Goal: Task Accomplishment & Management: Use online tool/utility

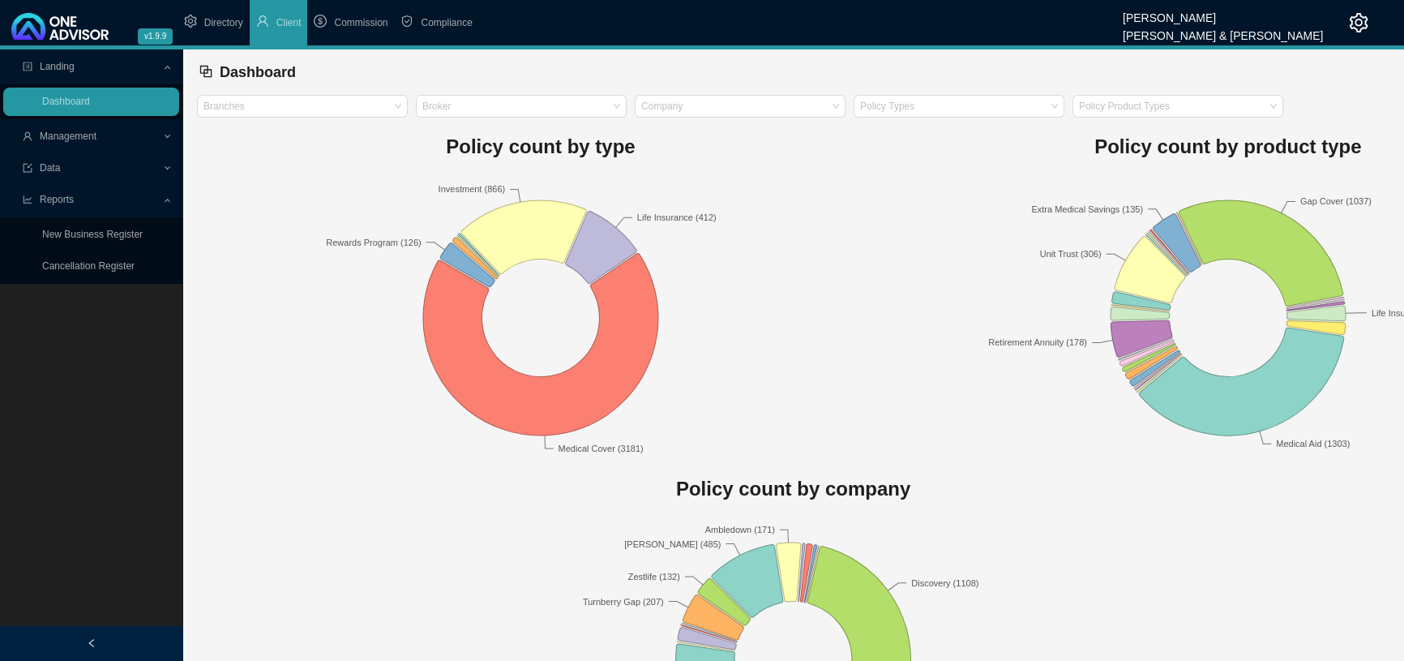
click at [78, 136] on span "Management" at bounding box center [68, 136] width 57 height 11
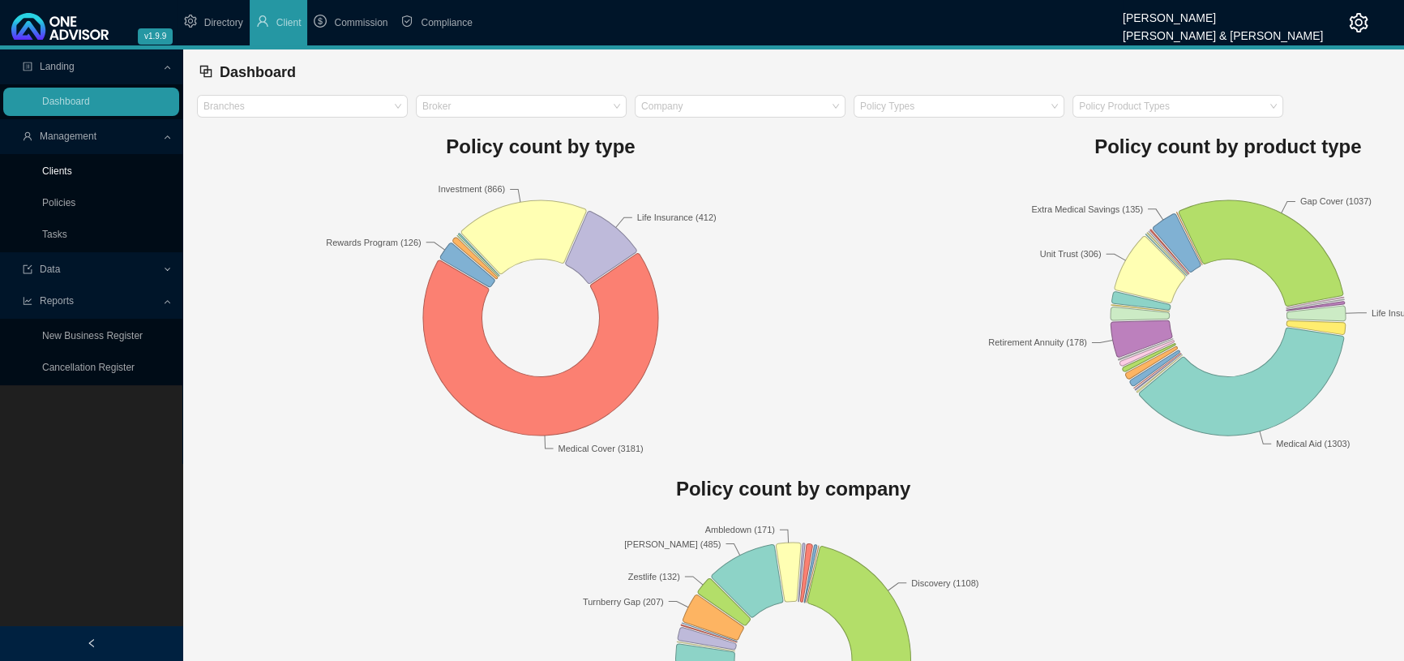
click at [47, 169] on link "Clients" at bounding box center [57, 170] width 30 height 11
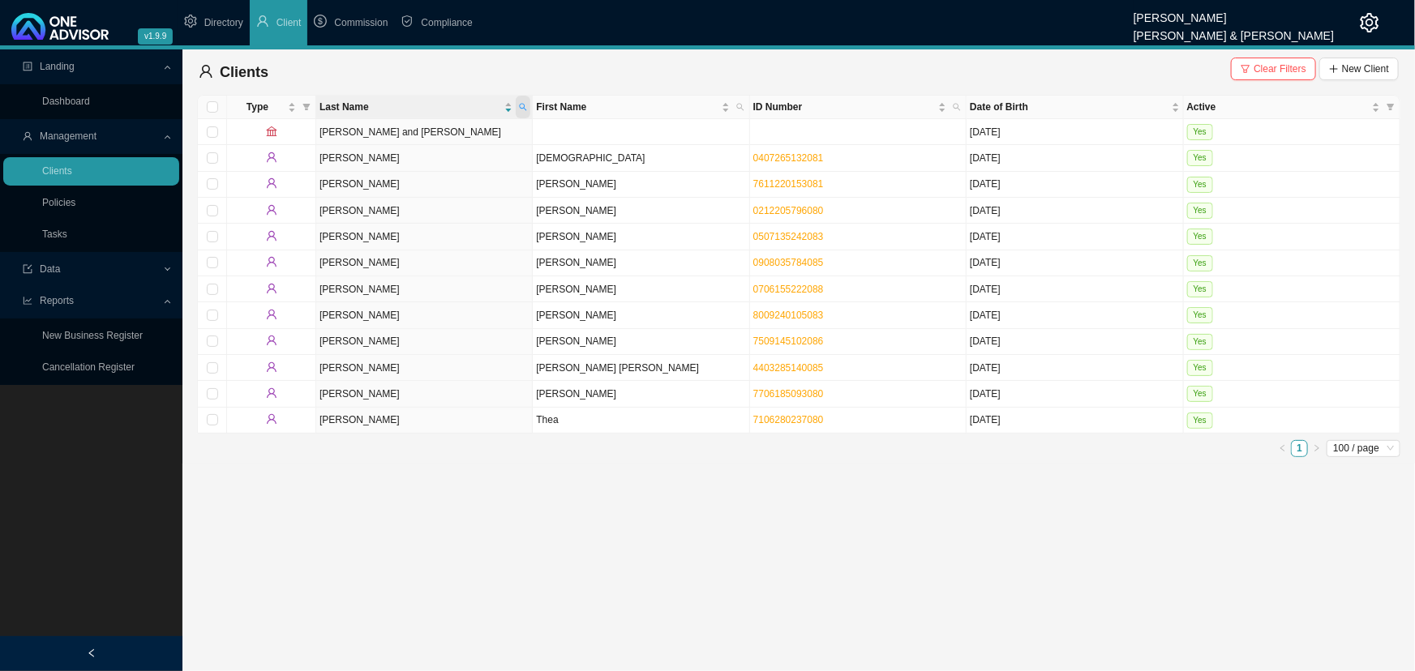
click at [524, 106] on icon "search" at bounding box center [523, 107] width 8 height 8
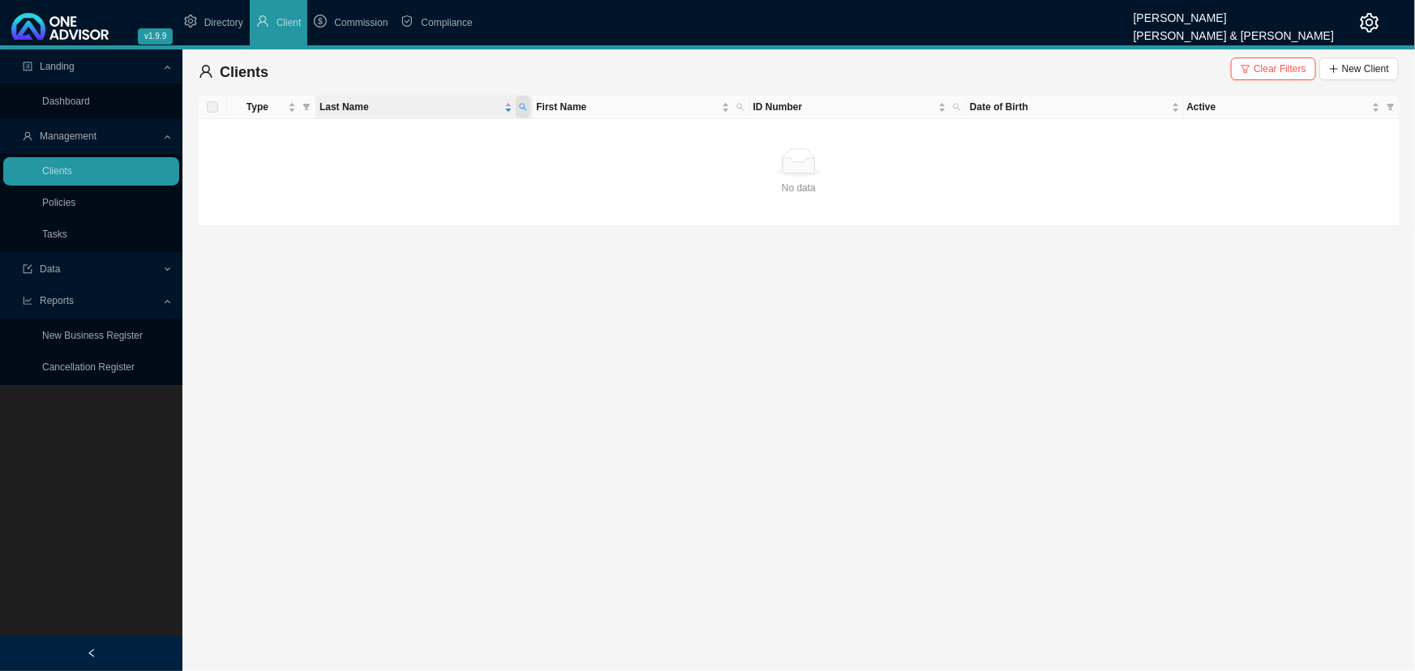
click at [522, 105] on icon "search" at bounding box center [523, 107] width 8 height 8
drag, startPoint x: 396, startPoint y: 138, endPoint x: 360, endPoint y: 138, distance: 35.7
click at [360, 138] on body "v1.9.9 Marc Bormann Smith & Bormann Directory Client Commission Compliance Land…" at bounding box center [707, 335] width 1415 height 671
type input "alpha"
click at [428, 164] on span "Search" at bounding box center [414, 166] width 31 height 16
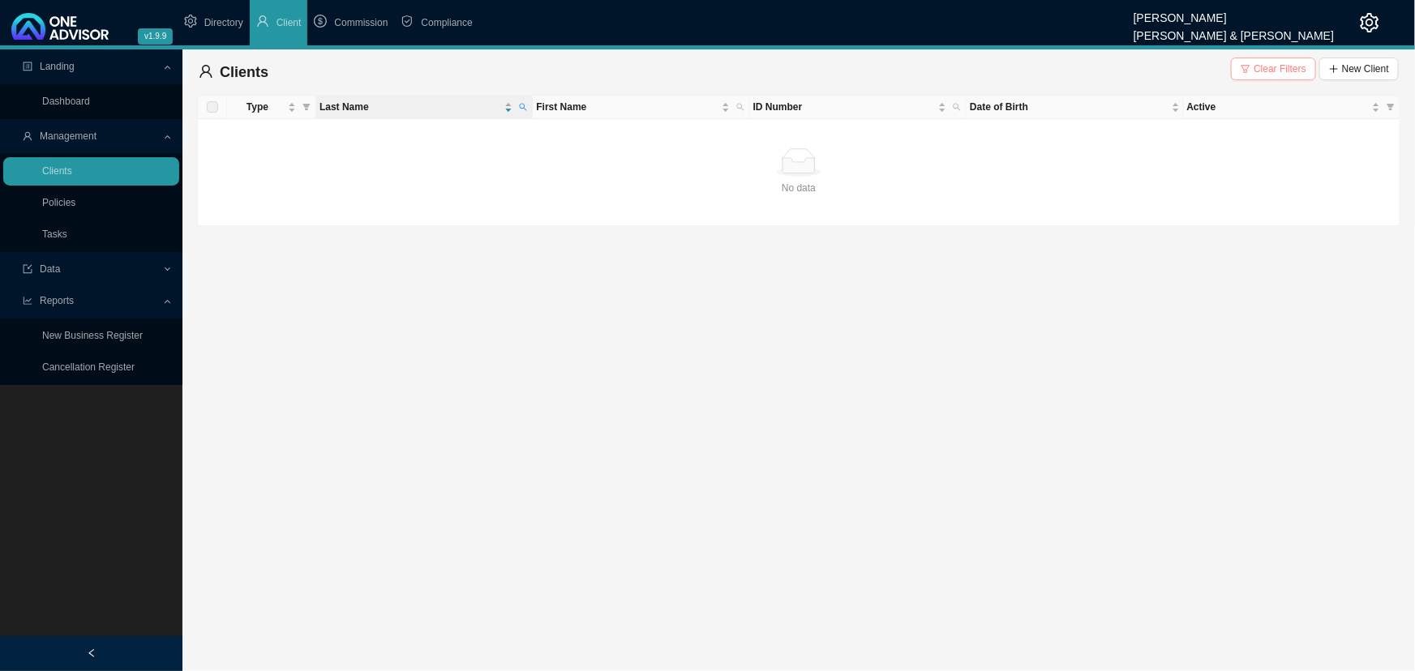
click at [1277, 66] on span "Clear Filters" at bounding box center [1279, 69] width 53 height 16
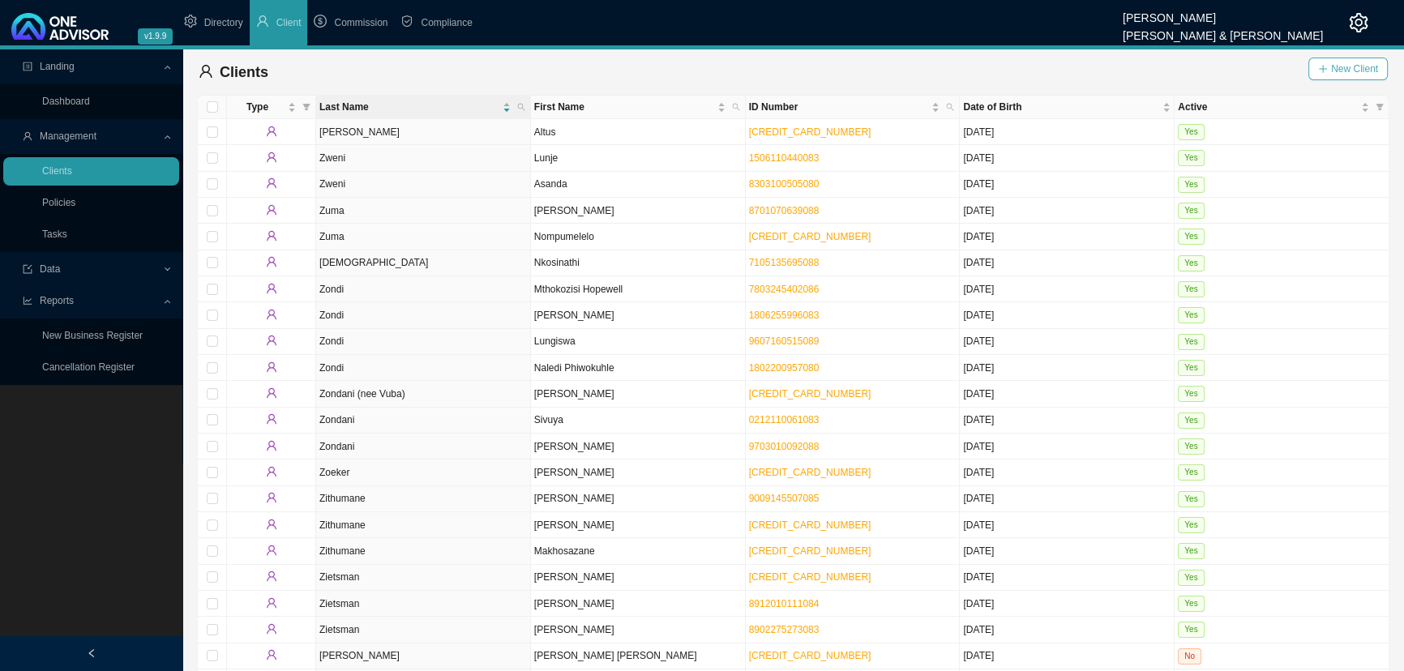
click at [1359, 63] on span "New Client" at bounding box center [1354, 69] width 47 height 16
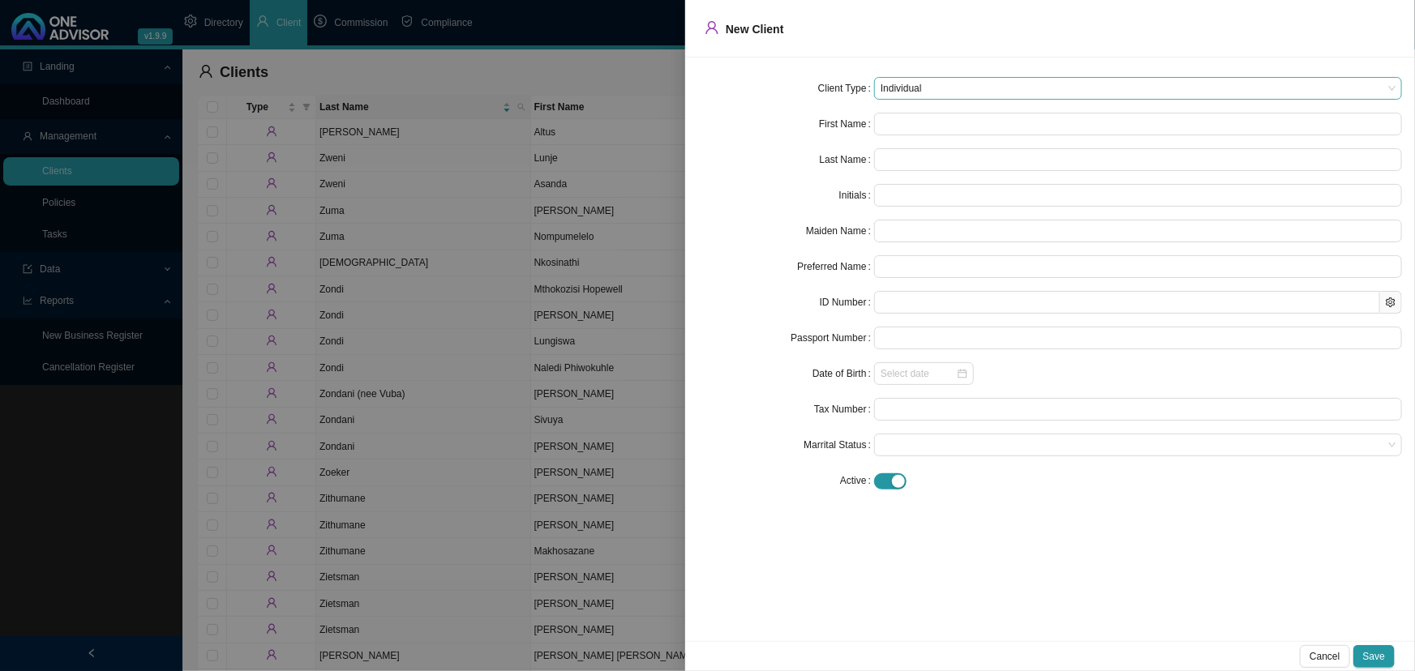
click at [932, 88] on span "Individual" at bounding box center [1137, 88] width 515 height 21
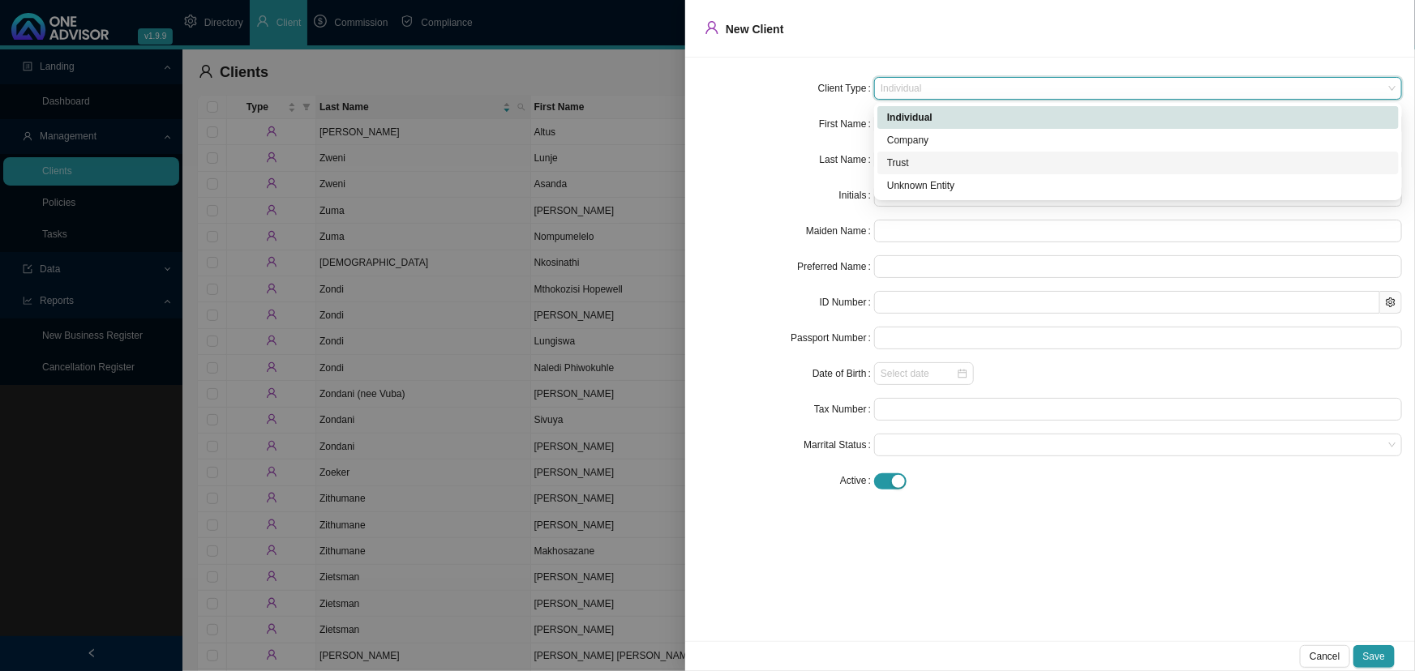
click at [936, 162] on div "Trust" at bounding box center [1138, 163] width 502 height 16
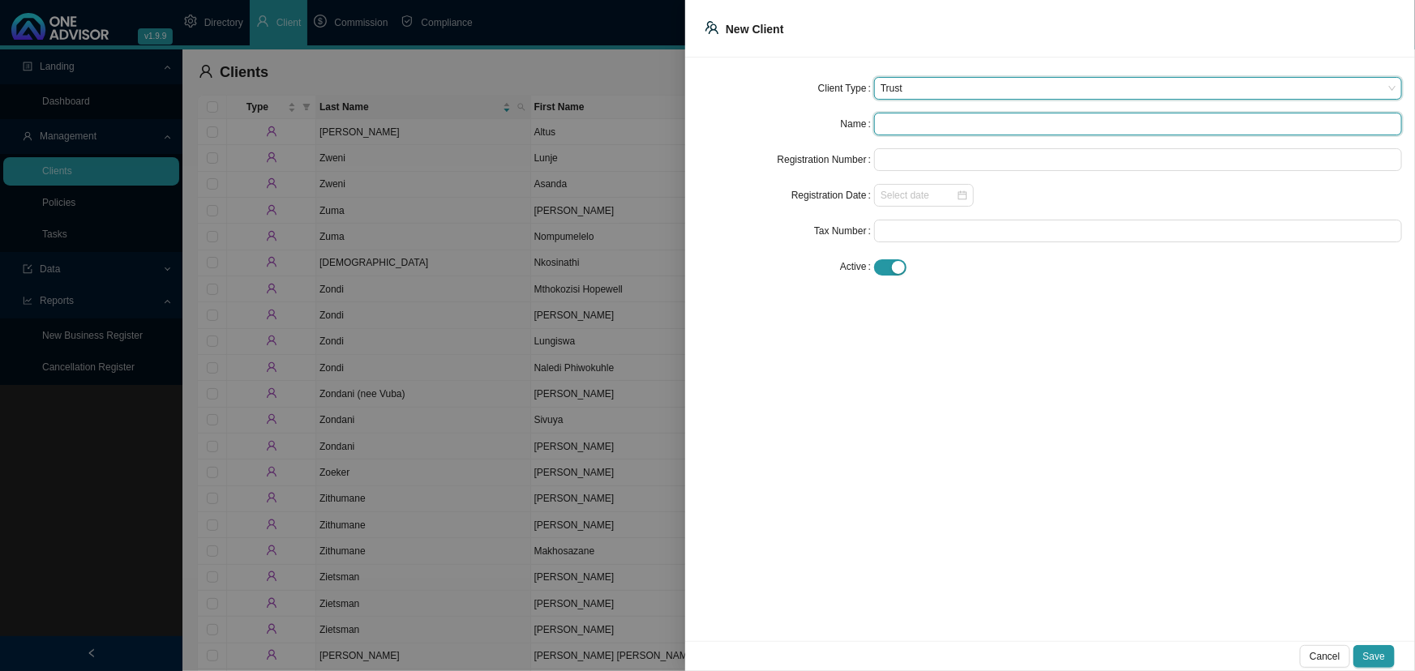
click at [932, 125] on input "text" at bounding box center [1138, 124] width 528 height 23
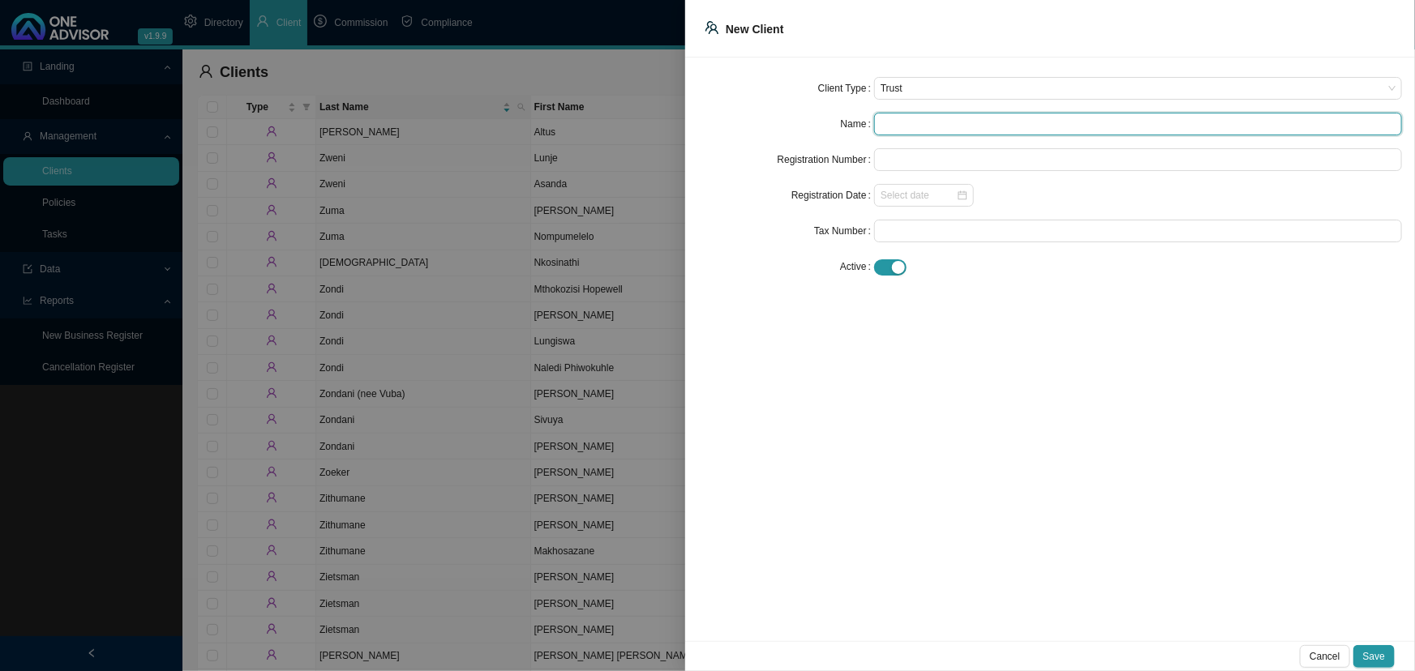
paste input "The Alpha Trust (26-03-2012) (IT208-2012)"
type input "The Alpha Trust (26-03-2012) (IT208-2012)"
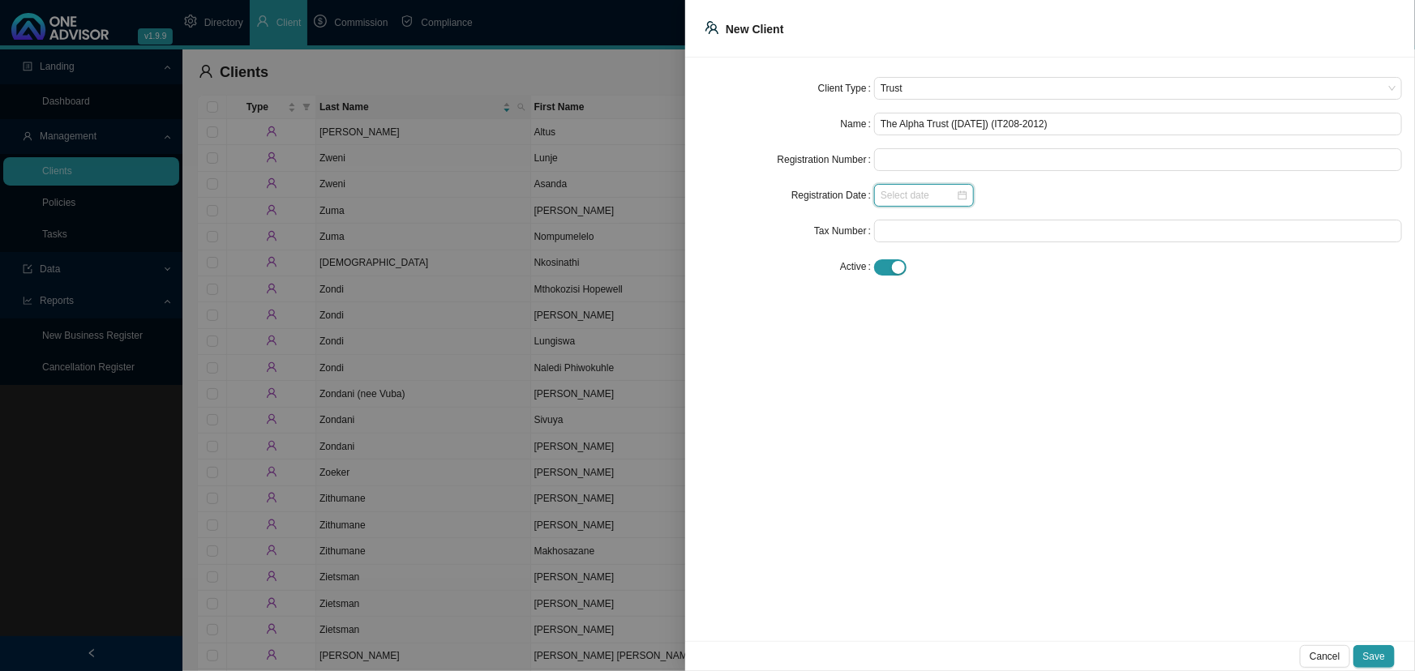
click at [932, 197] on input at bounding box center [917, 195] width 75 height 16
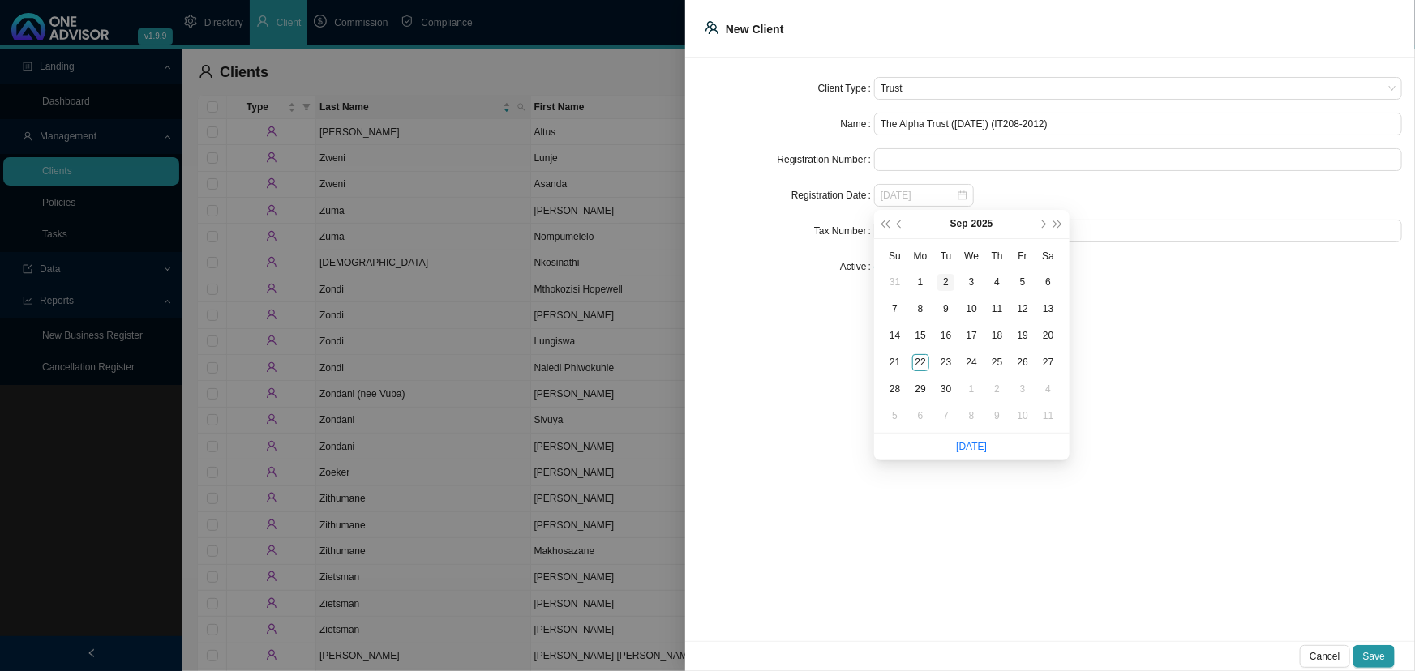
click at [943, 279] on div "2" at bounding box center [945, 282] width 17 height 17
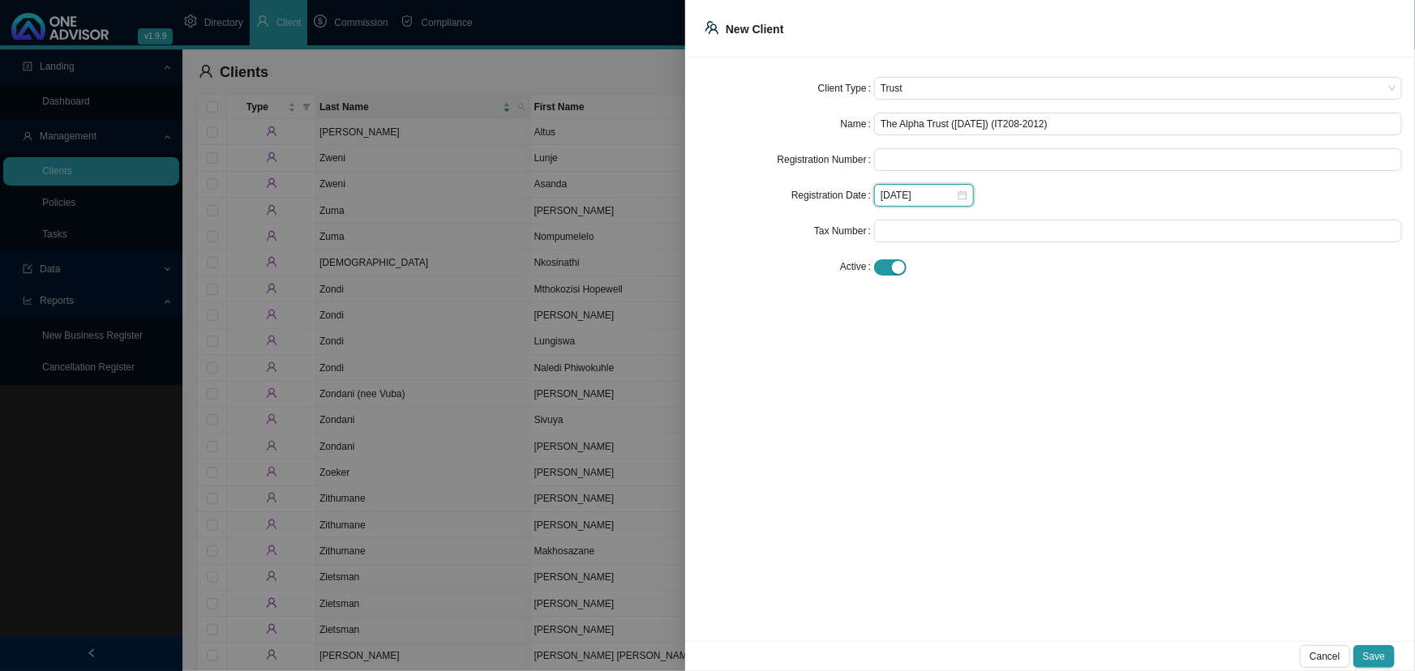
drag, startPoint x: 930, startPoint y: 194, endPoint x: 780, endPoint y: 191, distance: 150.0
click at [780, 191] on div "Registration Date 2025-09-02" at bounding box center [1050, 195] width 704 height 23
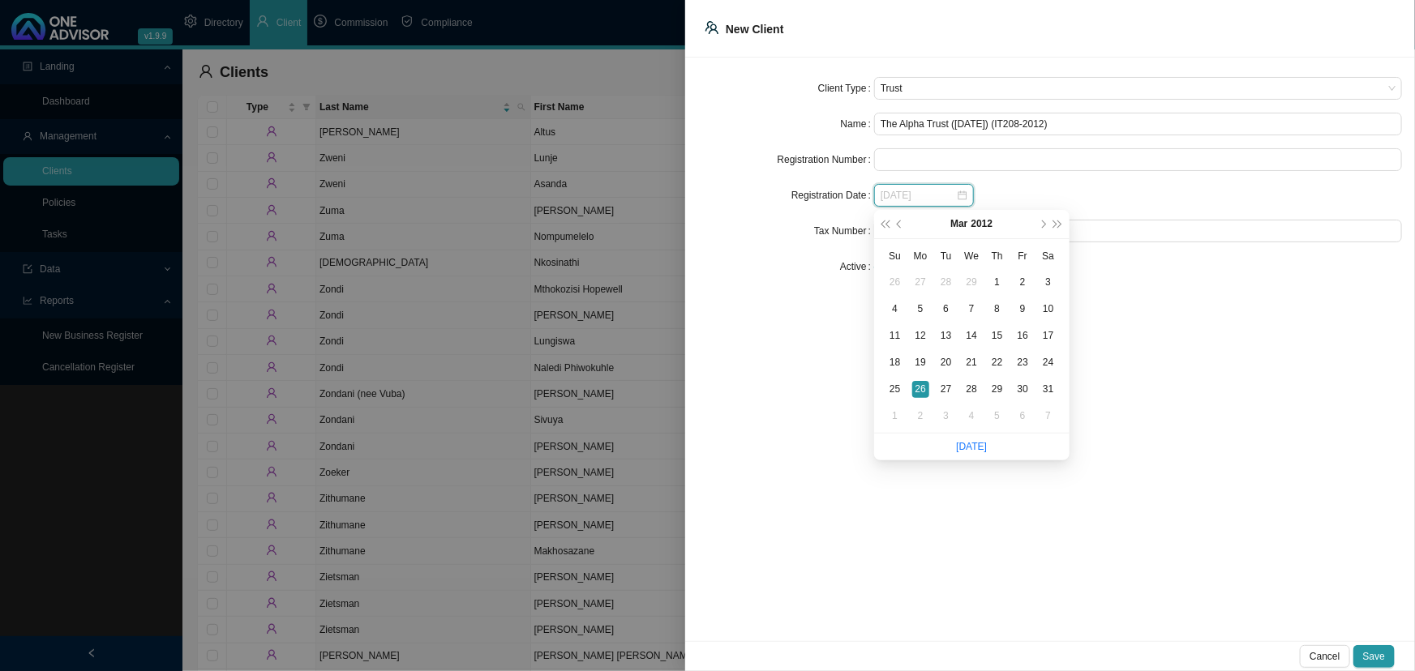
type input "2012-03-26"
click at [922, 384] on div "26" at bounding box center [920, 389] width 17 height 17
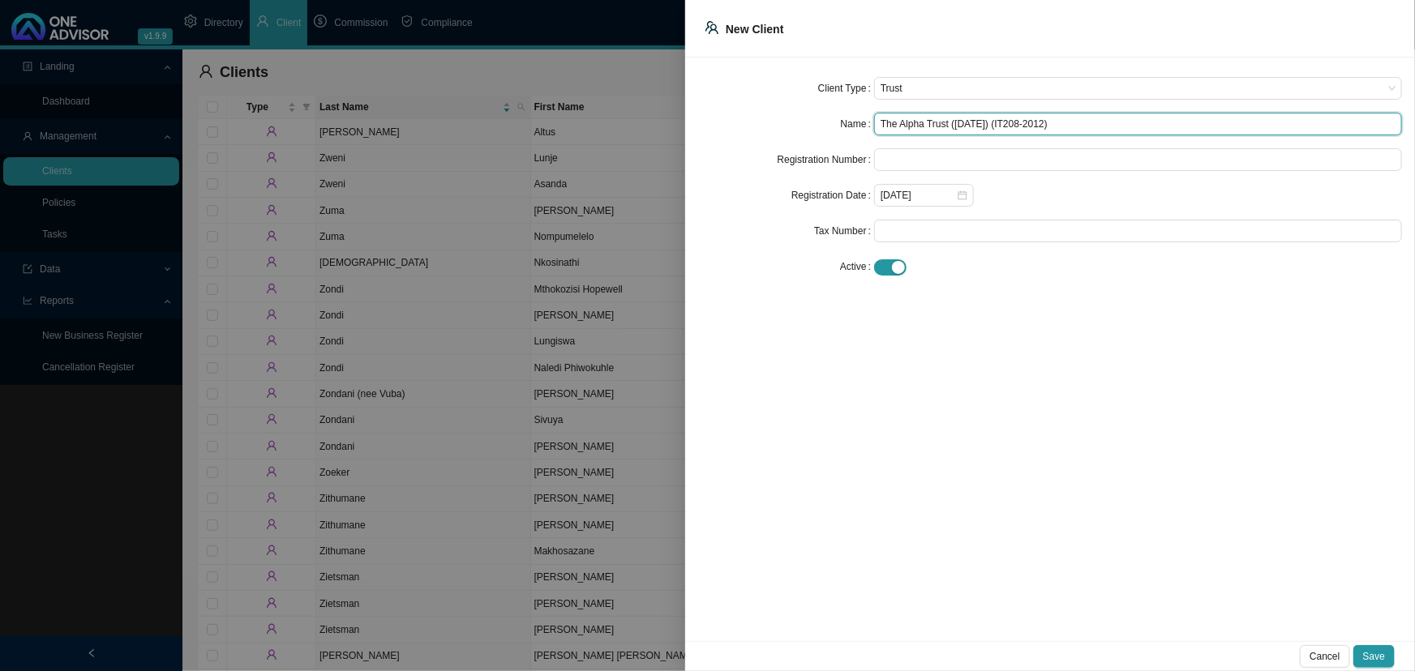
drag, startPoint x: 1072, startPoint y: 121, endPoint x: 1009, endPoint y: 122, distance: 63.2
click at [1009, 122] on input "The Alpha Trust (26-03-2012) (IT208-2012)" at bounding box center [1138, 124] width 528 height 23
type input "The Alpha Trust (26-03-2012)"
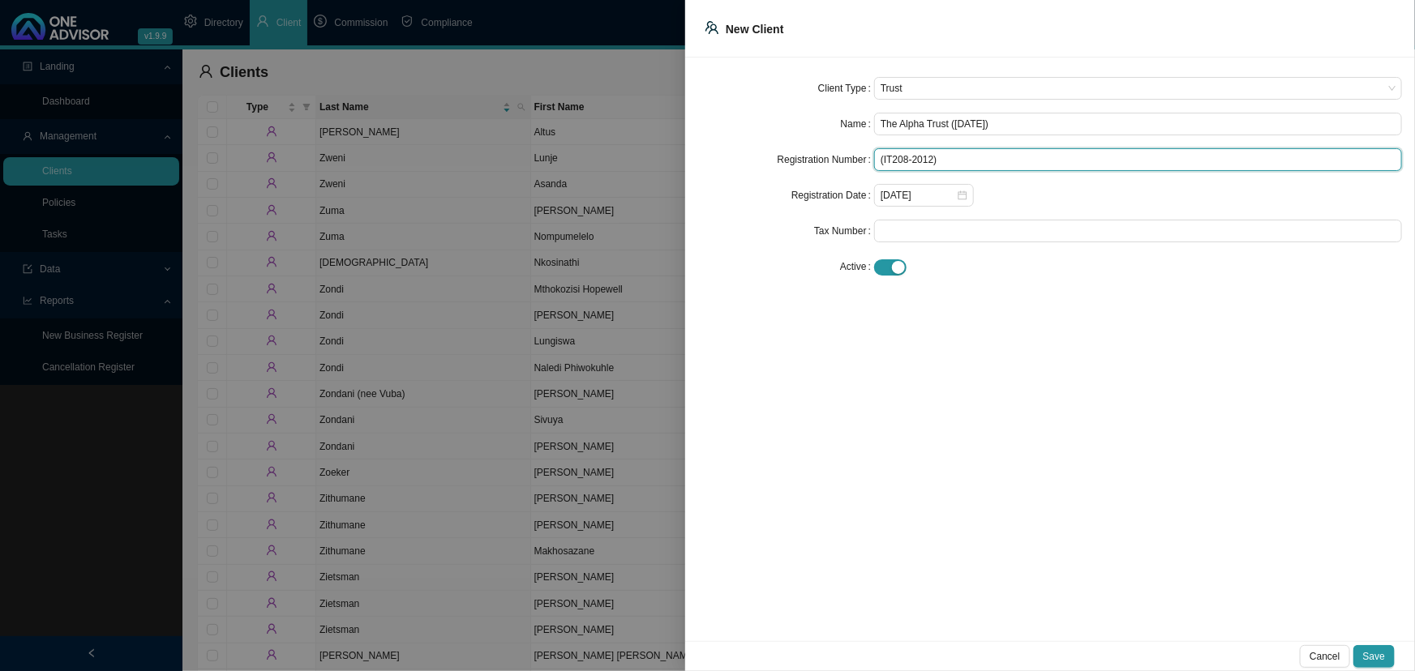
click at [947, 156] on input "(IT208-2012)" at bounding box center [1138, 159] width 528 height 23
click at [884, 158] on input "(IT208-2012" at bounding box center [1138, 159] width 528 height 23
click at [949, 156] on input "IT208-2012" at bounding box center [1138, 159] width 528 height 23
type input "IT208-2012 (D)"
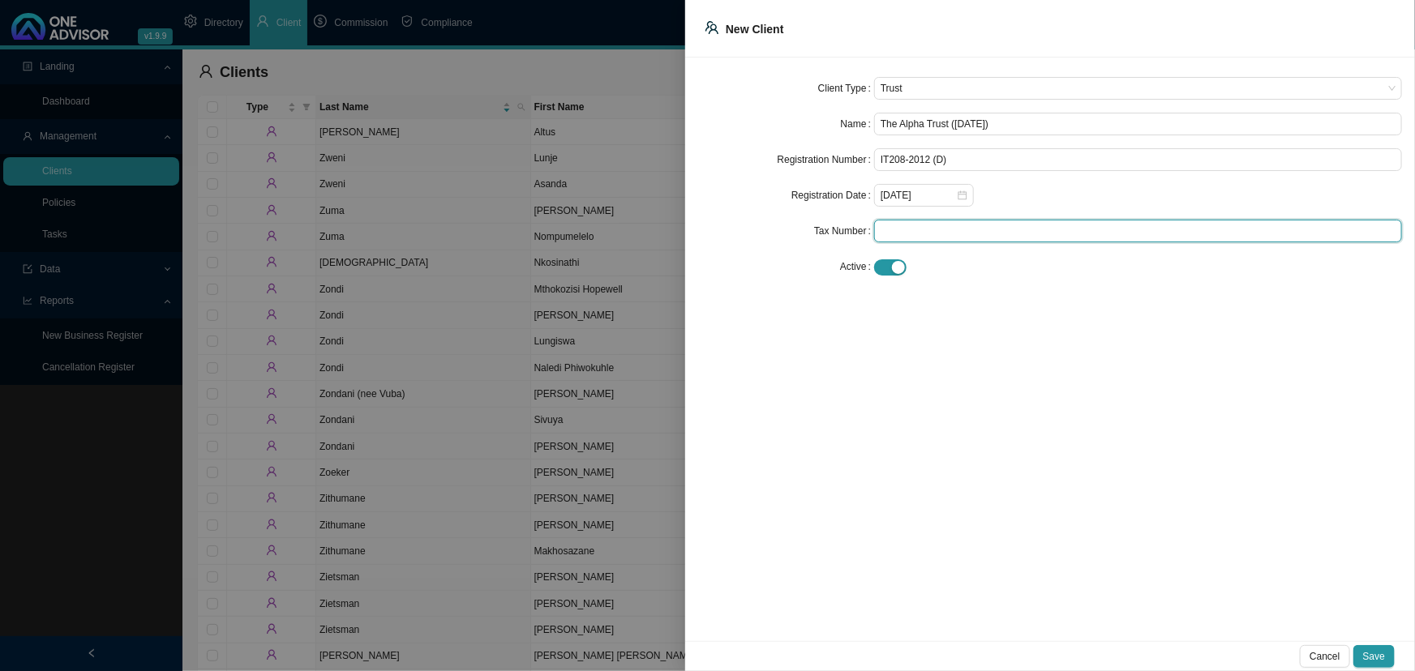
click at [916, 234] on input "text" at bounding box center [1138, 231] width 528 height 23
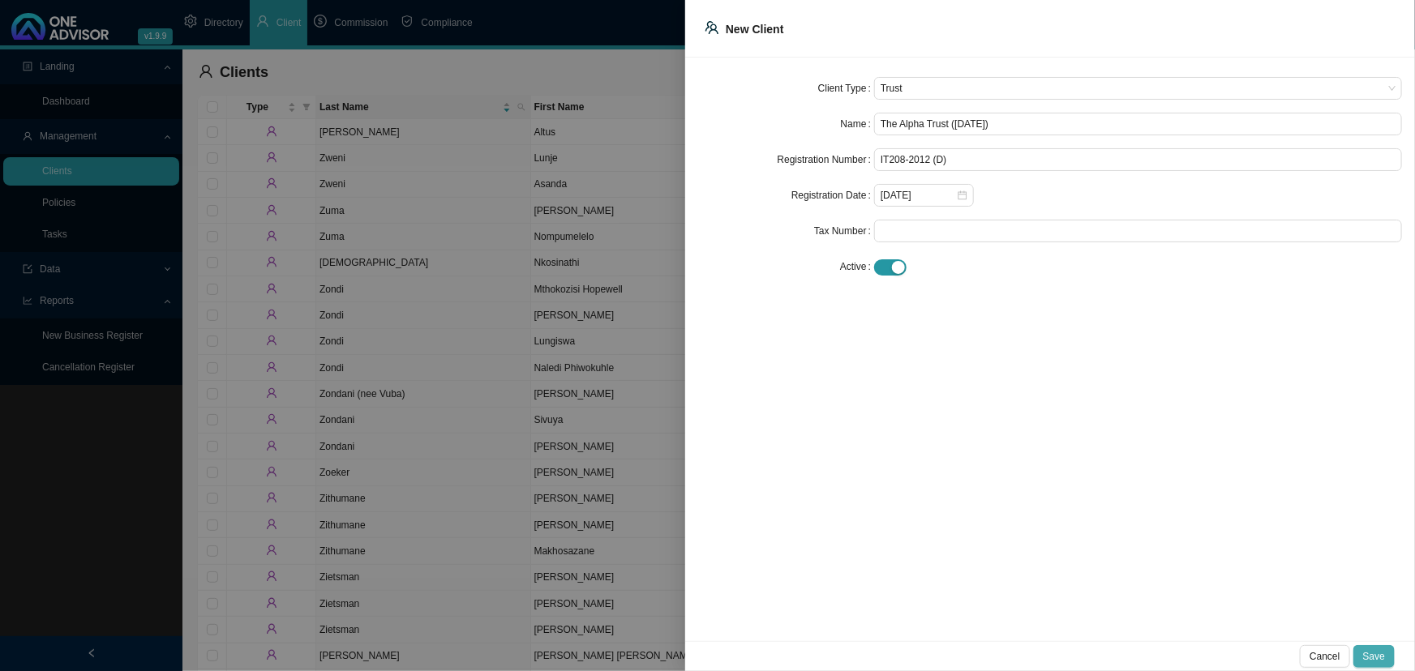
click at [1378, 652] on span "Save" at bounding box center [1374, 657] width 22 height 16
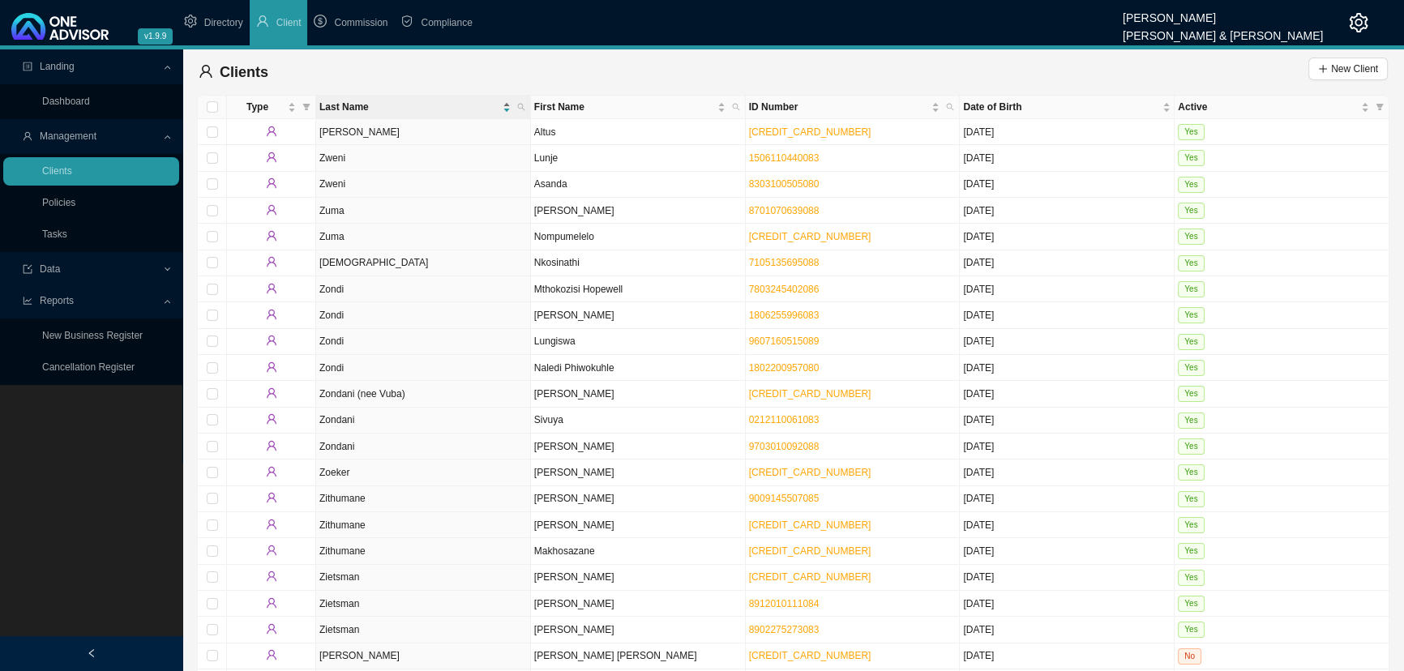
click at [409, 105] on span "Last Name" at bounding box center [409, 107] width 180 height 16
click at [66, 197] on link "Policies" at bounding box center [58, 202] width 33 height 11
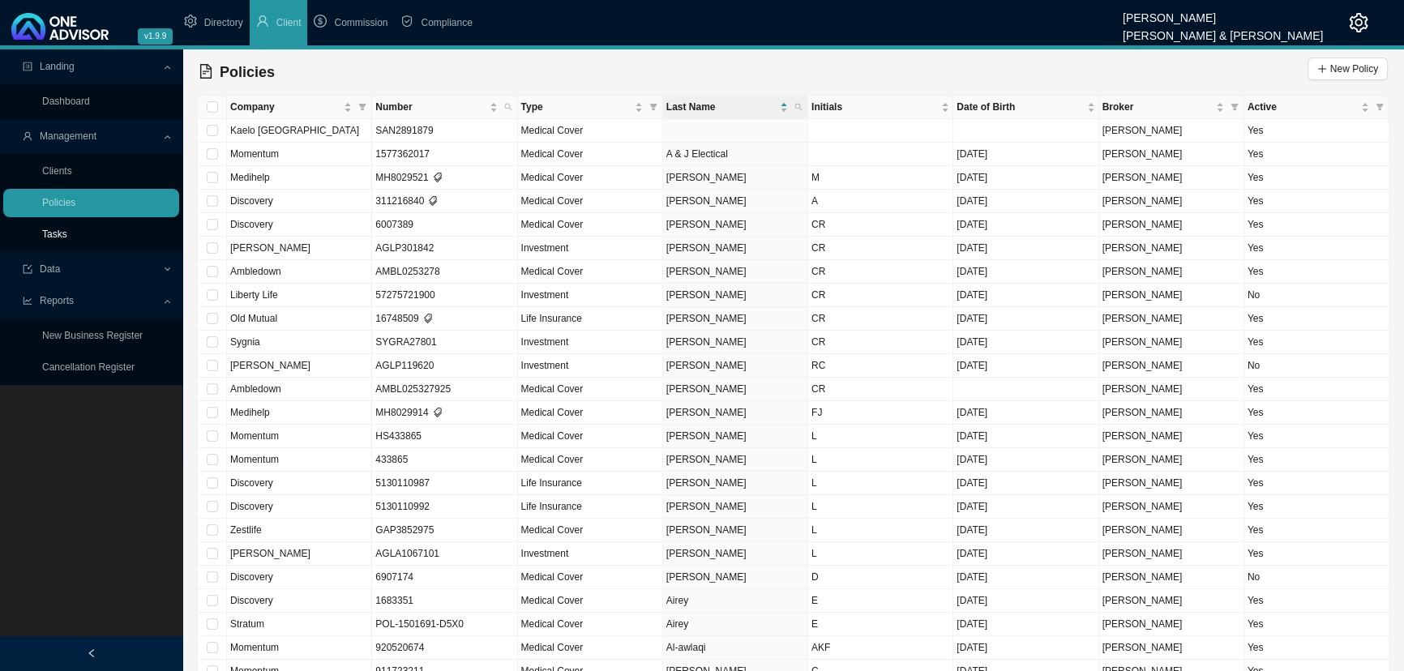
click at [67, 232] on link "Tasks" at bounding box center [54, 234] width 25 height 11
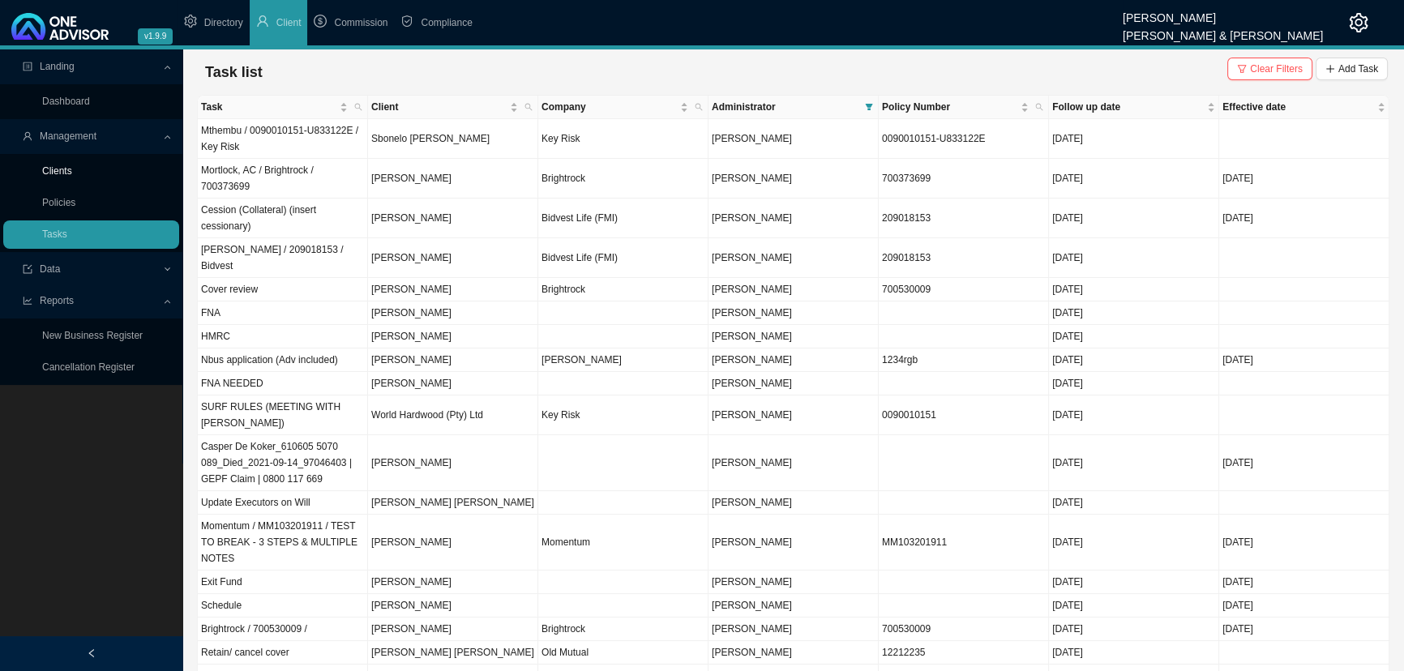
click at [70, 171] on link "Clients" at bounding box center [57, 170] width 30 height 11
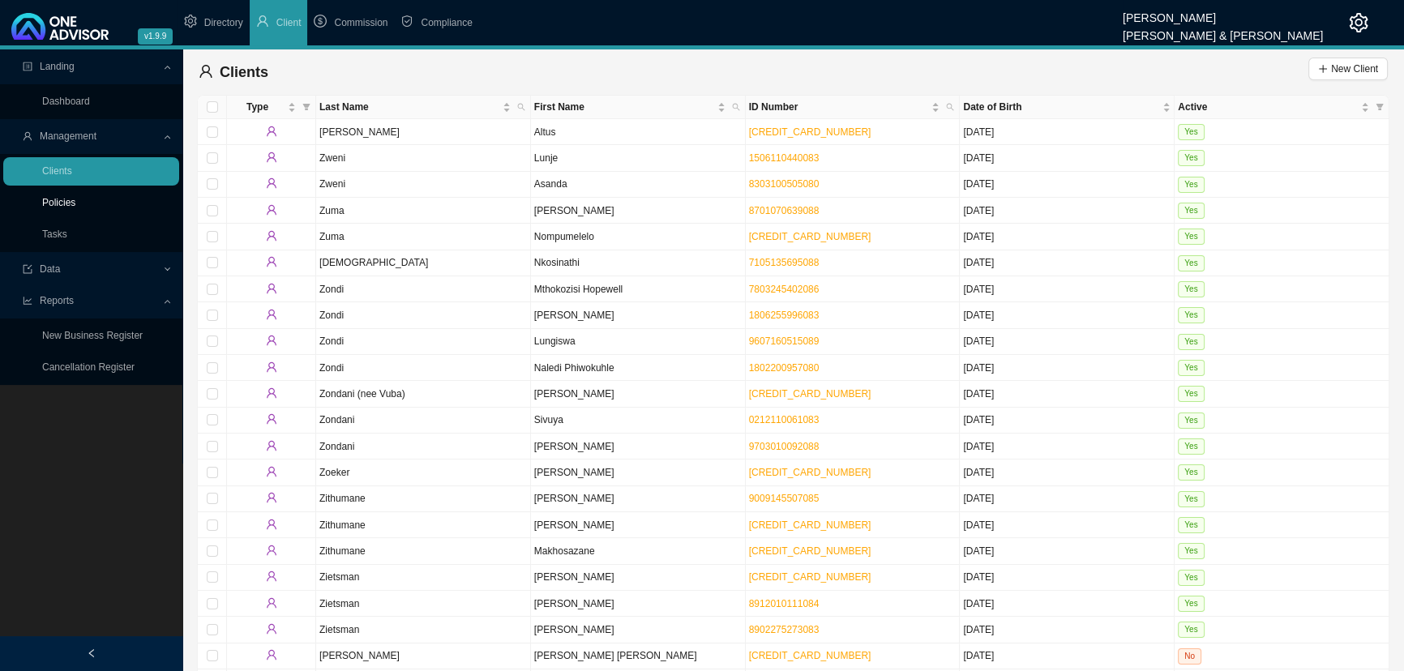
click at [72, 200] on link "Policies" at bounding box center [58, 202] width 33 height 11
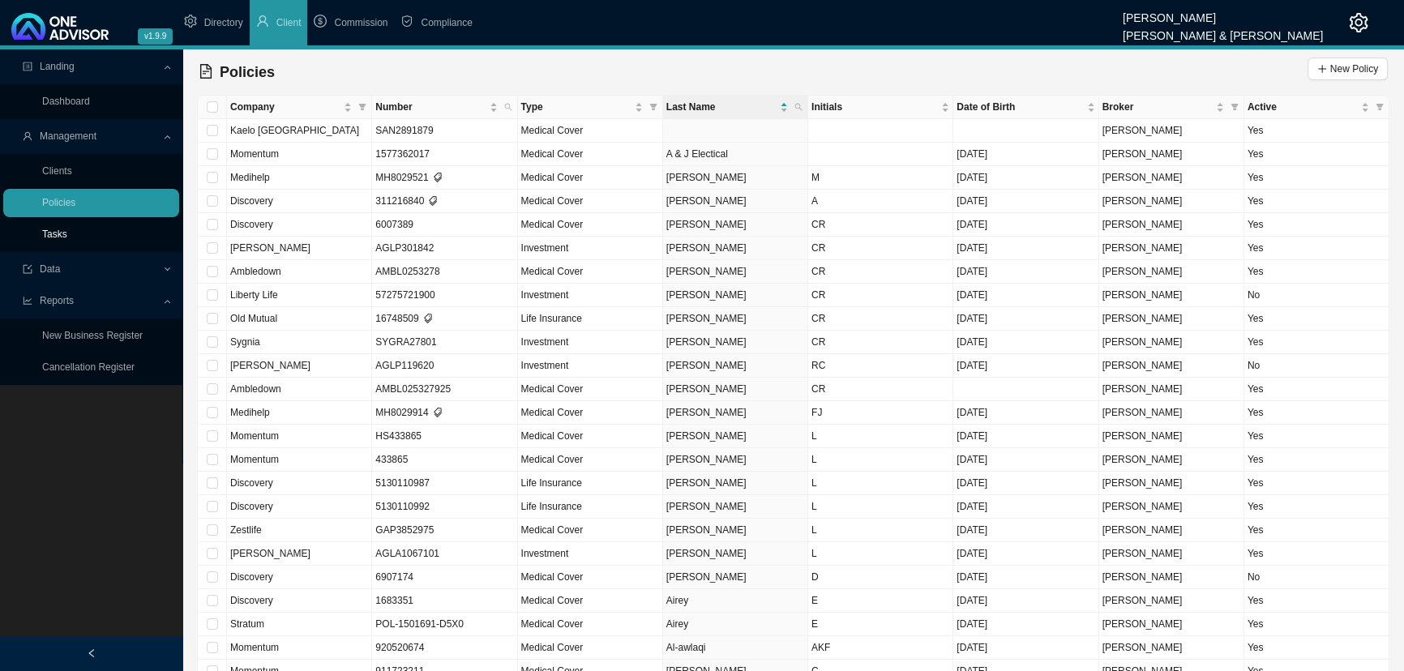
click at [67, 229] on link "Tasks" at bounding box center [54, 234] width 25 height 11
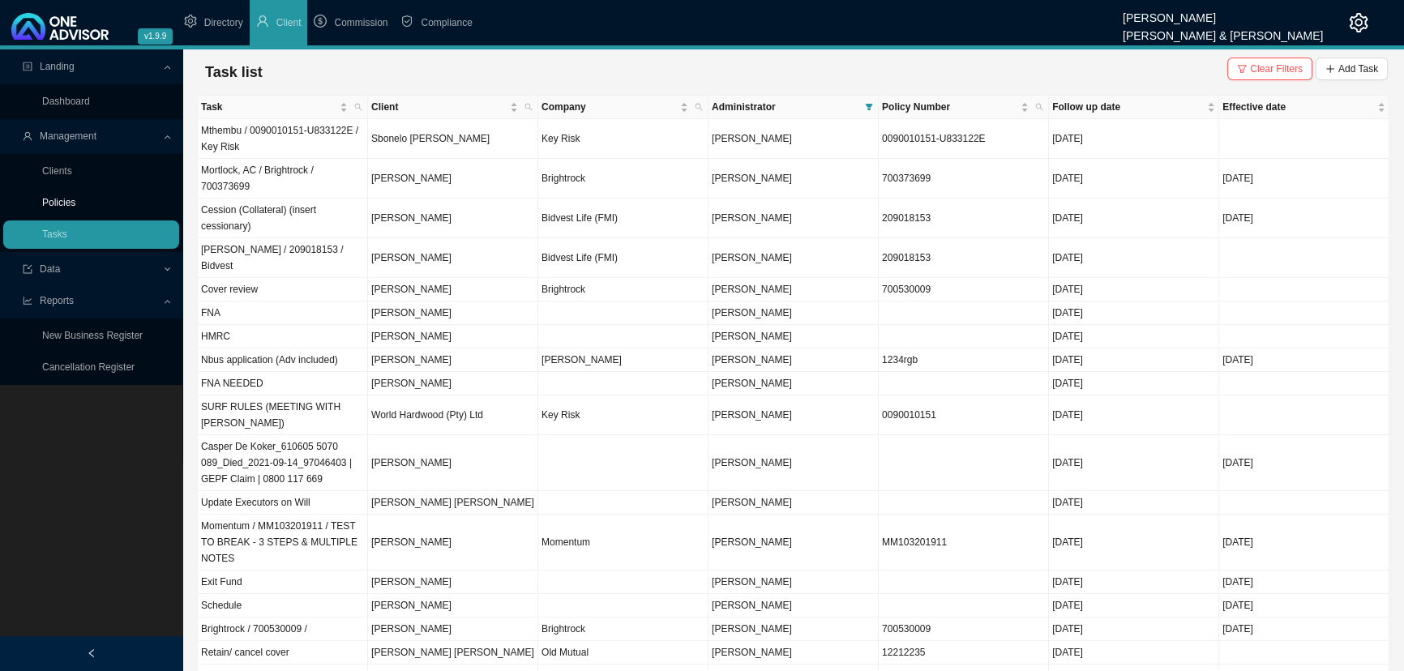
click at [73, 203] on link "Policies" at bounding box center [58, 202] width 33 height 11
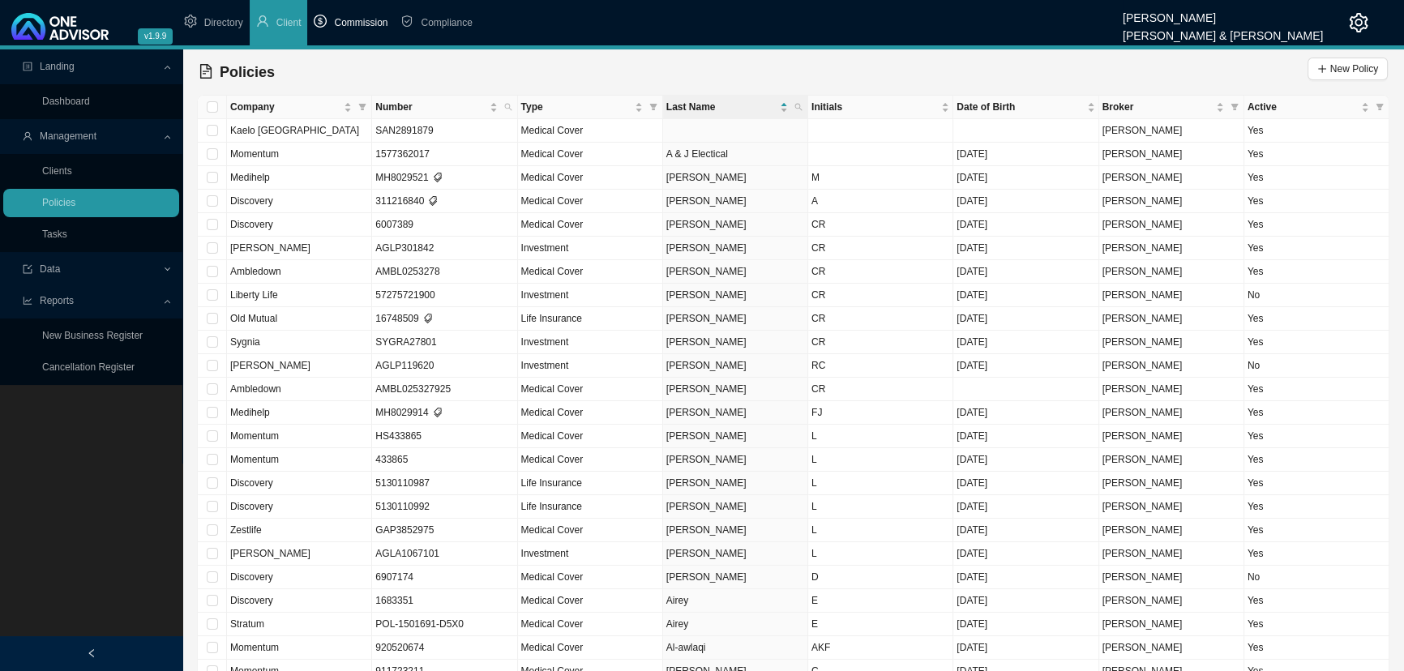
click at [356, 24] on span "Commission" at bounding box center [361, 22] width 54 height 11
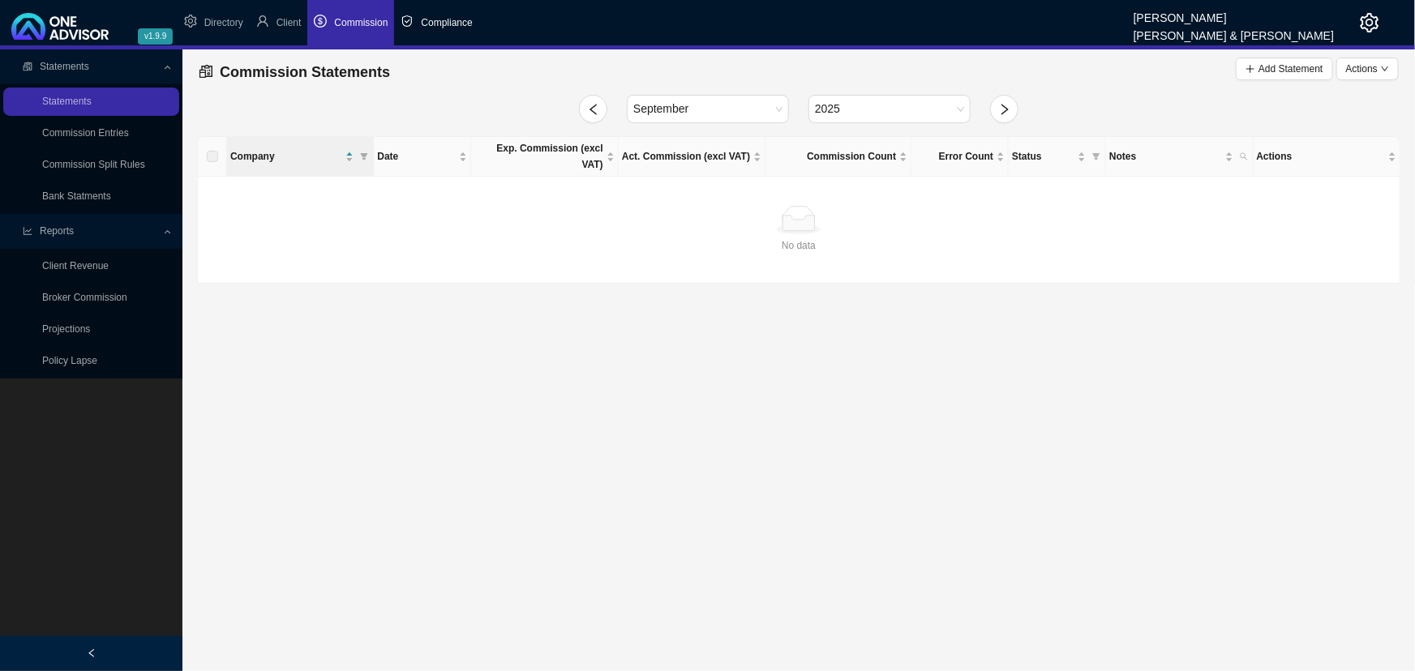
click at [451, 24] on span "Compliance" at bounding box center [446, 22] width 51 height 11
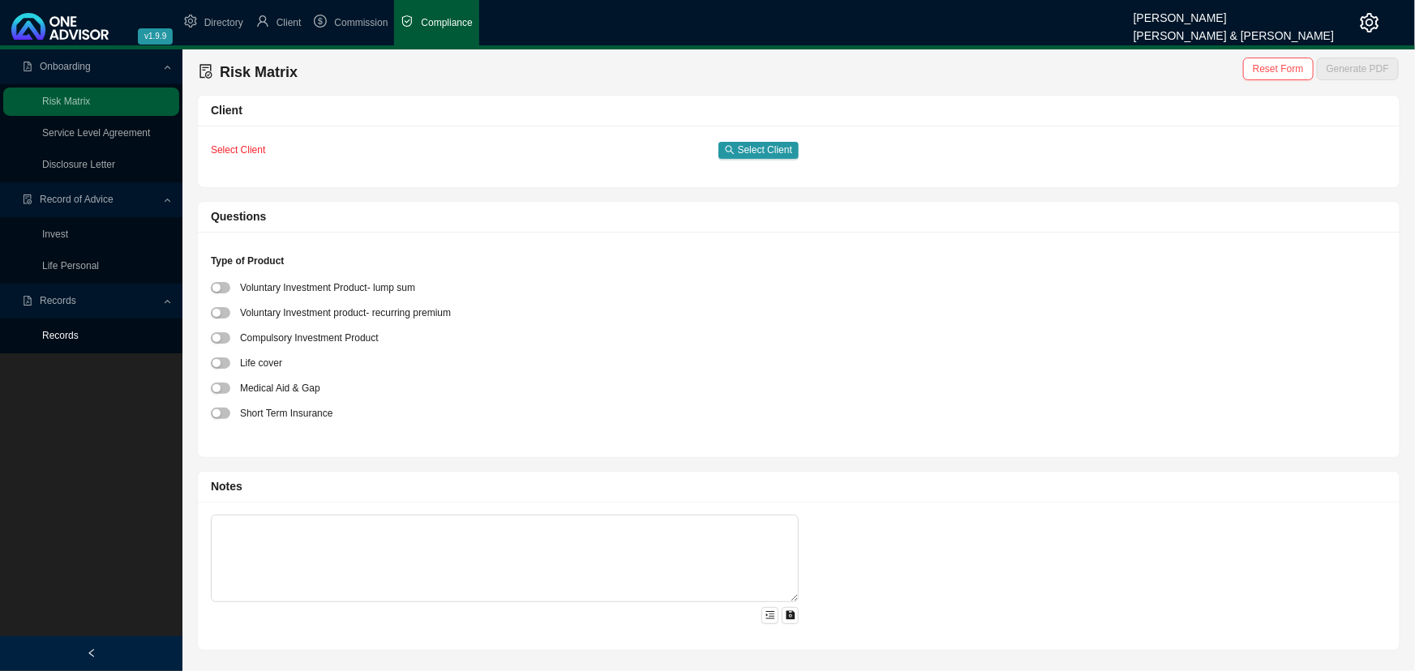
click at [66, 335] on link "Records" at bounding box center [60, 335] width 36 height 11
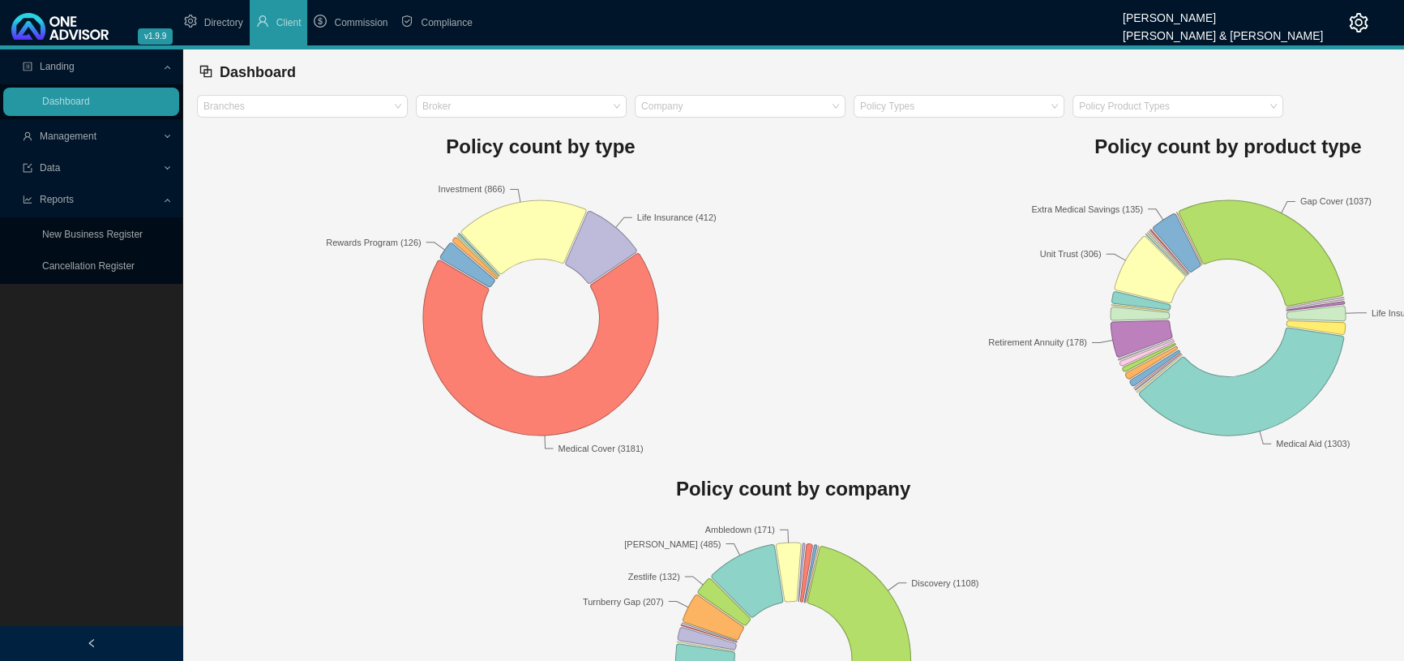
click at [102, 131] on span "Management" at bounding box center [92, 136] width 139 height 28
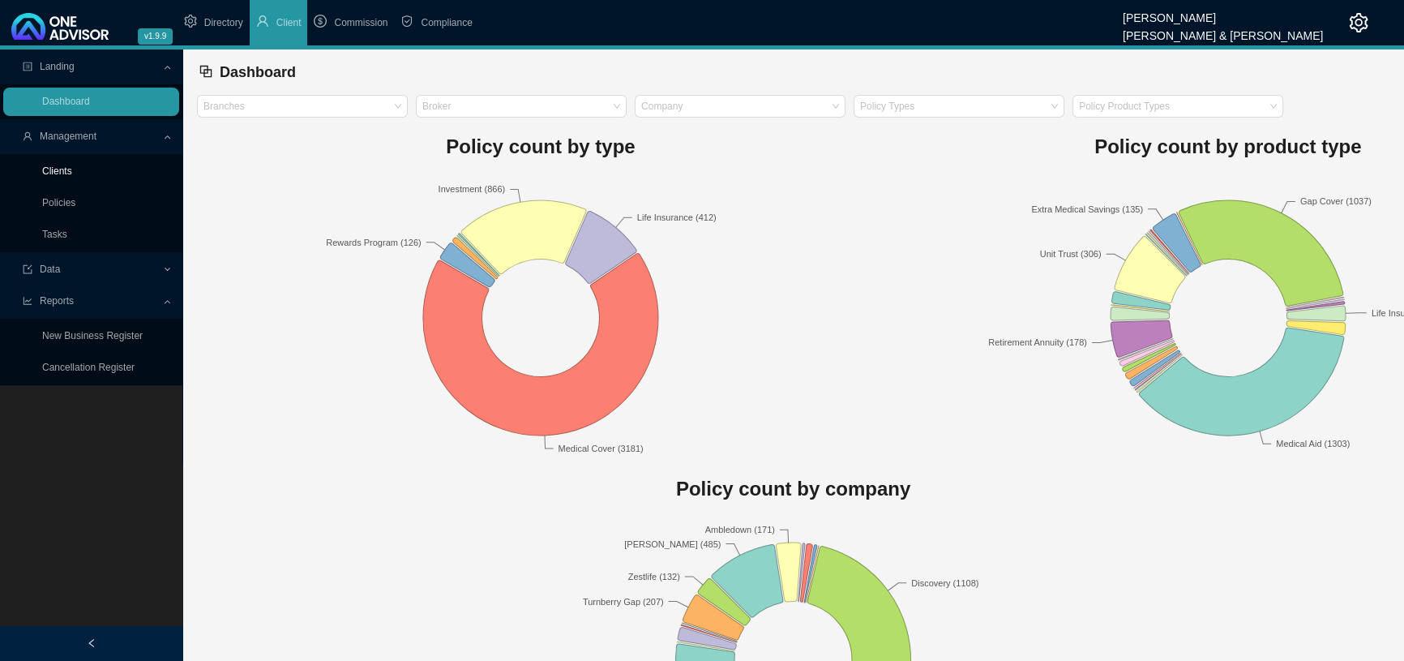
click at [54, 173] on link "Clients" at bounding box center [57, 170] width 30 height 11
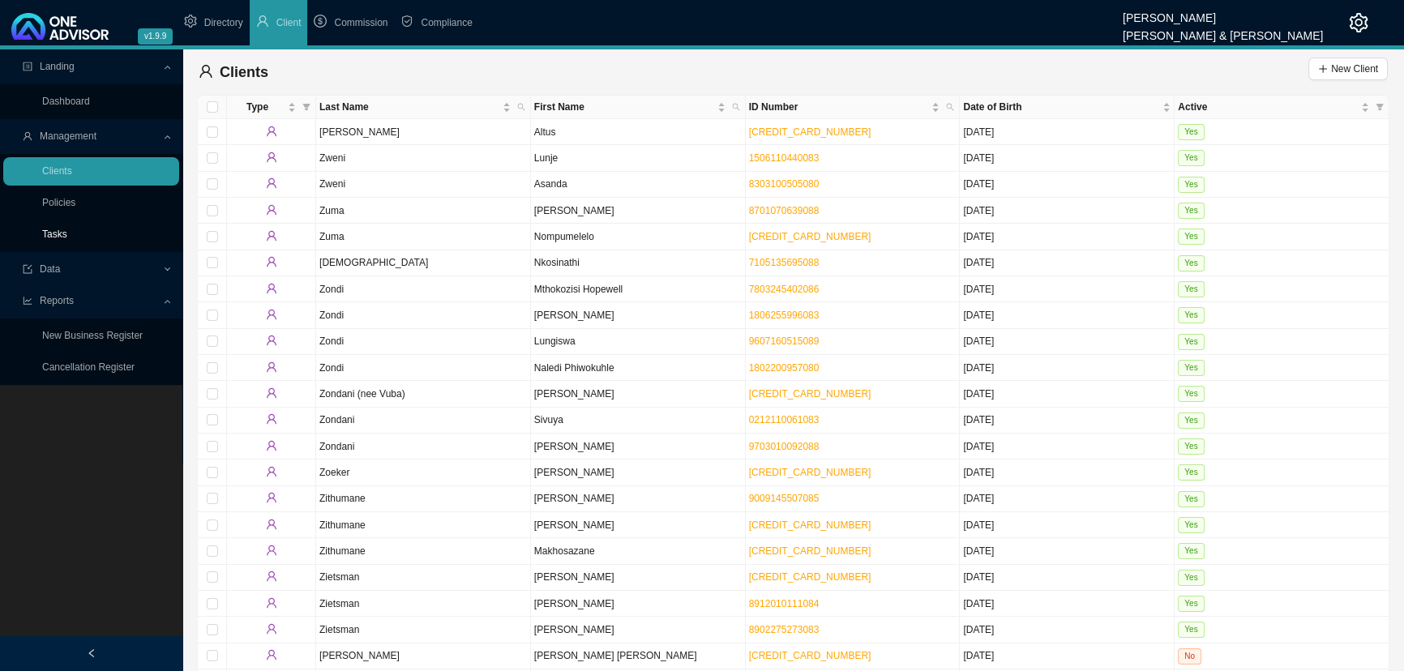
click at [65, 231] on link "Tasks" at bounding box center [54, 234] width 25 height 11
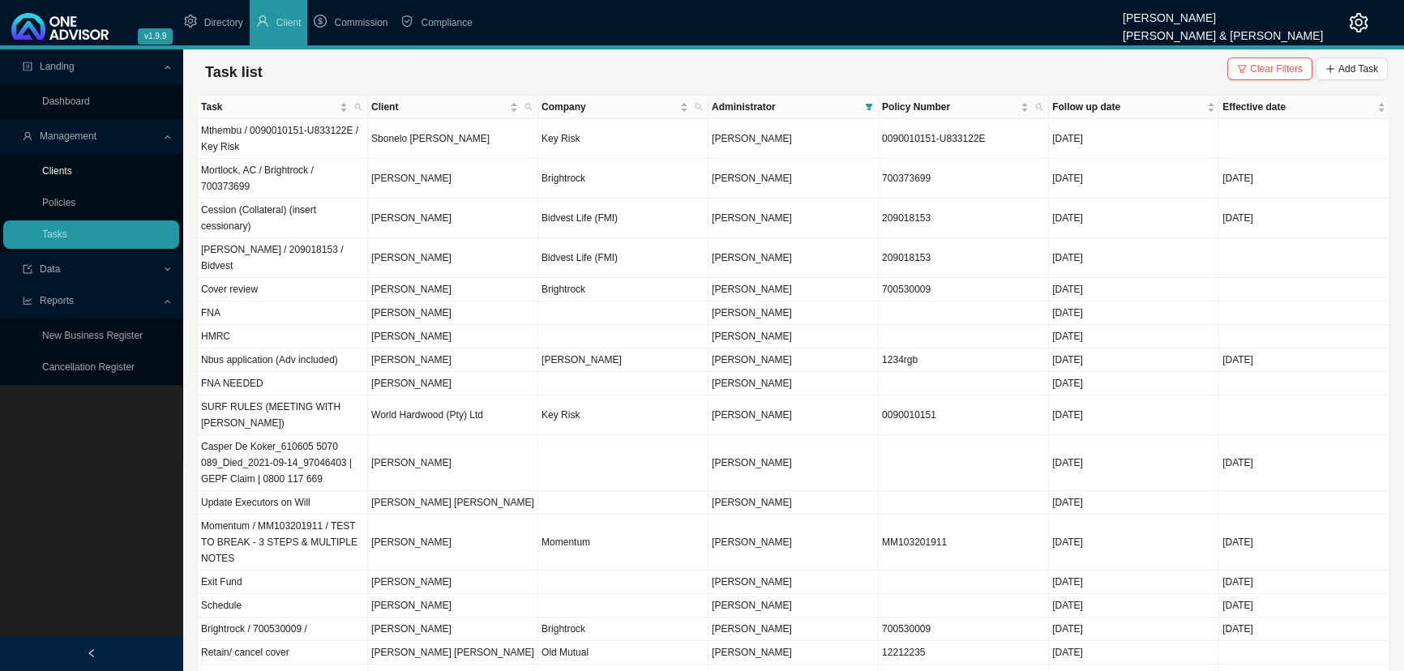
click at [65, 170] on link "Clients" at bounding box center [57, 170] width 30 height 11
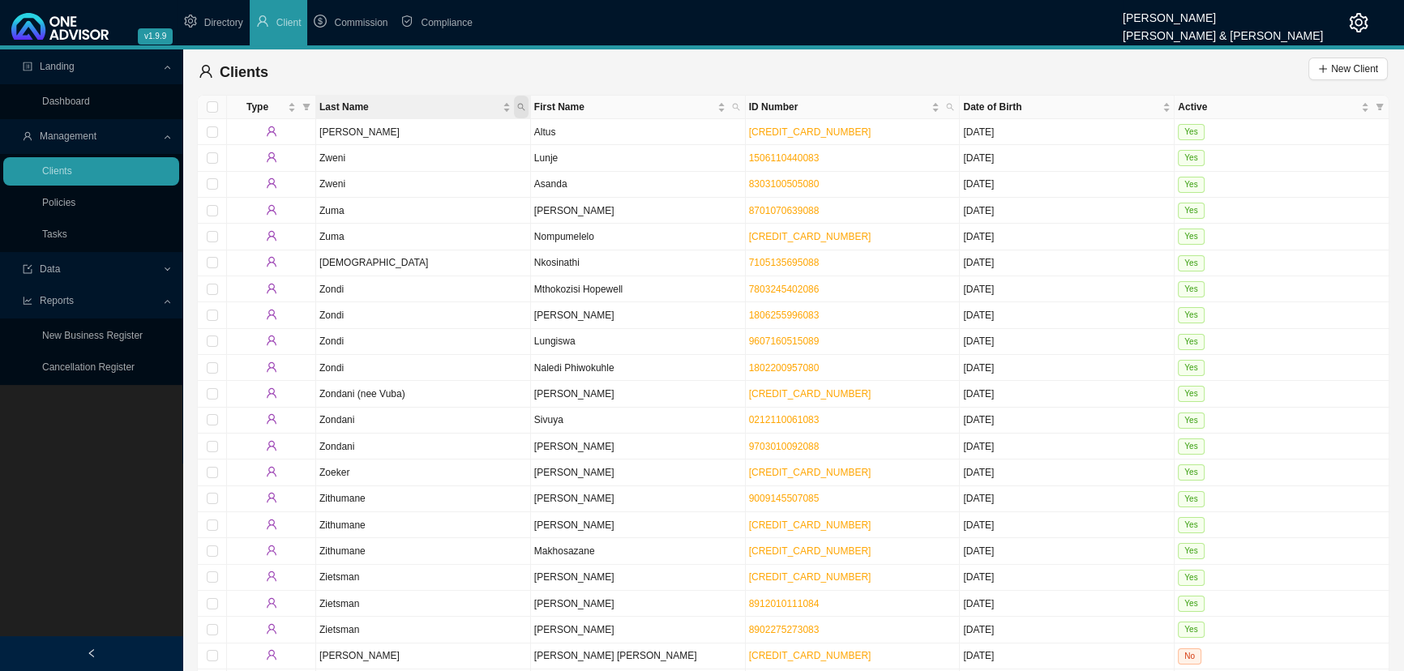
click at [521, 105] on icon "search" at bounding box center [521, 107] width 8 height 8
type input "[PERSON_NAME]"
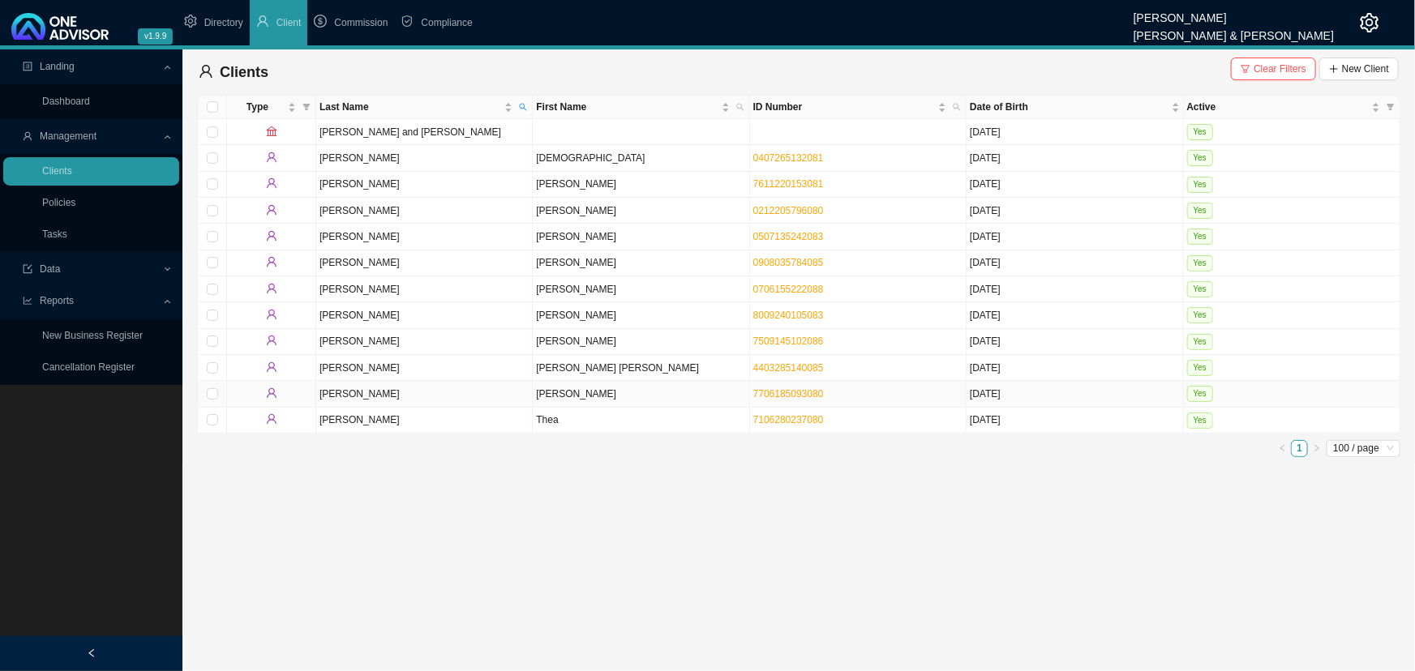
click at [631, 389] on td "[PERSON_NAME]" at bounding box center [641, 394] width 216 height 26
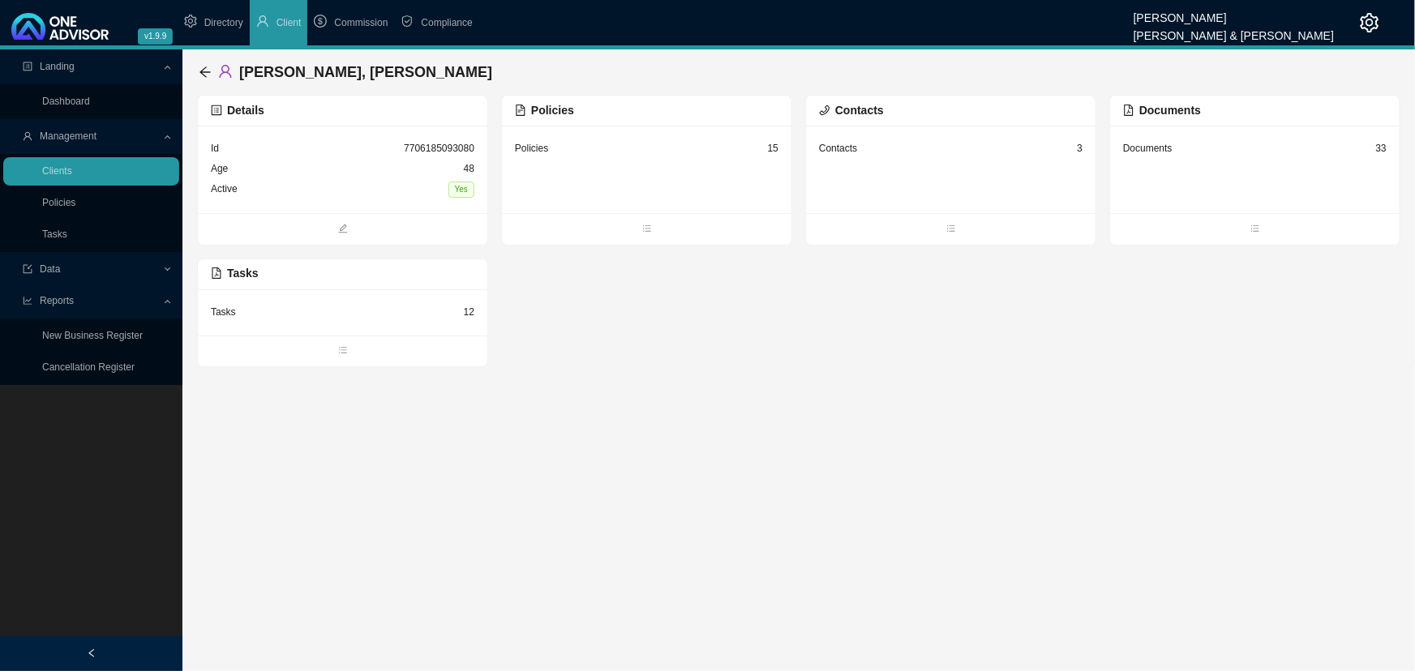
click at [1248, 153] on div "Documents 33" at bounding box center [1254, 149] width 263 height 20
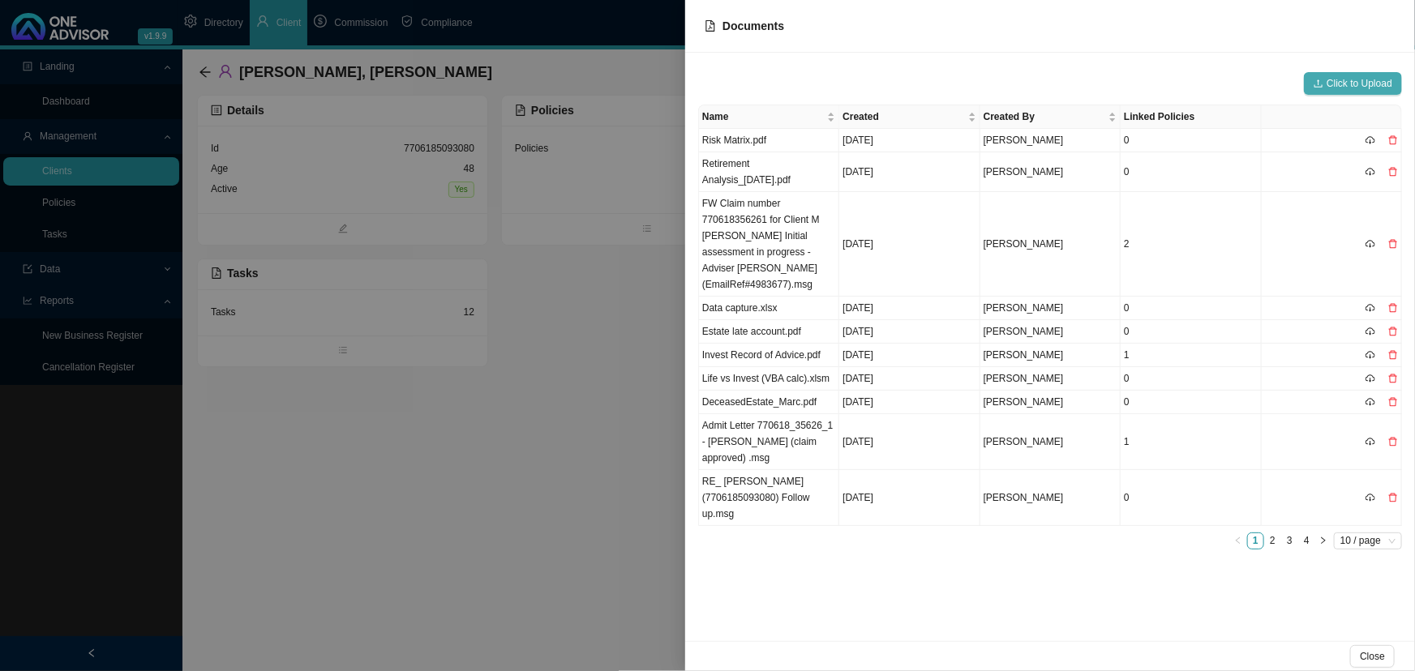
click at [1346, 84] on span "Click to Upload" at bounding box center [1359, 83] width 66 height 16
click at [873, 55] on div "Click to Upload Name Created Created By Linked Policies Risk Matrix.pdf [DATE] …" at bounding box center [1050, 347] width 730 height 589
click at [1351, 80] on span "Click to Upload" at bounding box center [1359, 83] width 66 height 16
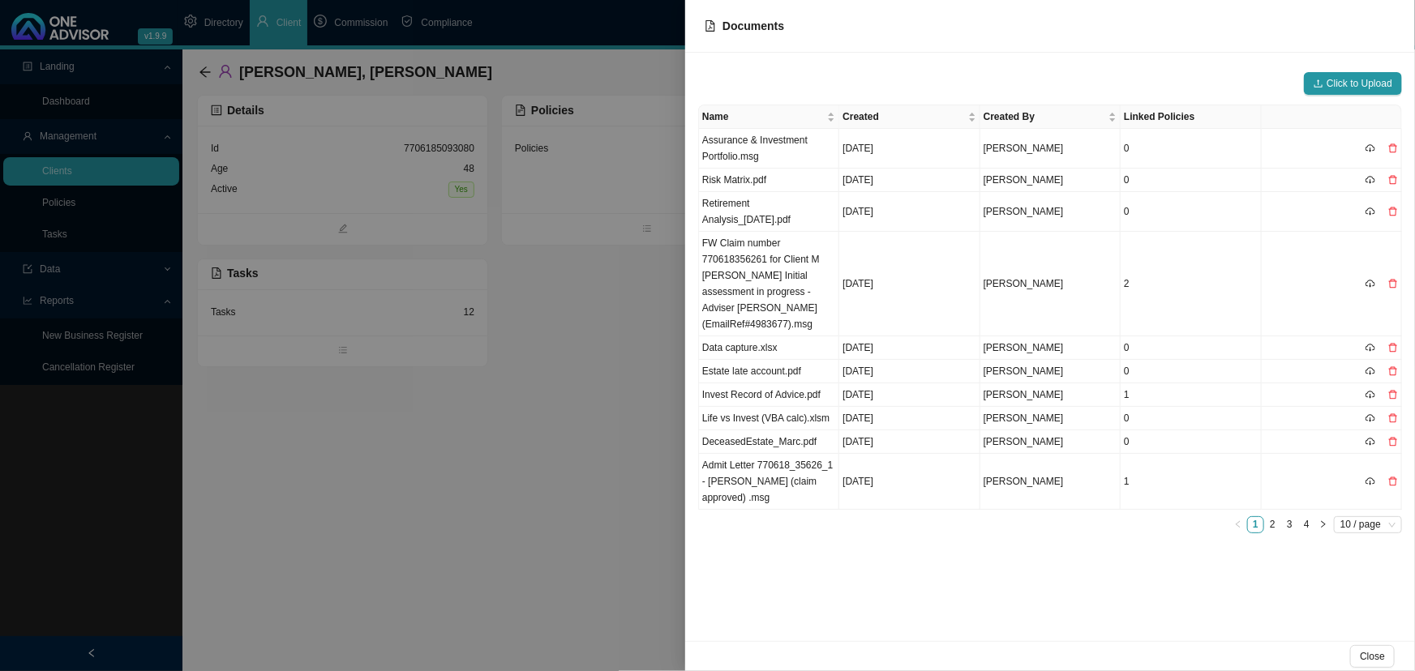
click at [460, 456] on div at bounding box center [707, 335] width 1415 height 671
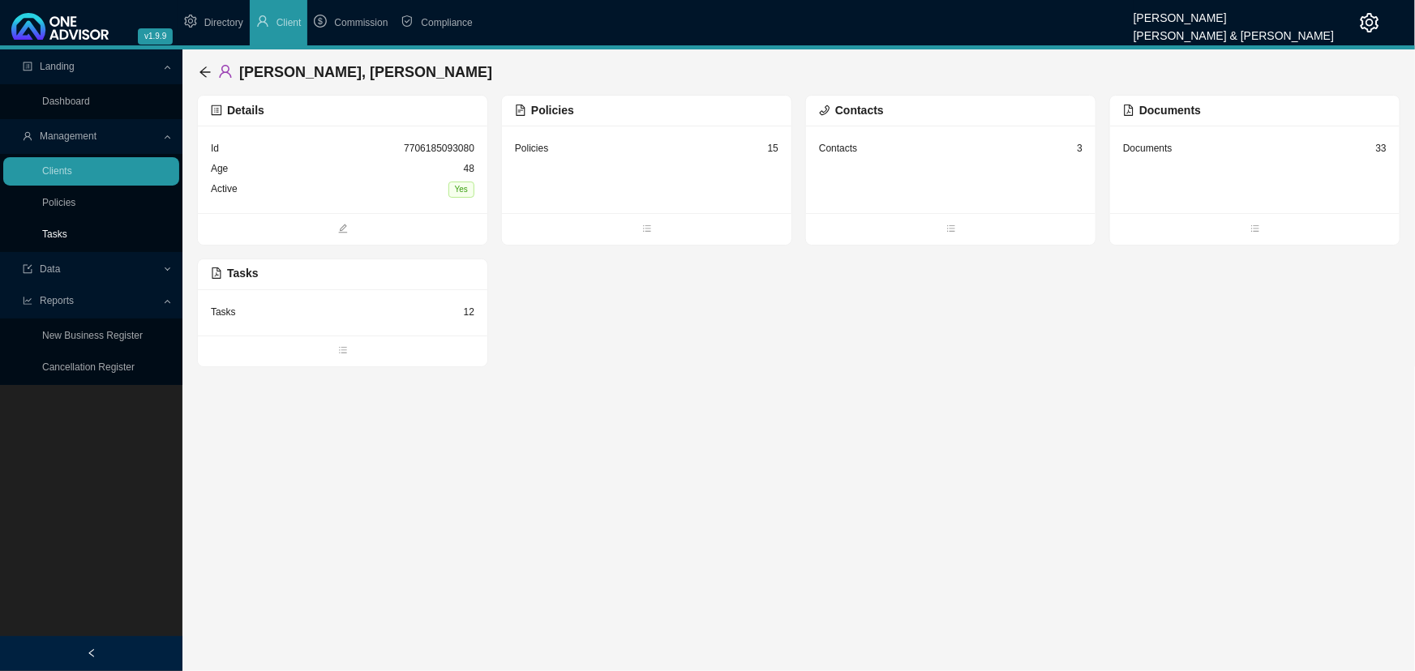
click at [60, 229] on link "Tasks" at bounding box center [54, 234] width 25 height 11
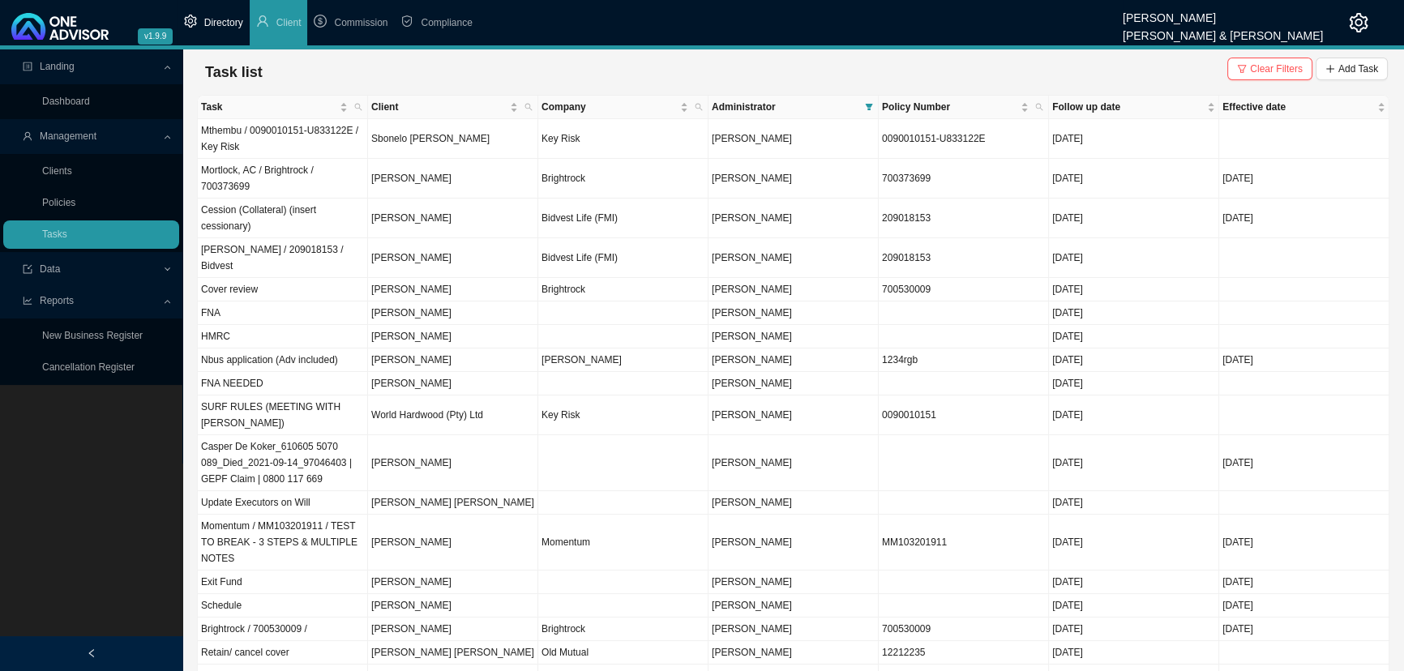
click at [225, 19] on span "Directory" at bounding box center [223, 22] width 39 height 11
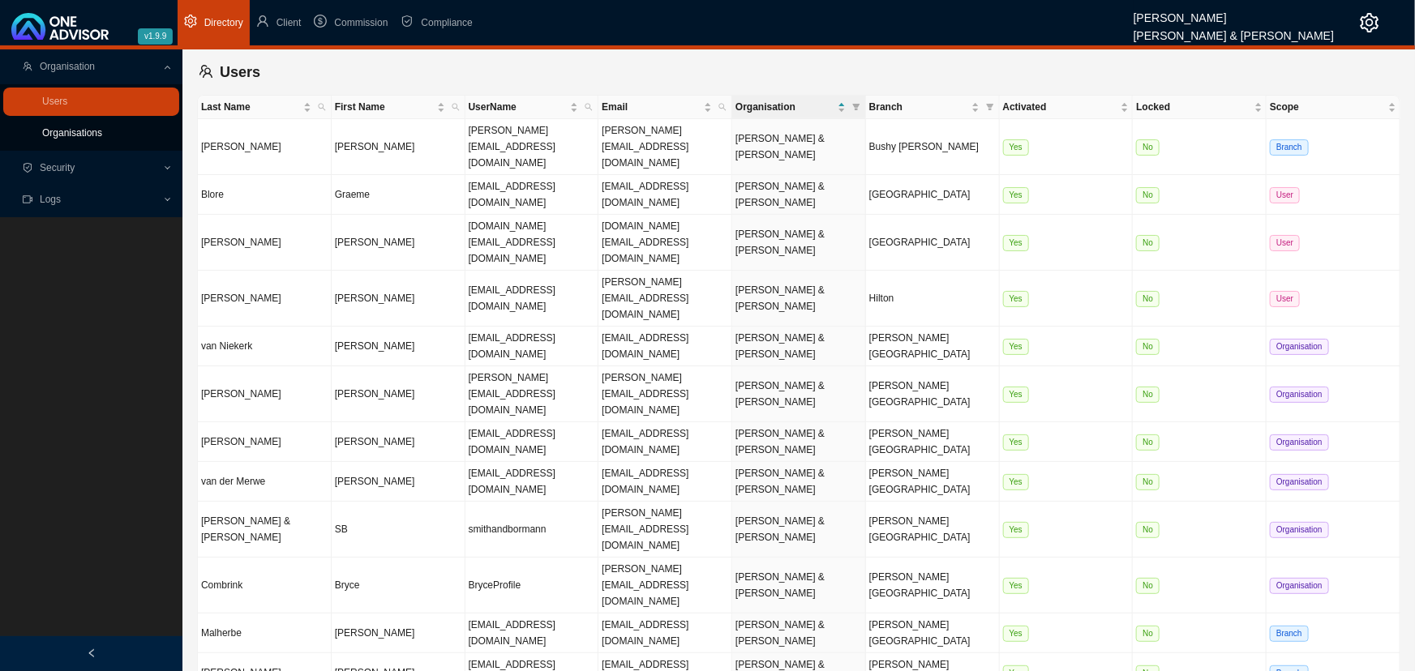
click at [60, 127] on link "Organisations" at bounding box center [72, 132] width 60 height 11
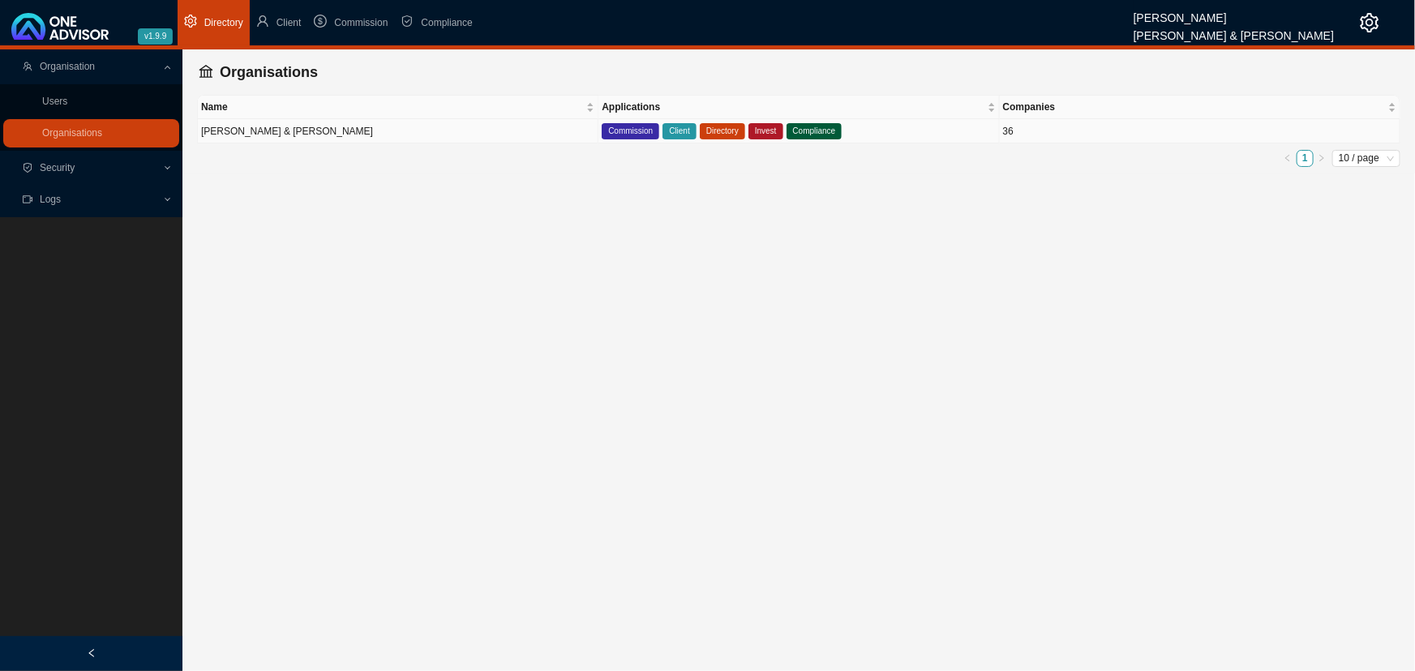
click at [364, 132] on td "[PERSON_NAME] & [PERSON_NAME]" at bounding box center [398, 131] width 400 height 24
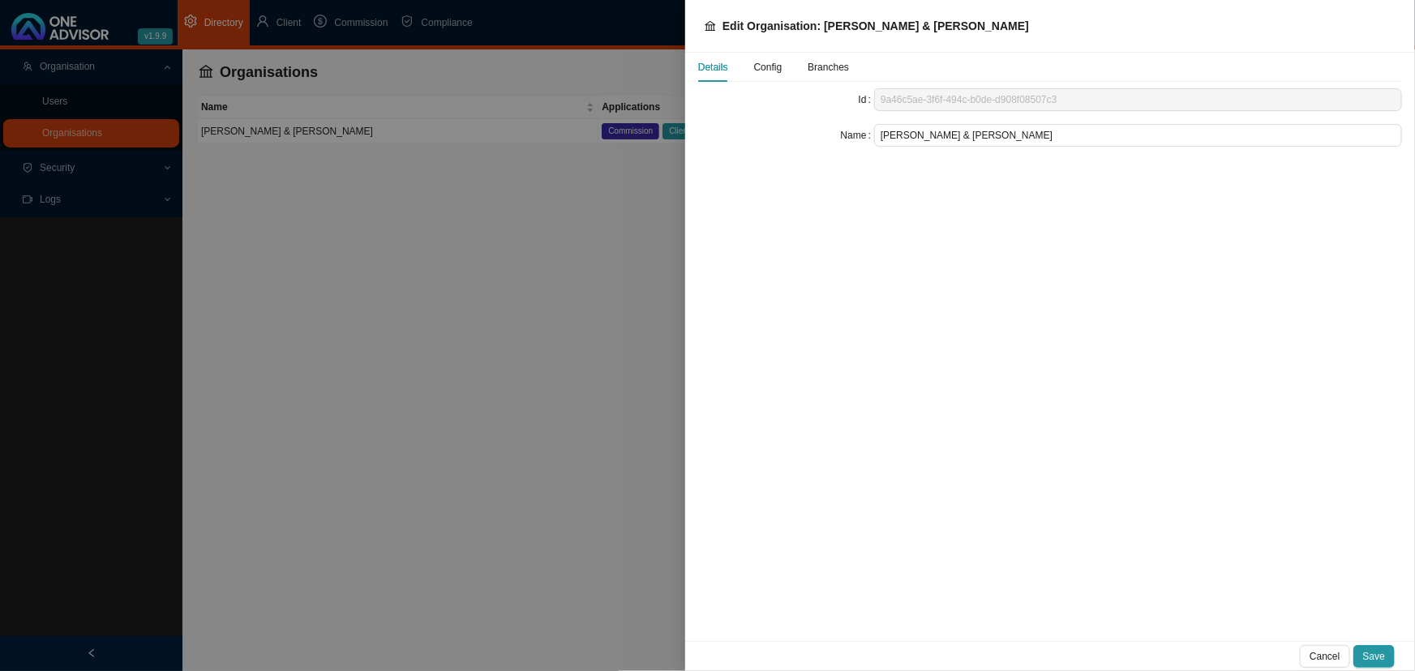
click at [766, 66] on span "Config" at bounding box center [768, 67] width 28 height 10
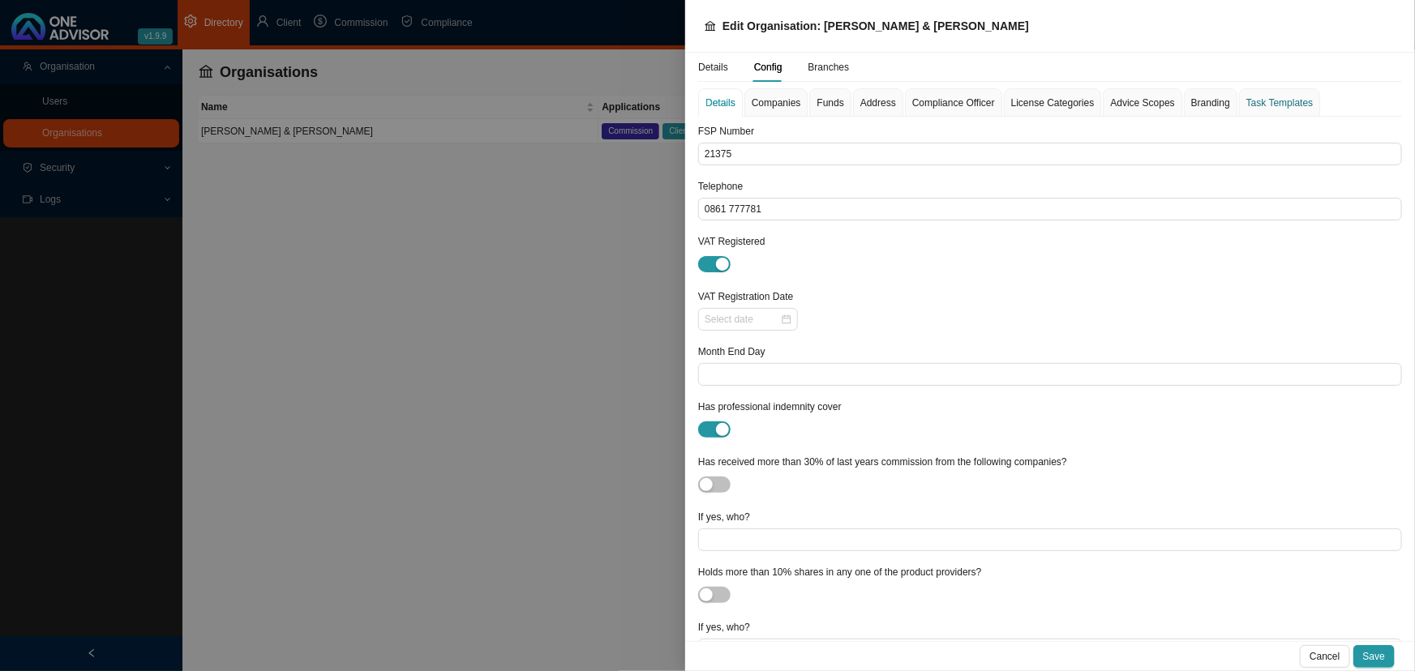
click at [1255, 101] on div "Task Templates" at bounding box center [1279, 103] width 66 height 16
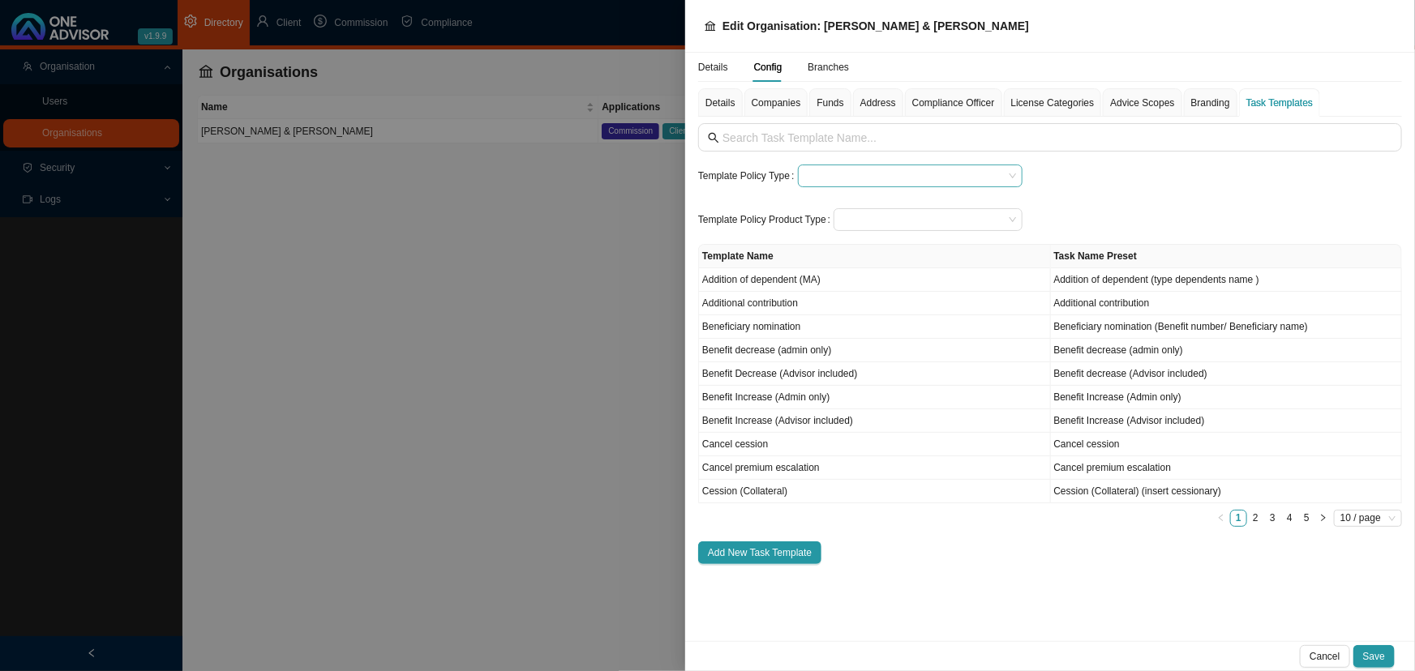
click at [843, 172] on input "search" at bounding box center [903, 175] width 199 height 21
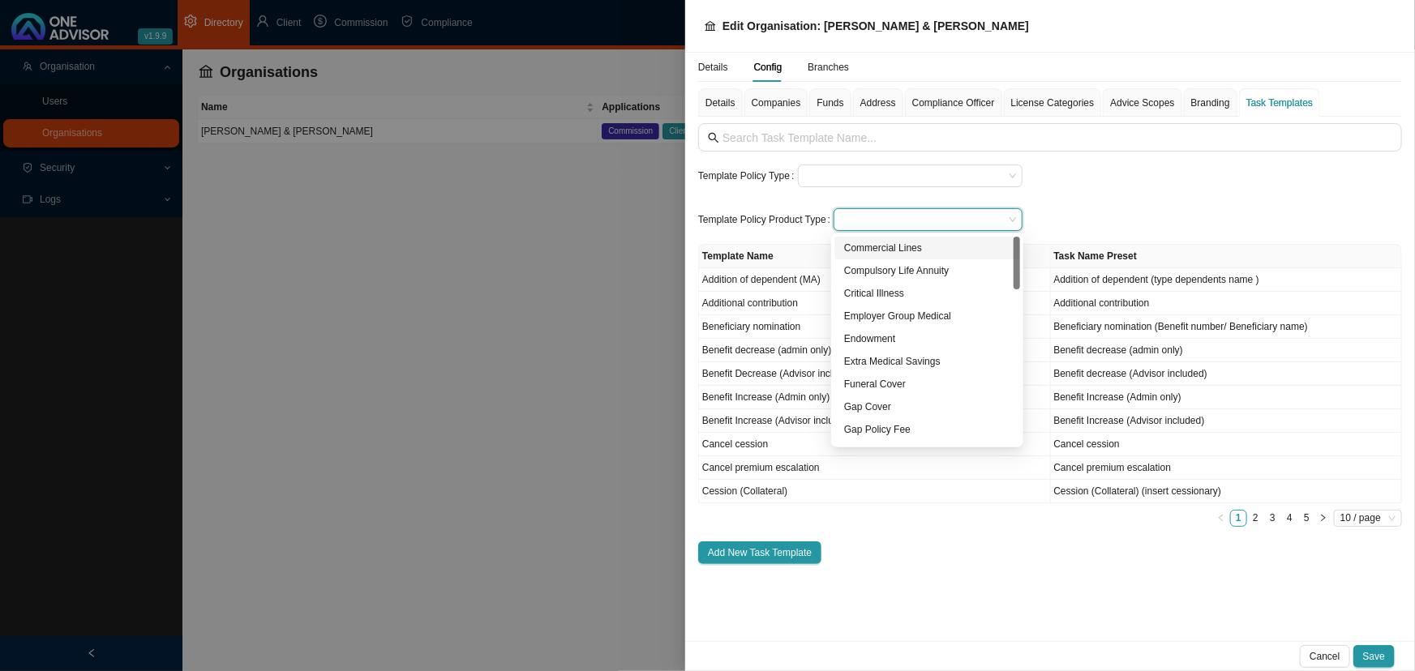
click at [866, 216] on input "search" at bounding box center [922, 219] width 164 height 21
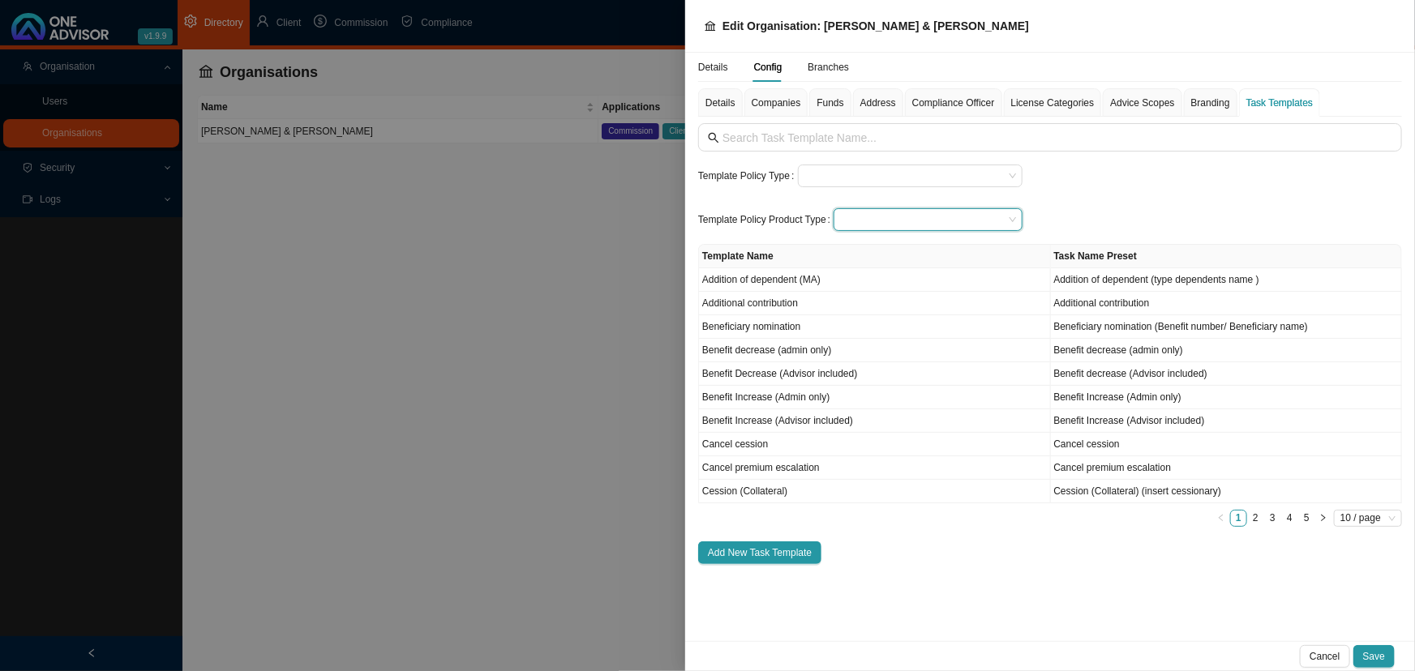
click at [866, 216] on input "search" at bounding box center [922, 219] width 164 height 21
click at [1093, 191] on div "Template Policy Type Template Policy Product Type Template Name Task Name Prese…" at bounding box center [1050, 343] width 704 height 441
click at [867, 221] on input "search" at bounding box center [922, 219] width 164 height 21
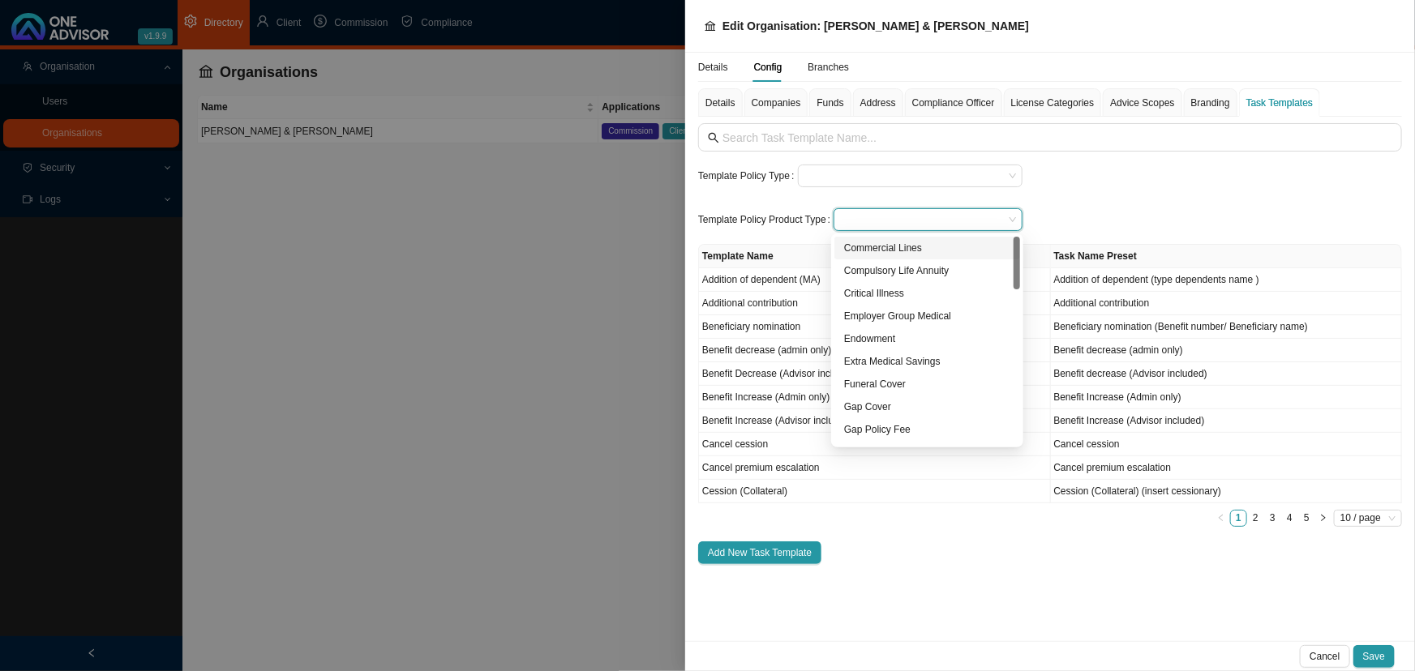
click at [867, 221] on input "search" at bounding box center [922, 219] width 164 height 21
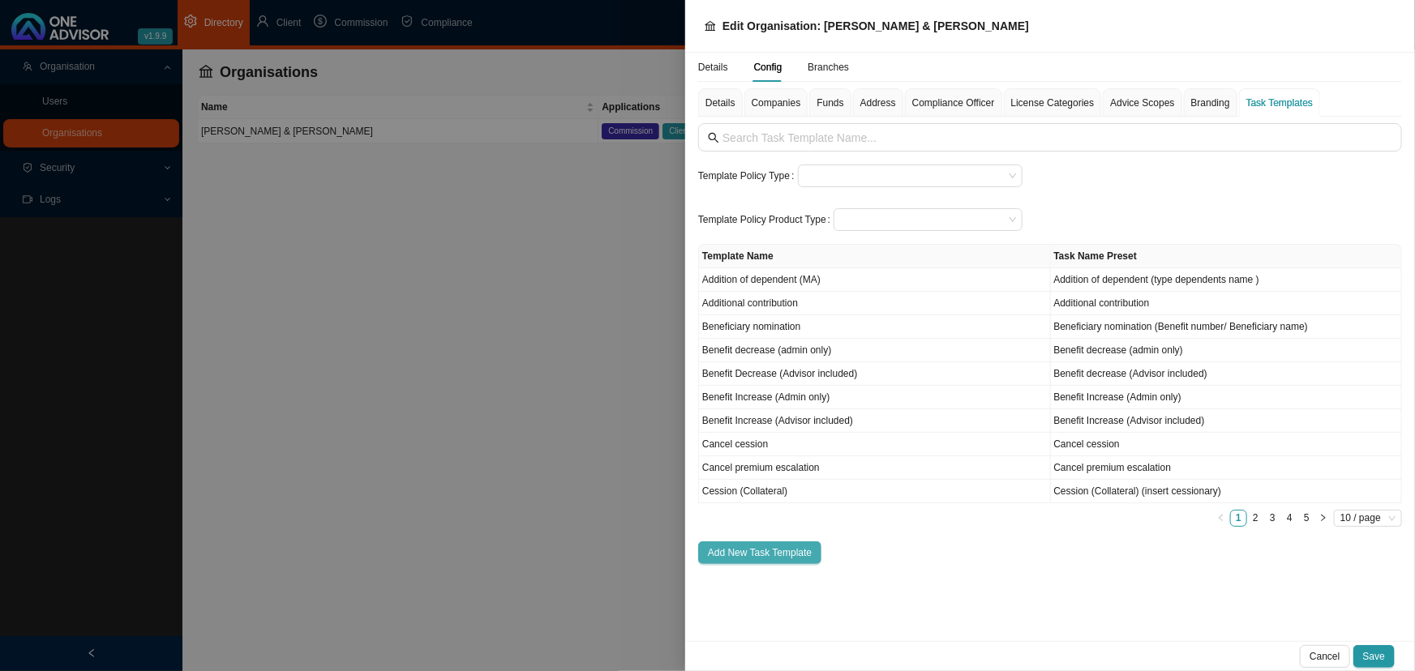
click at [766, 553] on span "Add New Task Template" at bounding box center [760, 553] width 104 height 16
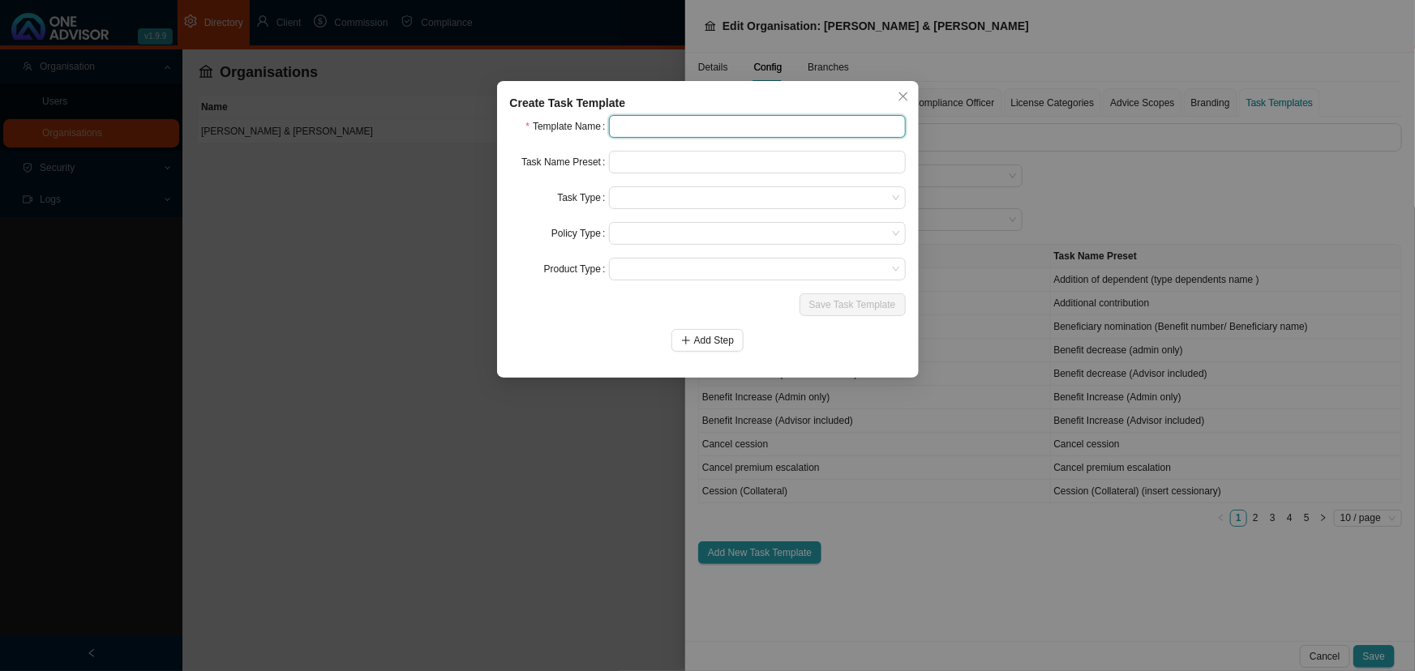
click at [627, 123] on input "text" at bounding box center [757, 126] width 297 height 23
type input "Annual review - Life & Invest"
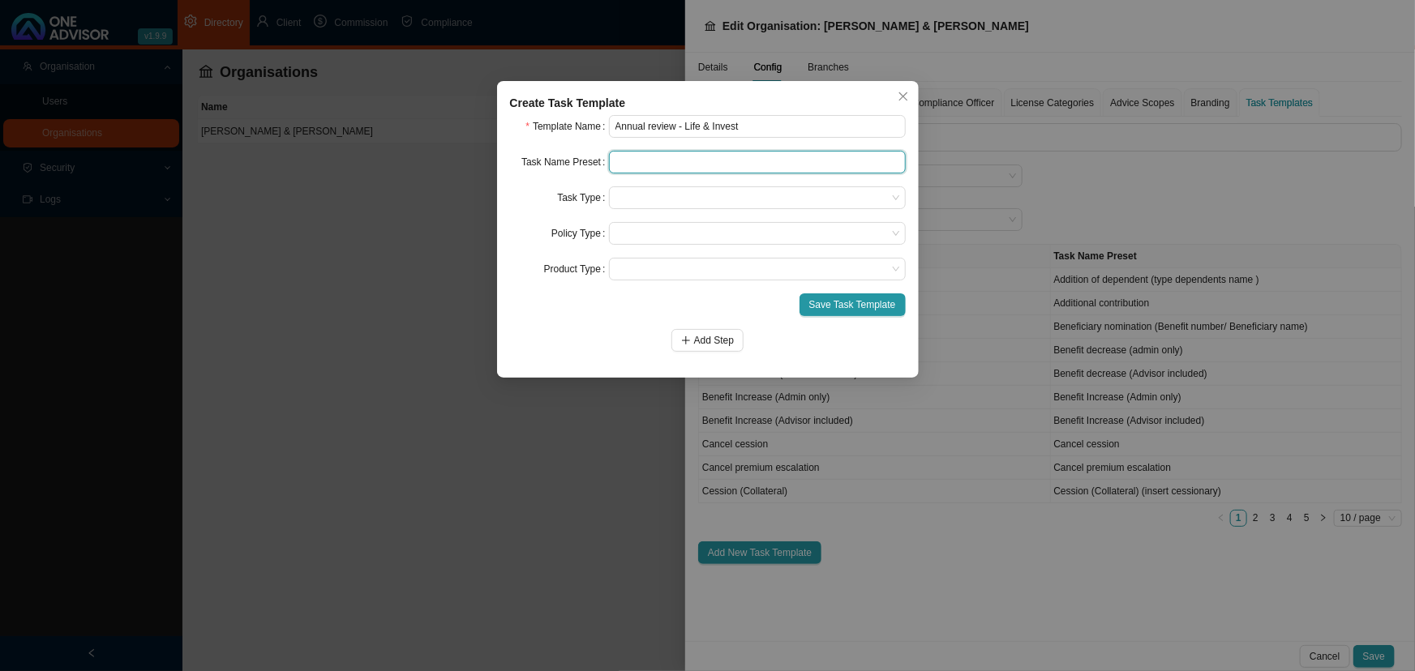
click at [643, 165] on input "text" at bounding box center [757, 162] width 297 height 23
drag, startPoint x: 680, startPoint y: 122, endPoint x: 614, endPoint y: 122, distance: 66.5
click at [614, 122] on input "Annual review - Life & Invest" at bounding box center [757, 126] width 297 height 23
click at [653, 167] on input "text" at bounding box center [757, 162] width 297 height 23
paste input "Annual review - Life & Invest"
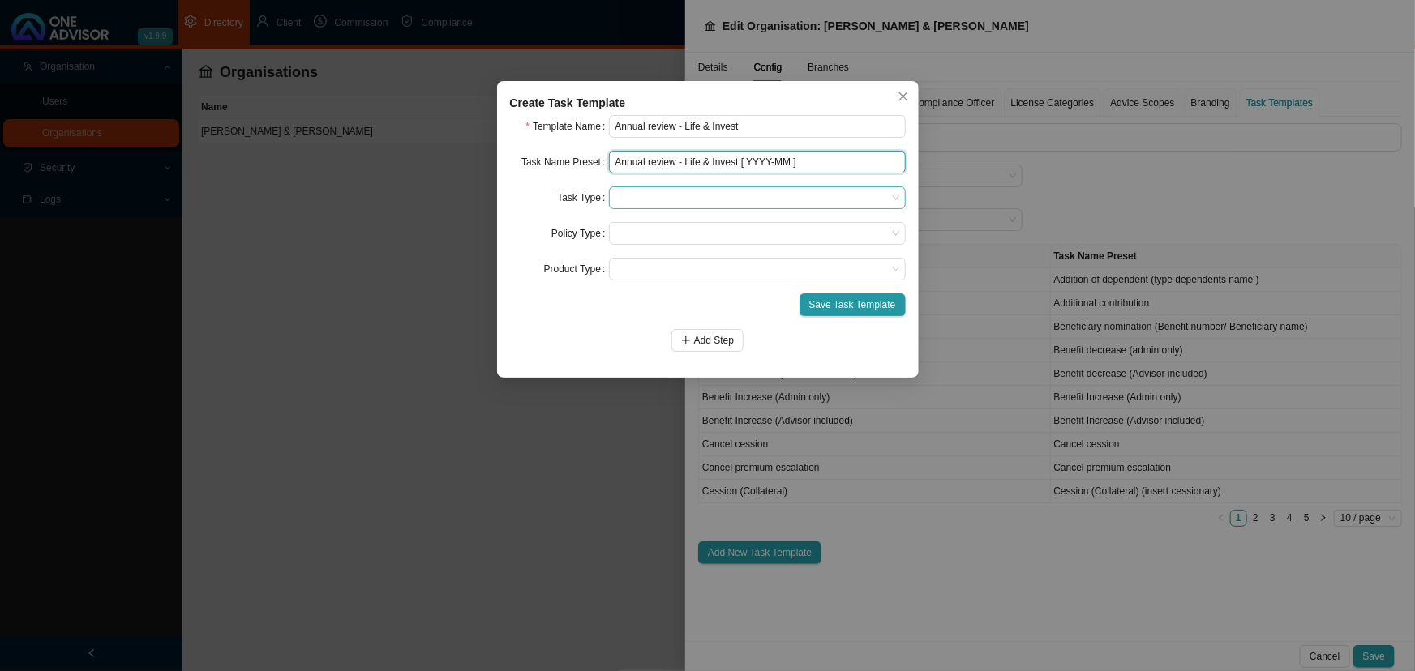
click at [714, 193] on span at bounding box center [757, 197] width 284 height 21
type input "Annual review - Life & Invest [ YYYY-MM ]"
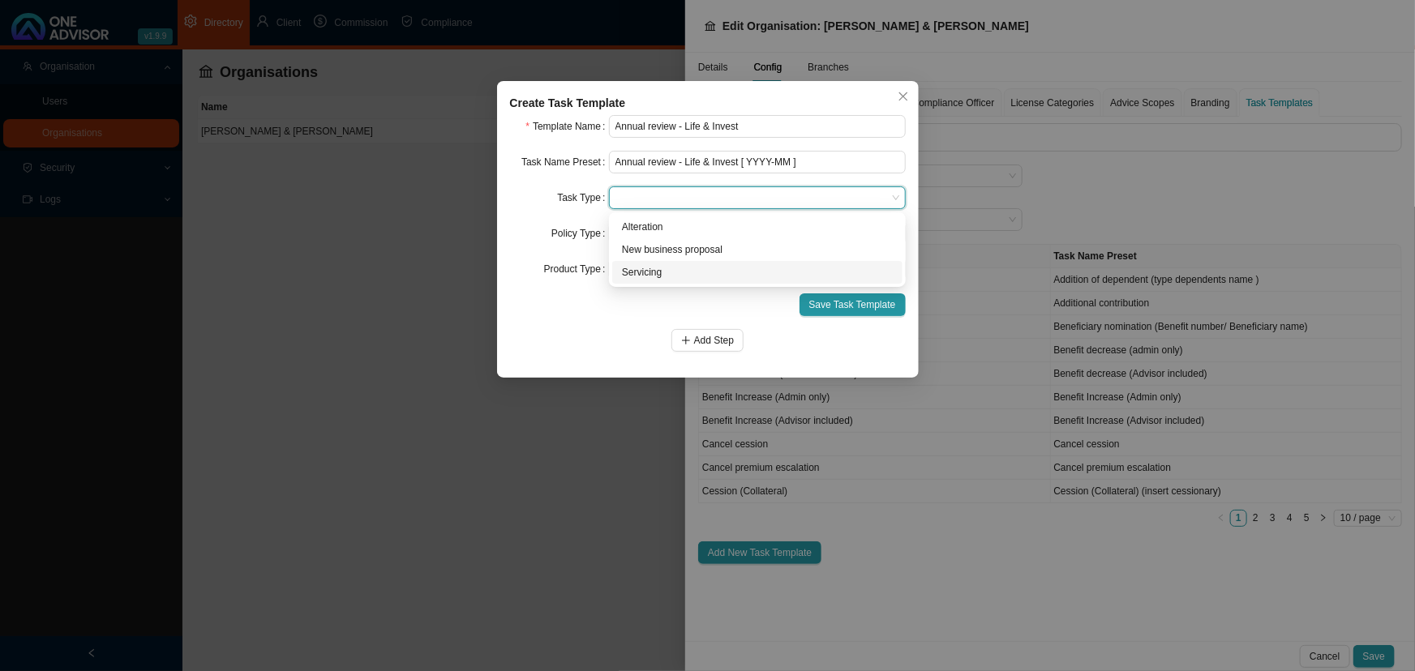
click at [638, 272] on div "Servicing" at bounding box center [757, 272] width 271 height 16
click at [652, 234] on span at bounding box center [757, 233] width 284 height 21
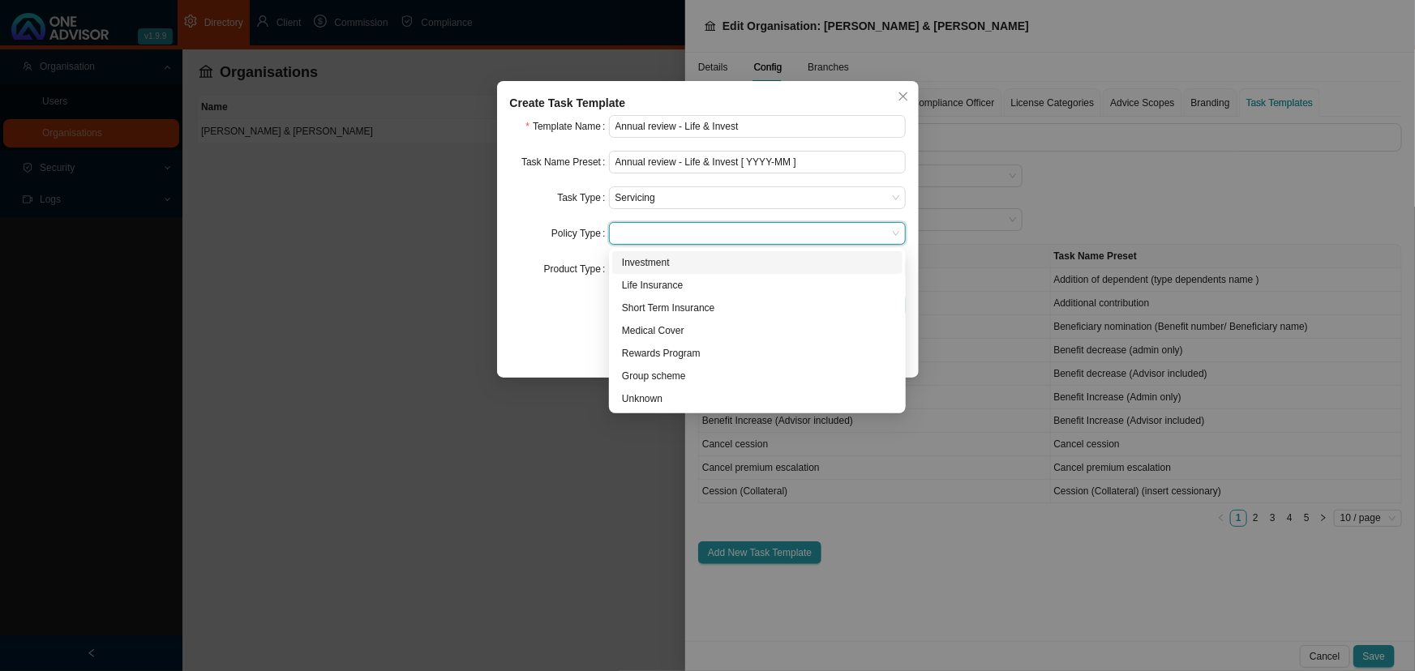
click at [652, 234] on span at bounding box center [757, 233] width 284 height 21
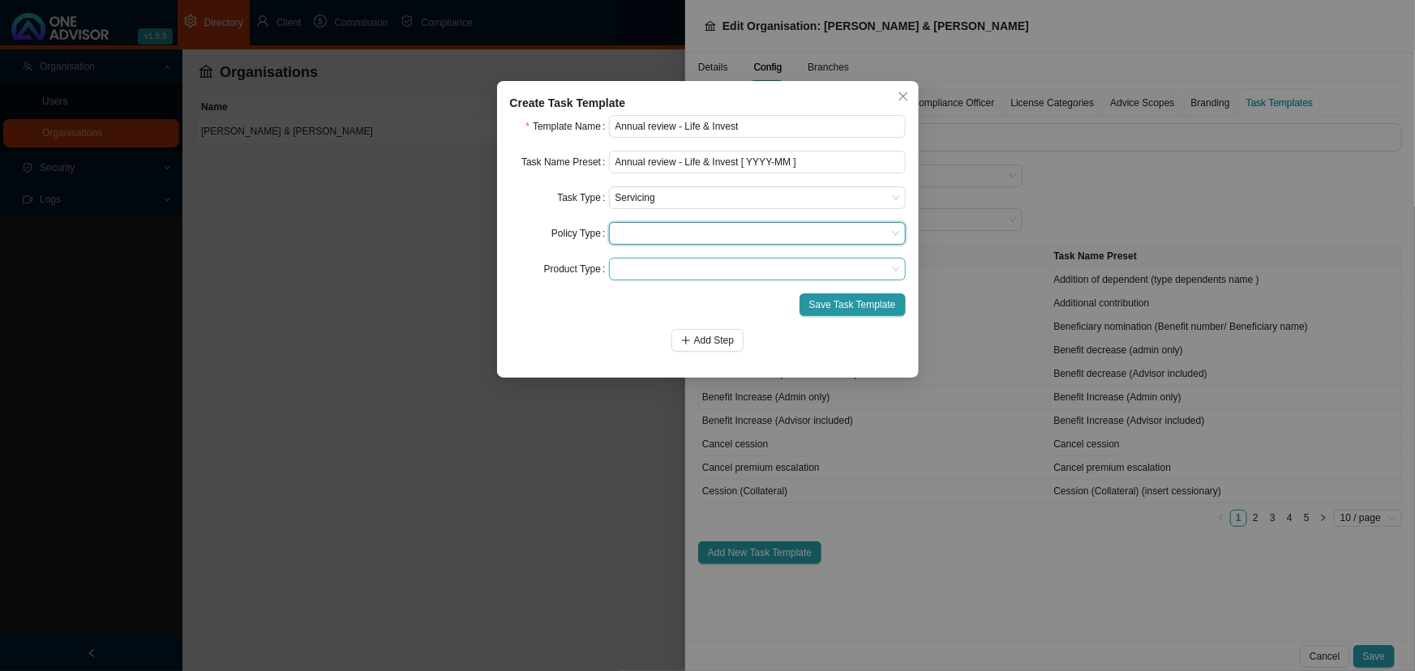
click at [643, 270] on span at bounding box center [757, 269] width 284 height 21
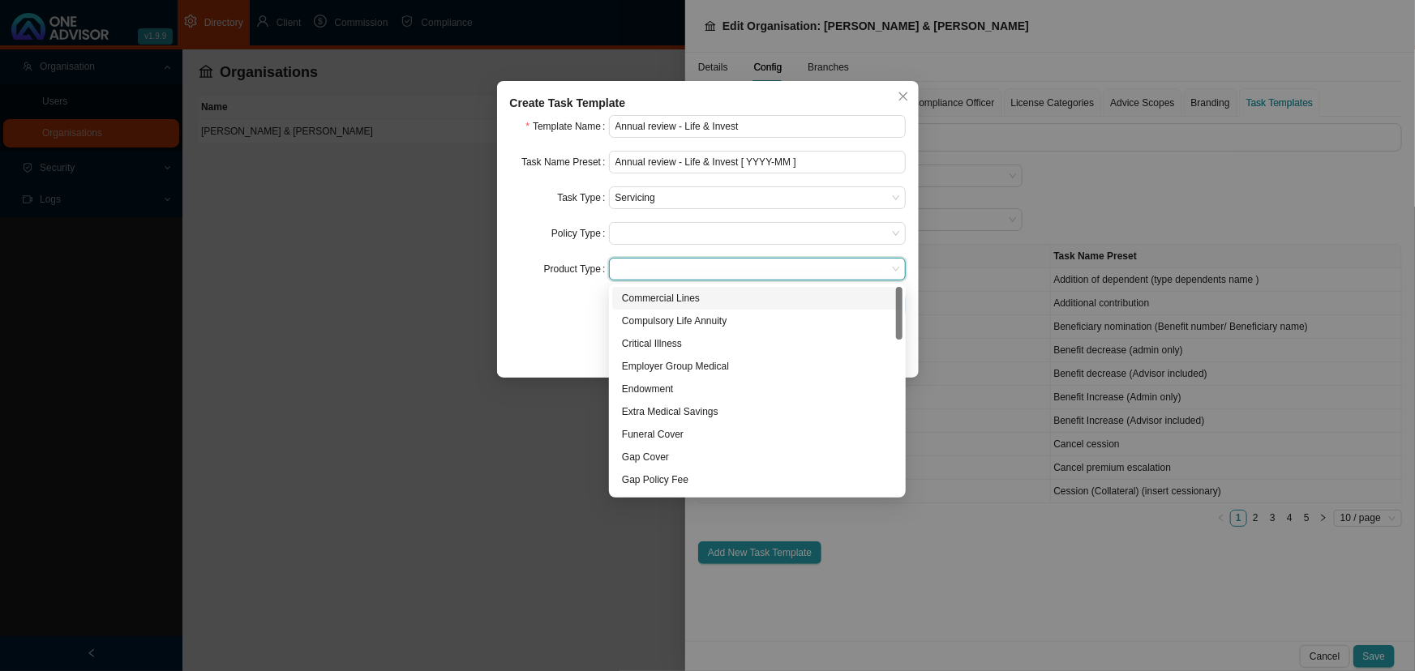
click at [643, 270] on span at bounding box center [757, 269] width 284 height 21
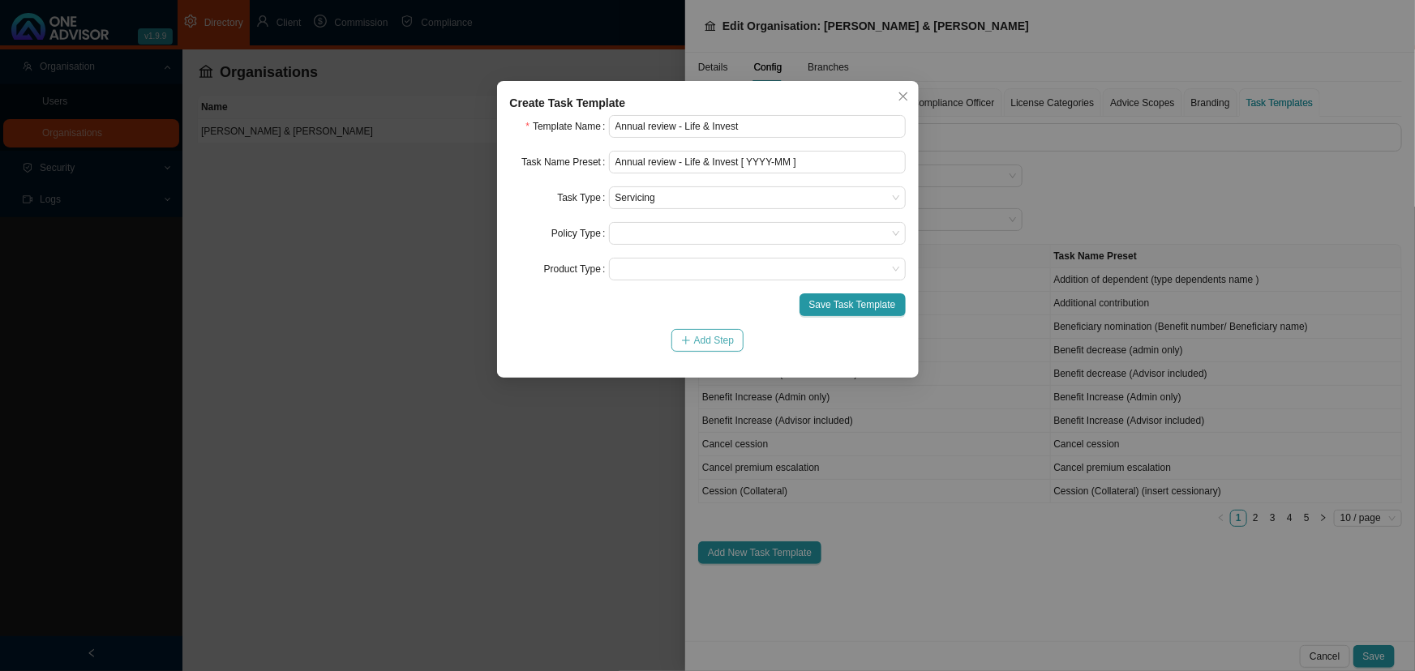
click at [697, 339] on span "Add Step" at bounding box center [714, 340] width 40 height 16
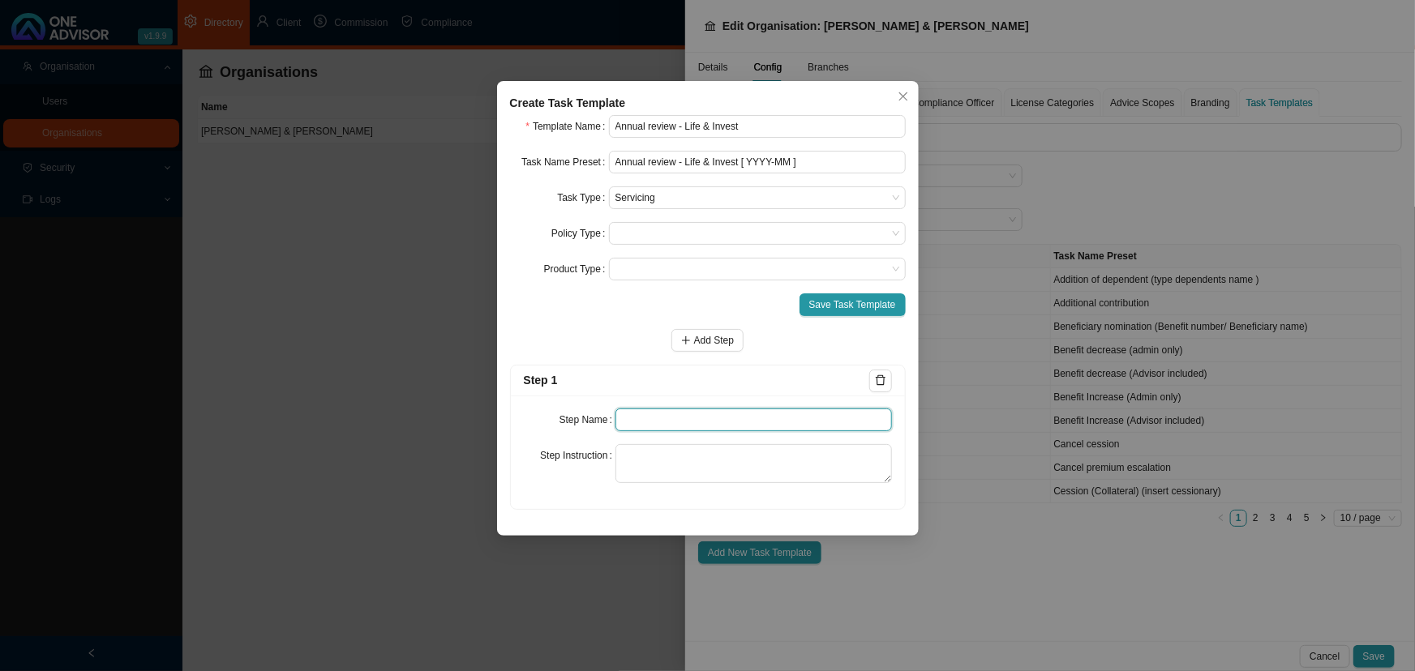
click at [654, 421] on input "text" at bounding box center [753, 420] width 276 height 23
type input "Update schedule"
click at [645, 457] on textarea at bounding box center [753, 463] width 276 height 39
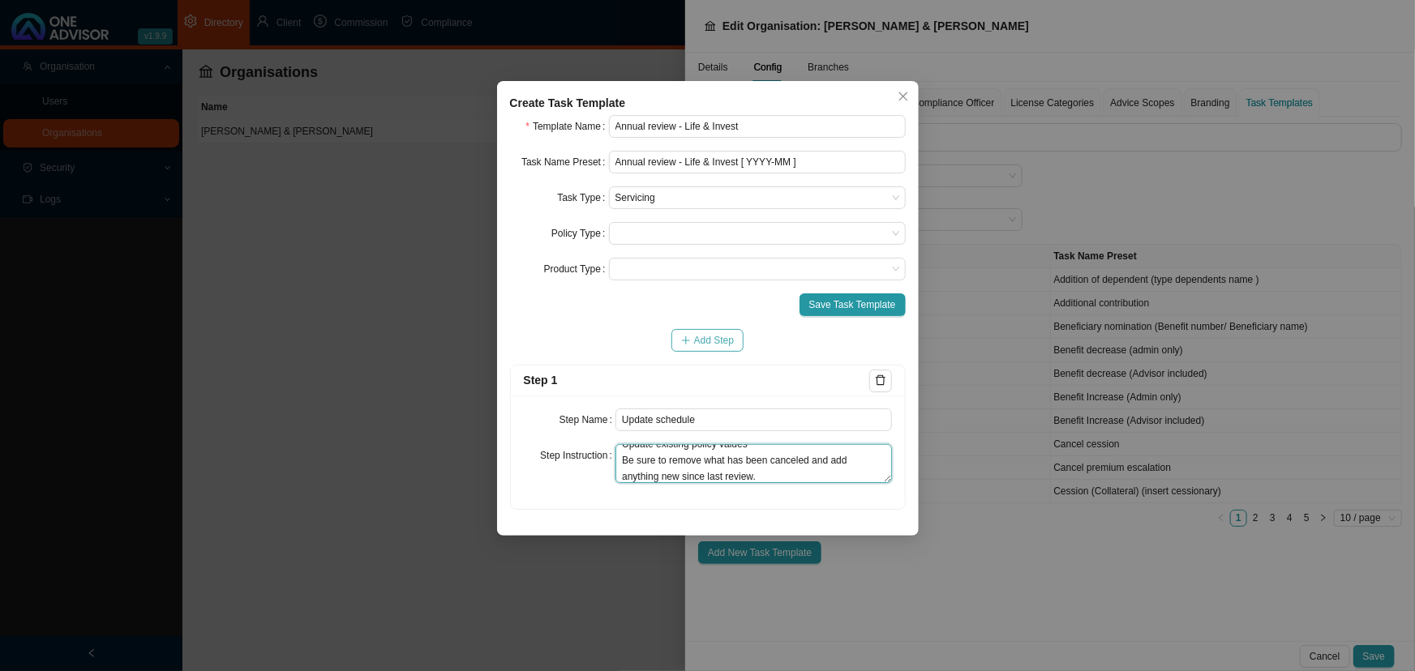
type textarea "Update existing policy values Be sure to remove what has been canceled and add …"
click at [698, 339] on span "Add Step" at bounding box center [714, 340] width 40 height 16
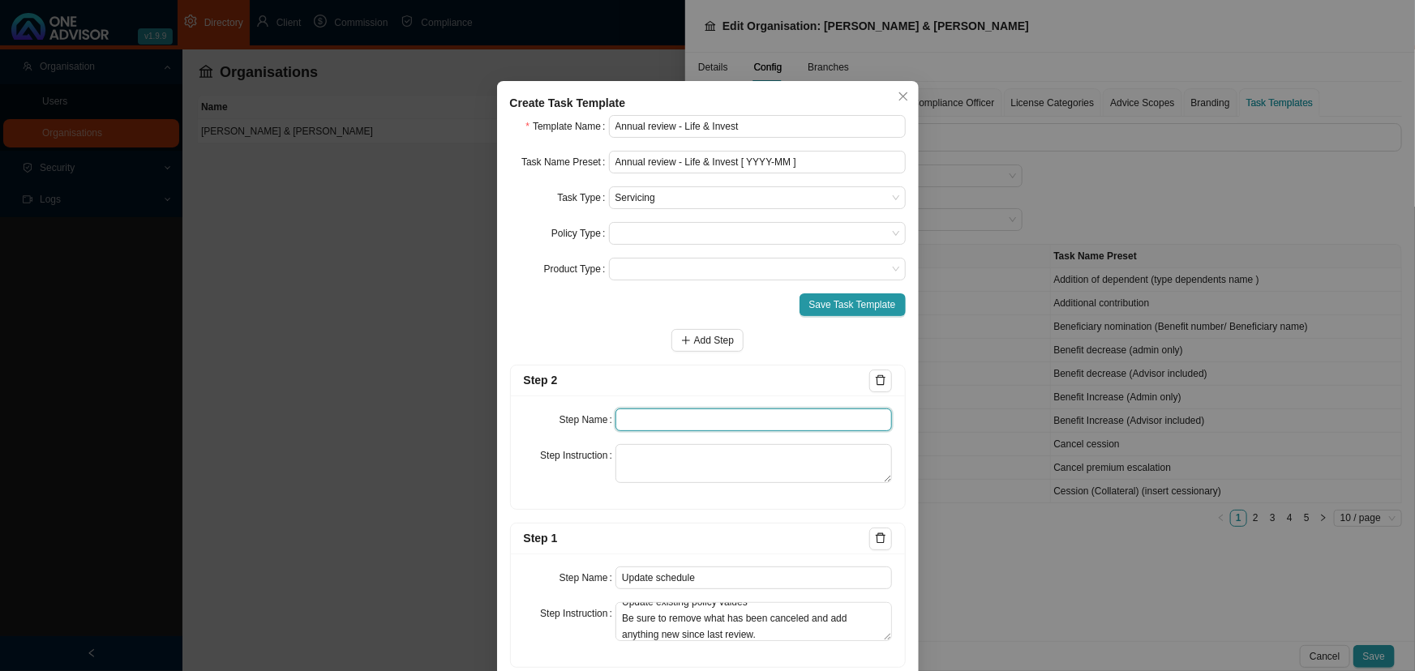
click at [634, 422] on input "text" at bounding box center [753, 420] width 276 height 23
type input "Email report"
click at [636, 453] on textarea at bounding box center [753, 463] width 276 height 39
click at [634, 473] on textarea "Mail the report to the client/s CC advisor/s" at bounding box center [753, 463] width 276 height 39
click at [691, 476] on textarea "Mail the report to the client/s CC Advisor/s" at bounding box center [753, 463] width 276 height 39
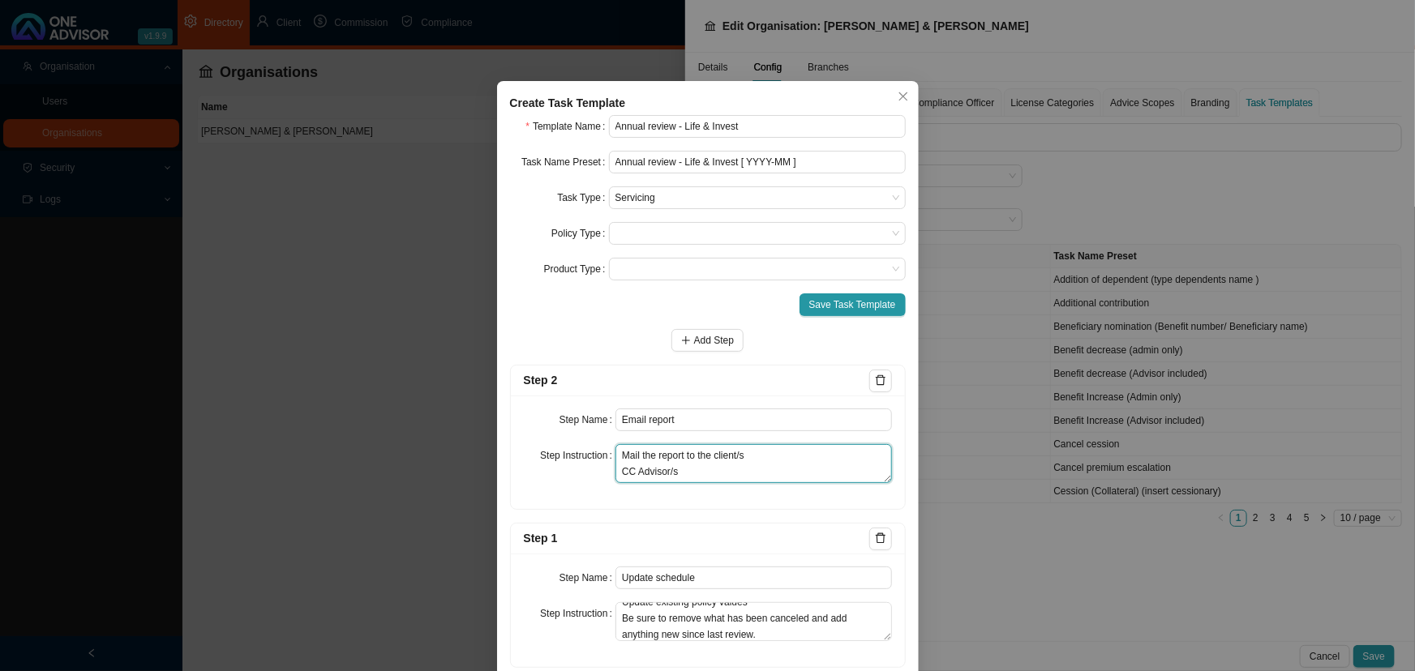
scroll to position [34, 0]
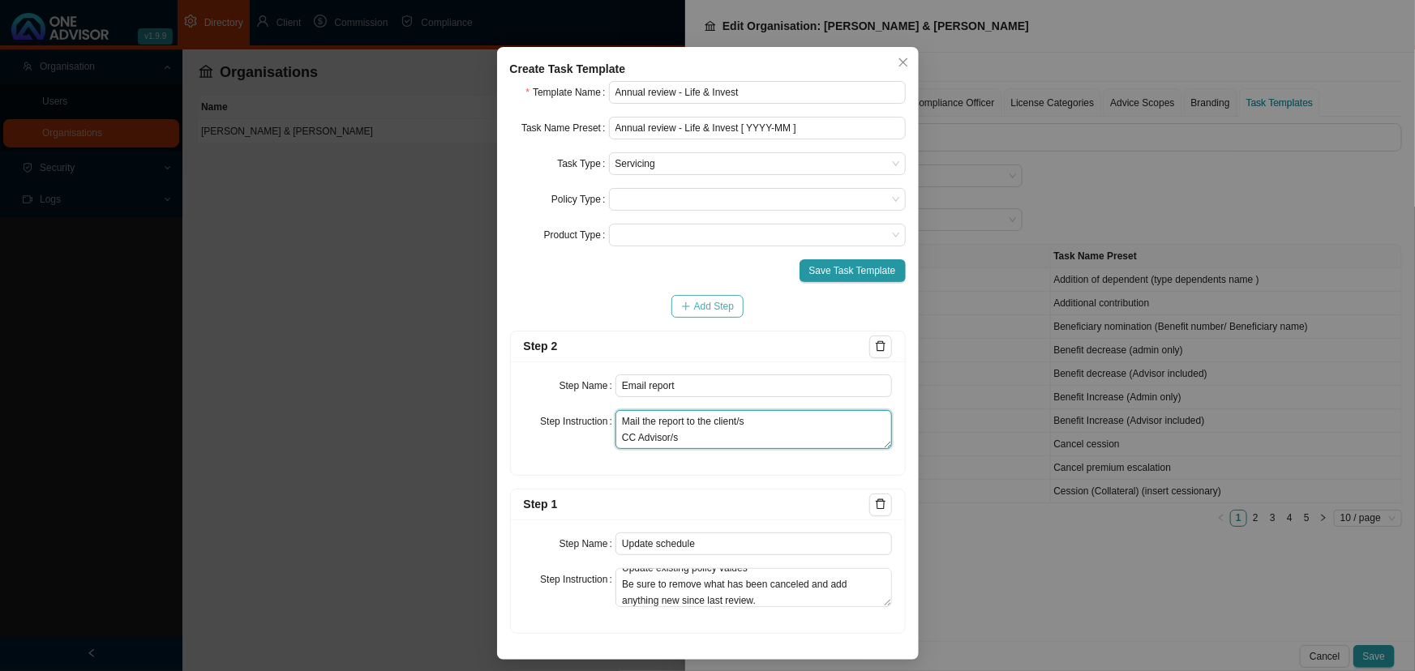
type textarea "Mail the report to the client/s CC Advisor/s"
click at [699, 307] on span "Add Step" at bounding box center [714, 306] width 40 height 16
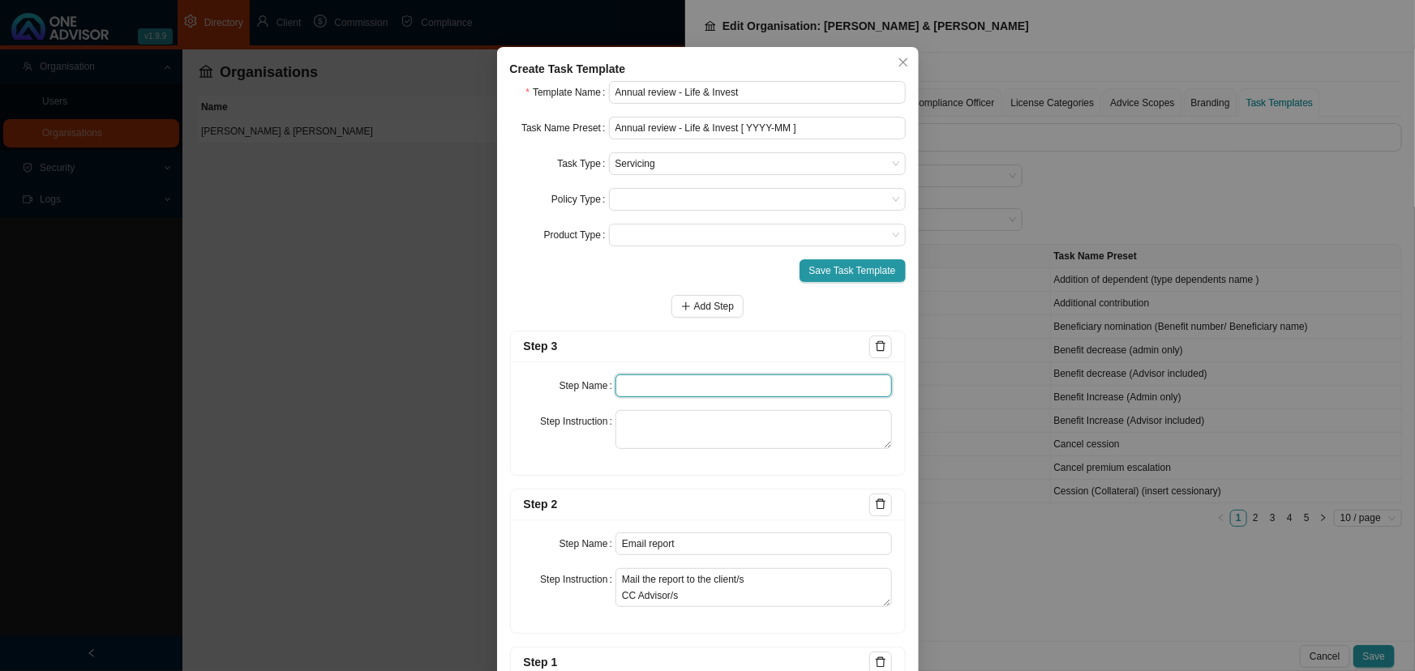
click at [630, 385] on input "text" at bounding box center [753, 386] width 276 height 23
type input "Get confirmation of reciept"
click at [632, 422] on textarea at bounding box center [753, 429] width 276 height 39
click at [741, 384] on input "Get confirmation of reciept" at bounding box center [753, 386] width 276 height 23
click at [627, 419] on textarea at bounding box center [753, 429] width 276 height 39
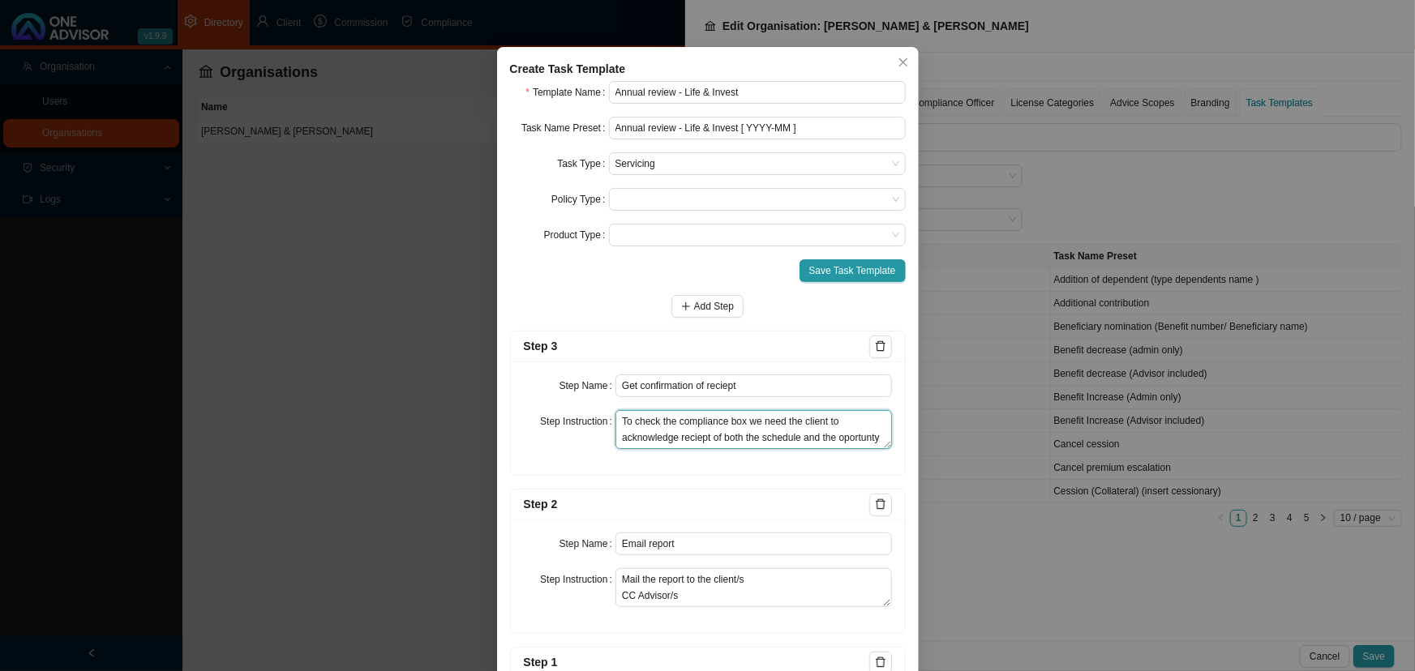
scroll to position [11, 0]
click at [831, 442] on textarea "To check the compliance box we need the client to acknowledge receipt of both t…" at bounding box center [753, 429] width 276 height 39
type textarea "To check the compliance box we need the client to acknowledge receipt of both t…"
click at [700, 305] on span "Add Step" at bounding box center [714, 306] width 40 height 16
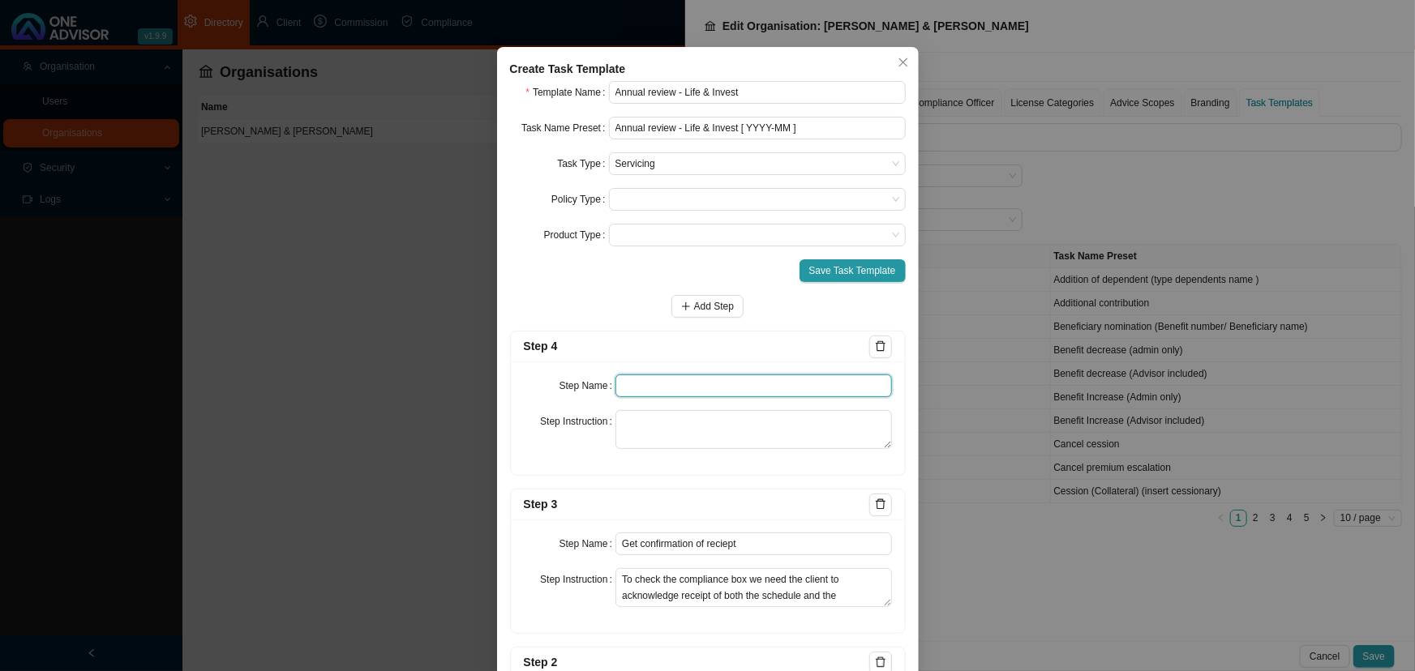
click at [636, 383] on input "text" at bounding box center [753, 386] width 276 height 23
type input "A"
drag, startPoint x: 660, startPoint y: 387, endPoint x: 613, endPoint y: 388, distance: 47.0
click at [615, 388] on input "Review" at bounding box center [753, 386] width 276 height 23
type input "Appointment to review [Yes No]"
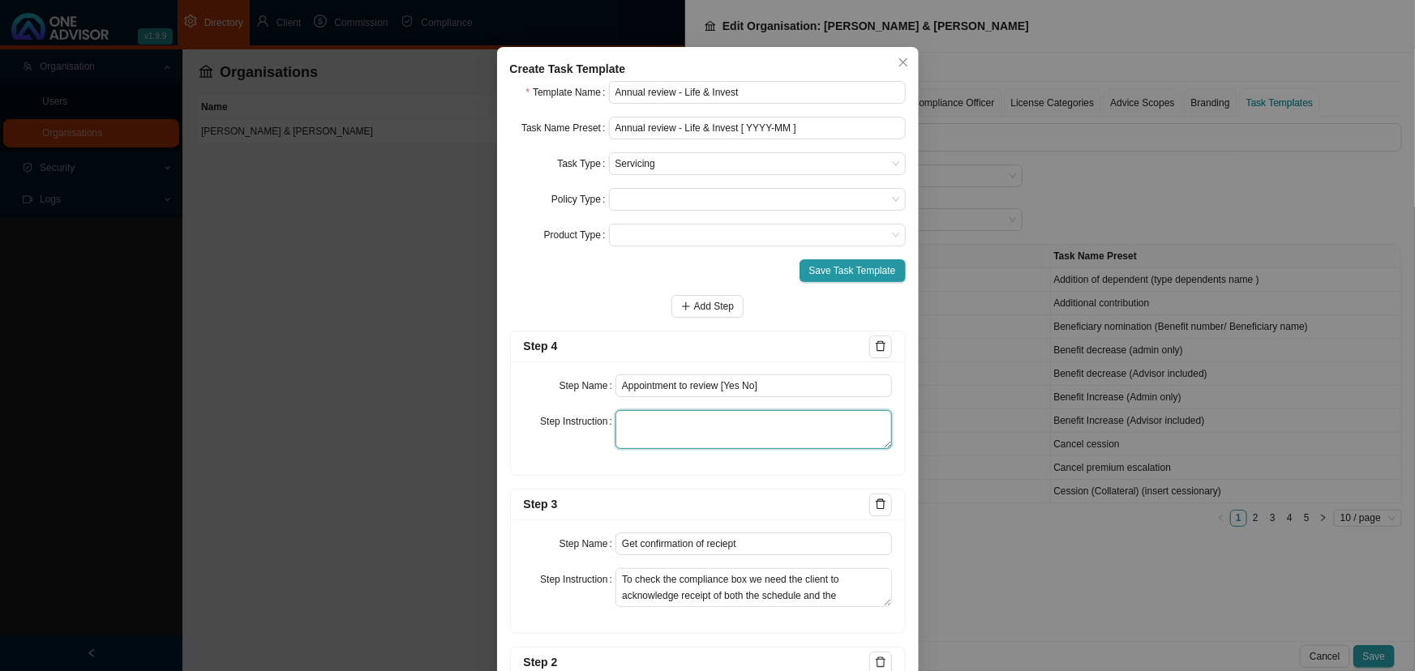
click at [645, 419] on textarea at bounding box center [753, 429] width 276 height 39
click at [735, 418] on textarea "If the client wants a review, consultation needs to be done as to weather this …" at bounding box center [753, 429] width 276 height 39
click at [675, 438] on textarea "If the client wants a review, please try find out what the concerns and needs a…" at bounding box center [753, 429] width 276 height 39
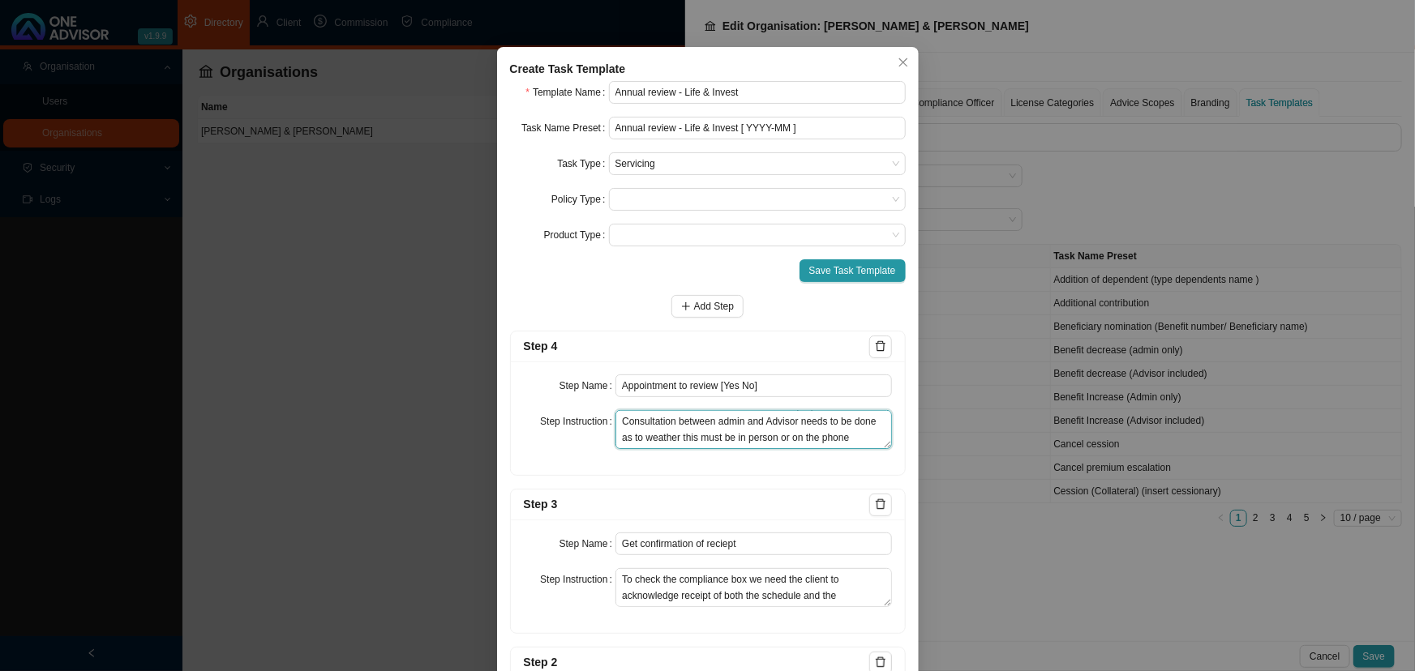
click at [719, 419] on textarea "If the client wants a review, please try find out what the concerns and needs a…" at bounding box center [753, 429] width 276 height 39
click at [697, 438] on textarea "If the client wants a review, please try find out what the concerns and needs a…" at bounding box center [753, 429] width 276 height 39
type textarea "If the client wants a review, please try find out what the concerns and needs a…"
click at [696, 306] on span "Add Step" at bounding box center [714, 306] width 40 height 16
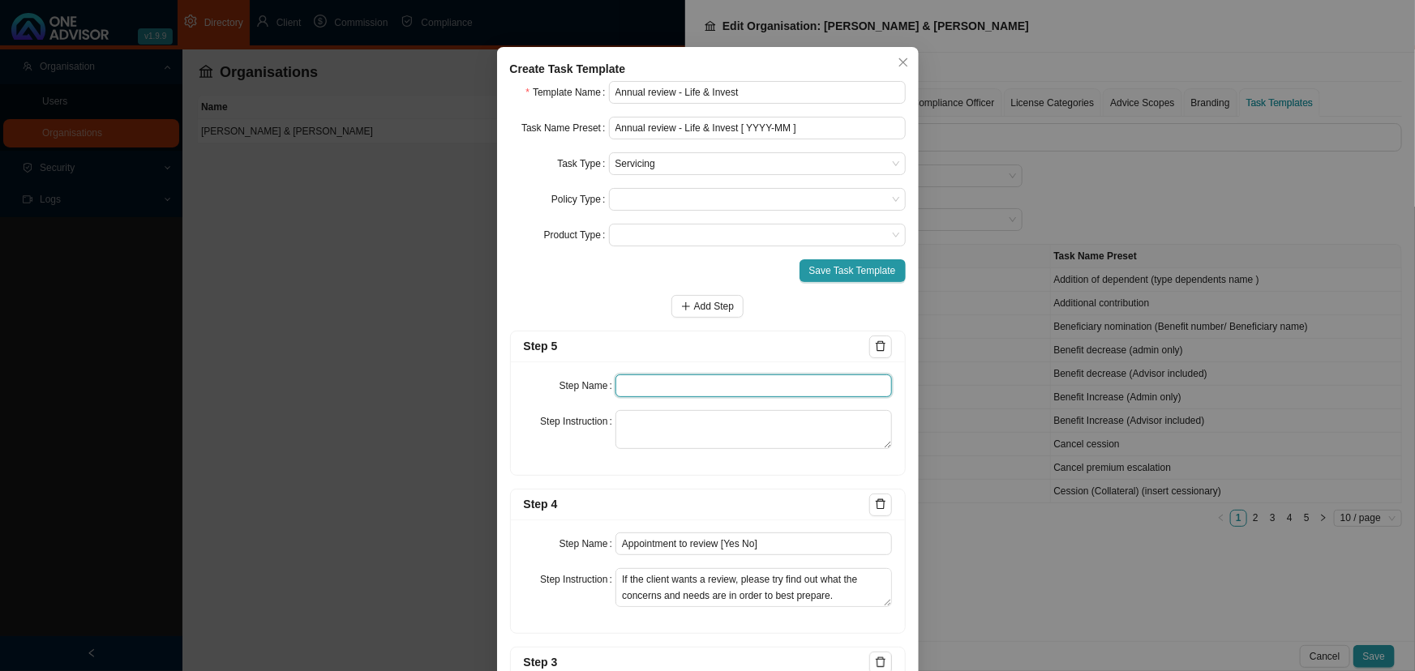
click at [636, 383] on input "text" at bounding box center [753, 386] width 276 height 23
type input "A"
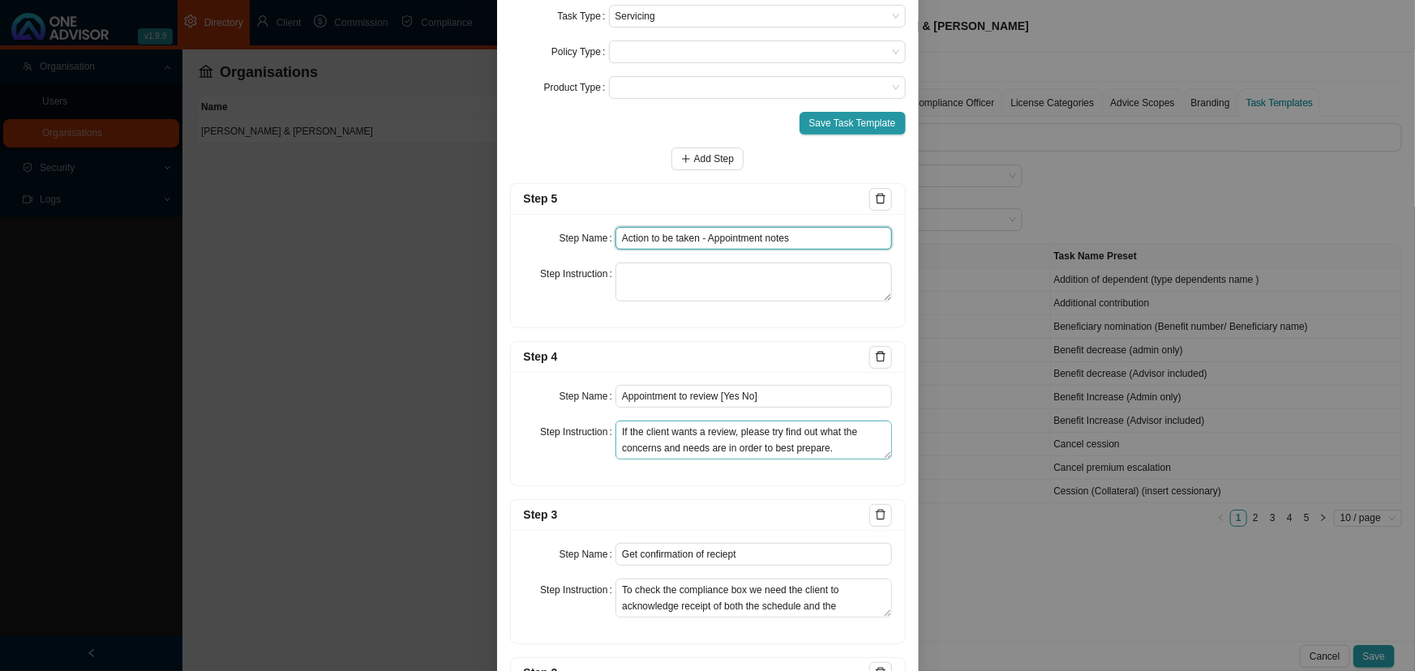
type input "Action to be taken - Appointment notes"
click at [839, 448] on textarea "If the client wants a review, please try find out what the concerns and needs a…" at bounding box center [753, 440] width 276 height 39
type textarea "If the client wants a review, please try find out what the concerns and needs a…"
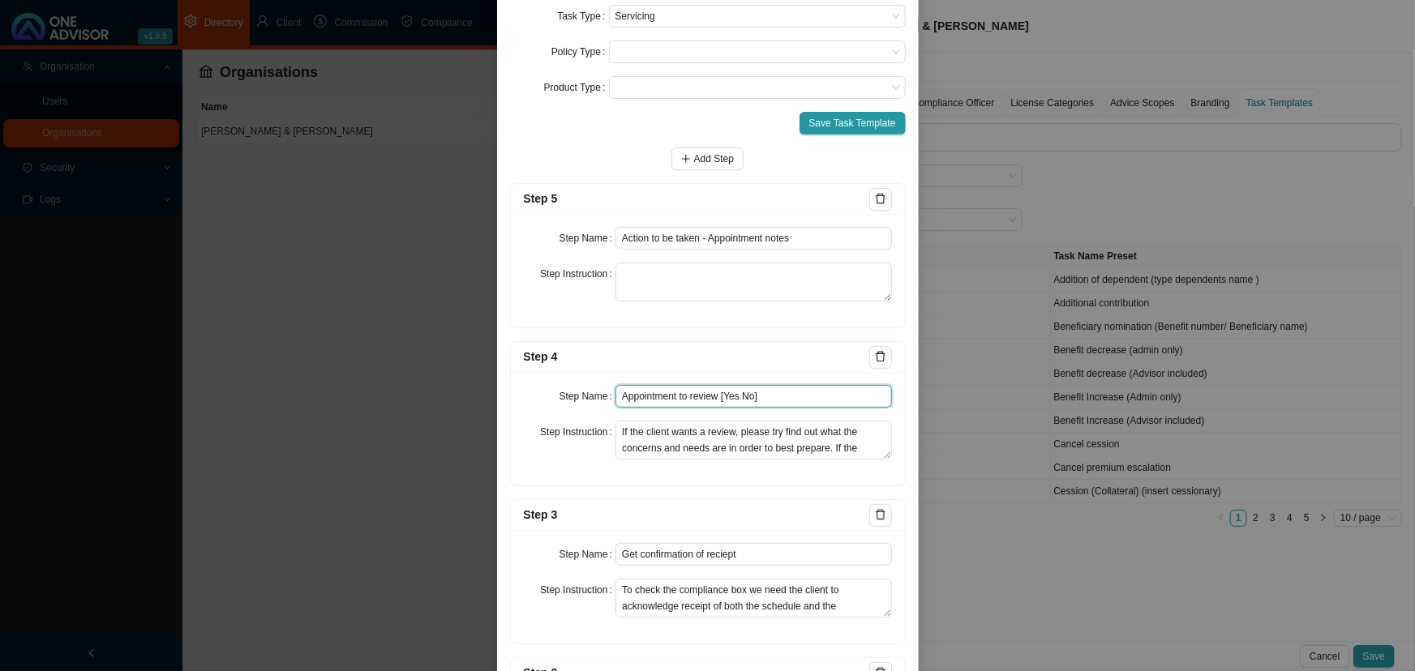
drag, startPoint x: 713, startPoint y: 392, endPoint x: 688, endPoint y: 391, distance: 25.2
click at [688, 391] on input "Appointment to review [Yes No]" at bounding box center [753, 396] width 276 height 23
click at [716, 395] on input "Appointment to review [Yes No]" at bounding box center [753, 396] width 276 height 23
type input "Appointment to review [Yes No]"
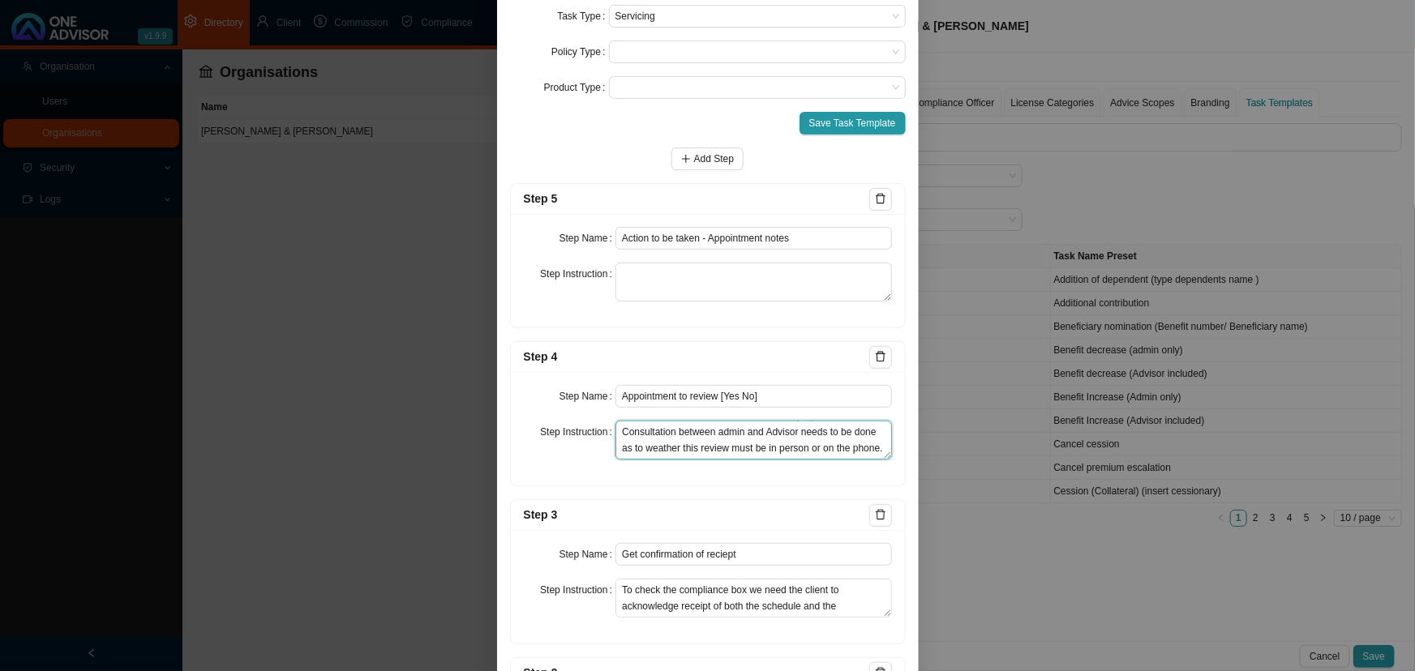
click at [842, 433] on textarea "If the client wants a review, please try find out what the concerns and needs a…" at bounding box center [753, 440] width 276 height 39
click at [850, 429] on textarea "If the client wants a review, please try find out what the concerns and needs a…" at bounding box center [753, 440] width 276 height 39
drag, startPoint x: 697, startPoint y: 430, endPoint x: 654, endPoint y: 425, distance: 43.2
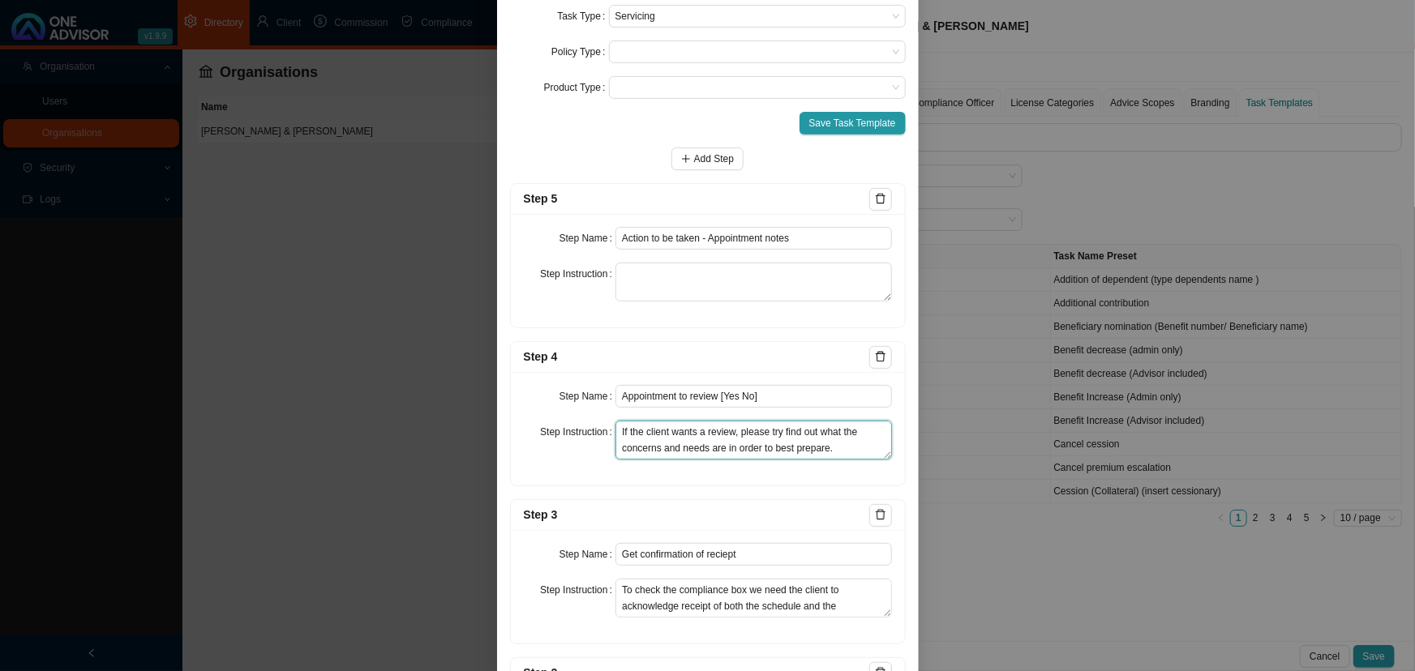
click at [654, 425] on textarea "If the client wants a review, please try find out what the concerns and needs a…" at bounding box center [753, 440] width 276 height 39
click at [705, 435] on textarea "If the client wants a review, please try find out what the concerns and needs a…" at bounding box center [753, 440] width 276 height 39
click at [706, 435] on textarea "If the client wants a review, please try find out what the concerns and needs a…" at bounding box center [753, 440] width 276 height 39
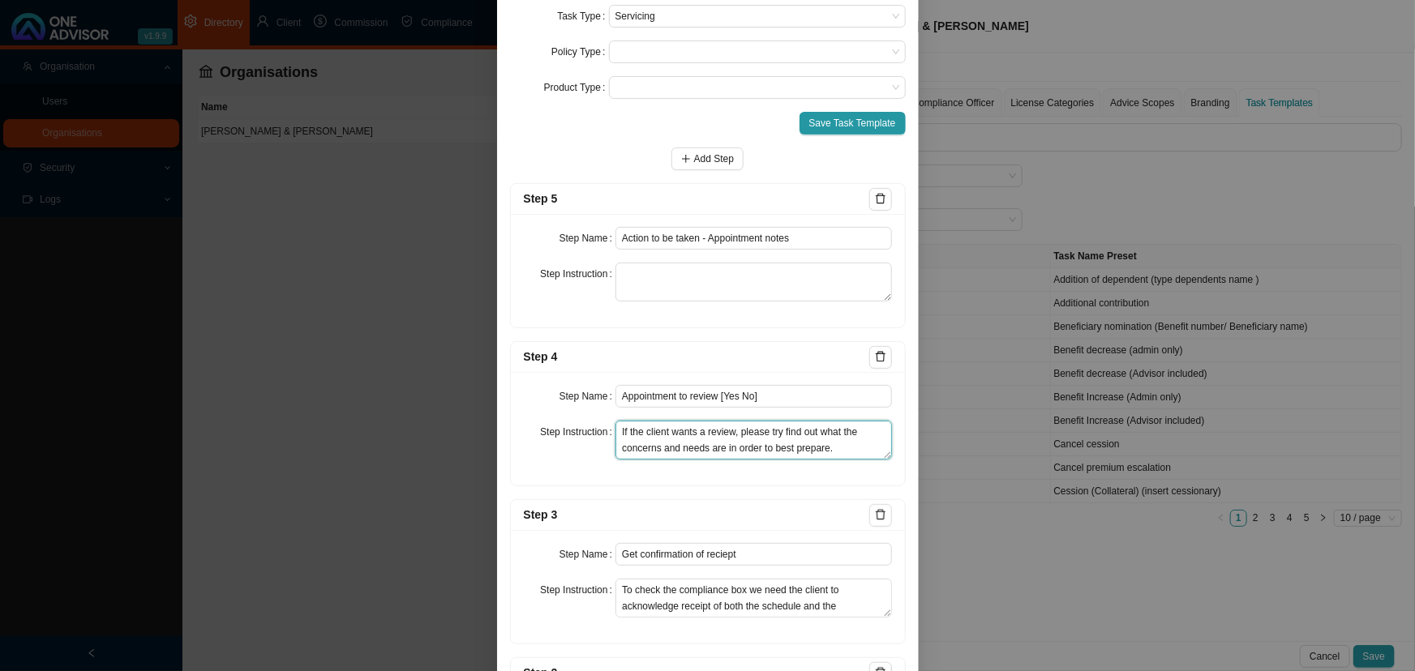
drag, startPoint x: 714, startPoint y: 430, endPoint x: 687, endPoint y: 430, distance: 27.6
click at [687, 430] on textarea "If the client wants a review, please try find out what the concerns and needs a…" at bounding box center [753, 440] width 276 height 39
click at [701, 435] on textarea "If the client wants a review, please try find out what the concerns and needs a…" at bounding box center [753, 440] width 276 height 39
click at [701, 439] on textarea "If the client wants a review, please try find out what the concerns and needs a…" at bounding box center [753, 440] width 276 height 39
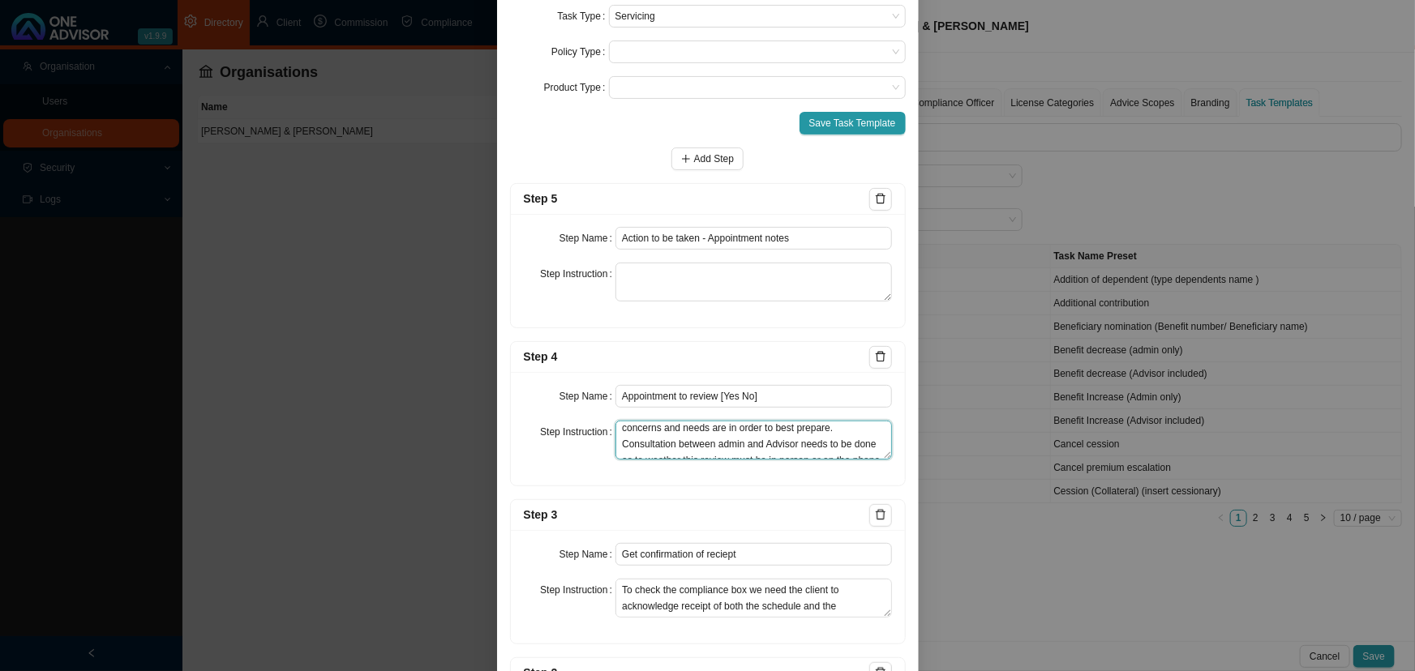
scroll to position [29, 0]
click at [715, 448] on textarea "If the client wants a review, please try find out what the concerns and needs a…" at bounding box center [753, 440] width 276 height 39
click at [717, 450] on textarea "If the client wants a review, please try find out what the concerns and needs a…" at bounding box center [753, 440] width 276 height 39
click at [851, 450] on textarea "If the client wants a review, please try find out what the concerns and needs a…" at bounding box center [753, 440] width 276 height 39
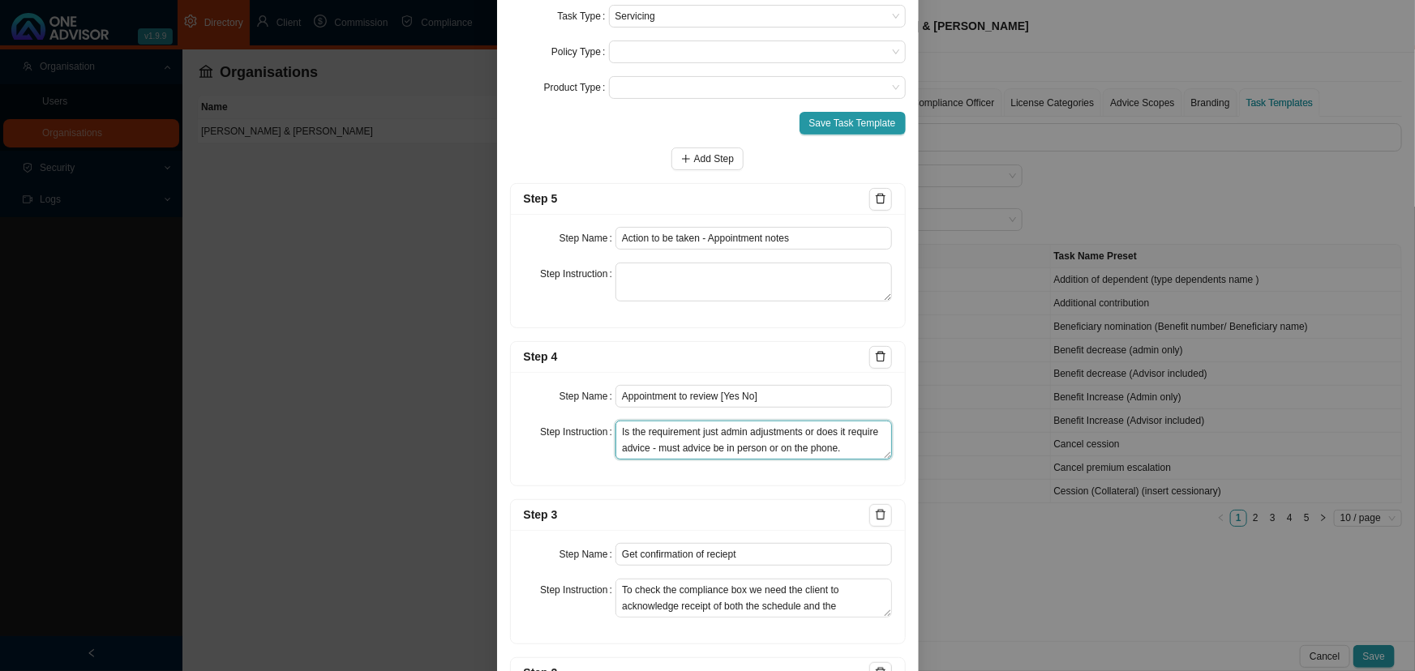
scroll to position [65, 0]
click at [664, 444] on textarea "If the client wants a review, please try find out what the concerns and needs a…" at bounding box center [753, 440] width 276 height 39
click at [707, 445] on textarea "If the client wants a review, please try find out what the concerns and needs a…" at bounding box center [753, 440] width 276 height 39
click at [811, 446] on textarea "If the client wants a review, please try find out what the concerns and needs a…" at bounding box center [753, 440] width 276 height 39
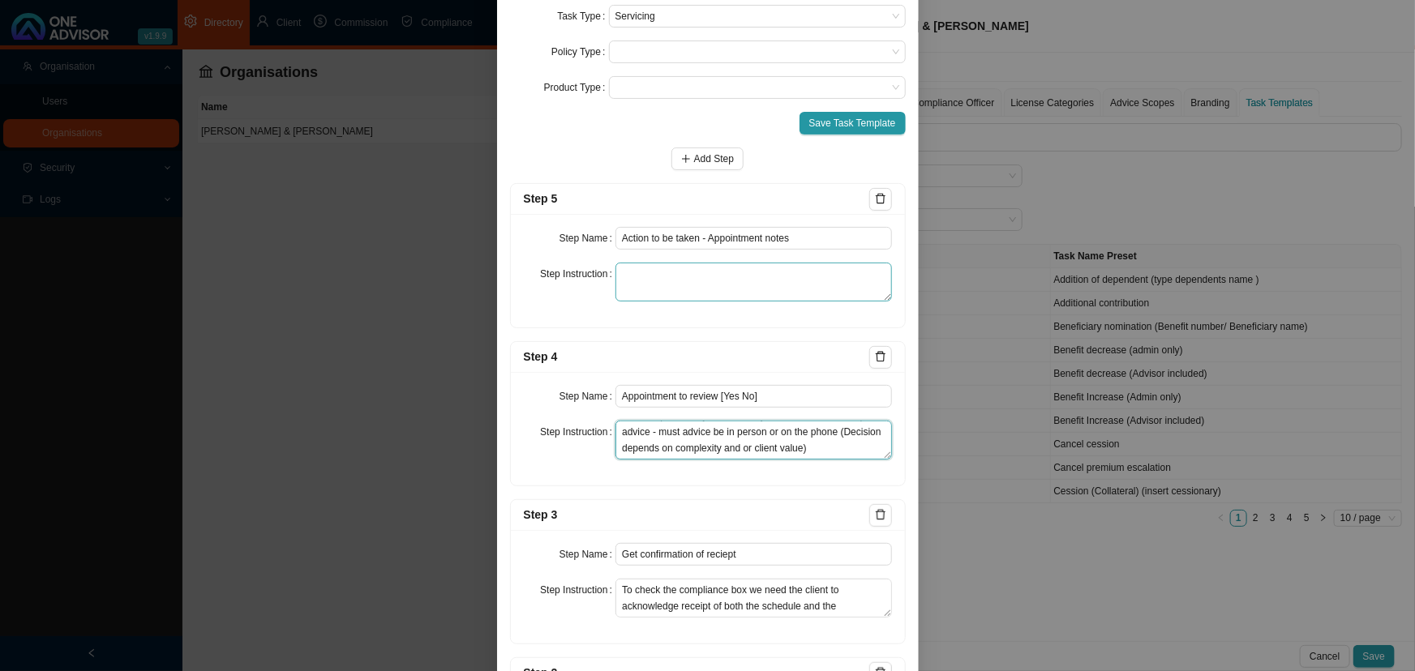
type textarea "If the client wants a review, please try find out what the concerns and needs a…"
click at [663, 276] on textarea at bounding box center [753, 282] width 276 height 39
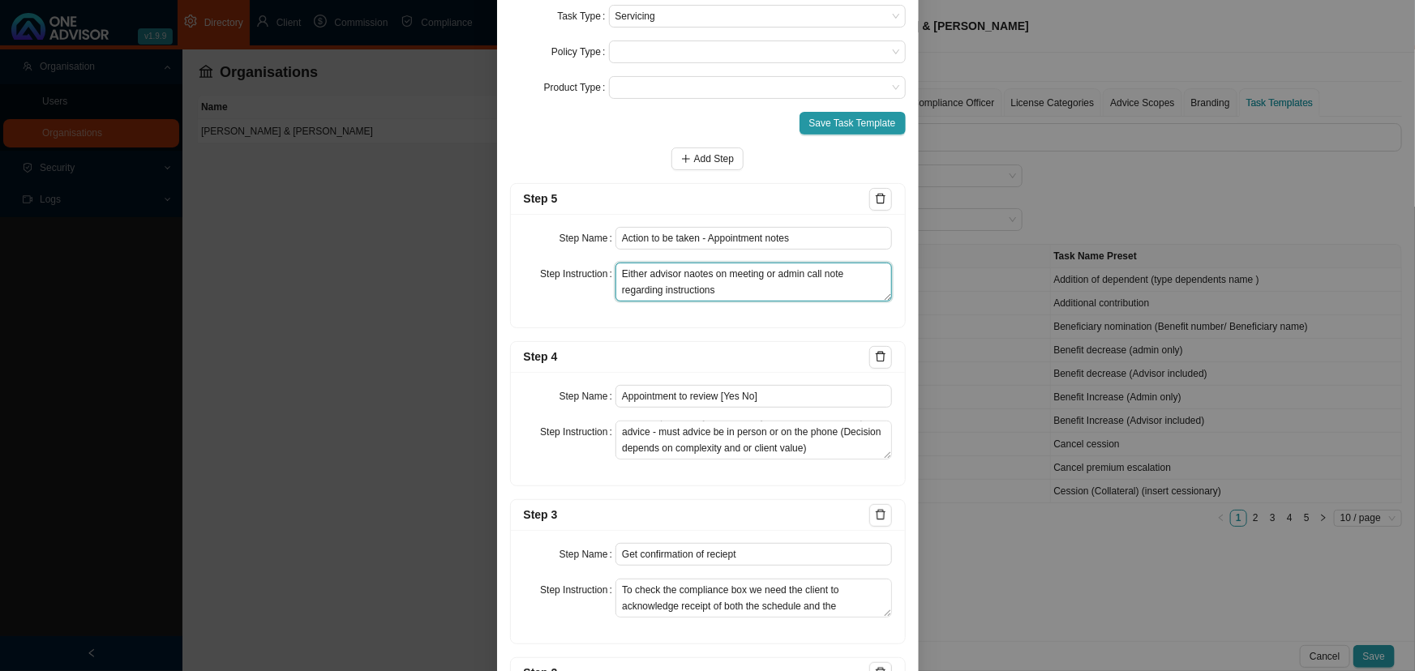
click at [685, 273] on textarea "Either advisor naotes on meeting or admin call note regarding instructions" at bounding box center [753, 282] width 276 height 39
click at [682, 289] on textarea "Either advisor notes on meeting or admin call note regarding instructions" at bounding box center [753, 282] width 276 height 39
type textarea "Either advisor notes on meeting or admin call note regarding instructions given…"
click at [698, 157] on span "Add Step" at bounding box center [714, 159] width 40 height 16
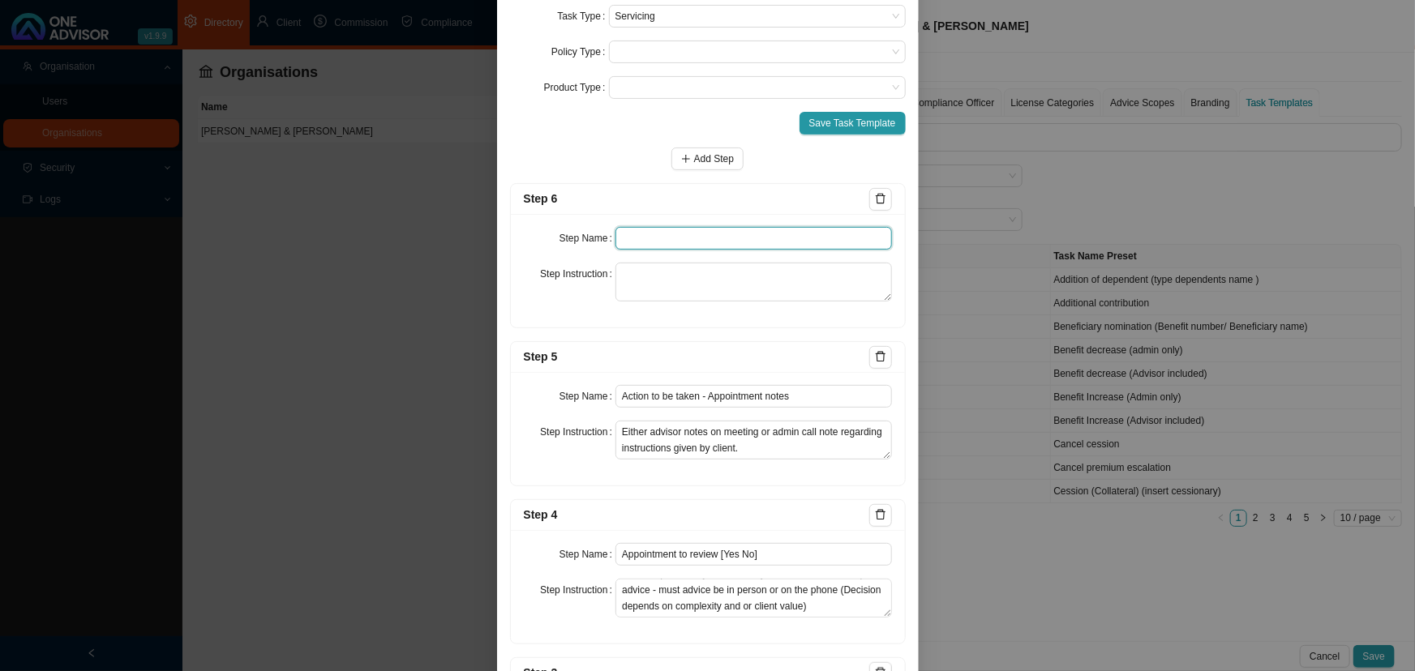
click at [632, 239] on input "text" at bounding box center [753, 238] width 276 height 23
type input "Confirmation of review outcome"
click at [628, 276] on textarea at bounding box center [753, 282] width 276 height 39
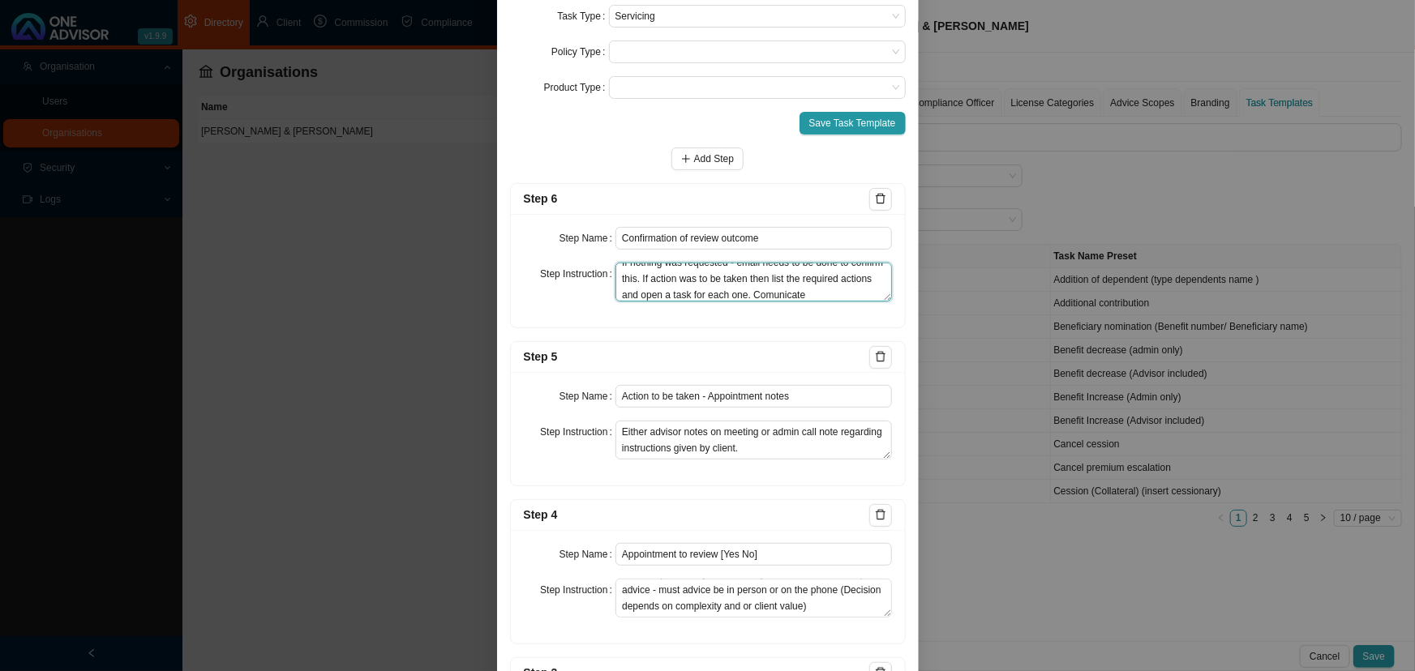
scroll to position [28, 0]
click at [696, 294] on textarea "If nothing was requested - email needs to be done to confirm this. If action wa…" at bounding box center [753, 282] width 276 height 39
drag, startPoint x: 744, startPoint y: 289, endPoint x: 679, endPoint y: 282, distance: 65.2
click at [679, 282] on textarea "If nothing was requested - email needs to be done to confirm this. If action wa…" at bounding box center [753, 282] width 276 height 39
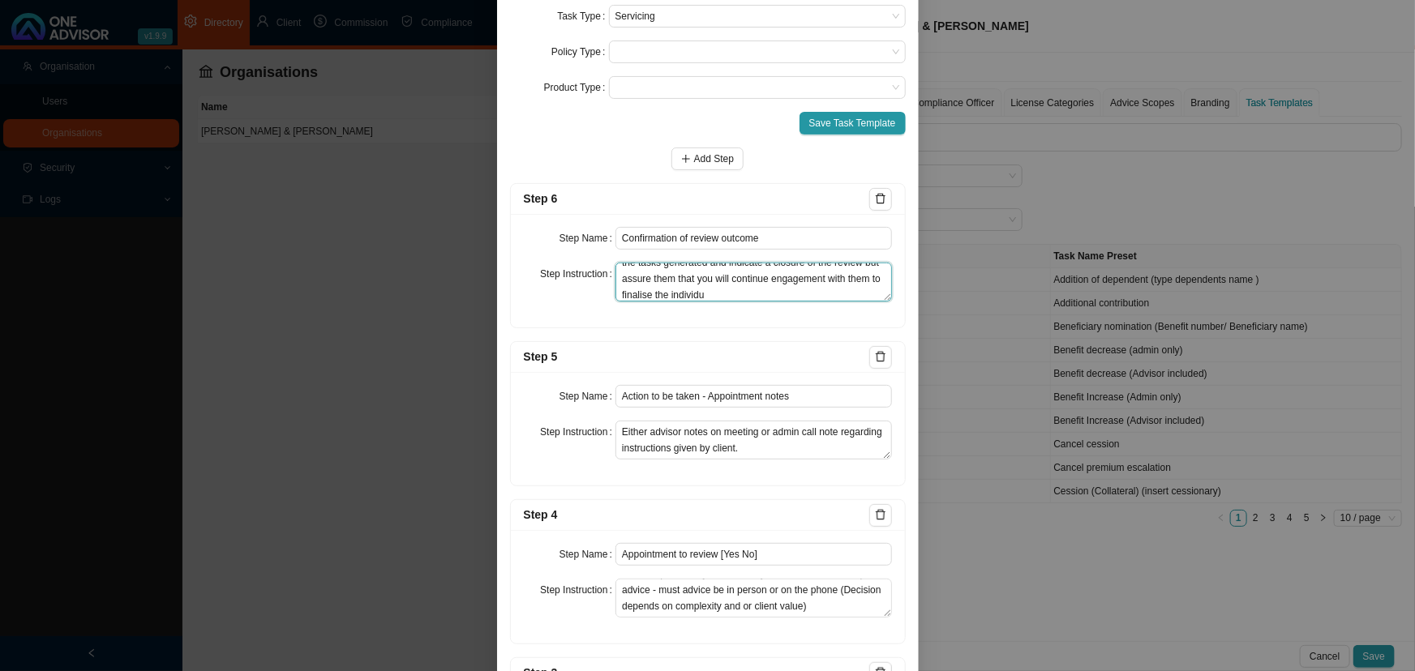
scroll to position [76, 0]
click at [810, 277] on textarea "If nothing was requested - email needs to be done to confirm this. If action wa…" at bounding box center [753, 282] width 276 height 39
click at [682, 297] on textarea "If nothing was requested - email needs to be done to confirm this. If action wa…" at bounding box center [753, 282] width 276 height 39
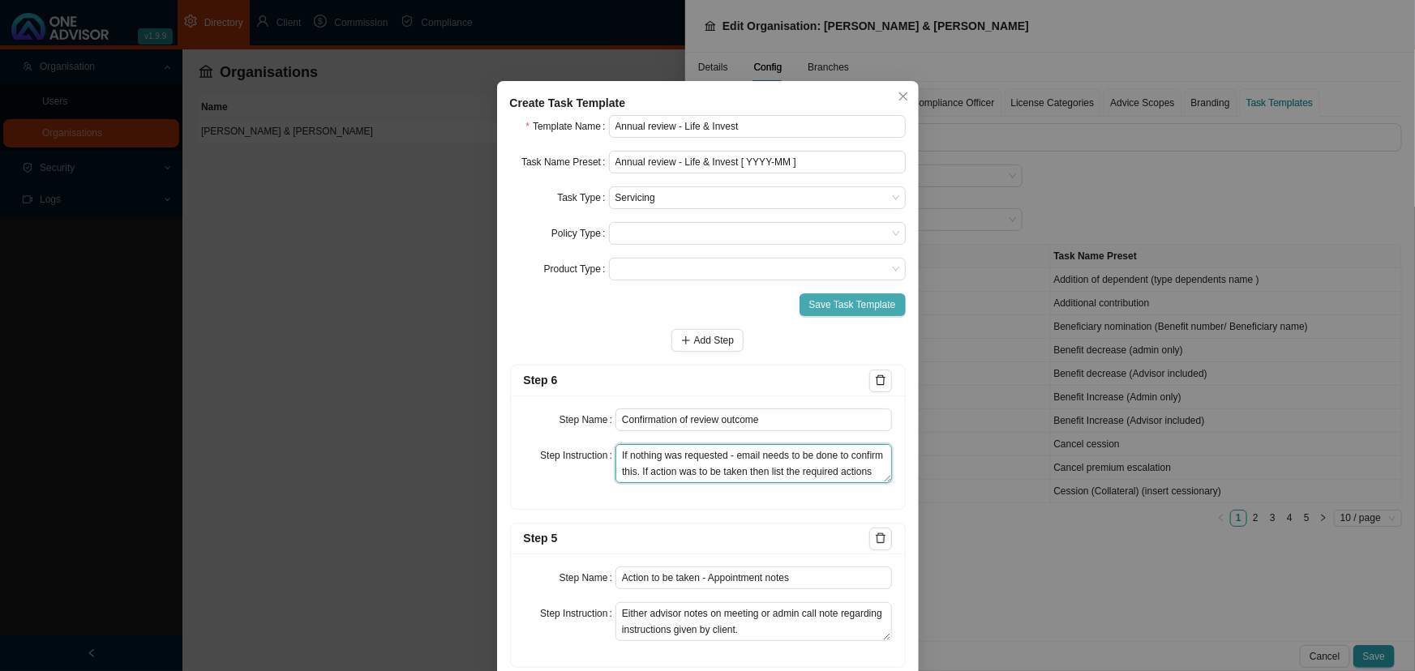
type textarea "If nothing was requested - email needs to be done to confirm this. If action wa…"
click at [852, 306] on span "Save Task Template" at bounding box center [852, 305] width 87 height 16
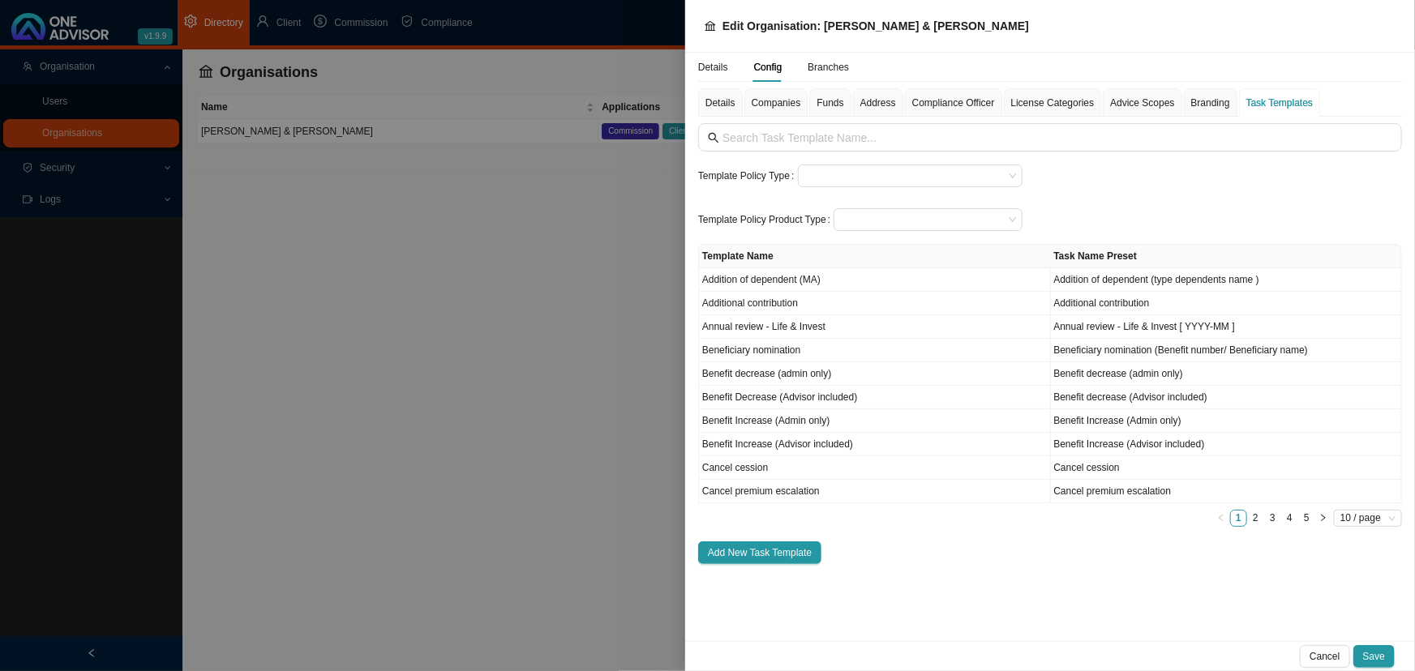
click at [391, 326] on div at bounding box center [707, 335] width 1415 height 671
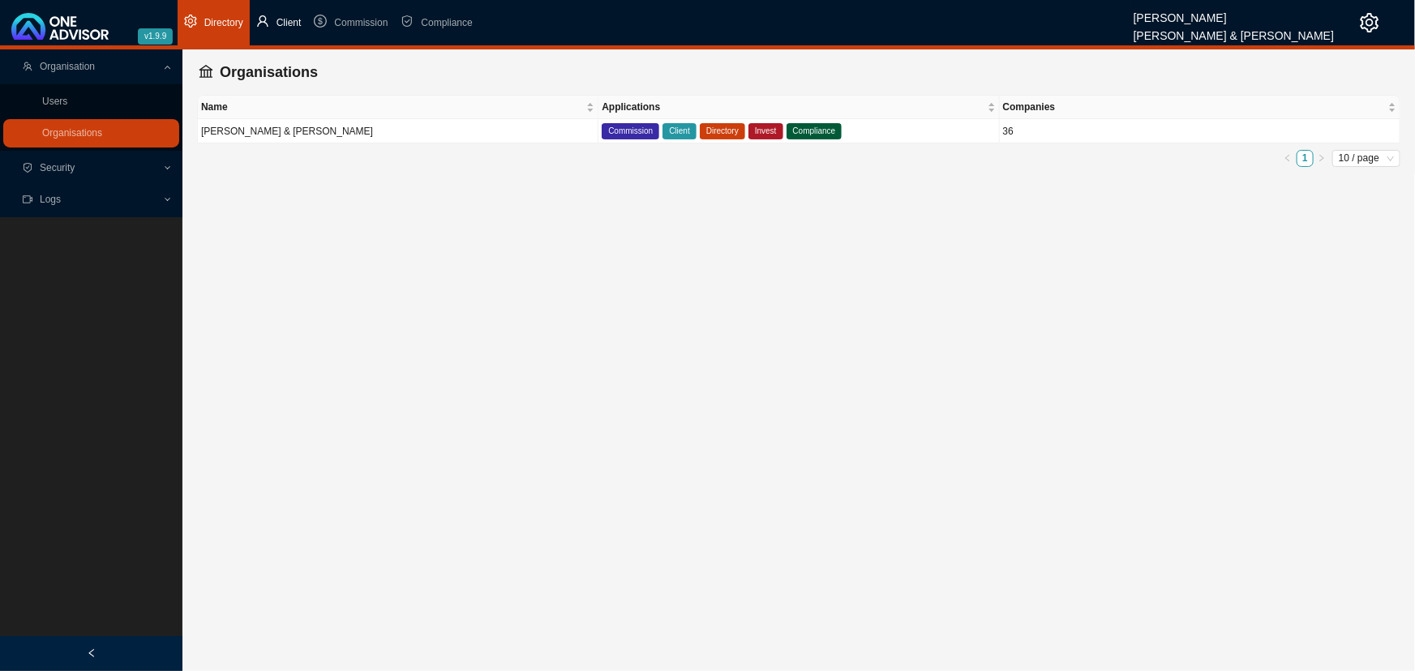
click at [286, 18] on span "Client" at bounding box center [288, 22] width 25 height 11
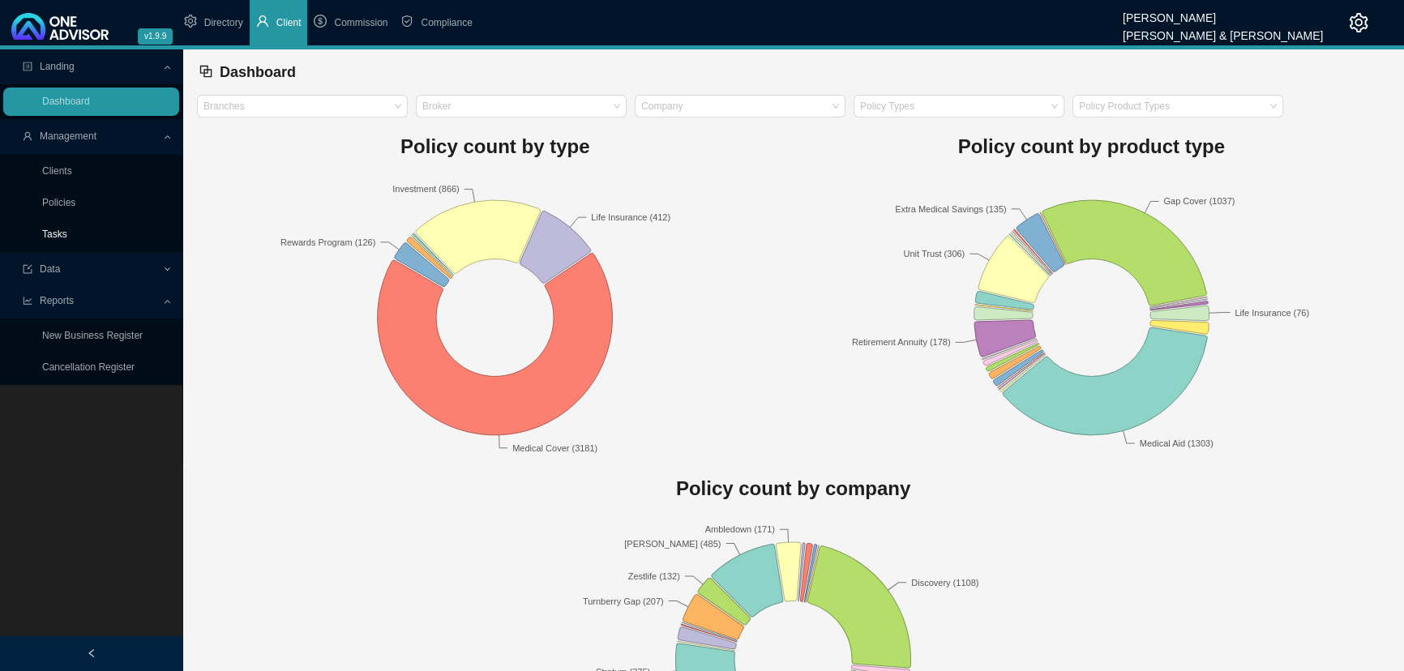
click at [58, 233] on link "Tasks" at bounding box center [54, 234] width 25 height 11
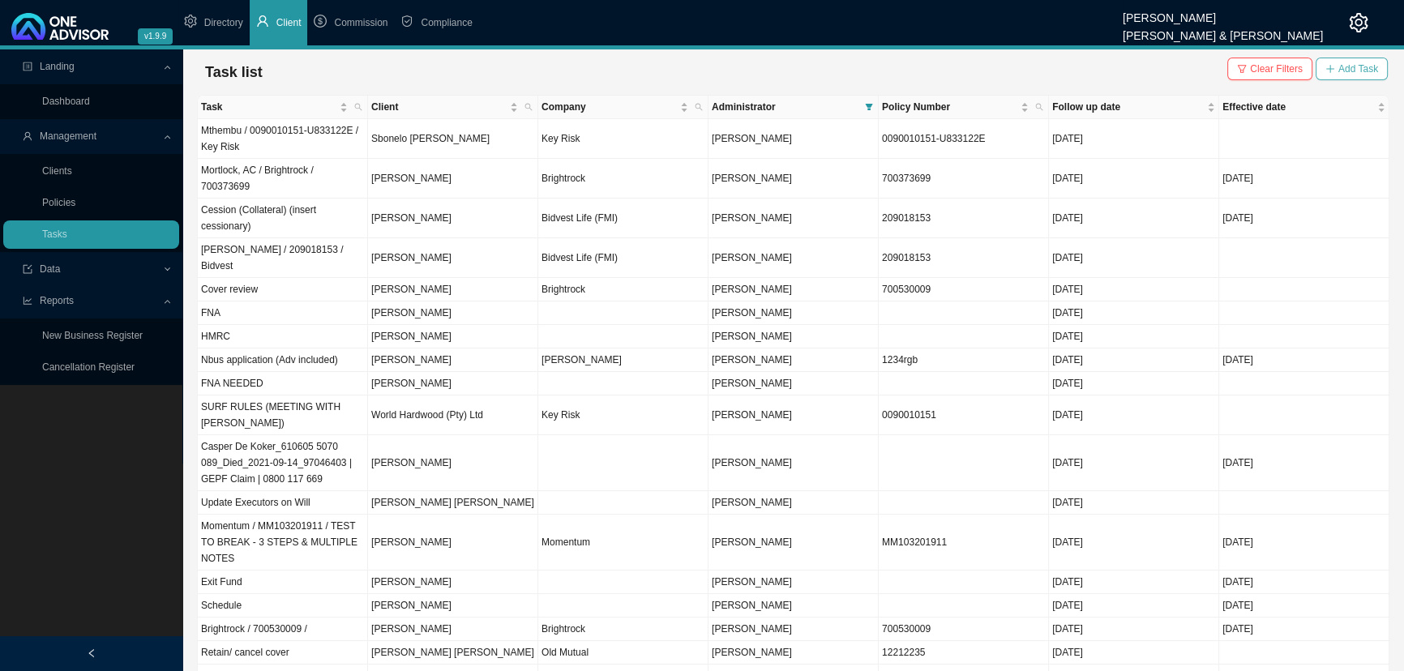
click at [1343, 65] on span "Add Task" at bounding box center [1358, 69] width 40 height 16
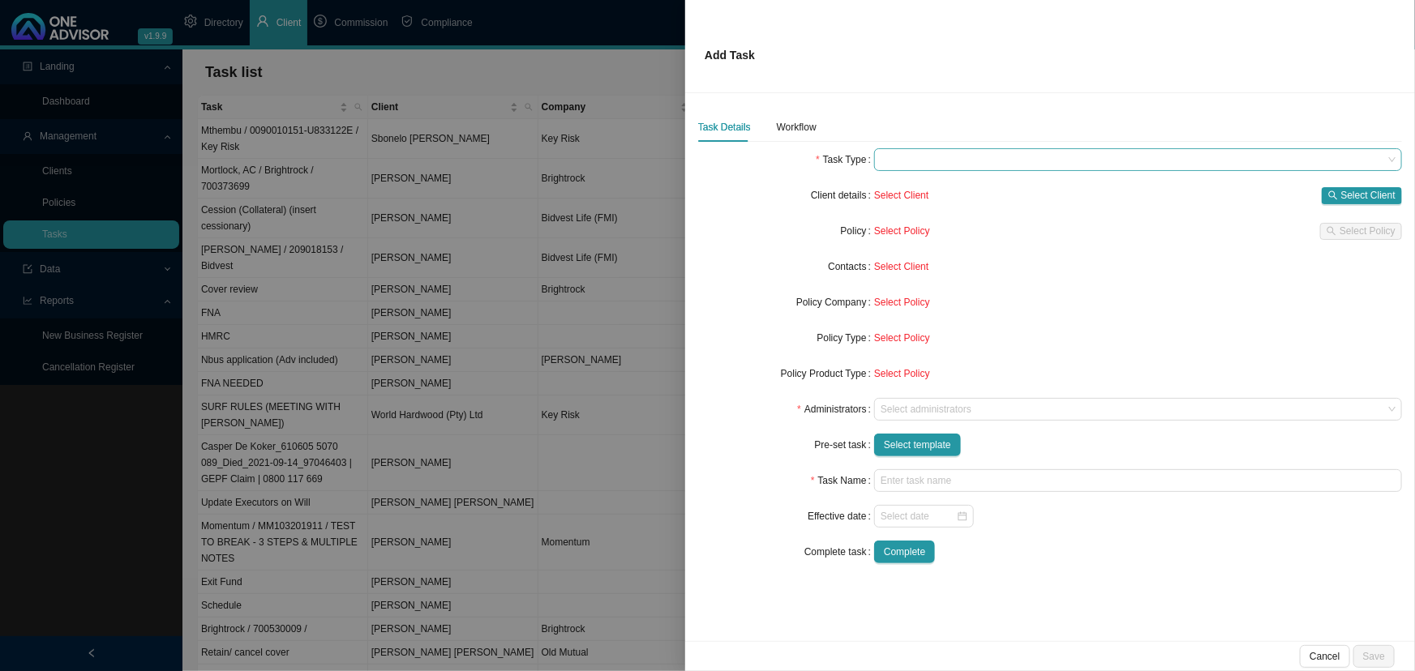
click at [940, 161] on span at bounding box center [1137, 159] width 515 height 21
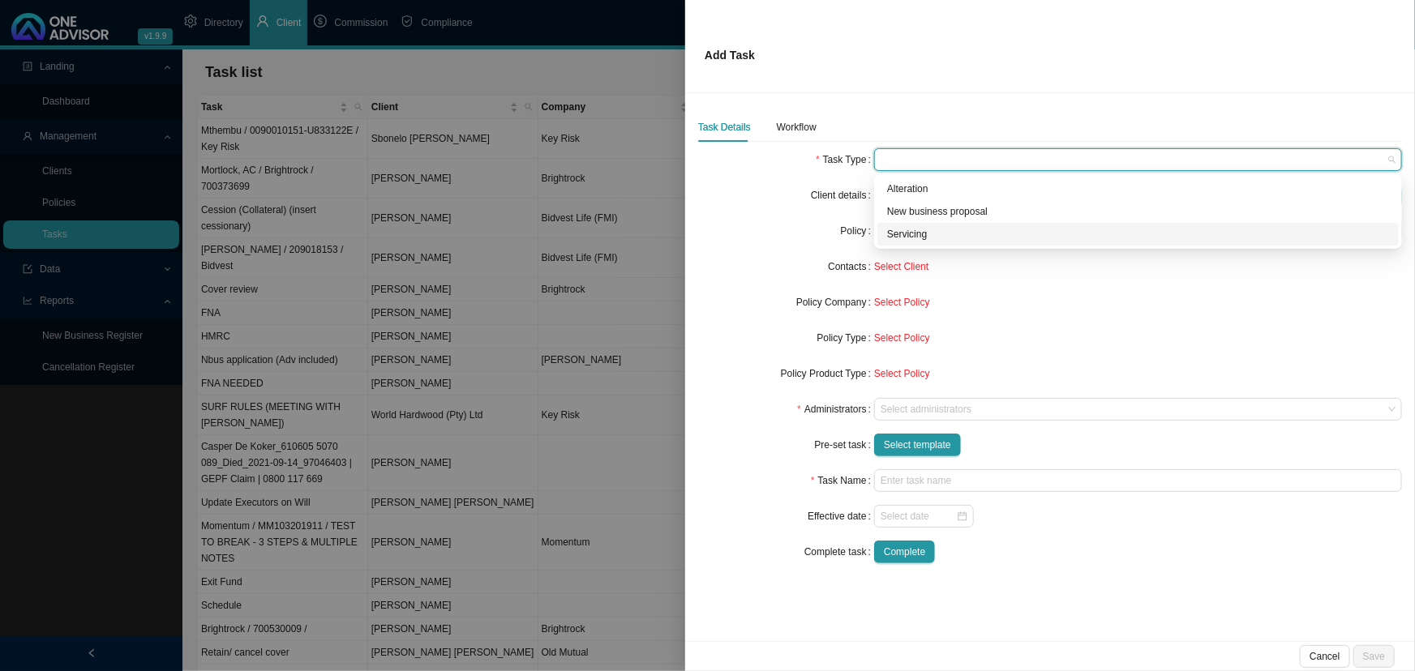
click at [912, 240] on div "Servicing" at bounding box center [1138, 234] width 502 height 16
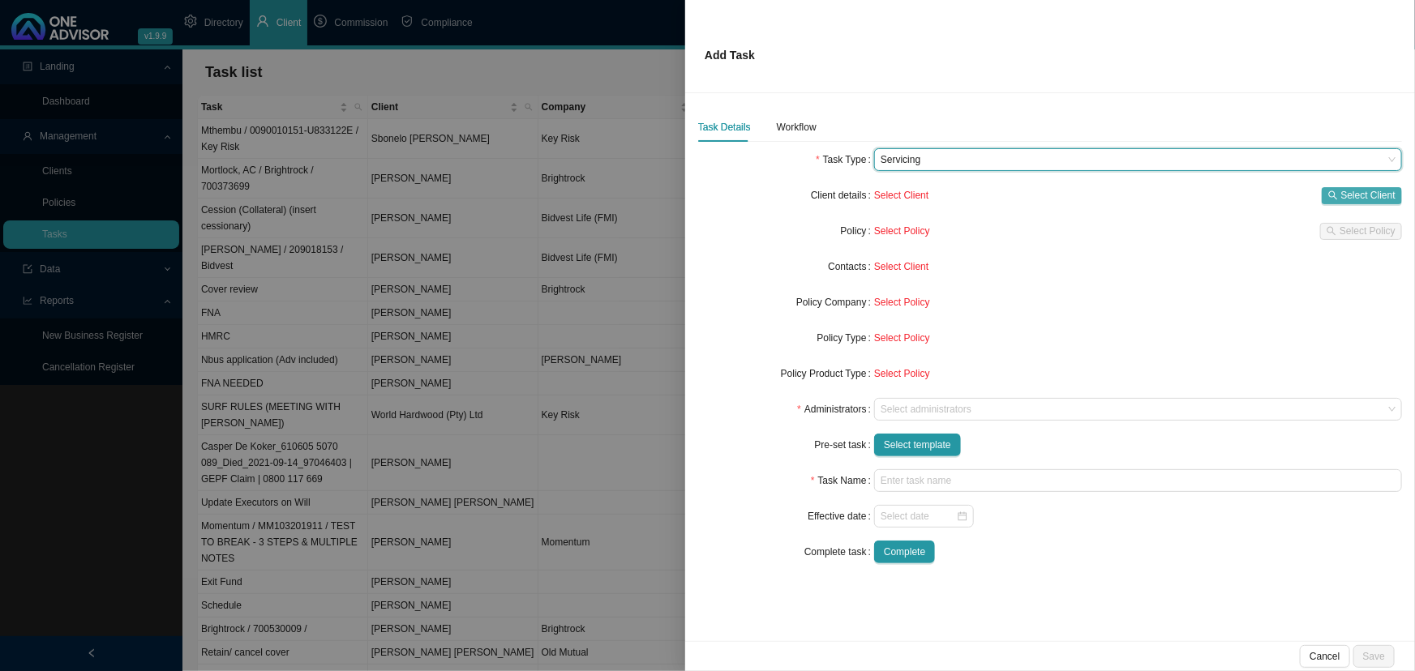
click at [1351, 193] on span "Select Client" at bounding box center [1368, 195] width 54 height 16
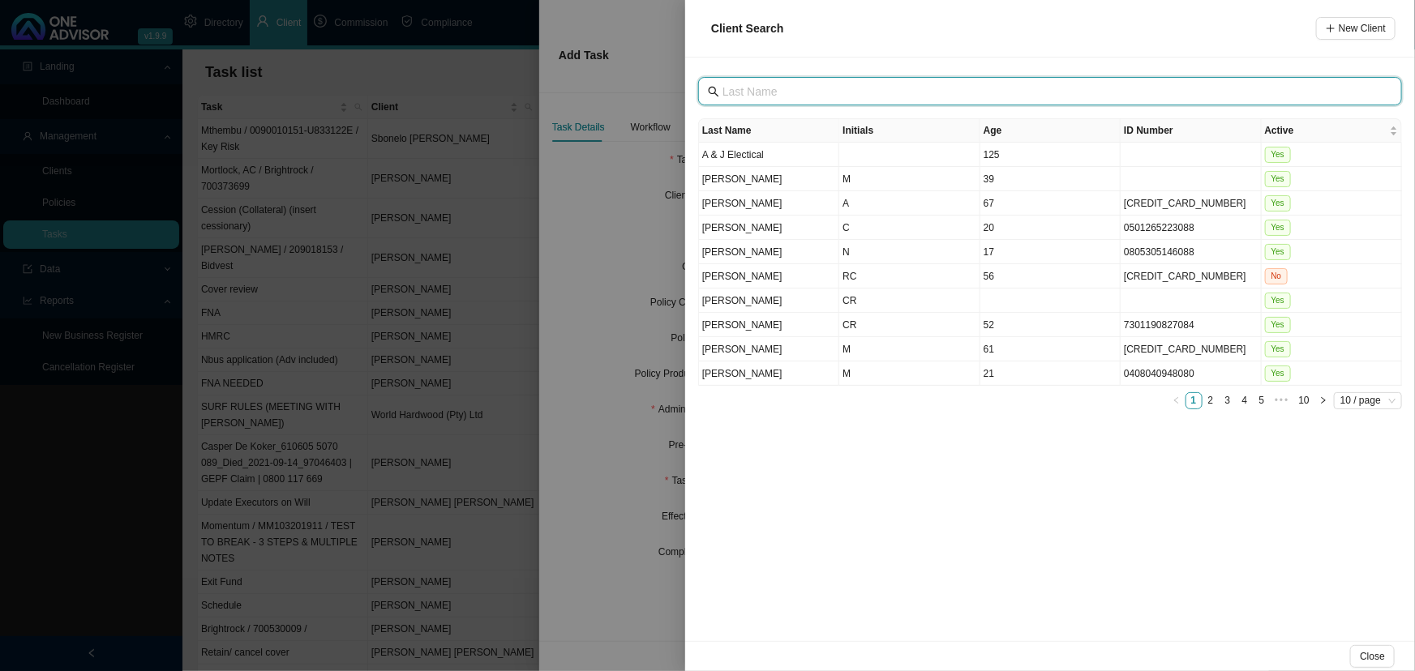
click at [799, 88] on input "text" at bounding box center [1051, 92] width 658 height 18
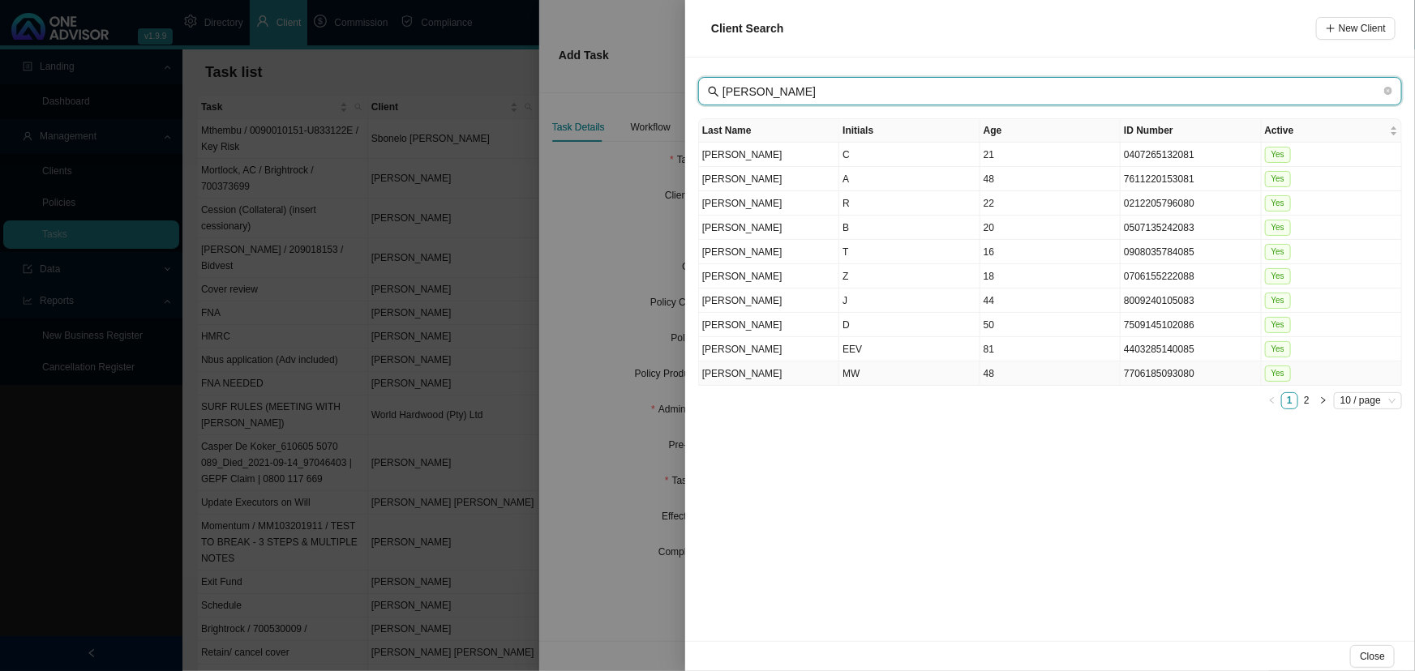
type input "[PERSON_NAME]"
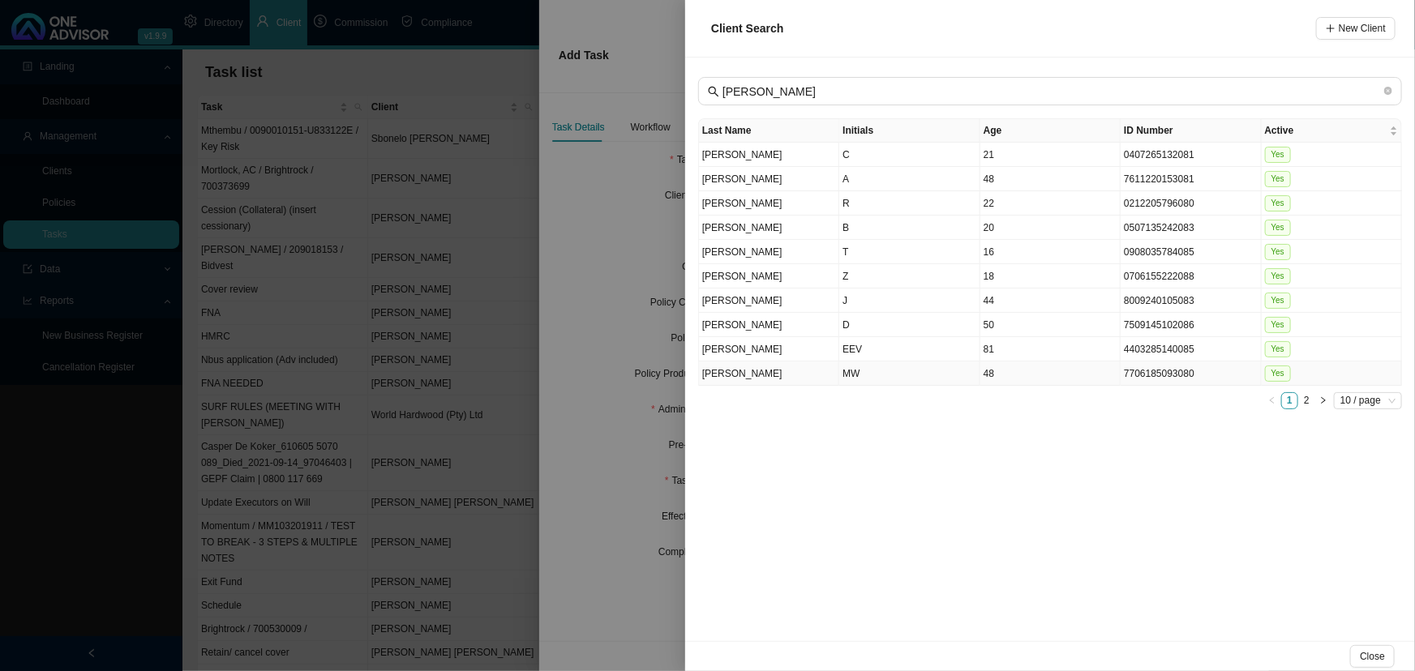
click at [812, 370] on td "[PERSON_NAME]" at bounding box center [769, 374] width 140 height 24
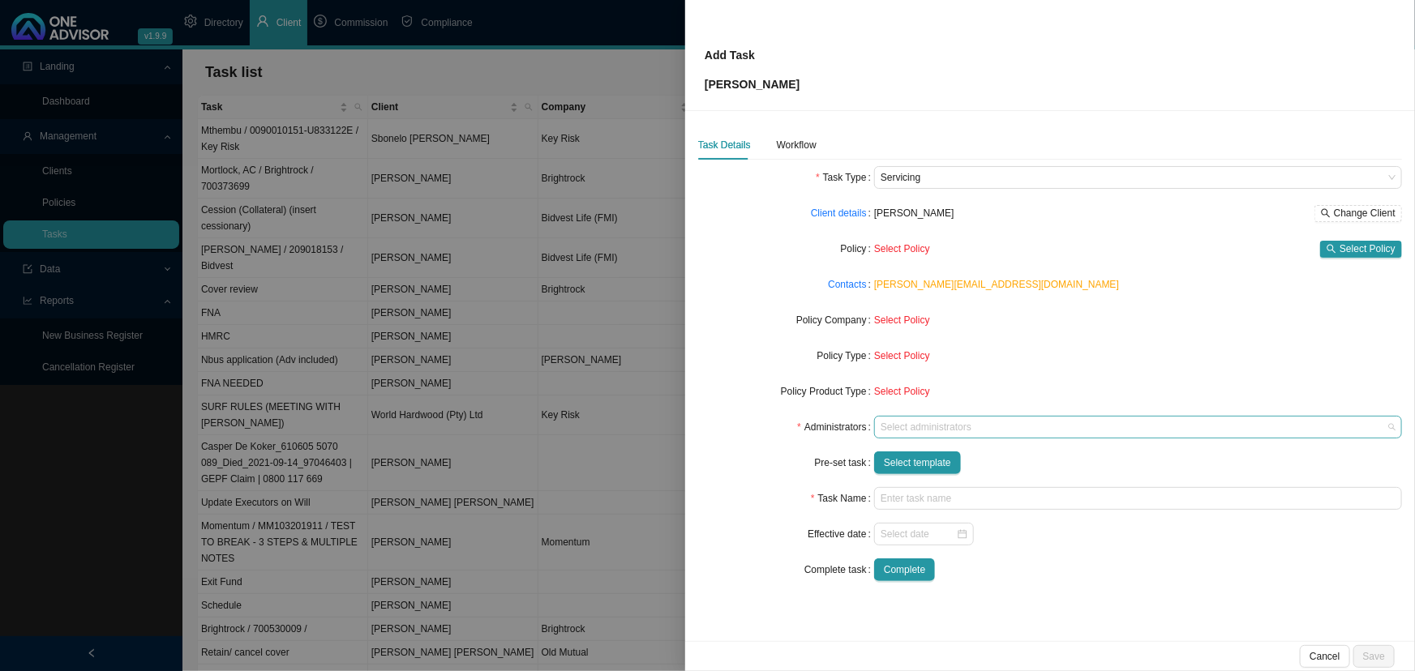
click at [909, 424] on div at bounding box center [1130, 428] width 506 height 12
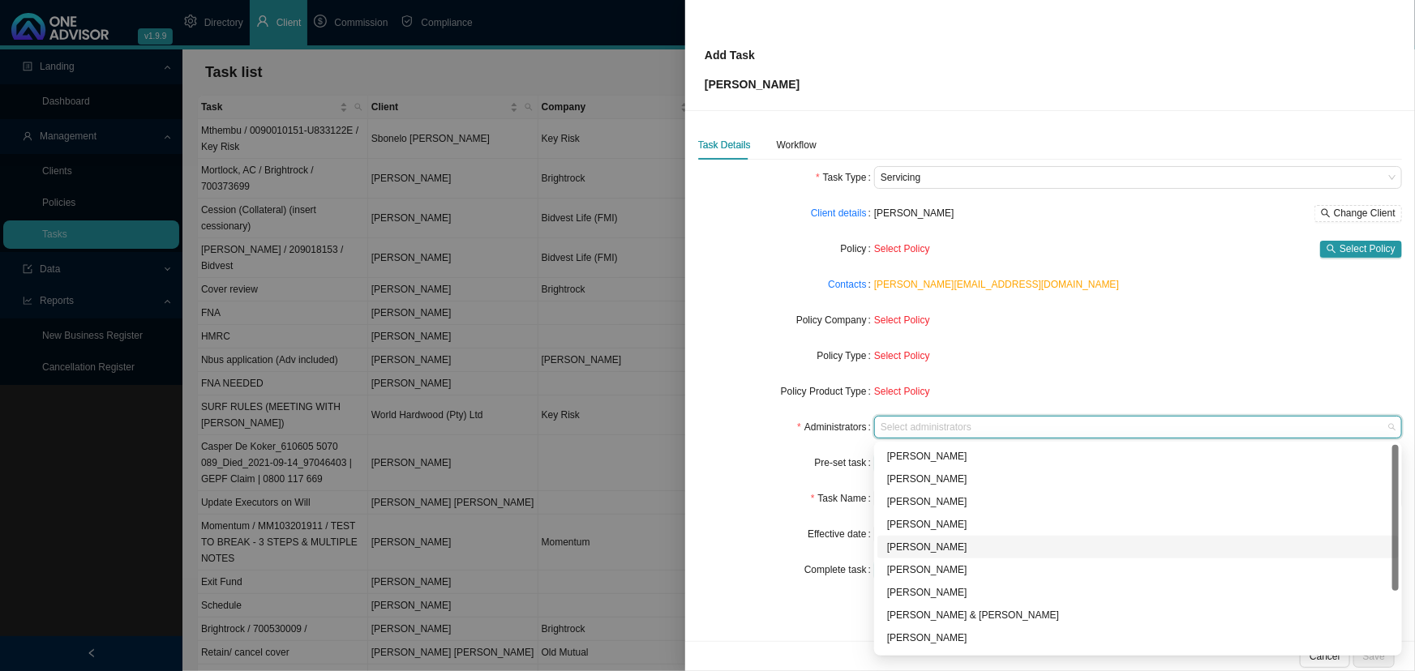
click at [928, 542] on div "[PERSON_NAME]" at bounding box center [1138, 547] width 502 height 16
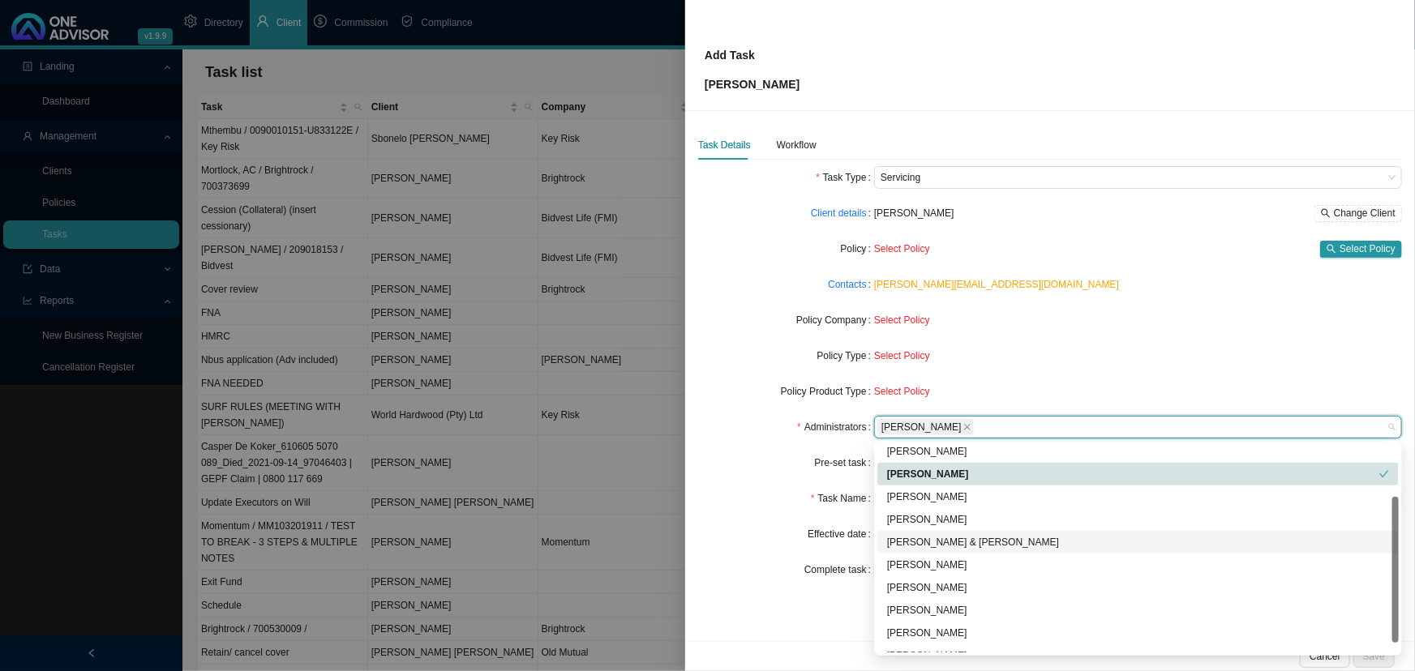
scroll to position [87, 0]
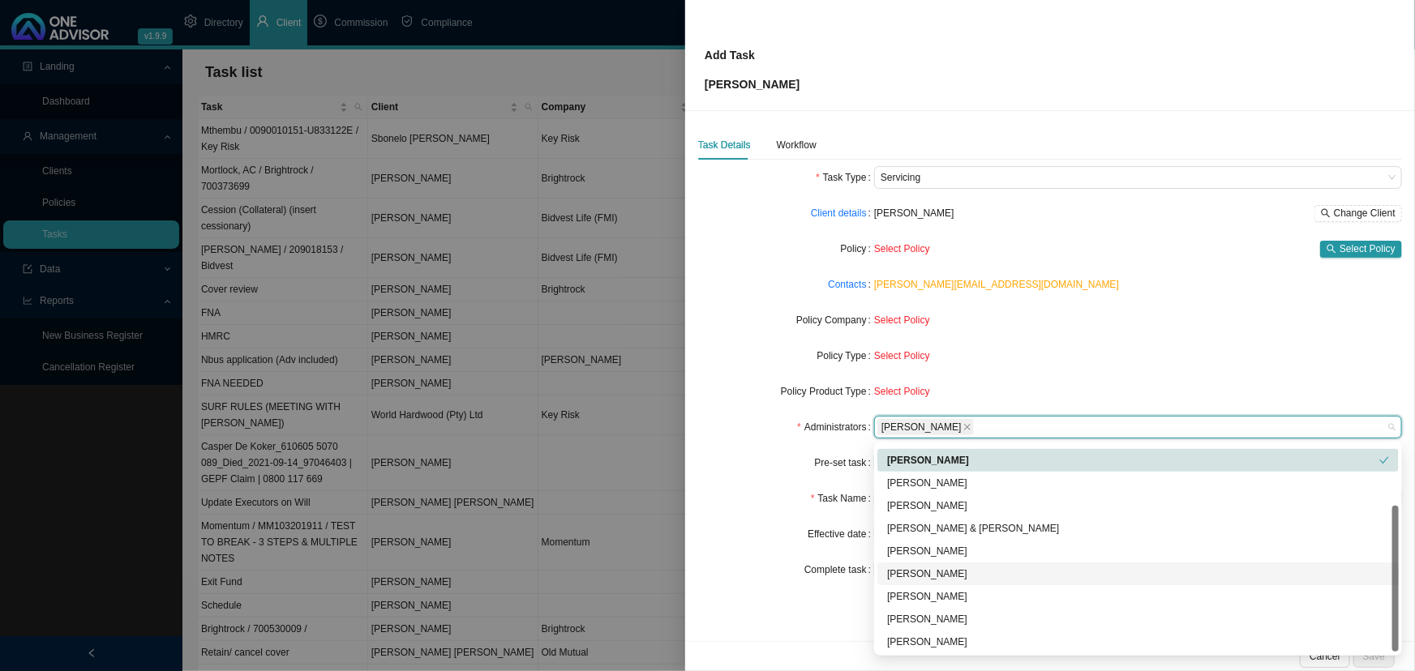
click at [940, 569] on div "[PERSON_NAME]" at bounding box center [1138, 574] width 502 height 16
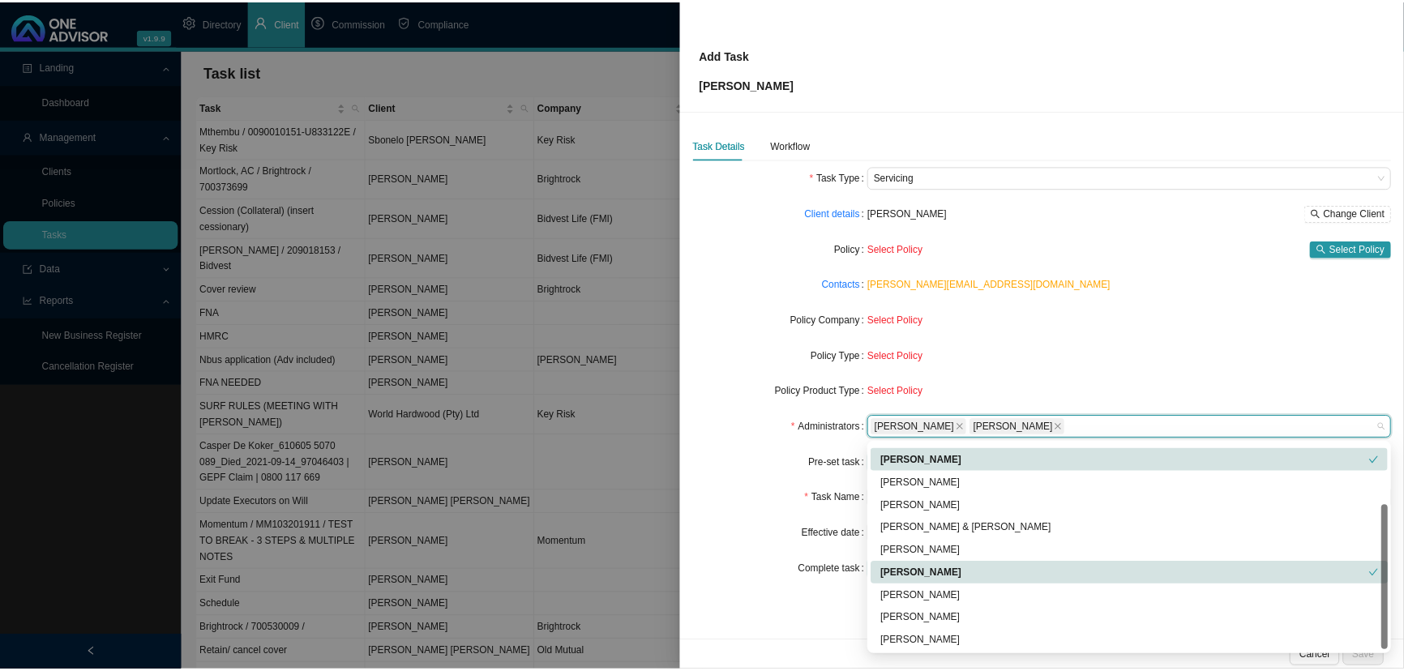
scroll to position [0, 0]
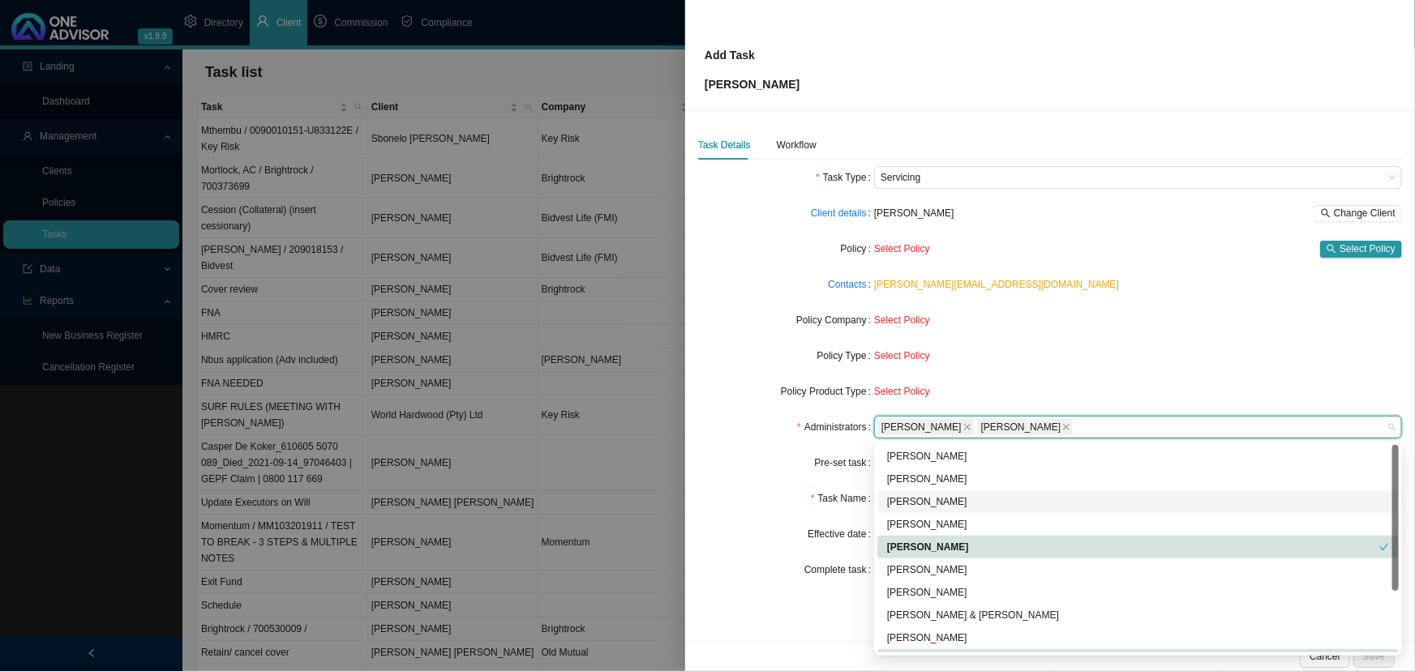
click at [944, 499] on div "[PERSON_NAME]" at bounding box center [1138, 502] width 502 height 16
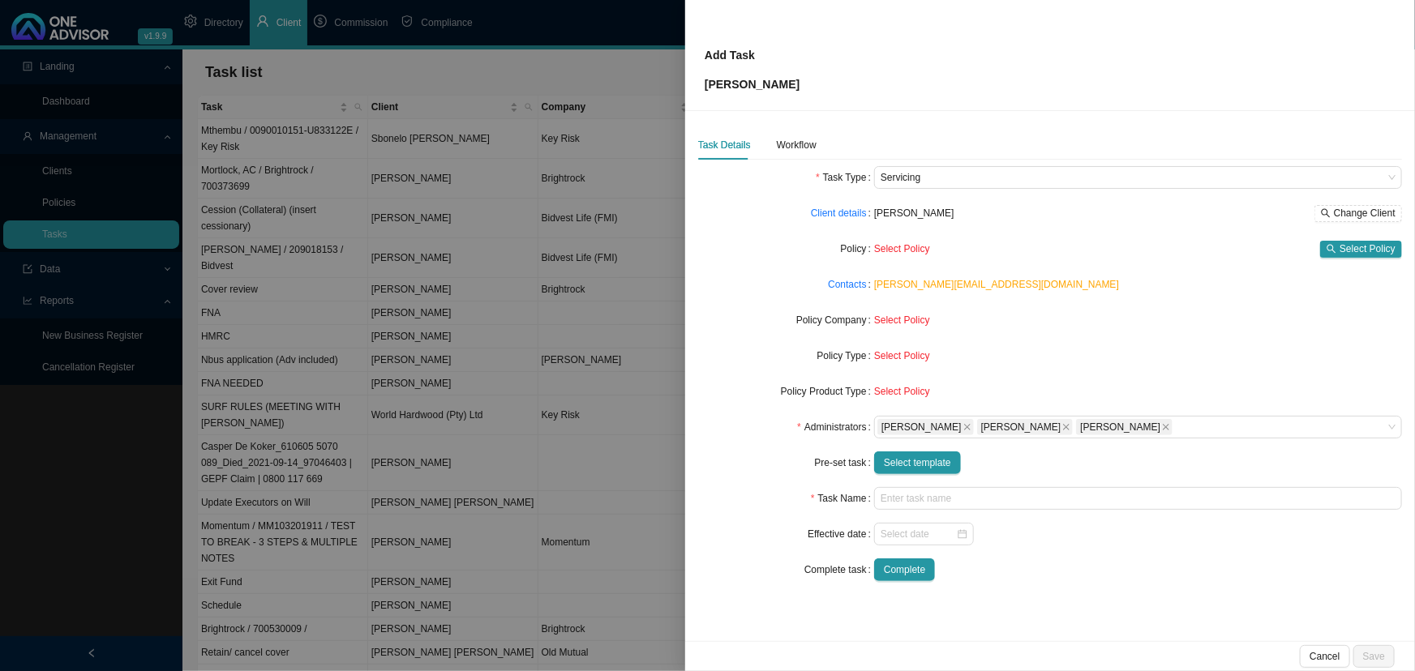
click at [779, 462] on div "Pre-set task" at bounding box center [786, 463] width 176 height 23
click at [914, 460] on span "Select template" at bounding box center [917, 463] width 67 height 16
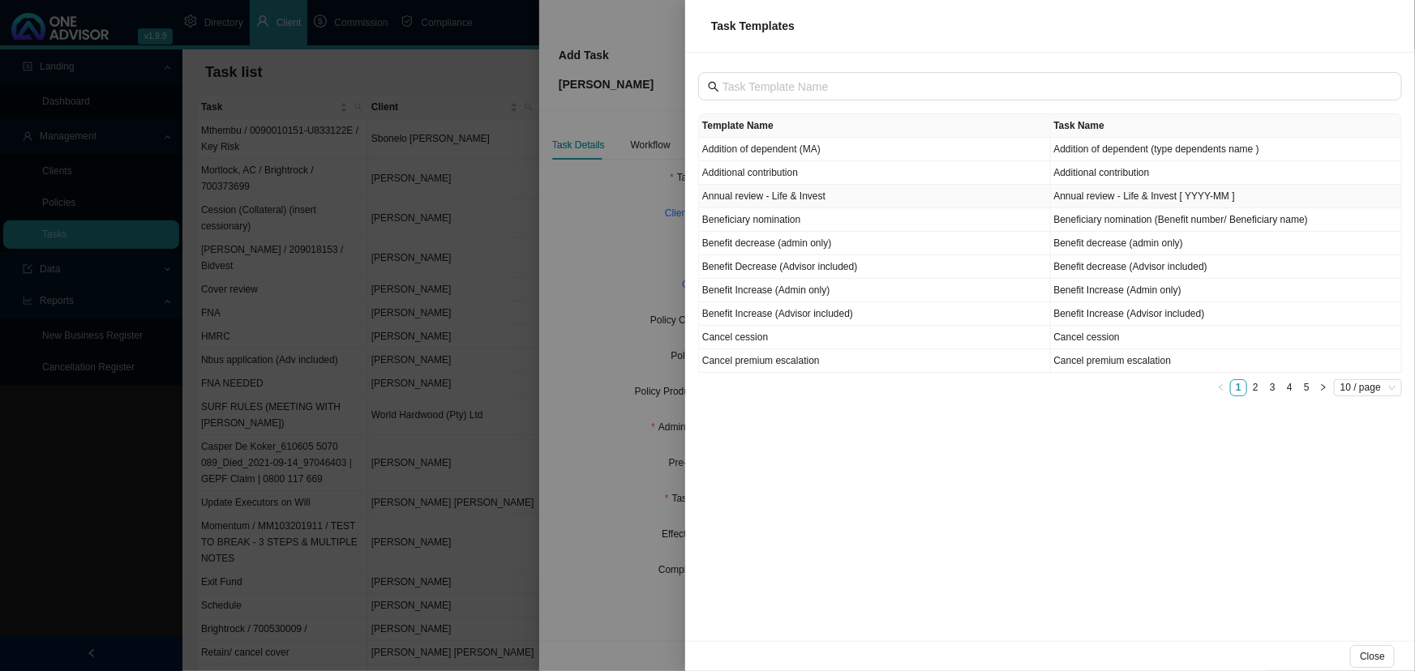
click at [809, 196] on td "Annual review - Life & Invest" at bounding box center [875, 197] width 352 height 24
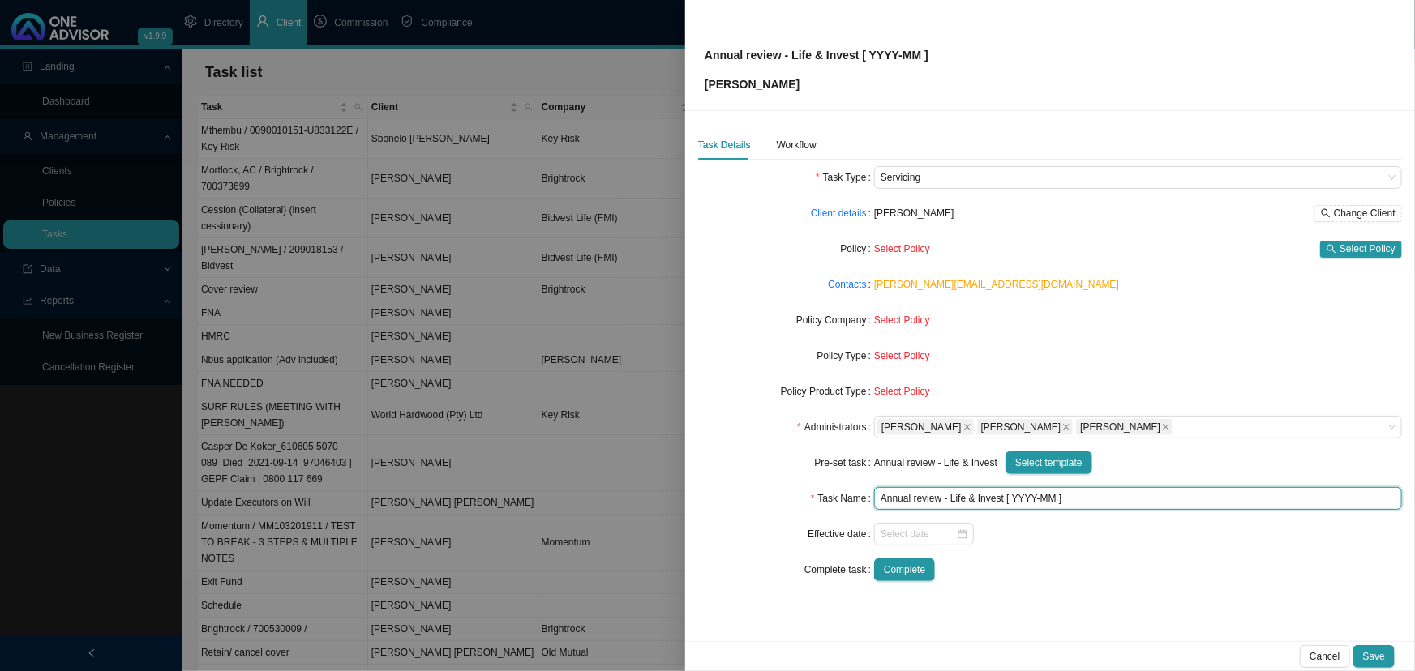
drag, startPoint x: 1054, startPoint y: 498, endPoint x: 1013, endPoint y: 495, distance: 40.6
click at [1013, 495] on input "Annual review - Life & Invest [ YYYY-MM ]" at bounding box center [1138, 498] width 528 height 23
type input "Annual review - Life & Invest [ 2025-22 ]"
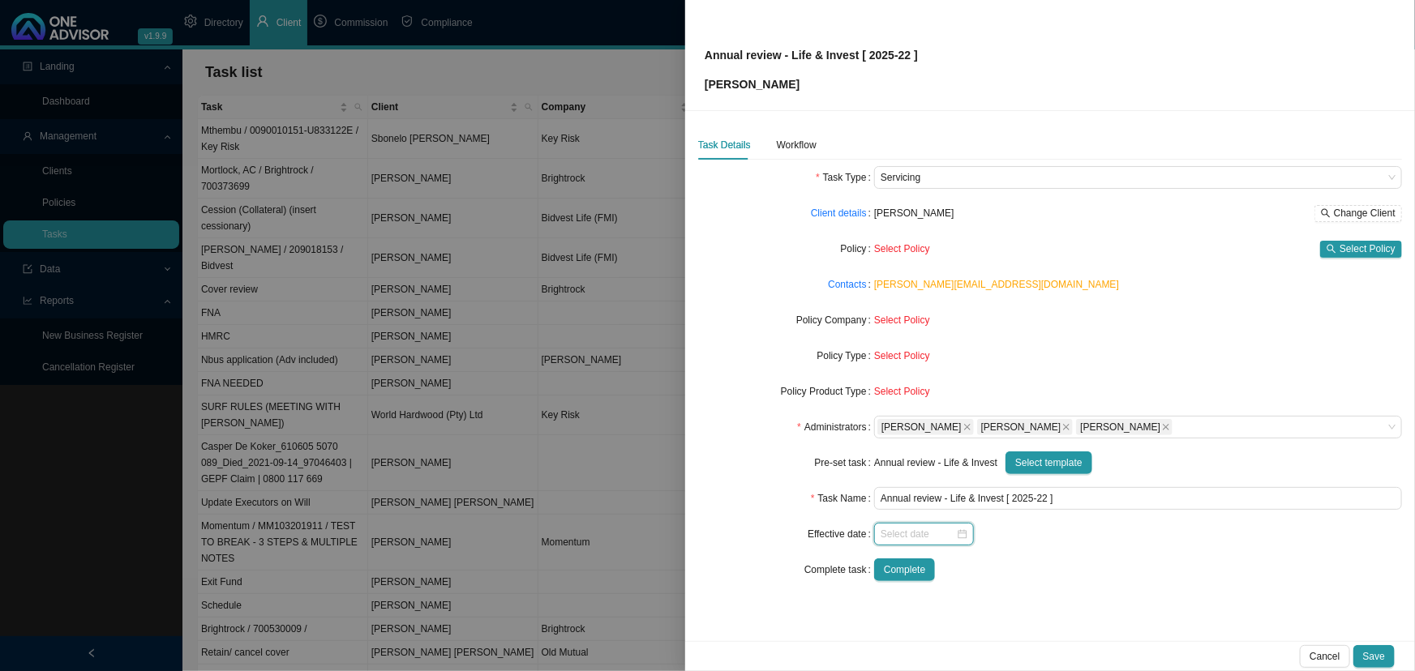
click at [926, 533] on input at bounding box center [917, 534] width 75 height 16
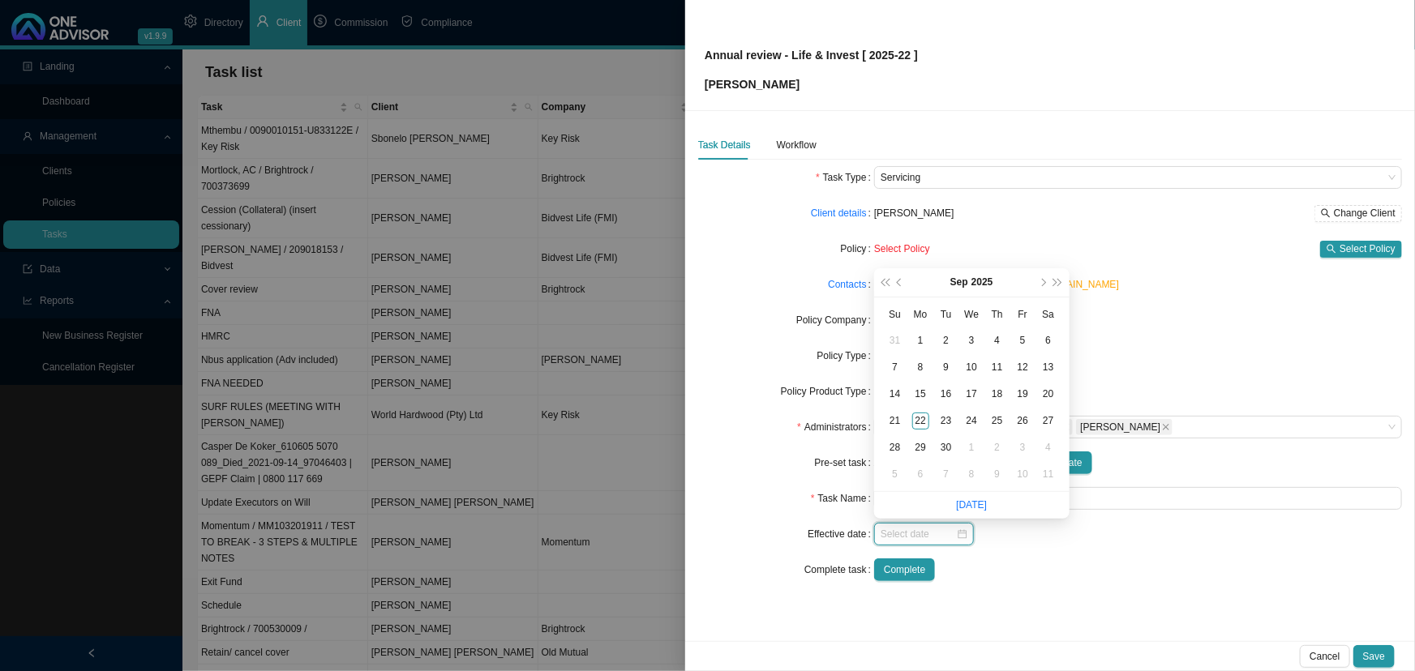
type input "[DATE]"
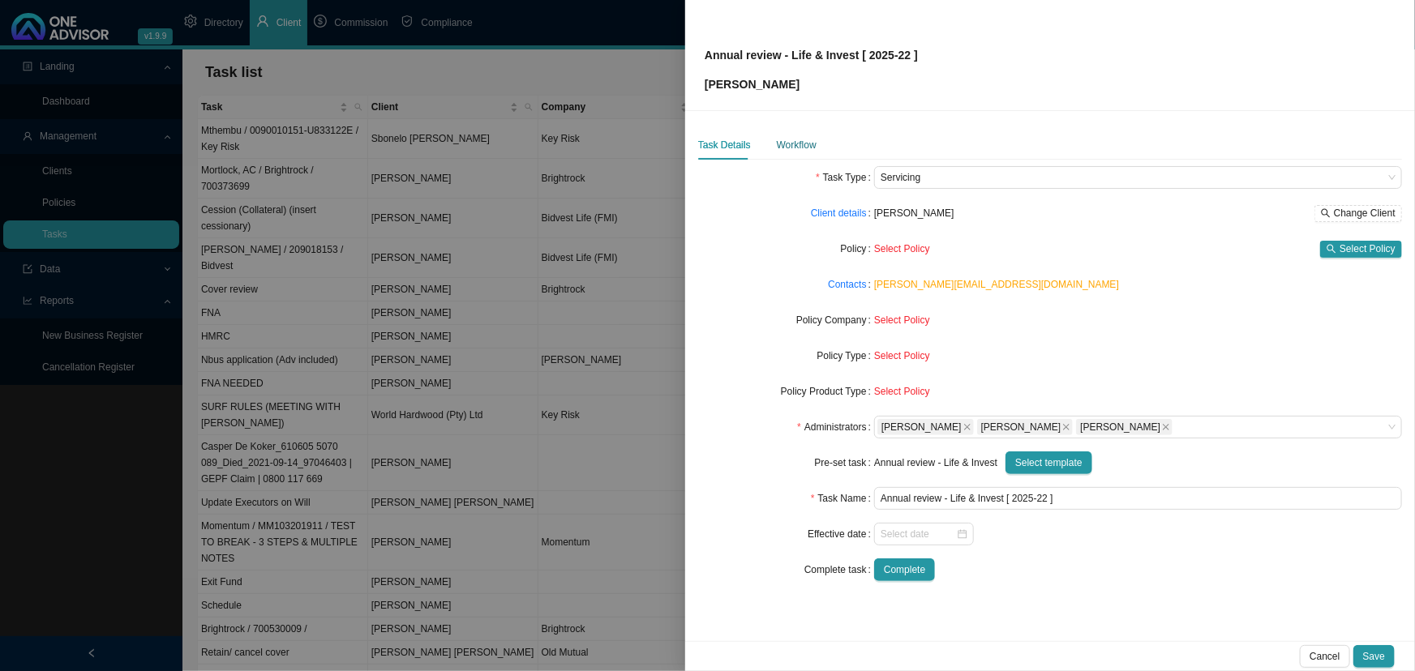
click at [799, 143] on div "Workflow" at bounding box center [797, 145] width 40 height 16
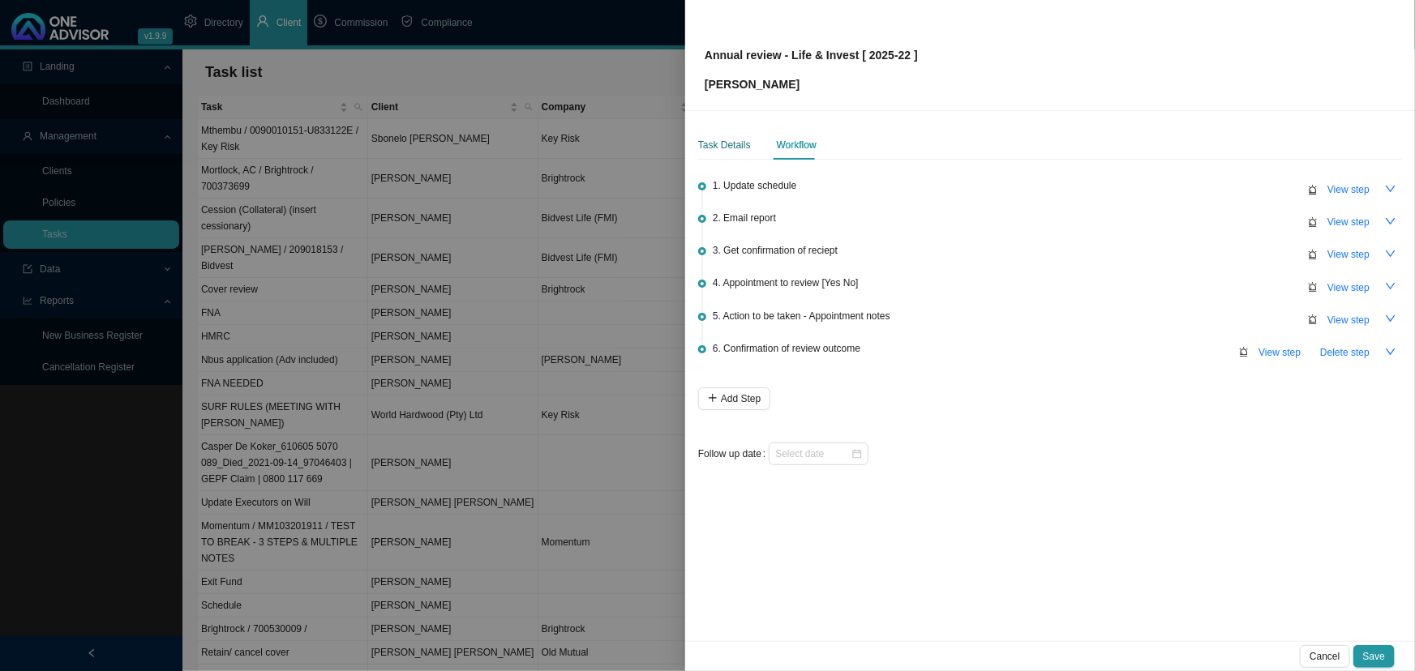
click at [729, 144] on div "Task Details" at bounding box center [724, 145] width 53 height 16
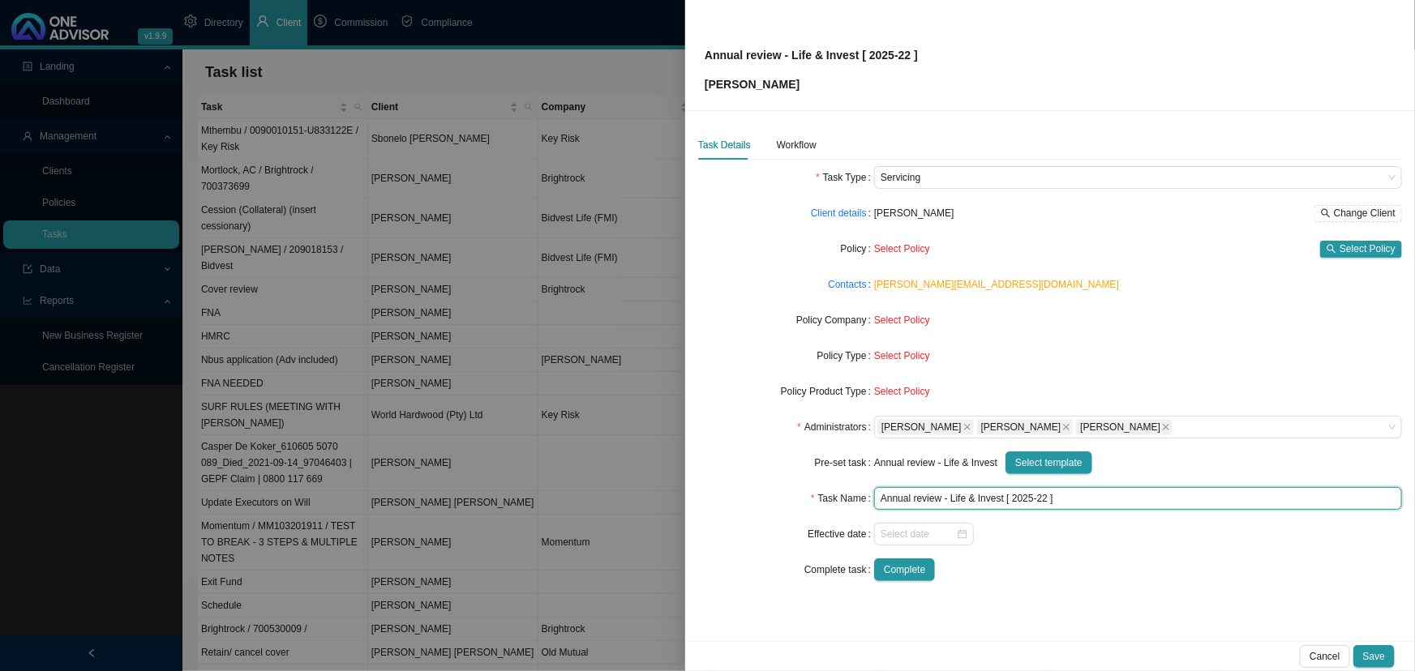
click at [1047, 492] on input "Annual review - Life & Invest [ 2025-22 ]" at bounding box center [1138, 498] width 528 height 23
click at [959, 533] on div at bounding box center [923, 534] width 87 height 16
type input "Annual review - Life & Invest [ 2025-09 ]"
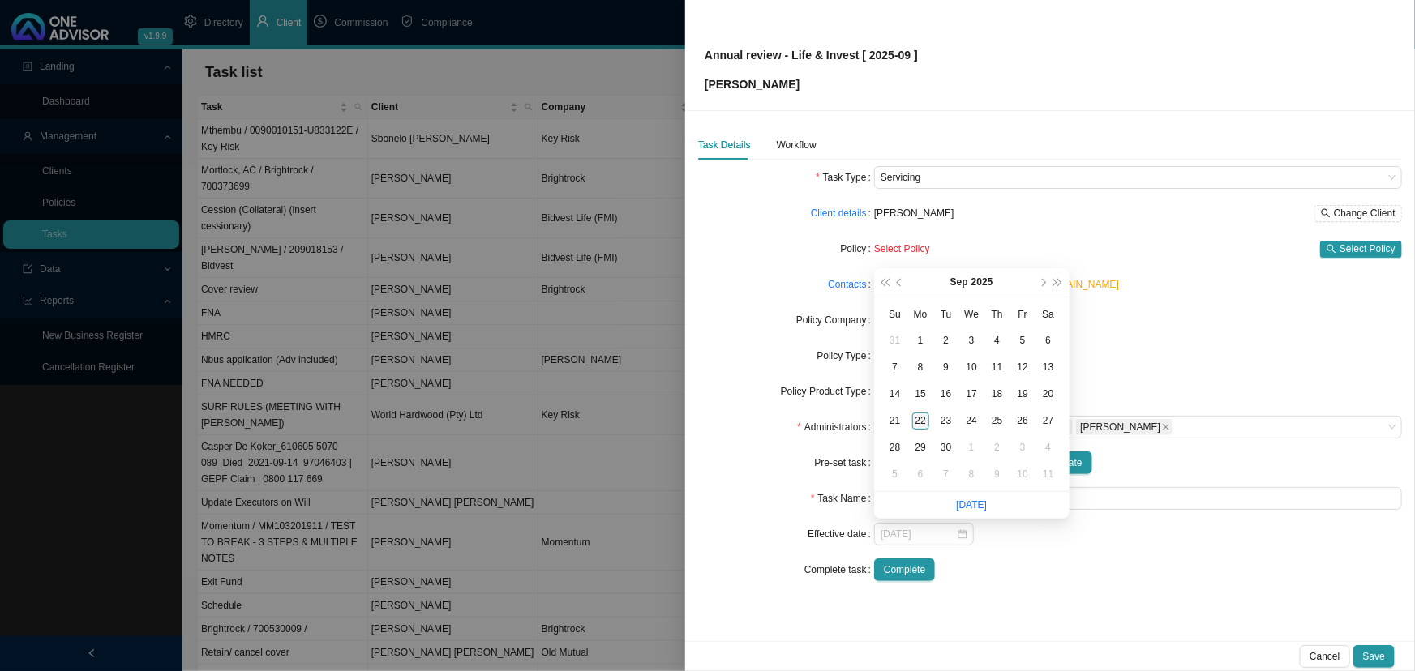
click at [919, 420] on div "22" at bounding box center [920, 421] width 17 height 17
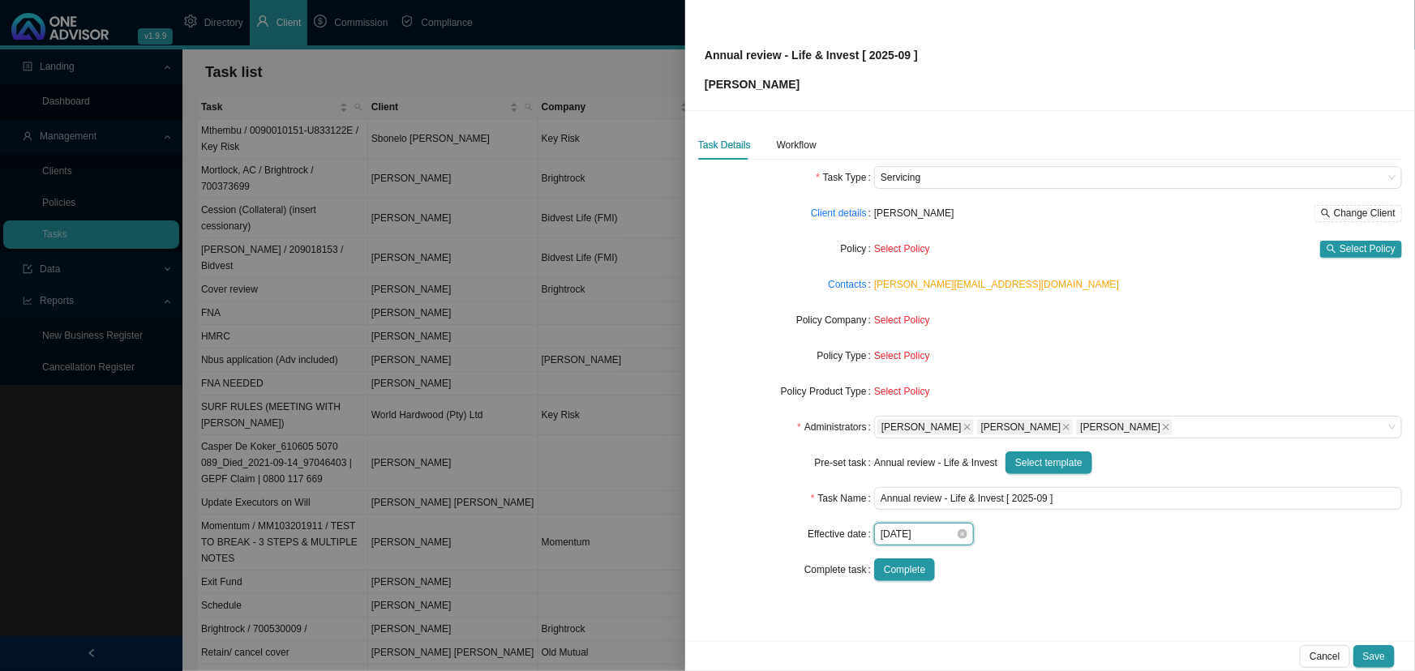
click at [941, 531] on input "[DATE]" at bounding box center [917, 534] width 75 height 16
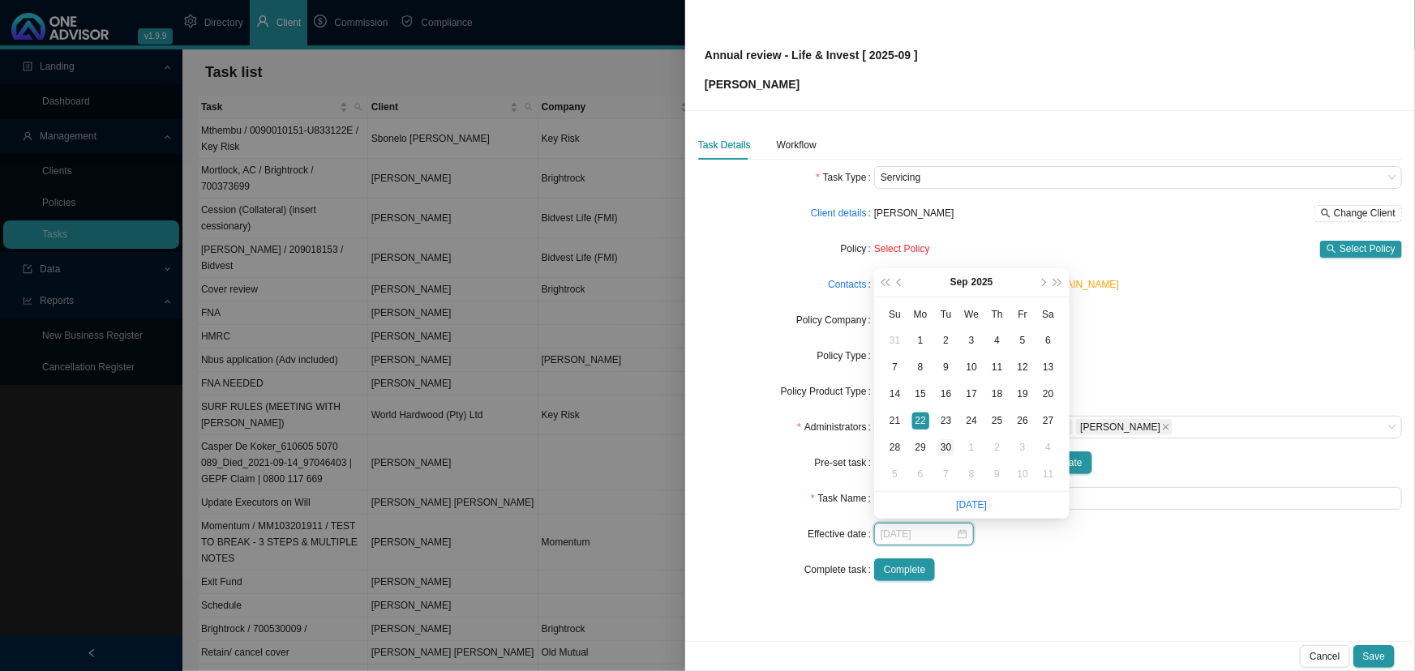
type input "[DATE]"
click at [943, 443] on div "30" at bounding box center [945, 447] width 17 height 17
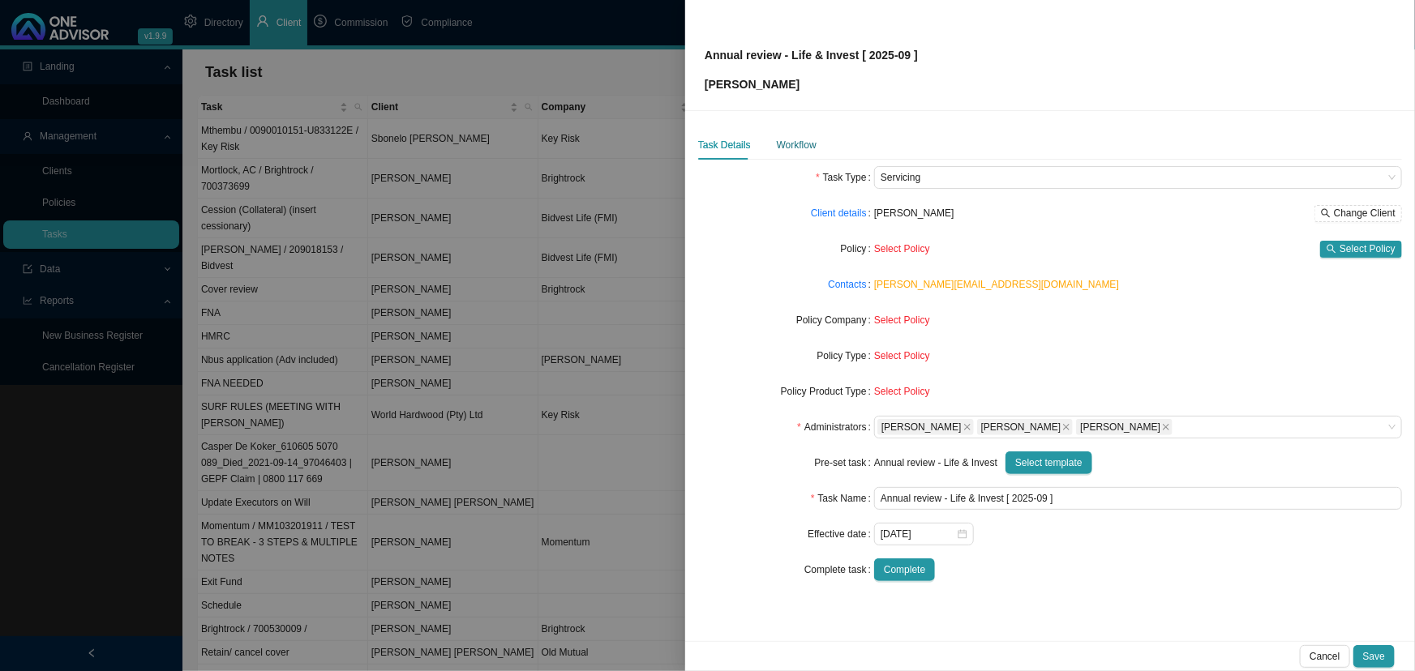
click at [797, 143] on div "Workflow" at bounding box center [797, 145] width 40 height 16
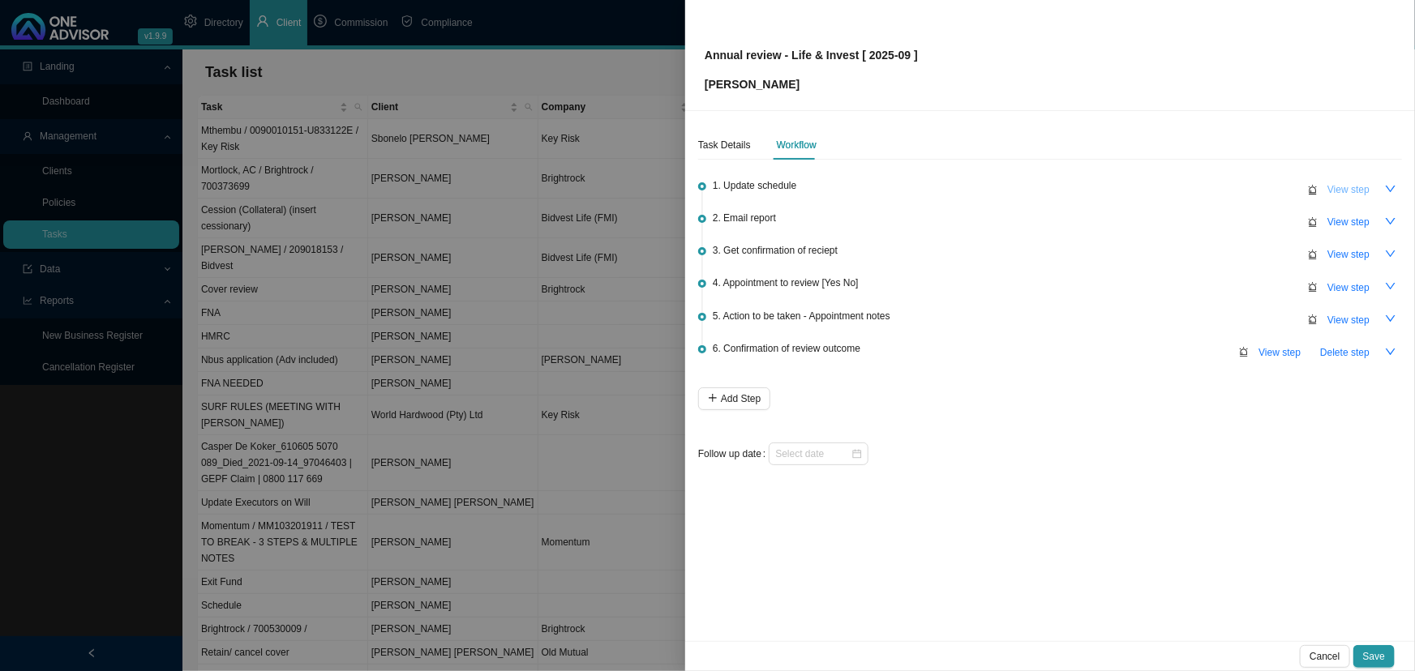
click at [1346, 188] on span "View step" at bounding box center [1348, 190] width 42 height 16
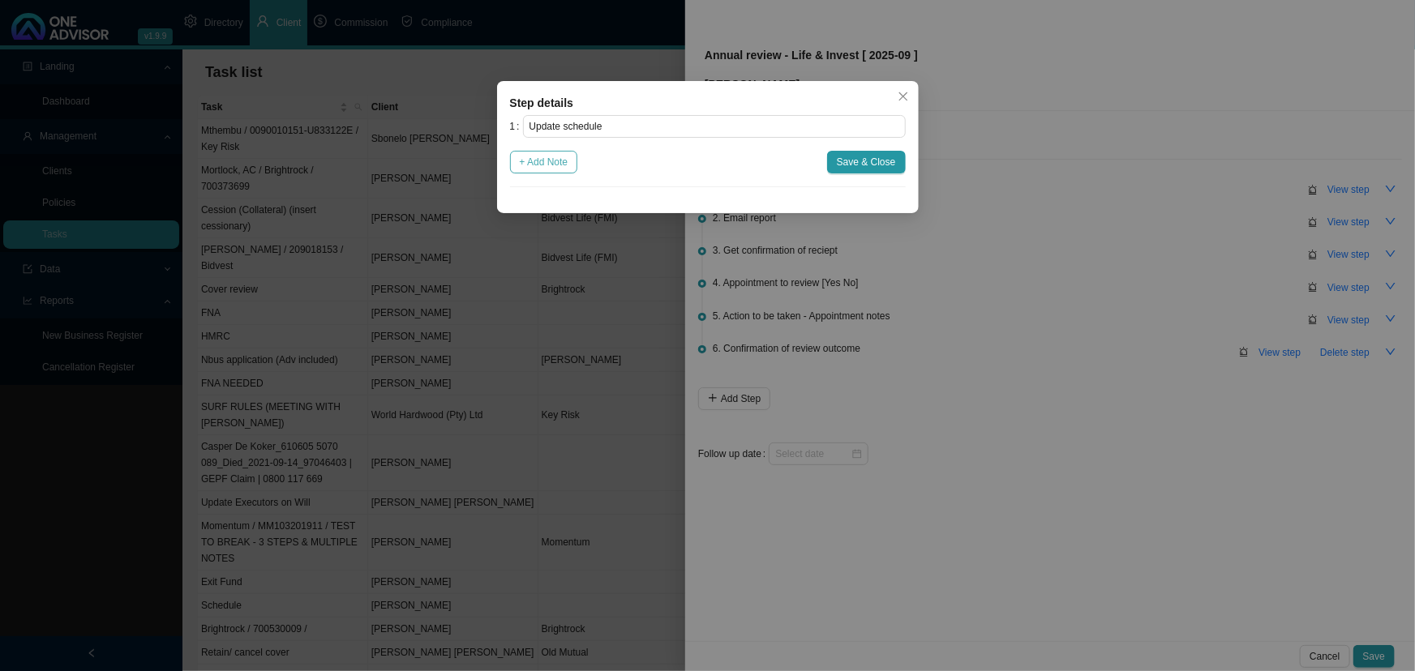
click at [541, 158] on span "+ Add Note" at bounding box center [544, 162] width 49 height 16
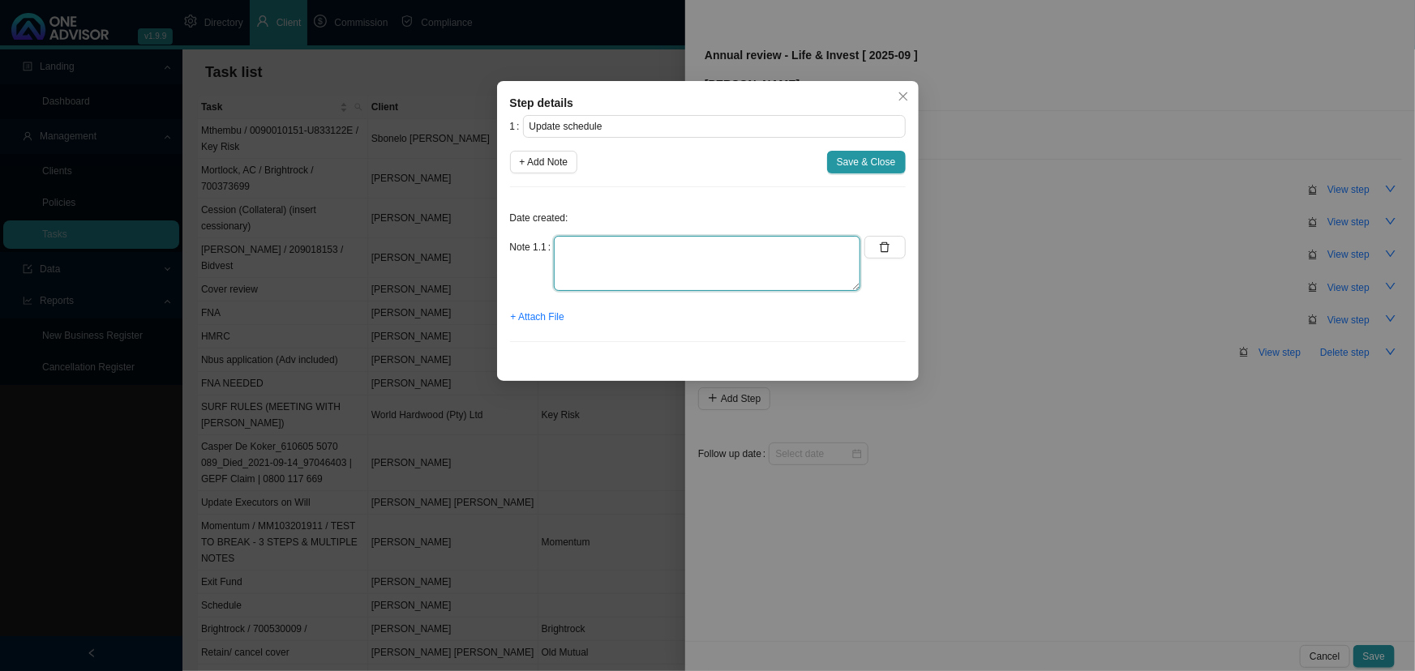
click at [598, 248] on textarea at bounding box center [707, 263] width 306 height 55
type textarea "done"
click at [866, 156] on span "Save & Close" at bounding box center [866, 162] width 59 height 16
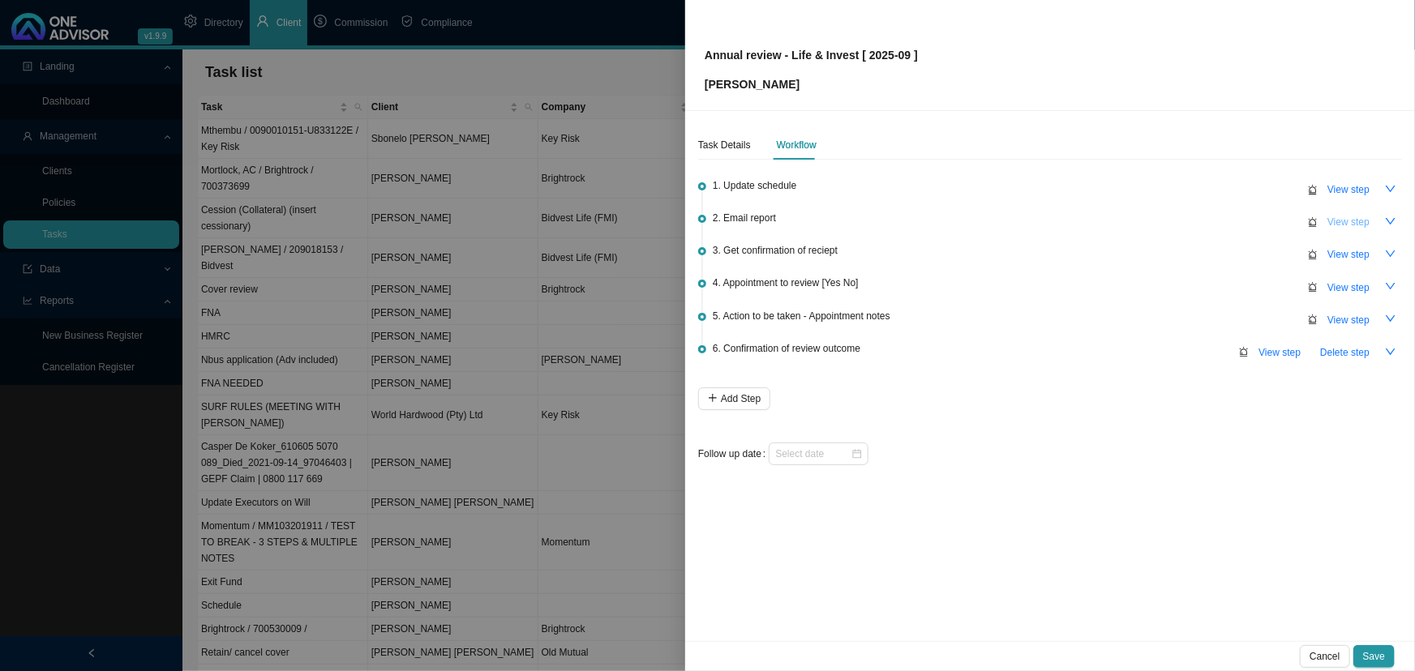
click at [1345, 220] on span "View step" at bounding box center [1348, 222] width 42 height 16
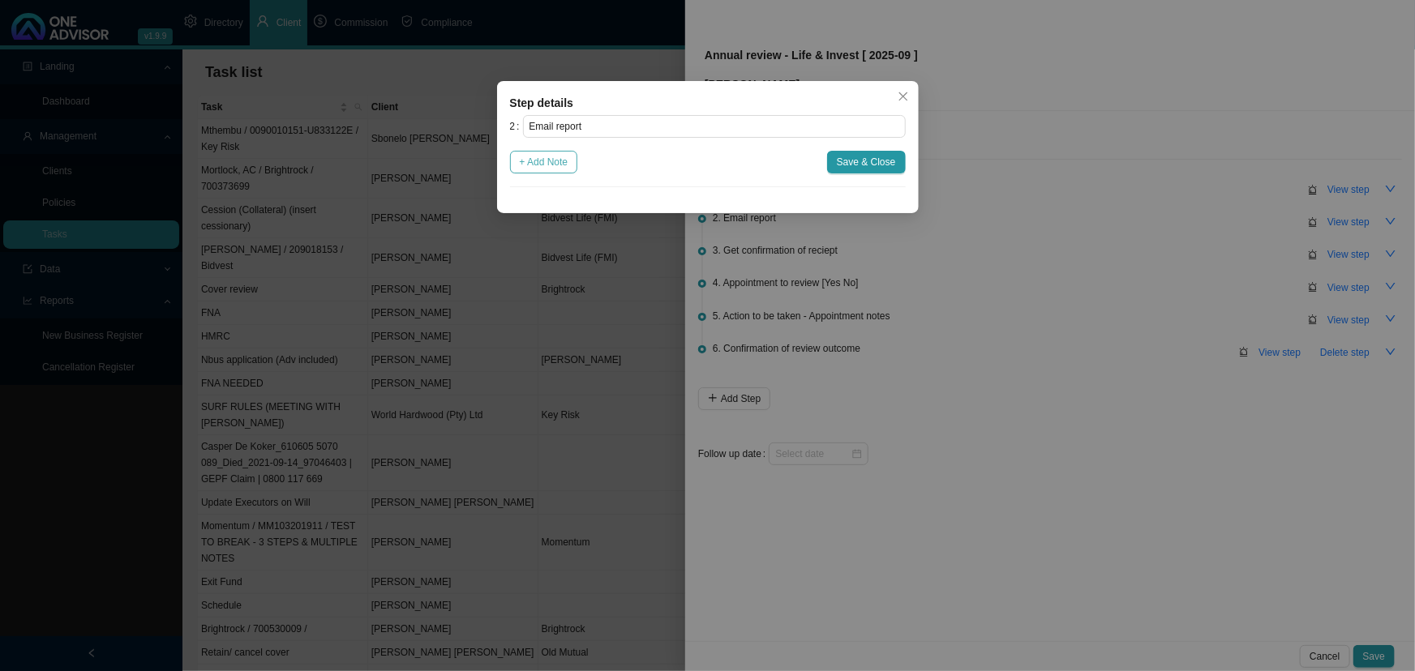
click at [540, 162] on span "+ Add Note" at bounding box center [544, 162] width 49 height 16
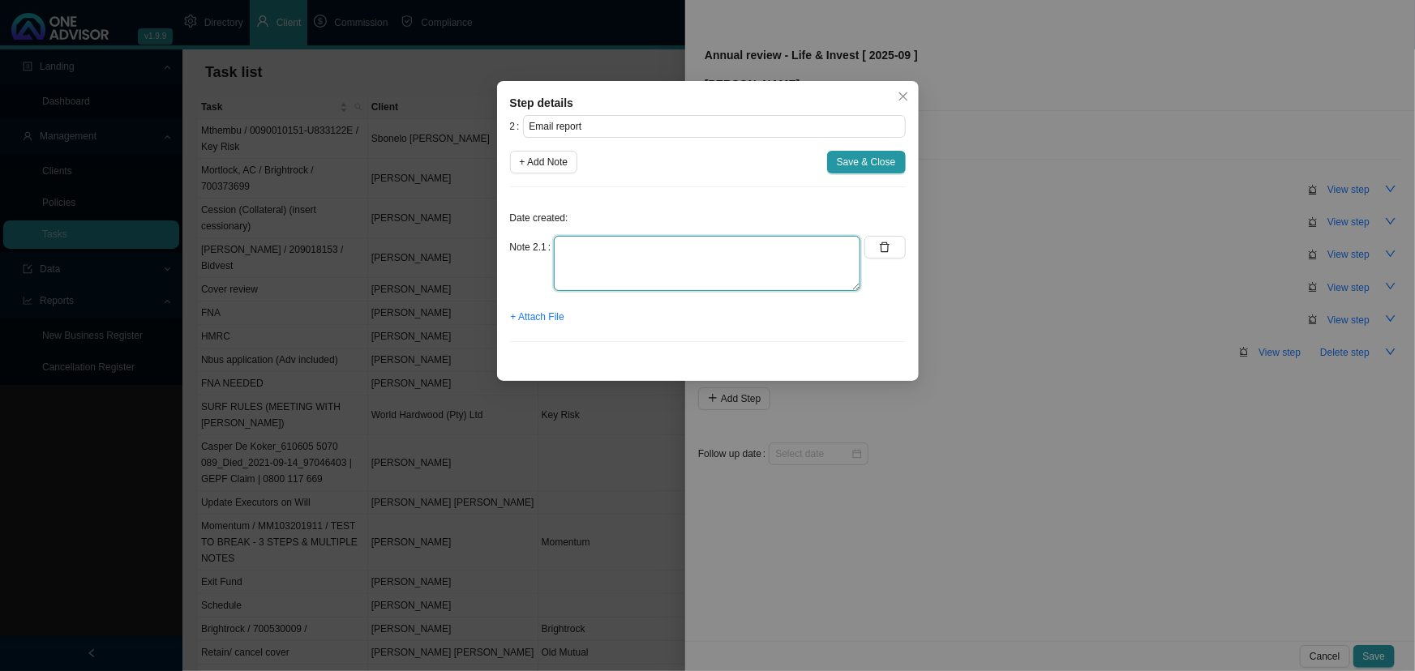
click at [578, 251] on textarea at bounding box center [707, 263] width 306 height 55
type textarea "sent"
click at [534, 315] on span "+ Attach File" at bounding box center [538, 317] width 54 height 16
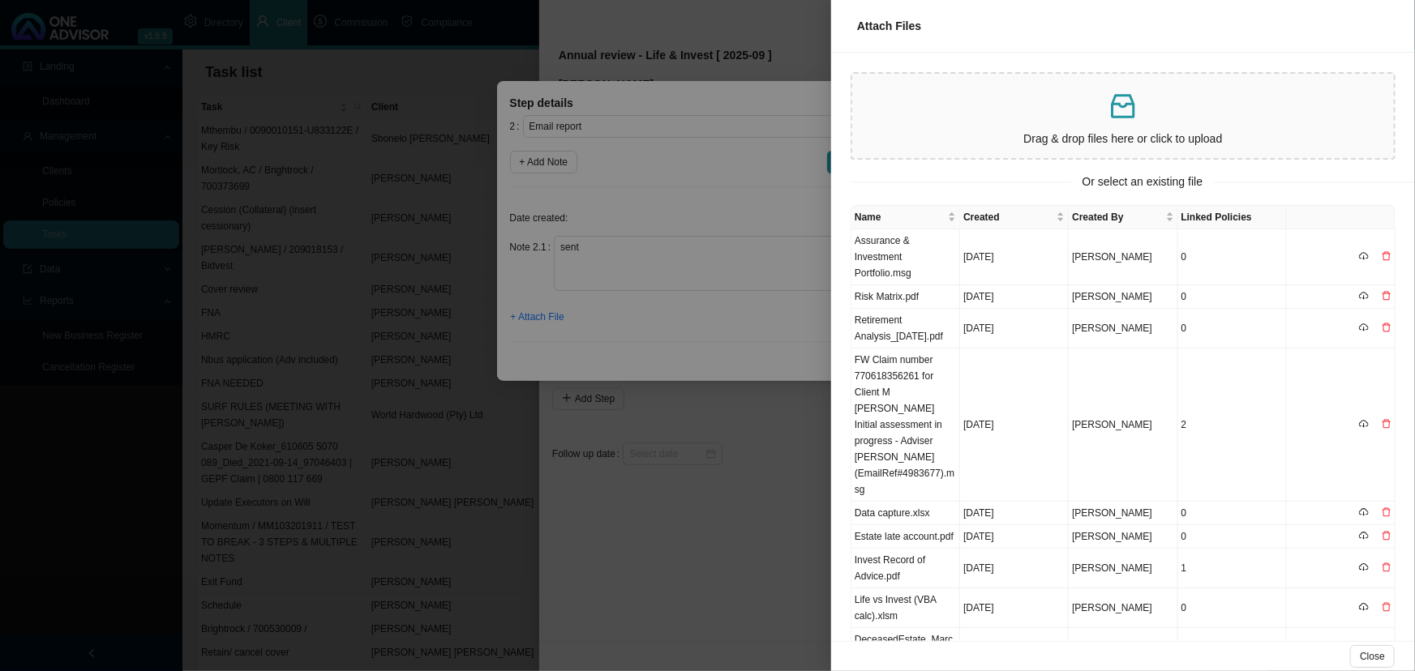
click at [745, 323] on div at bounding box center [707, 335] width 1415 height 671
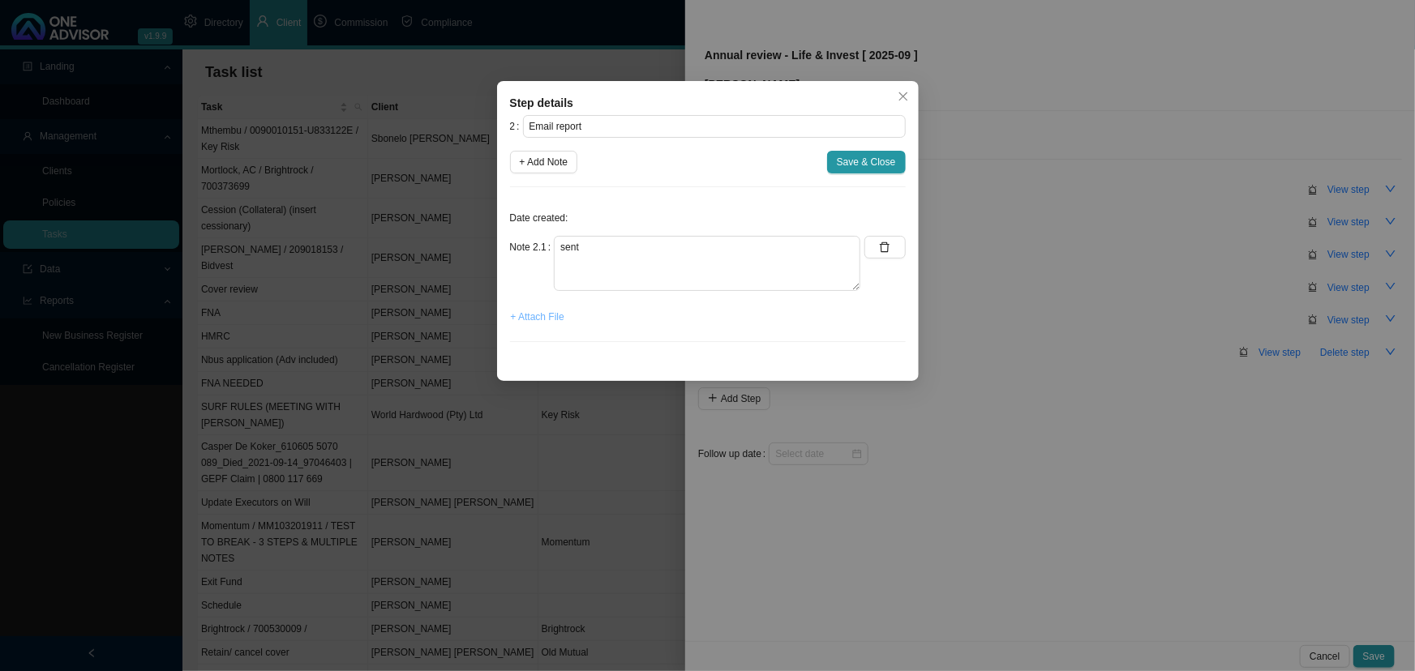
click at [540, 316] on span "+ Attach File" at bounding box center [538, 317] width 54 height 16
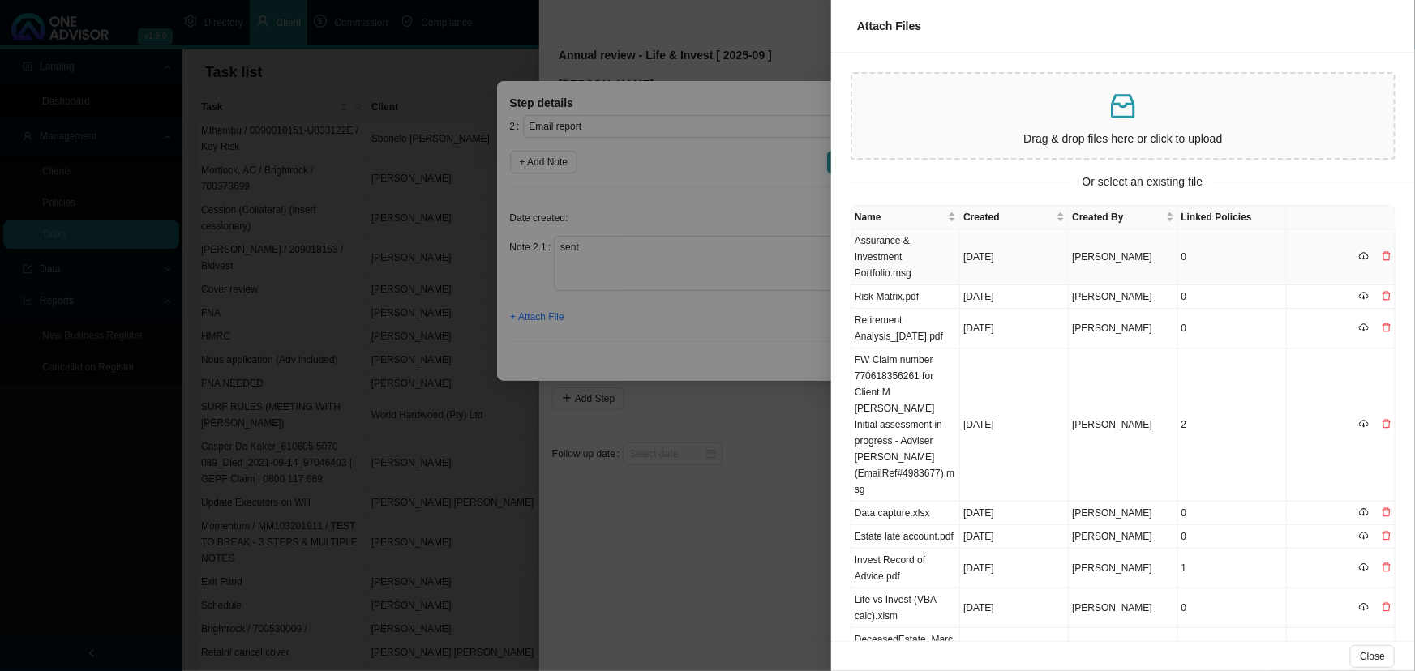
click at [919, 257] on td "Assurance & Investment Portfolio.msg" at bounding box center [905, 257] width 109 height 56
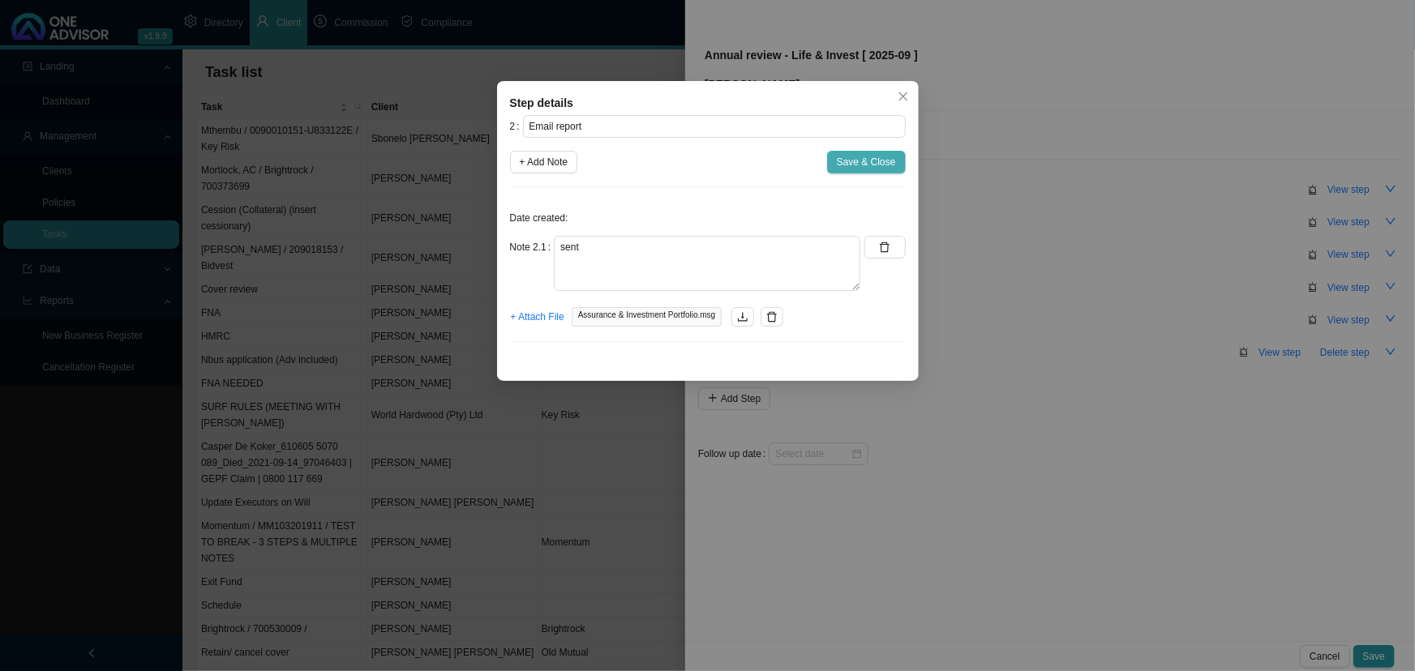
click at [877, 162] on span "Save & Close" at bounding box center [866, 162] width 59 height 16
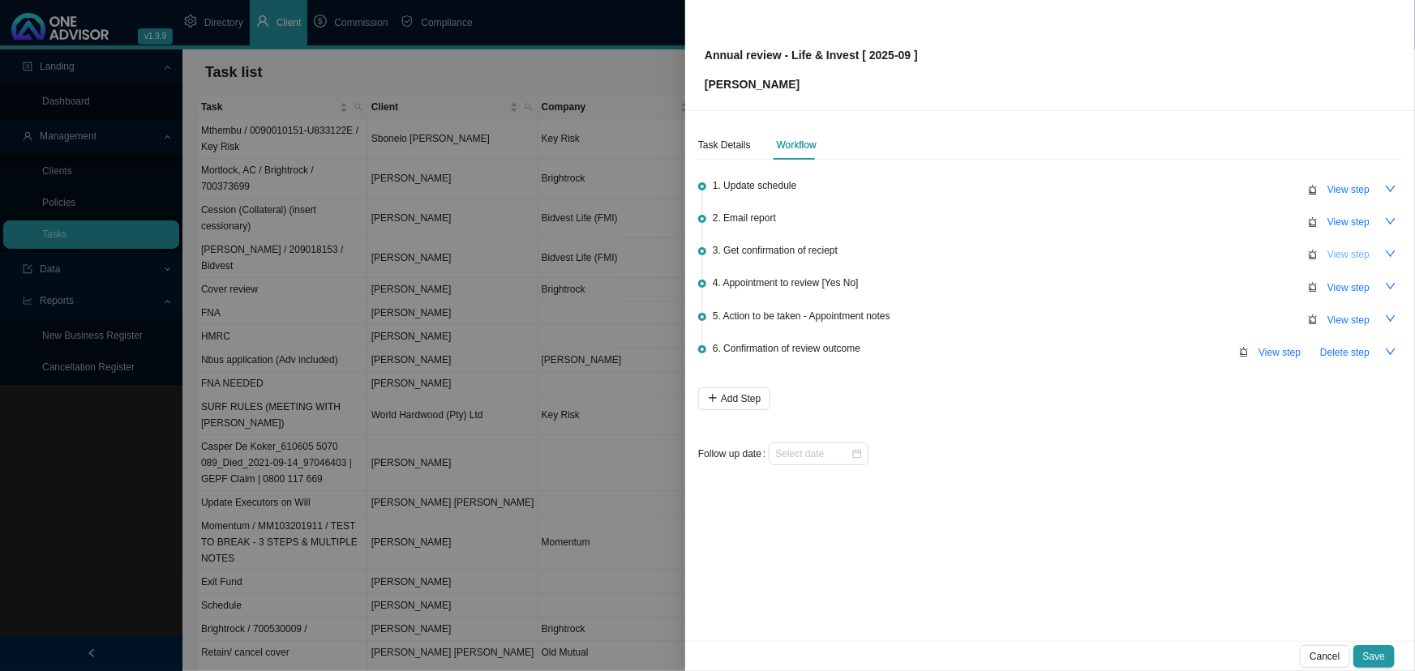
click at [1355, 252] on span "View step" at bounding box center [1348, 254] width 42 height 16
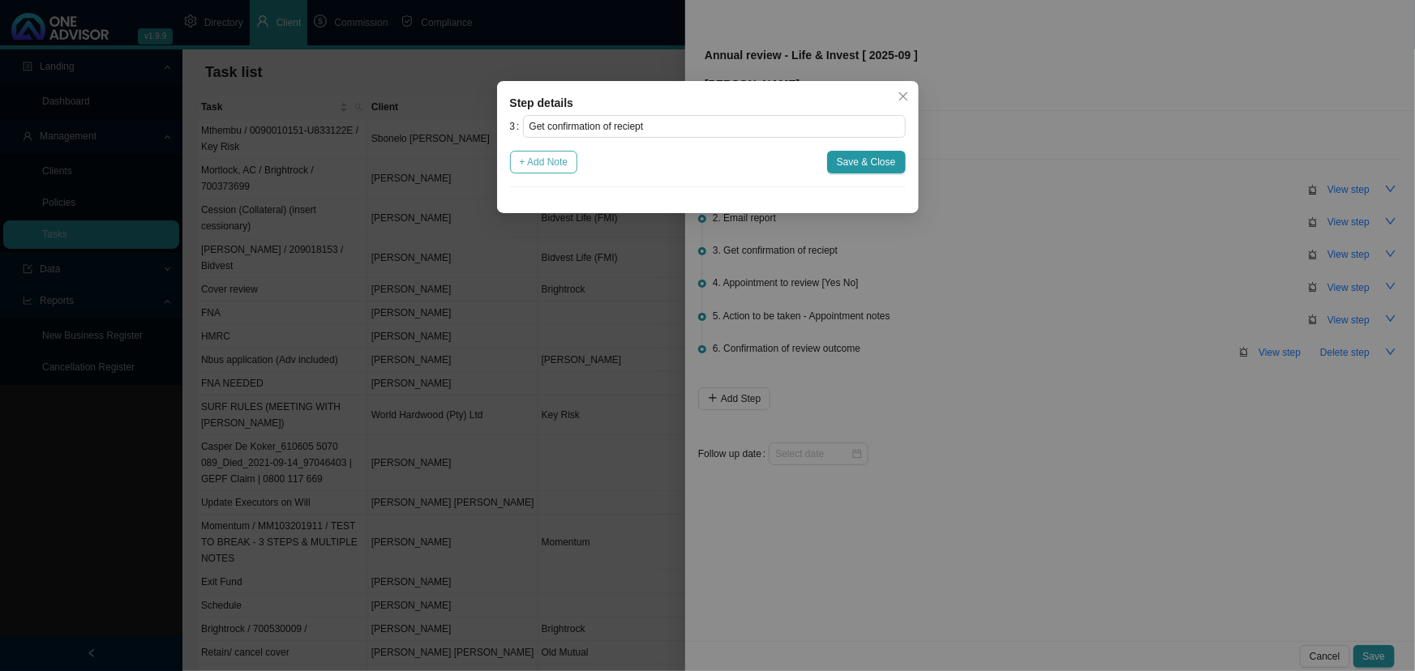
click at [542, 159] on span "+ Add Note" at bounding box center [544, 162] width 49 height 16
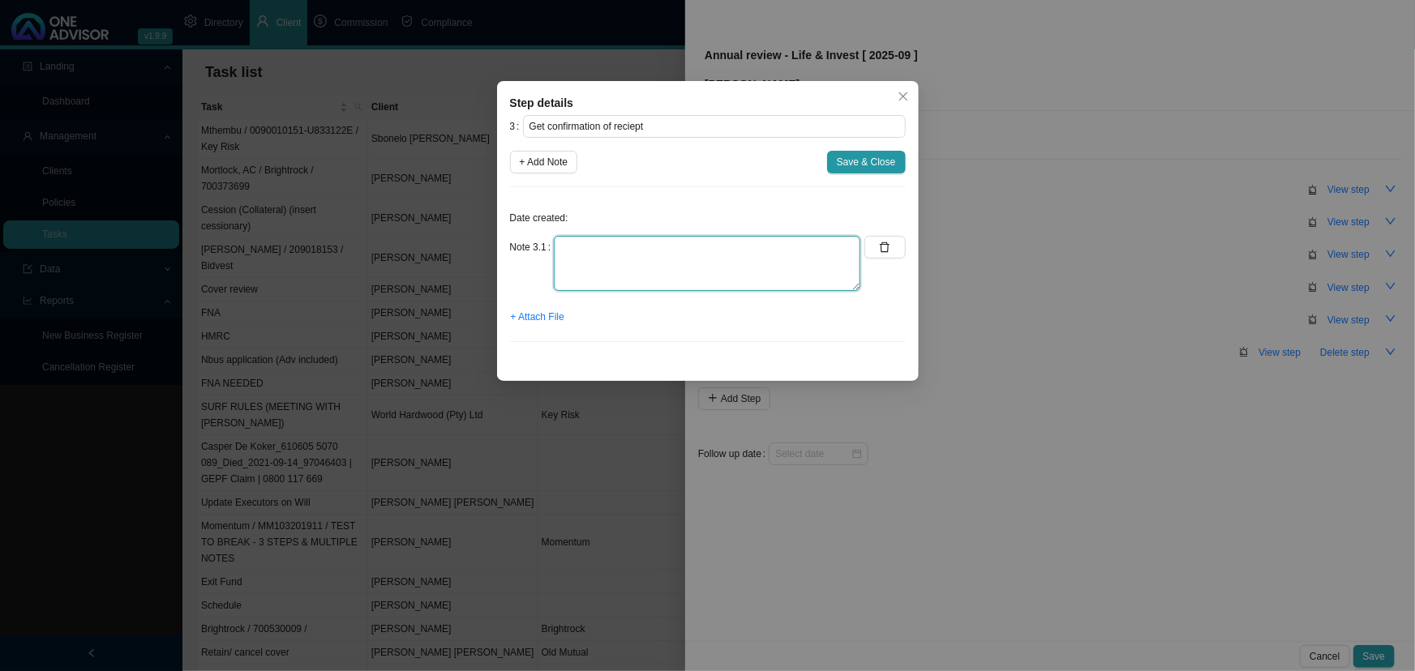
click at [586, 249] on textarea at bounding box center [707, 263] width 306 height 55
type textarea "Client didn't respond, but clicked read receipt"
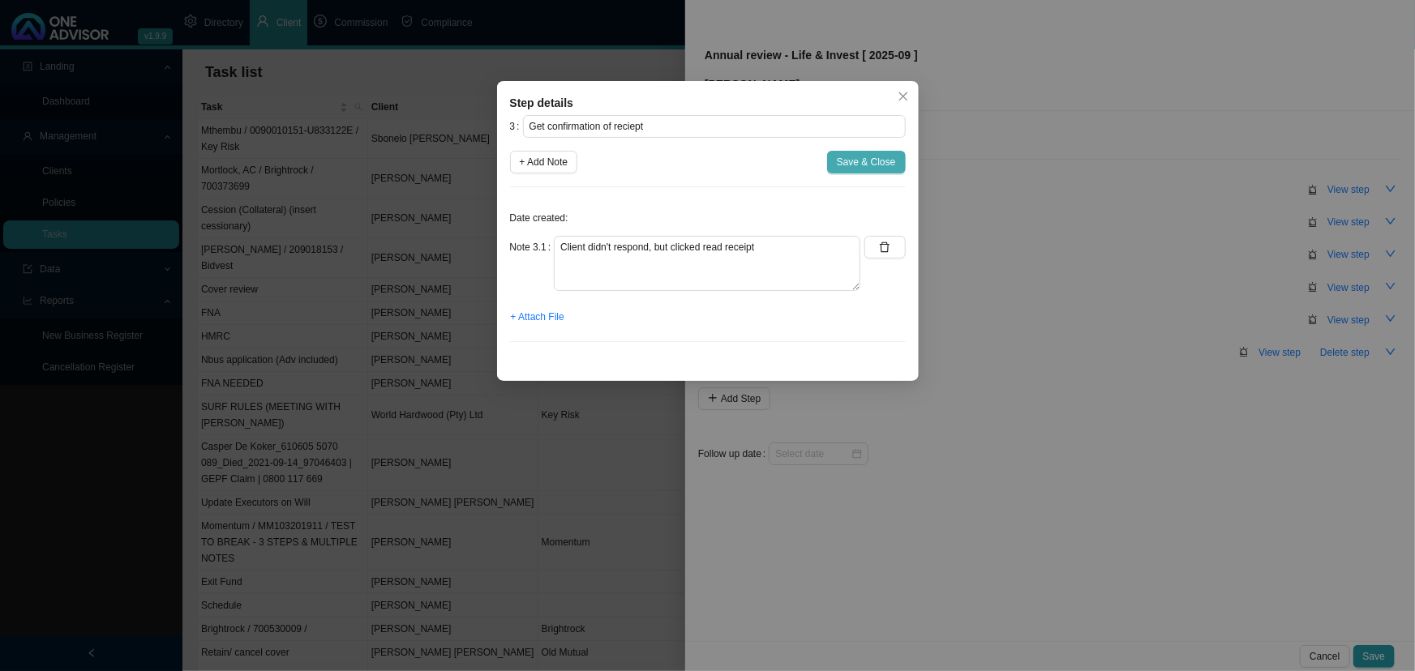
click at [865, 160] on span "Save & Close" at bounding box center [866, 162] width 59 height 16
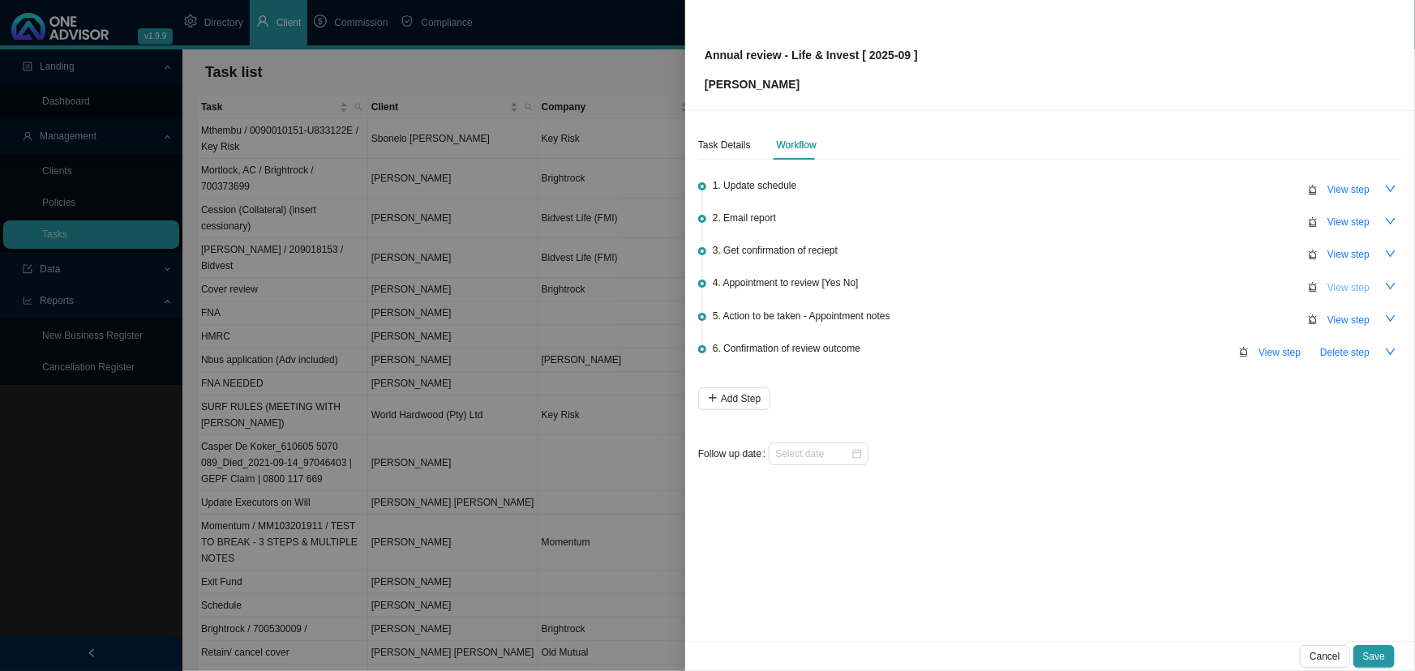
click at [1345, 284] on span "View step" at bounding box center [1348, 288] width 42 height 16
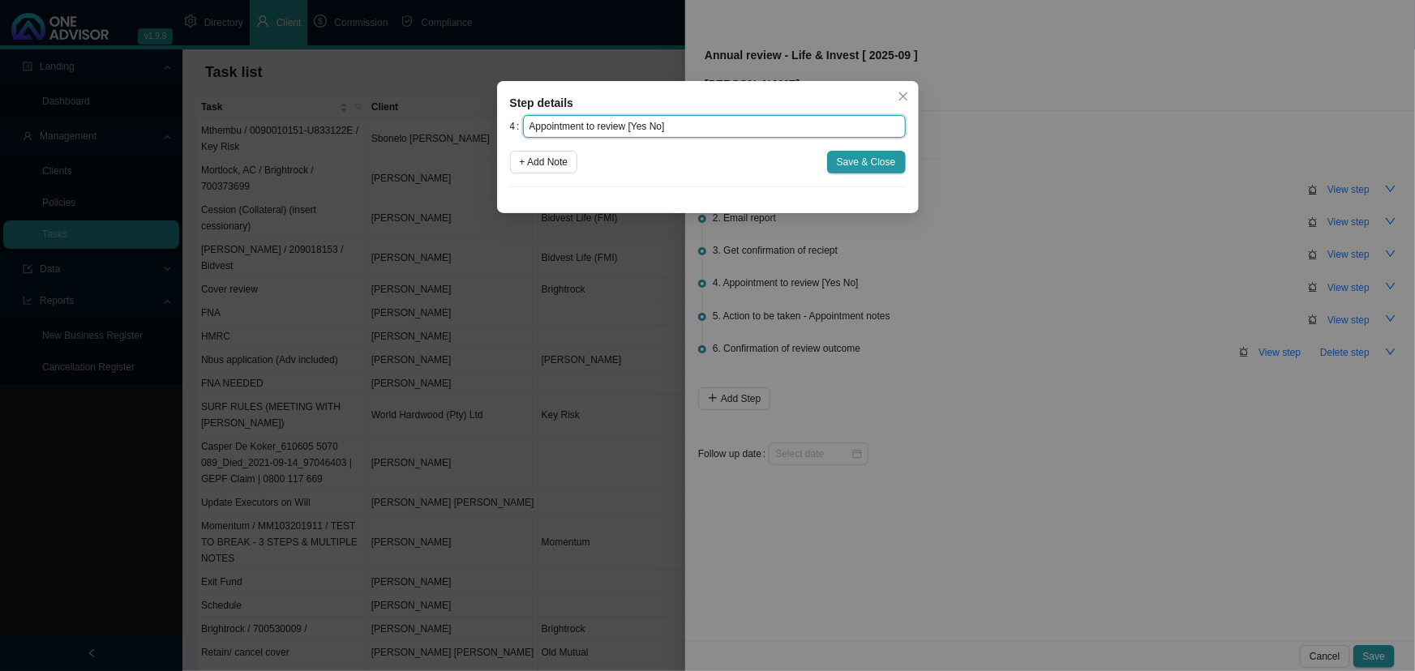
click at [647, 126] on input "Appointment to review [Yes No]" at bounding box center [714, 126] width 383 height 23
type input "Appointment to review [ No]"
click at [545, 161] on span "+ Add Note" at bounding box center [544, 162] width 49 height 16
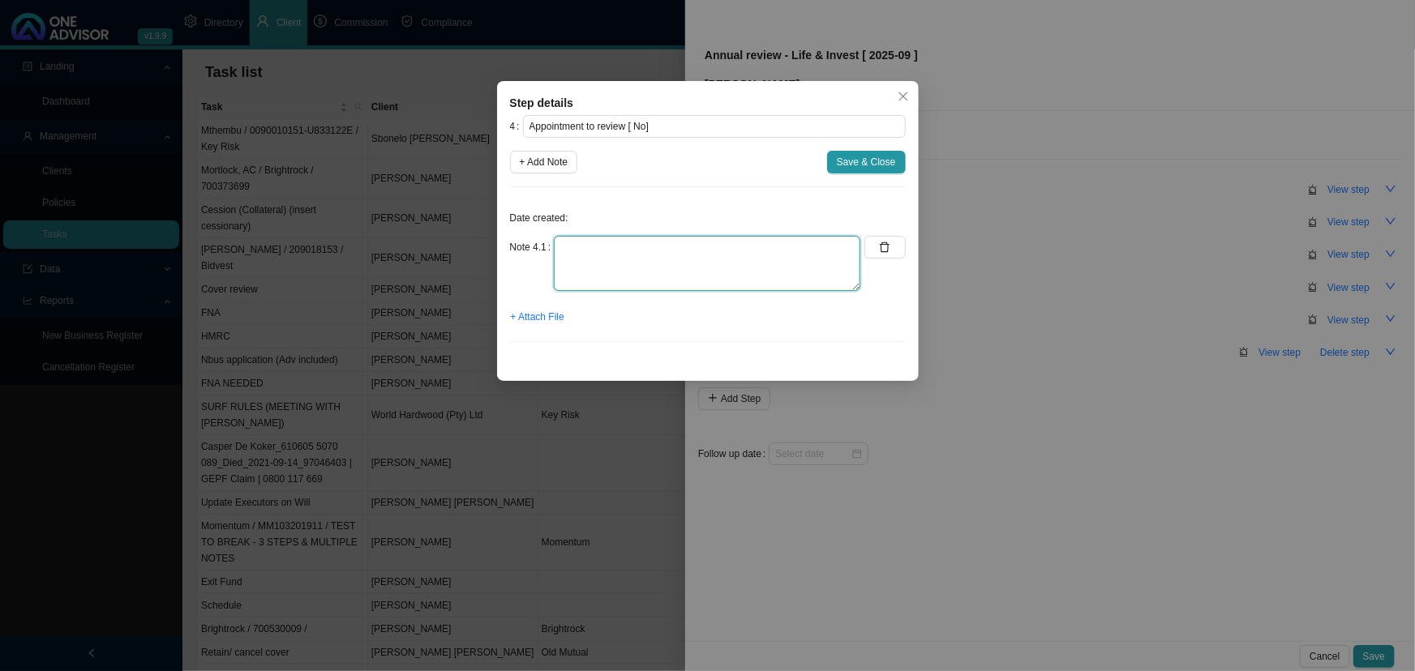
click at [584, 247] on textarea at bounding box center [707, 263] width 306 height 55
type textarea "client declined"
click at [862, 162] on span "Save & Close" at bounding box center [866, 162] width 59 height 16
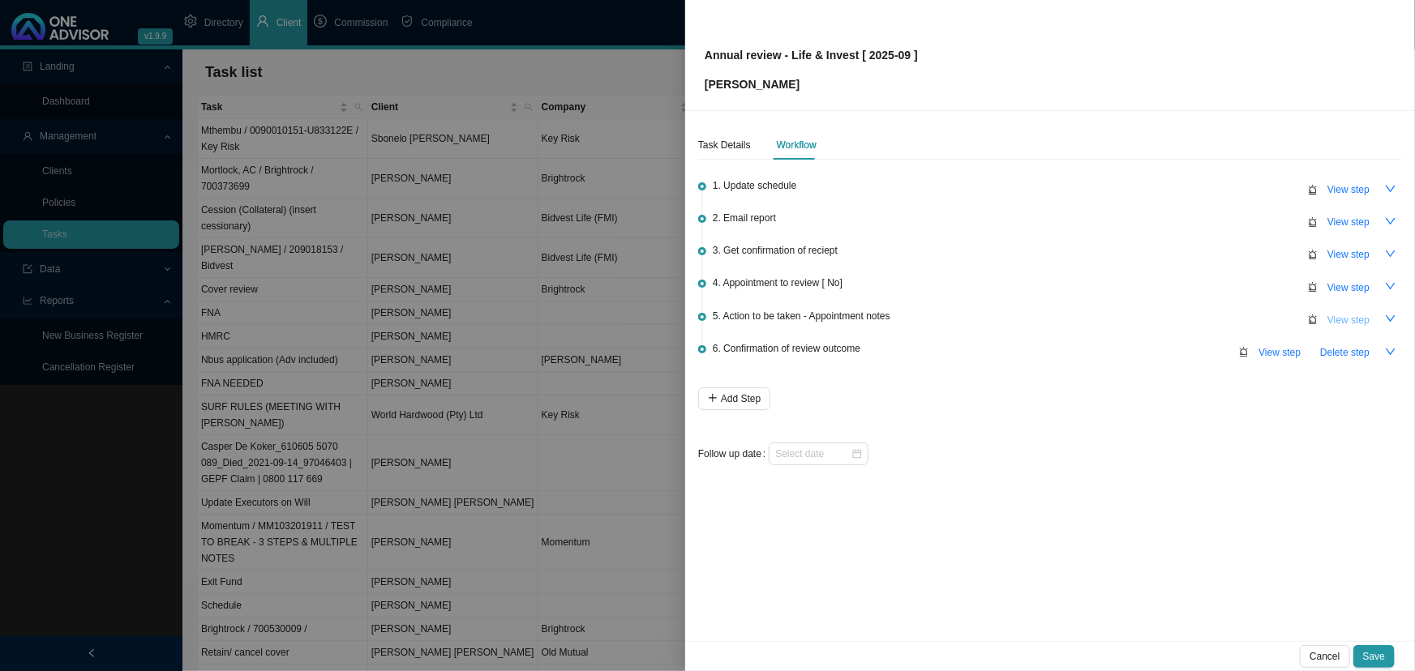
click at [1349, 316] on span "View step" at bounding box center [1348, 320] width 42 height 16
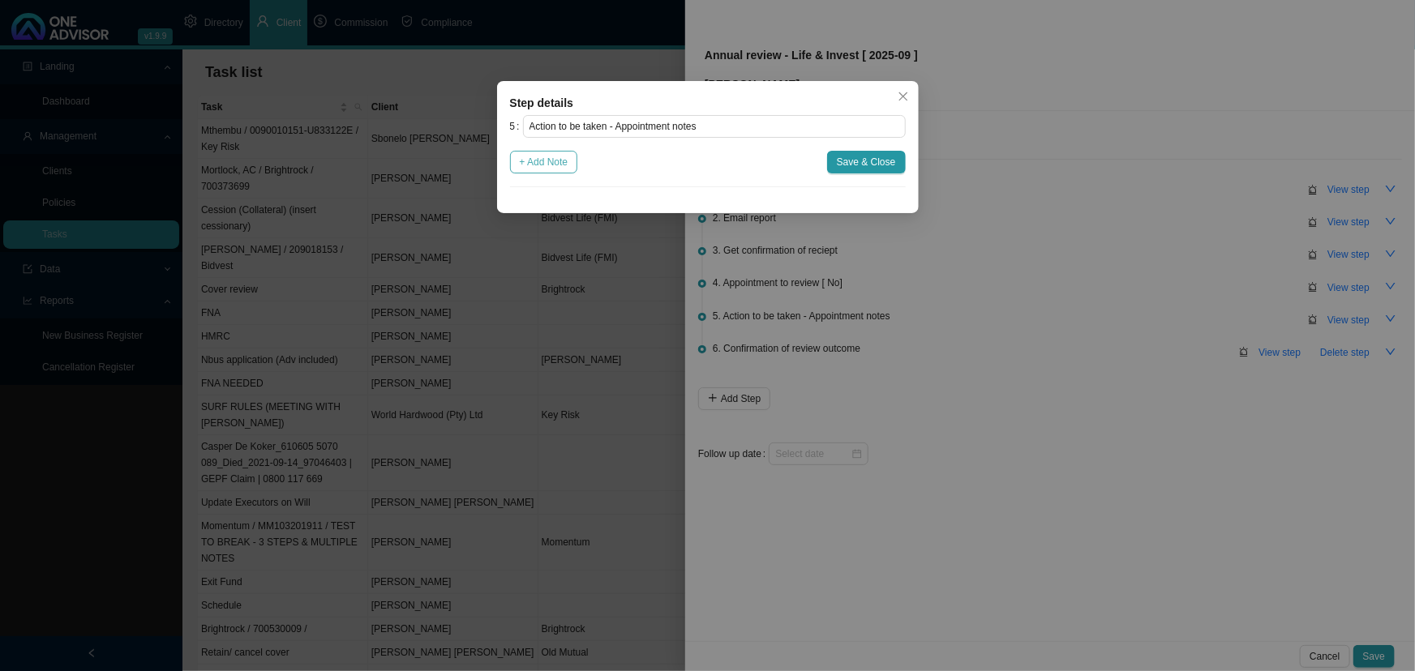
click at [549, 157] on span "+ Add Note" at bounding box center [544, 162] width 49 height 16
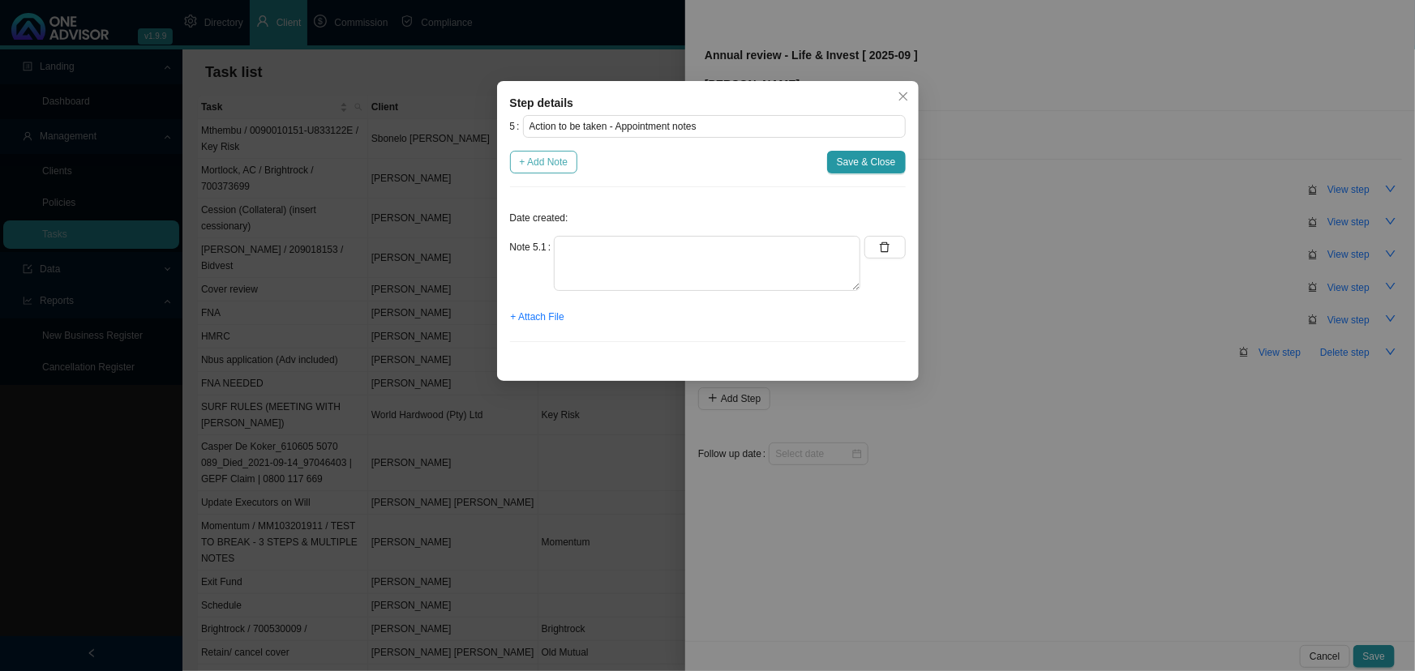
click at [510, 151] on button "+ Add Note" at bounding box center [544, 162] width 68 height 23
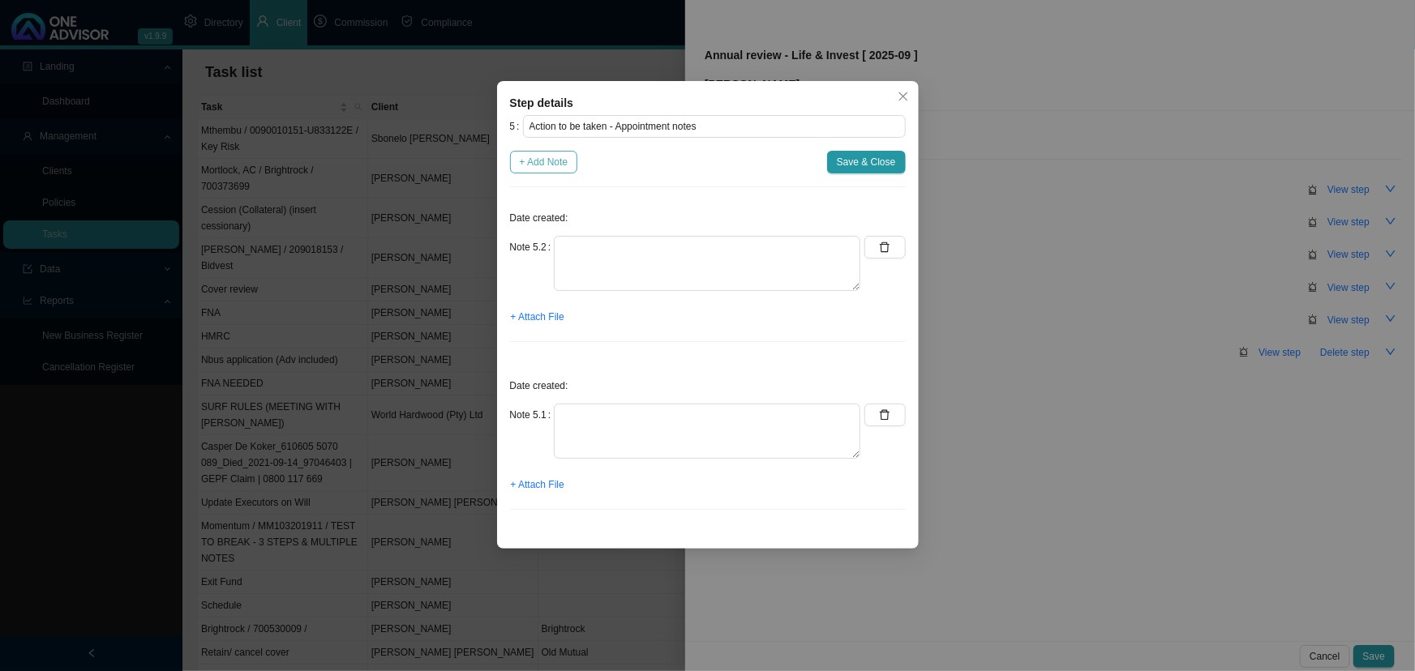
click at [510, 151] on button "+ Add Note" at bounding box center [544, 162] width 68 height 23
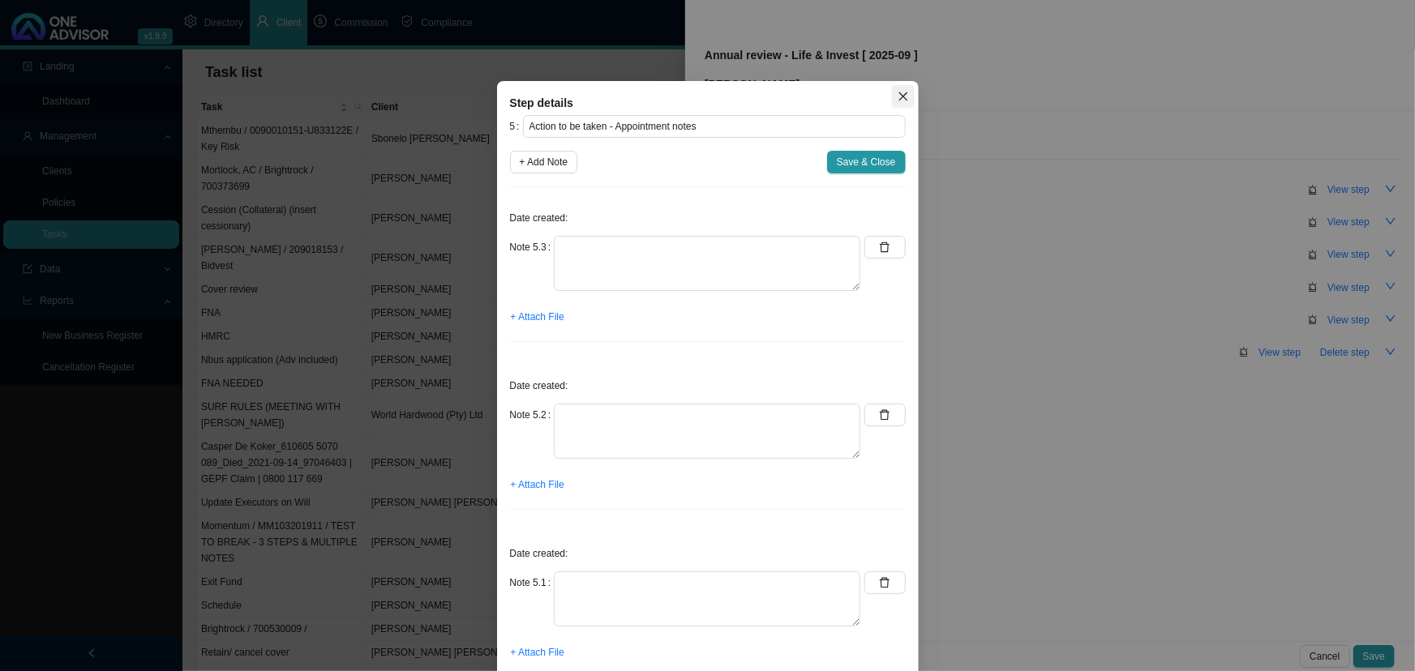
click at [897, 96] on icon "close" at bounding box center [902, 96] width 11 height 11
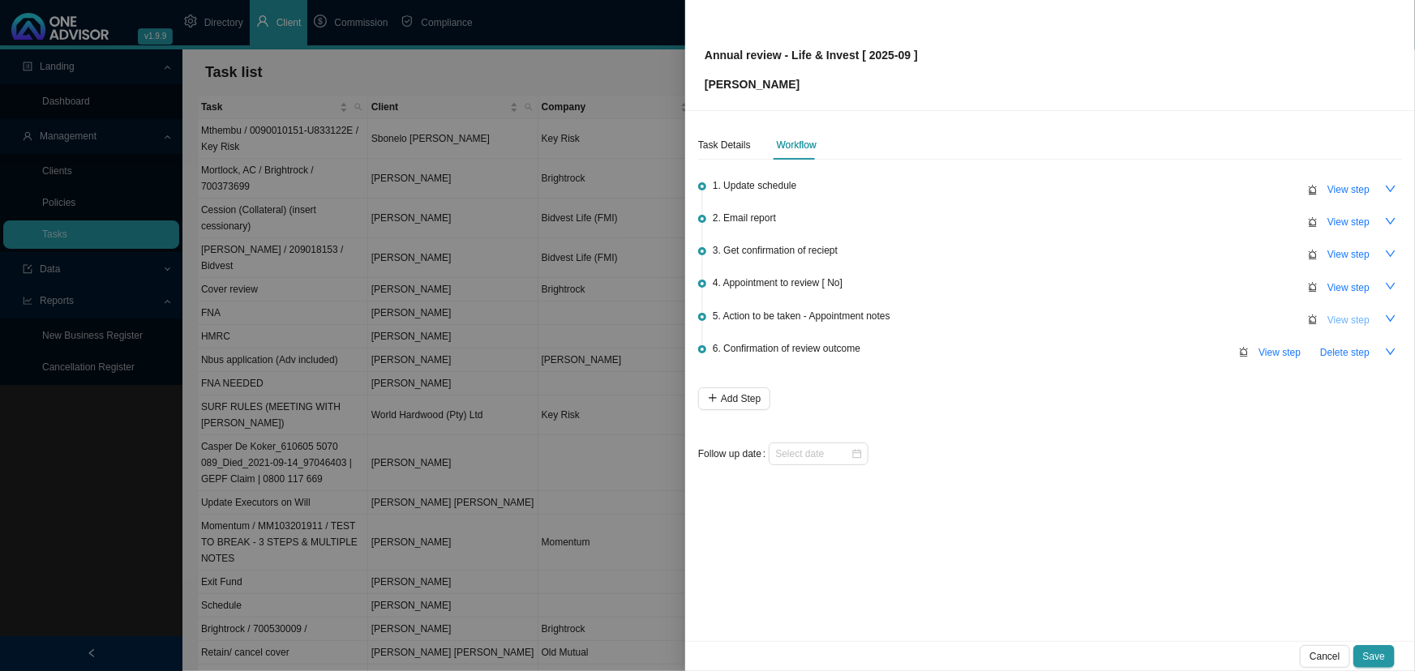
click at [1356, 319] on span "View step" at bounding box center [1348, 320] width 42 height 16
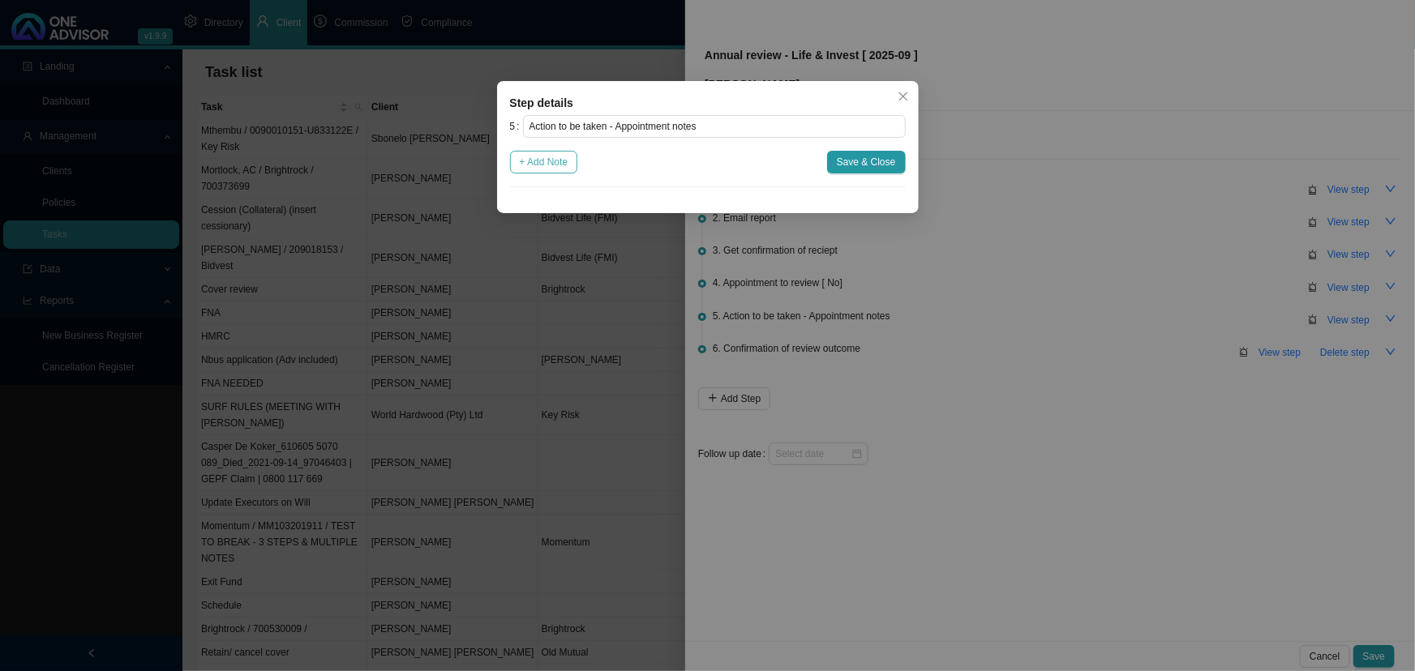
click at [548, 161] on span "+ Add Note" at bounding box center [544, 162] width 49 height 16
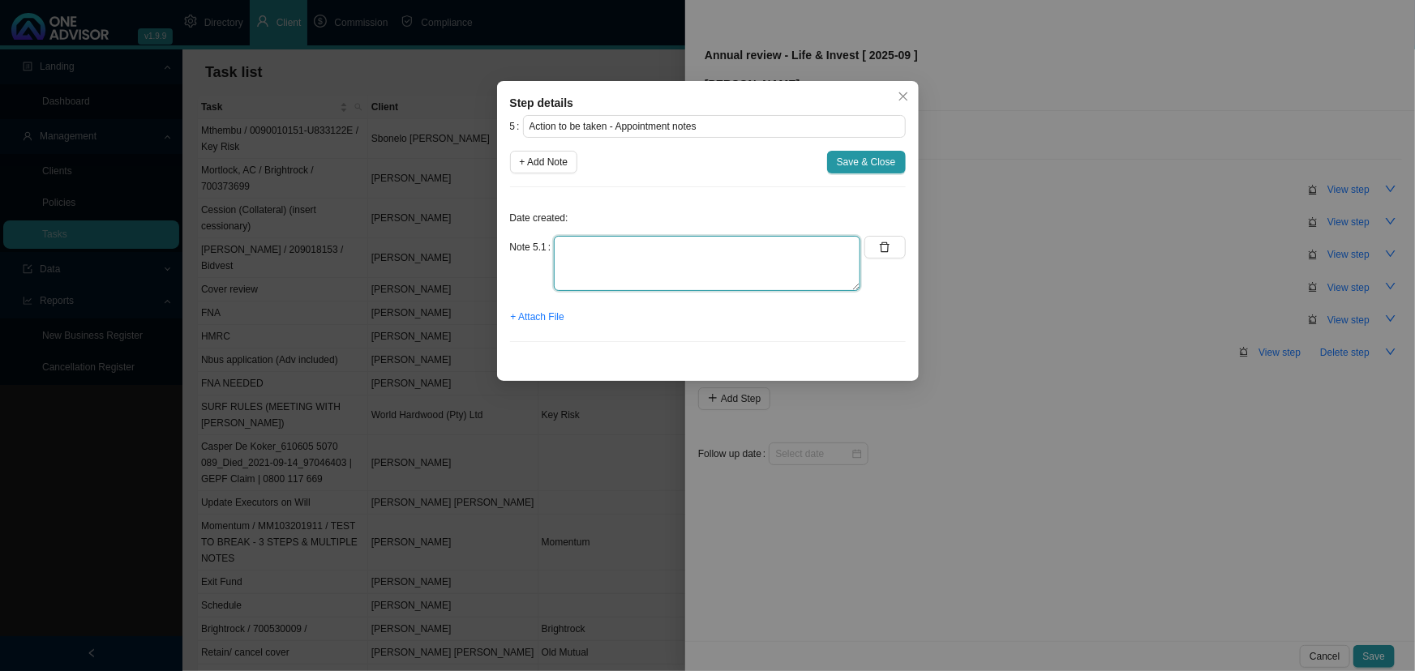
click at [593, 255] on textarea at bounding box center [707, 263] width 306 height 55
click at [561, 247] on textarea "Add beneficiary to OM life and increase RA" at bounding box center [707, 263] width 306 height 55
type textarea "Add beneficiary to OM life and increase RA"
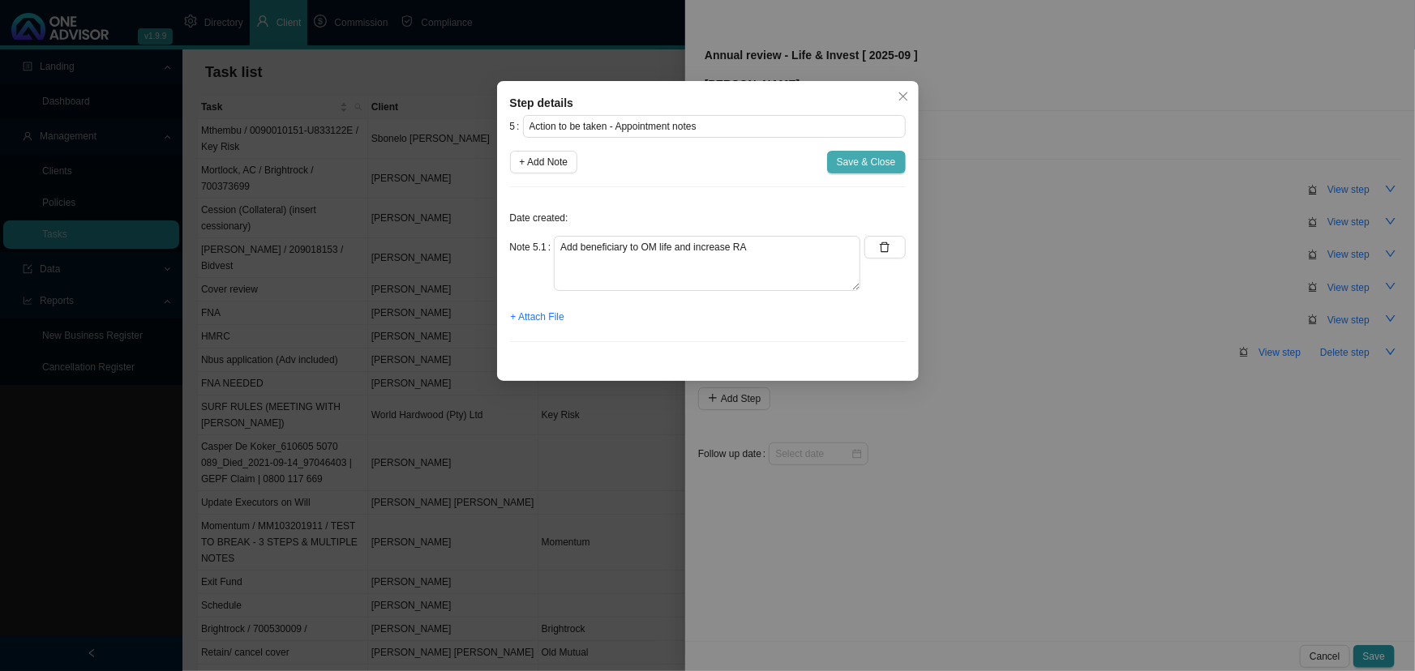
click at [859, 161] on span "Save & Close" at bounding box center [866, 162] width 59 height 16
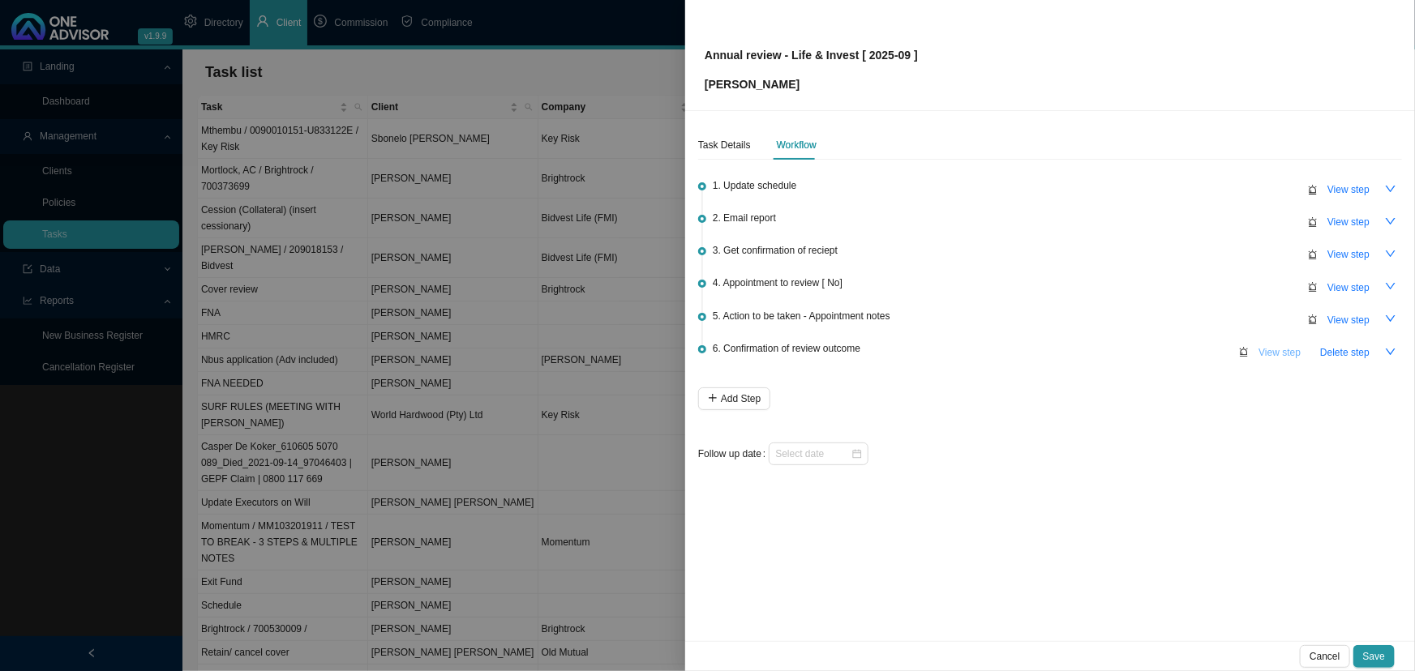
click at [1288, 349] on span "View step" at bounding box center [1279, 353] width 42 height 16
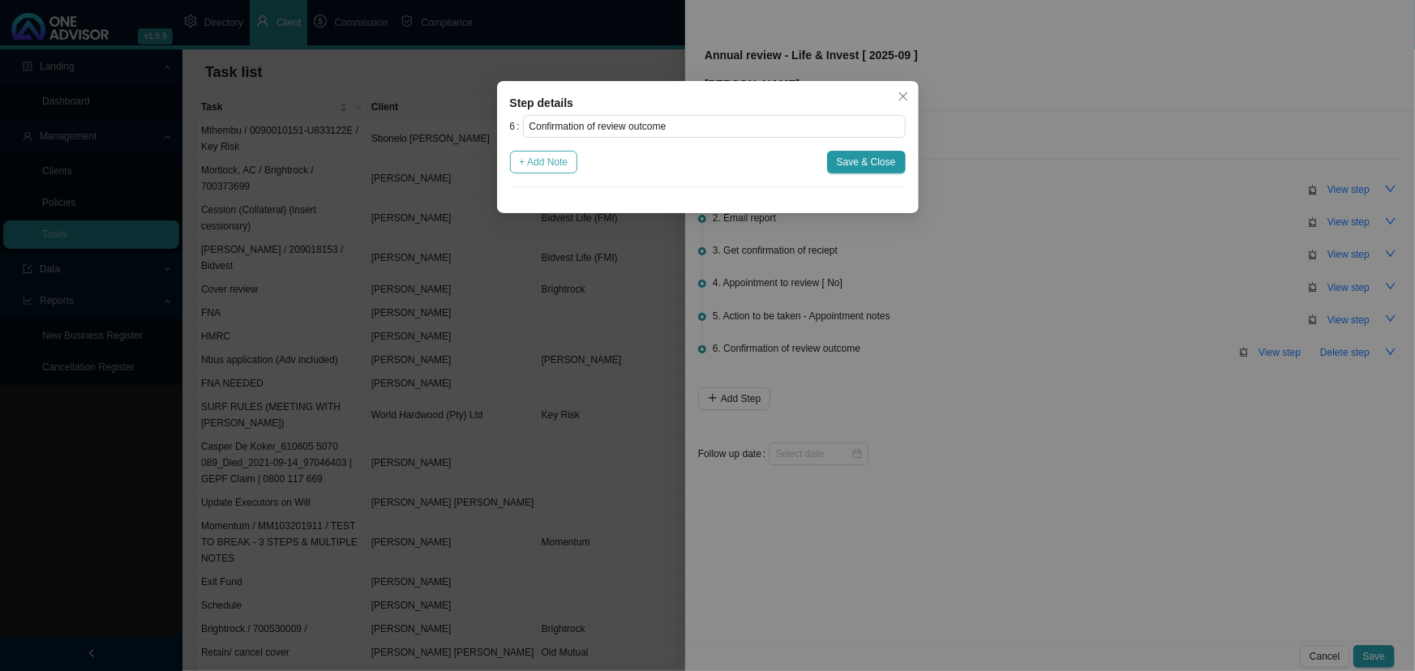
click at [547, 162] on span "+ Add Note" at bounding box center [544, 162] width 49 height 16
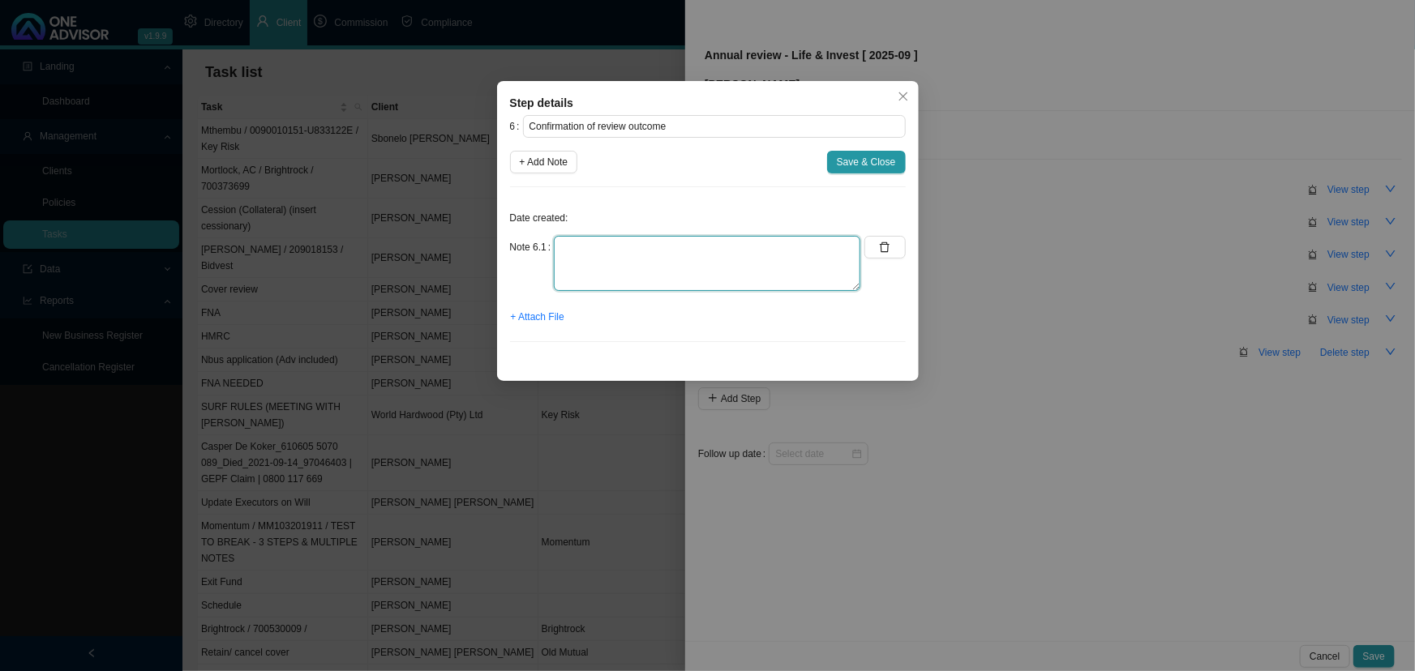
click at [575, 246] on textarea at bounding box center [707, 263] width 306 height 55
click at [1080, 253] on div "Step details 6 Confirmation of review outcome + Add Note Save & Close Date crea…" at bounding box center [707, 335] width 1415 height 671
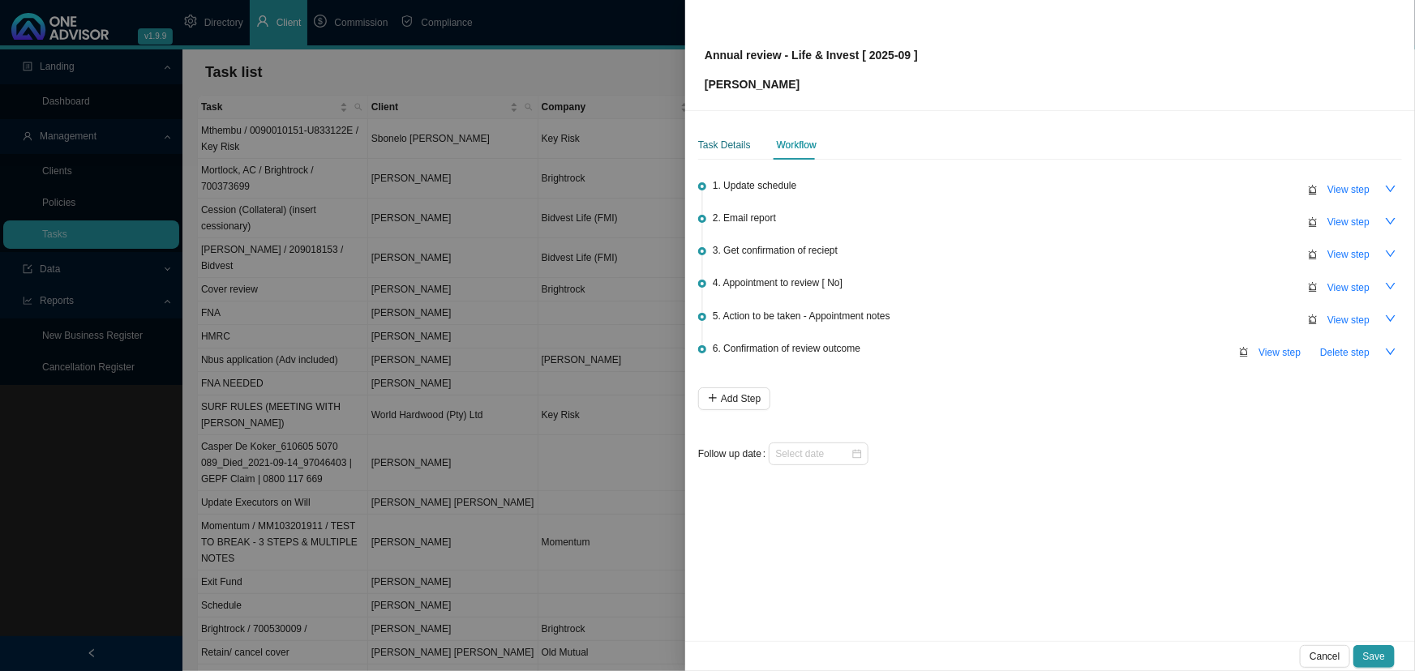
click at [728, 138] on div "Task Details" at bounding box center [724, 145] width 53 height 16
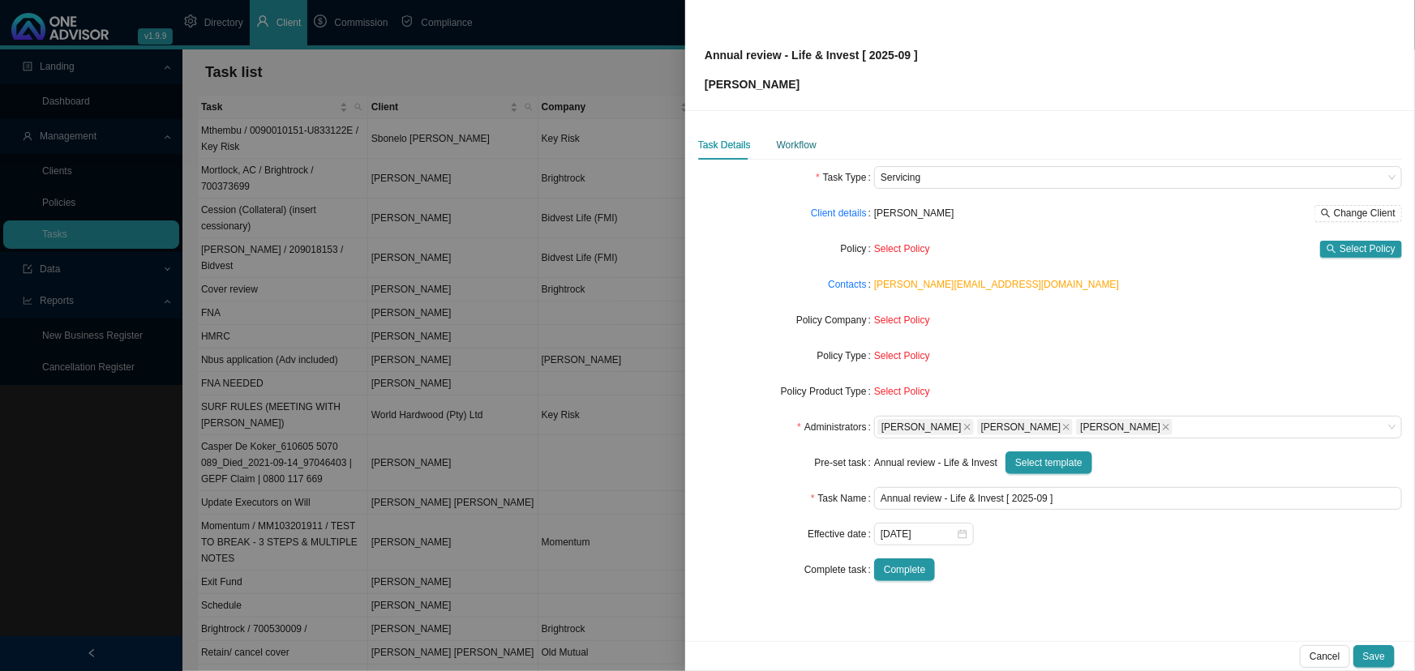
click at [800, 142] on div "Workflow" at bounding box center [797, 145] width 40 height 16
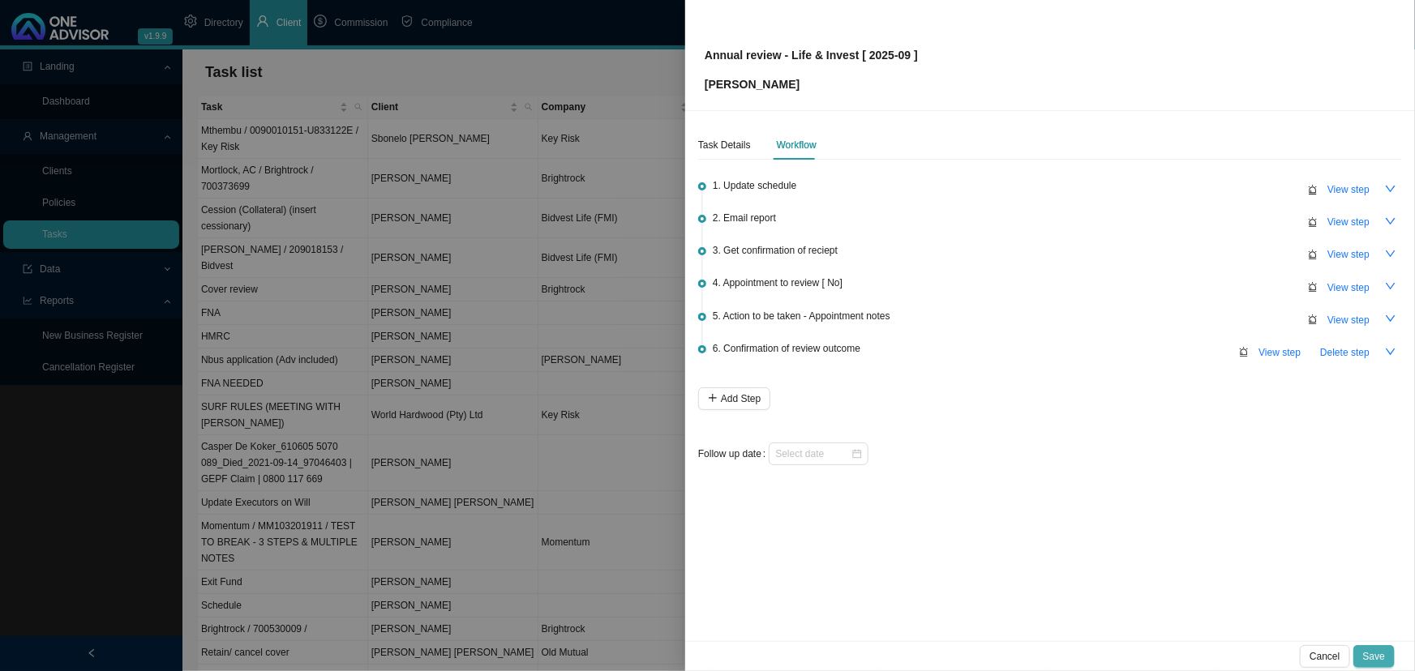
click at [1378, 649] on span "Save" at bounding box center [1374, 657] width 22 height 16
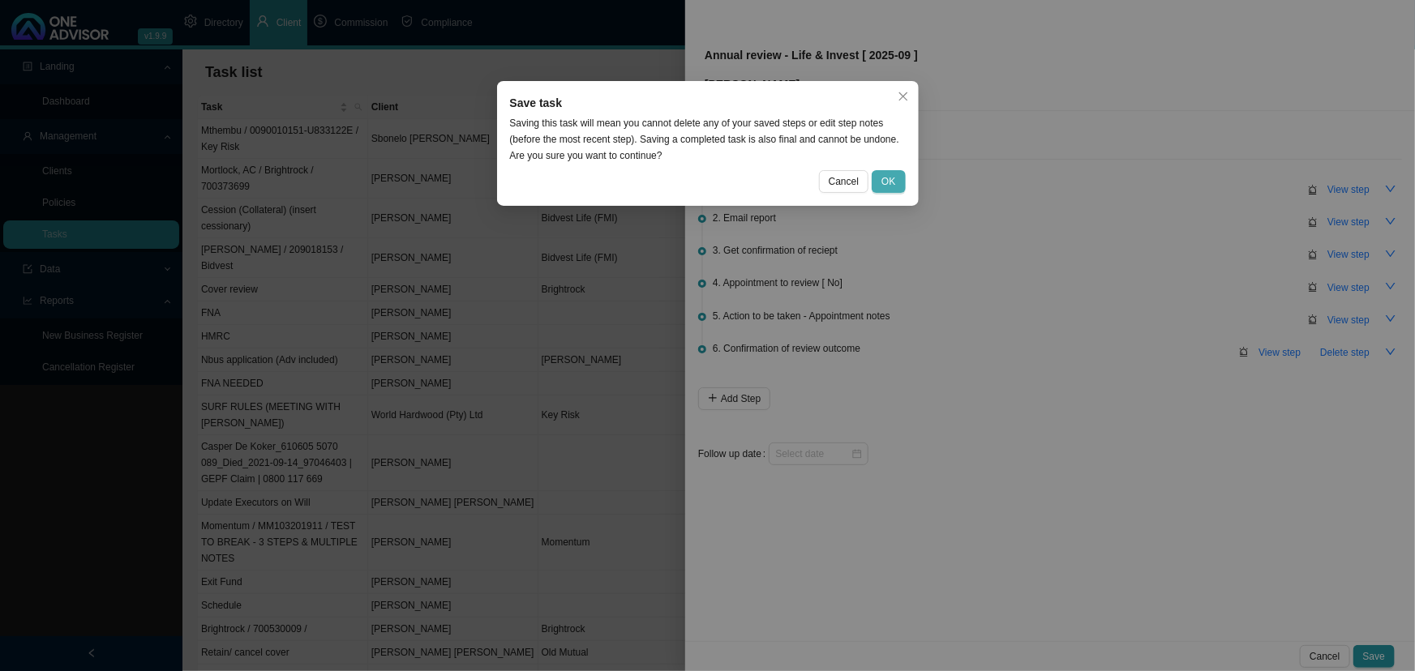
click at [887, 180] on span "OK" at bounding box center [888, 181] width 14 height 16
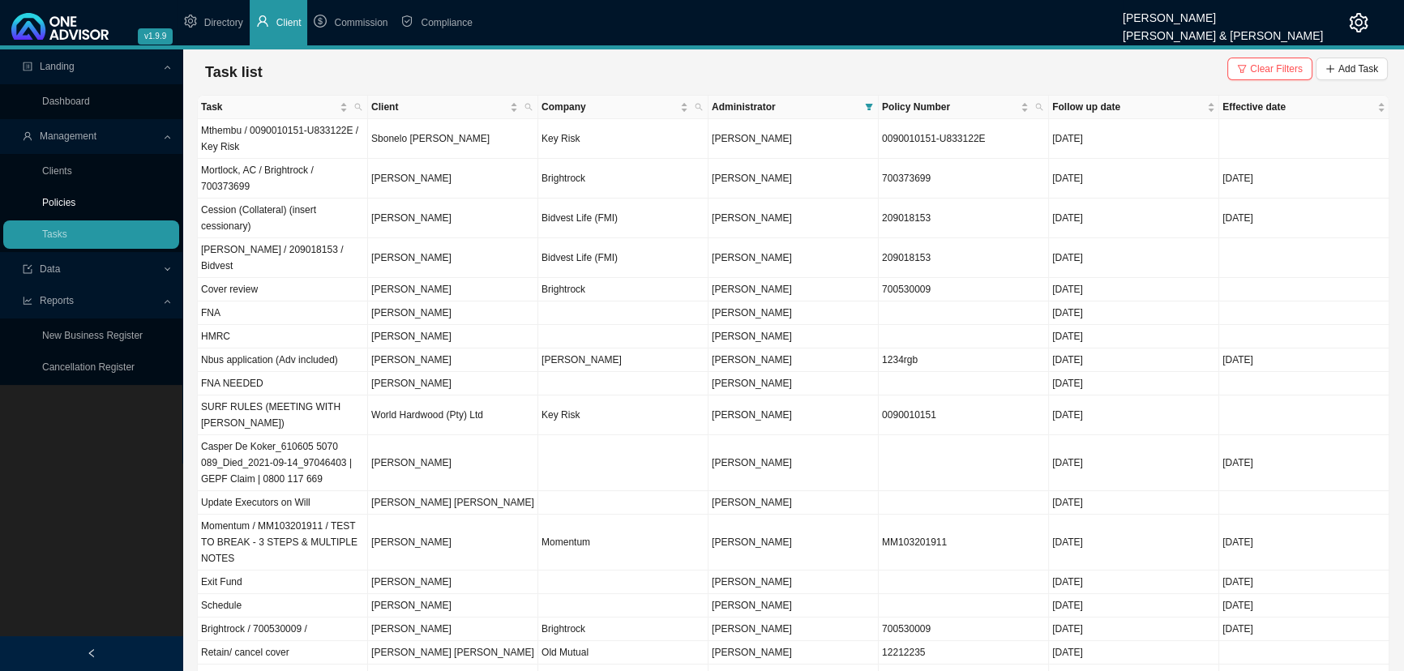
click at [58, 199] on link "Policies" at bounding box center [58, 202] width 33 height 11
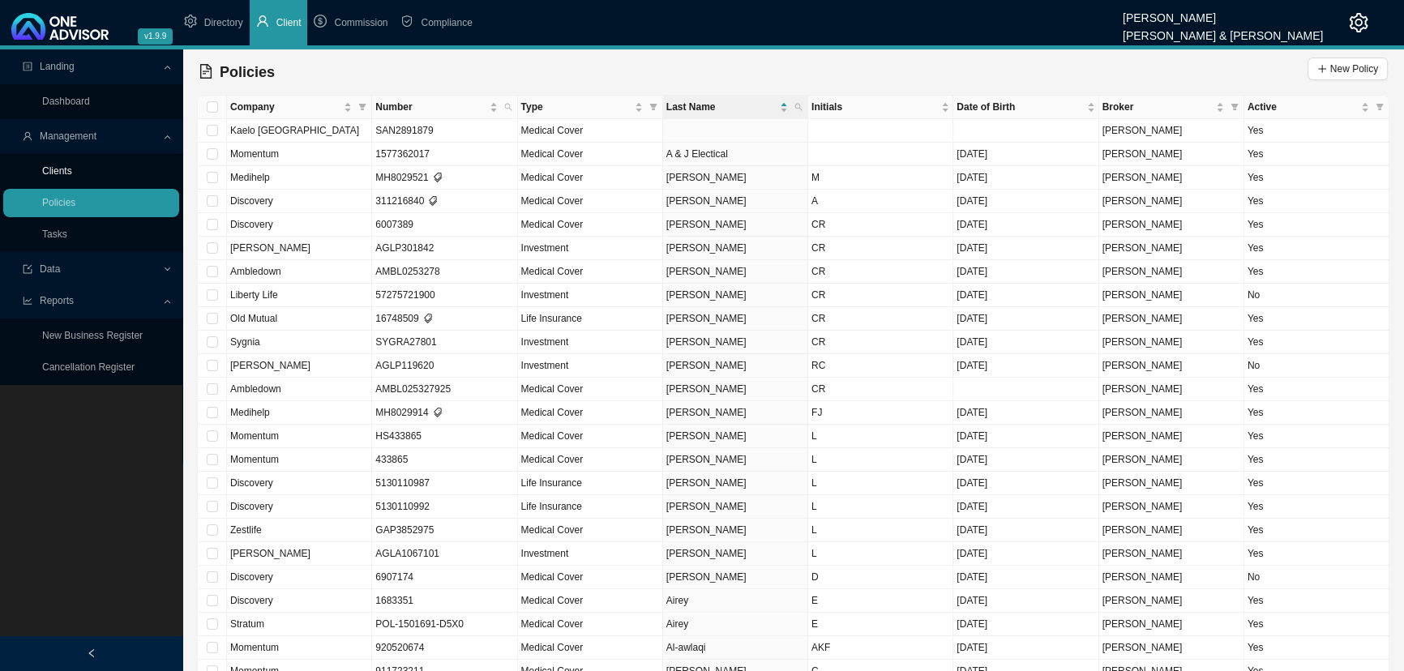
click at [58, 168] on link "Clients" at bounding box center [57, 170] width 30 height 11
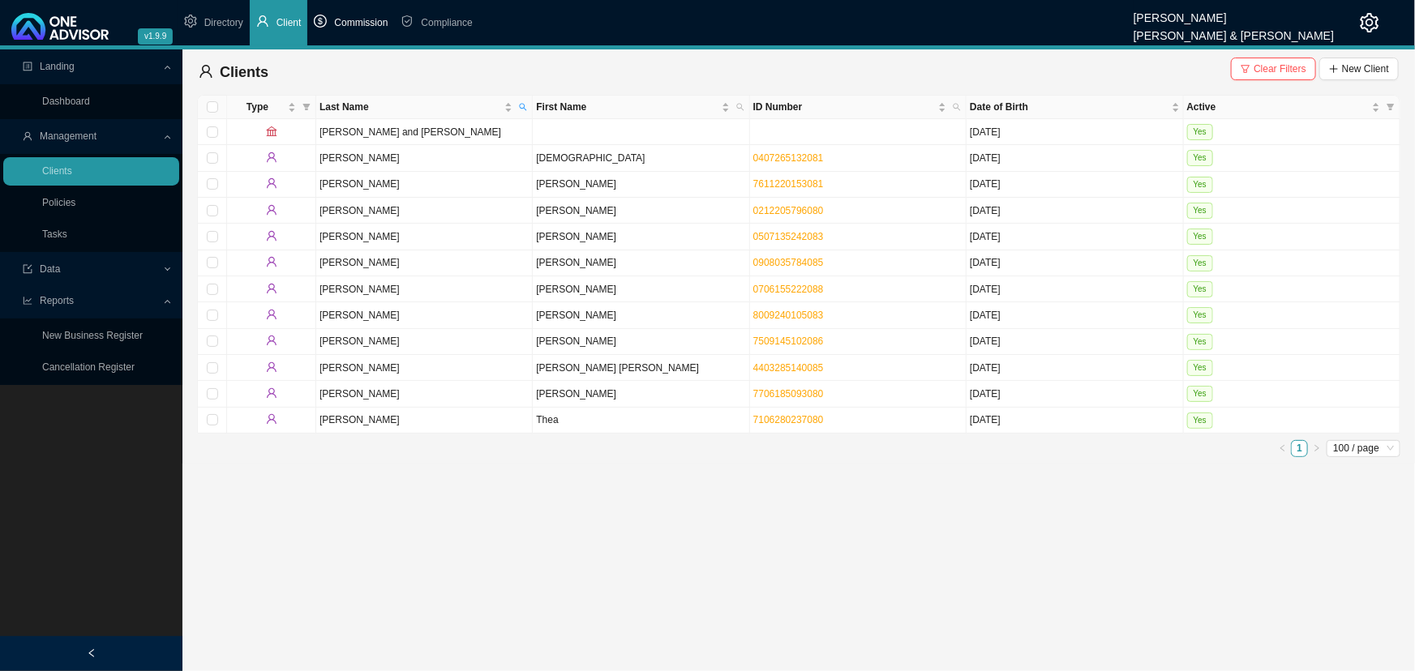
click at [353, 19] on span "Commission" at bounding box center [361, 22] width 54 height 11
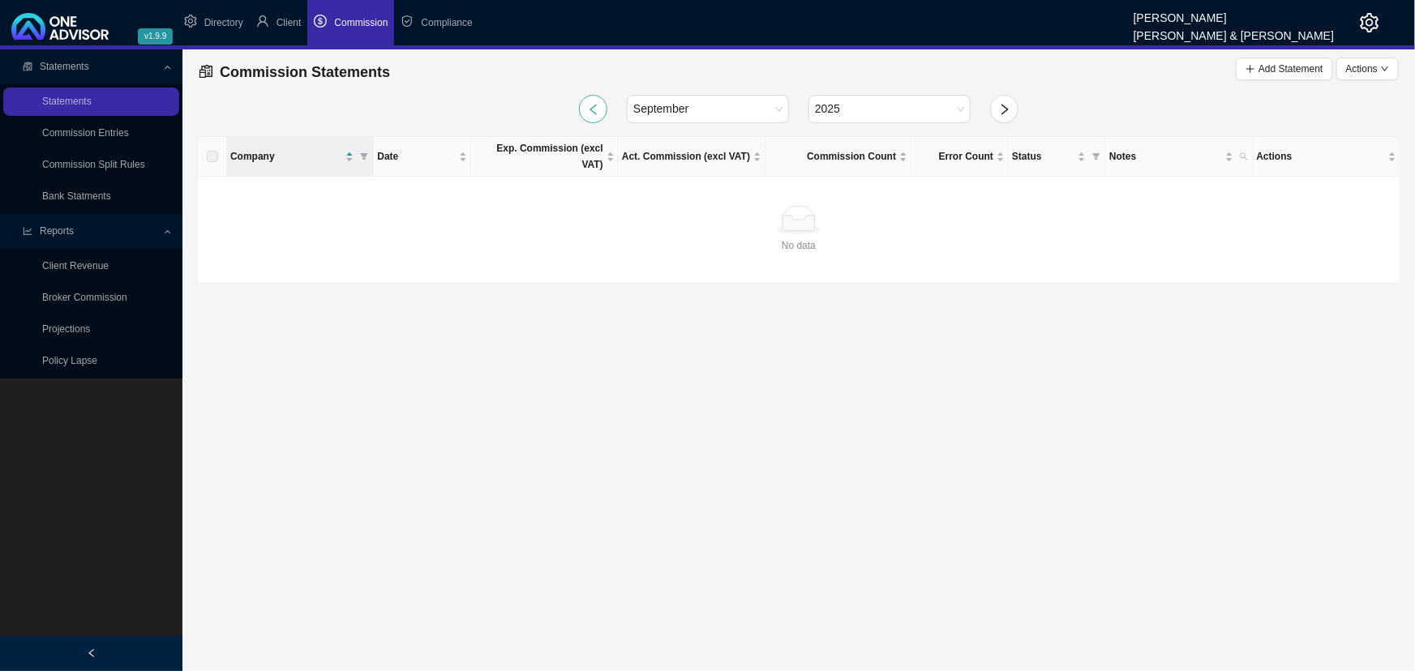
click at [591, 108] on icon "left" at bounding box center [592, 109] width 7 height 11
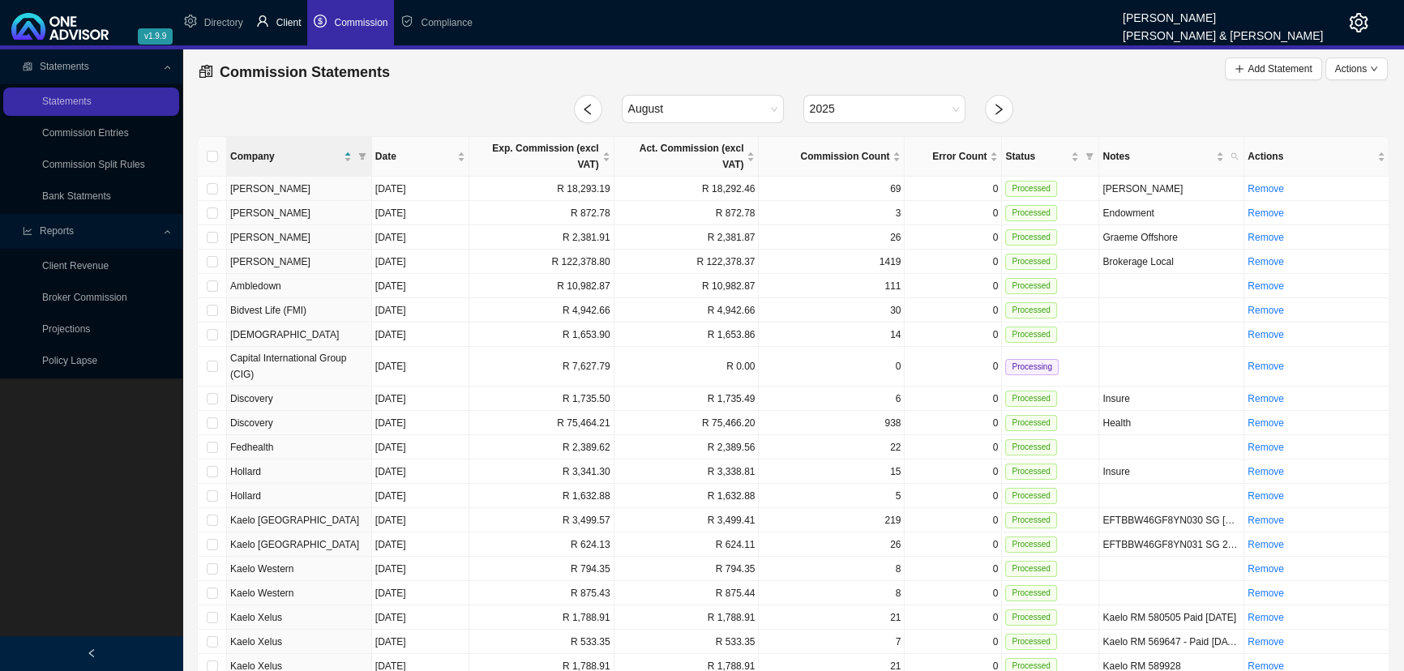
click at [285, 17] on span "Client" at bounding box center [288, 22] width 25 height 11
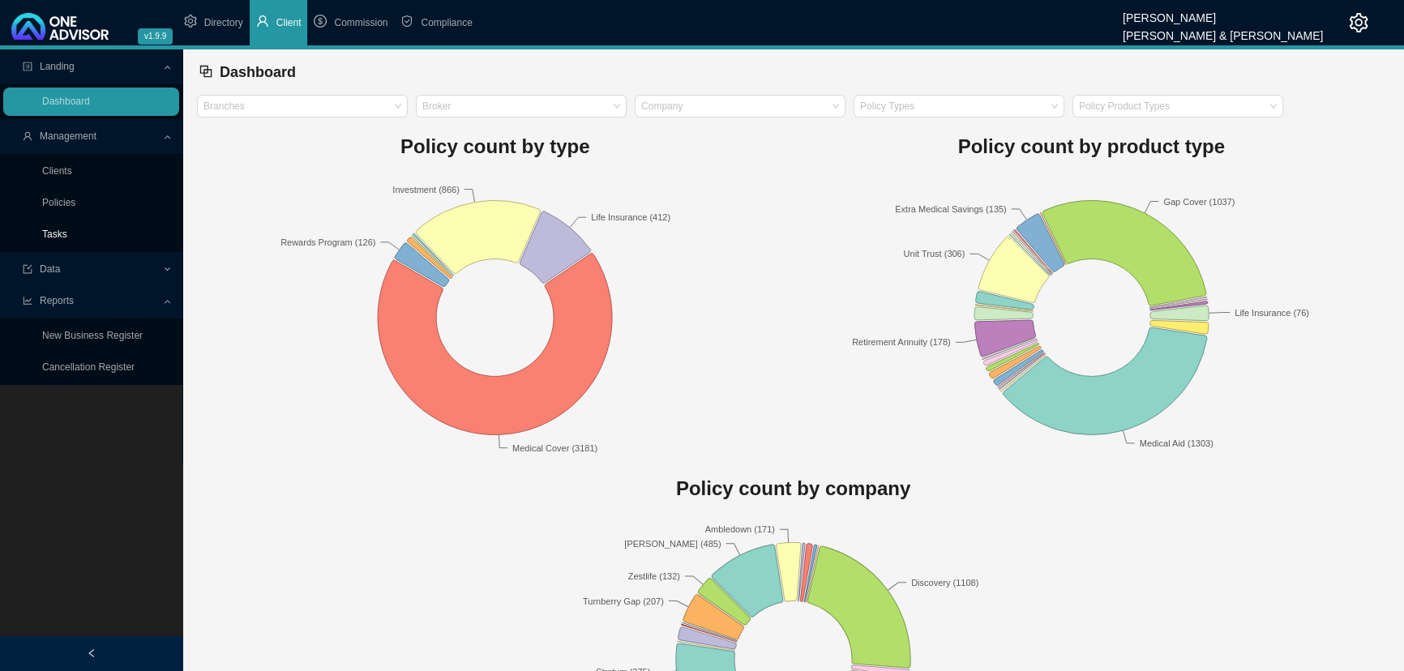
click at [57, 231] on link "Tasks" at bounding box center [54, 234] width 25 height 11
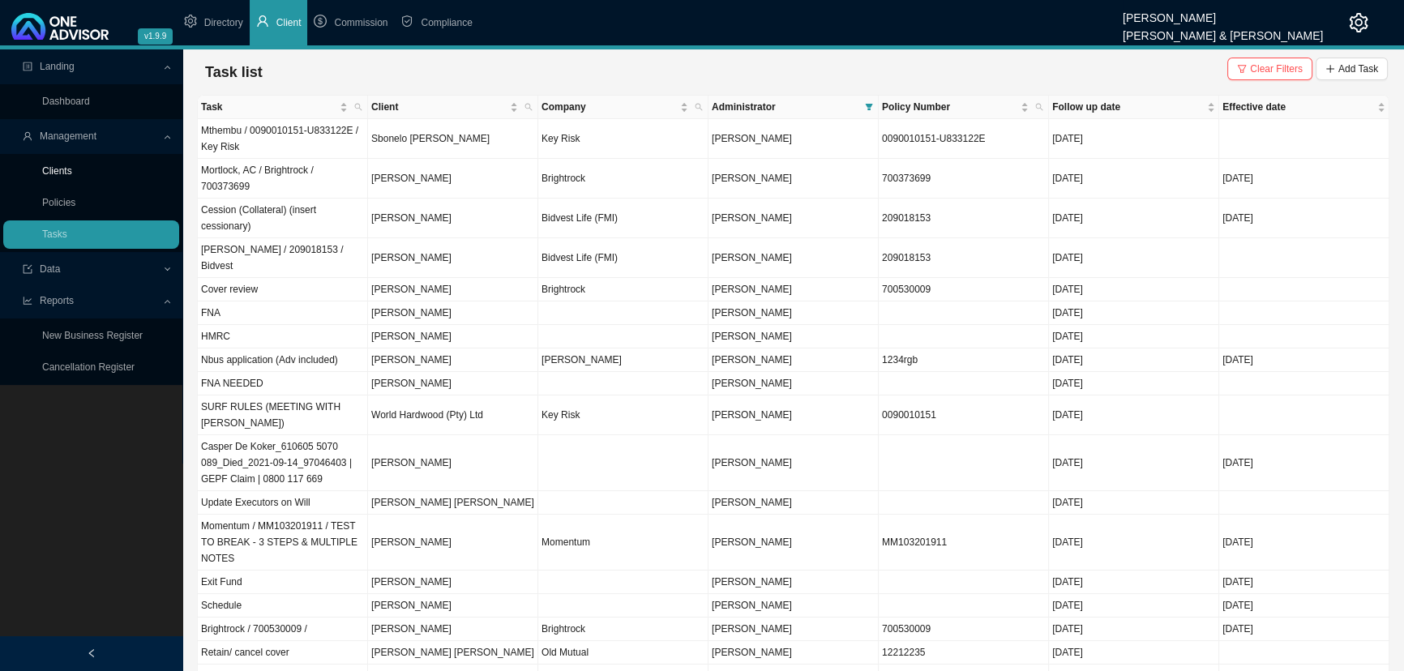
click at [61, 170] on link "Clients" at bounding box center [57, 170] width 30 height 11
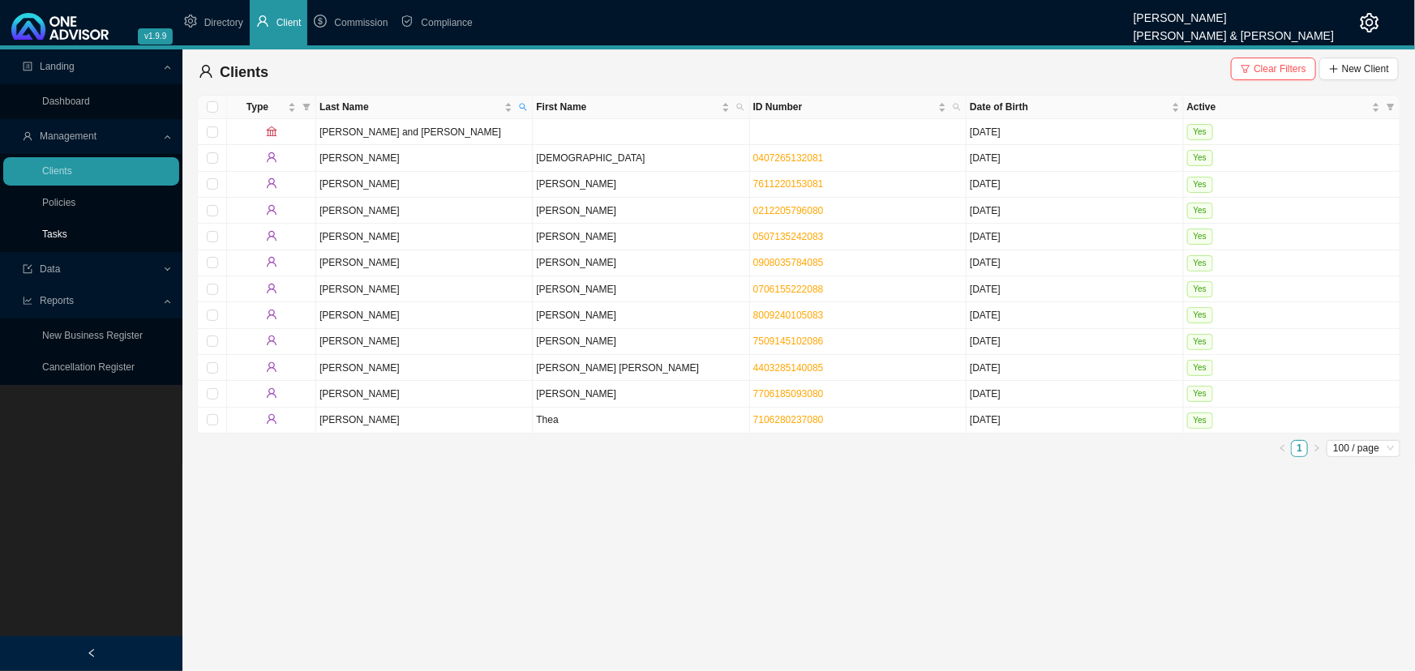
click at [54, 232] on link "Tasks" at bounding box center [54, 234] width 25 height 11
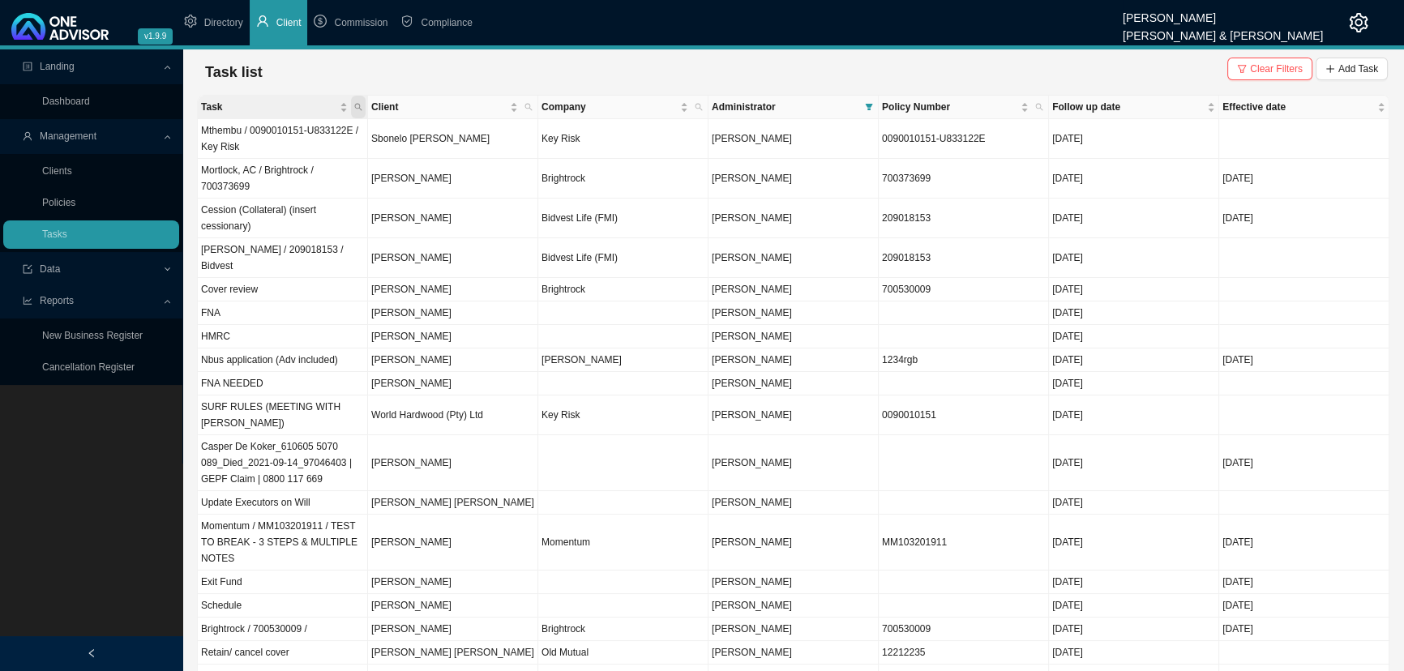
click at [354, 105] on icon "search" at bounding box center [358, 107] width 8 height 8
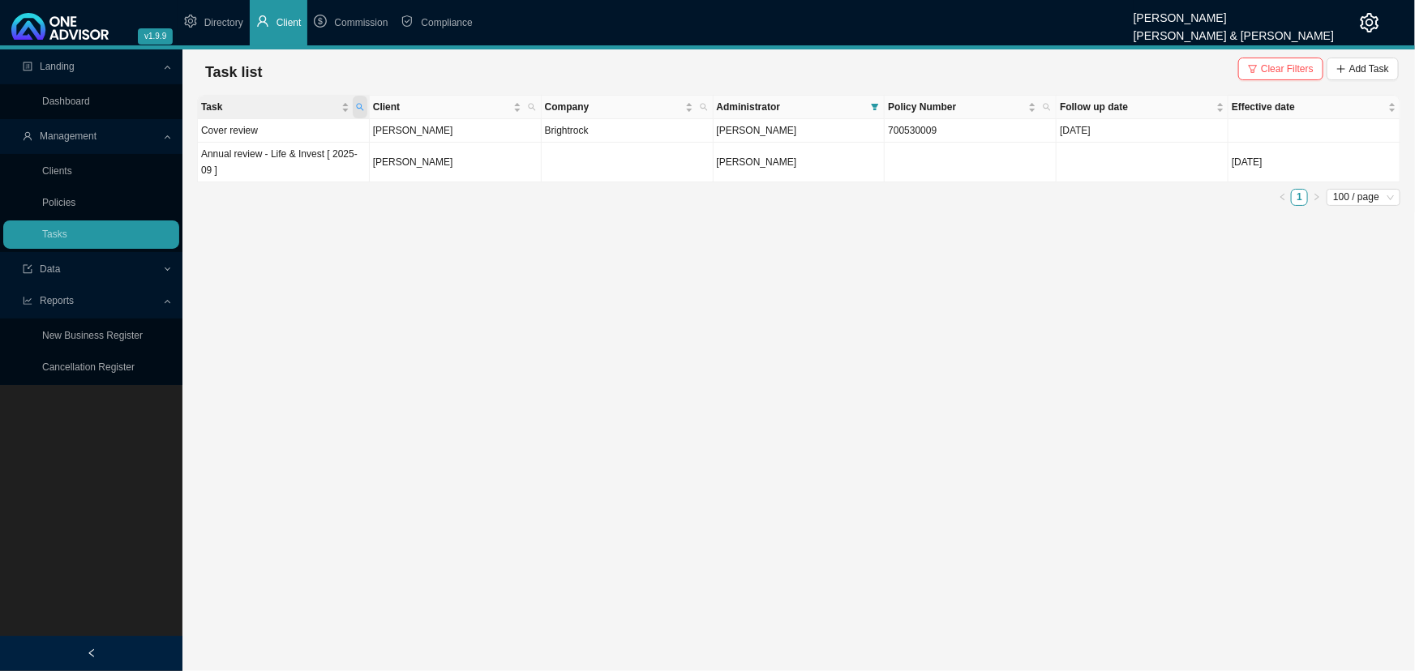
click at [359, 104] on icon "search" at bounding box center [359, 107] width 7 height 7
drag, startPoint x: 259, startPoint y: 139, endPoint x: 186, endPoint y: 143, distance: 73.1
click at [186, 143] on body "v1.9.9 [PERSON_NAME] & [PERSON_NAME] Directory Client Commission Compliance Lan…" at bounding box center [707, 335] width 1415 height 671
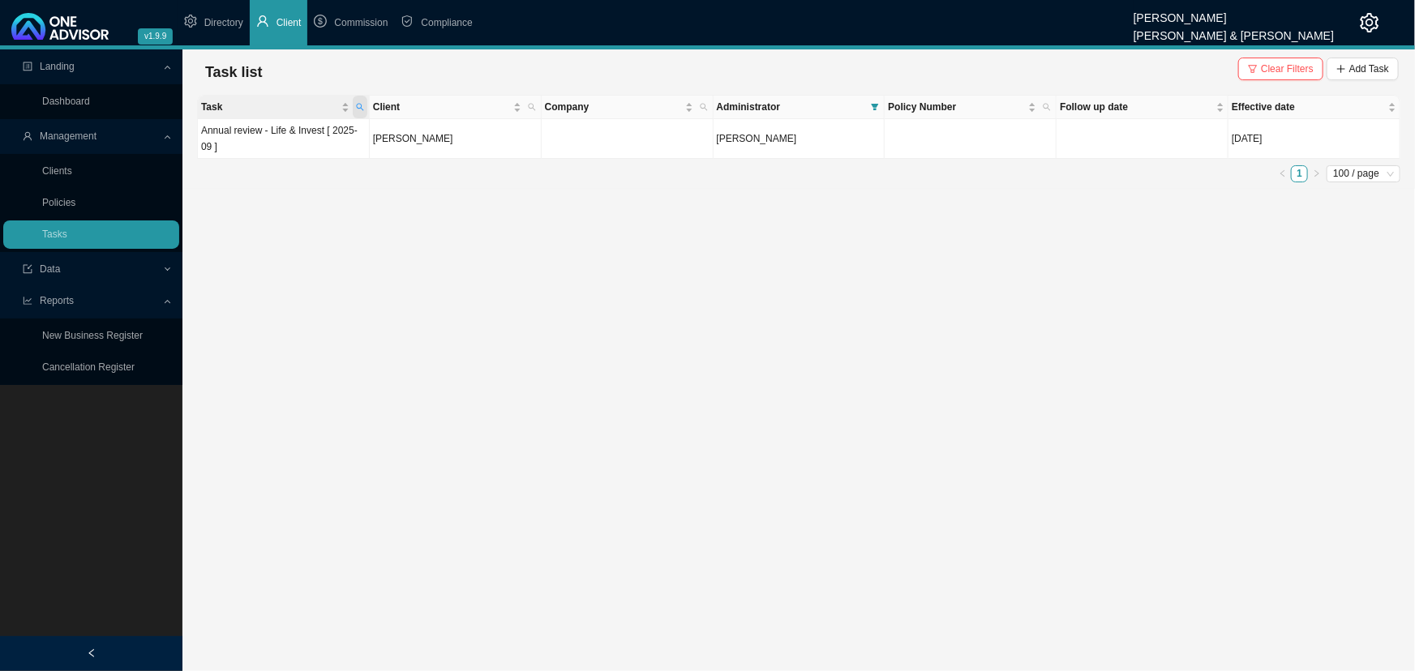
click at [357, 106] on icon "search" at bounding box center [360, 107] width 8 height 8
click at [221, 137] on input "Annual review" at bounding box center [284, 139] width 152 height 23
type input "annual review"
click at [240, 165] on span "Search" at bounding box center [250, 166] width 31 height 16
click at [837, 138] on td "[PERSON_NAME]" at bounding box center [799, 139] width 172 height 40
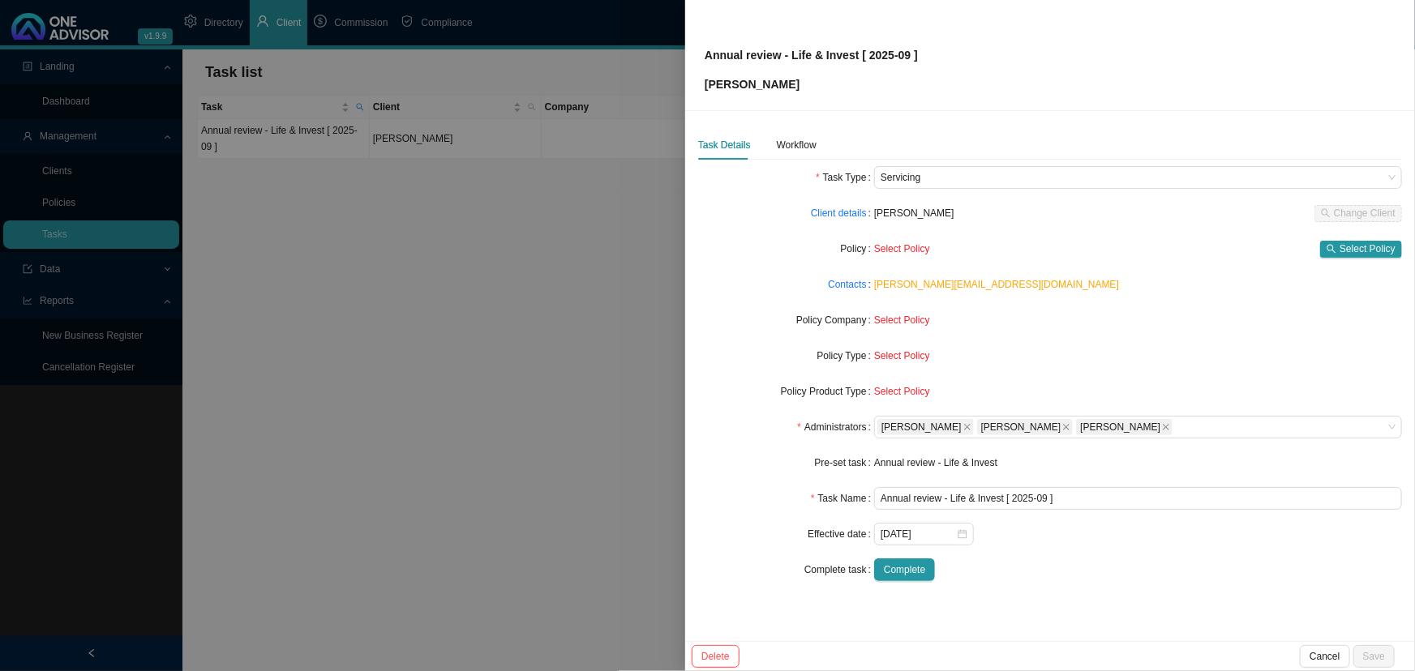
click at [597, 278] on div at bounding box center [707, 335] width 1415 height 671
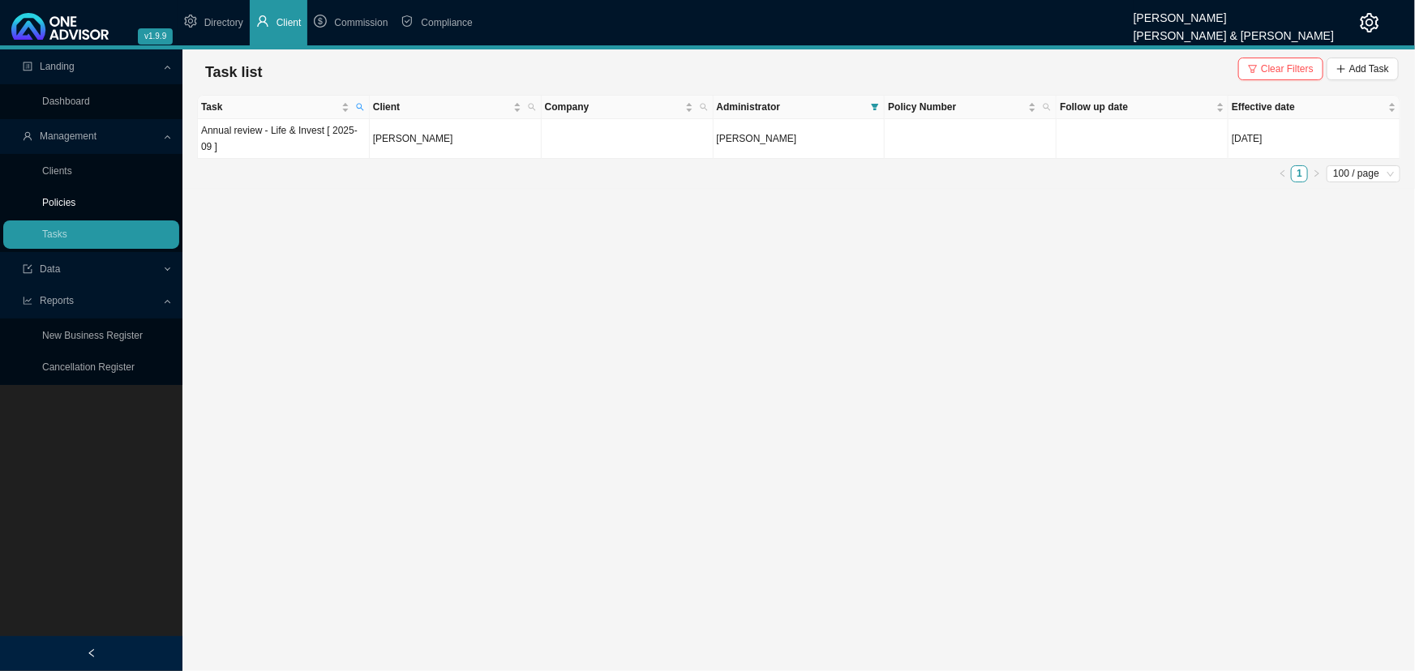
click at [65, 198] on link "Policies" at bounding box center [58, 202] width 33 height 11
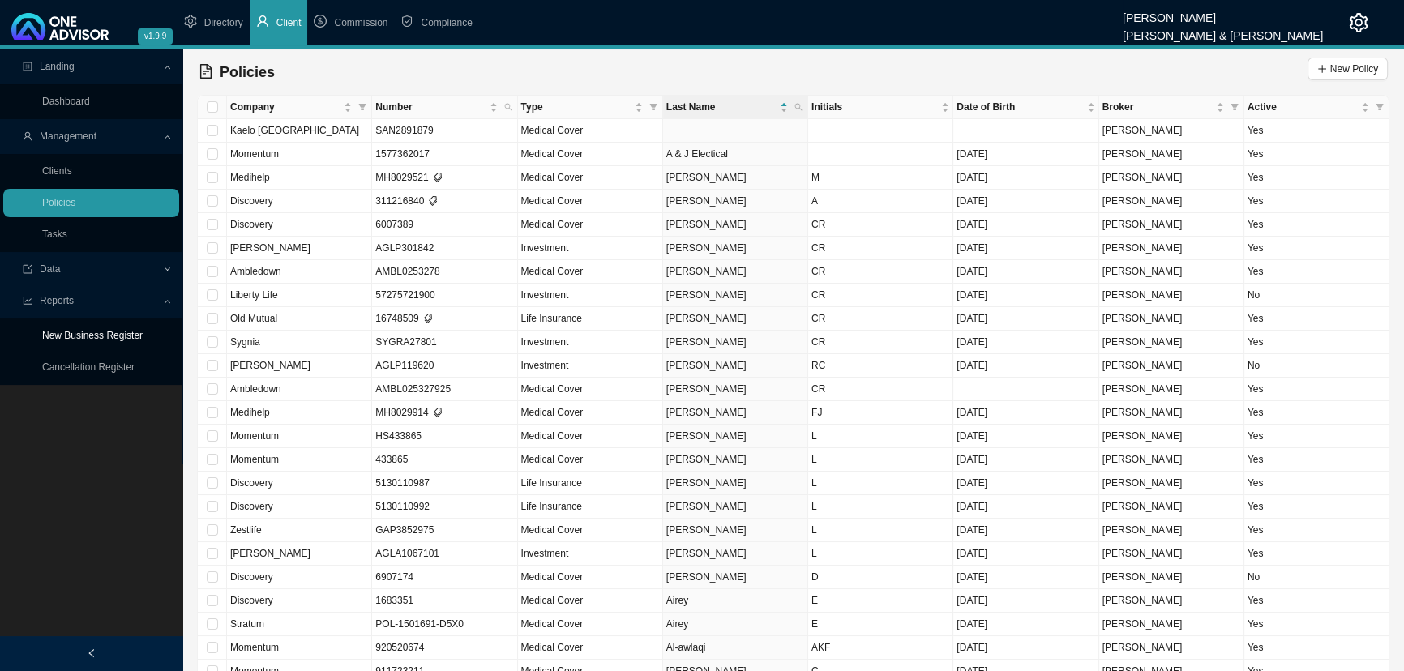
click at [114, 336] on link "New Business Register" at bounding box center [92, 335] width 101 height 11
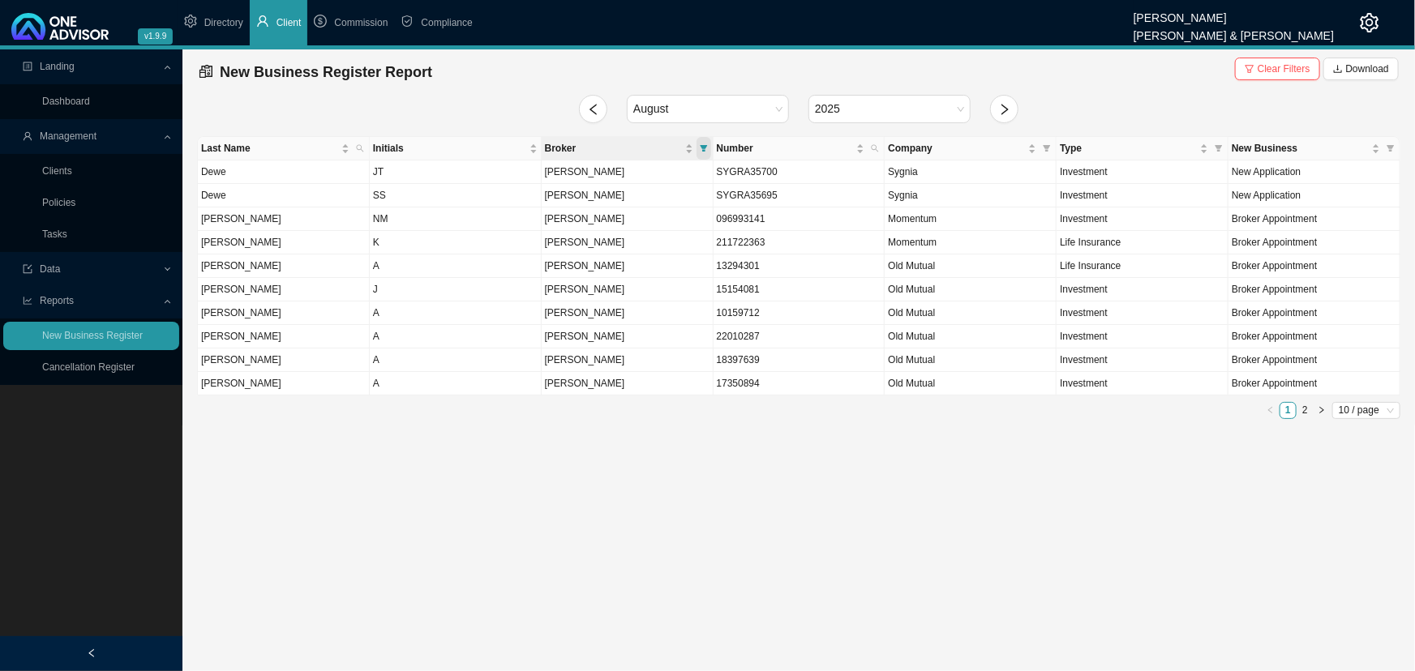
click at [705, 143] on span "Broker" at bounding box center [703, 148] width 15 height 23
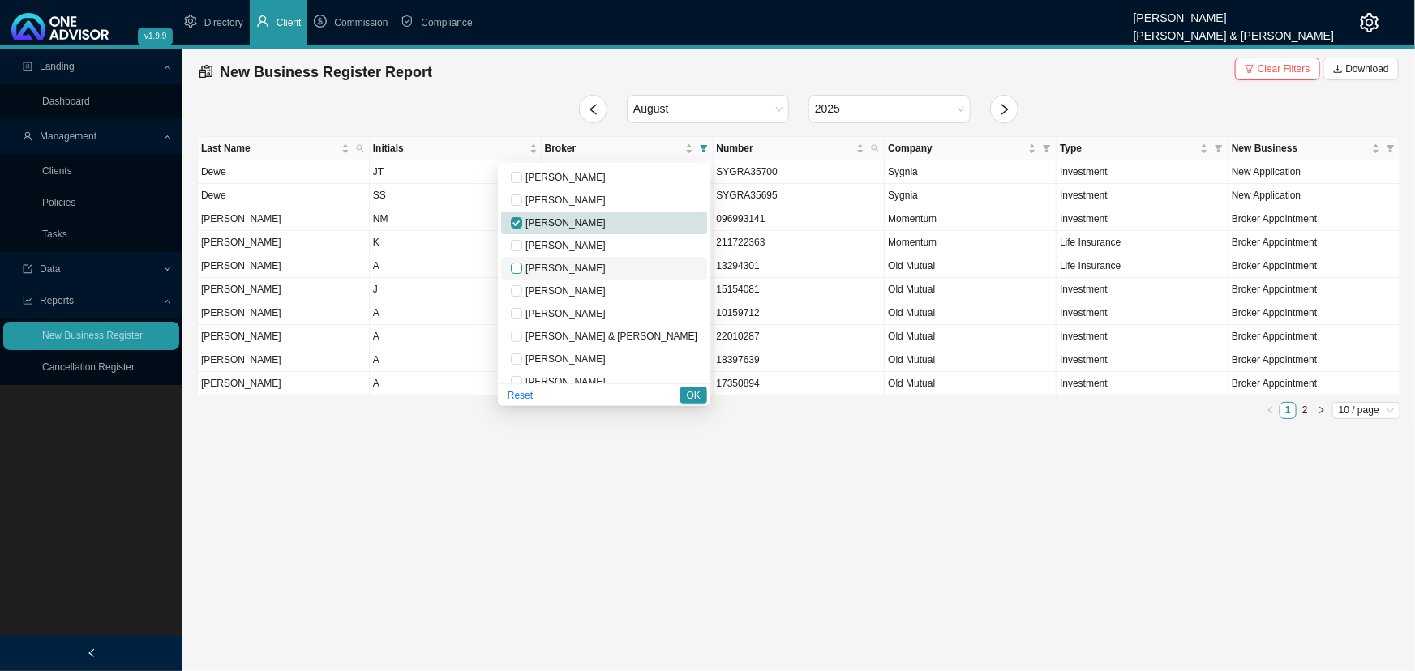
click at [522, 268] on input "checkbox" at bounding box center [516, 268] width 11 height 11
drag, startPoint x: 570, startPoint y: 268, endPoint x: 604, endPoint y: 355, distance: 93.2
click at [522, 268] on input "checkbox" at bounding box center [516, 268] width 11 height 11
checkbox input "false"
click at [693, 447] on main "Landing Dashboard Management Clients Policies Tasks Data Reports New Business R…" at bounding box center [707, 360] width 1415 height 622
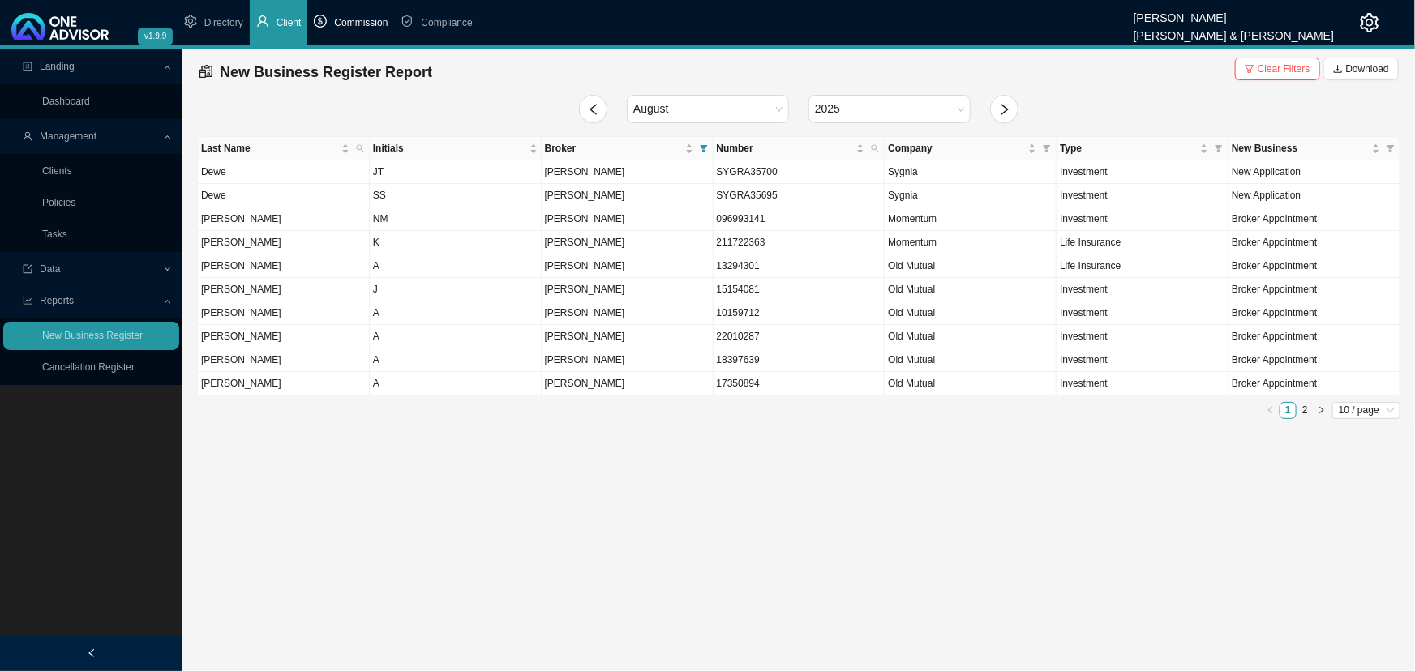
click at [361, 22] on span "Commission" at bounding box center [361, 22] width 54 height 11
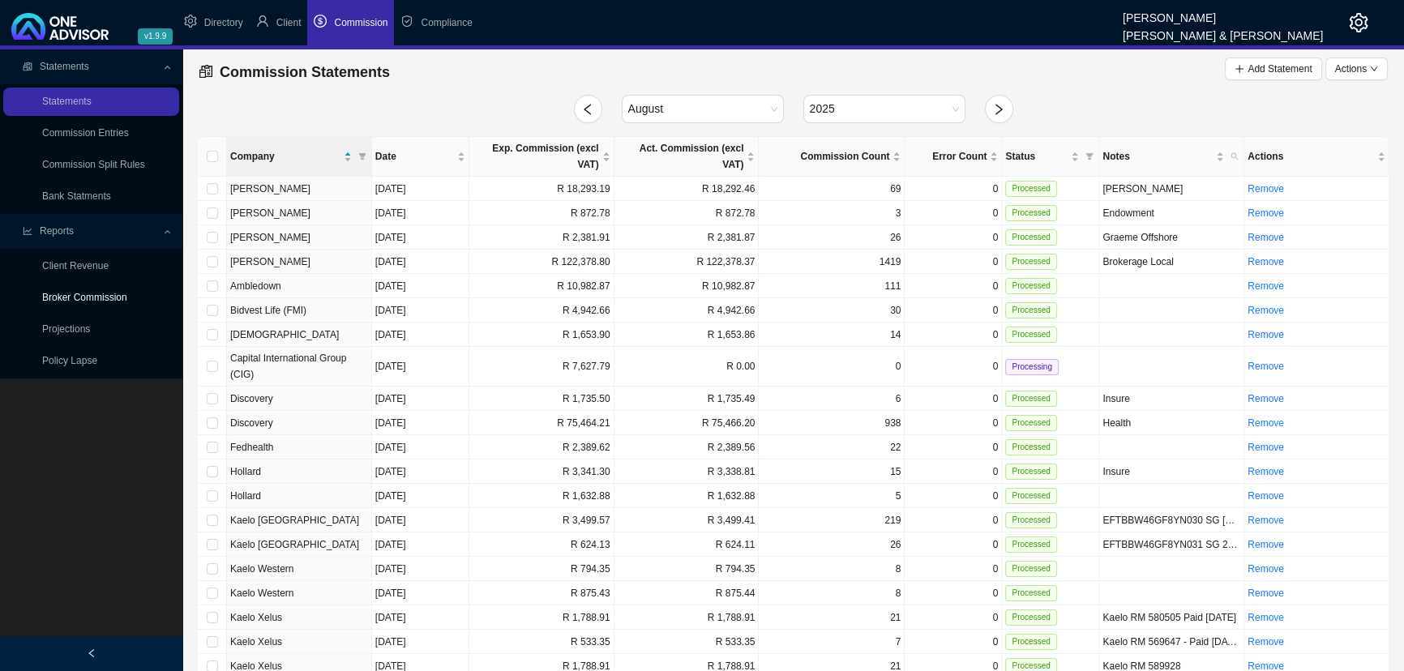
click at [96, 294] on link "Broker Commission" at bounding box center [84, 297] width 85 height 11
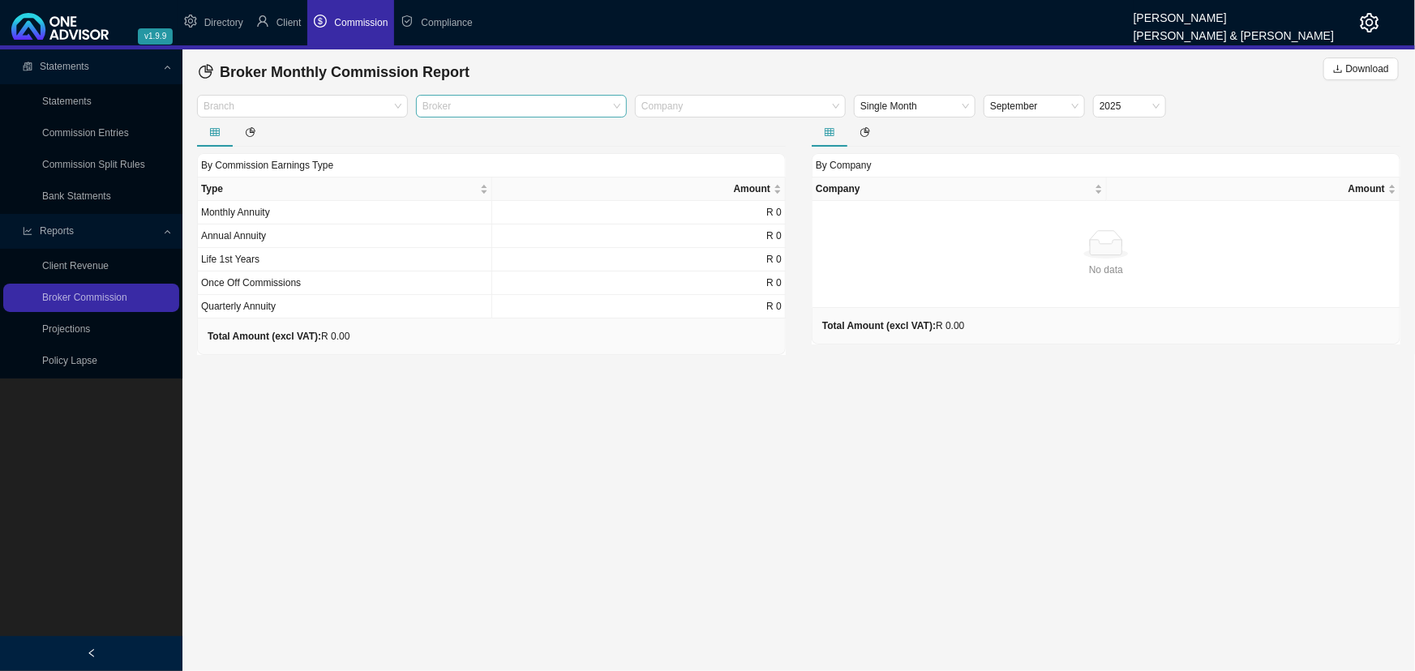
click at [525, 109] on div at bounding box center [513, 107] width 189 height 12
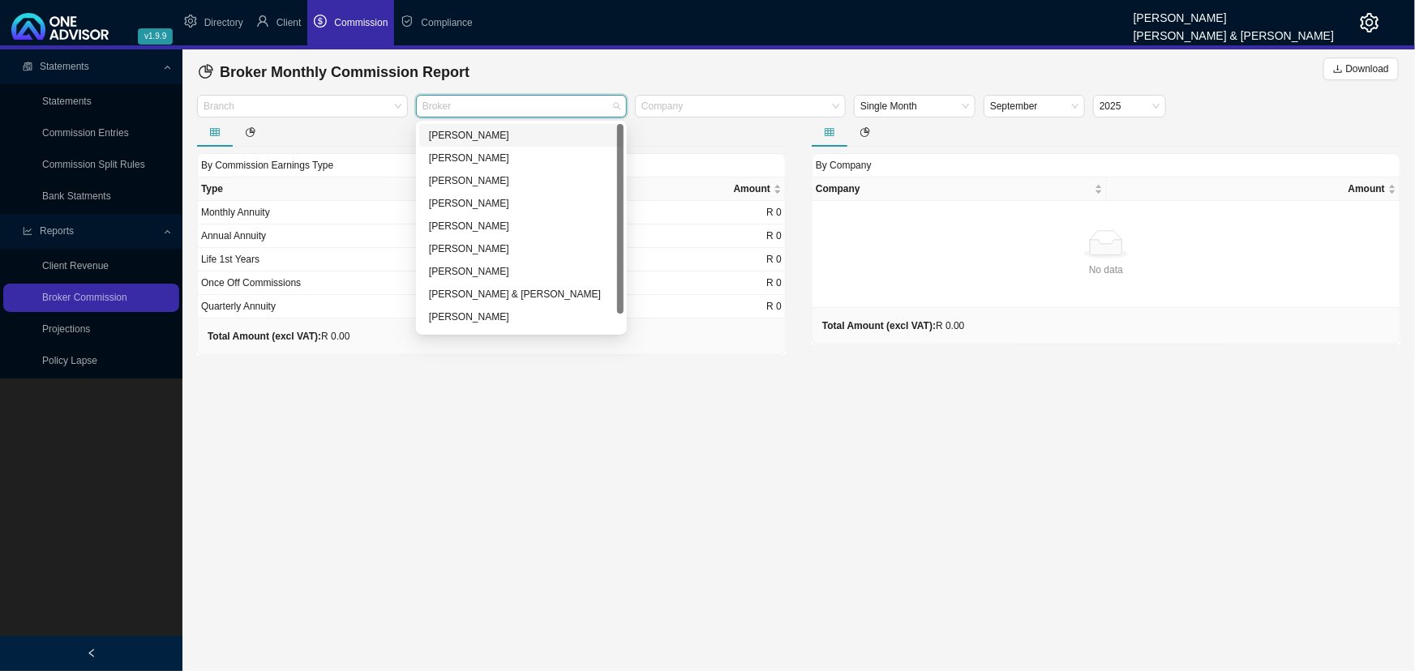
click at [486, 135] on div "[PERSON_NAME]" at bounding box center [521, 135] width 185 height 16
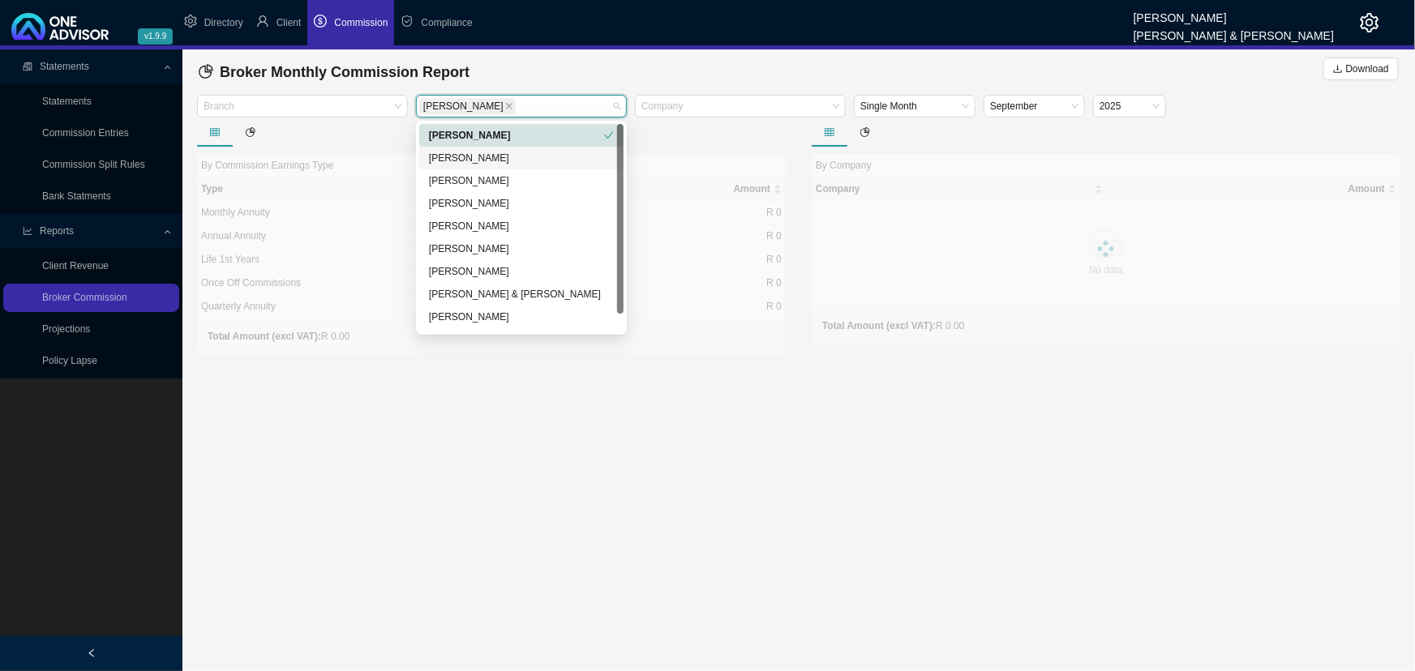
click at [476, 158] on div "[PERSON_NAME]" at bounding box center [521, 158] width 185 height 16
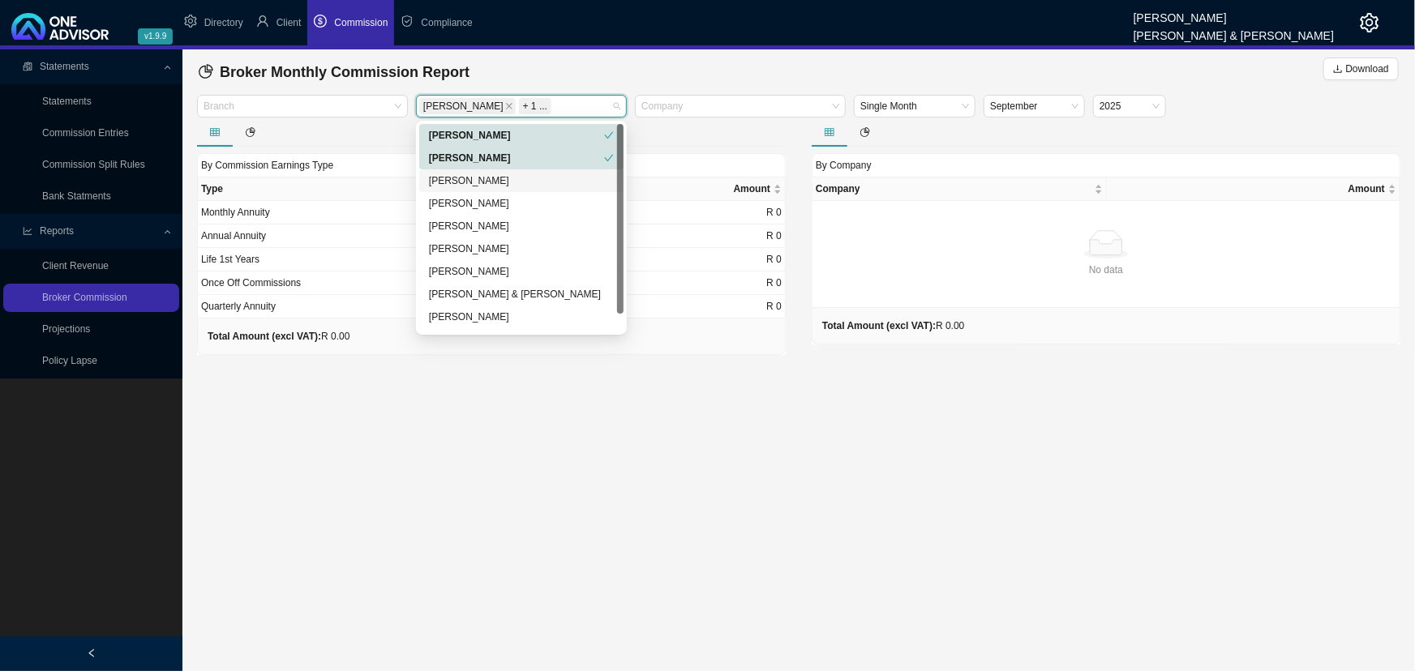
click at [469, 186] on div "[PERSON_NAME]" at bounding box center [521, 181] width 185 height 16
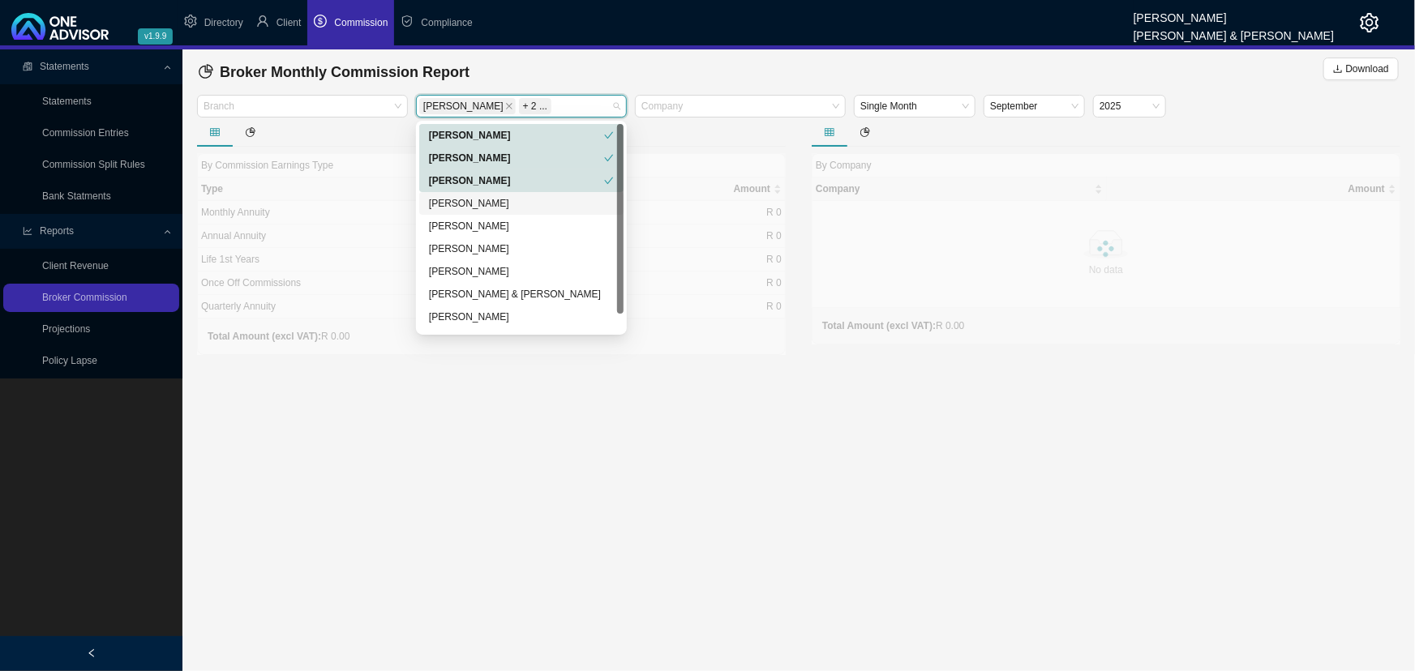
click at [469, 221] on div "[PERSON_NAME]" at bounding box center [521, 226] width 185 height 16
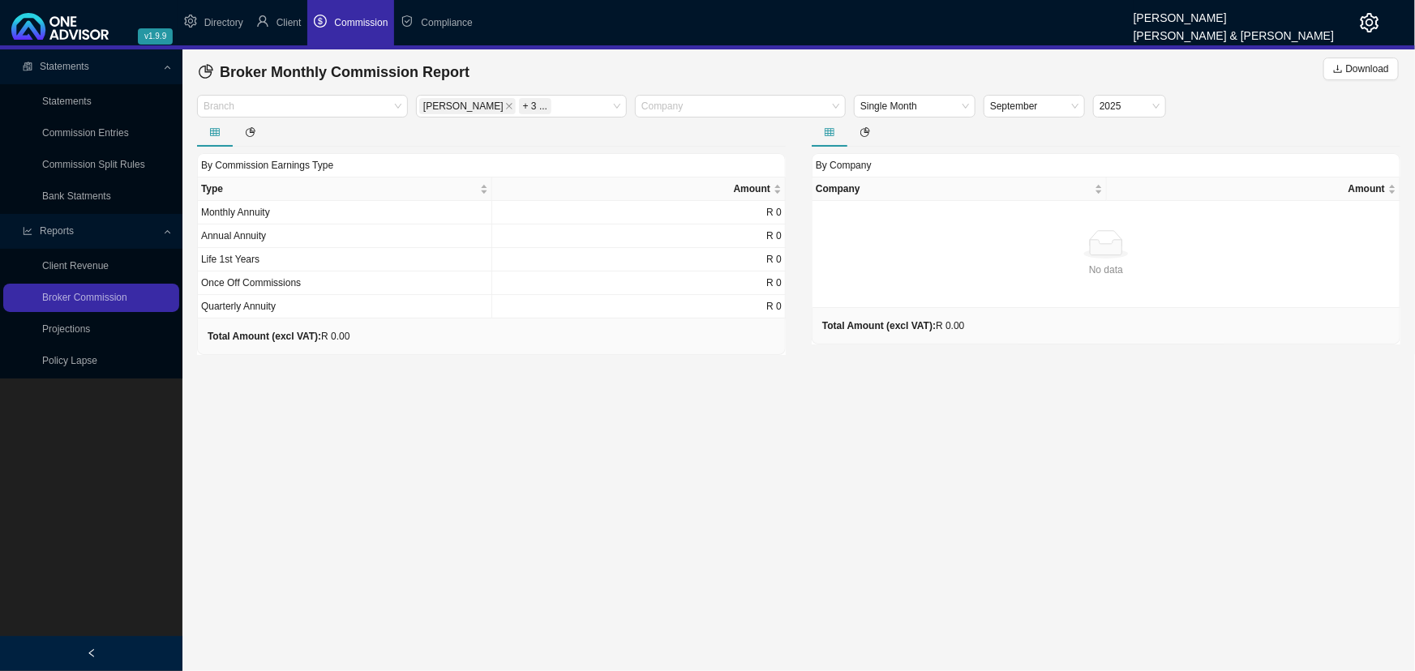
click at [466, 431] on main "Statements Statements Commission Entries Commission Split Rules Bank Statments …" at bounding box center [707, 360] width 1415 height 622
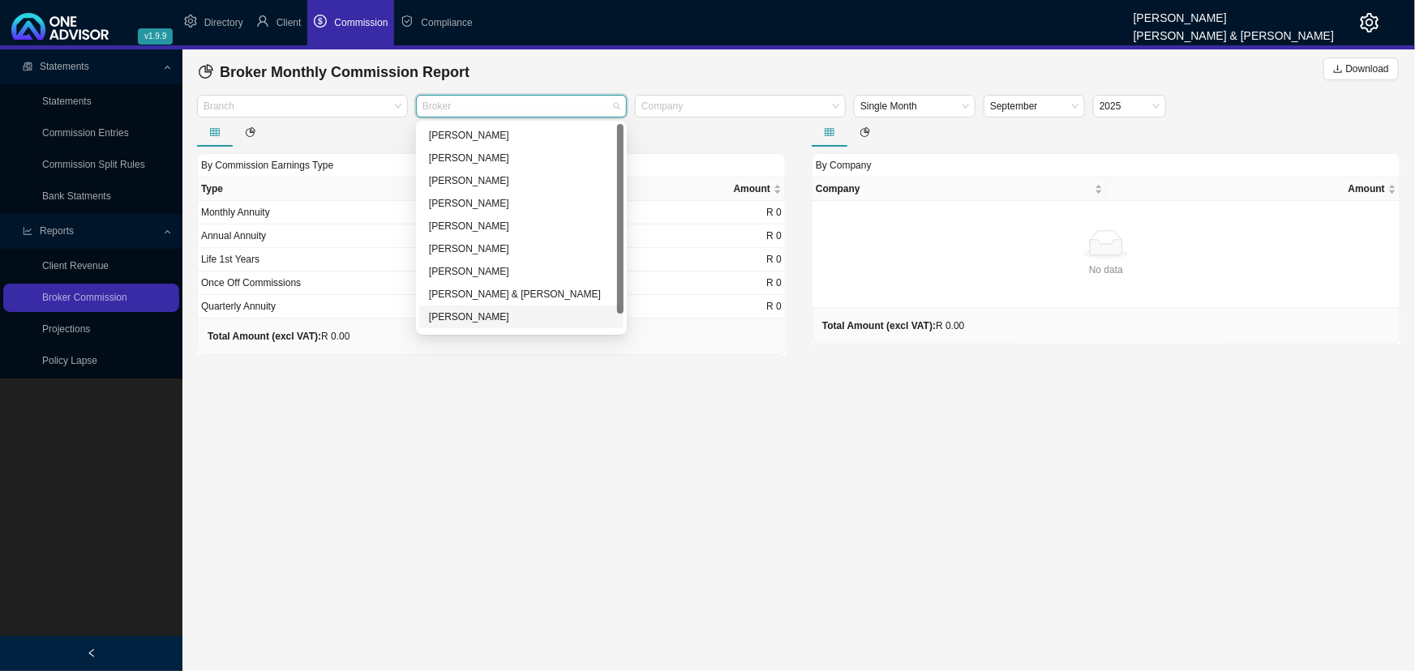
click at [567, 104] on div at bounding box center [513, 107] width 189 height 12
click at [462, 269] on div "[PERSON_NAME]" at bounding box center [521, 271] width 185 height 16
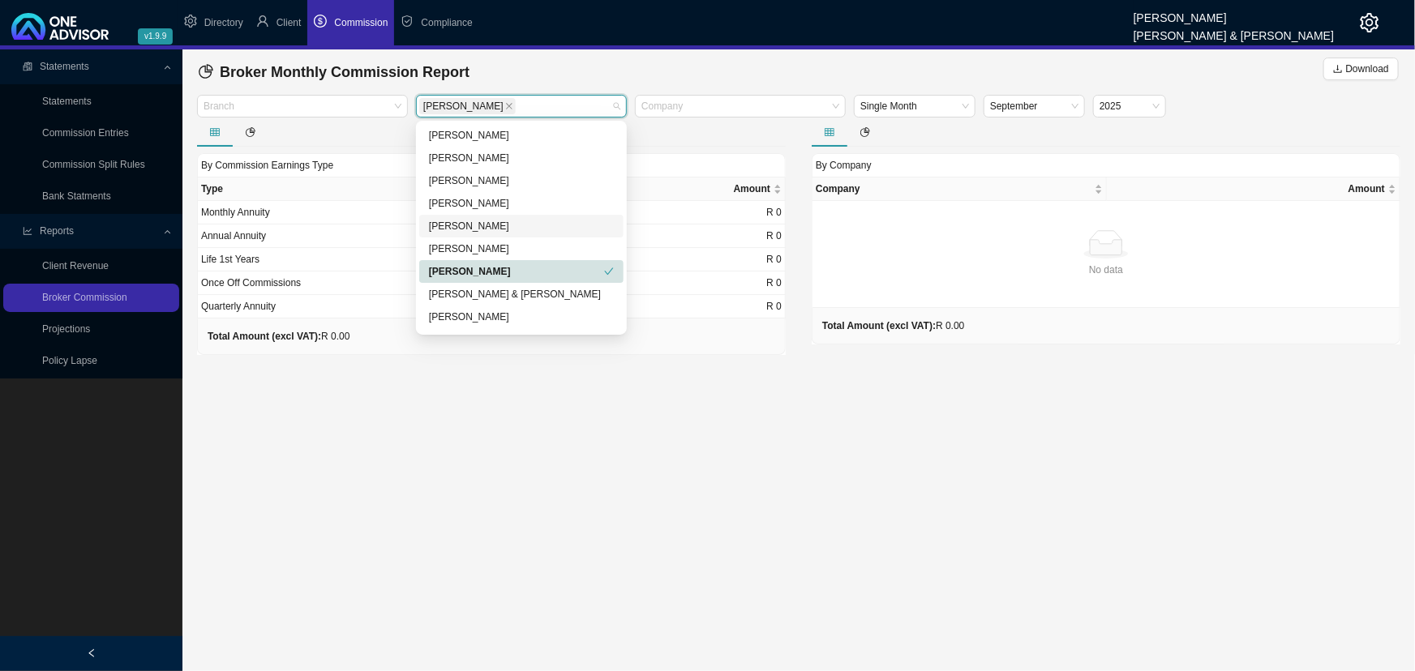
click at [470, 224] on div "[PERSON_NAME]" at bounding box center [521, 226] width 185 height 16
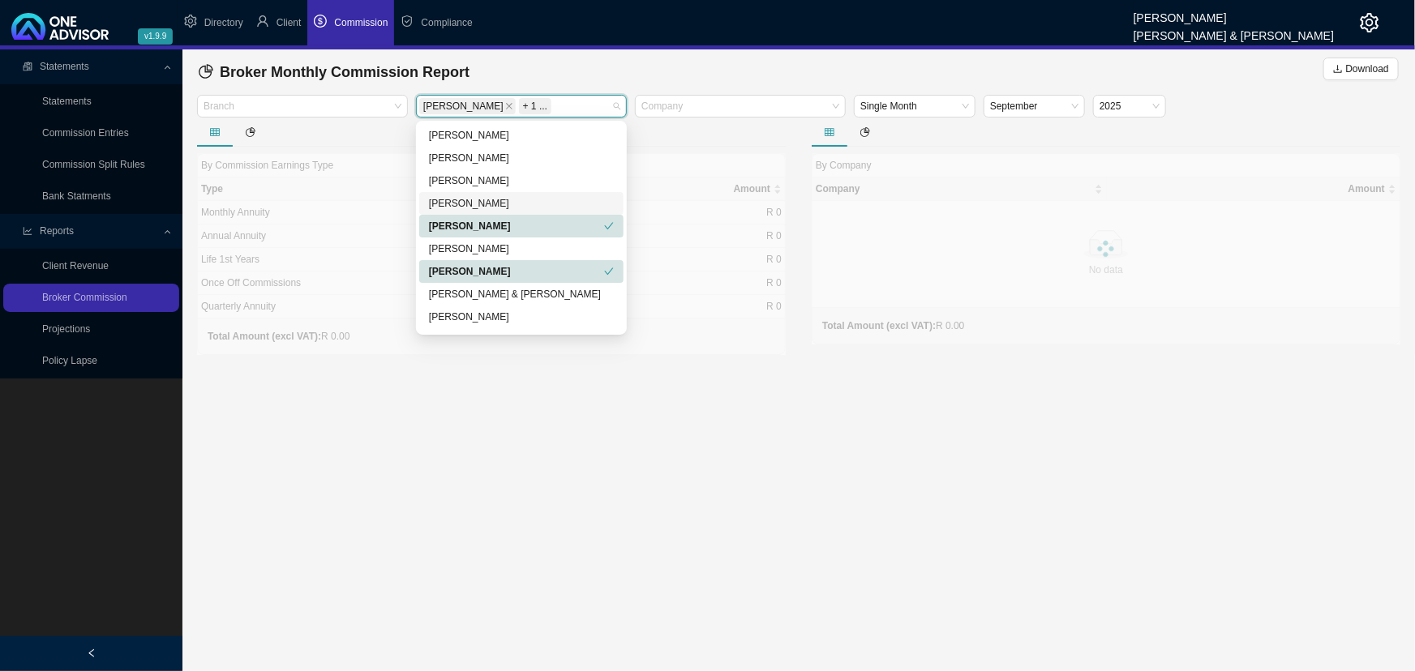
click at [468, 197] on div "[PERSON_NAME]" at bounding box center [521, 203] width 185 height 16
click at [468, 181] on div "[PERSON_NAME]" at bounding box center [521, 181] width 185 height 16
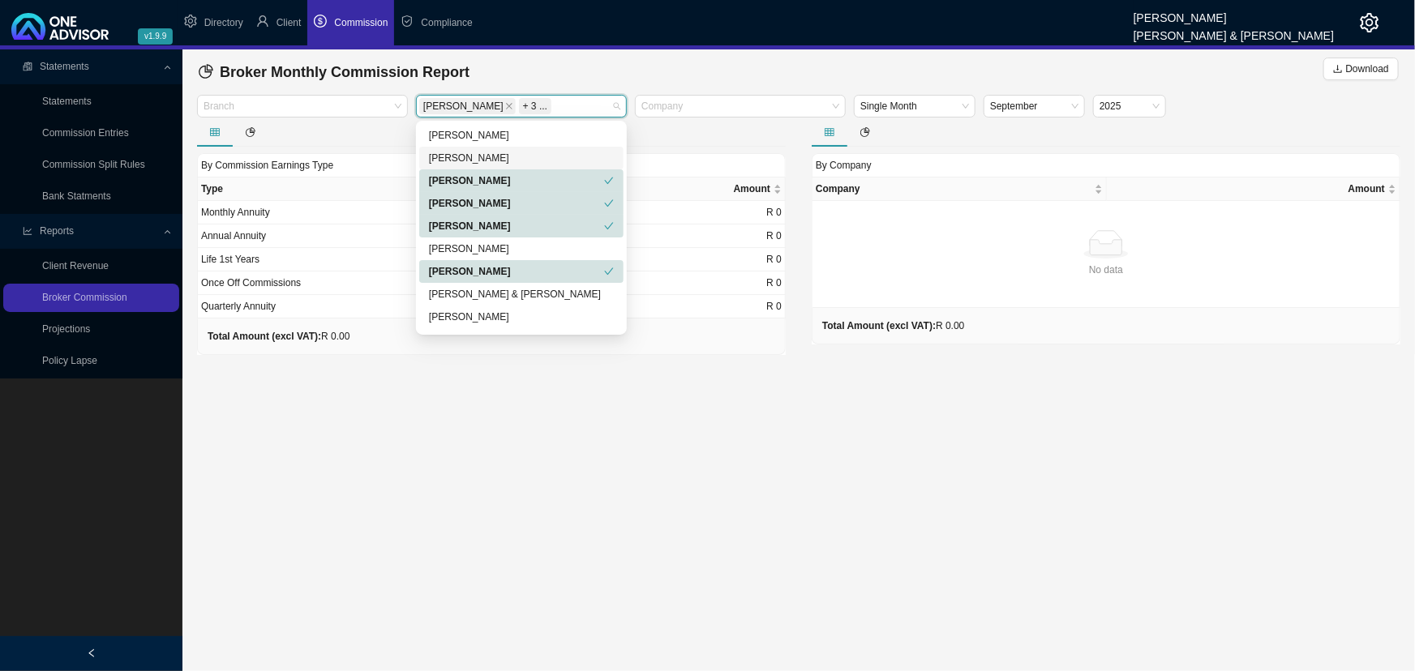
click at [465, 154] on div "[PERSON_NAME]" at bounding box center [521, 158] width 185 height 16
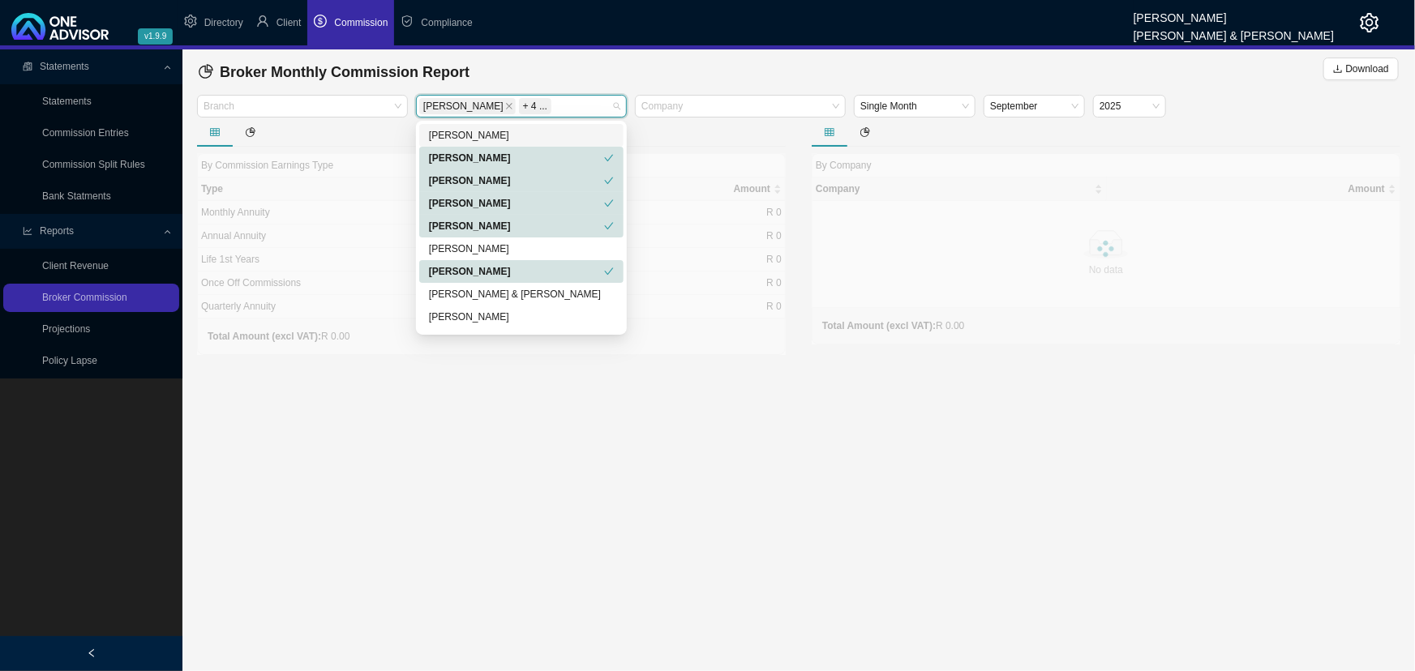
click at [468, 131] on div "[PERSON_NAME]" at bounding box center [521, 135] width 185 height 16
click at [495, 354] on main "Statements Statements Commission Entries Commission Split Rules Bank Statments …" at bounding box center [707, 360] width 1415 height 622
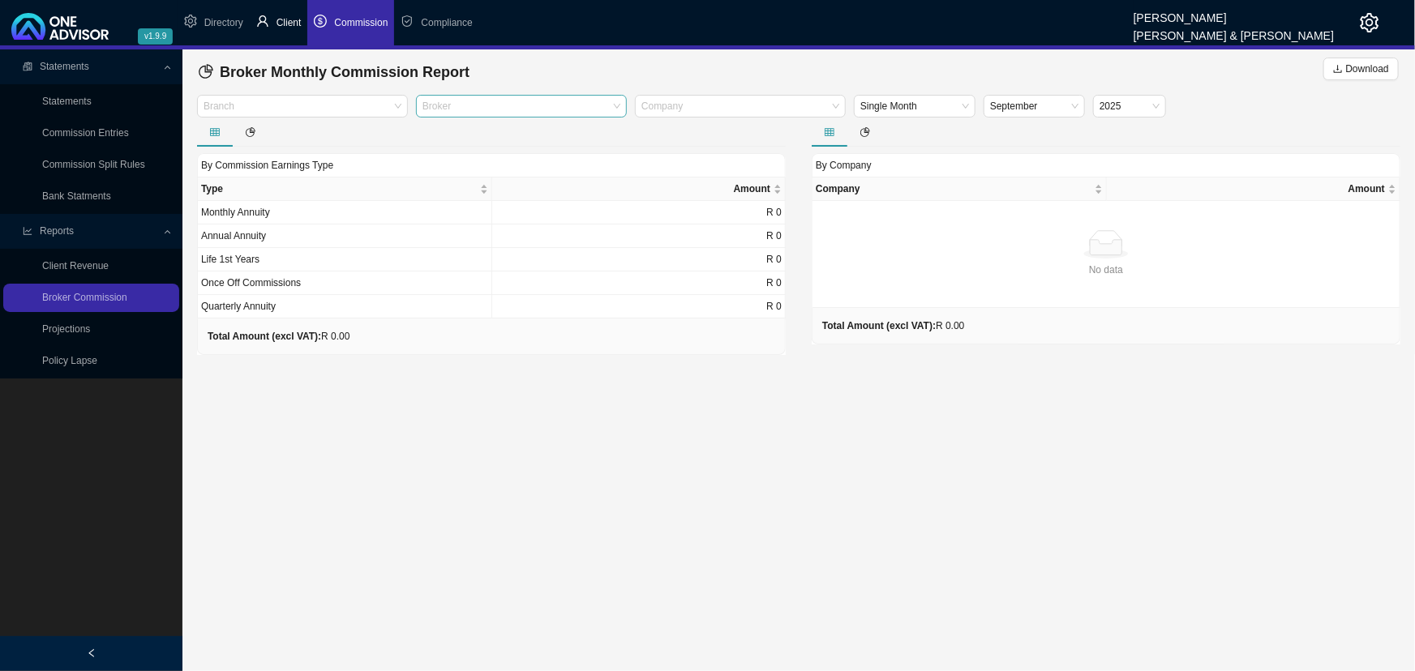
click at [288, 21] on span "Client" at bounding box center [288, 22] width 25 height 11
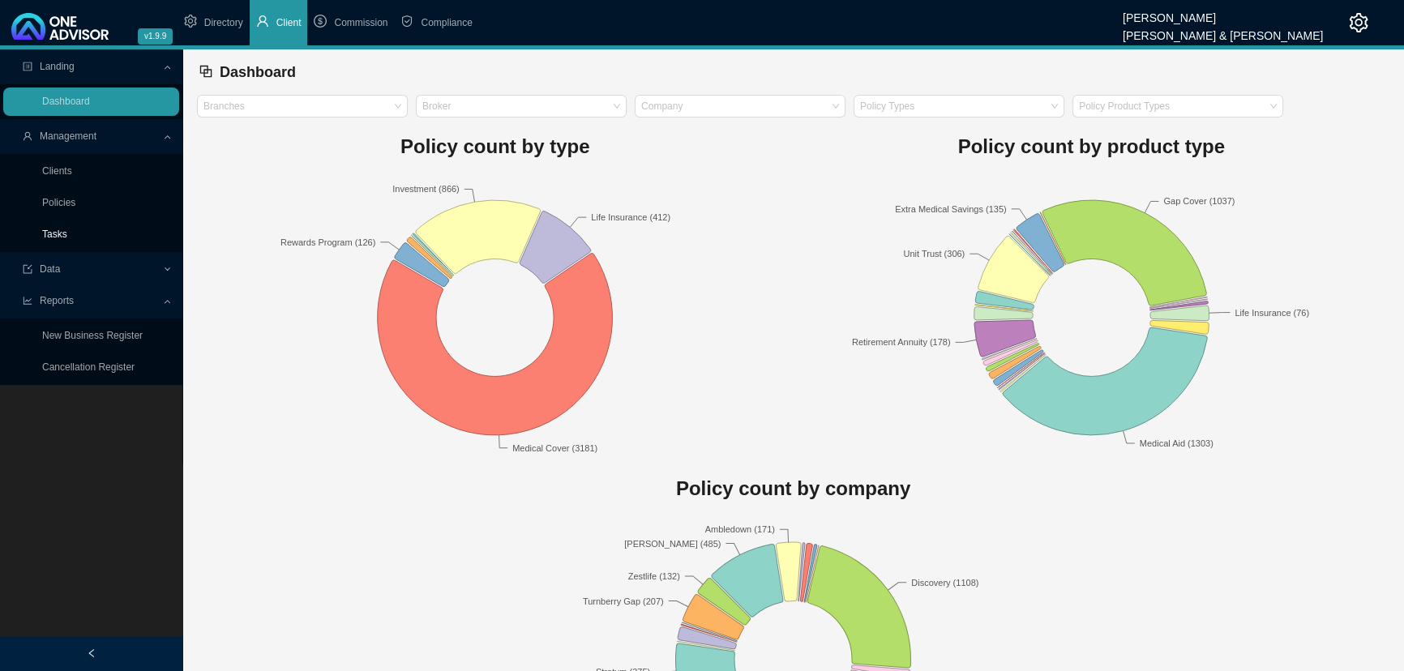
click at [66, 234] on link "Tasks" at bounding box center [54, 234] width 25 height 11
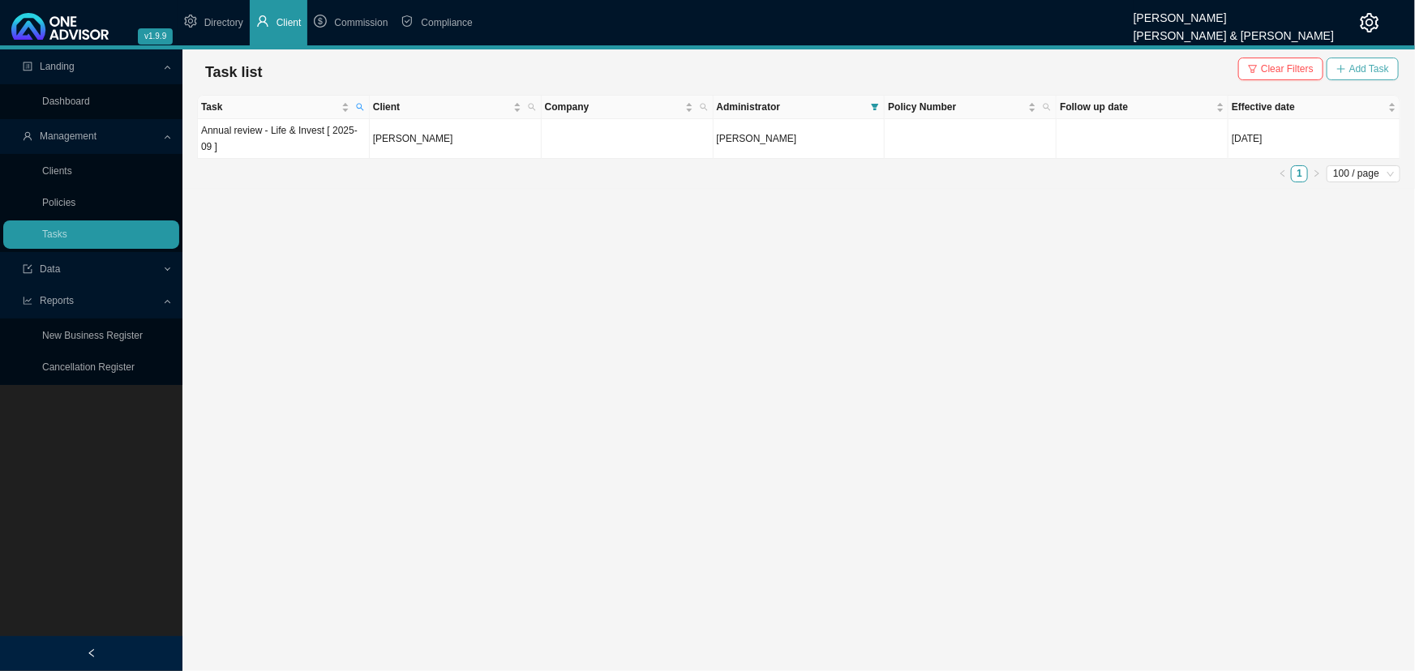
click at [1353, 66] on span "Add Task" at bounding box center [1369, 69] width 40 height 16
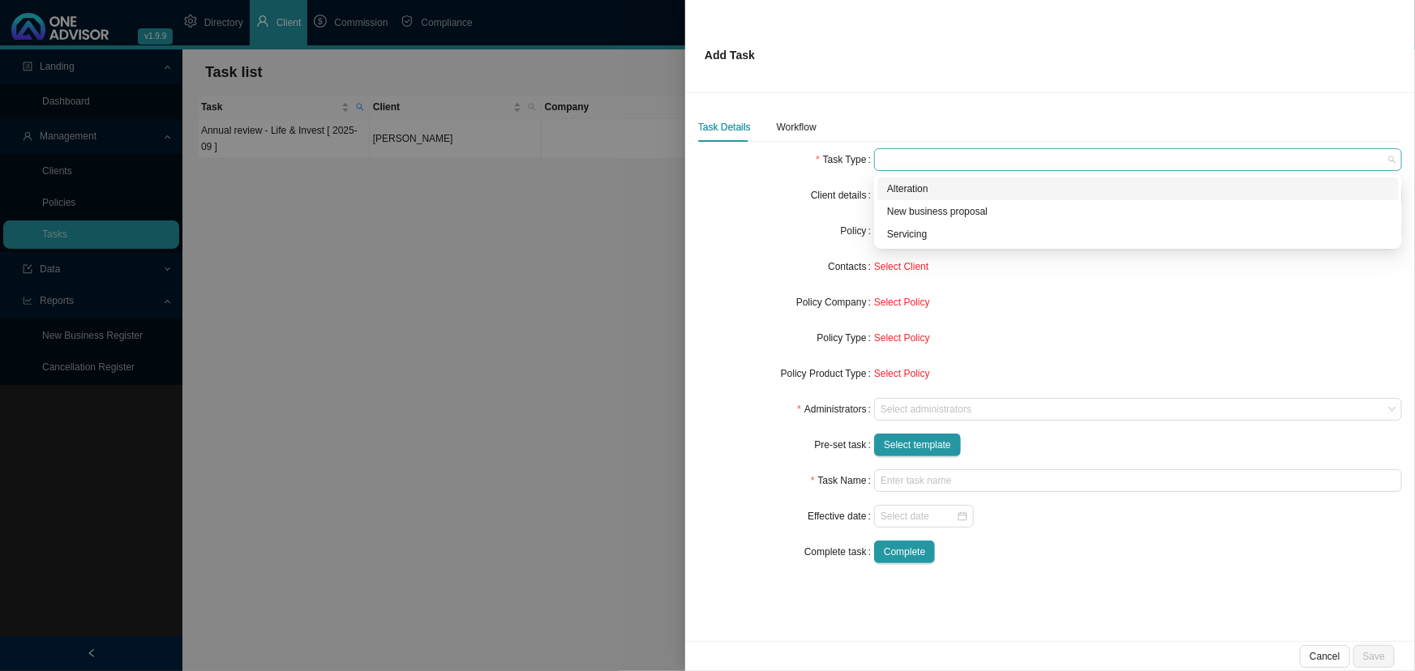
click at [920, 163] on span at bounding box center [1137, 159] width 515 height 21
click at [910, 232] on div "Servicing" at bounding box center [1138, 234] width 502 height 16
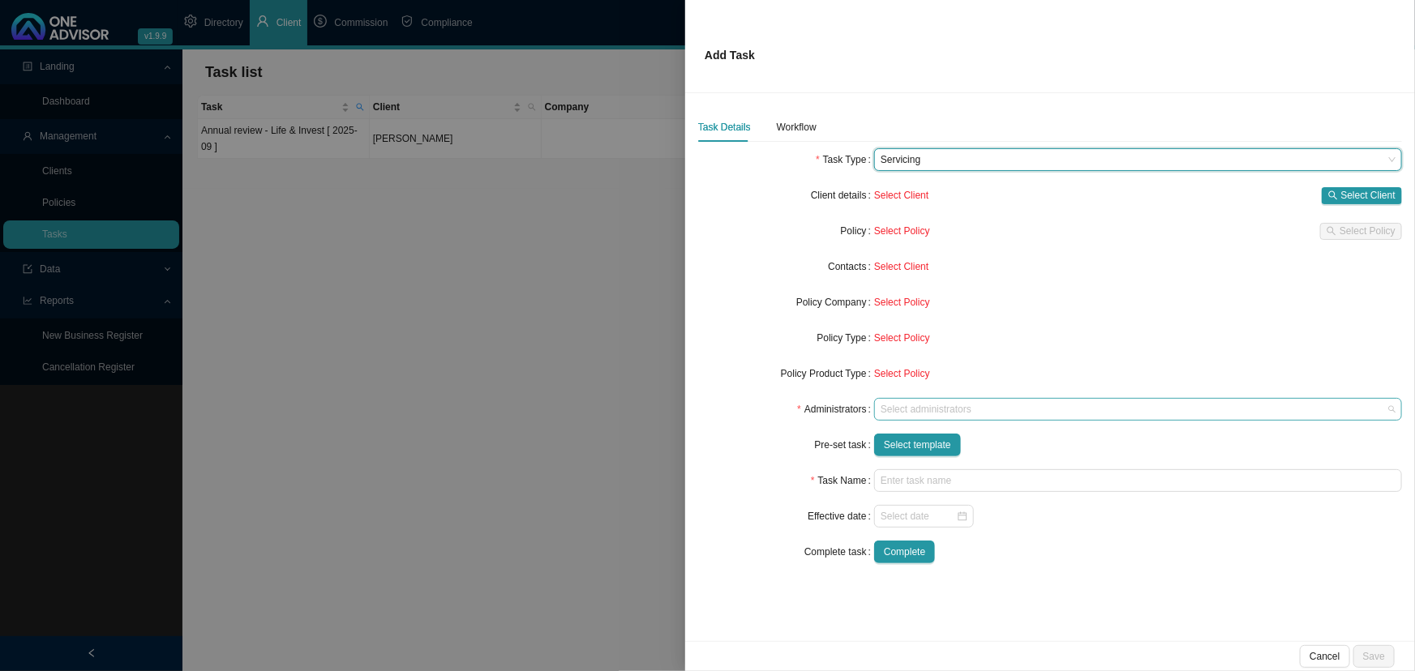
click at [932, 409] on div at bounding box center [1130, 410] width 506 height 12
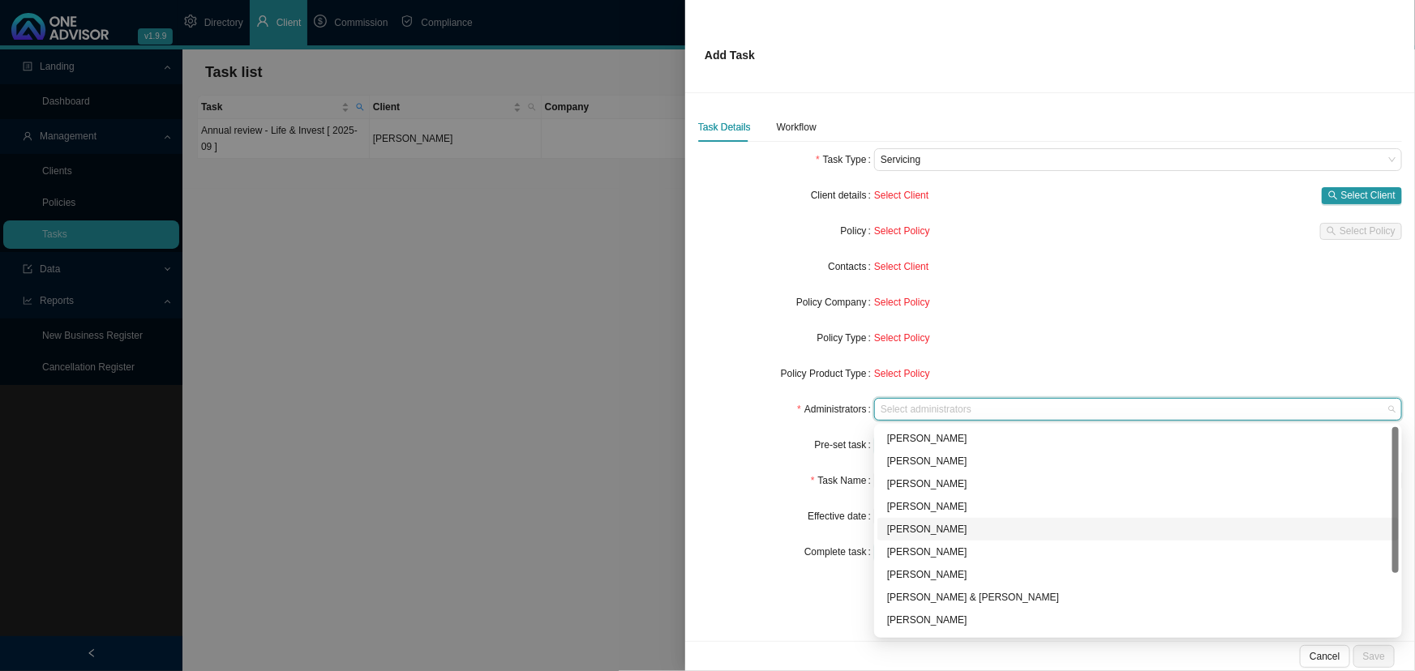
click at [946, 528] on div "[PERSON_NAME]" at bounding box center [1138, 529] width 502 height 16
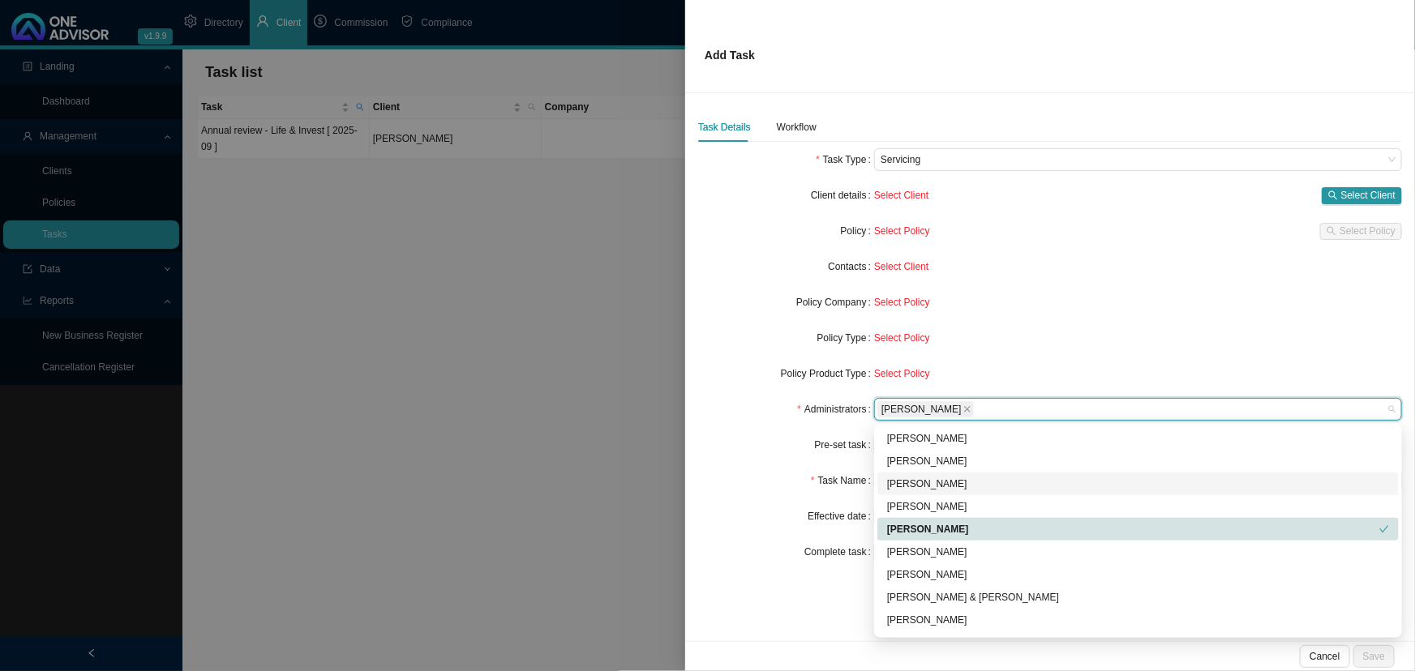
click at [929, 480] on div "[PERSON_NAME]" at bounding box center [1138, 484] width 502 height 16
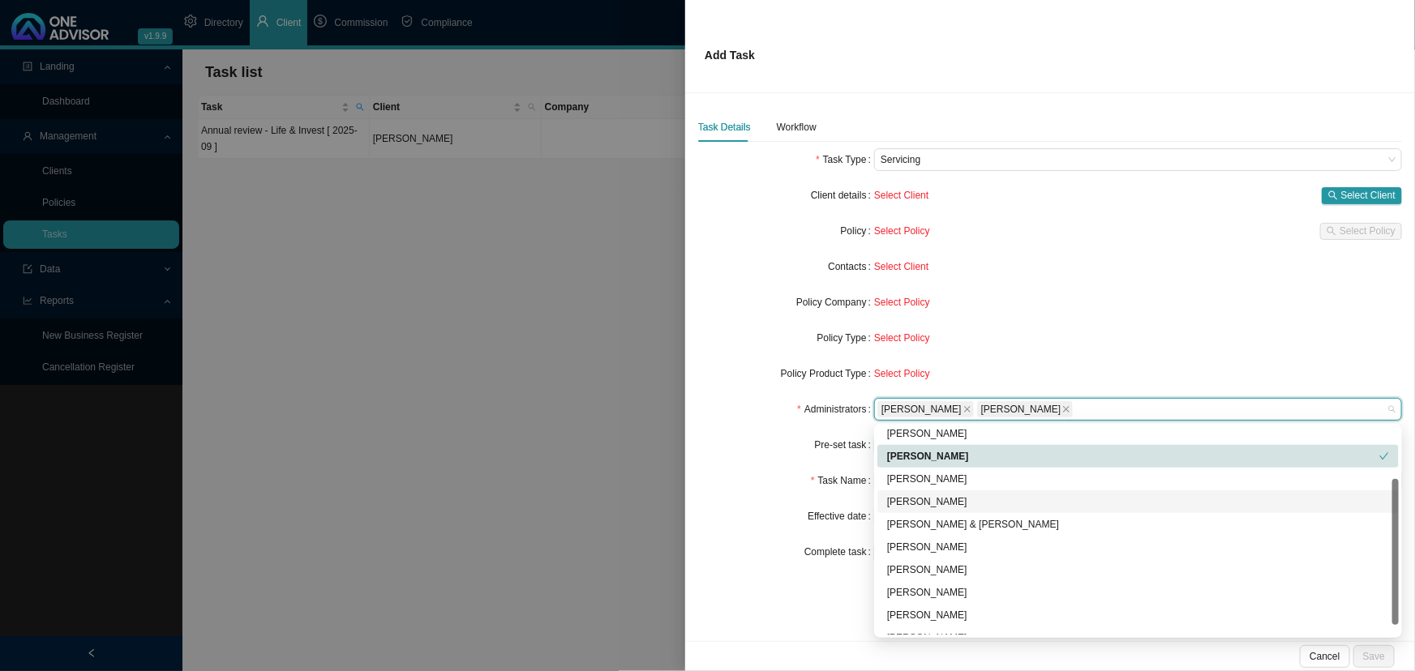
scroll to position [87, 0]
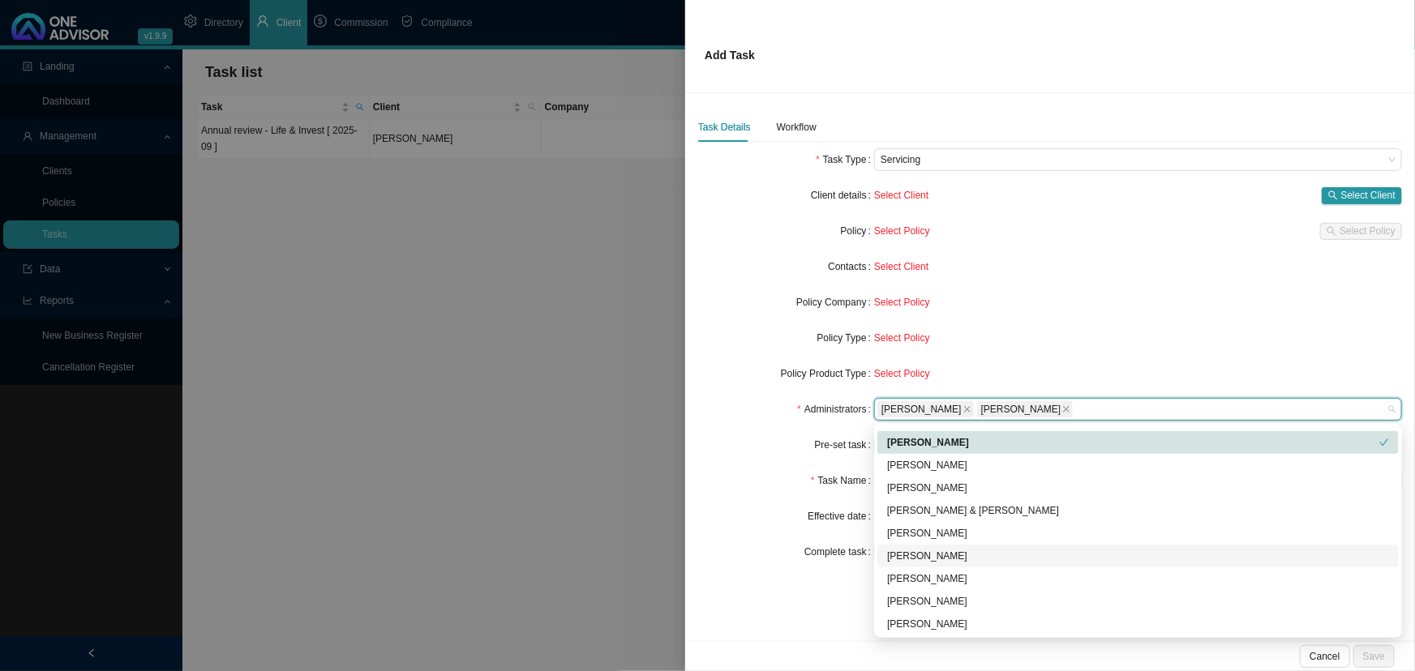
click at [932, 555] on div "[PERSON_NAME]" at bounding box center [1138, 556] width 502 height 16
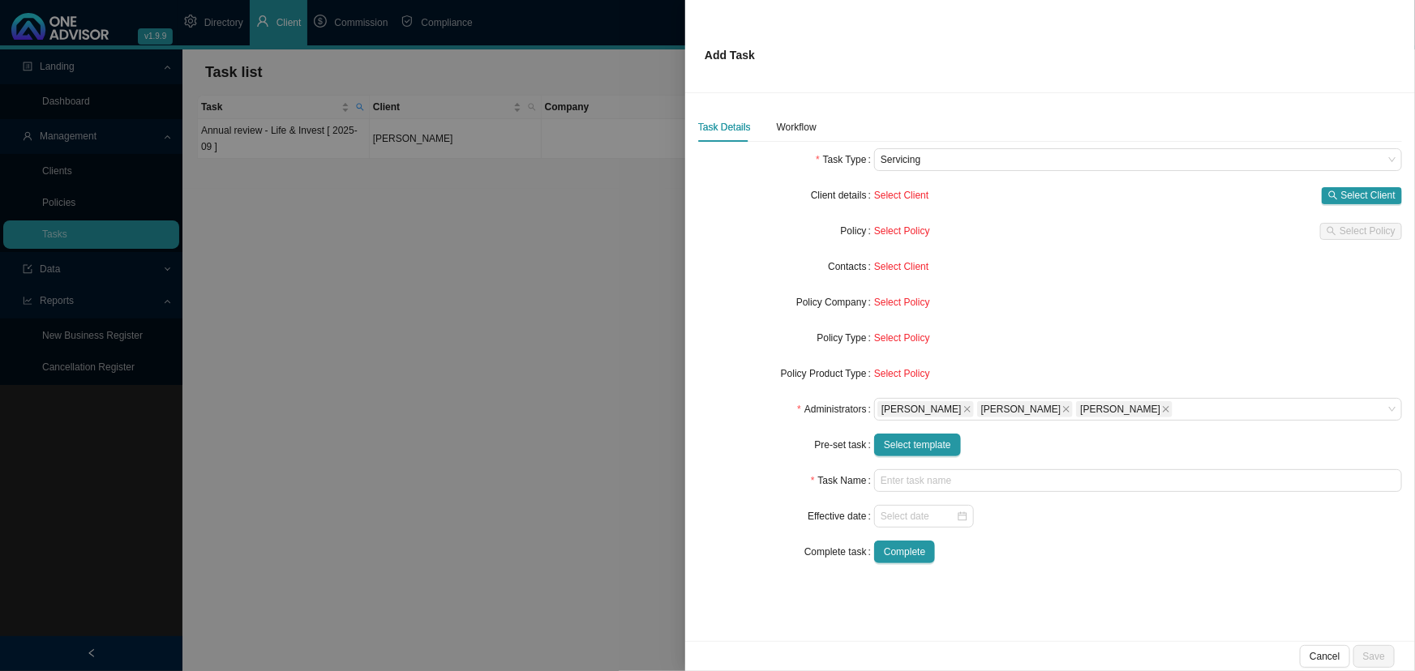
click at [1073, 306] on div "Select Policy" at bounding box center [1138, 302] width 528 height 16
click at [925, 443] on span "Select template" at bounding box center [917, 445] width 67 height 16
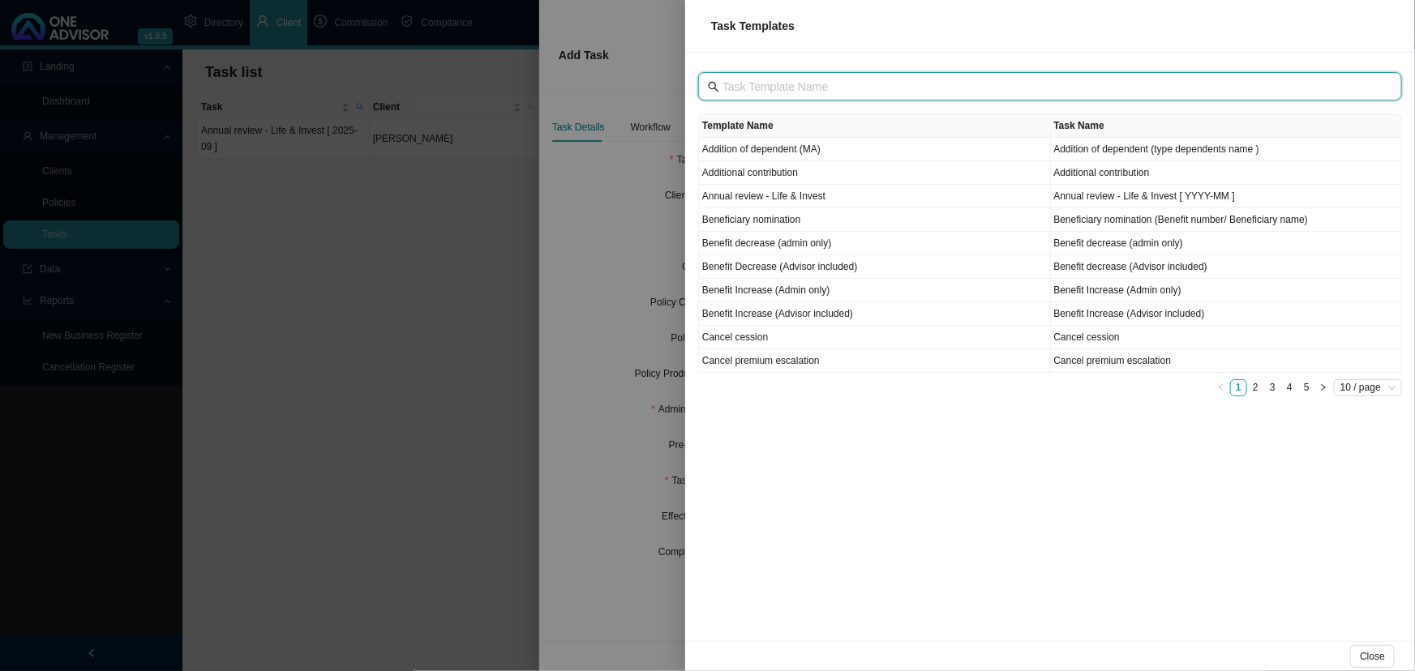
click at [811, 88] on input "text" at bounding box center [1051, 87] width 658 height 18
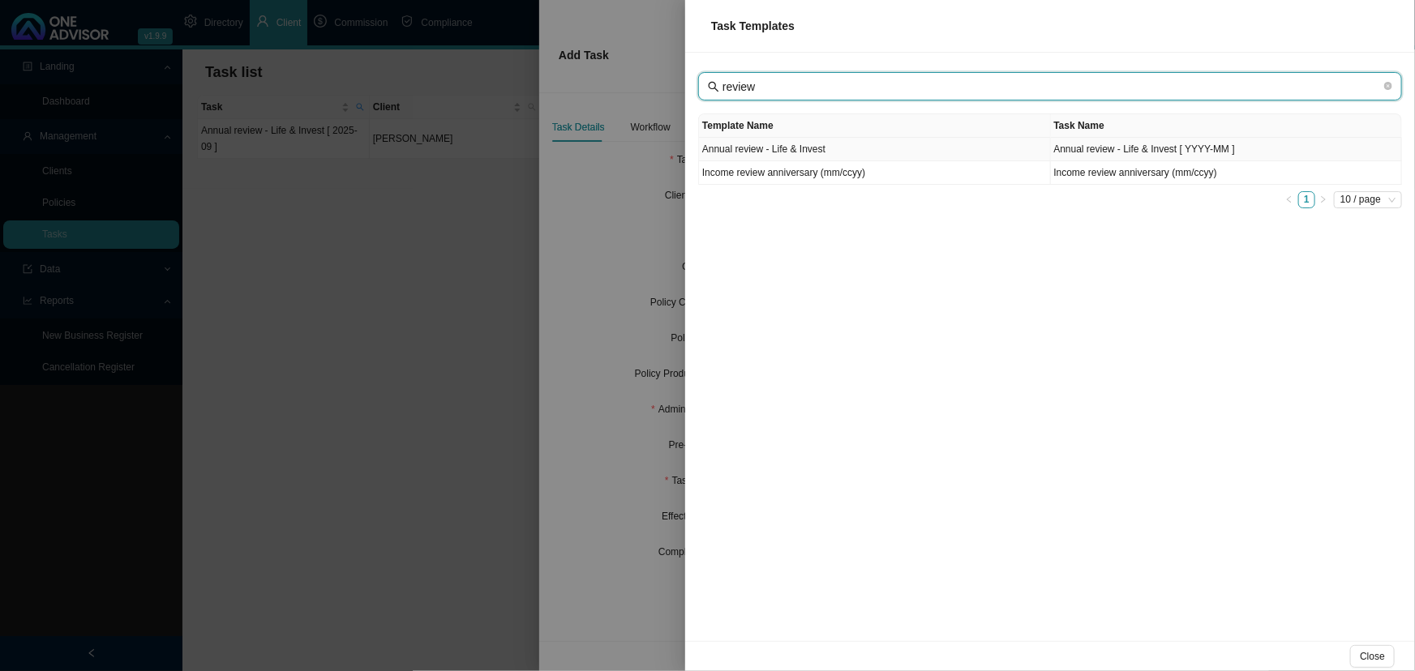
type input "review"
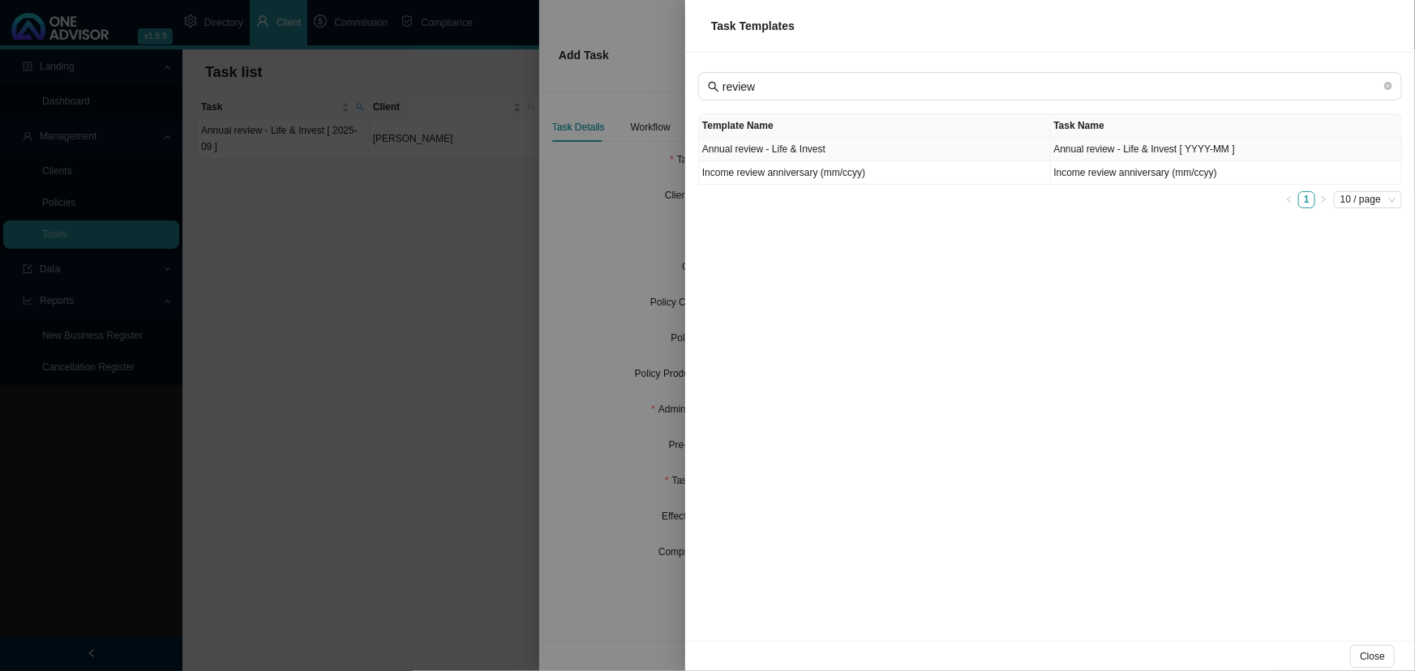
click at [824, 150] on td "Annual review - Life & Invest" at bounding box center [875, 150] width 352 height 24
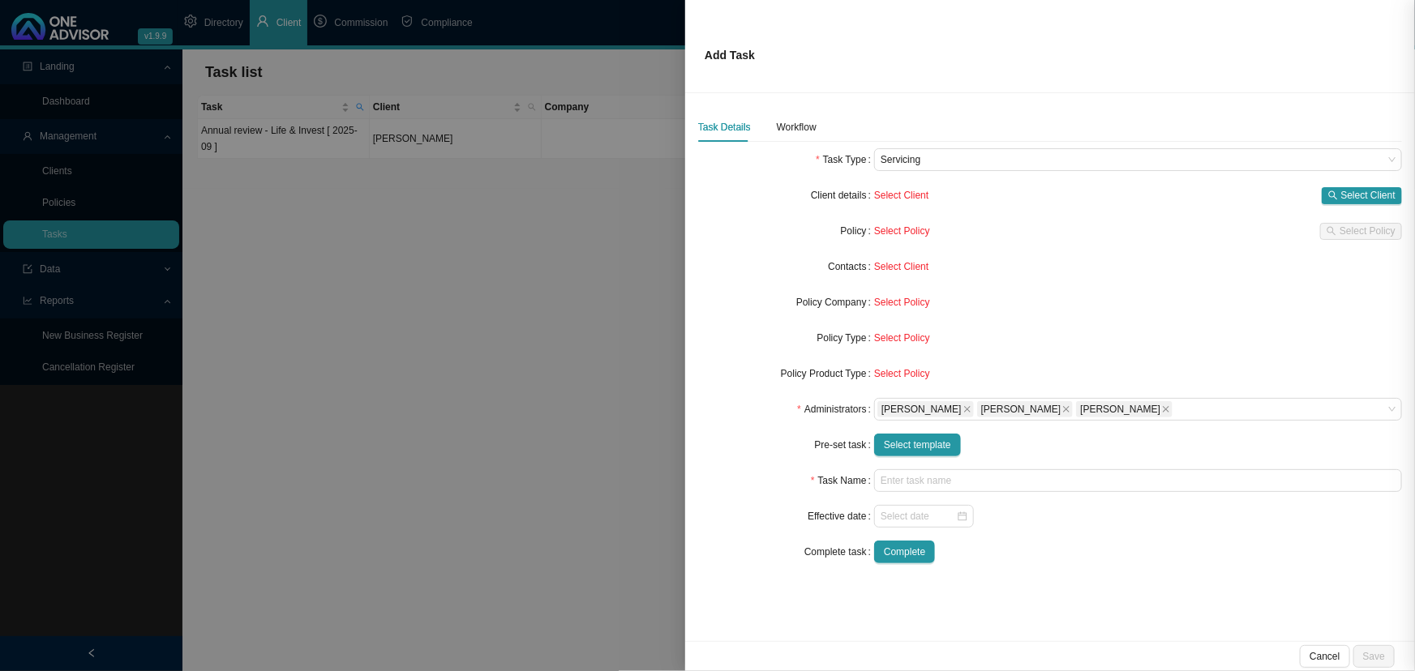
type input "Annual review - Life & Invest [ YYYY-MM ]"
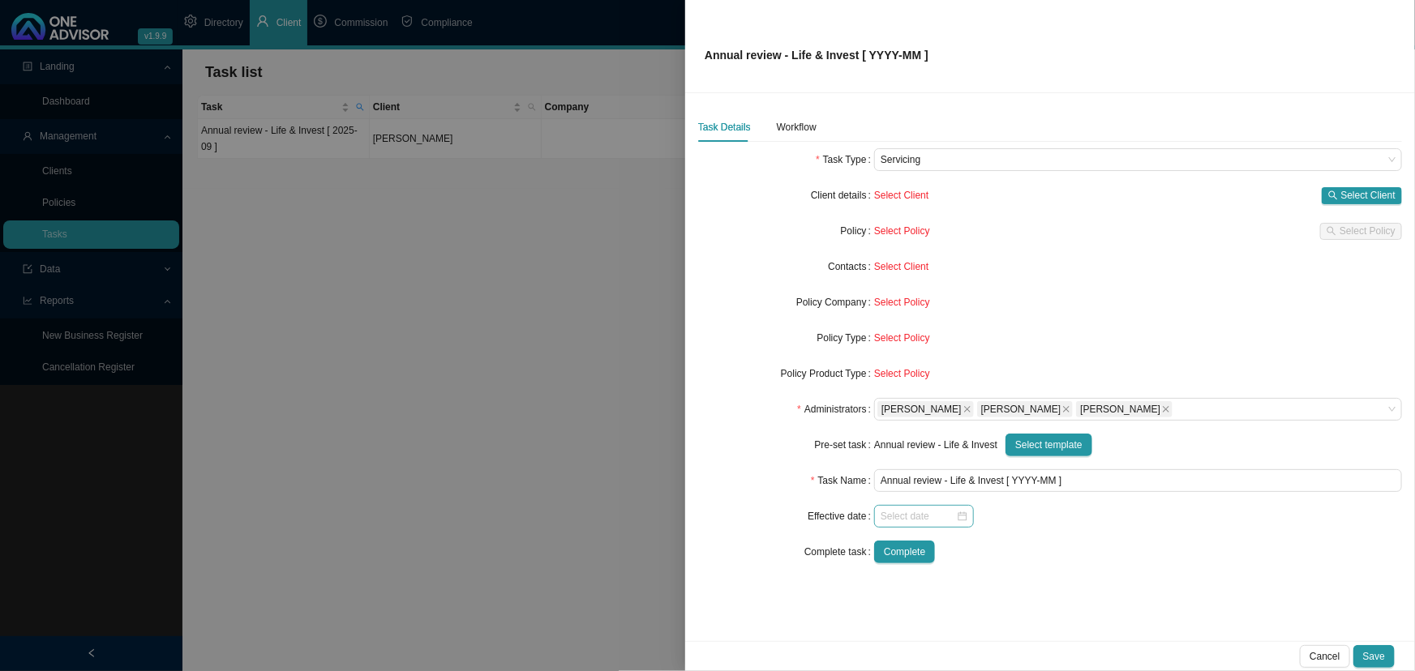
click at [962, 515] on div at bounding box center [923, 516] width 87 height 16
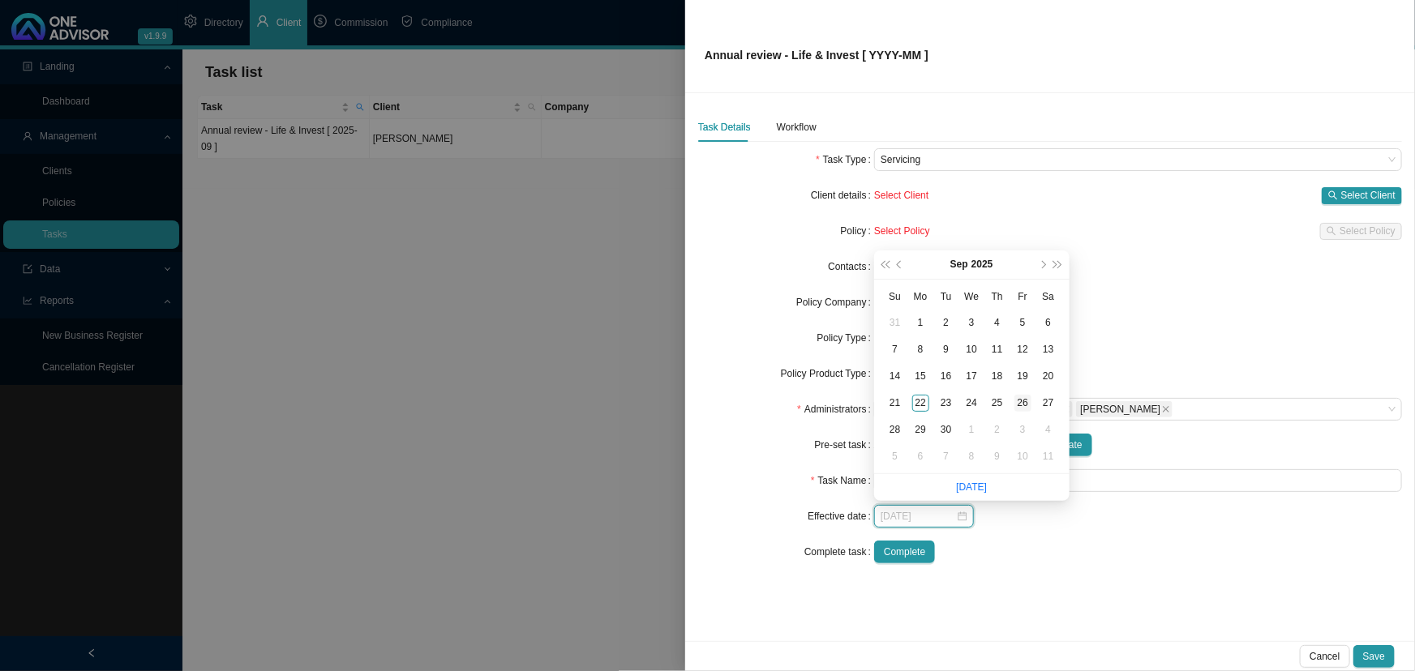
type input "[DATE]"
click at [1021, 400] on div "26" at bounding box center [1022, 403] width 17 height 17
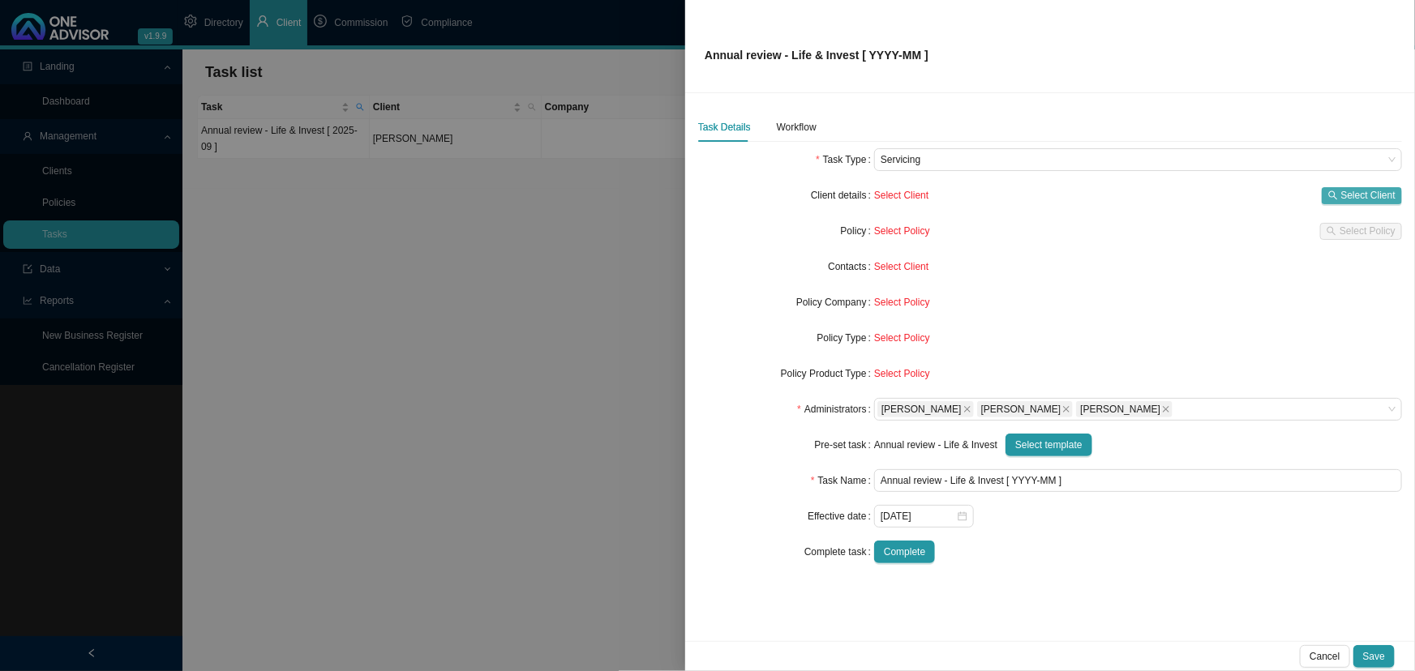
click at [1363, 192] on span "Select Client" at bounding box center [1368, 195] width 54 height 16
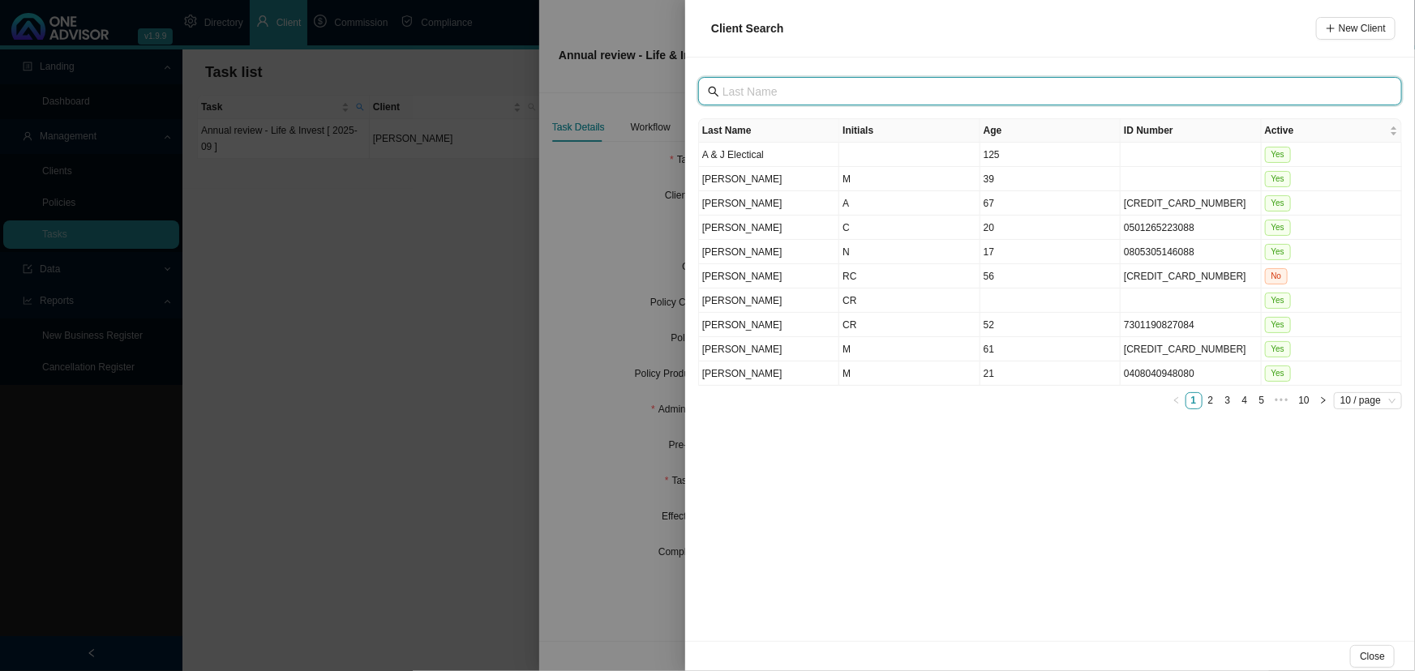
click at [786, 87] on input "text" at bounding box center [1051, 92] width 658 height 18
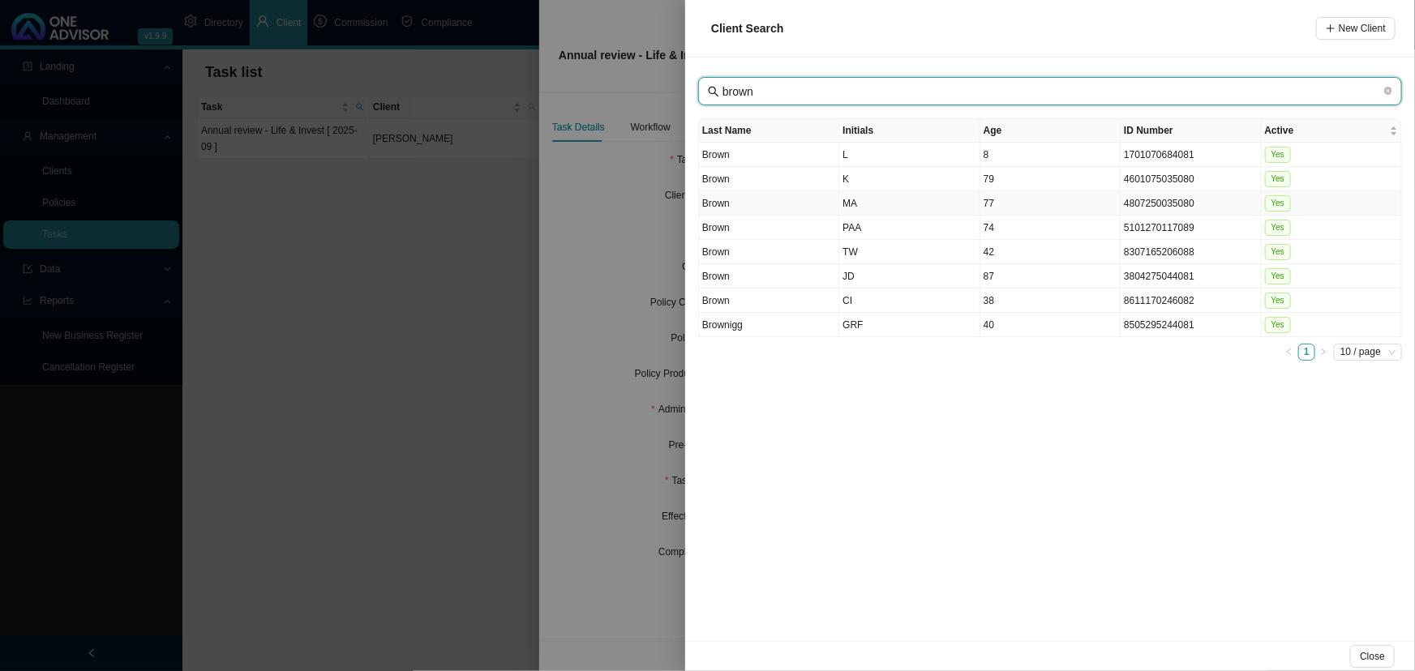
type input "brown"
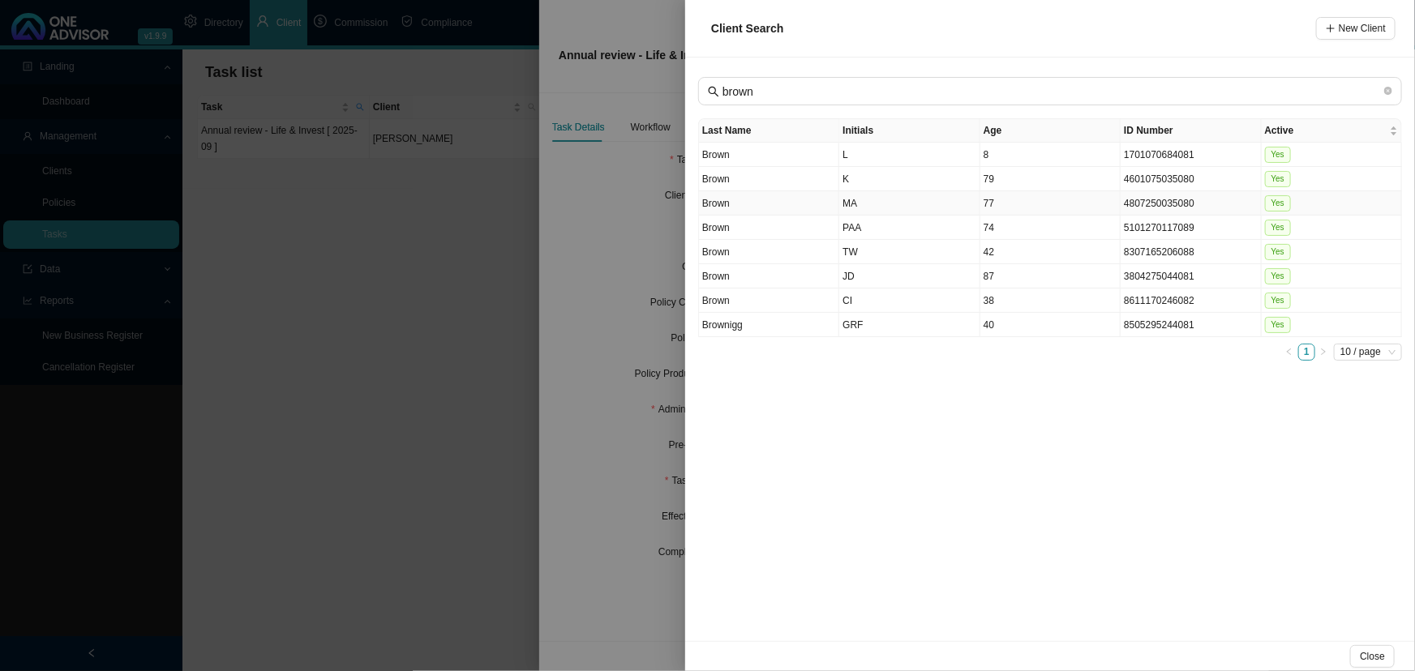
click at [897, 204] on td "MA" at bounding box center [909, 203] width 140 height 24
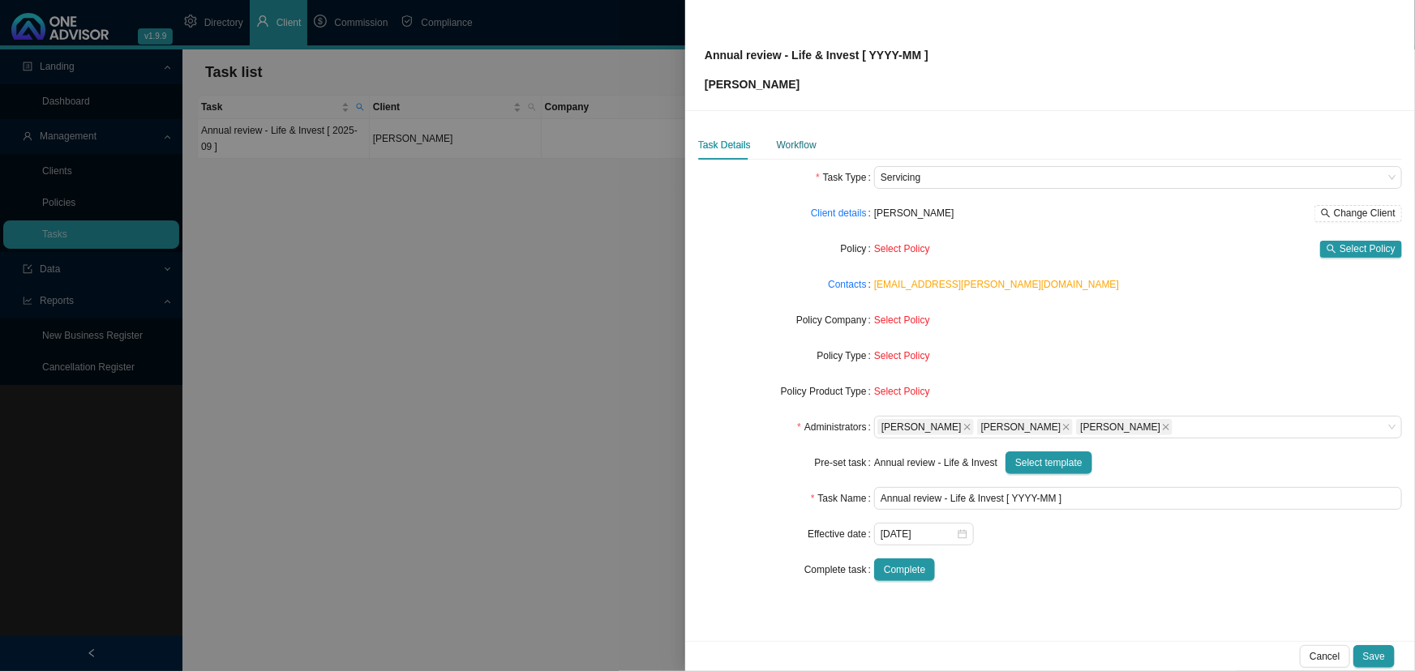
click at [800, 146] on div "Workflow" at bounding box center [797, 145] width 40 height 16
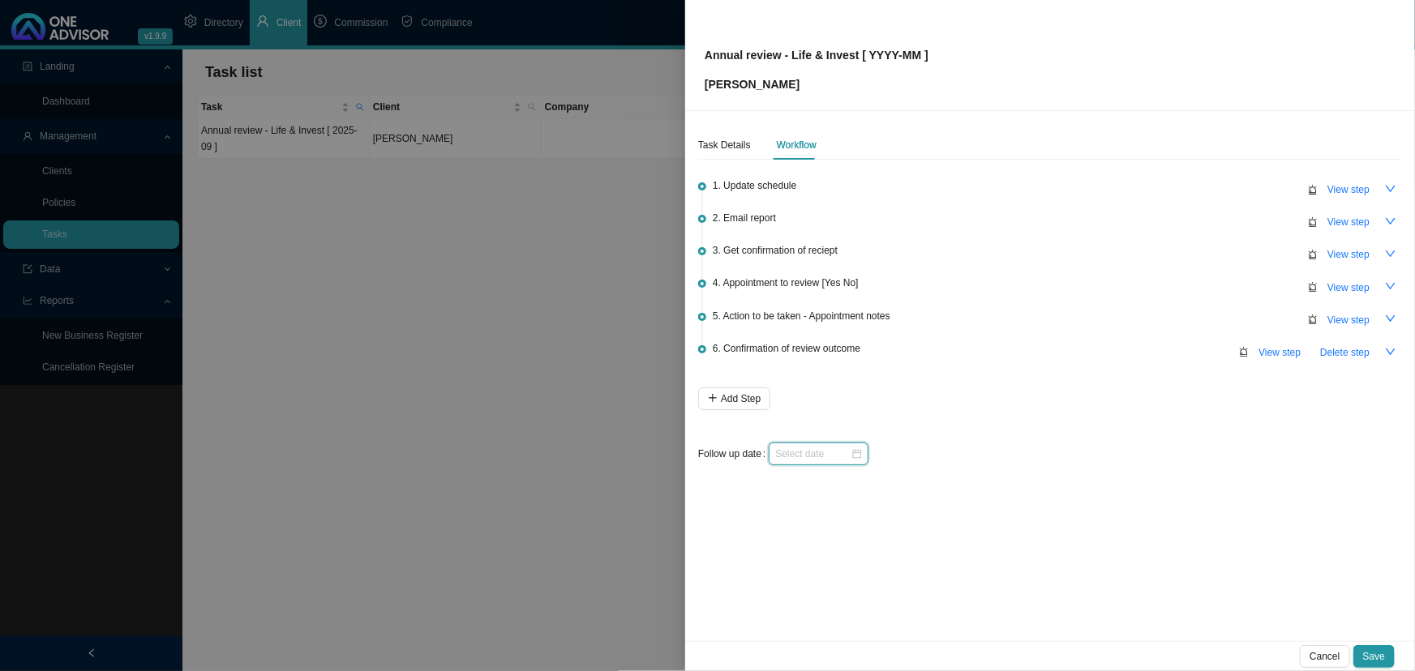
click at [816, 450] on input at bounding box center [812, 454] width 75 height 16
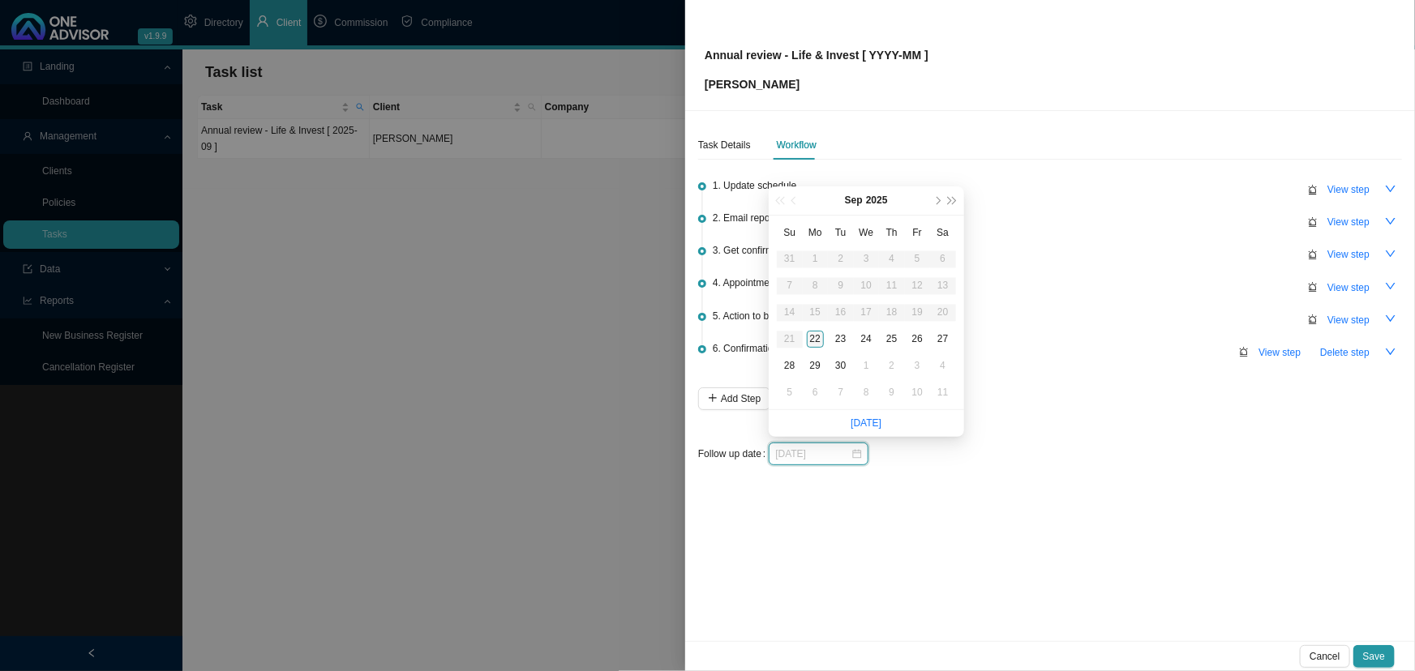
type input "[DATE]"
click at [812, 337] on div "22" at bounding box center [815, 339] width 17 height 17
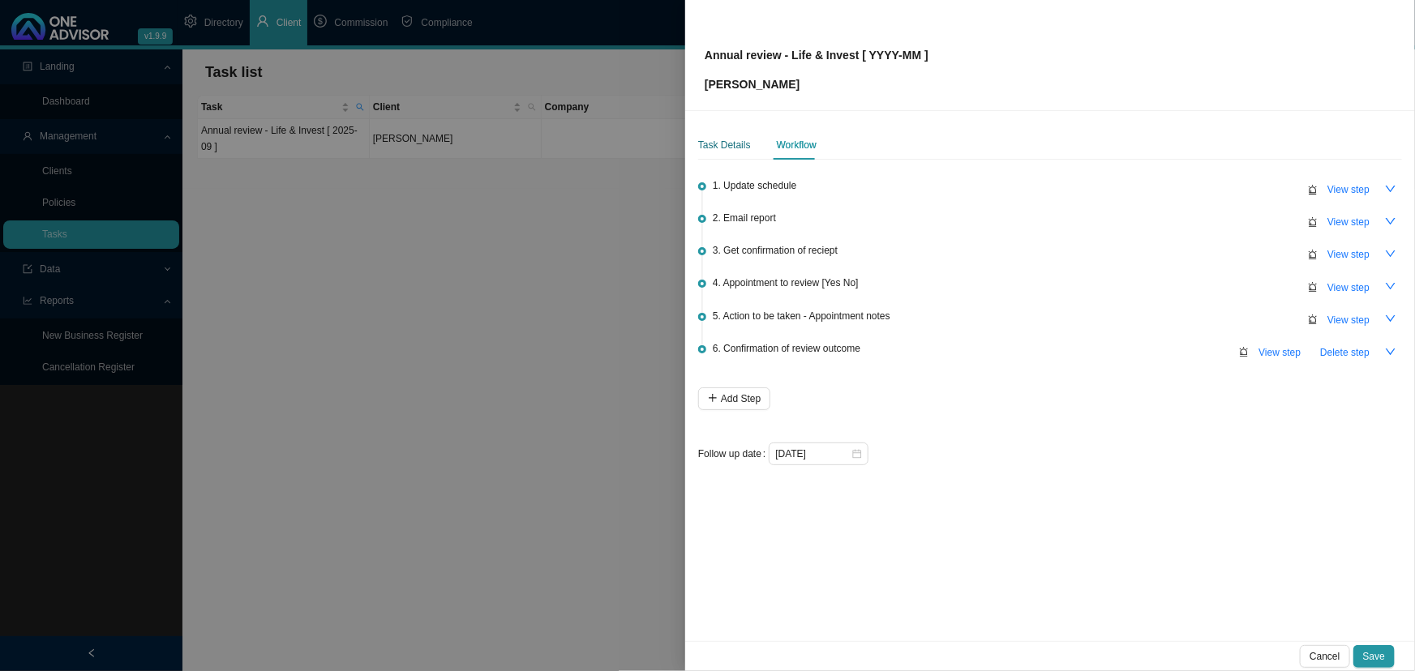
click at [724, 140] on div "Task Details" at bounding box center [724, 145] width 53 height 16
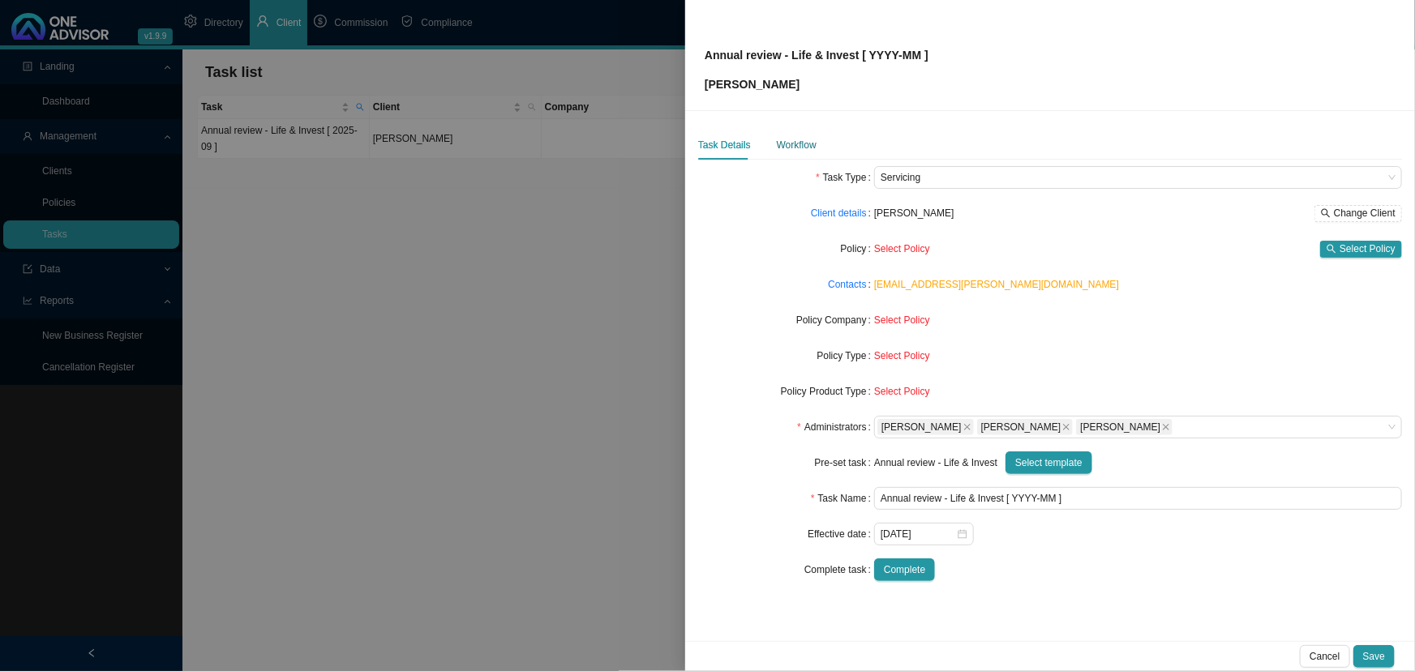
click at [795, 142] on div "Workflow" at bounding box center [797, 145] width 40 height 16
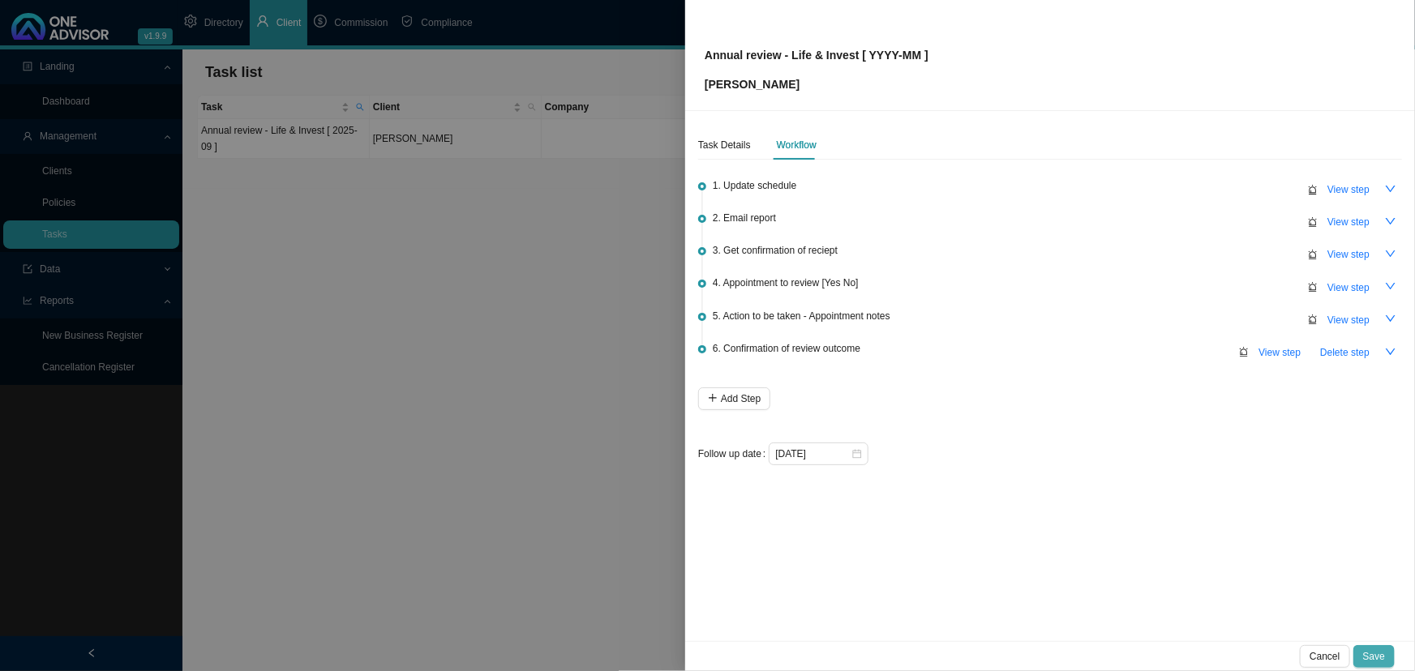
click at [1378, 657] on span "Save" at bounding box center [1374, 657] width 22 height 16
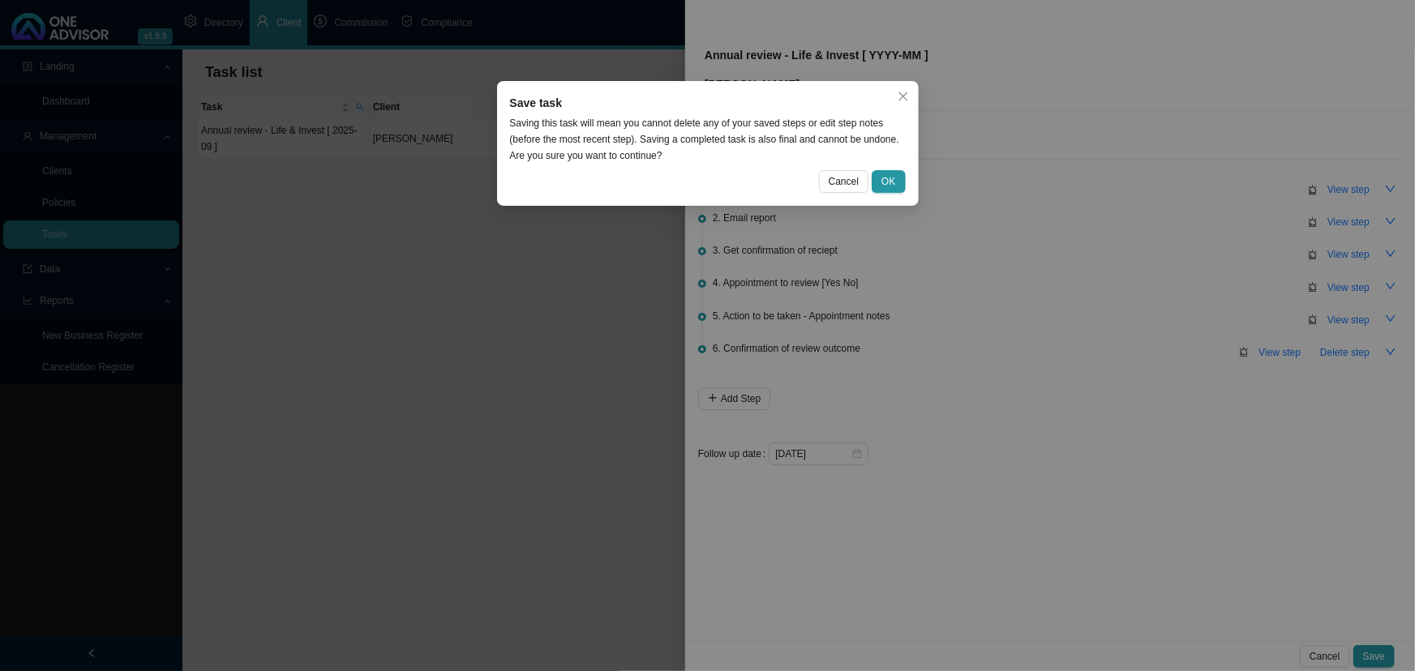
click at [839, 177] on span "Cancel" at bounding box center [844, 181] width 30 height 16
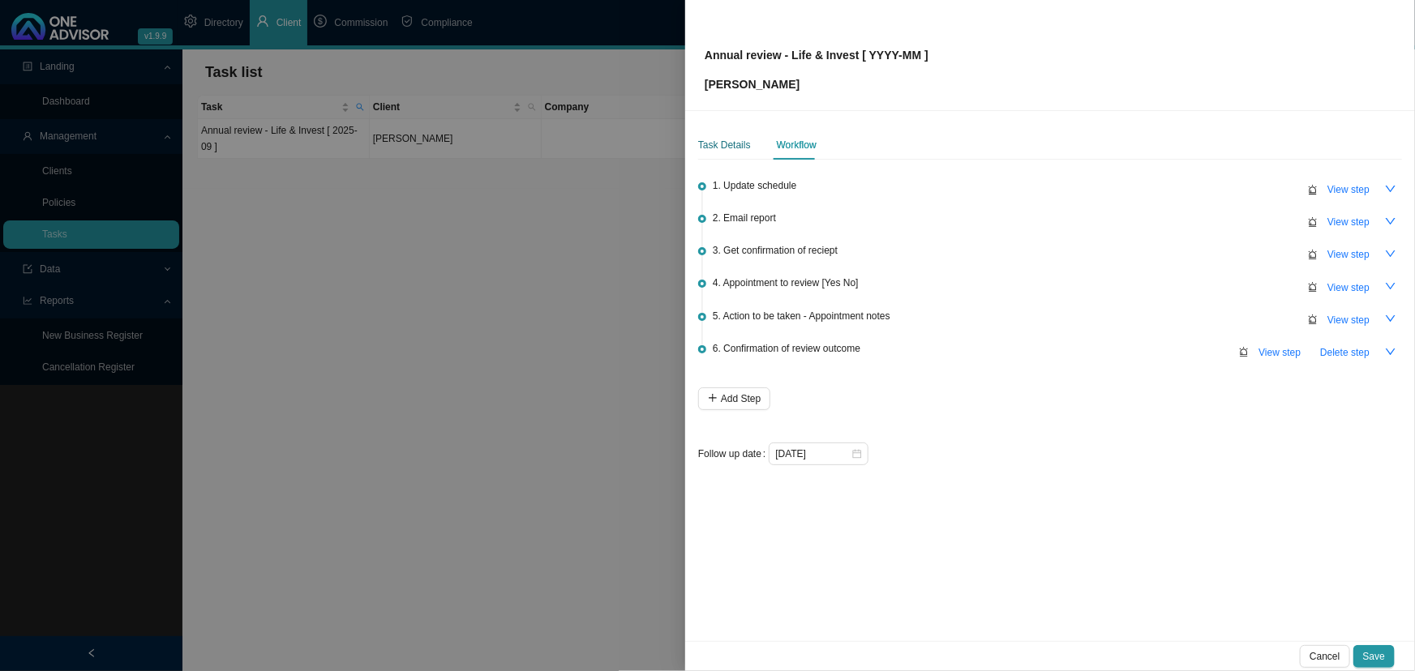
click at [726, 142] on div "Task Details" at bounding box center [724, 145] width 53 height 16
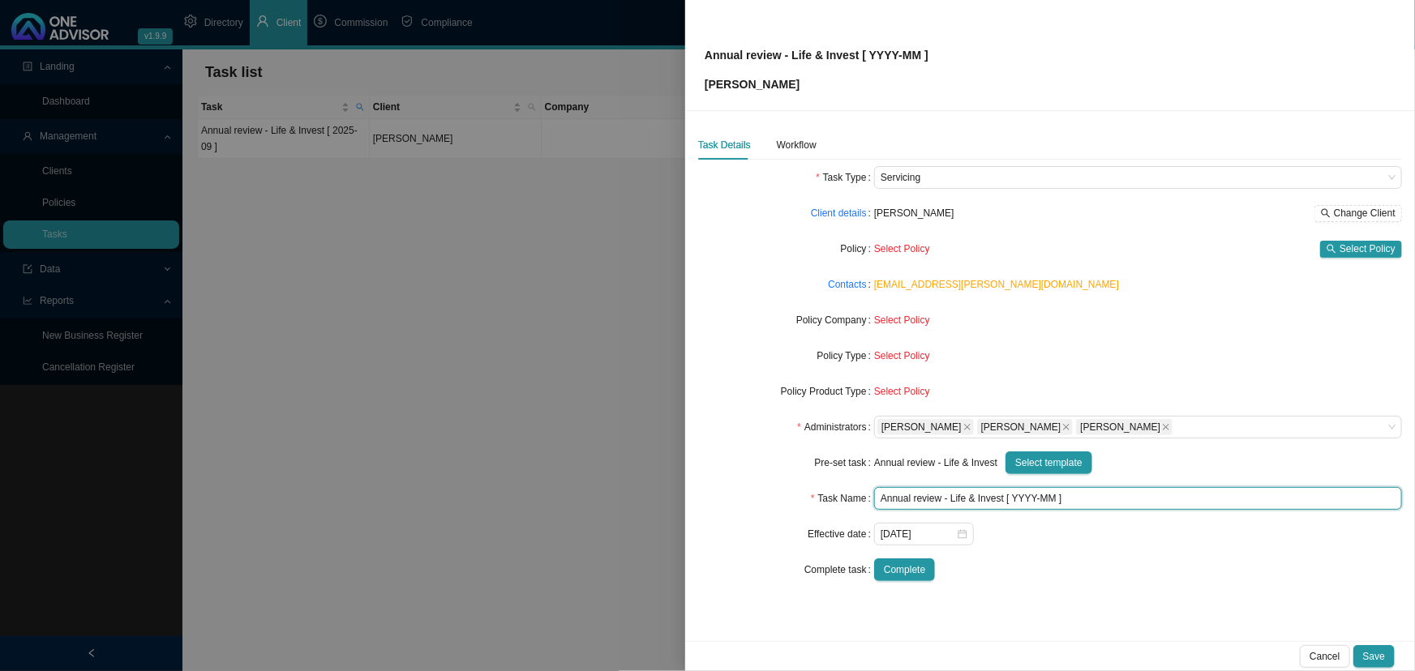
click at [1054, 499] on input "Annual review - Life & Invest [ YYYY-MM ]" at bounding box center [1138, 498] width 528 height 23
drag, startPoint x: 878, startPoint y: 497, endPoint x: 1106, endPoint y: 507, distance: 228.0
click at [1106, 507] on input "Annual review - Life & Invest [ 2025 ]" at bounding box center [1138, 498] width 528 height 23
click at [1078, 495] on input "Annual review - Life & Invest [ 2025 ]" at bounding box center [1138, 498] width 528 height 23
click at [1034, 495] on input "Annual review - Life & Invest [ 2025 ]" at bounding box center [1138, 498] width 528 height 23
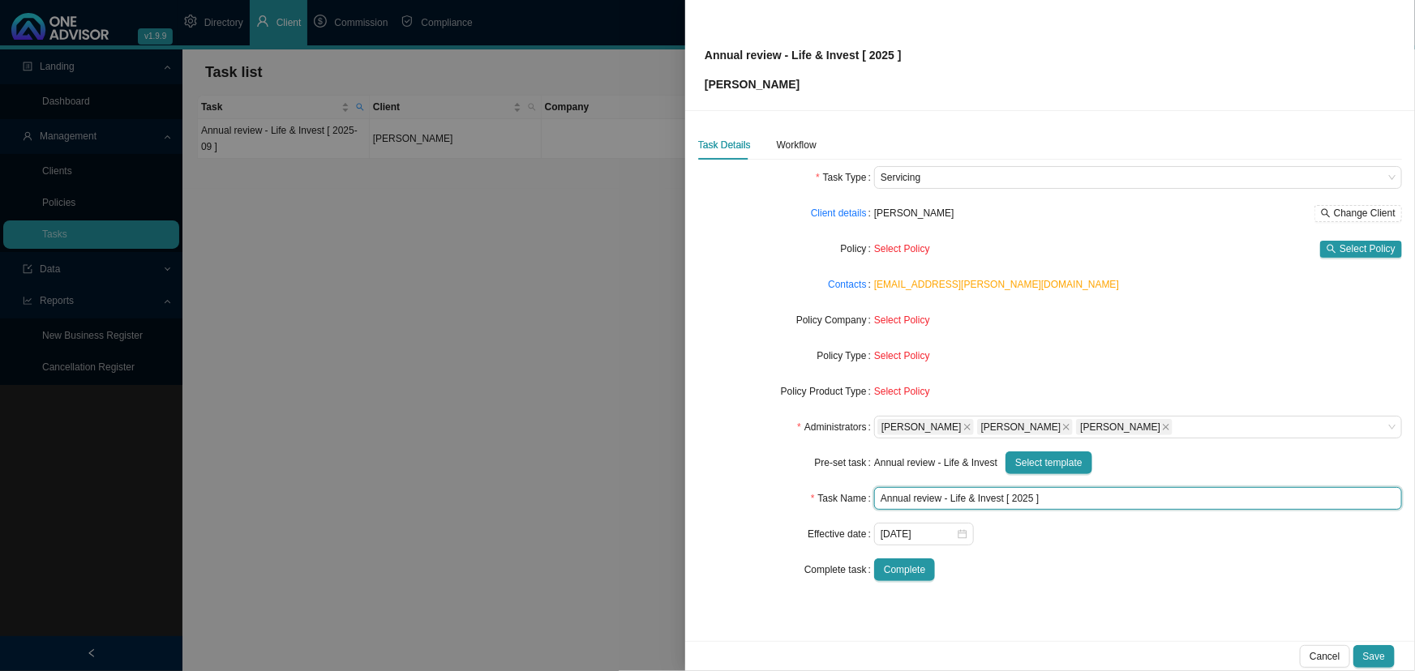
click at [1066, 500] on input "Annual review - Life & Invest [ 2025 ]" at bounding box center [1138, 498] width 528 height 23
drag, startPoint x: 1012, startPoint y: 496, endPoint x: 1034, endPoint y: 496, distance: 21.9
click at [1034, 496] on input "Annual review - Life & Invest [ 2025 ]" at bounding box center [1138, 498] width 528 height 23
click at [1059, 497] on input "Annual review - Life & Invest [ 2025 ]" at bounding box center [1138, 498] width 528 height 23
drag, startPoint x: 1064, startPoint y: 502, endPoint x: 862, endPoint y: 501, distance: 201.9
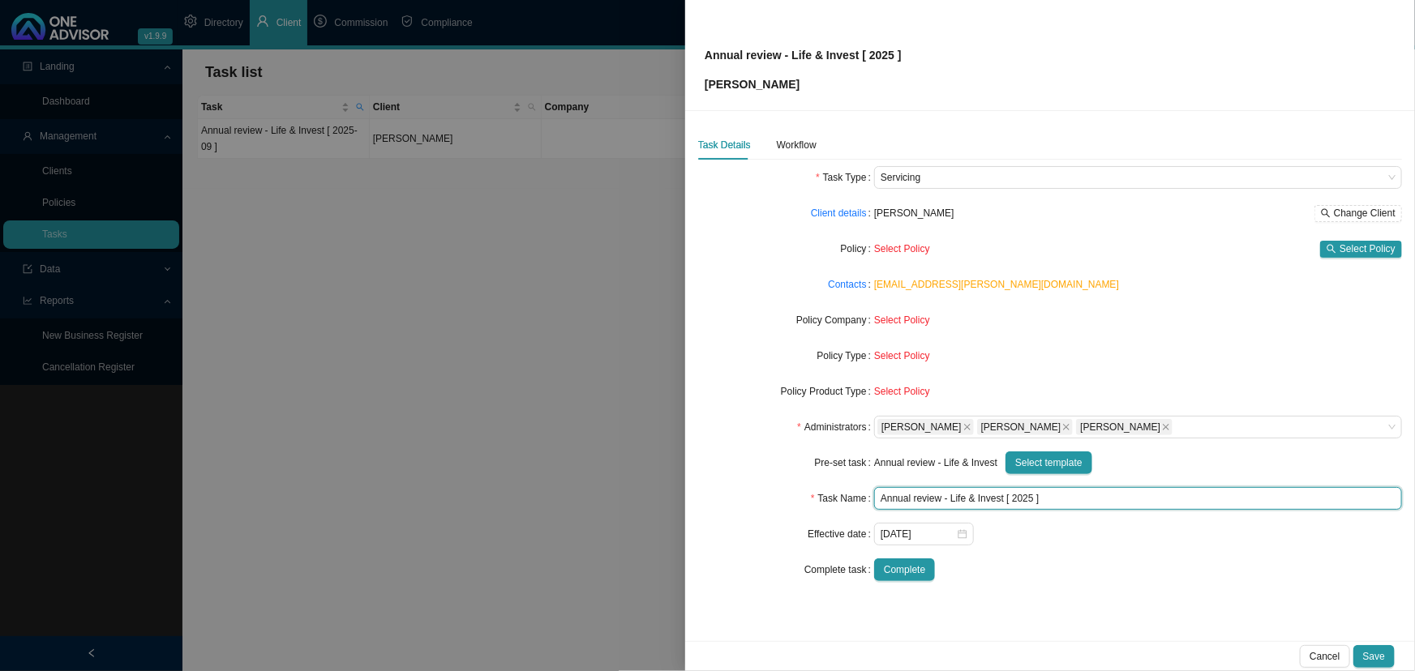
click at [862, 501] on div "Task Name Annual review - Life & Invest [ 2025 ]" at bounding box center [1050, 498] width 704 height 23
click at [1077, 500] on input "Annual review - Life & Invest [ 2025 ]" at bounding box center [1138, 498] width 528 height 23
click at [1031, 497] on input "Annual review - Life & Invest [ 2025 ]" at bounding box center [1138, 498] width 528 height 23
type input "Annual review - Life & Invest [ 2025-10 ]"
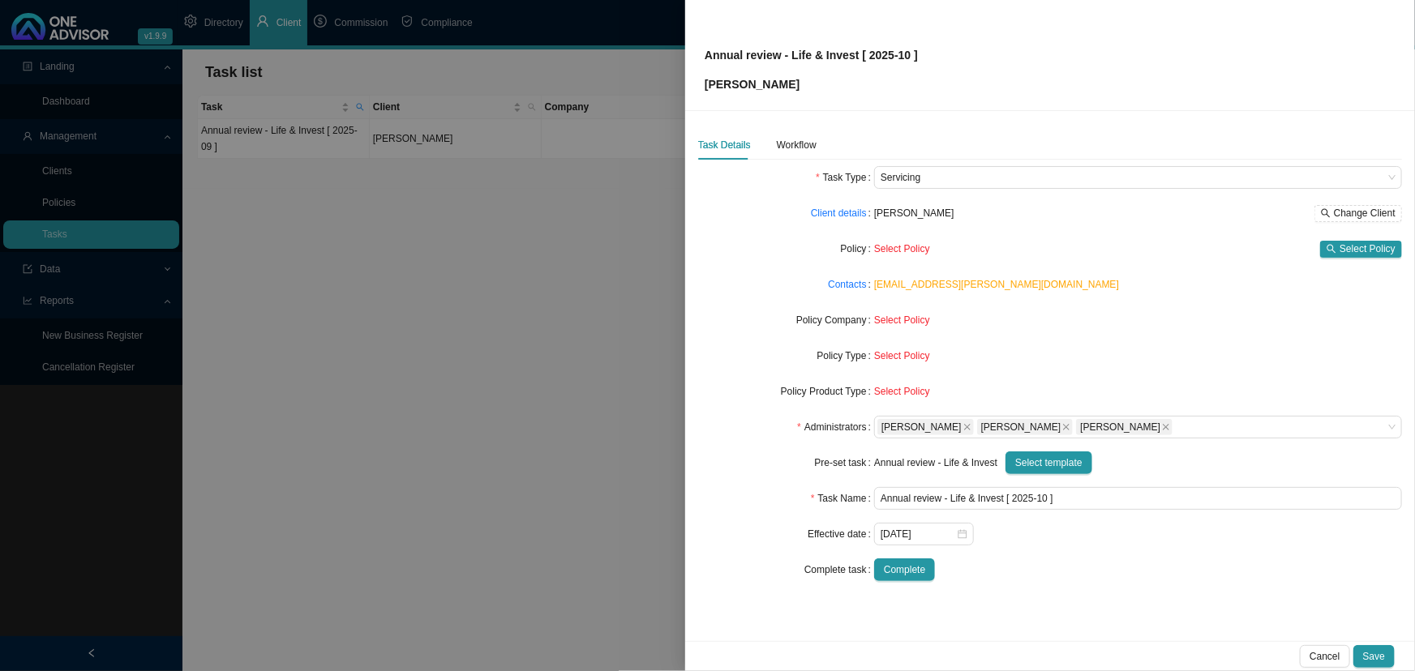
click at [1171, 525] on div "[DATE]" at bounding box center [1138, 534] width 528 height 23
click at [931, 535] on input "[DATE]" at bounding box center [917, 534] width 75 height 16
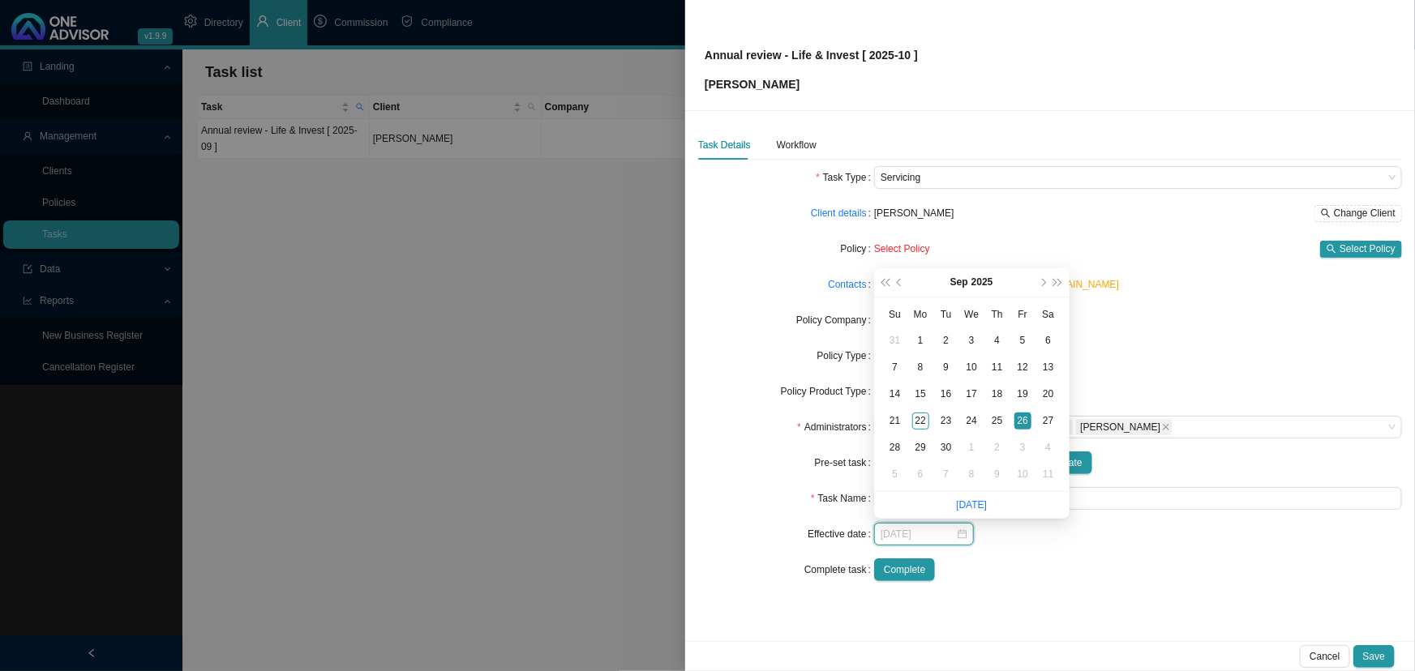
type input "[DATE]"
click at [1023, 422] on div "26" at bounding box center [1022, 421] width 17 height 17
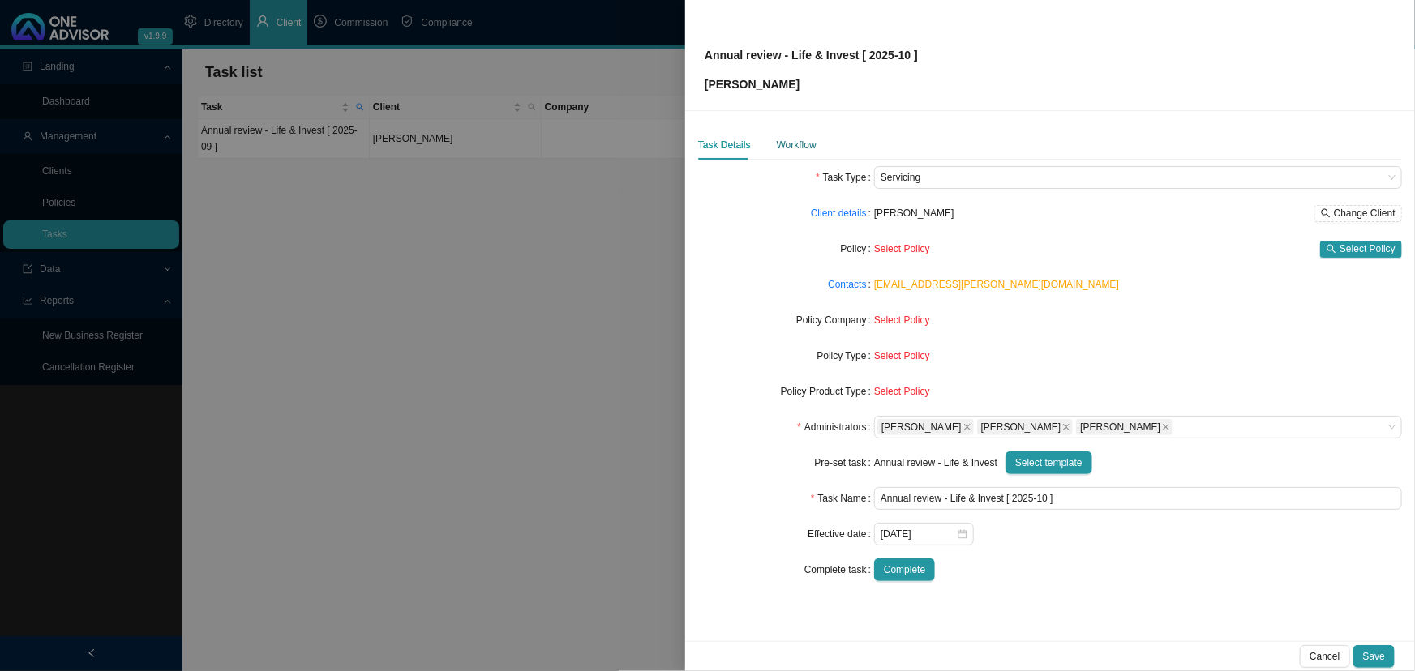
click at [798, 143] on div "Workflow" at bounding box center [797, 145] width 40 height 16
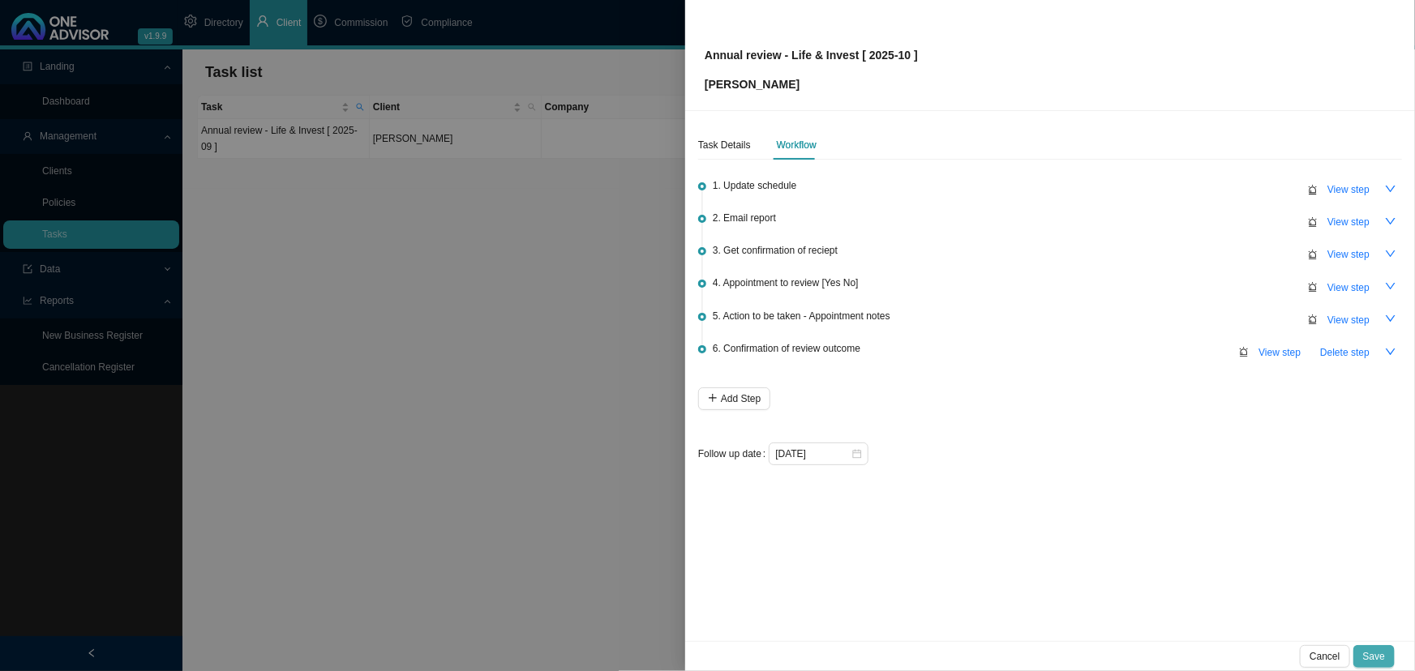
click at [1378, 649] on span "Save" at bounding box center [1374, 657] width 22 height 16
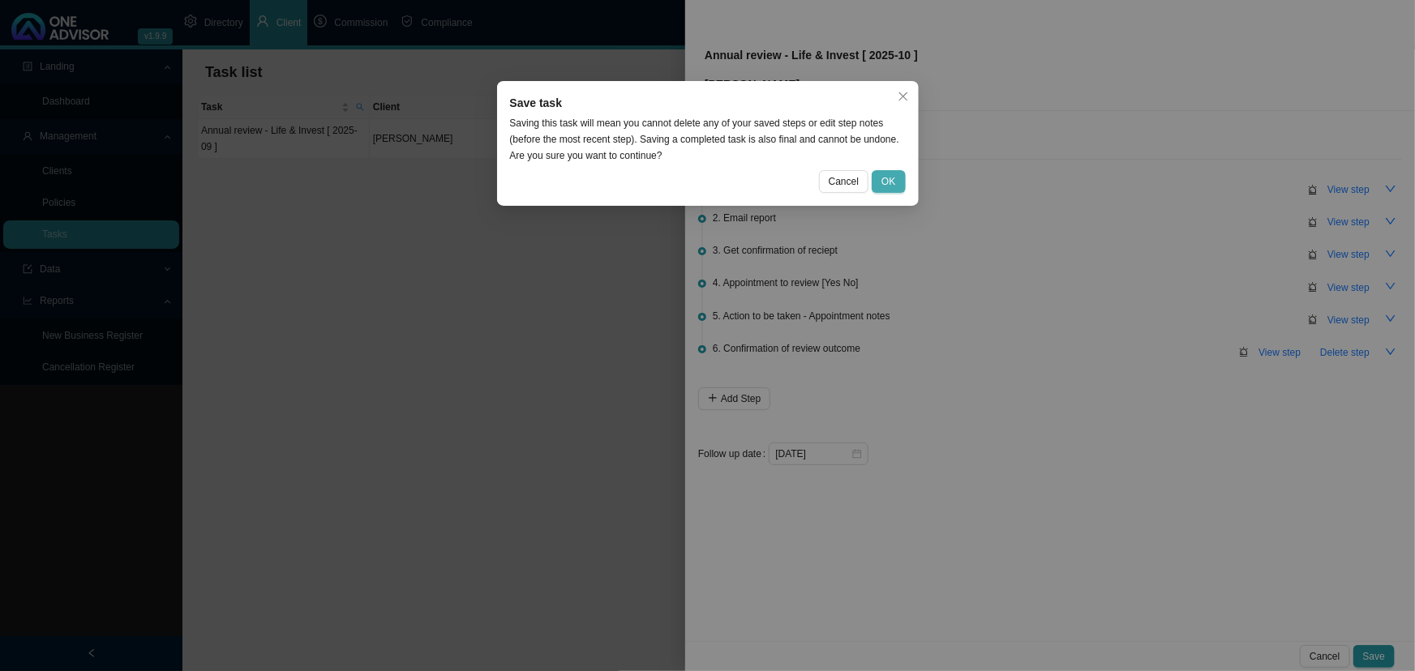
click at [889, 183] on span "OK" at bounding box center [888, 181] width 14 height 16
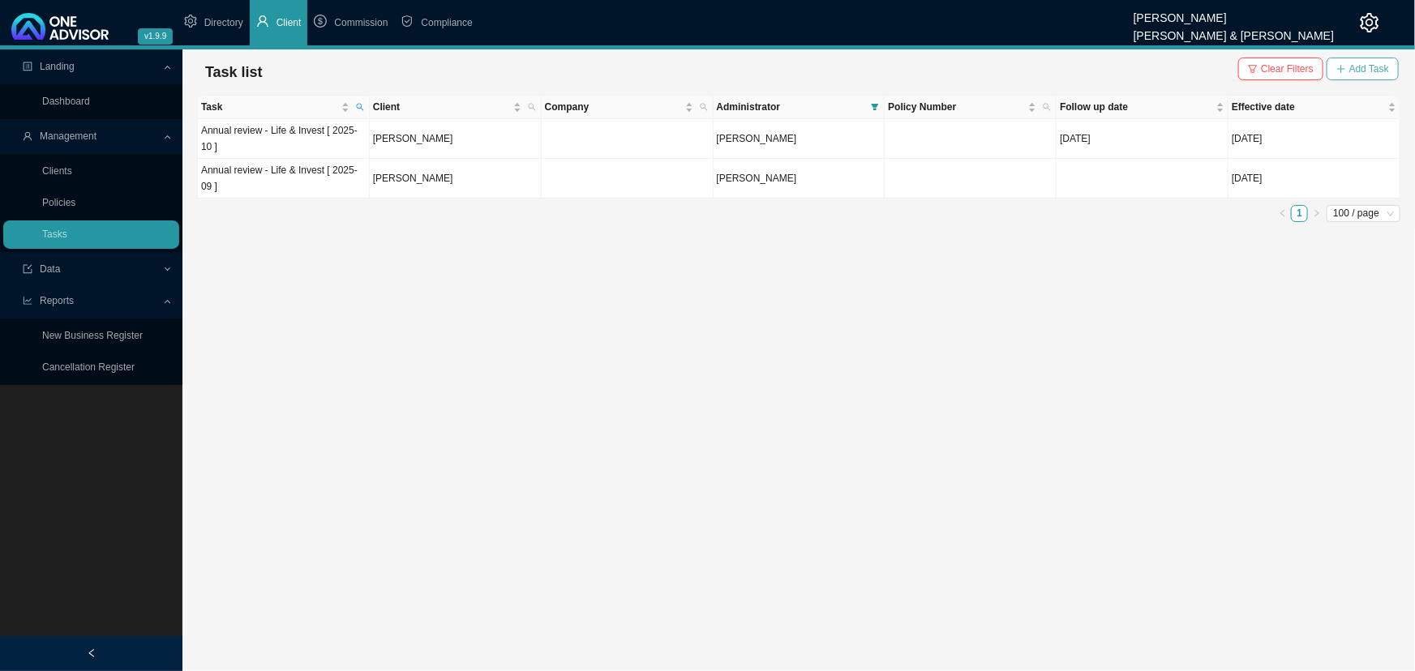
click at [1364, 65] on span "Add Task" at bounding box center [1369, 69] width 40 height 16
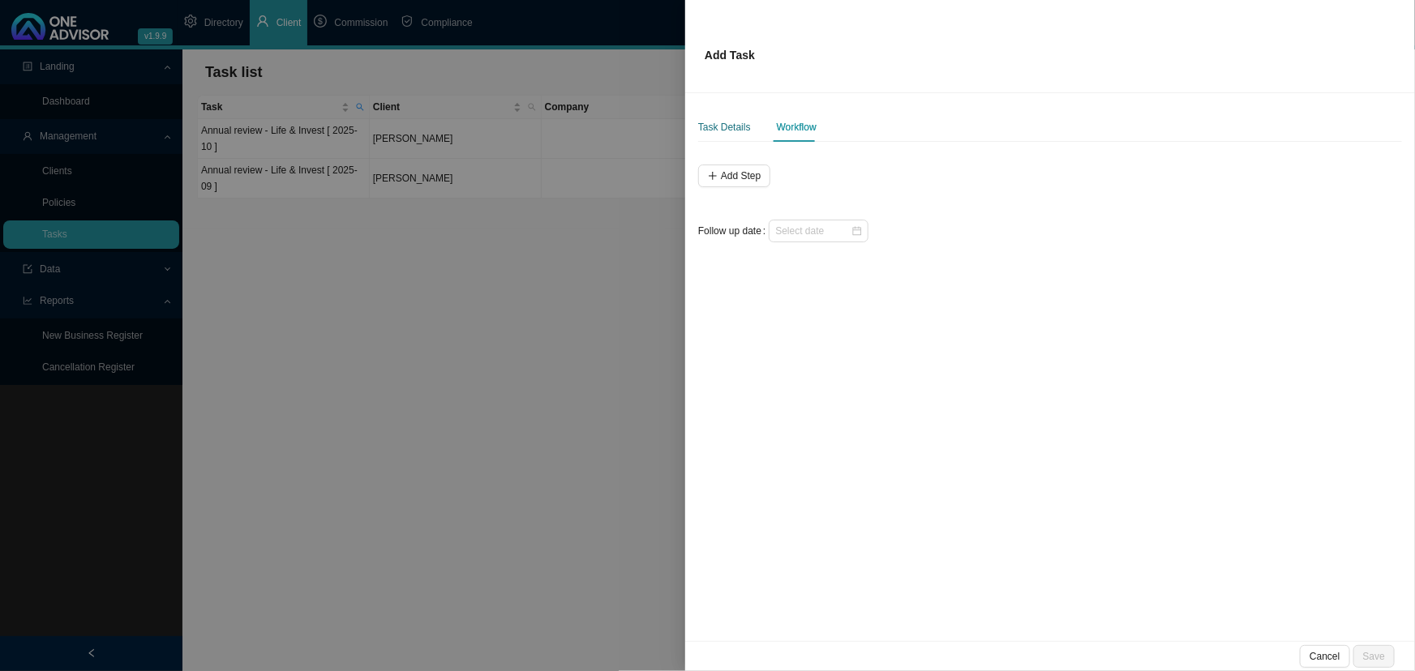
click at [710, 126] on div "Task Details" at bounding box center [724, 127] width 53 height 16
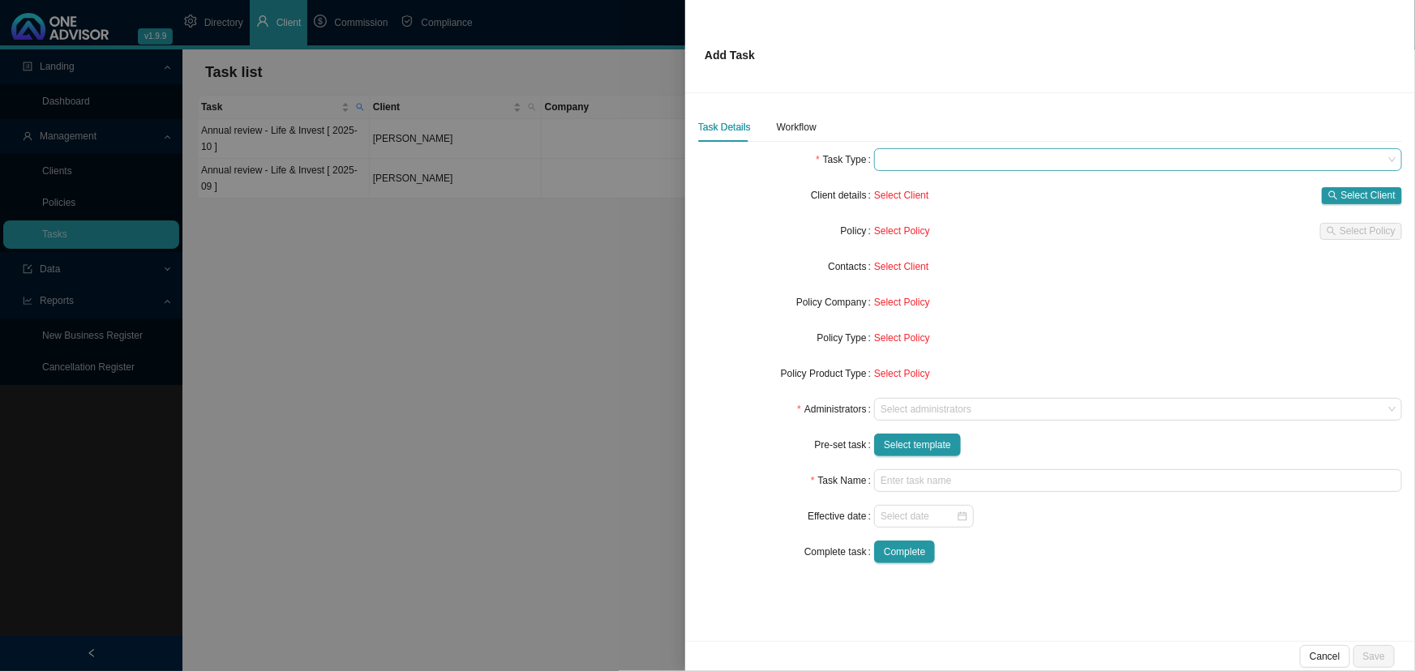
click at [900, 155] on span at bounding box center [1137, 159] width 515 height 21
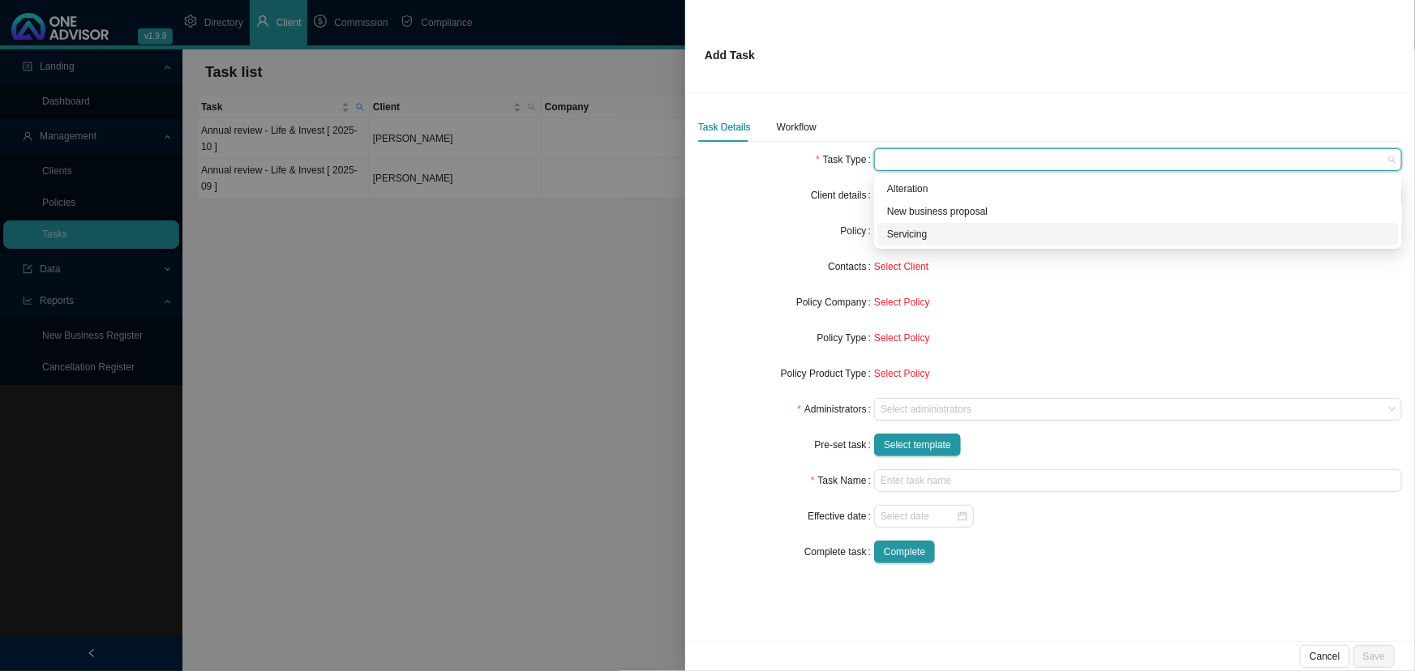
click at [910, 239] on div "Servicing" at bounding box center [1138, 234] width 502 height 16
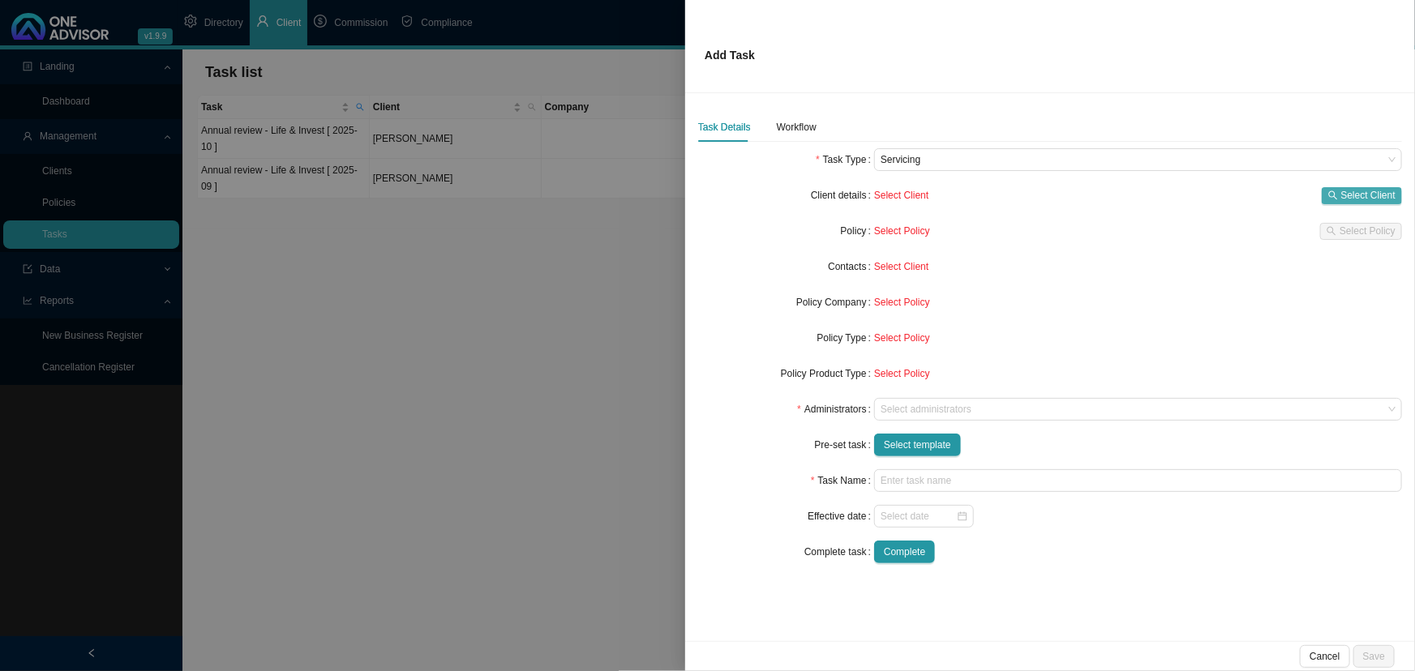
click at [1382, 192] on span "Select Client" at bounding box center [1368, 195] width 54 height 16
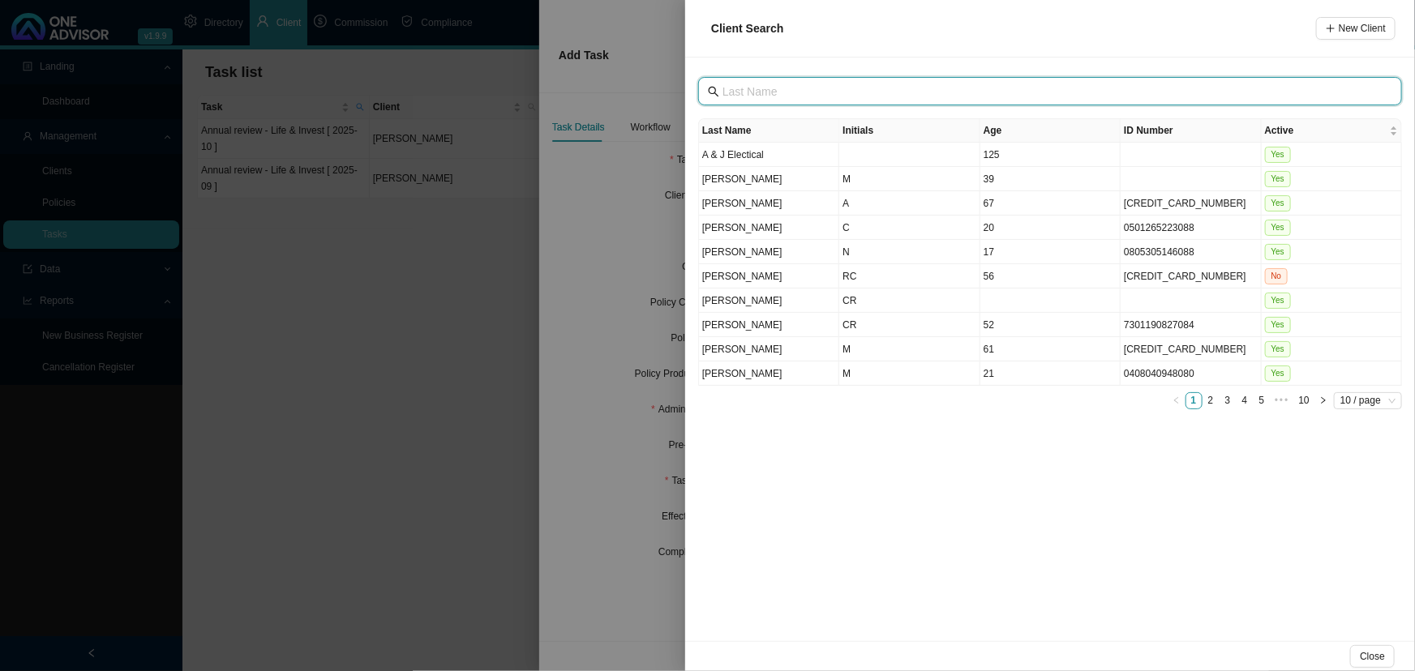
click at [759, 93] on input "text" at bounding box center [1051, 92] width 658 height 18
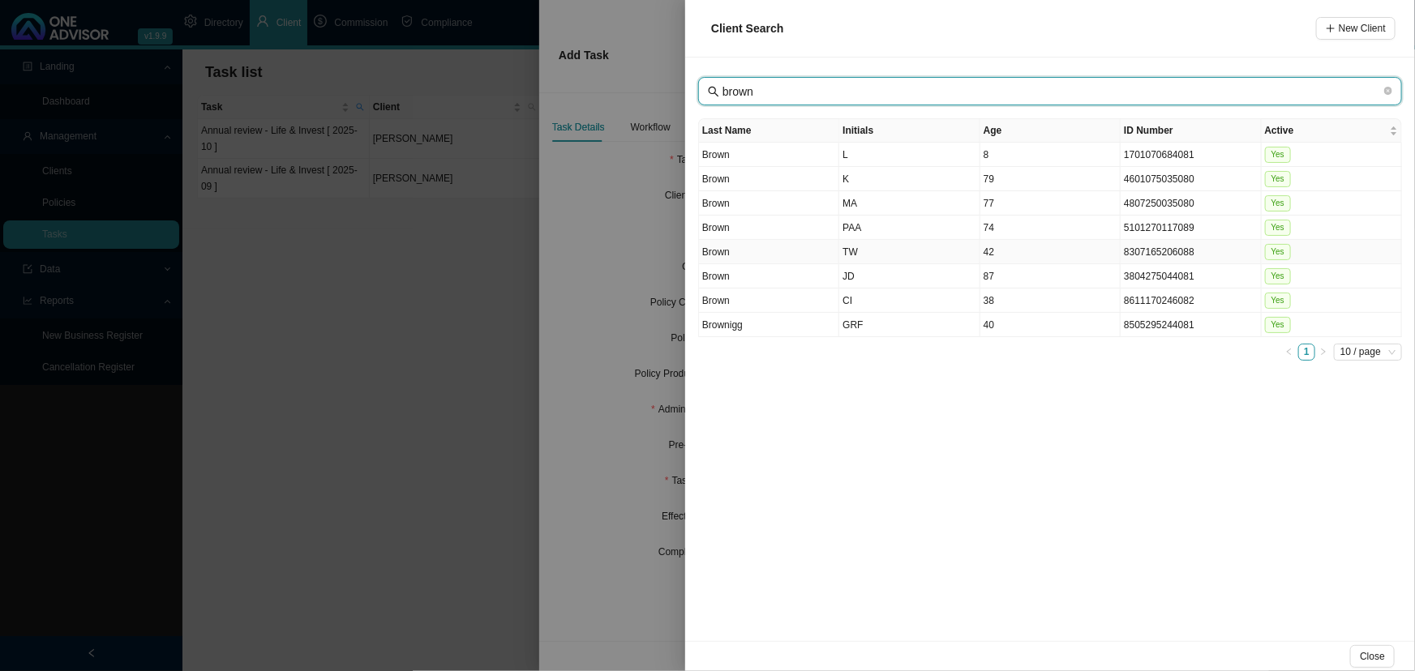
type input "brown"
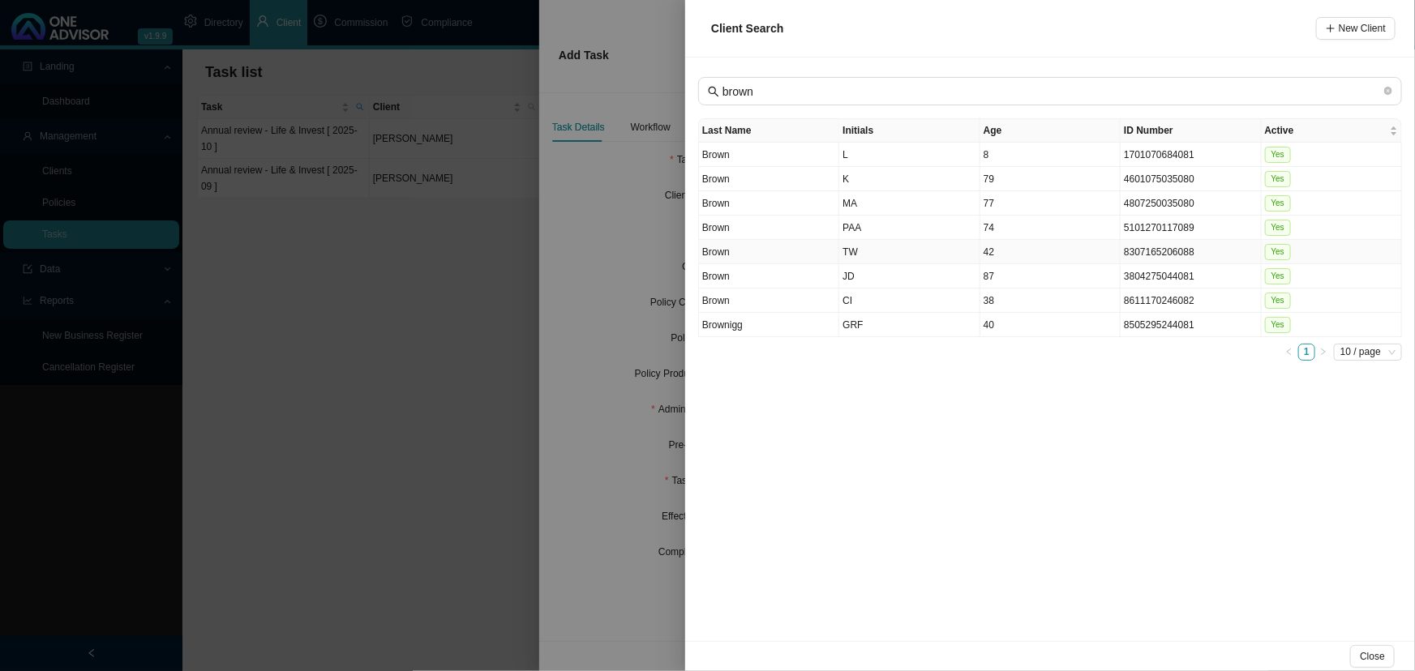
click at [870, 247] on td "TW" at bounding box center [909, 252] width 140 height 24
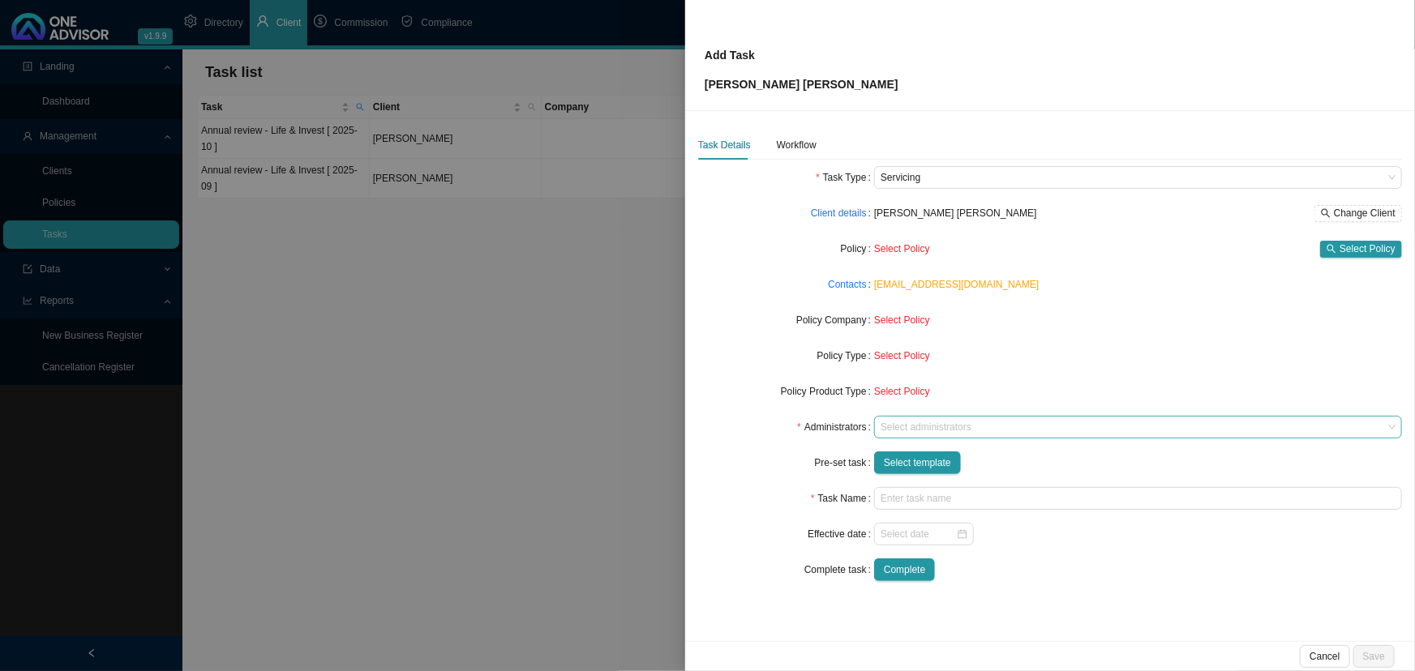
click at [916, 425] on div at bounding box center [1130, 428] width 506 height 12
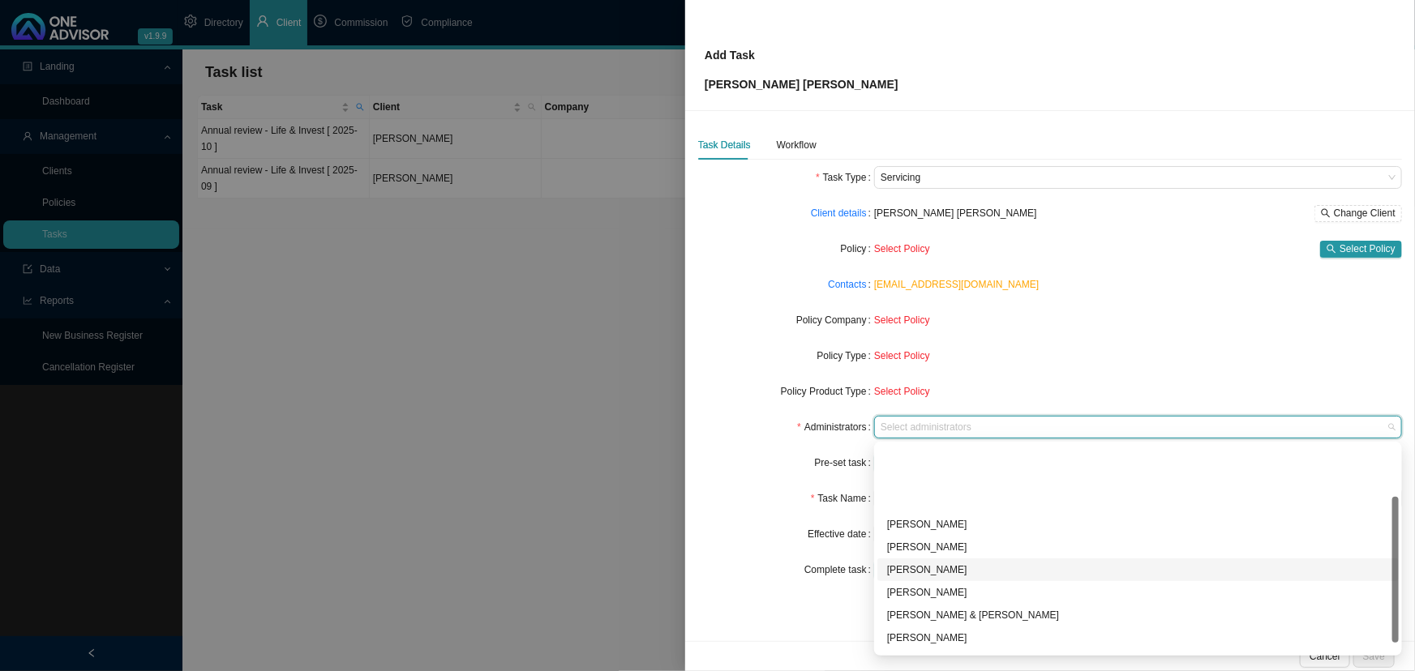
scroll to position [73, 0]
click at [933, 580] on div "[PERSON_NAME]" at bounding box center [1138, 588] width 502 height 16
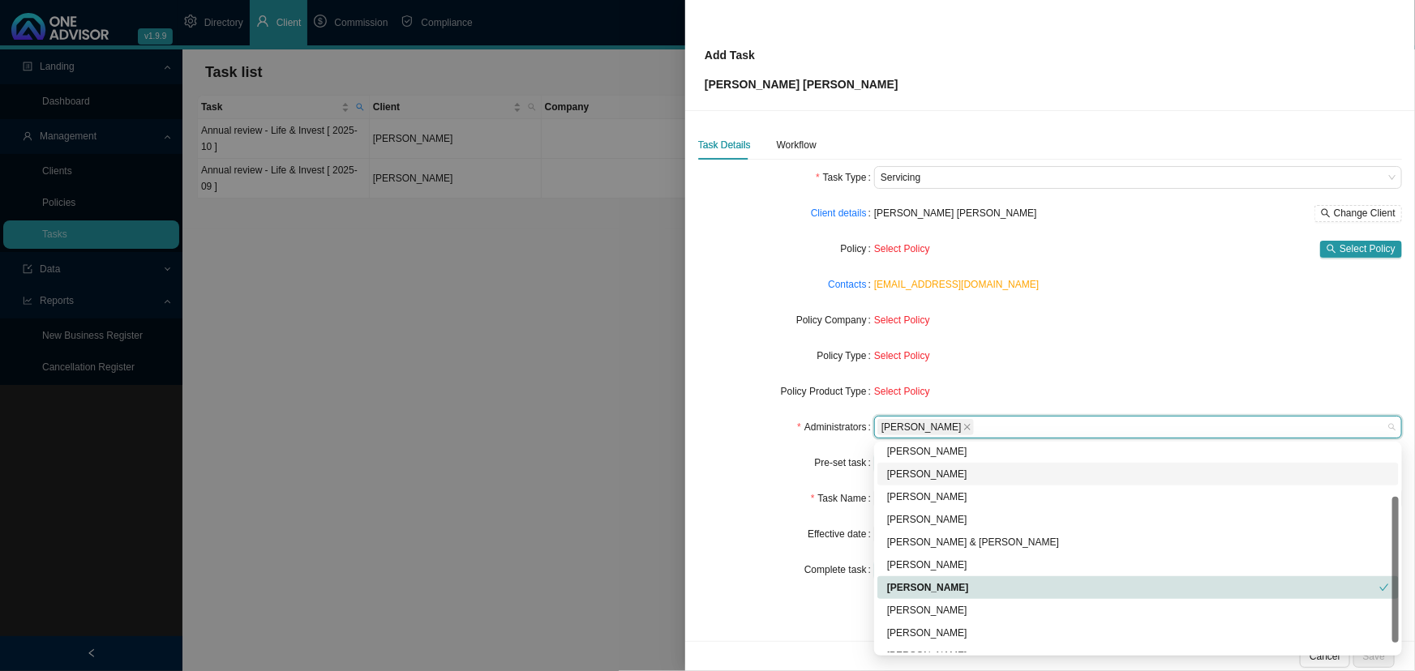
click at [935, 475] on div "[PERSON_NAME]" at bounding box center [1138, 474] width 502 height 16
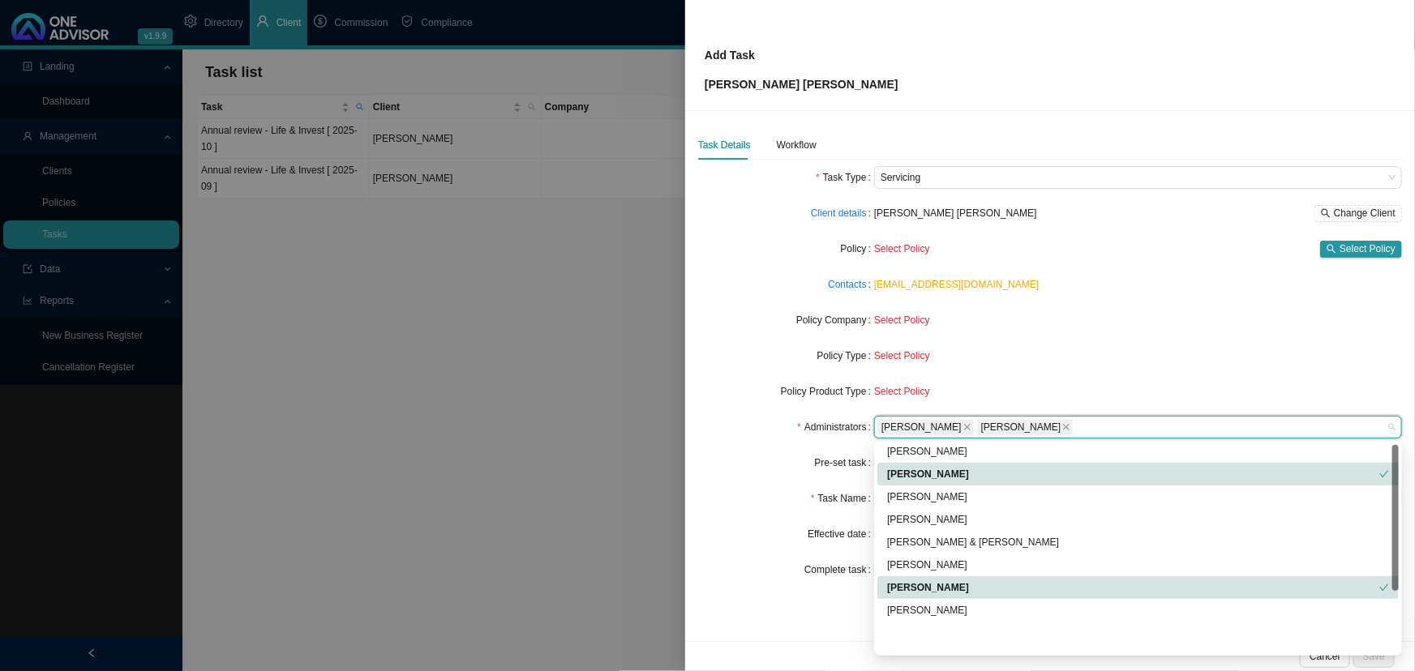
scroll to position [0, 0]
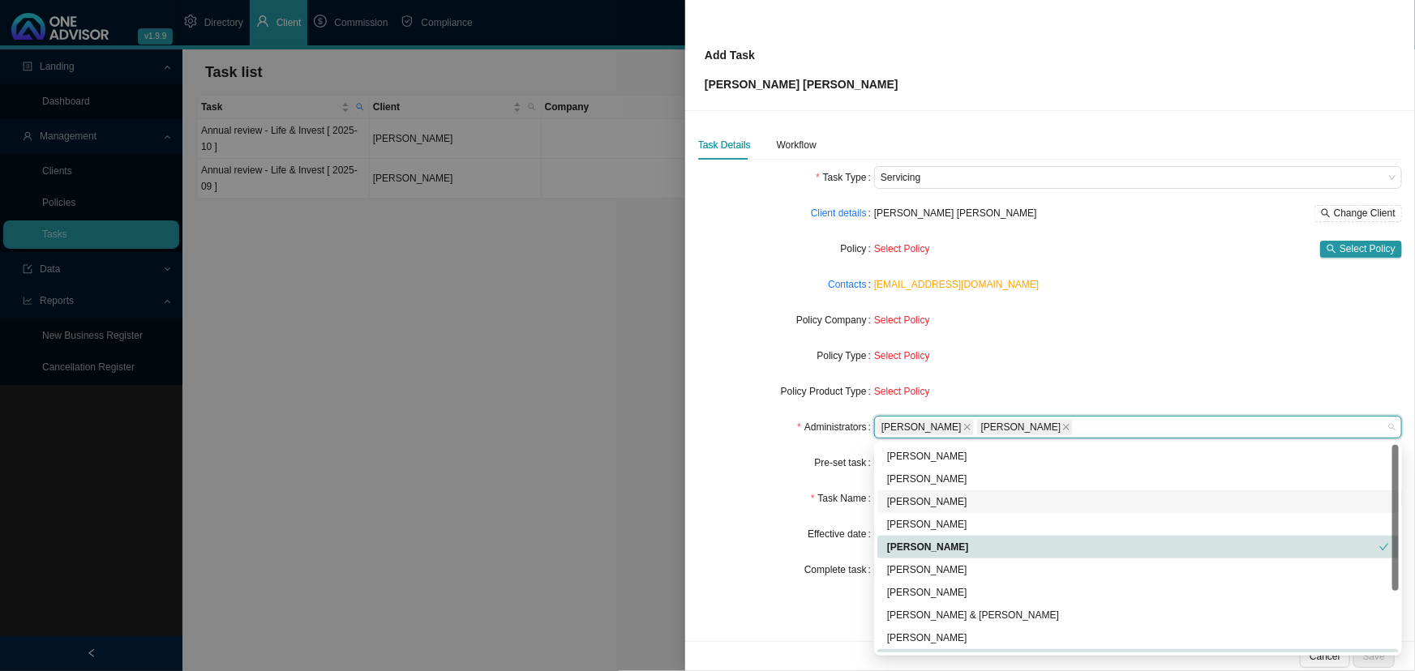
click at [936, 499] on div "[PERSON_NAME]" at bounding box center [1138, 502] width 502 height 16
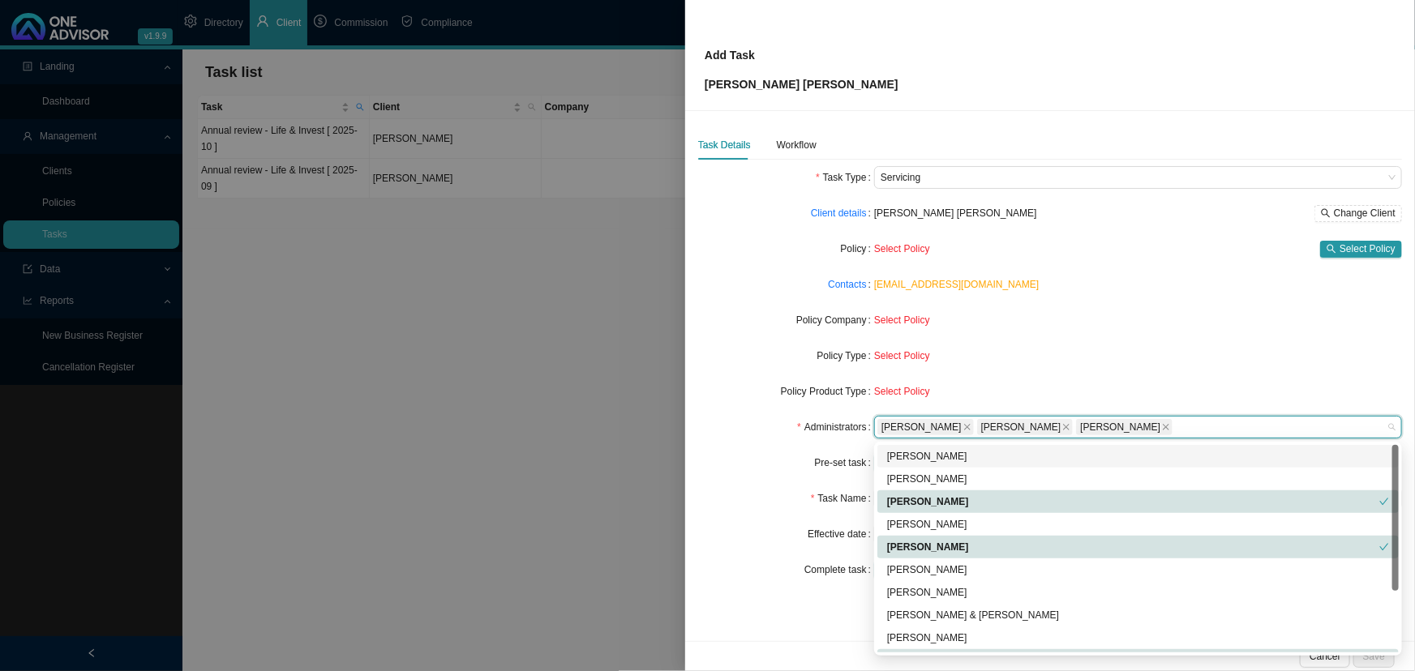
click at [1003, 327] on div "Select Policy" at bounding box center [1138, 320] width 528 height 16
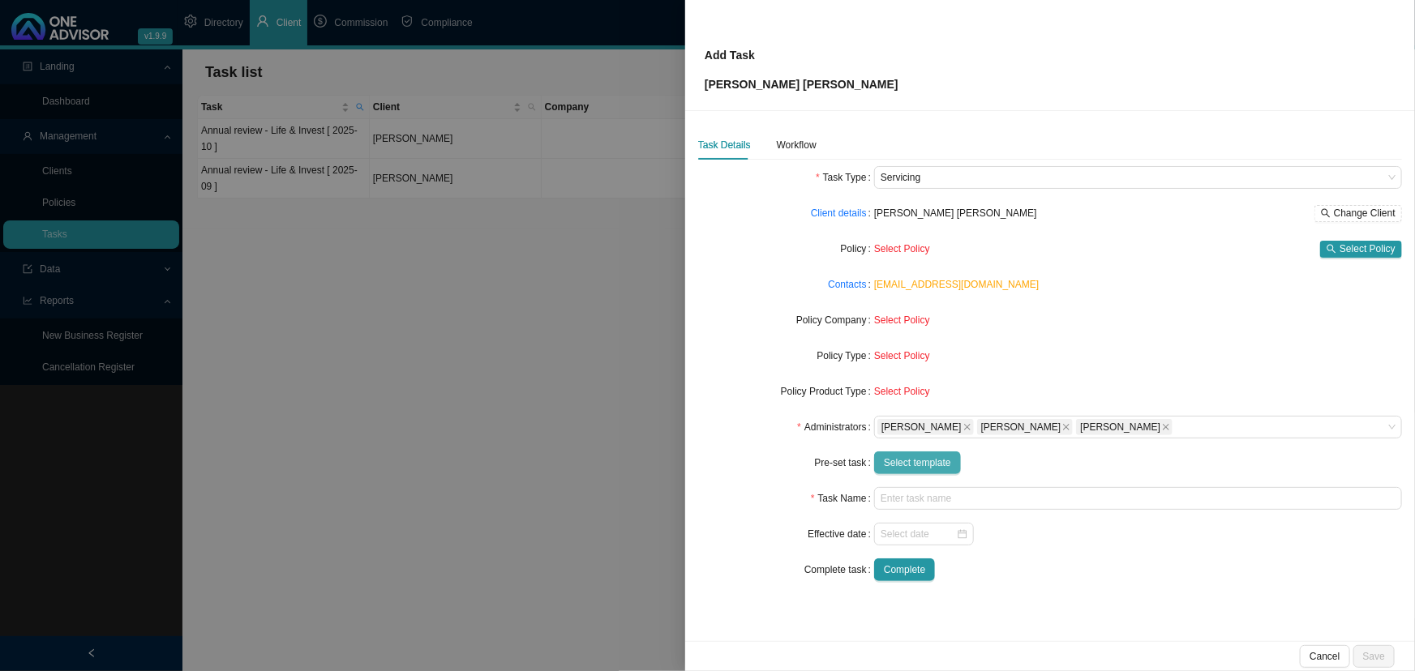
click at [919, 462] on span "Select template" at bounding box center [917, 463] width 67 height 16
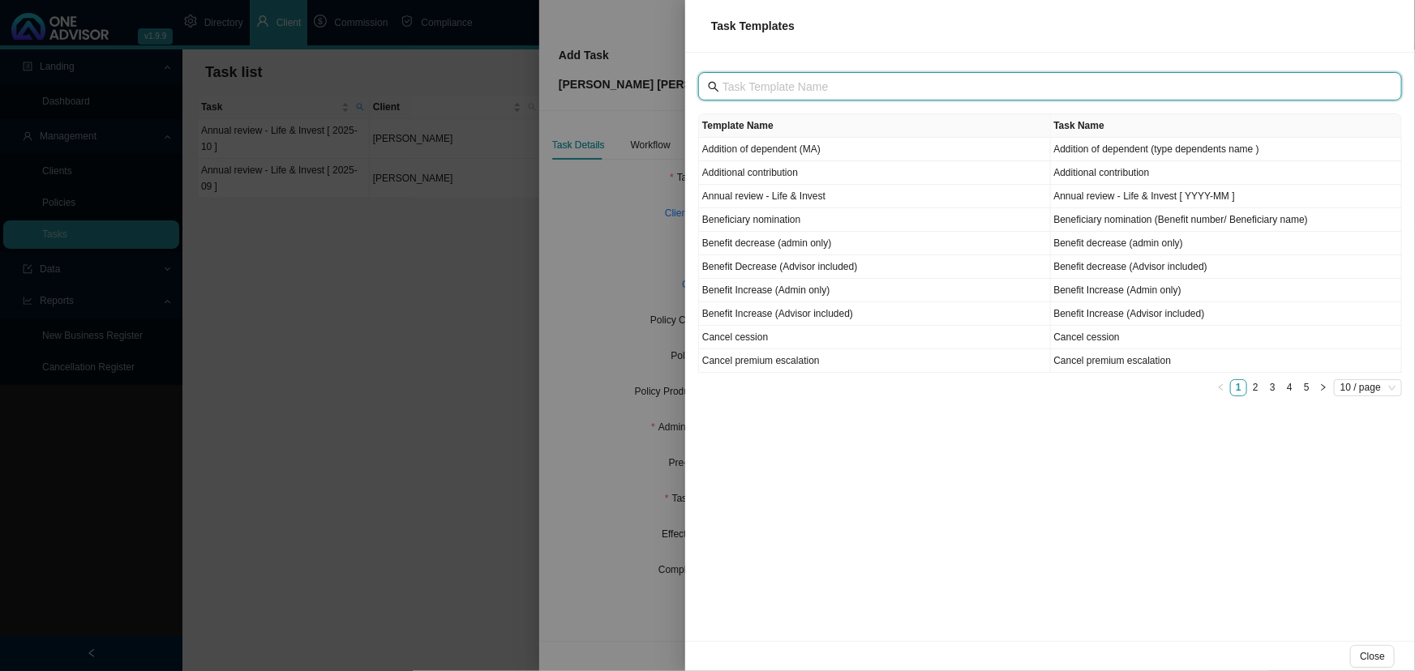
click at [773, 88] on input "text" at bounding box center [1051, 87] width 658 height 18
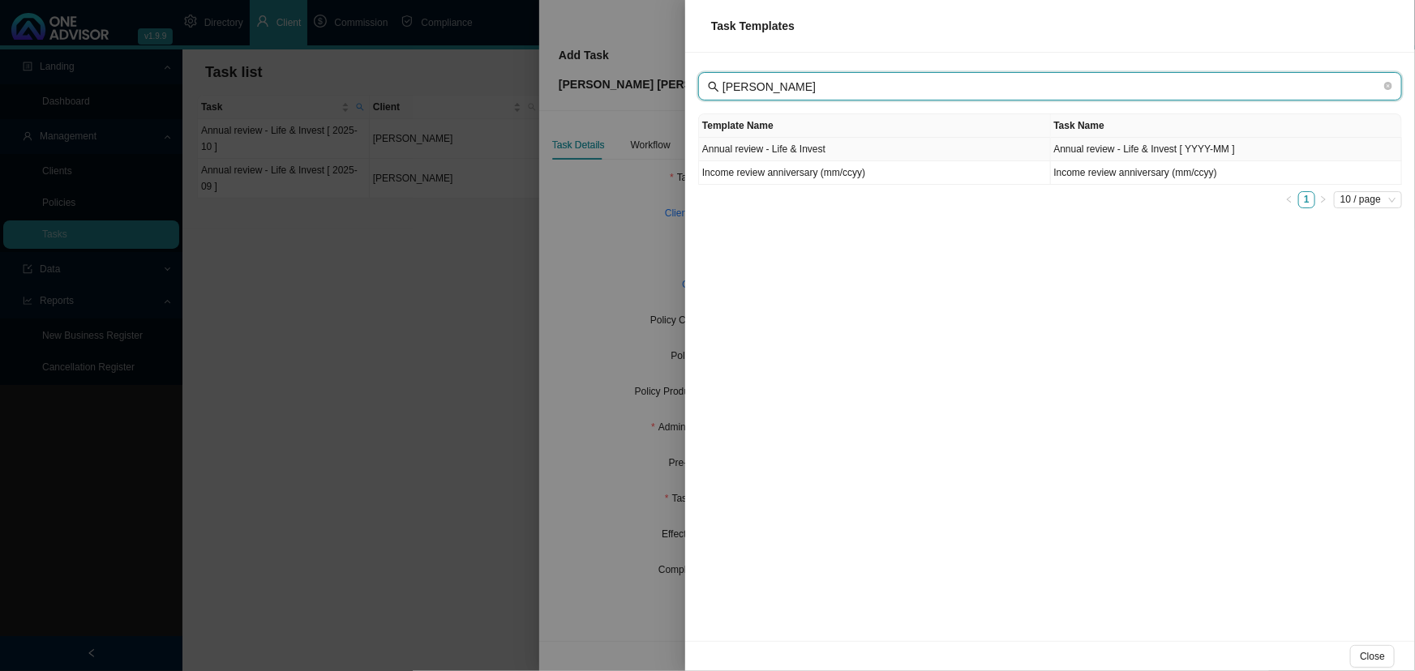
type input "[PERSON_NAME]"
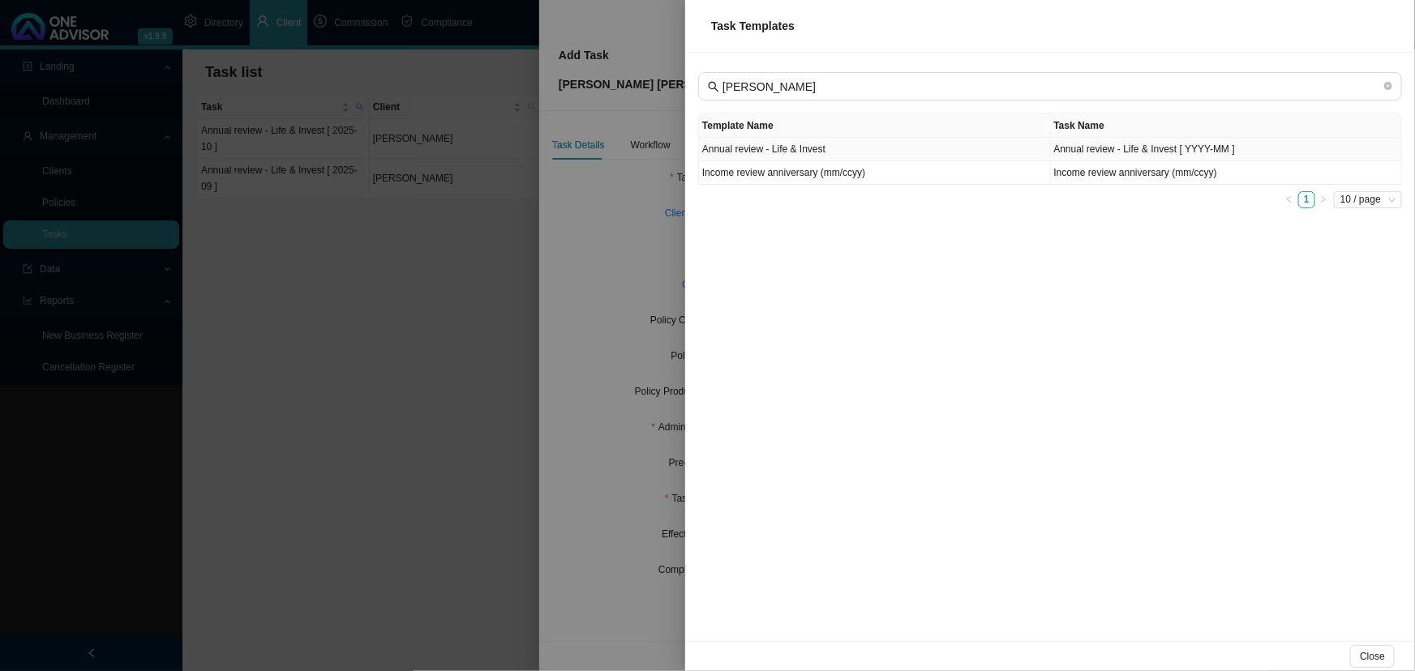
click at [790, 146] on td "Annual review - Life & Invest" at bounding box center [875, 150] width 352 height 24
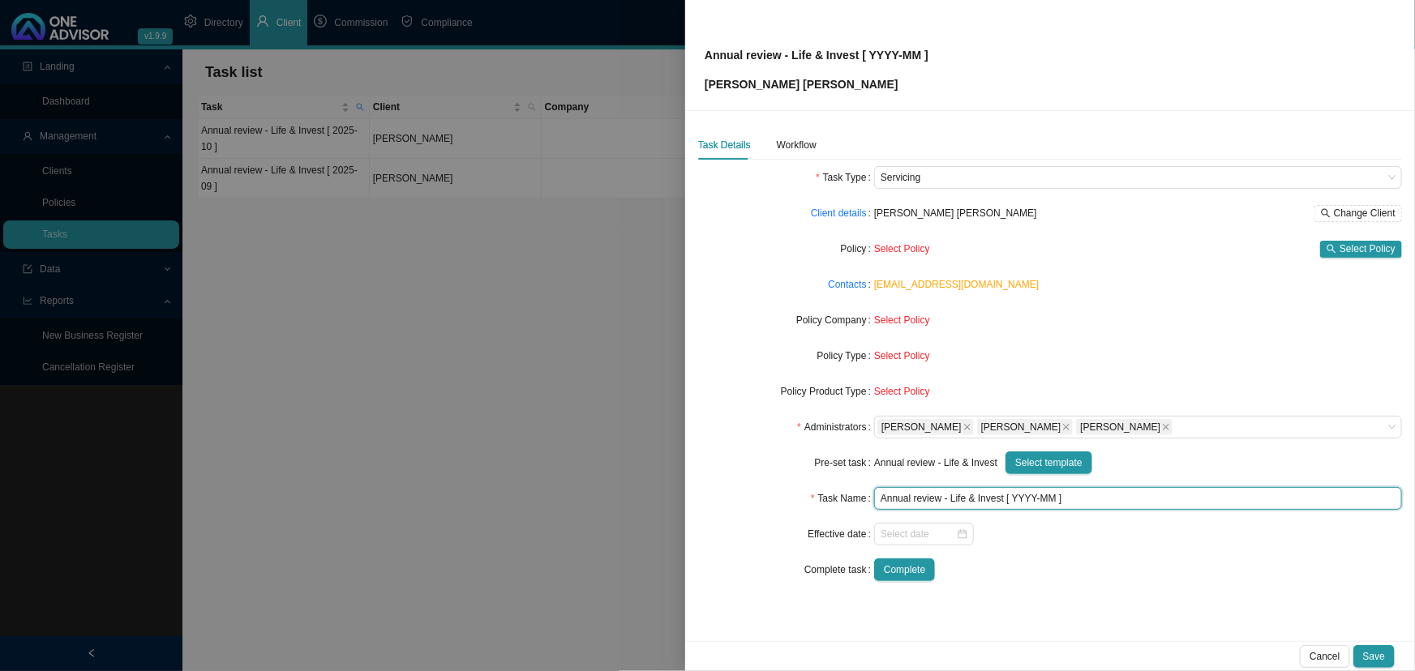
click at [1054, 499] on input "Annual review - Life & Invest [ YYYY-MM ]" at bounding box center [1138, 498] width 528 height 23
drag, startPoint x: 1054, startPoint y: 499, endPoint x: 1013, endPoint y: 495, distance: 40.7
click at [1013, 495] on input "Annual review - Life & Invest [ YYYY-MM ]" at bounding box center [1138, 498] width 528 height 23
type input "Annual review - Life & Invest [ 2025-10 ]"
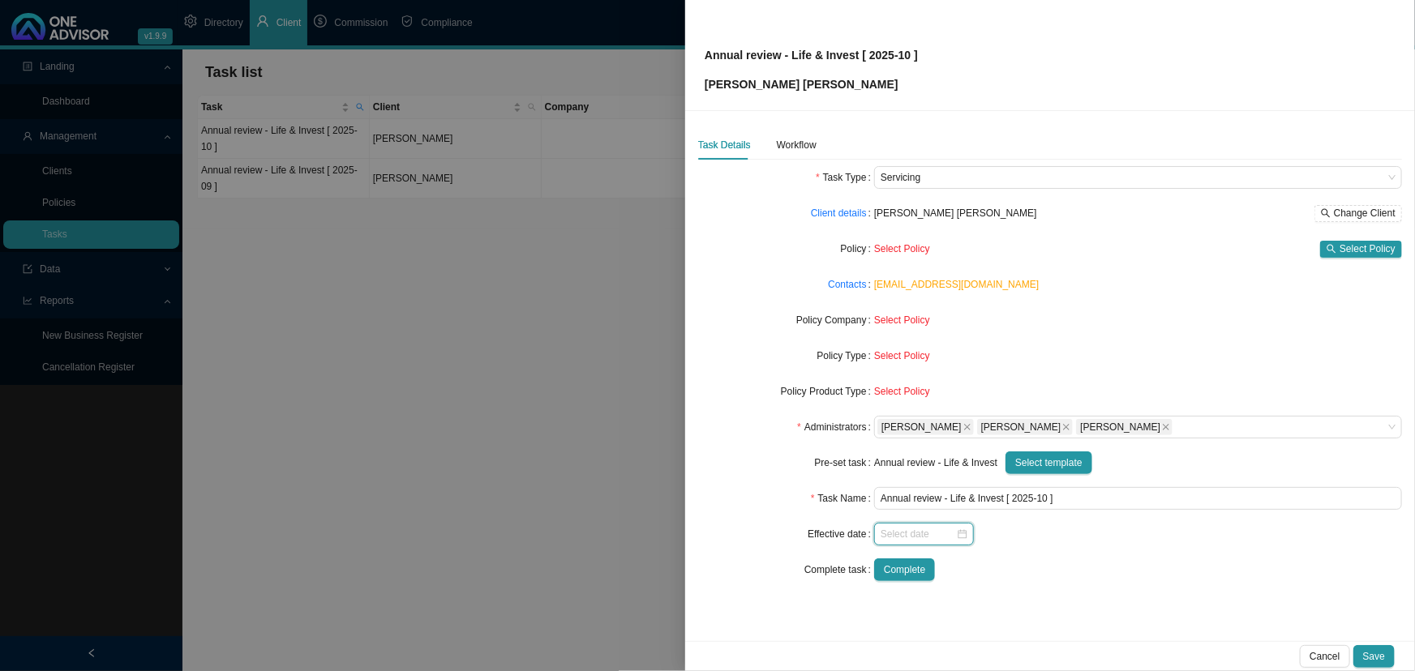
click at [932, 533] on input at bounding box center [917, 534] width 75 height 16
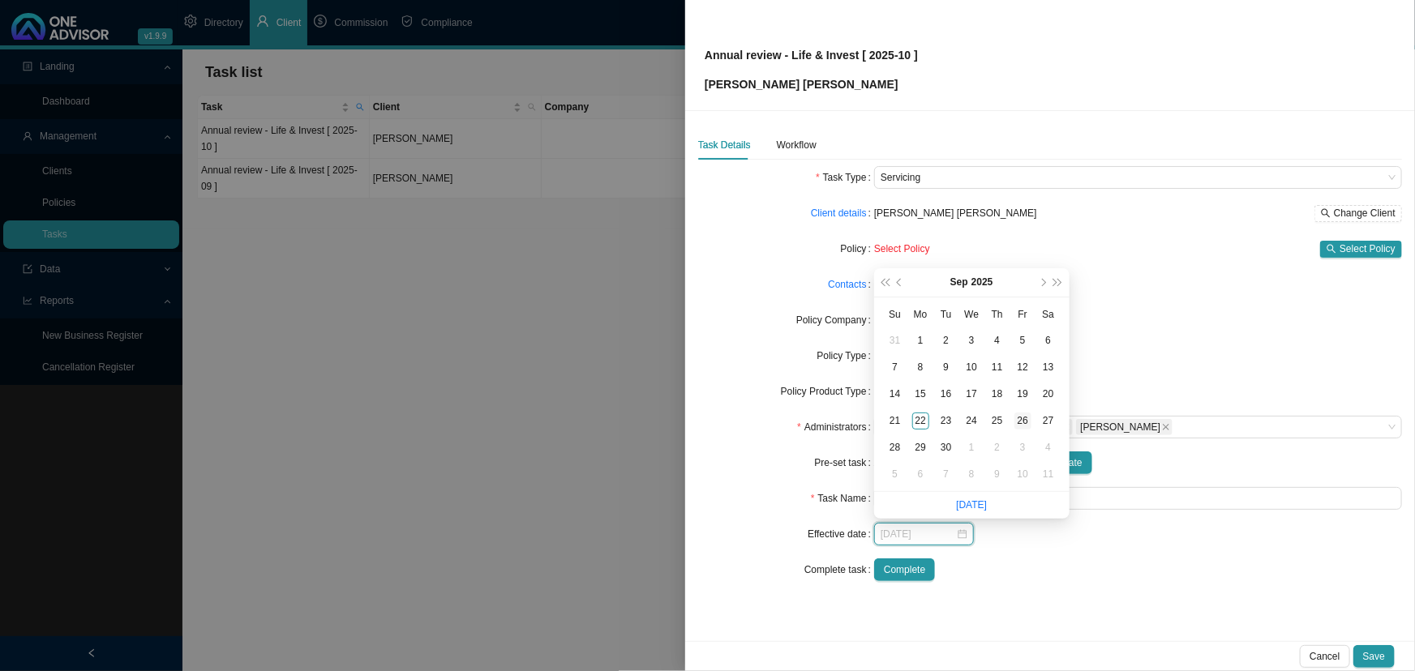
type input "[DATE]"
click at [1023, 418] on div "26" at bounding box center [1022, 421] width 17 height 17
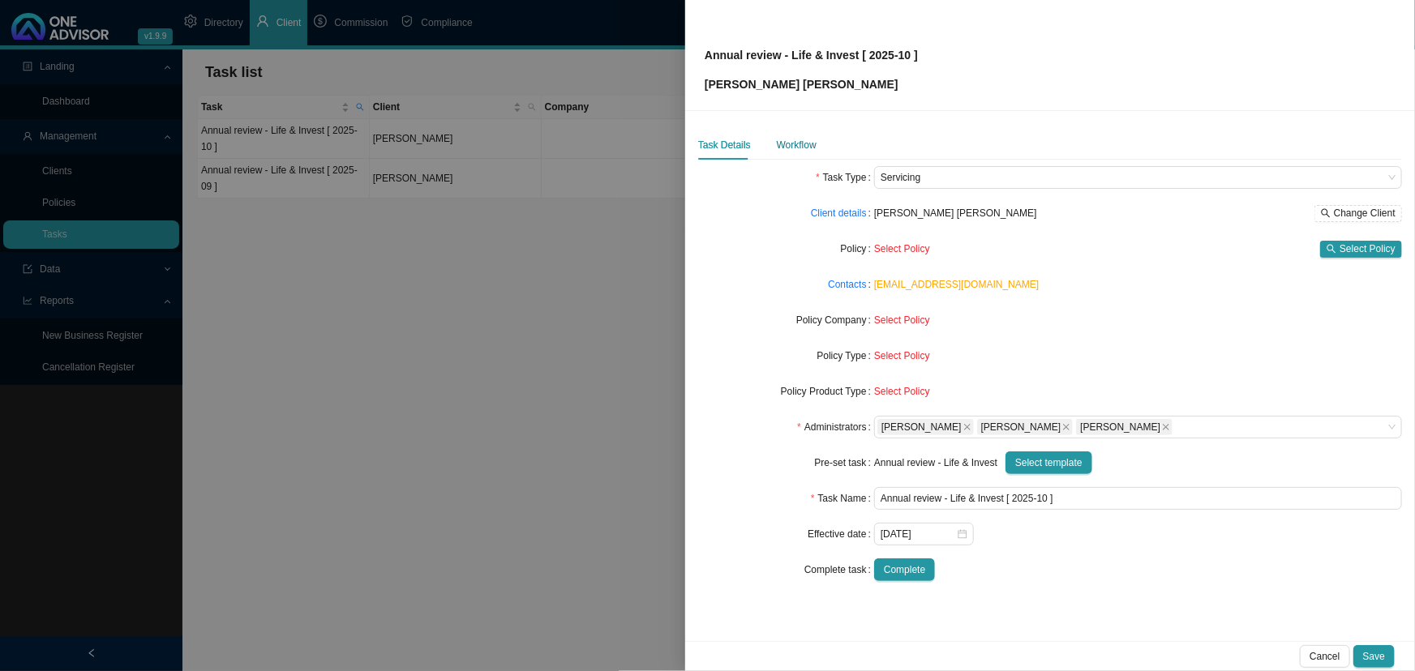
click at [799, 143] on div "Workflow" at bounding box center [797, 145] width 40 height 16
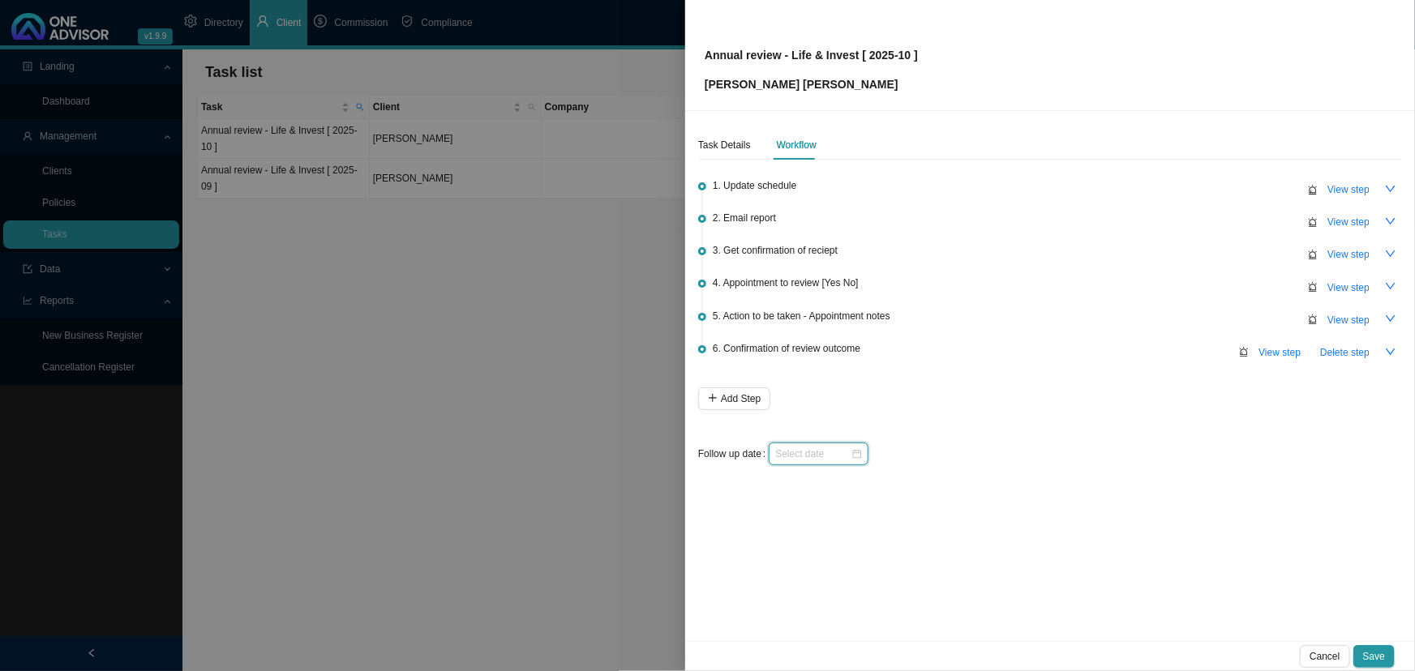
click at [808, 449] on input at bounding box center [812, 454] width 75 height 16
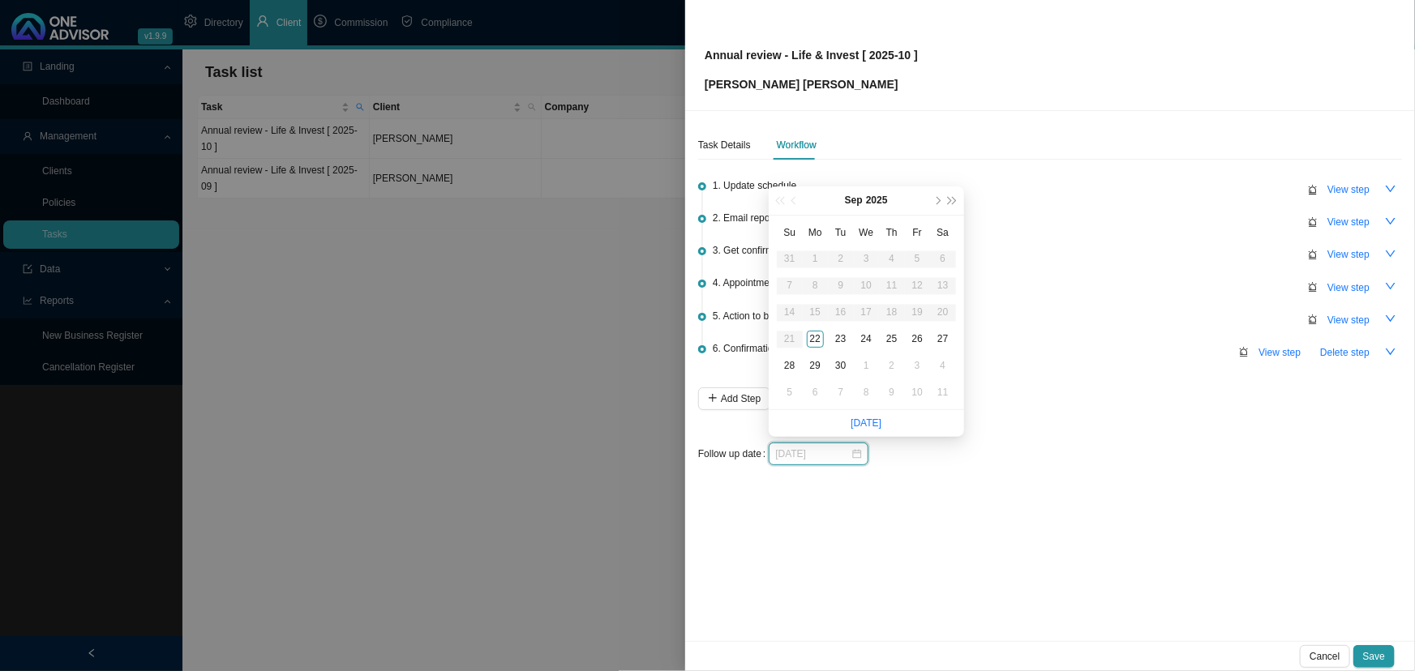
type input "[DATE]"
click at [817, 336] on div "22" at bounding box center [815, 339] width 17 height 17
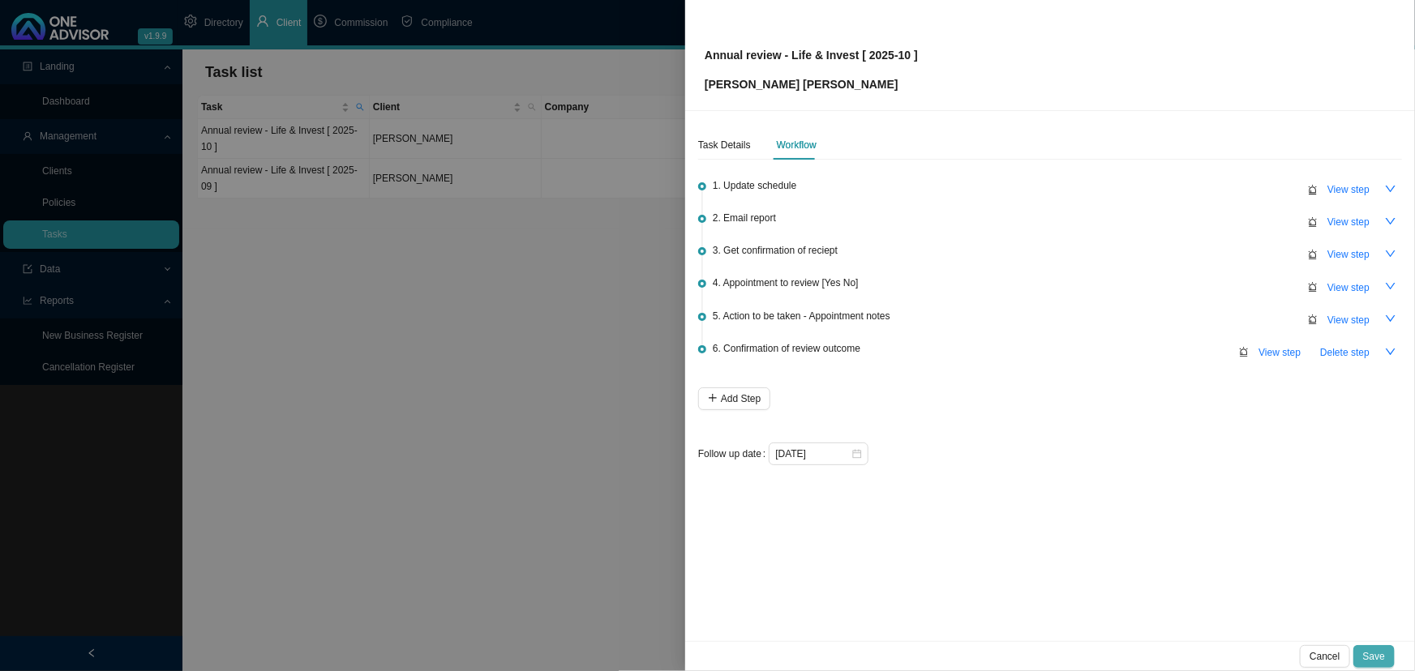
click at [1378, 652] on span "Save" at bounding box center [1374, 657] width 22 height 16
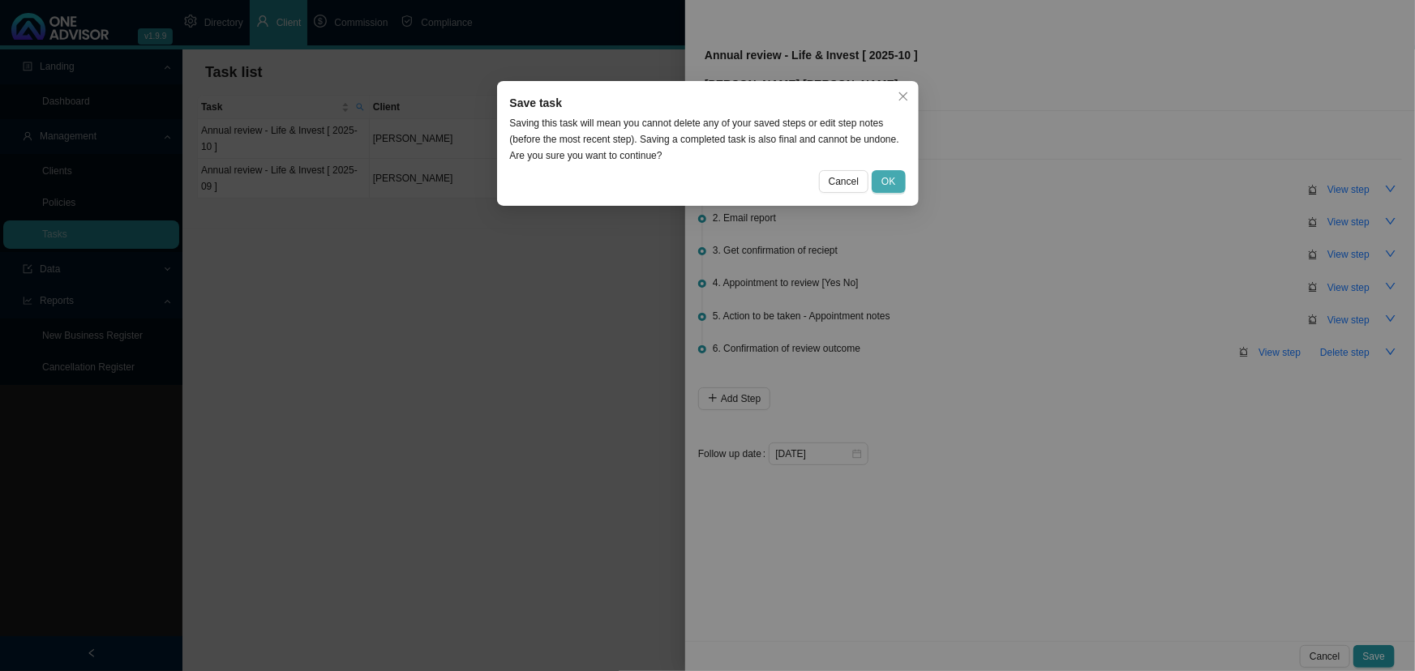
click at [890, 179] on span "OK" at bounding box center [888, 181] width 14 height 16
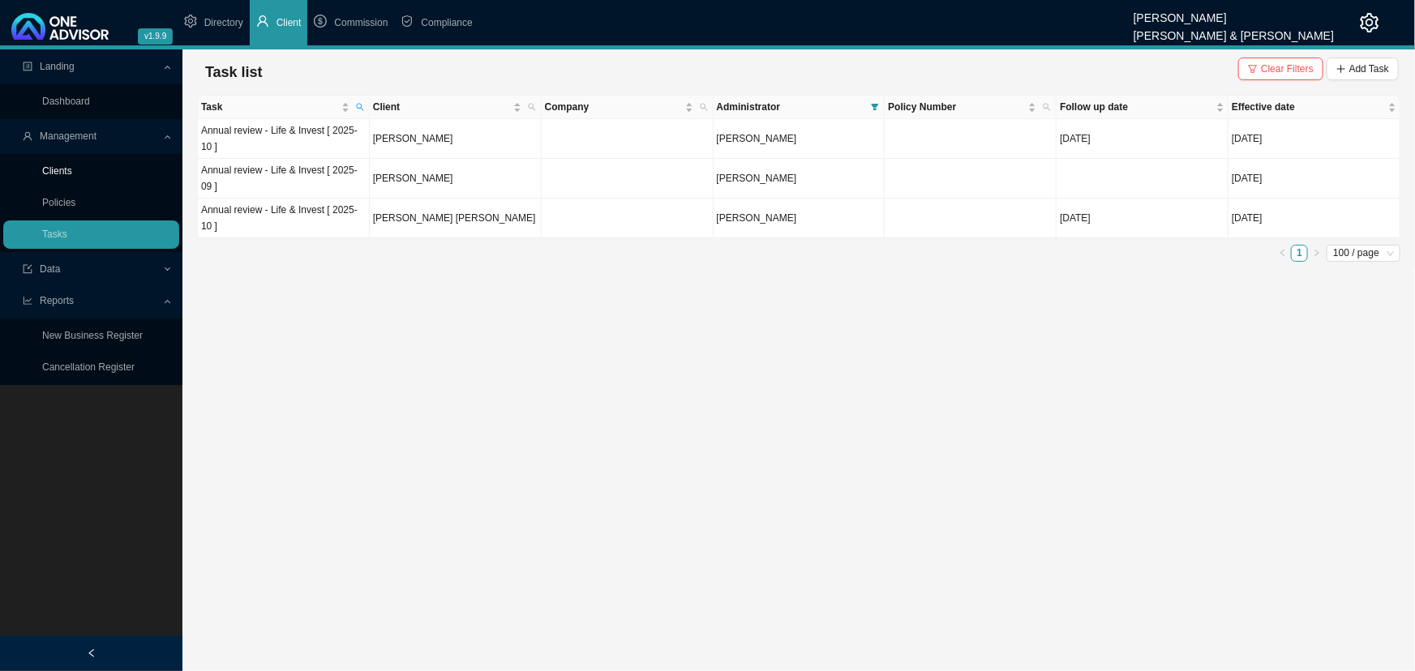
click at [69, 170] on link "Clients" at bounding box center [57, 170] width 30 height 11
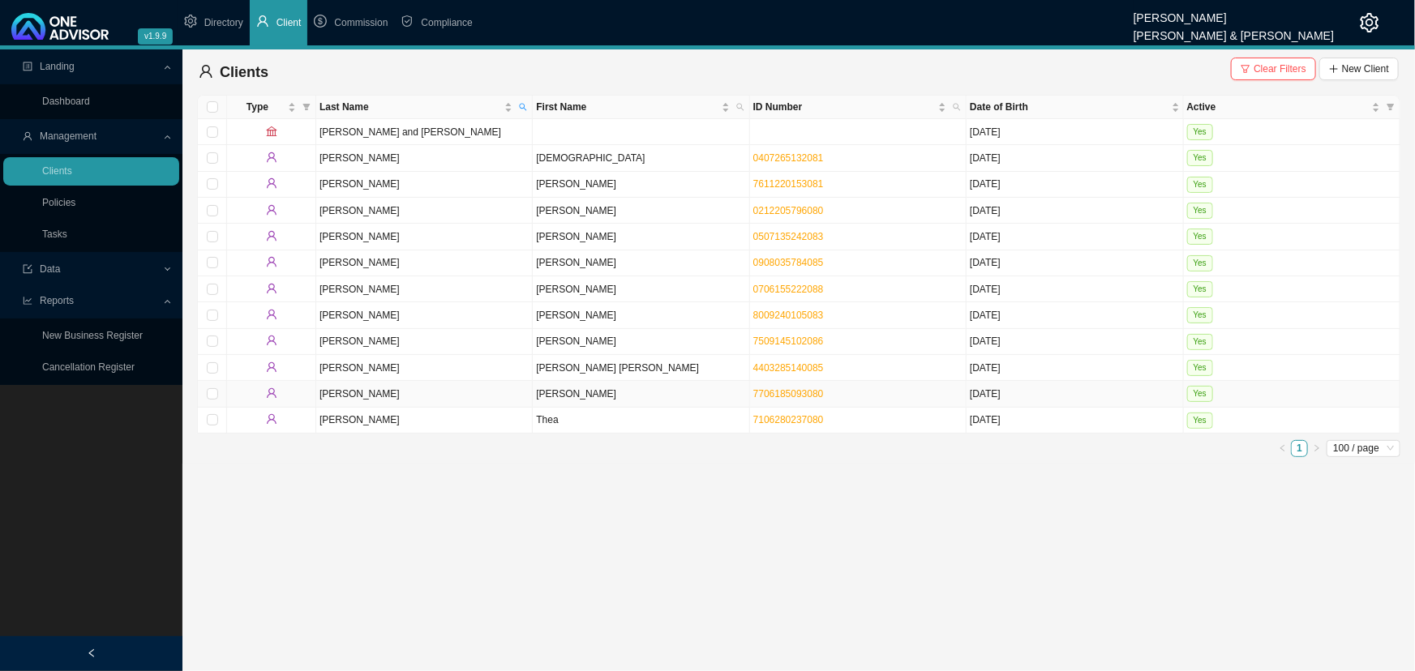
click at [624, 392] on td "[PERSON_NAME]" at bounding box center [641, 394] width 216 height 26
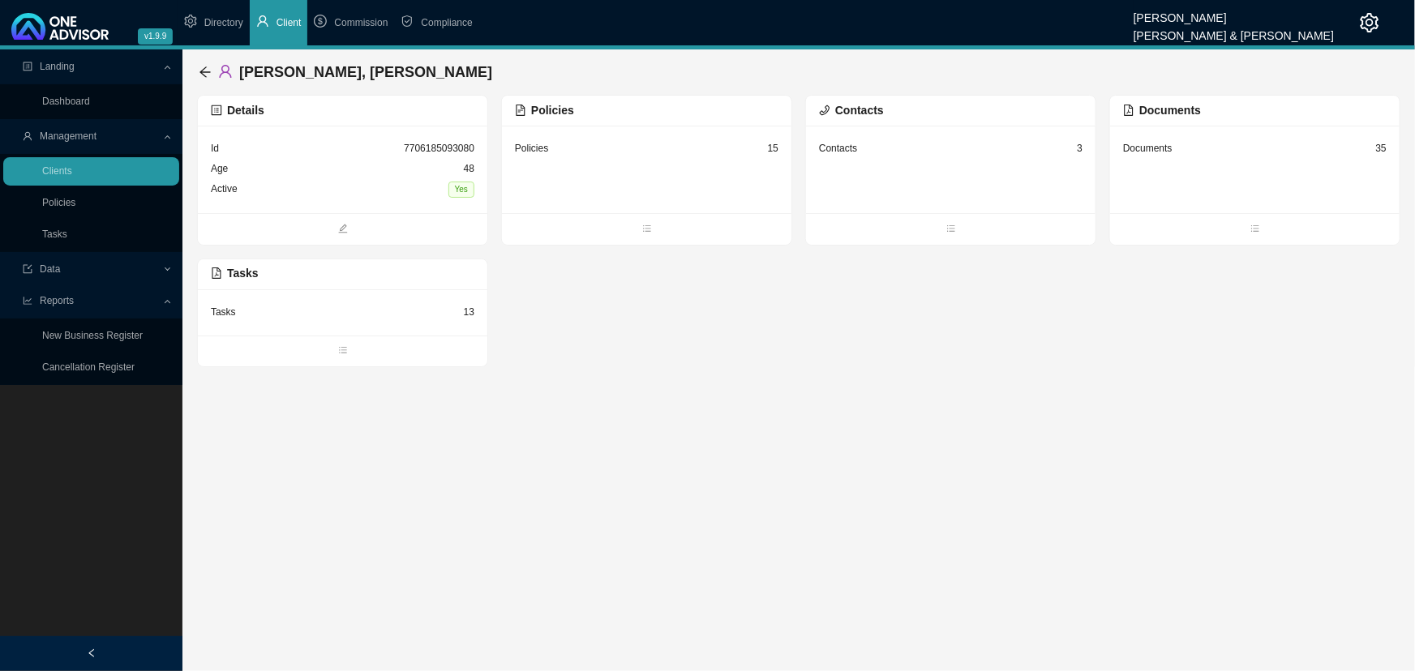
click at [1189, 185] on div "Documents 35" at bounding box center [1254, 170] width 289 height 88
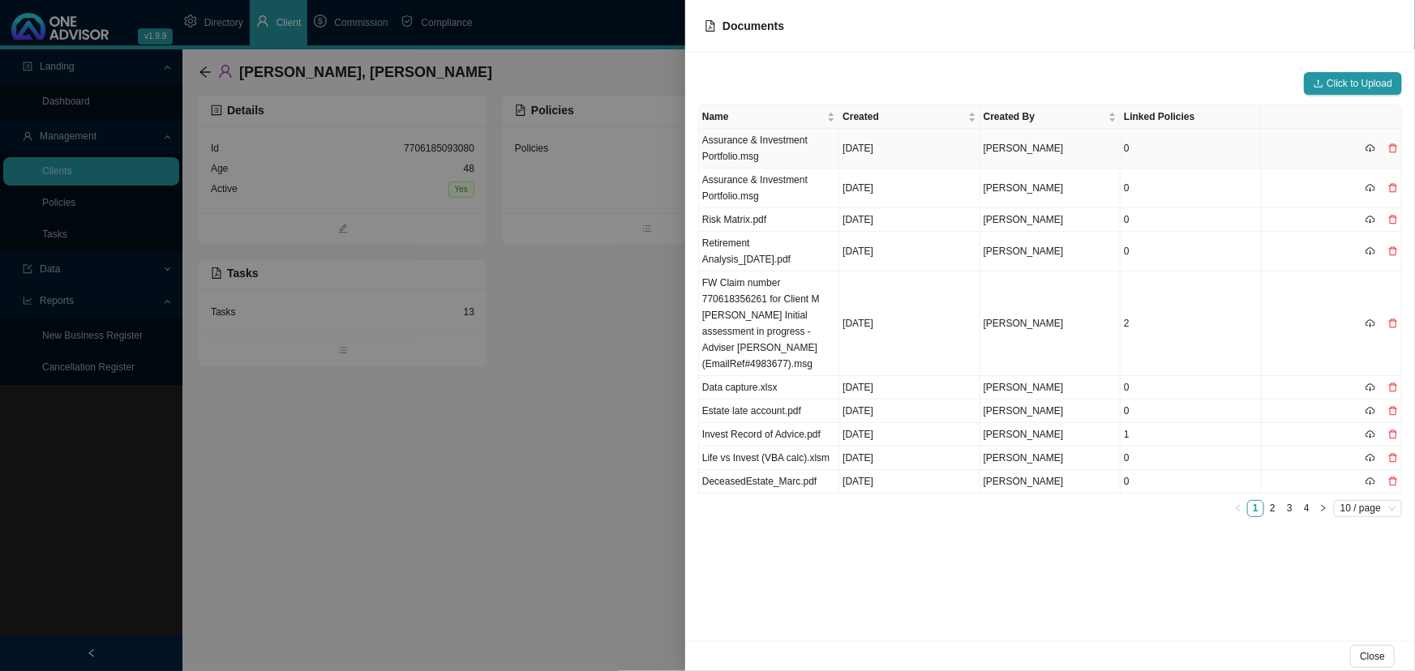
click at [790, 151] on td "Assurance & Investment Portfolio.msg" at bounding box center [769, 149] width 140 height 40
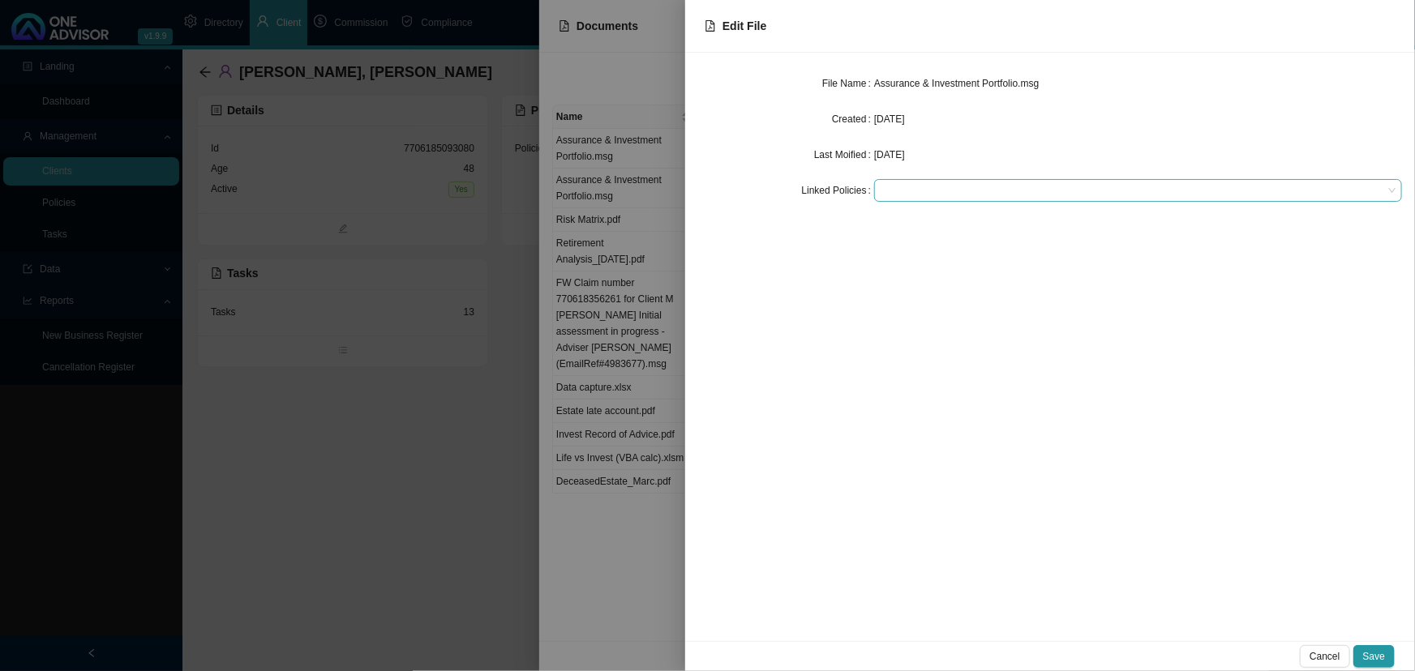
click at [900, 185] on div at bounding box center [1130, 191] width 506 height 12
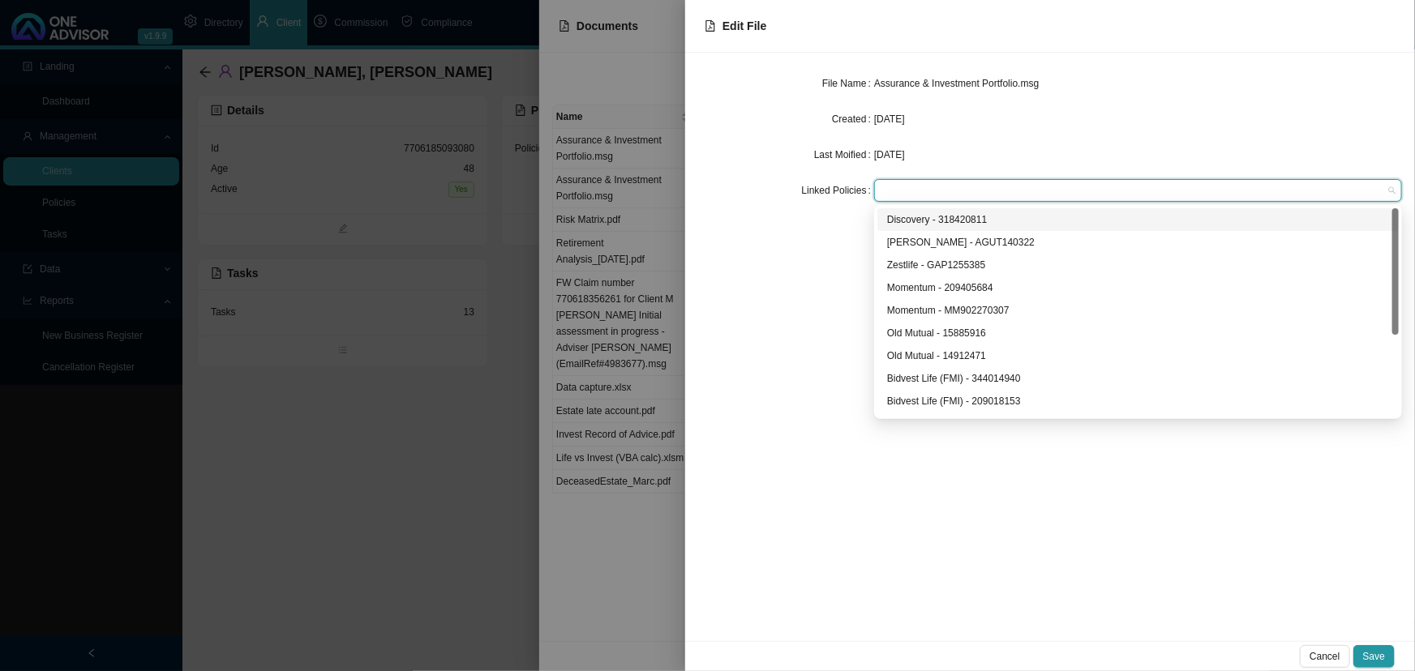
click at [927, 220] on div "Discovery - 318420811" at bounding box center [1138, 220] width 502 height 16
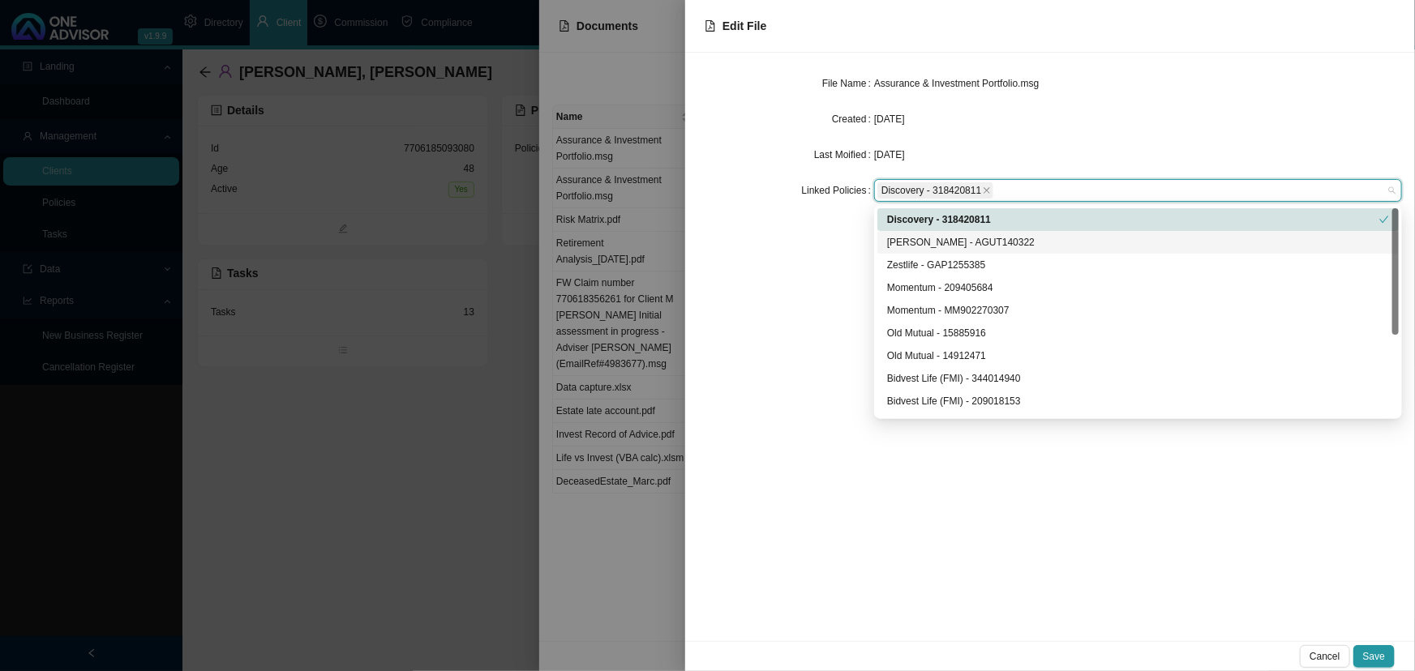
click at [928, 240] on div "[PERSON_NAME] - AGUT140322" at bounding box center [1138, 242] width 502 height 16
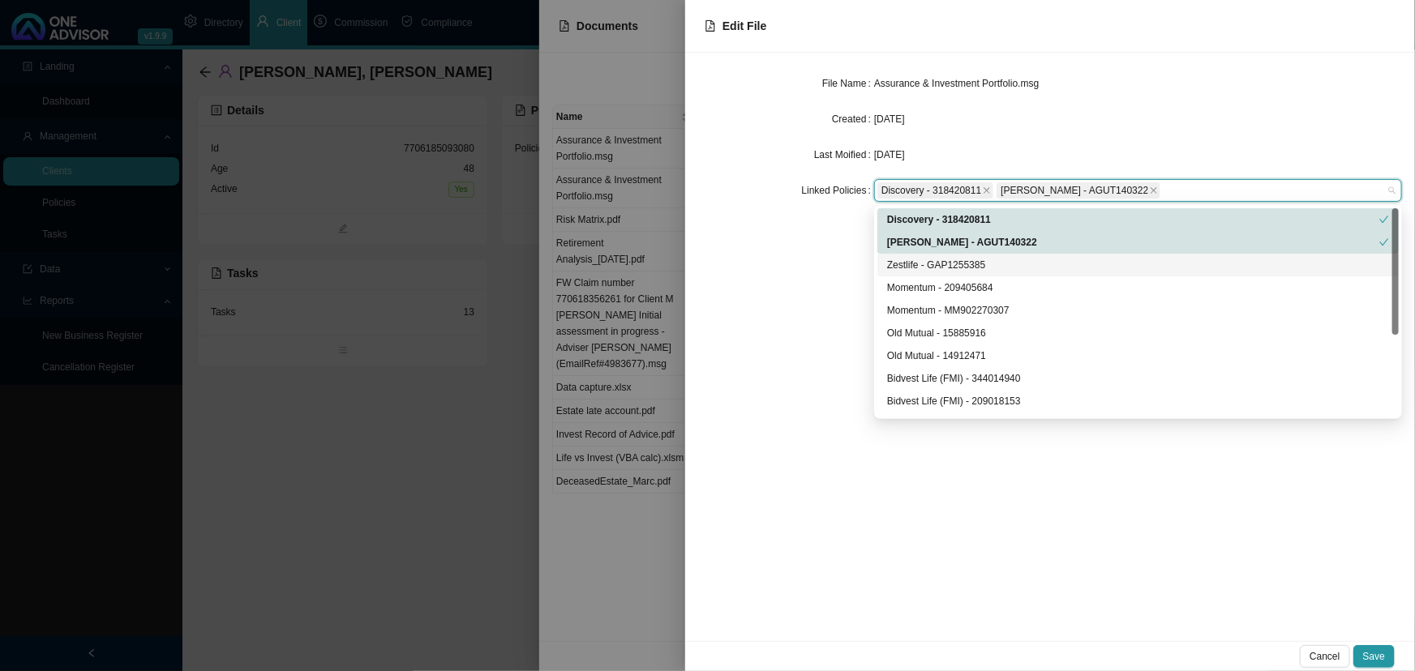
click at [932, 262] on div "Zestlife - GAP1255385" at bounding box center [1138, 265] width 502 height 16
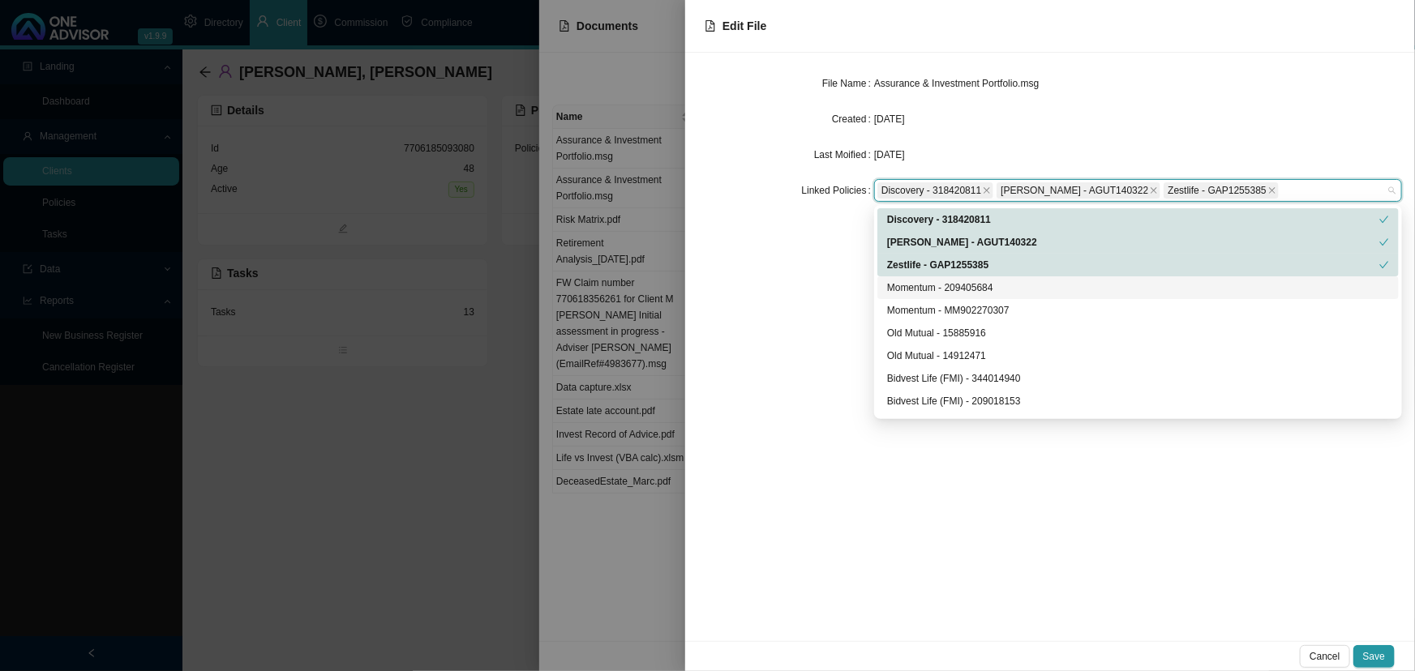
click at [932, 284] on div "Momentum - 209405684" at bounding box center [1138, 288] width 502 height 16
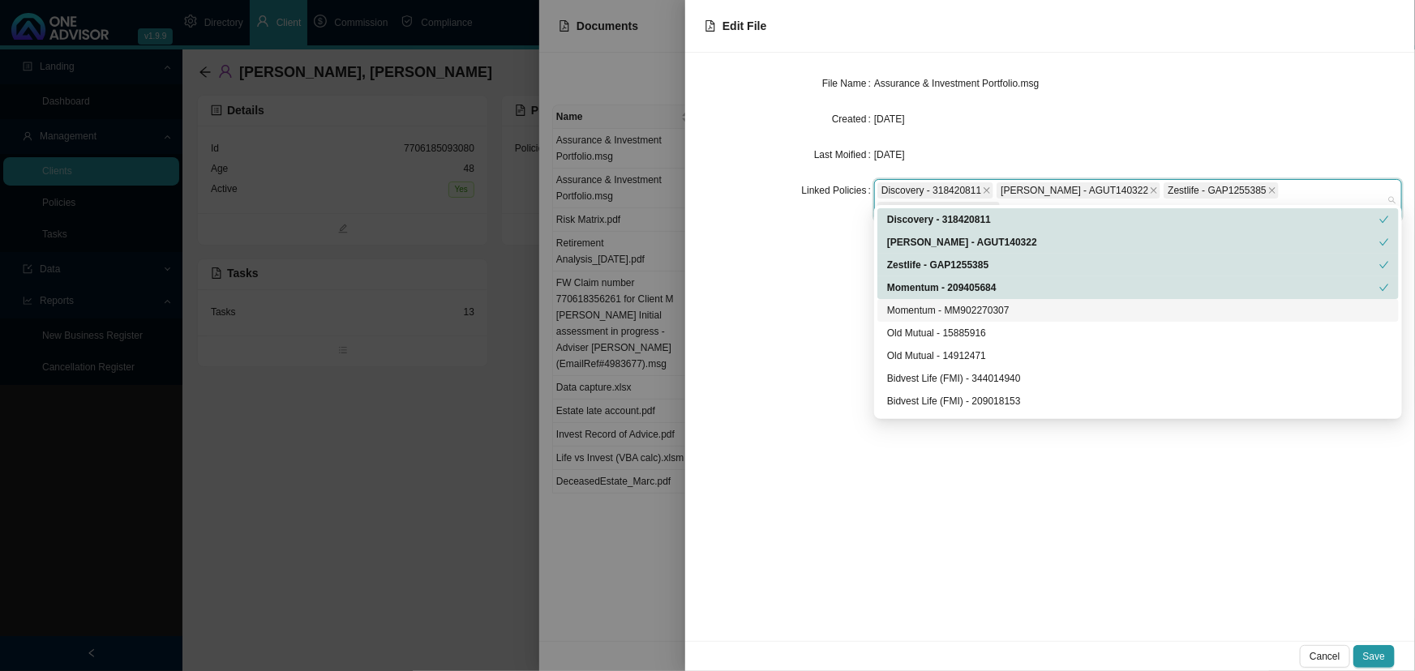
click at [931, 305] on div "Momentum - MM902270307" at bounding box center [1138, 310] width 502 height 16
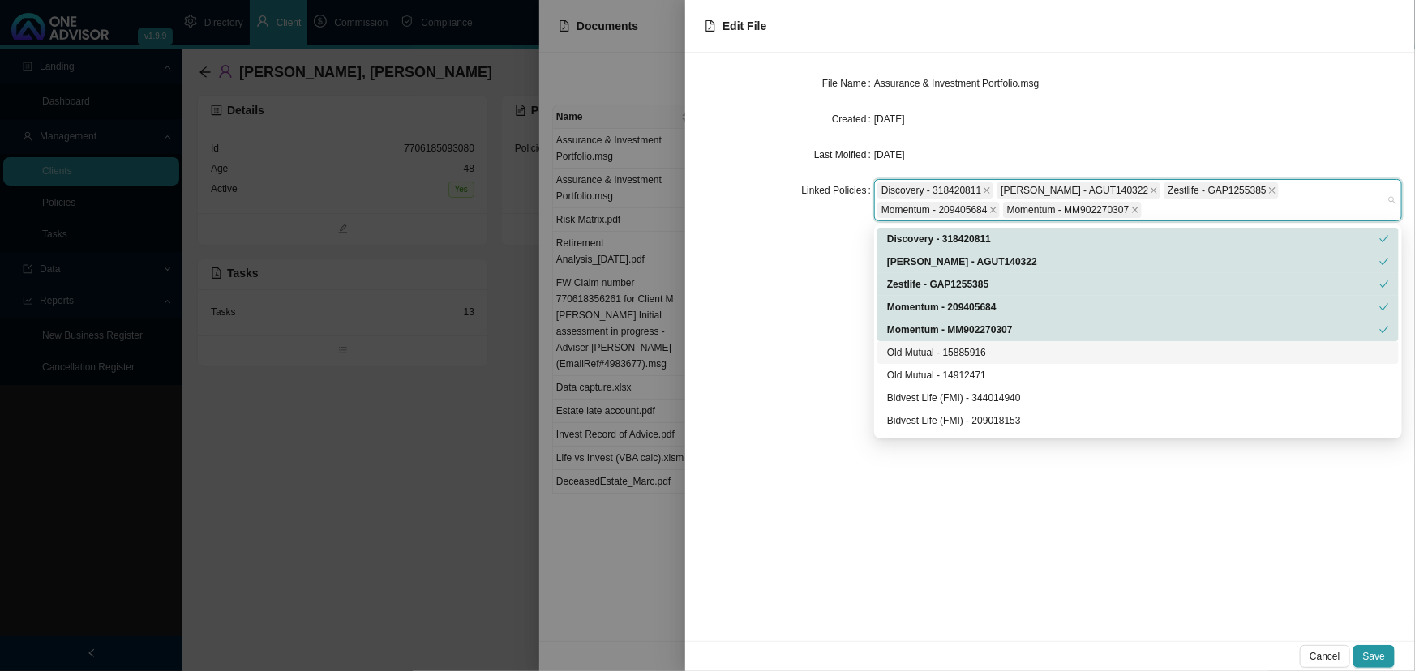
click at [928, 345] on div "Old Mutual - 15885916" at bounding box center [1138, 353] width 502 height 16
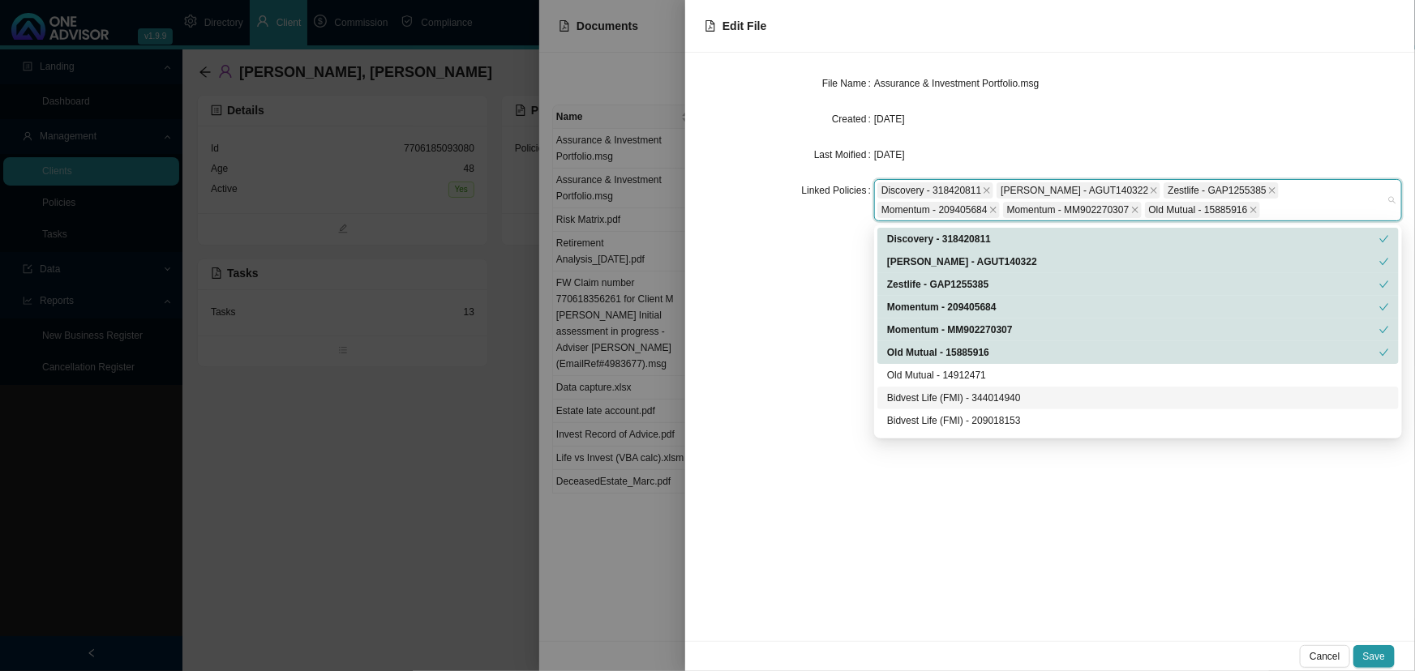
click at [932, 388] on div "Bidvest Life (FMI) - 344014940" at bounding box center [1137, 398] width 521 height 23
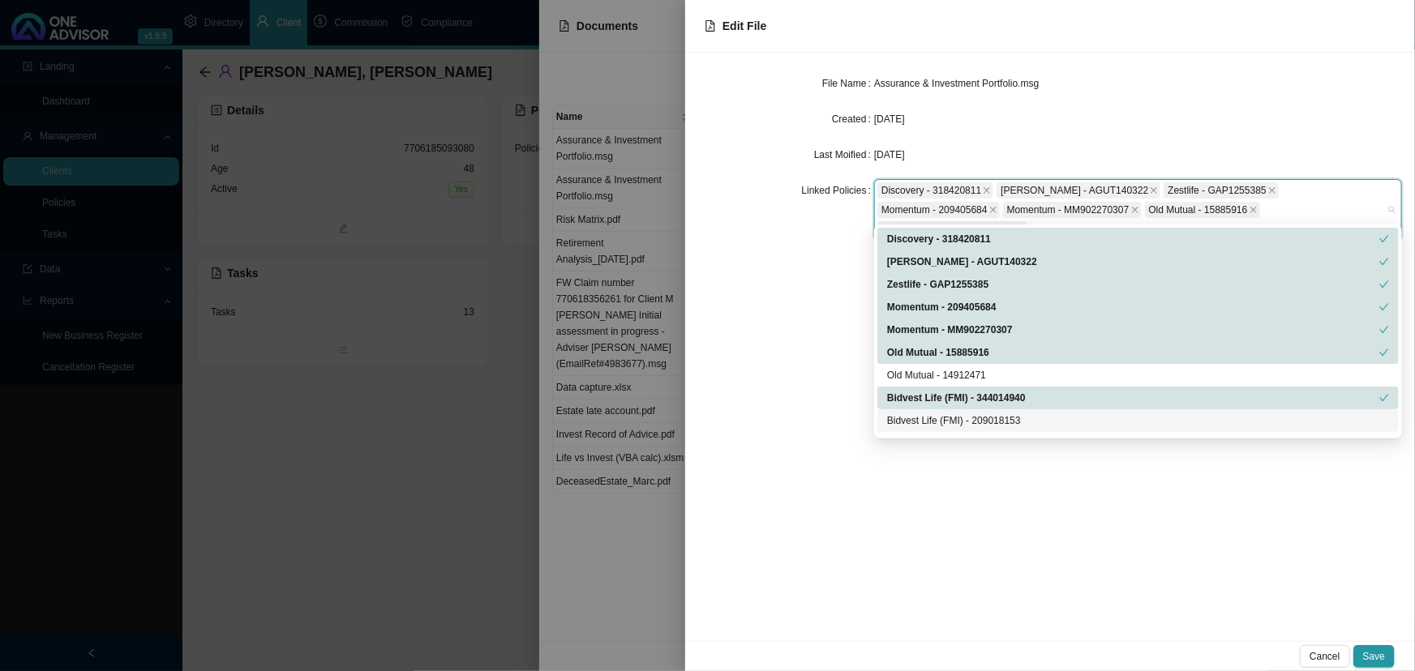
click at [932, 425] on div "Bidvest Life (FMI) - 209018153" at bounding box center [1138, 421] width 502 height 16
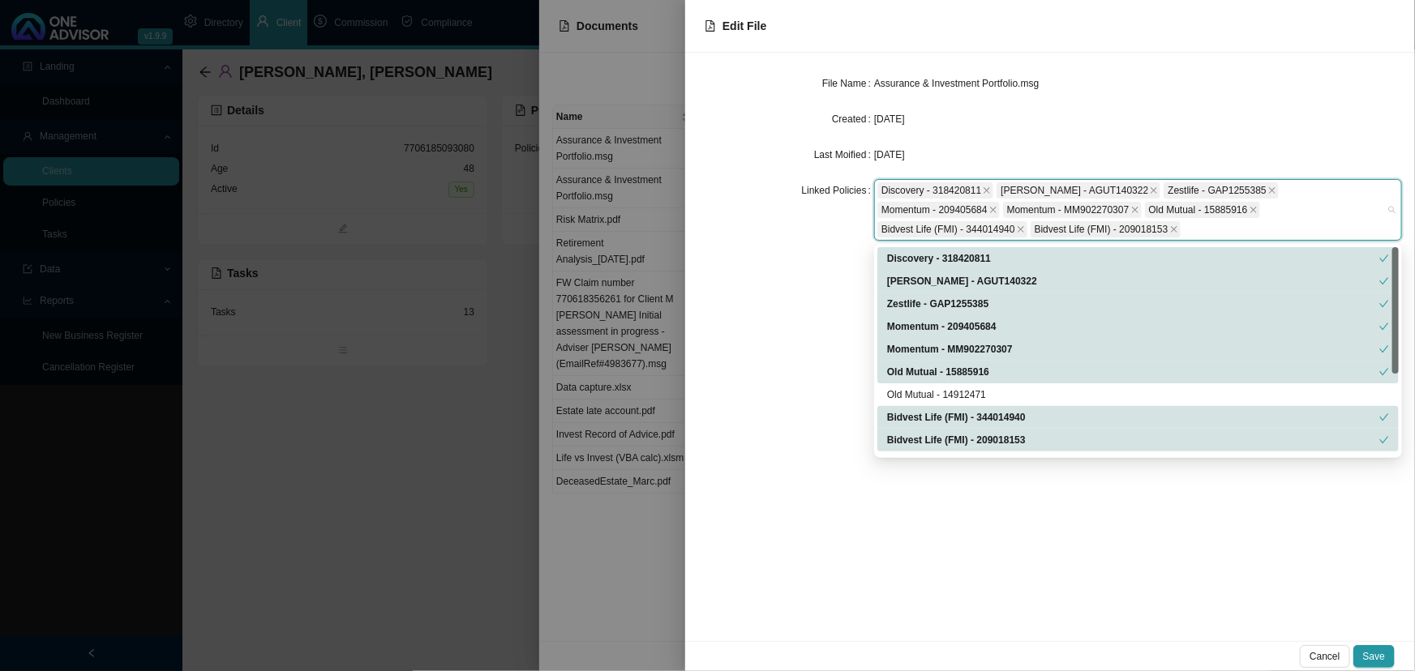
click at [949, 437] on div "Bidvest Life (FMI) - 209018153" at bounding box center [1133, 440] width 492 height 16
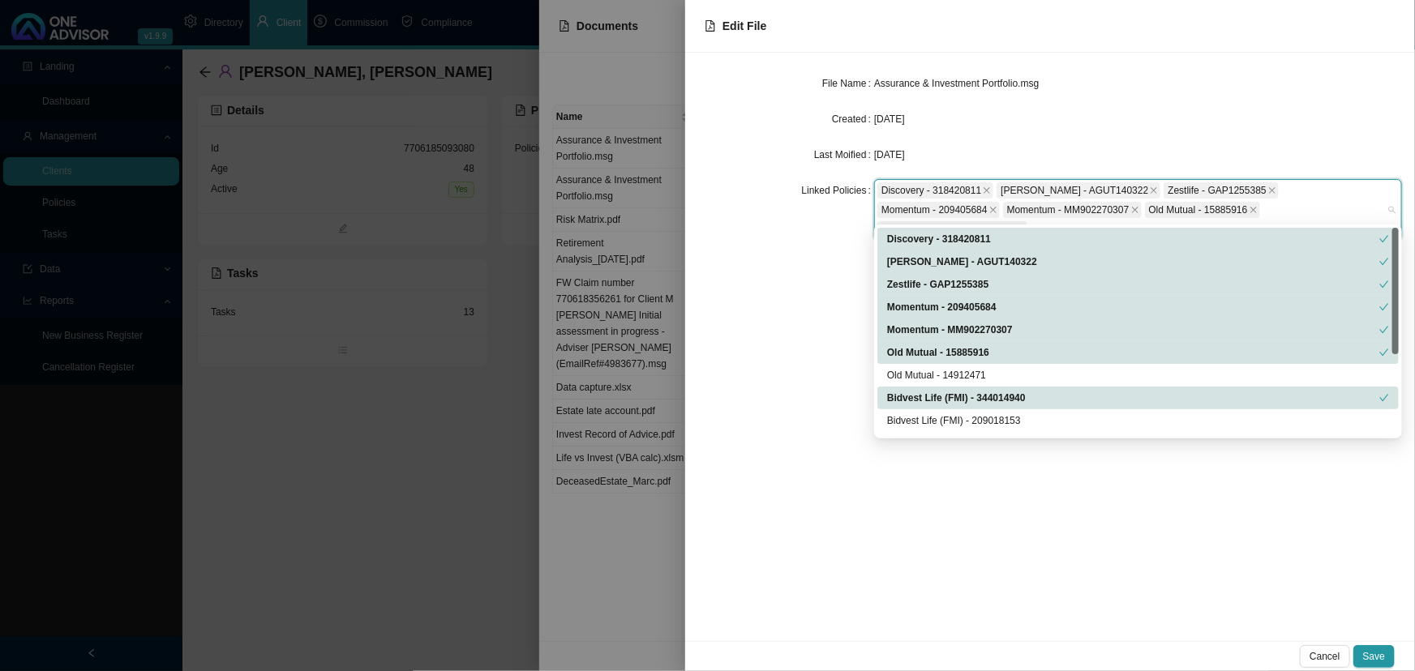
click at [949, 403] on div "Bidvest Life (FMI) - 344014940" at bounding box center [1133, 398] width 492 height 16
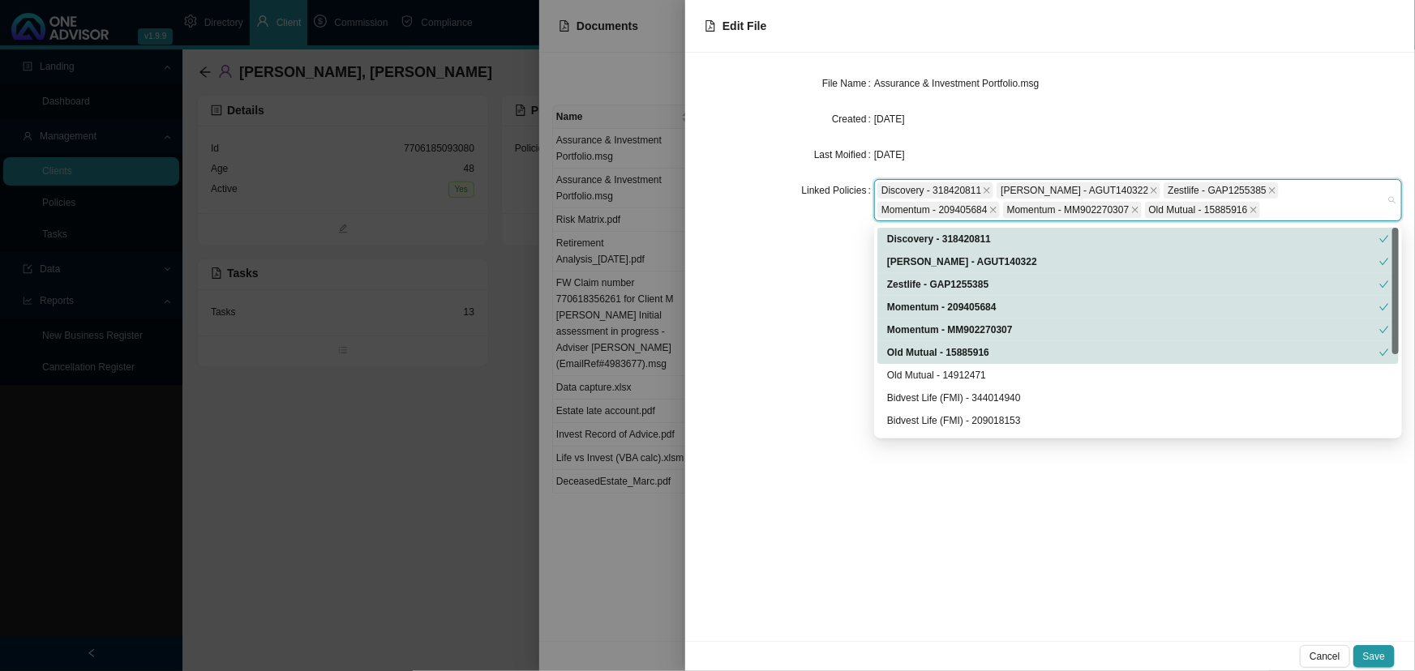
click at [945, 351] on div "Old Mutual - 15885916" at bounding box center [1133, 353] width 492 height 16
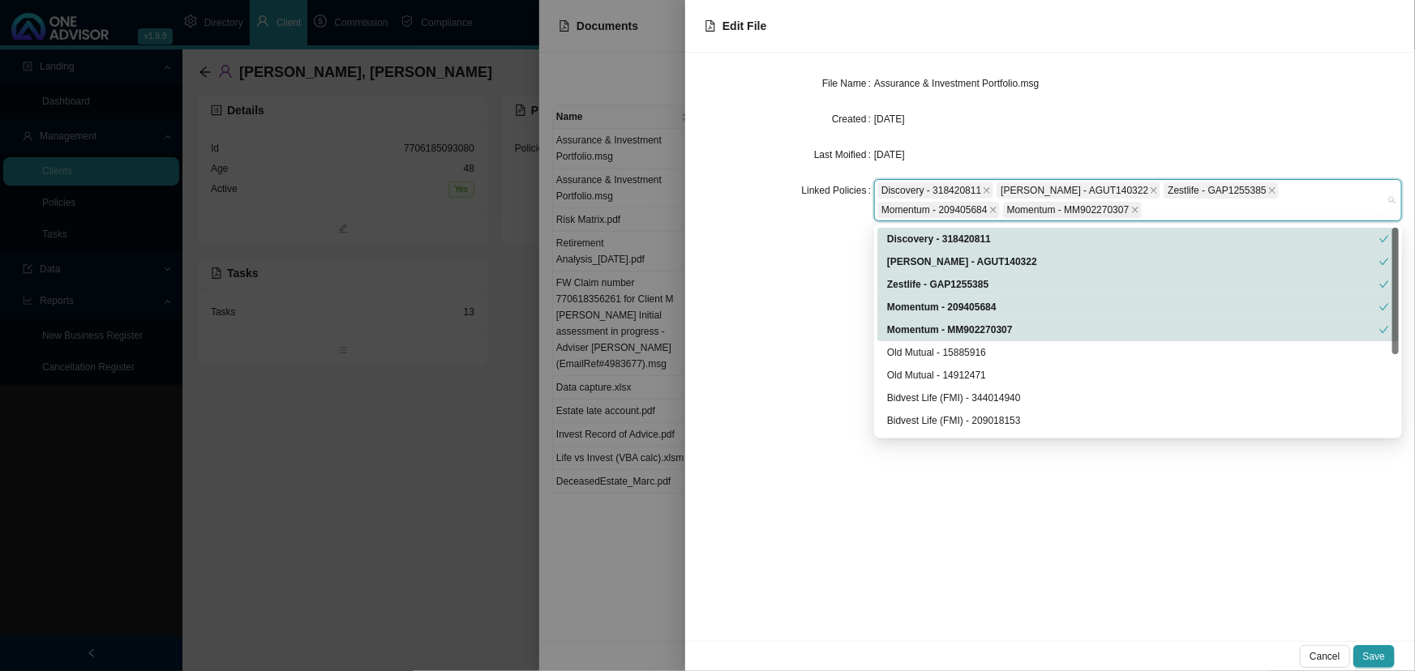
click at [942, 322] on div "Momentum - MM902270307" at bounding box center [1133, 330] width 492 height 16
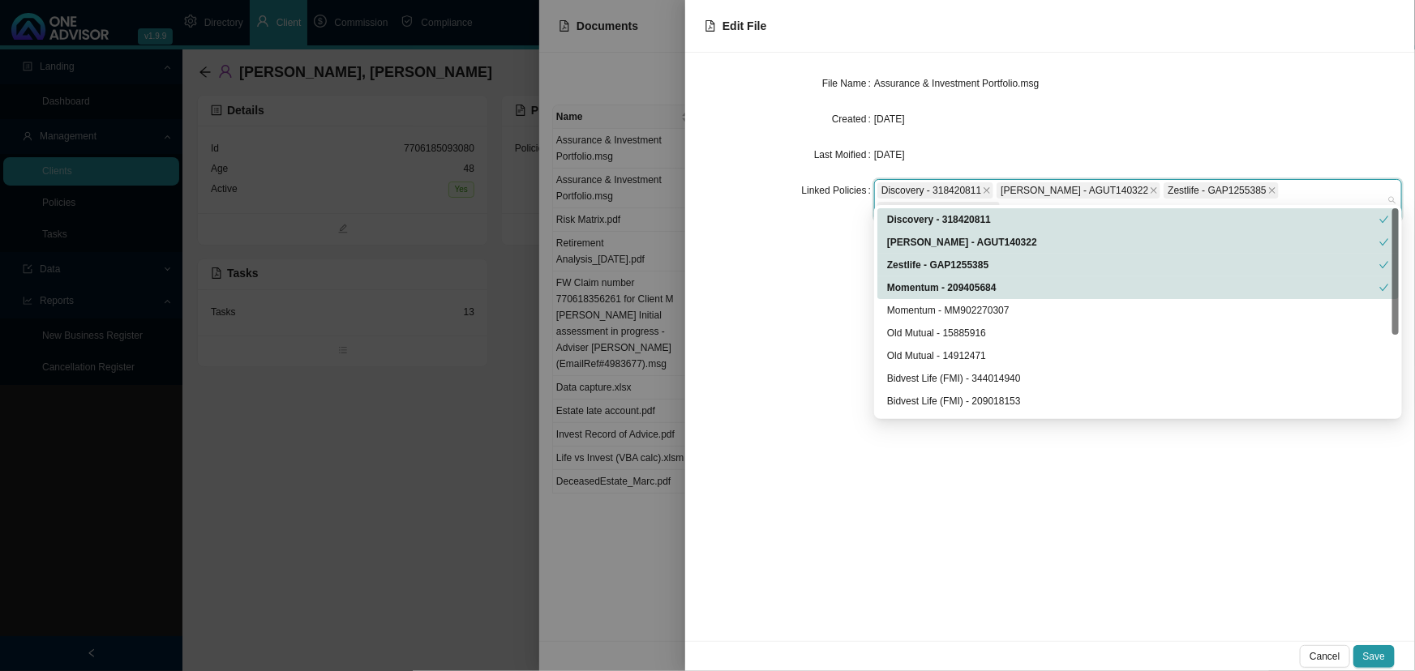
click at [938, 281] on div "Momentum - 209405684" at bounding box center [1133, 288] width 492 height 16
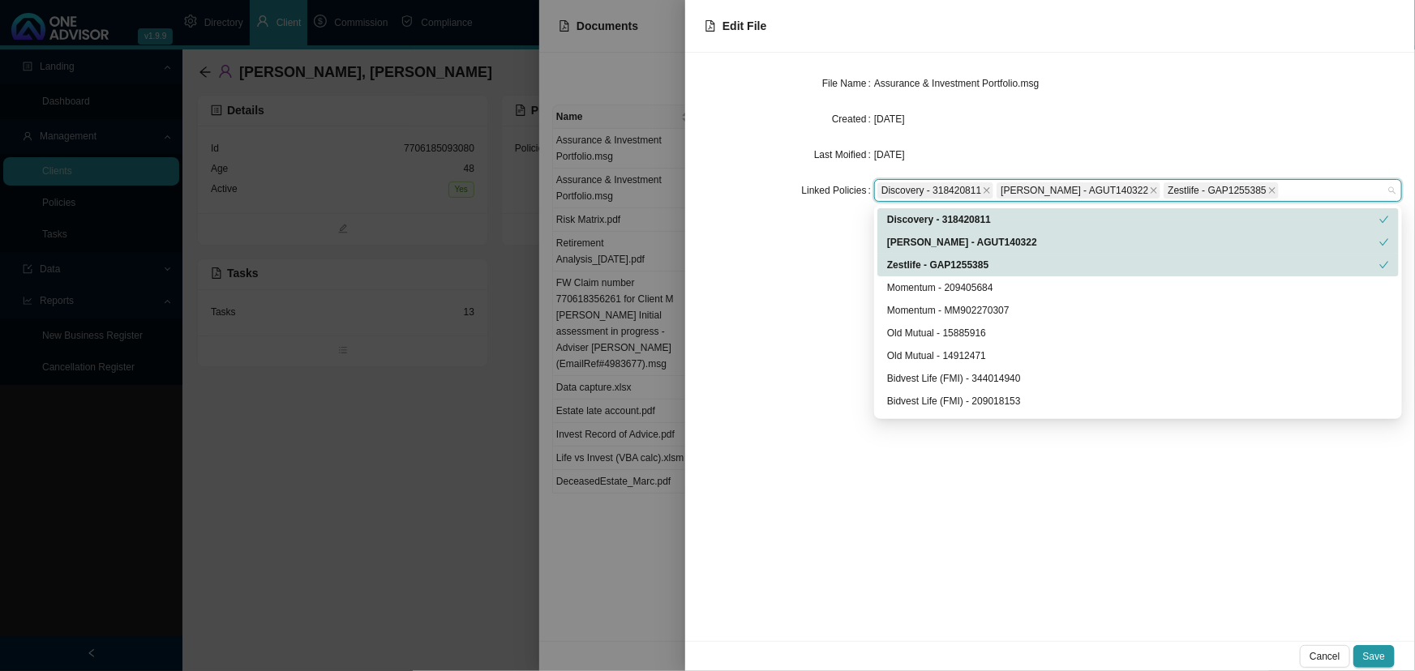
click at [928, 259] on div "Zestlife - GAP1255385" at bounding box center [1133, 265] width 492 height 16
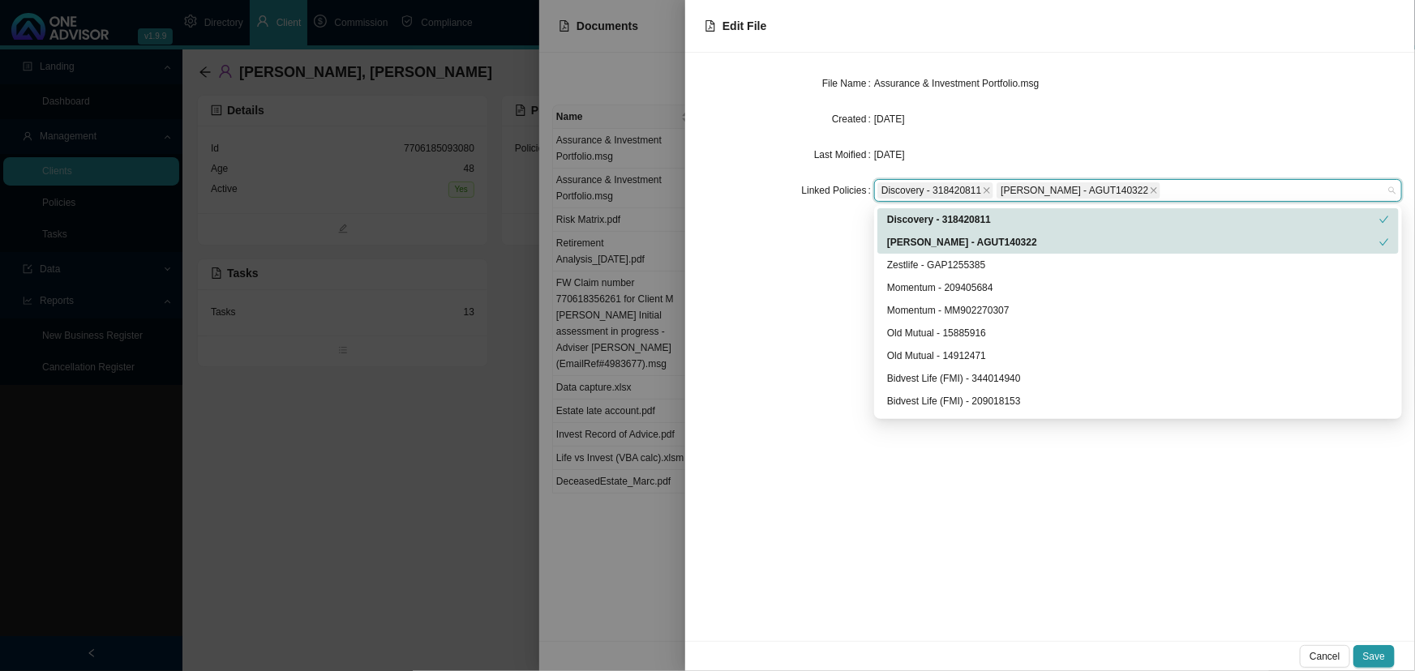
click at [924, 238] on div "[PERSON_NAME] - AGUT140322" at bounding box center [1133, 242] width 492 height 16
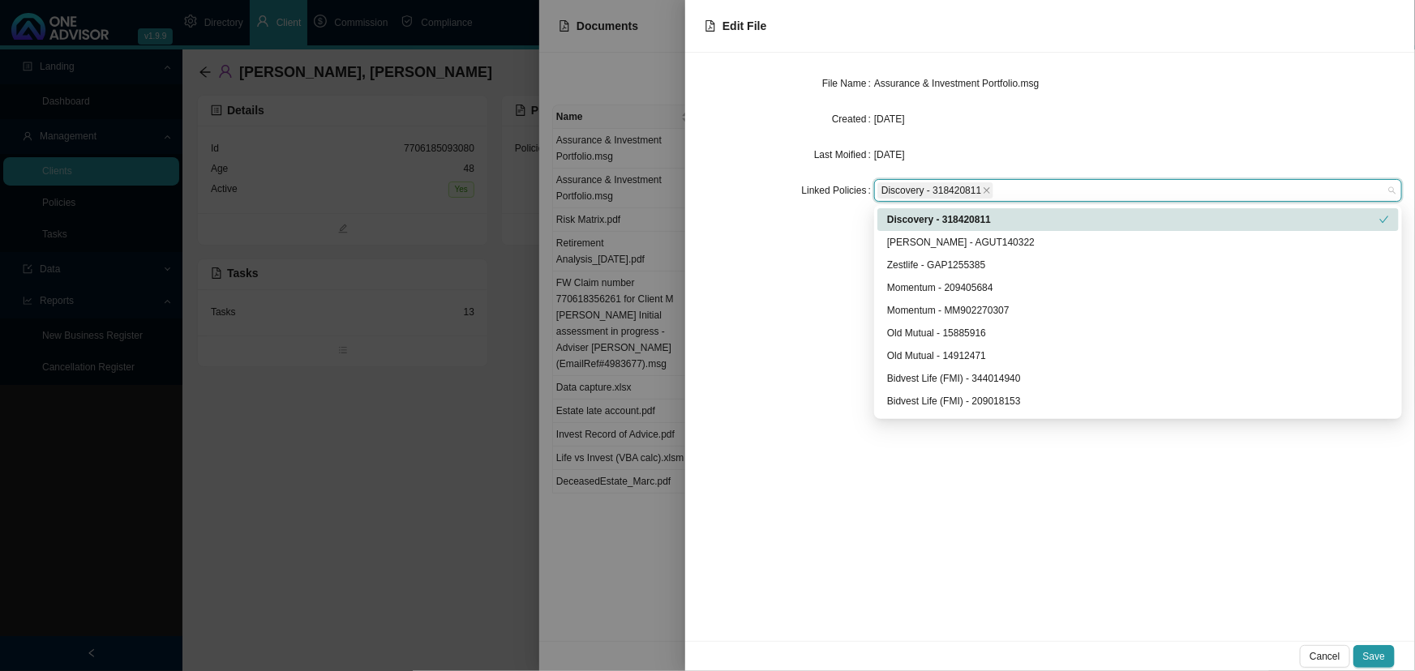
click at [922, 220] on div "Discovery - 318420811" at bounding box center [1133, 220] width 492 height 16
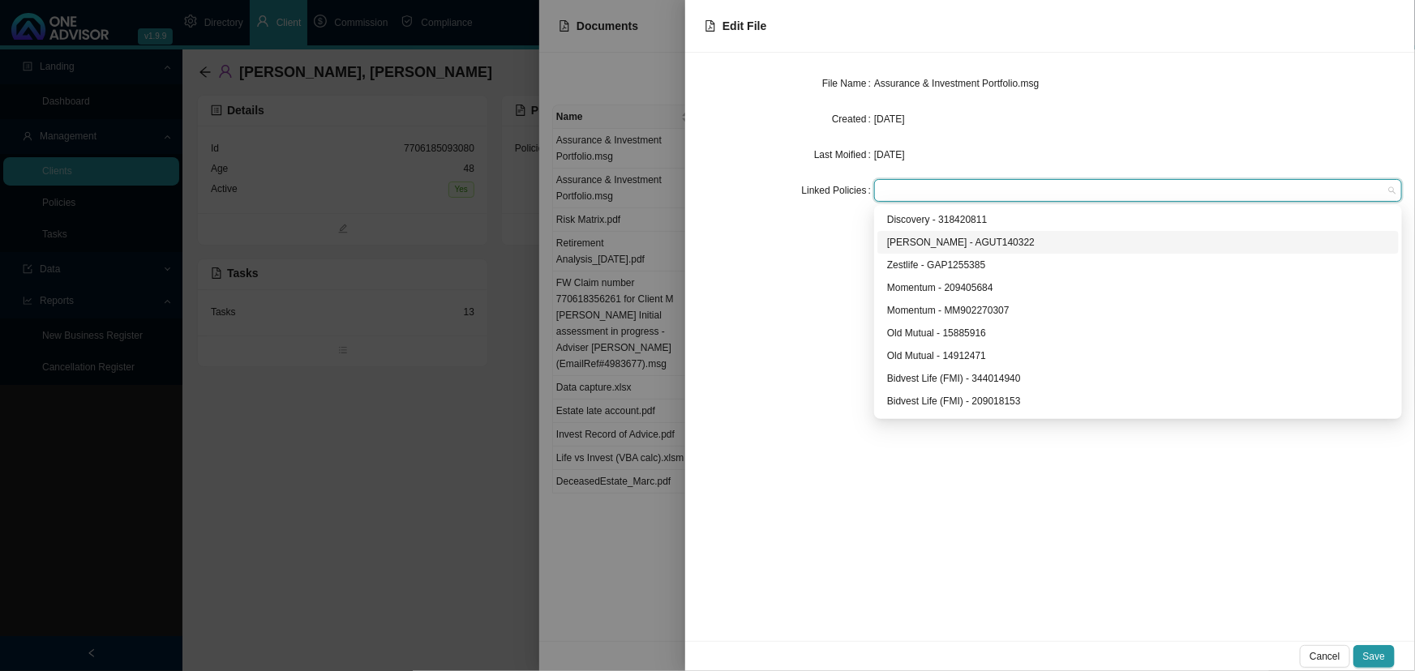
click at [786, 245] on div "File Name Assurance & Investment Portfolio.msg Created [DATE] Last Moified [DAT…" at bounding box center [1050, 347] width 730 height 589
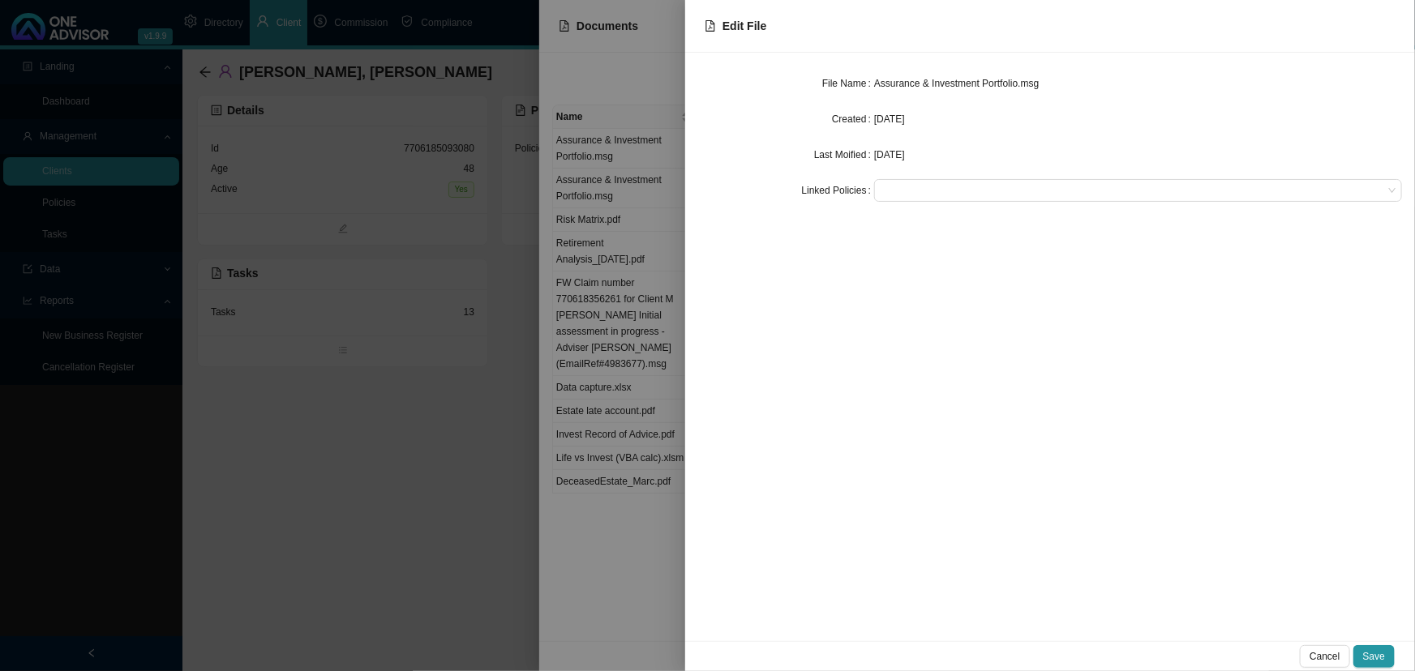
click at [435, 428] on div at bounding box center [707, 335] width 1415 height 671
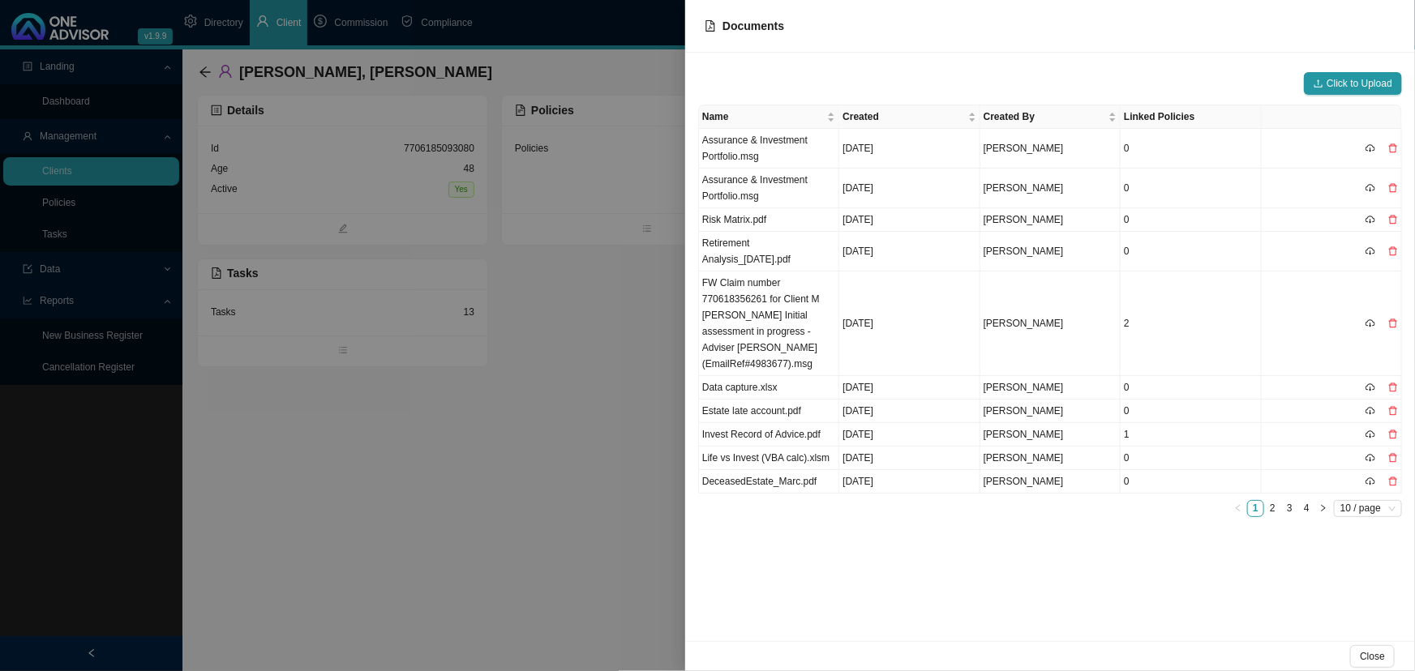
click at [435, 428] on div at bounding box center [707, 335] width 1415 height 671
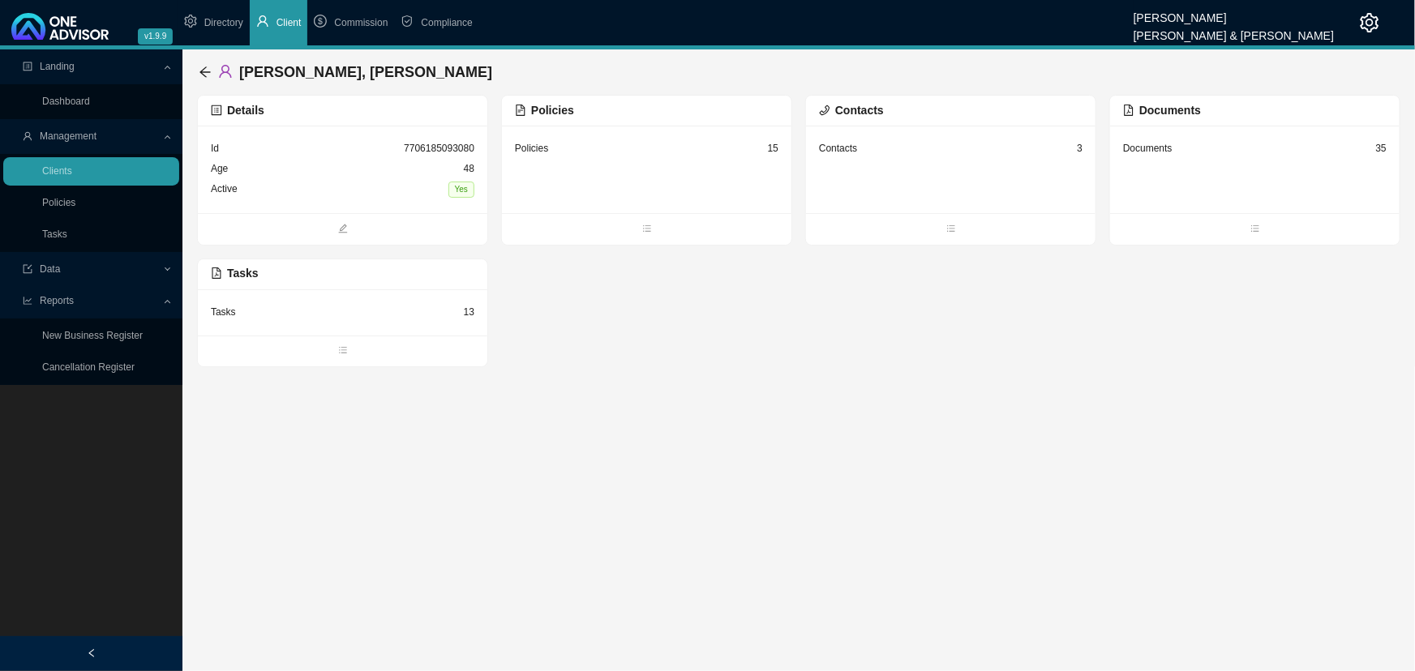
click at [348, 305] on div "Tasks 13" at bounding box center [342, 312] width 263 height 20
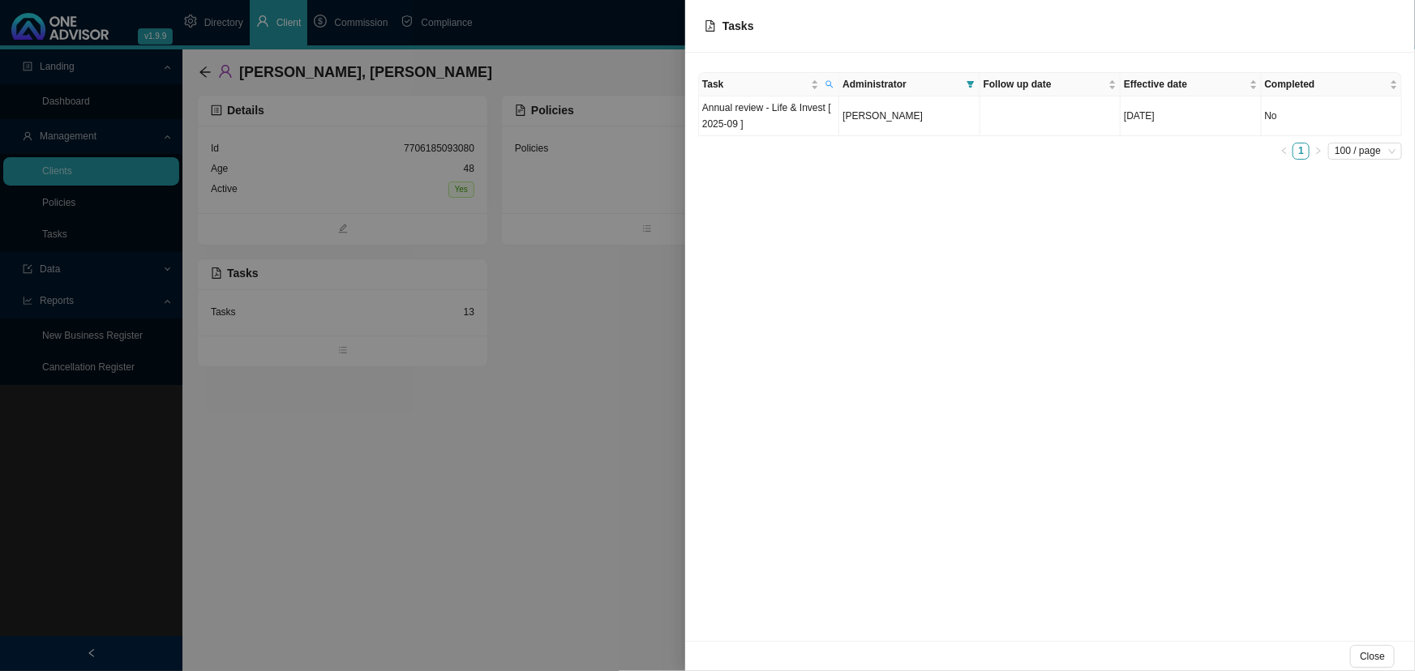
drag, startPoint x: 759, startPoint y: 118, endPoint x: 721, endPoint y: 208, distance: 97.0
click at [721, 208] on div "Task Administrator Follow up date Effective date Completed Annual review - Life…" at bounding box center [1050, 347] width 730 height 589
click at [615, 326] on div at bounding box center [707, 335] width 1415 height 671
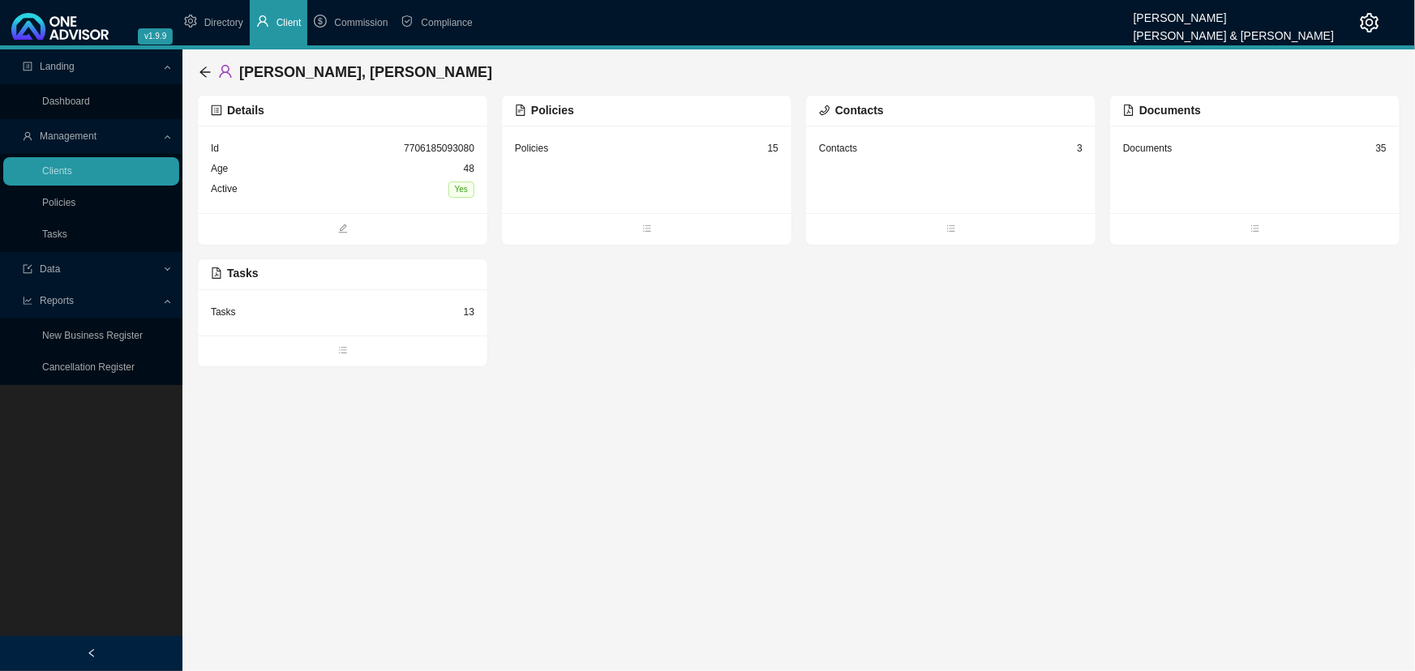
click at [592, 302] on div "Details Id 7706185093080 Age [DEMOGRAPHIC_DATA] Active Yes Policies Policies 15…" at bounding box center [798, 231] width 1203 height 272
click at [64, 233] on link "Tasks" at bounding box center [54, 234] width 25 height 11
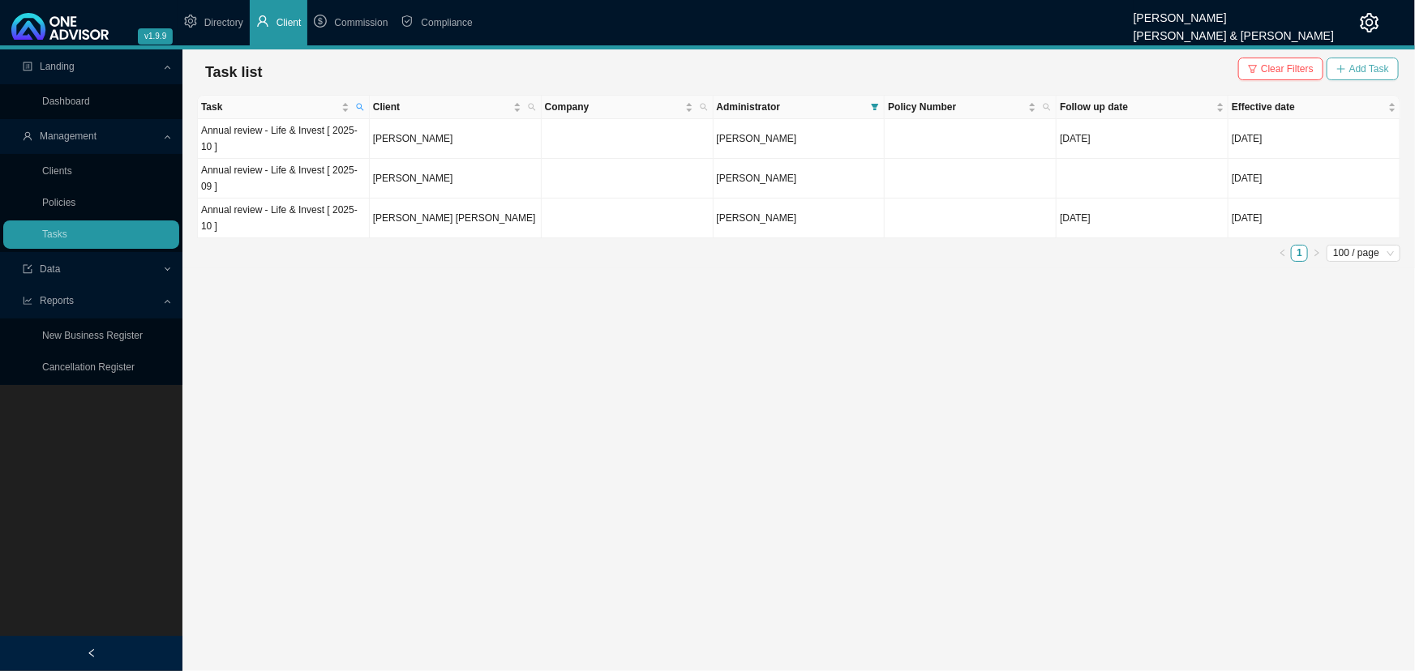
click at [1360, 66] on span "Add Task" at bounding box center [1369, 69] width 40 height 16
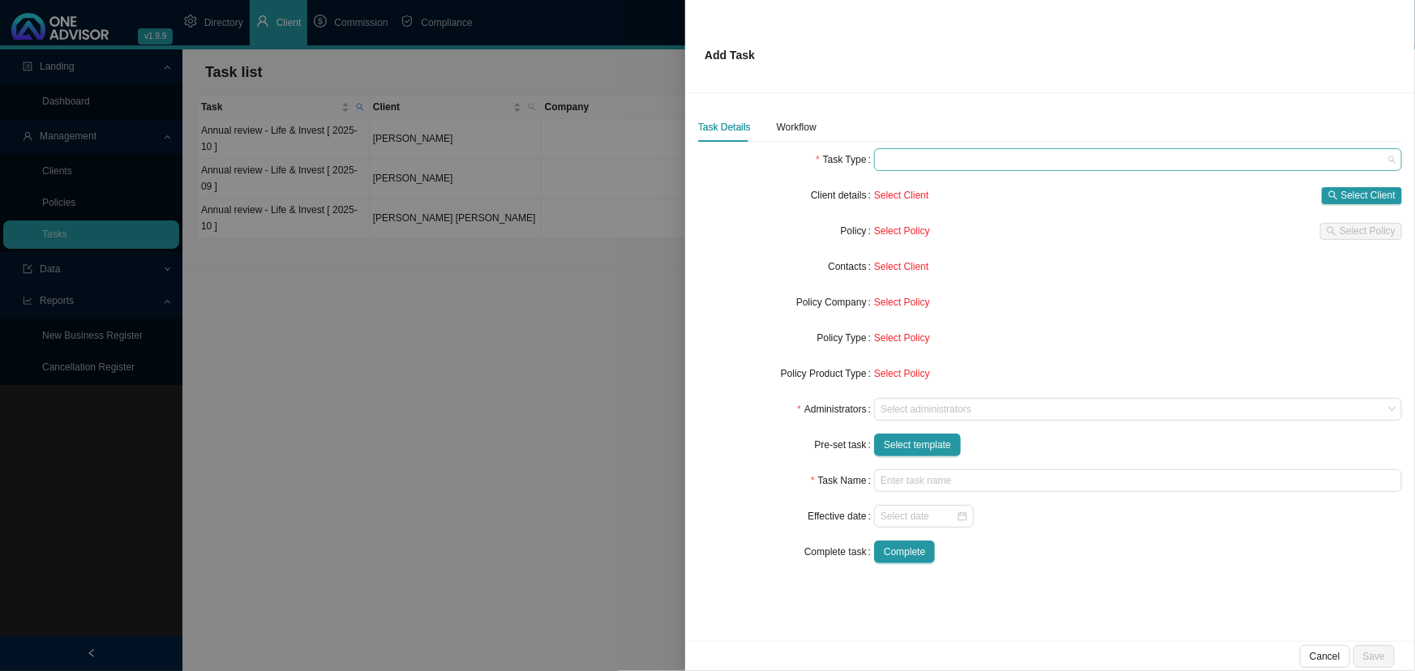
click at [936, 158] on span at bounding box center [1137, 159] width 515 height 21
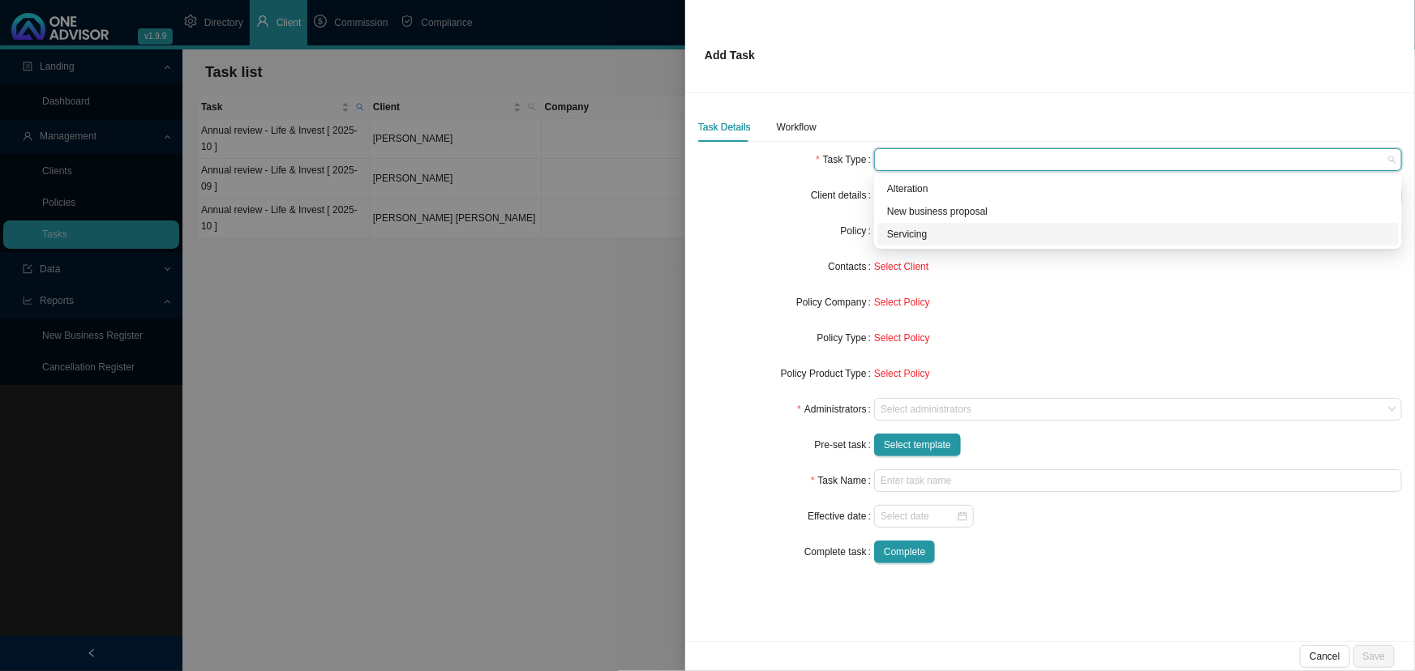
click at [921, 232] on div "Servicing" at bounding box center [1138, 234] width 502 height 16
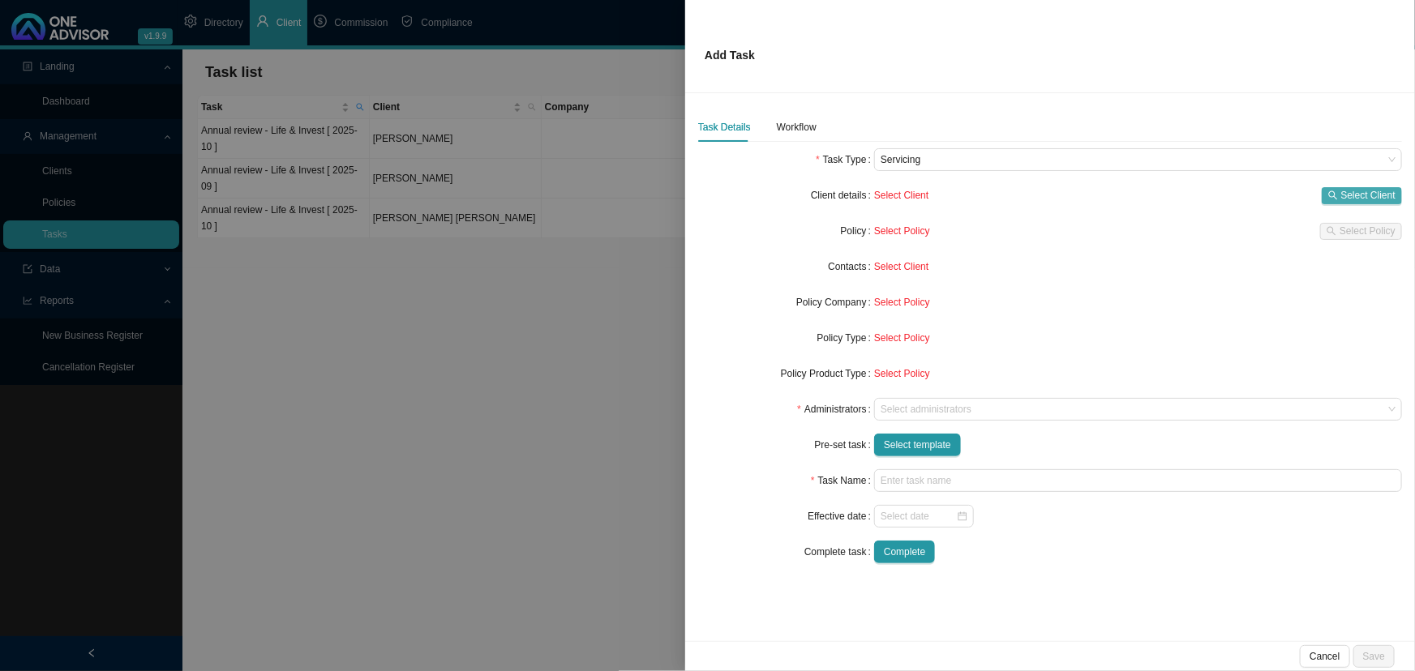
click at [1345, 195] on span "Select Client" at bounding box center [1368, 195] width 54 height 16
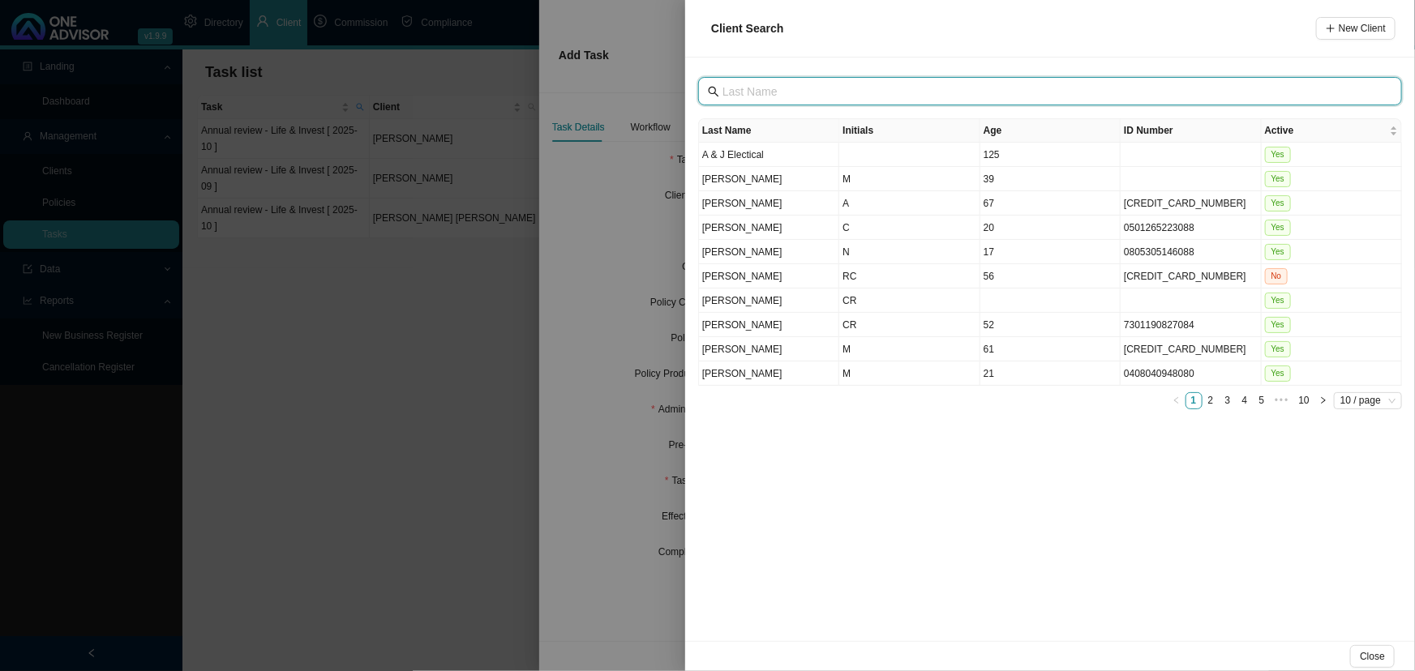
click at [745, 84] on input "text" at bounding box center [1051, 92] width 658 height 18
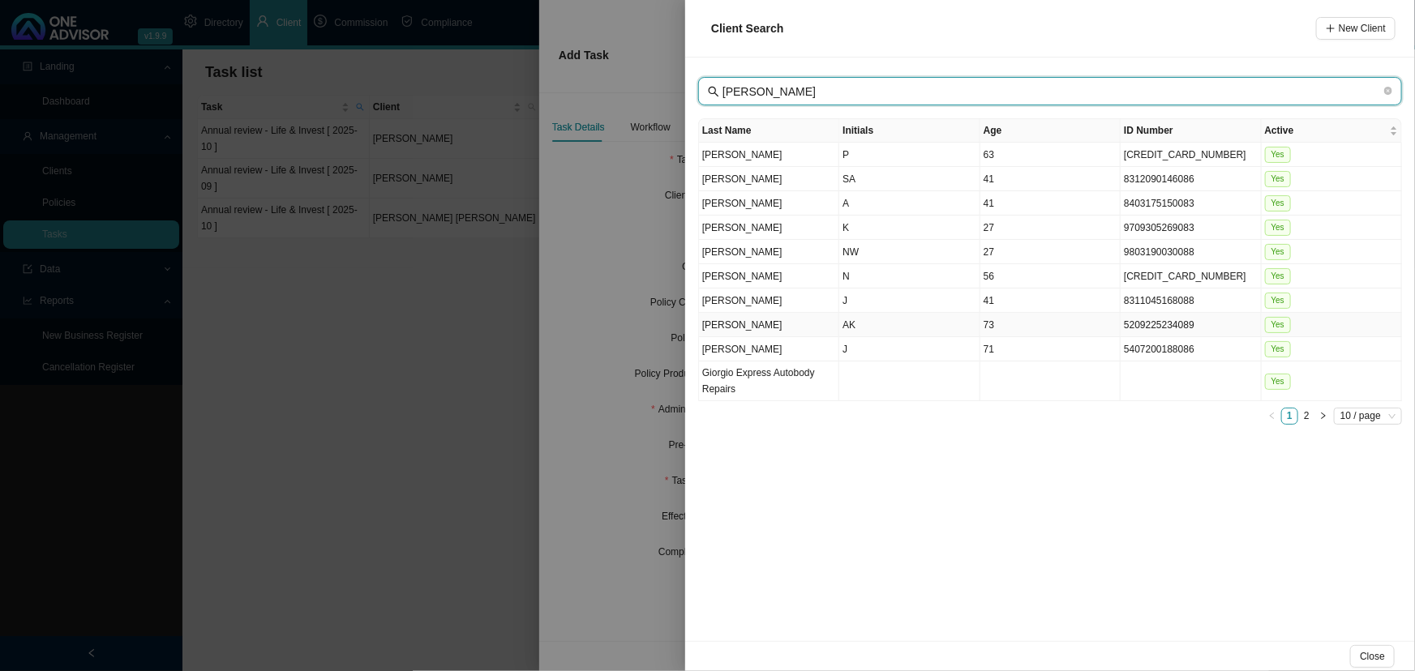
type input "[PERSON_NAME]"
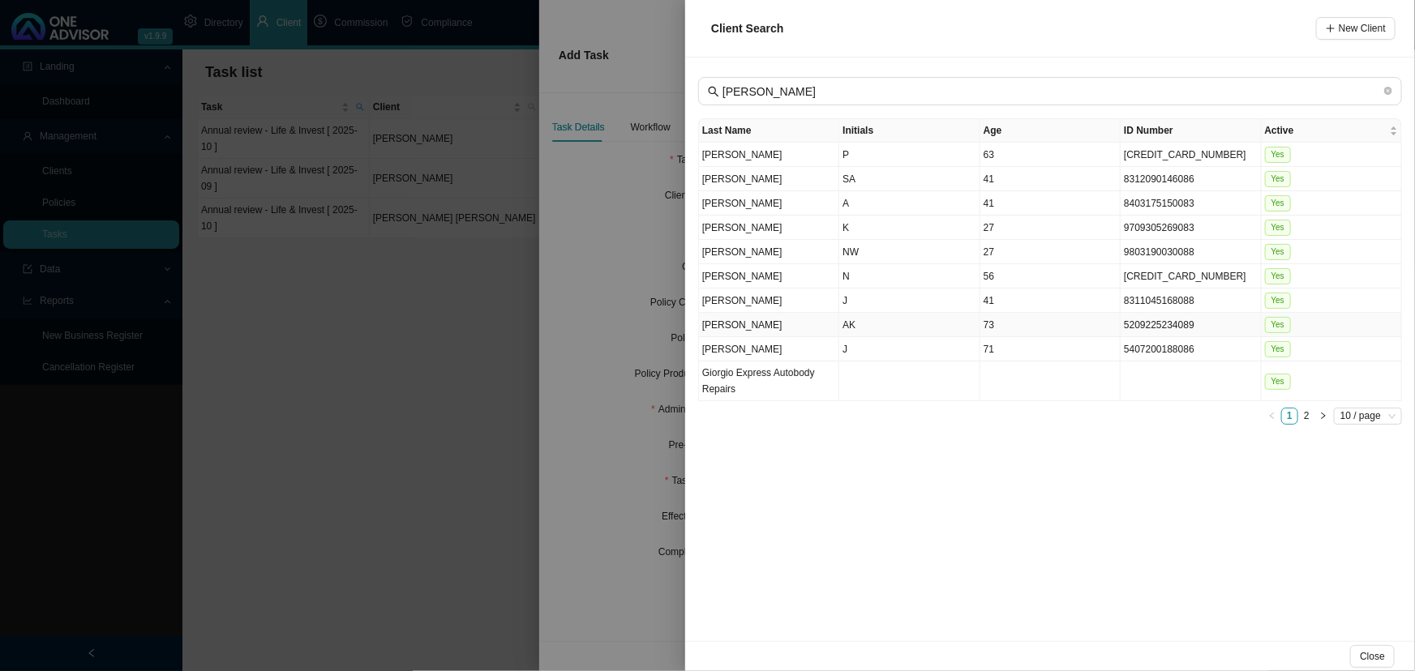
click at [859, 322] on td "AK" at bounding box center [909, 325] width 140 height 24
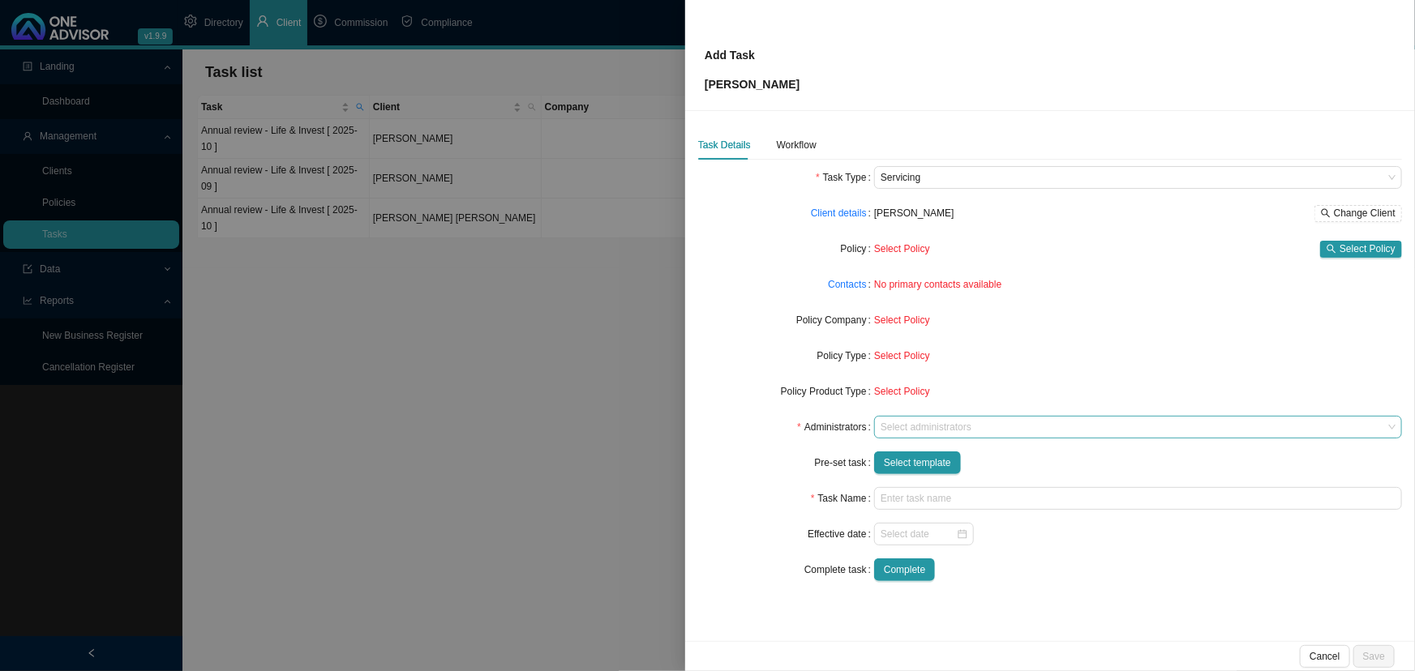
click at [932, 423] on div at bounding box center [1130, 428] width 506 height 12
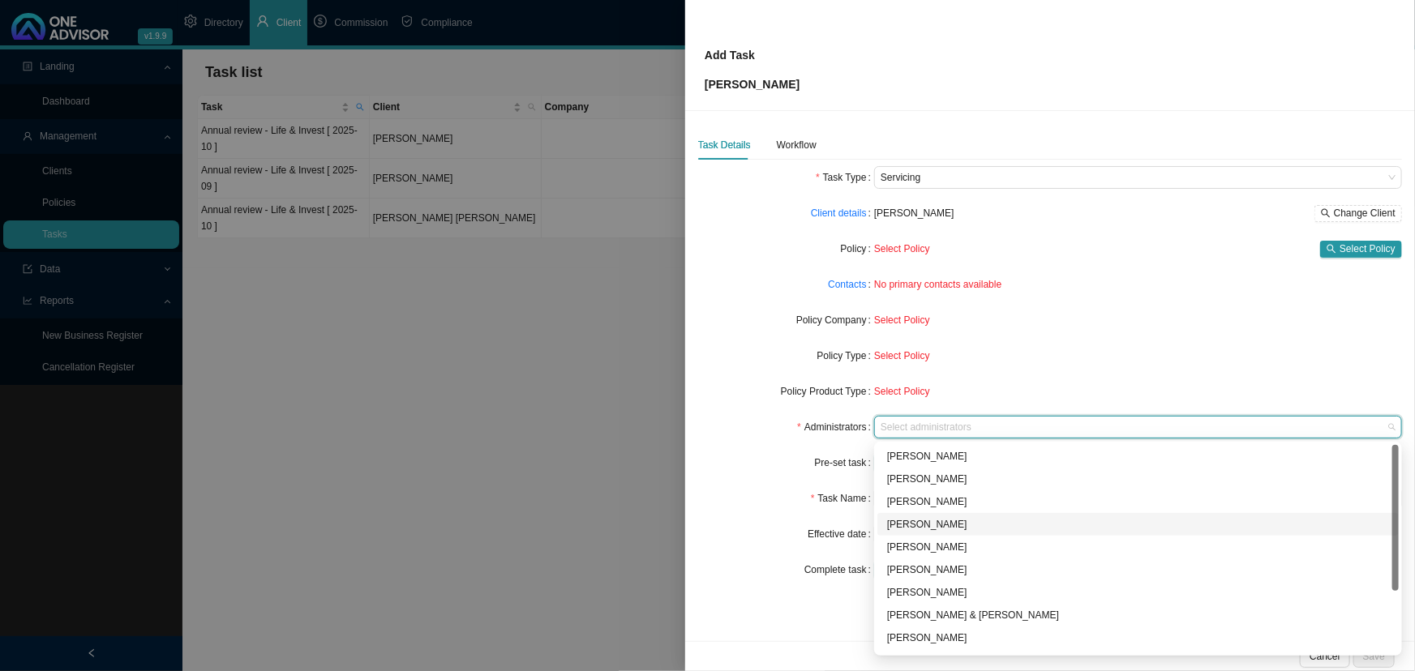
scroll to position [87, 0]
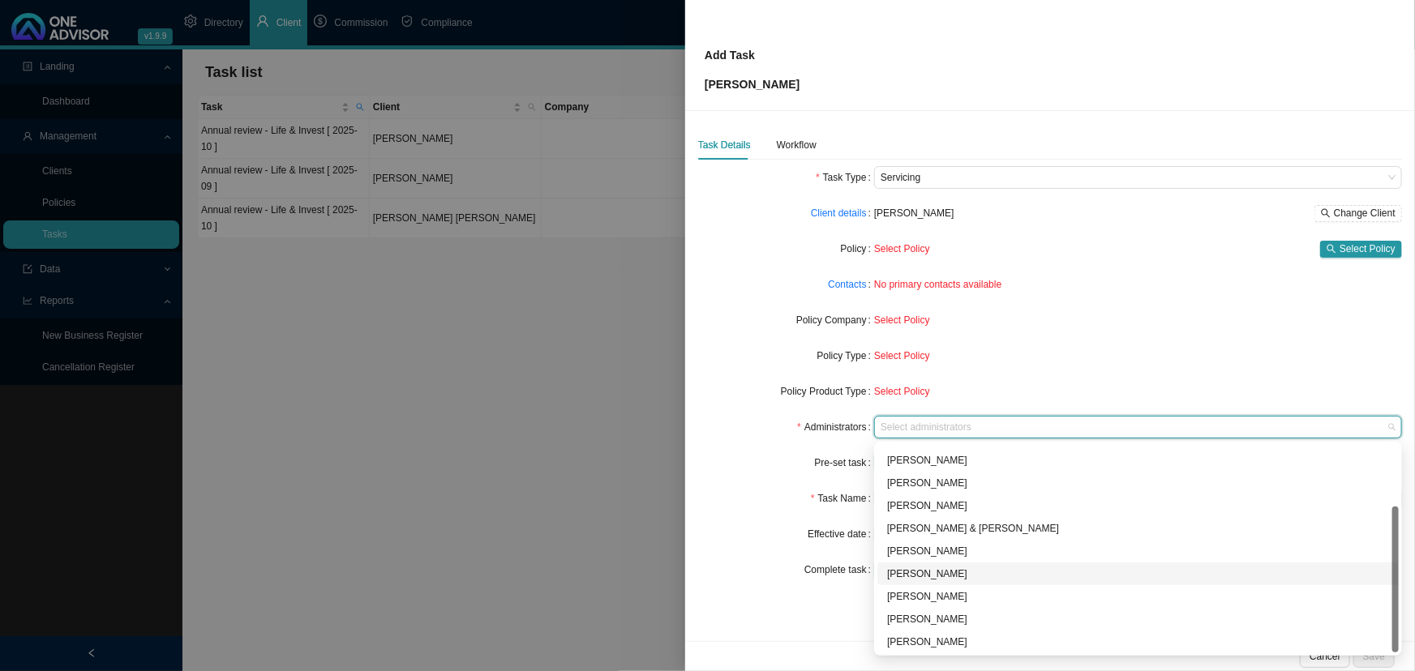
click at [951, 569] on div "[PERSON_NAME]" at bounding box center [1138, 574] width 502 height 16
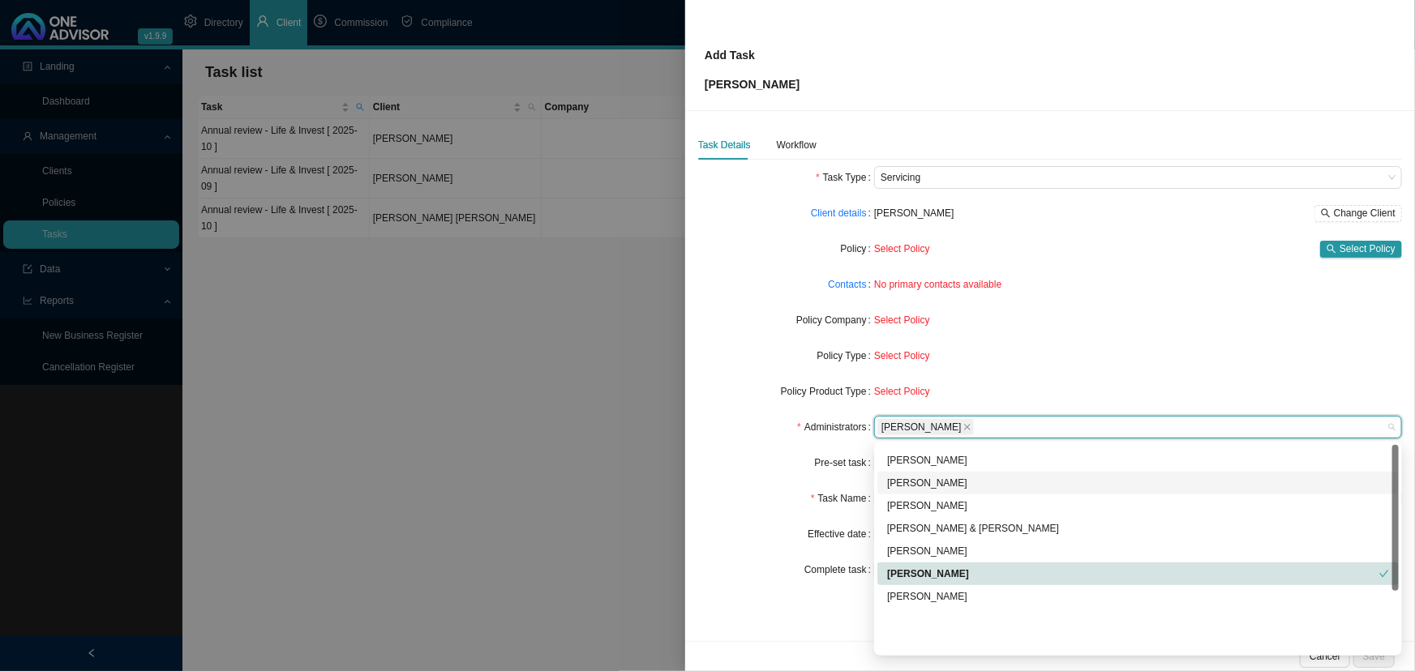
scroll to position [0, 0]
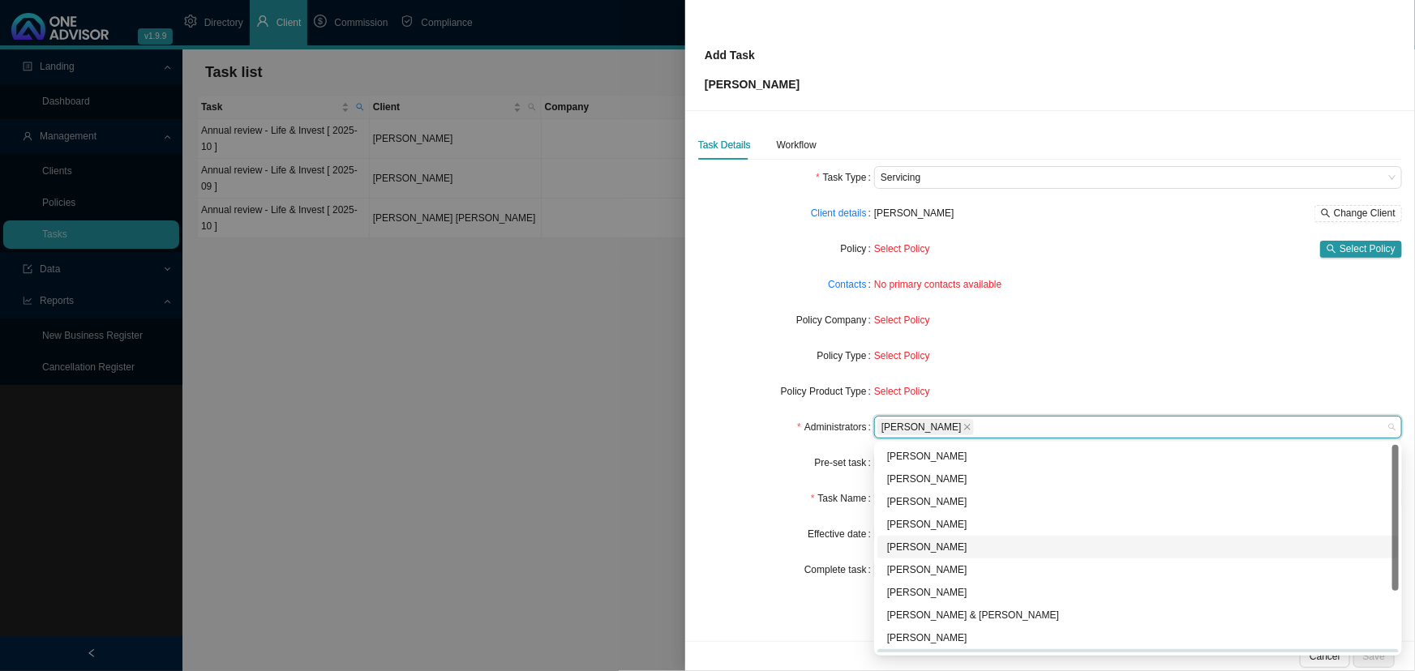
click at [957, 540] on div "[PERSON_NAME]" at bounding box center [1138, 547] width 502 height 16
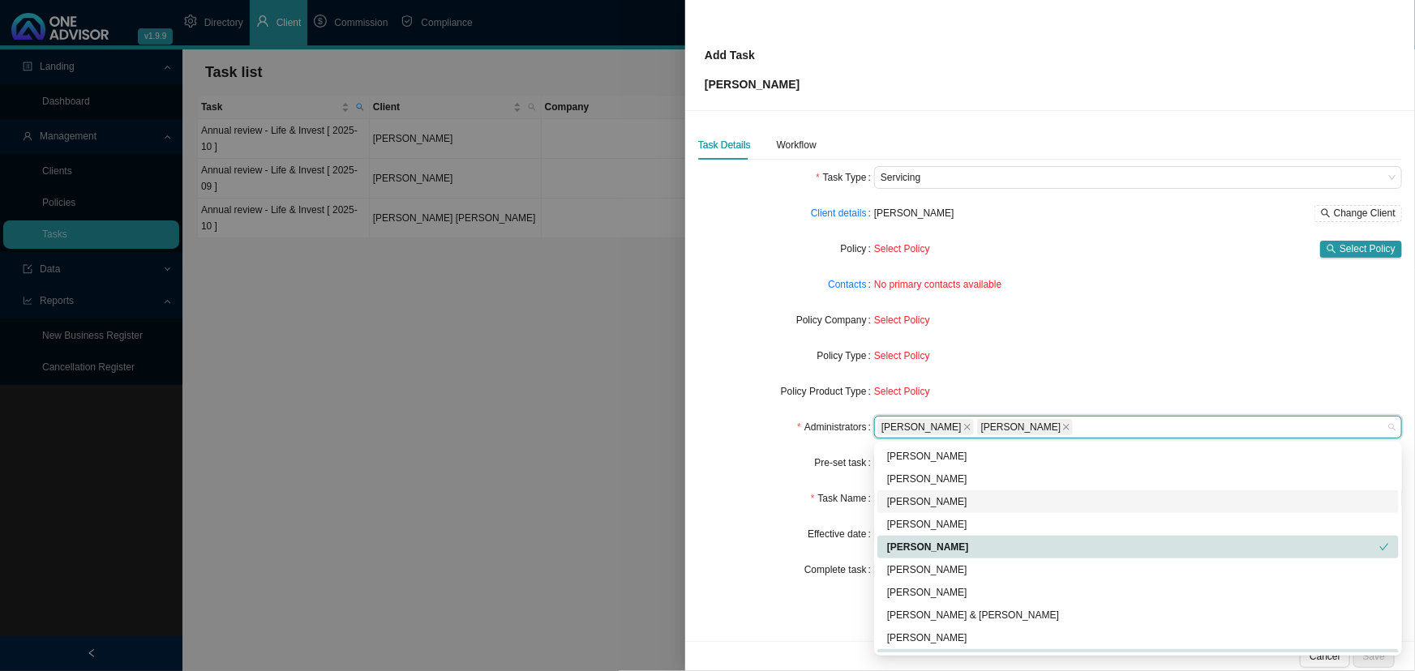
click at [943, 498] on div "[PERSON_NAME]" at bounding box center [1138, 502] width 502 height 16
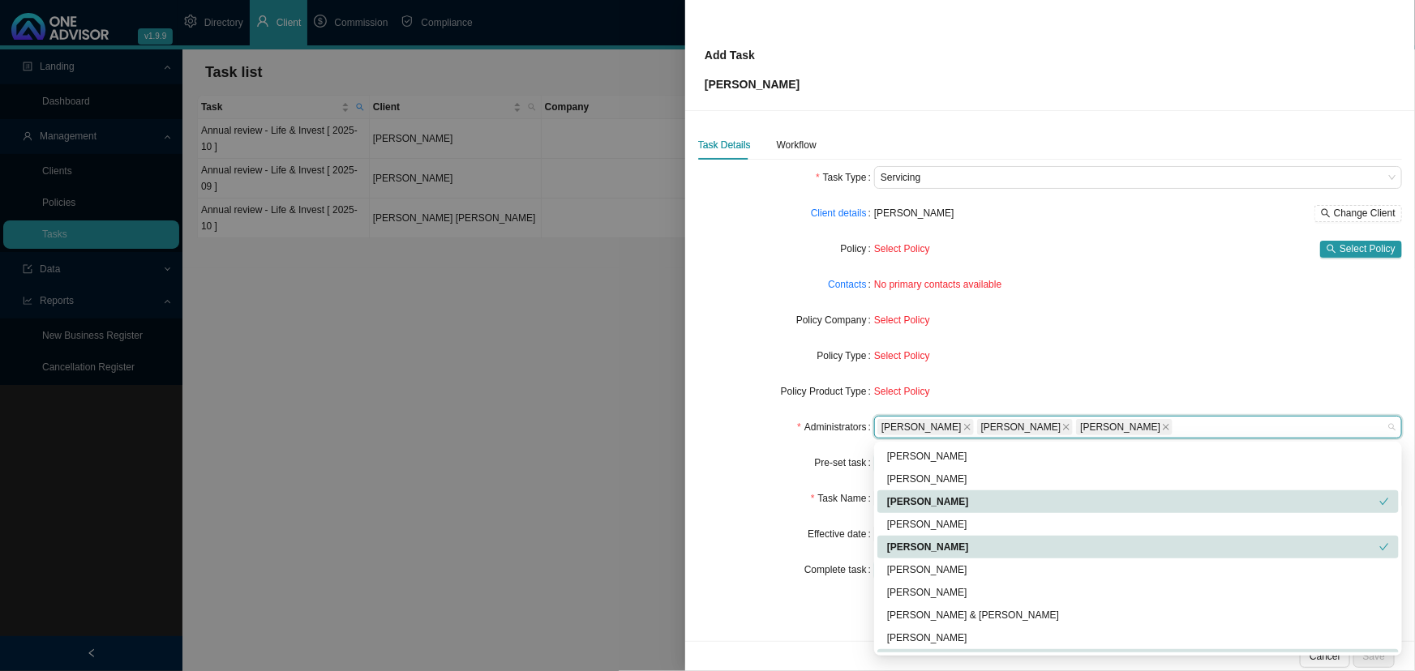
click at [724, 477] on form "Task Type Servicing Client details [PERSON_NAME] Change Client Policy Select Po…" at bounding box center [1050, 373] width 704 height 415
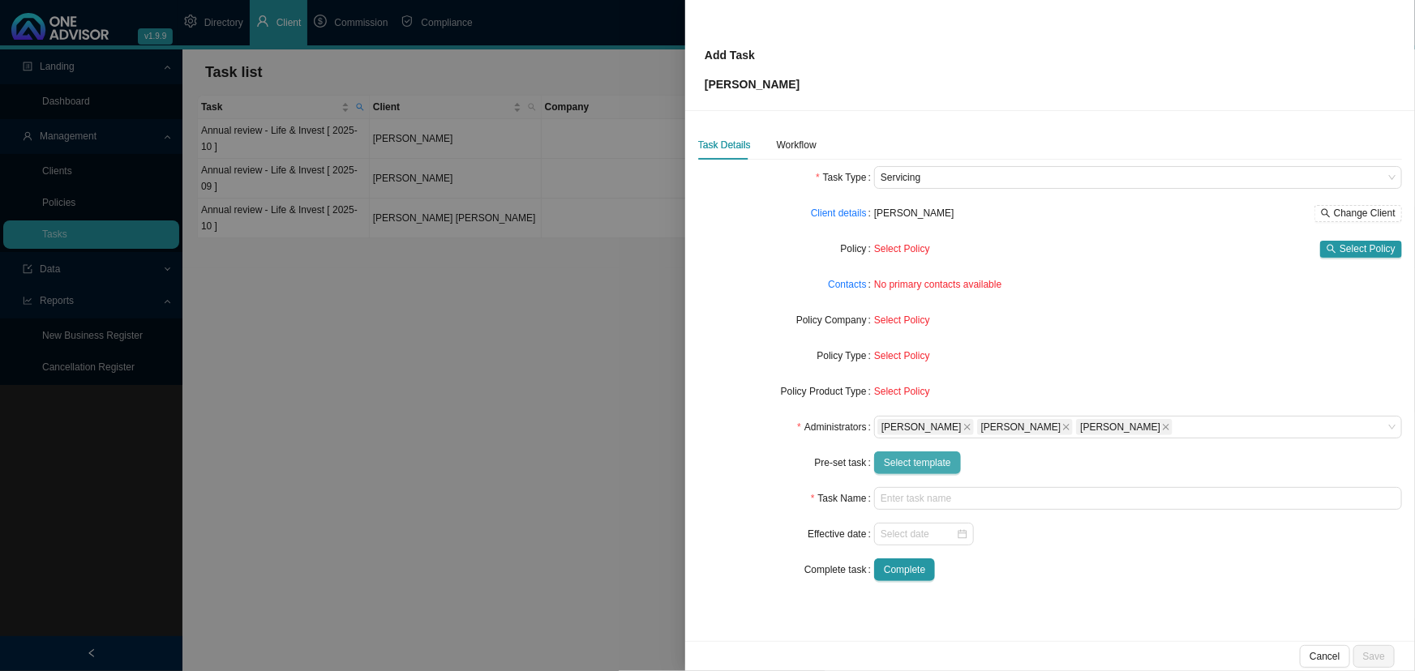
click at [908, 462] on span "Select template" at bounding box center [917, 463] width 67 height 16
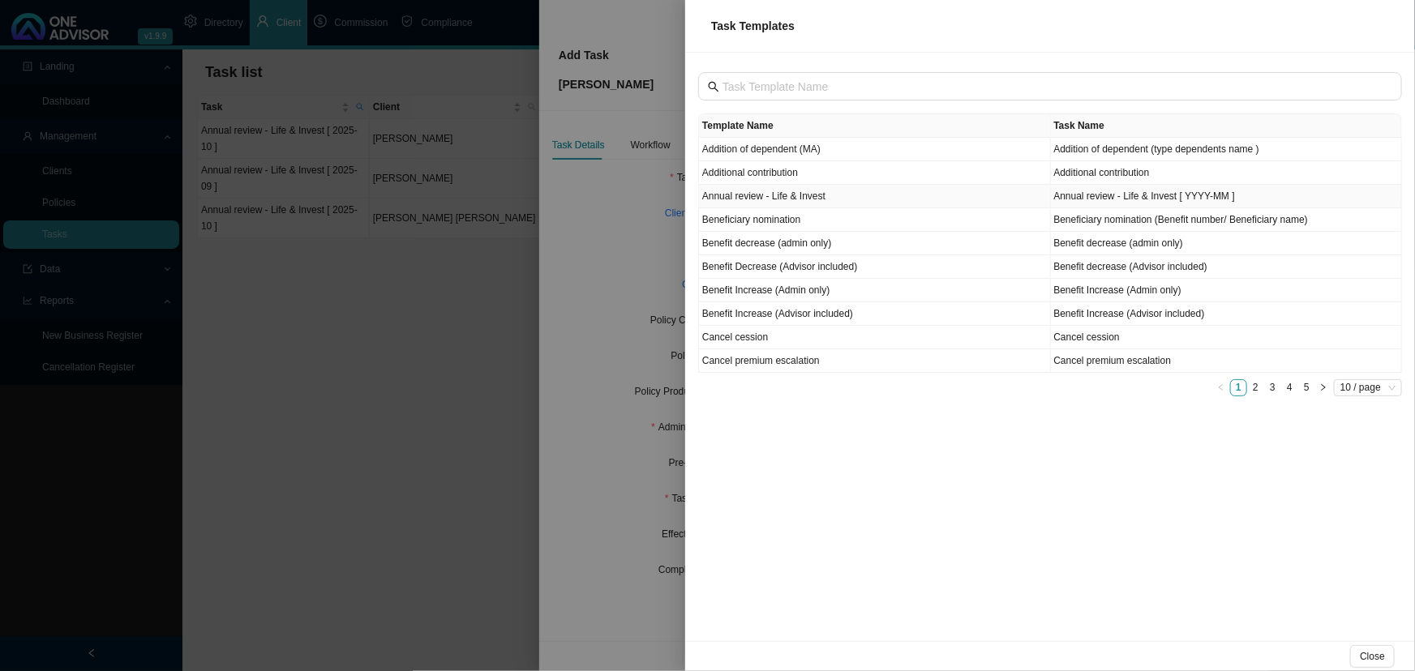
click at [773, 193] on td "Annual review - Life & Invest" at bounding box center [875, 197] width 352 height 24
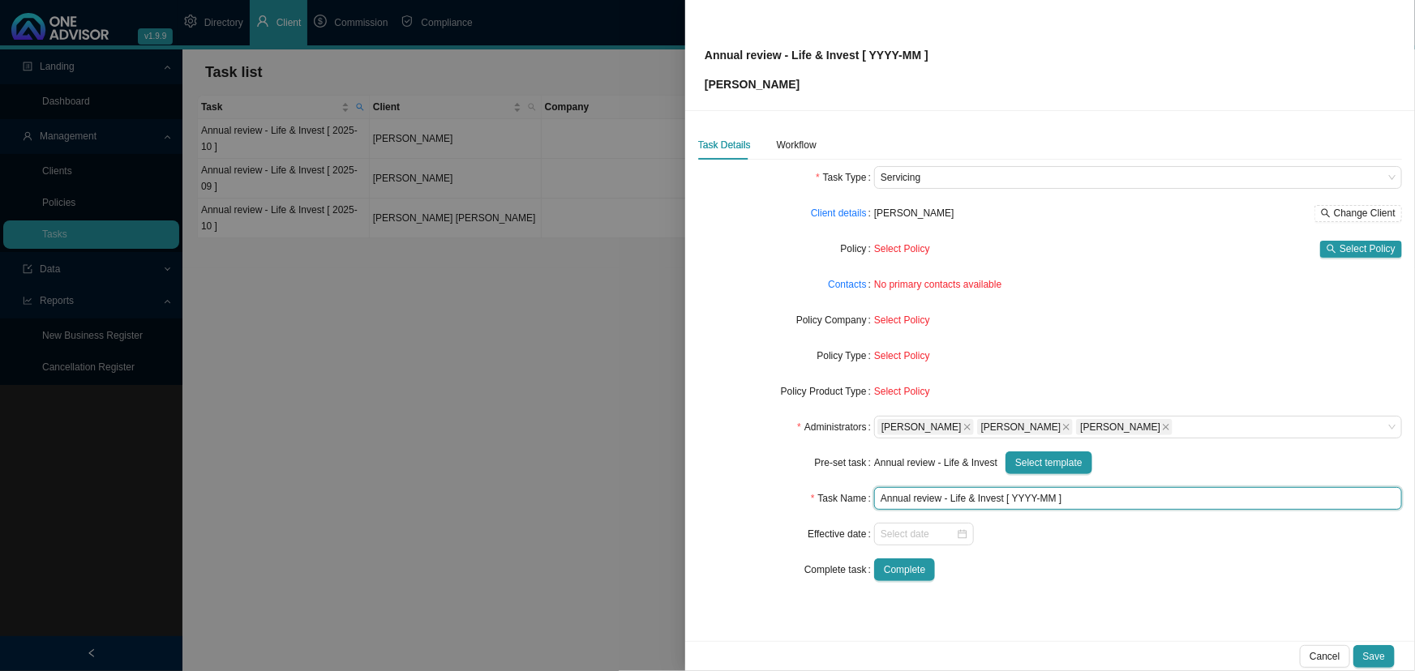
click at [1054, 497] on input "Annual review - Life & Invest [ YYYY-MM ]" at bounding box center [1138, 498] width 528 height 23
drag, startPoint x: 1054, startPoint y: 497, endPoint x: 1028, endPoint y: 495, distance: 26.1
click at [1021, 496] on input "Annual review - Life & Invest [ YYYY-MM ]" at bounding box center [1138, 498] width 528 height 23
click at [961, 536] on div at bounding box center [923, 534] width 87 height 16
type input "Annual review - Life & Invest [ 2025-10]"
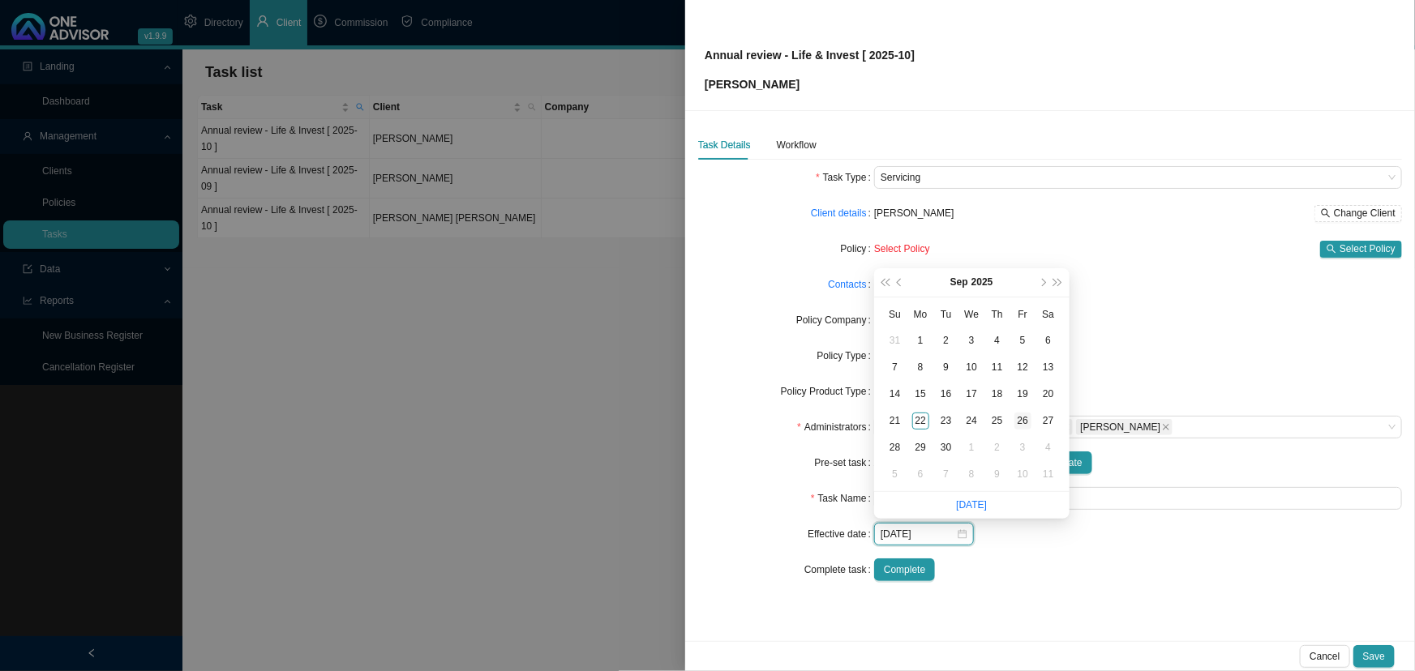
type input "[DATE]"
click at [1021, 422] on div "26" at bounding box center [1022, 421] width 17 height 17
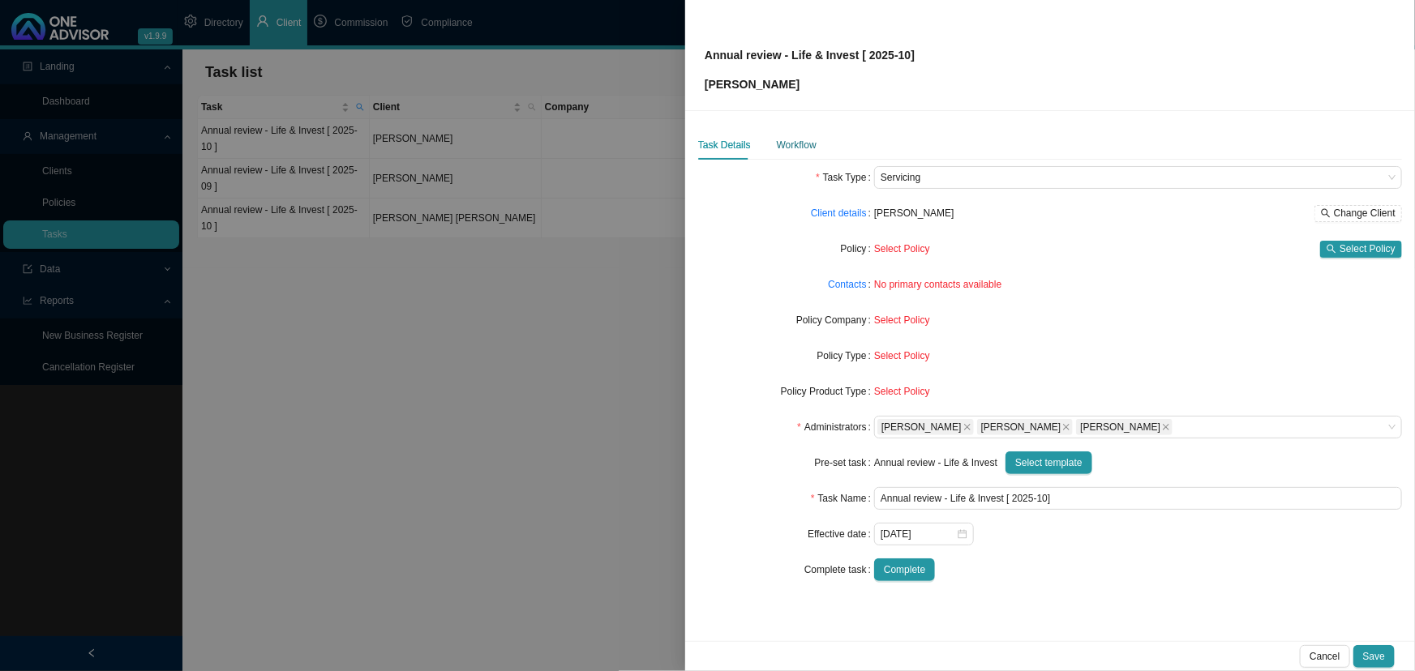
click at [794, 140] on div "Workflow" at bounding box center [797, 145] width 40 height 16
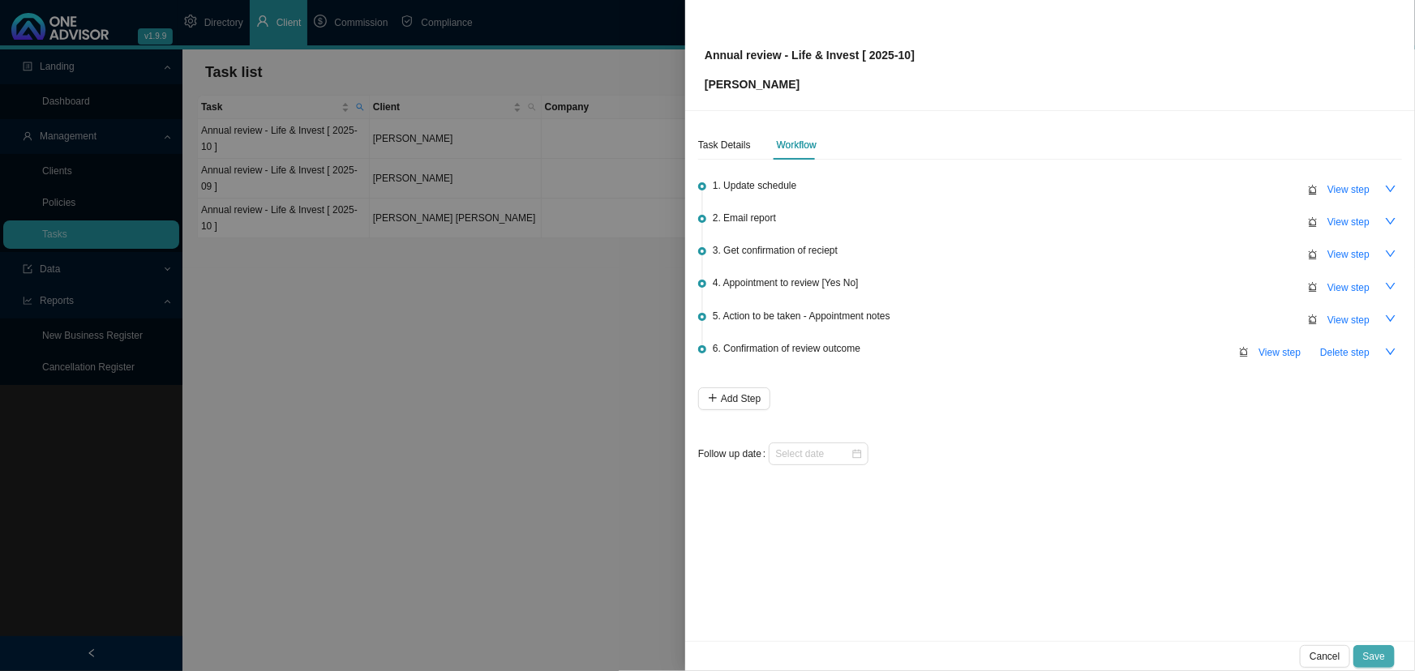
click at [1374, 653] on span "Save" at bounding box center [1374, 657] width 22 height 16
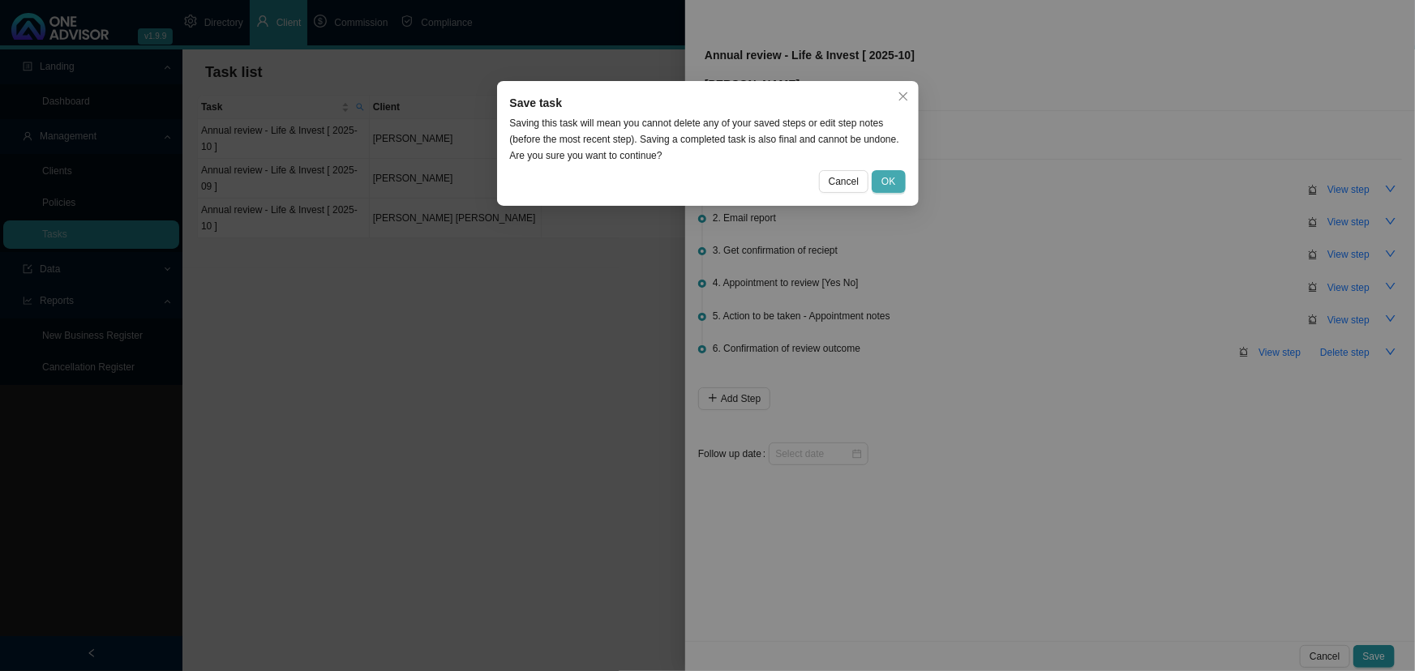
click at [892, 178] on span "OK" at bounding box center [888, 181] width 14 height 16
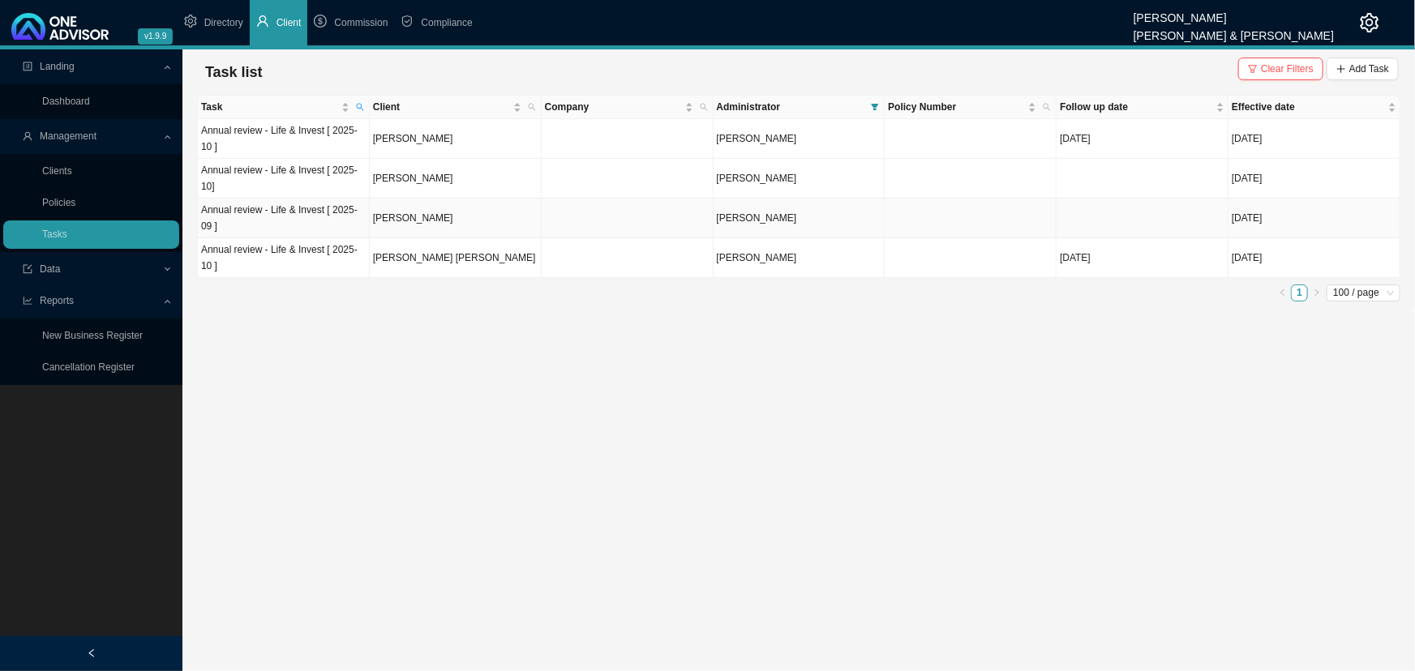
click at [596, 221] on td at bounding box center [628, 219] width 172 height 40
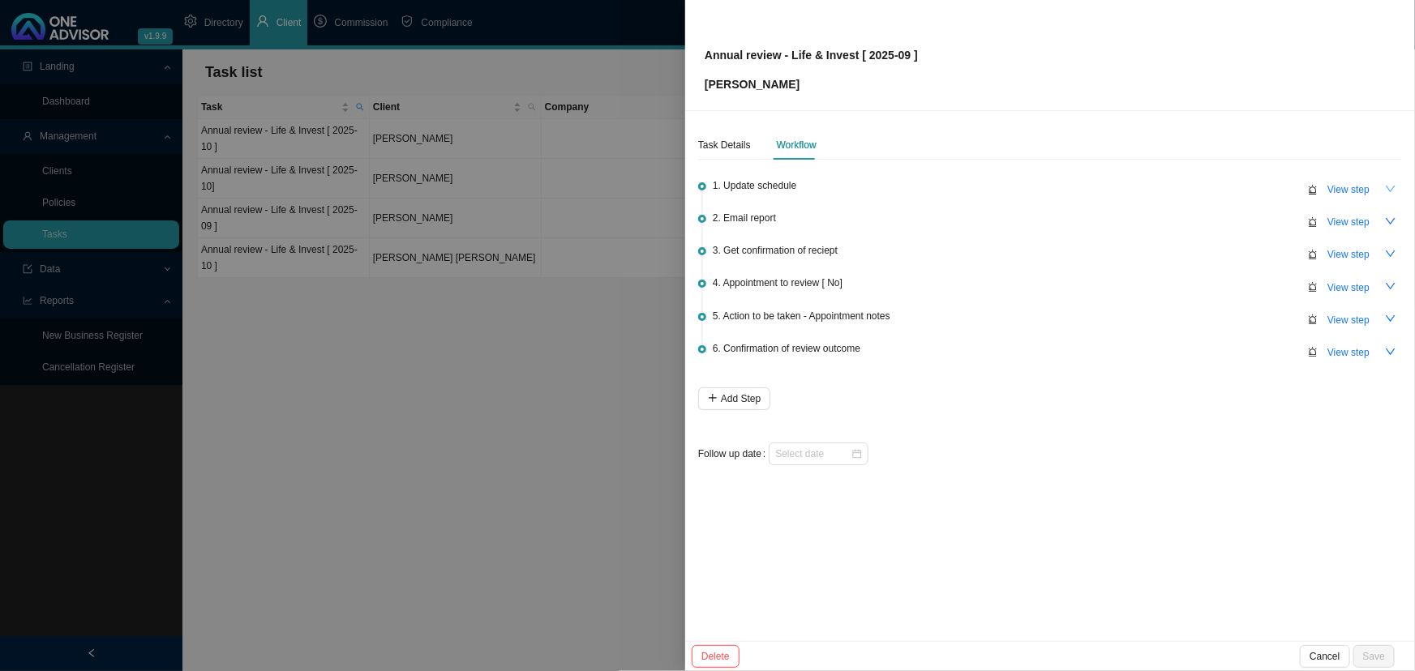
click at [1390, 190] on icon "down" at bounding box center [1391, 189] width 10 height 6
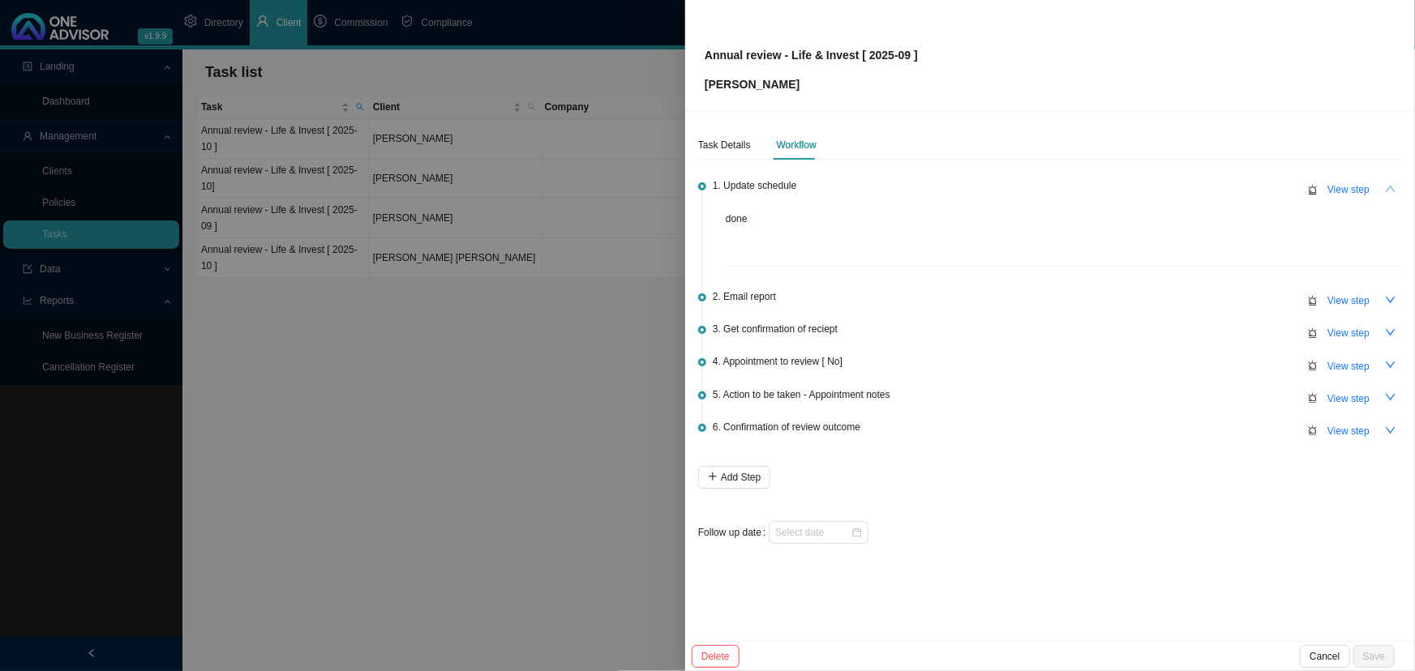
click at [1390, 190] on icon "up" at bounding box center [1390, 188] width 11 height 11
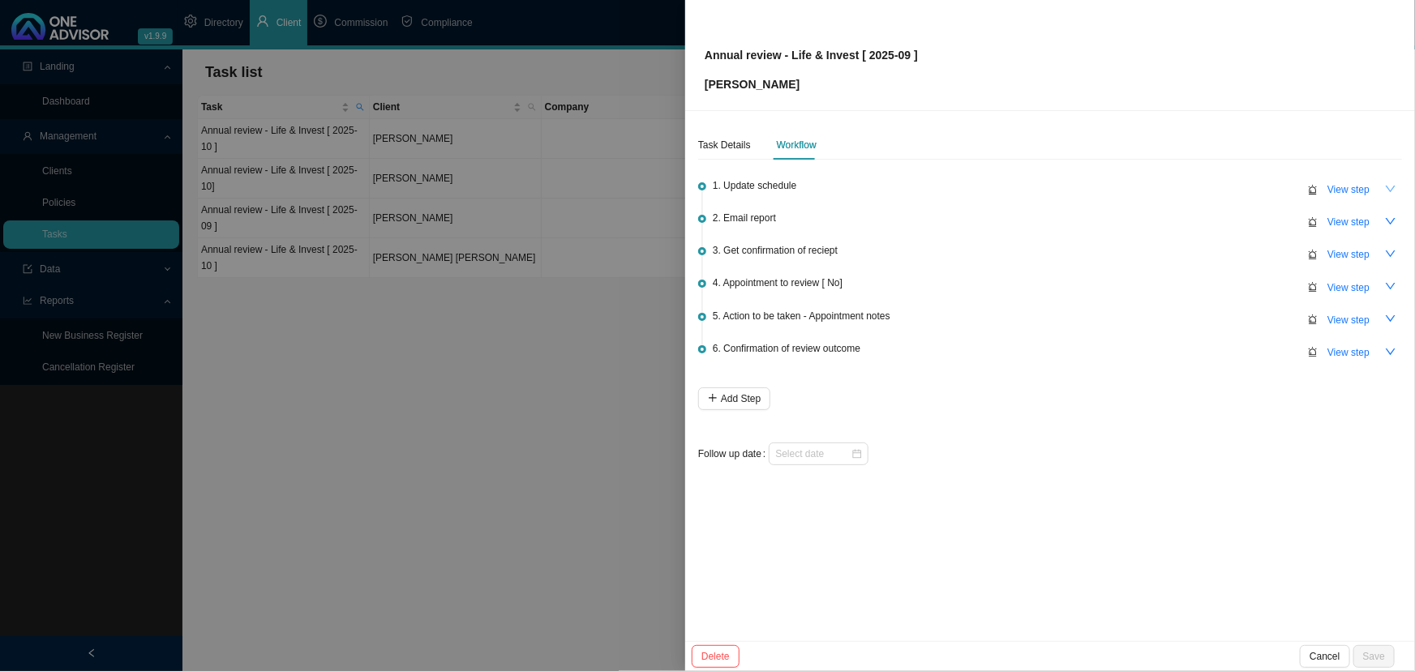
click at [756, 186] on span "1. Update schedule" at bounding box center [755, 186] width 84 height 16
click at [1346, 186] on span "View step" at bounding box center [1348, 190] width 42 height 16
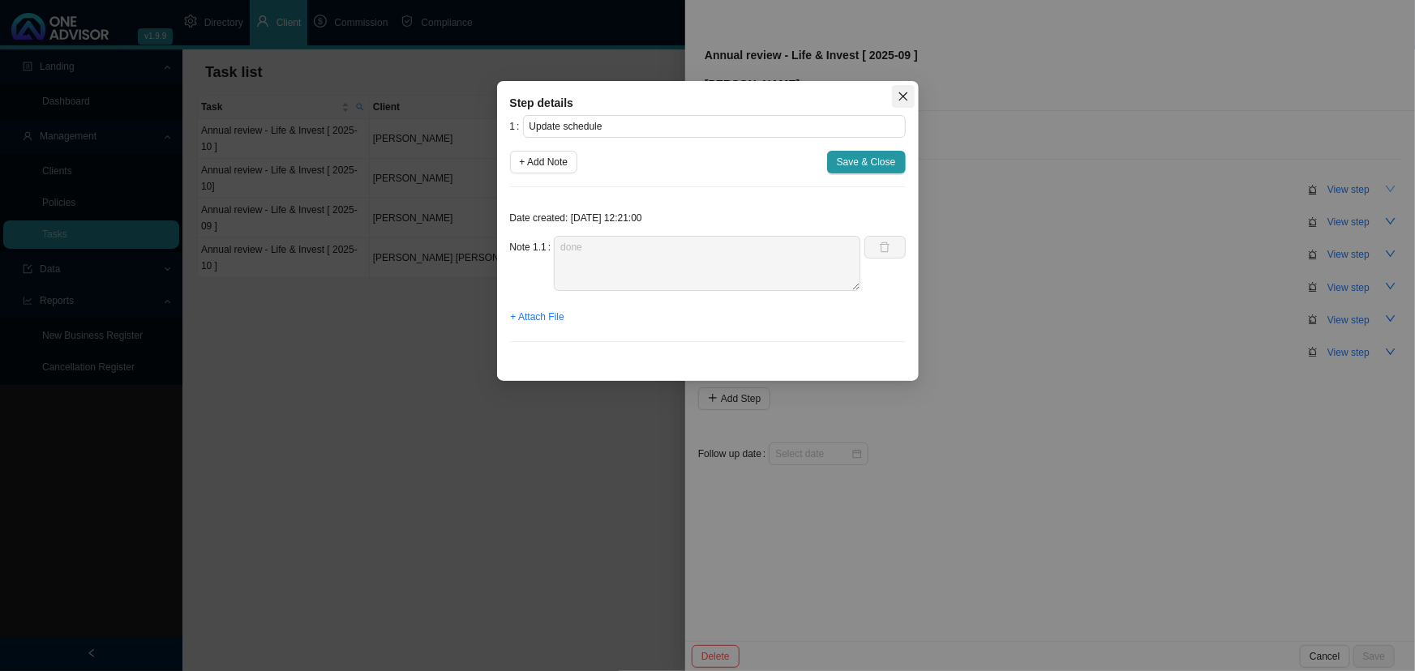
click at [903, 94] on icon "close" at bounding box center [902, 96] width 11 height 11
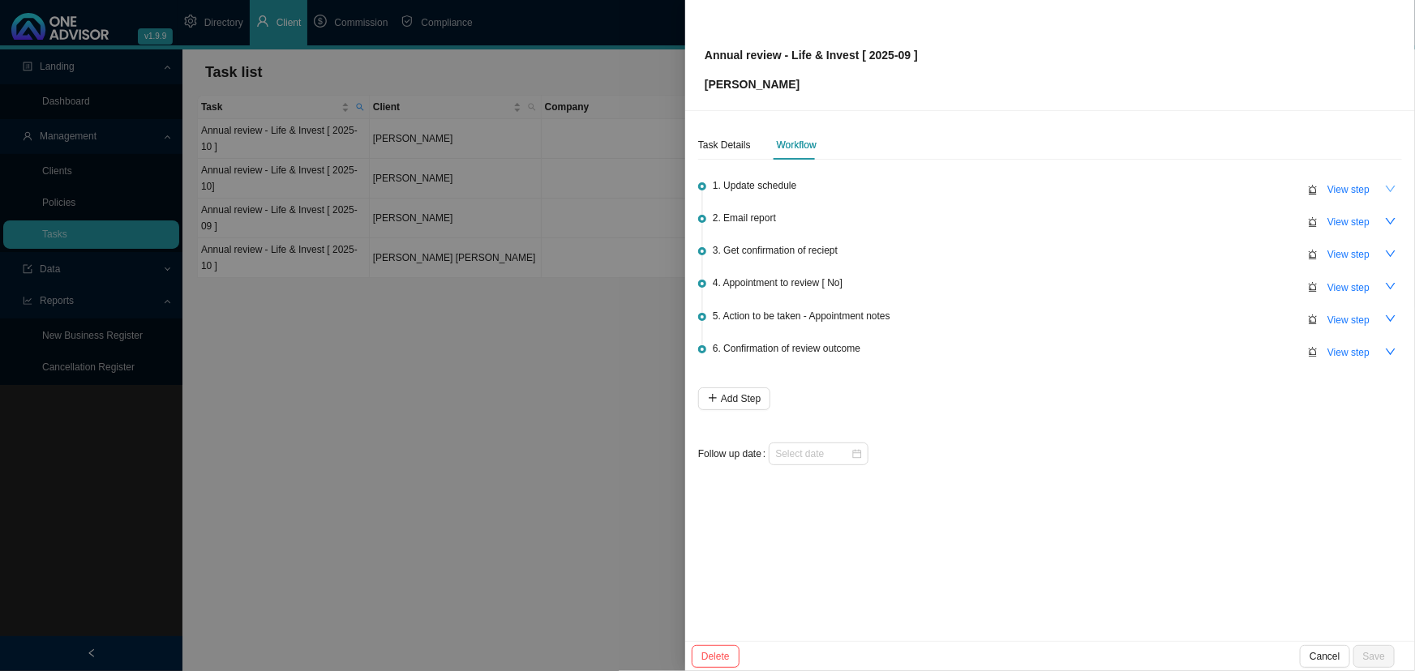
click at [606, 512] on div at bounding box center [707, 335] width 1415 height 671
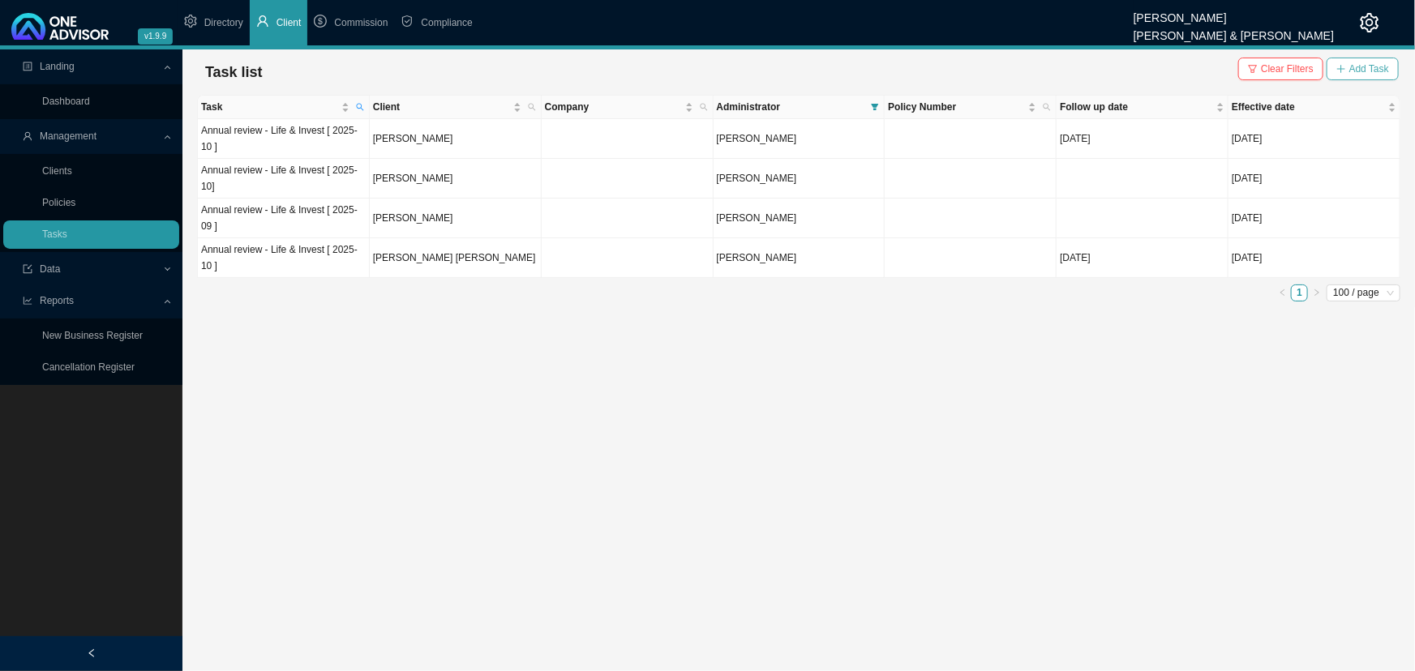
click at [1359, 62] on span "Add Task" at bounding box center [1369, 69] width 40 height 16
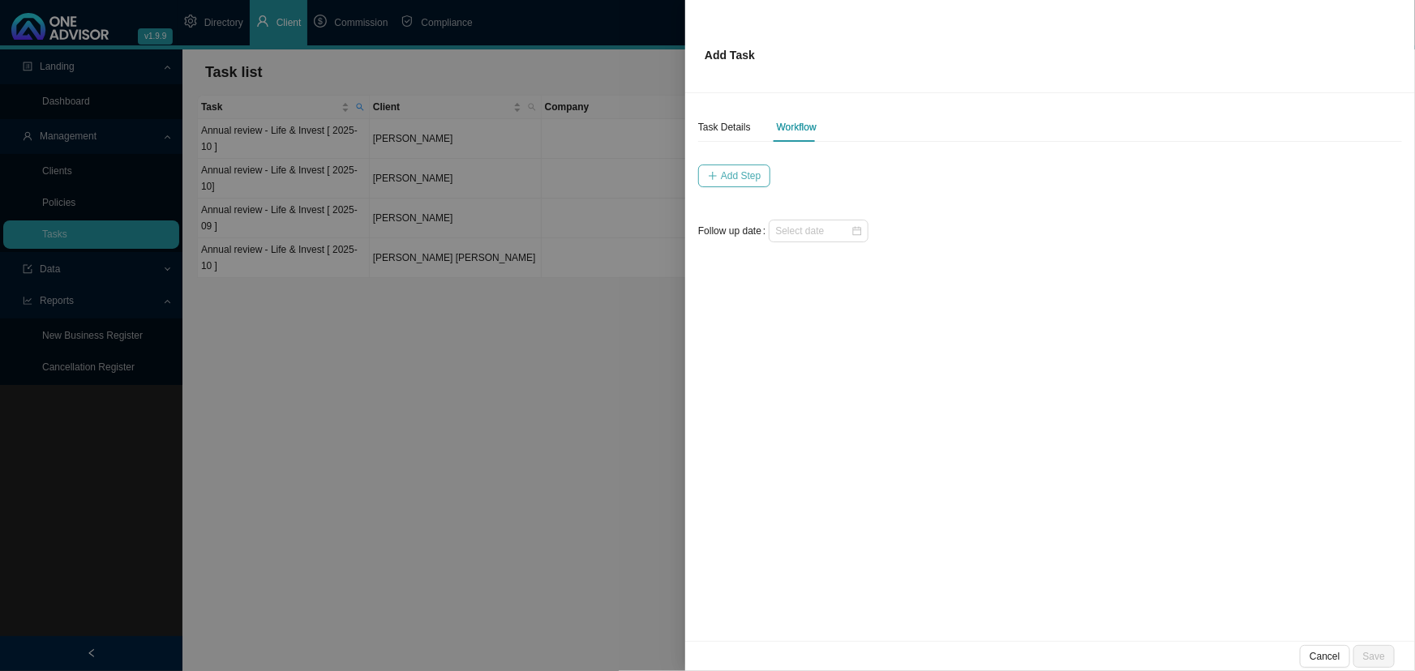
click at [737, 173] on span "Add Step" at bounding box center [741, 176] width 40 height 16
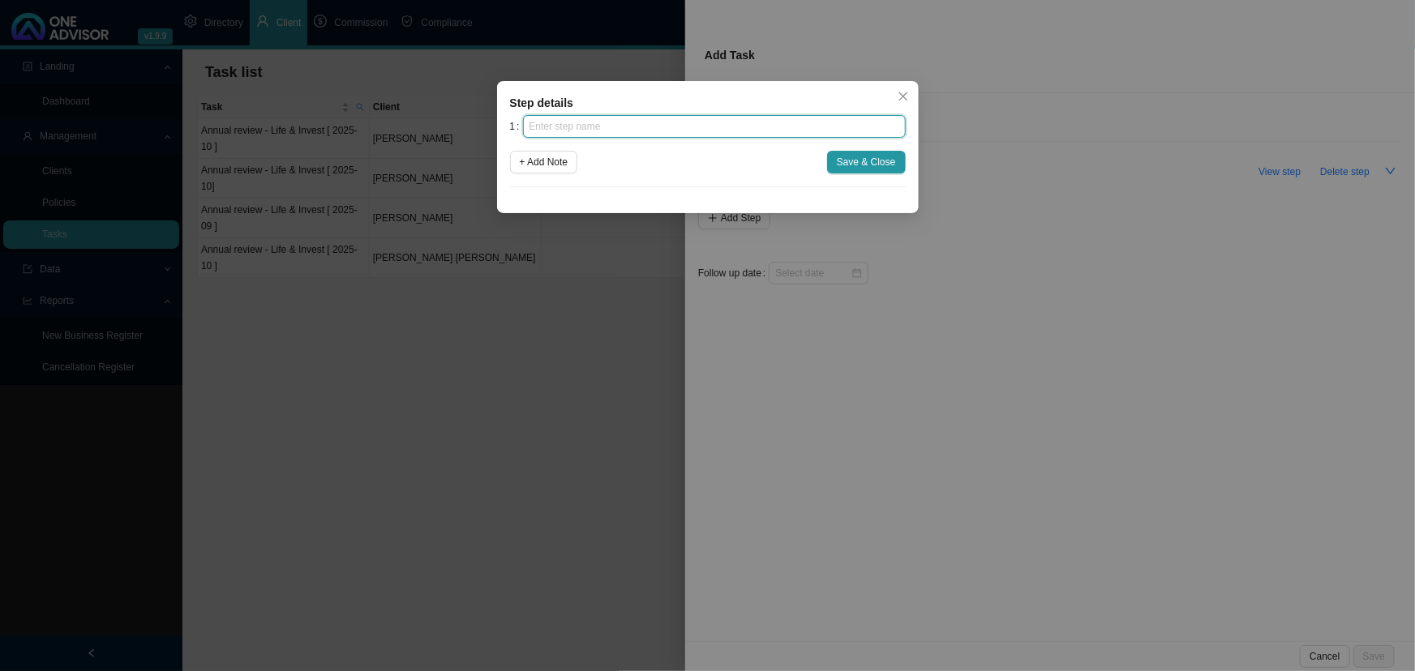
click at [585, 122] on input "text" at bounding box center [714, 126] width 383 height 23
click at [903, 510] on div "Step details 1 + Add Note Save & Close Cancel OK" at bounding box center [707, 335] width 1415 height 671
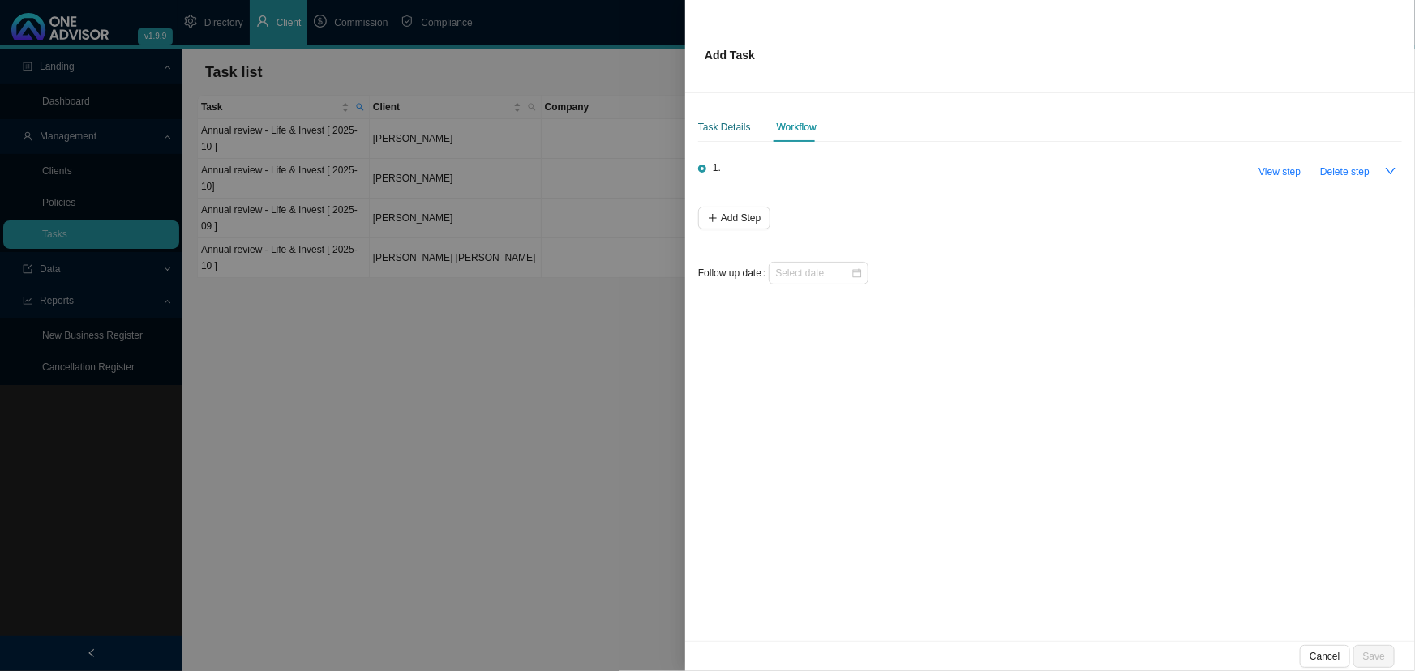
click at [730, 127] on div "Task Details" at bounding box center [724, 127] width 53 height 16
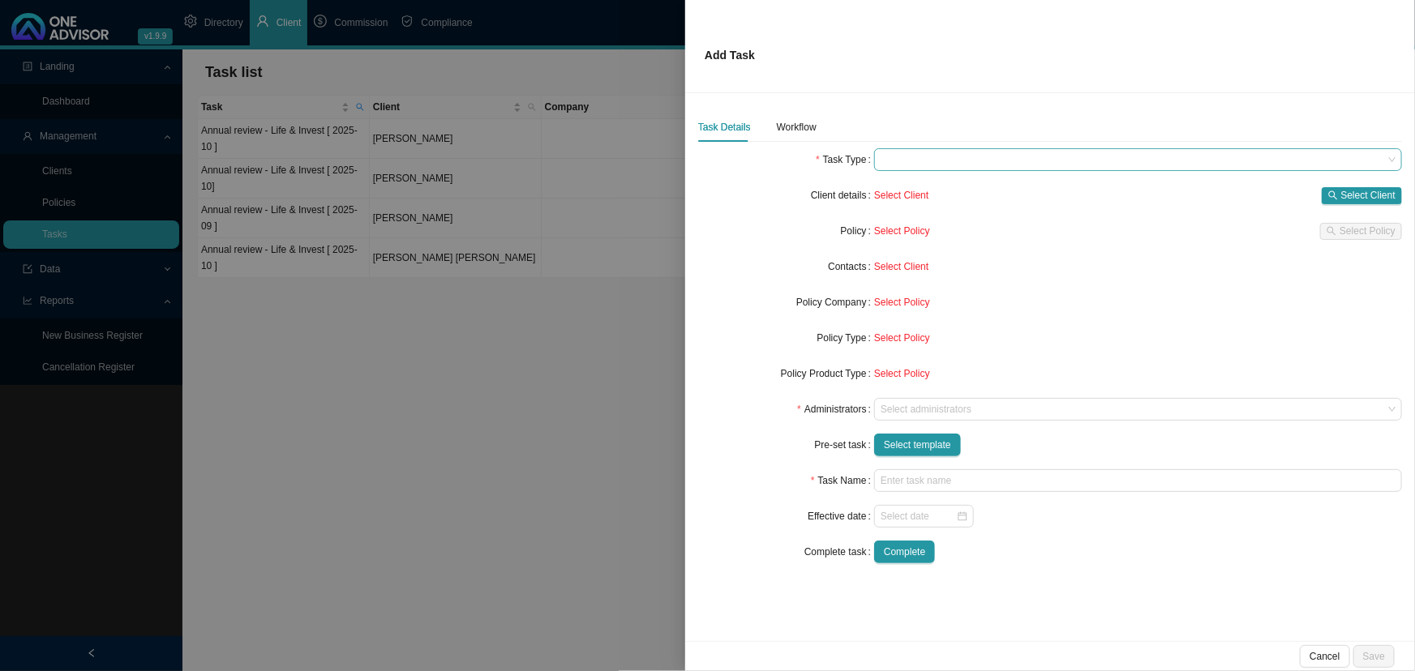
click at [952, 157] on span at bounding box center [1137, 159] width 515 height 21
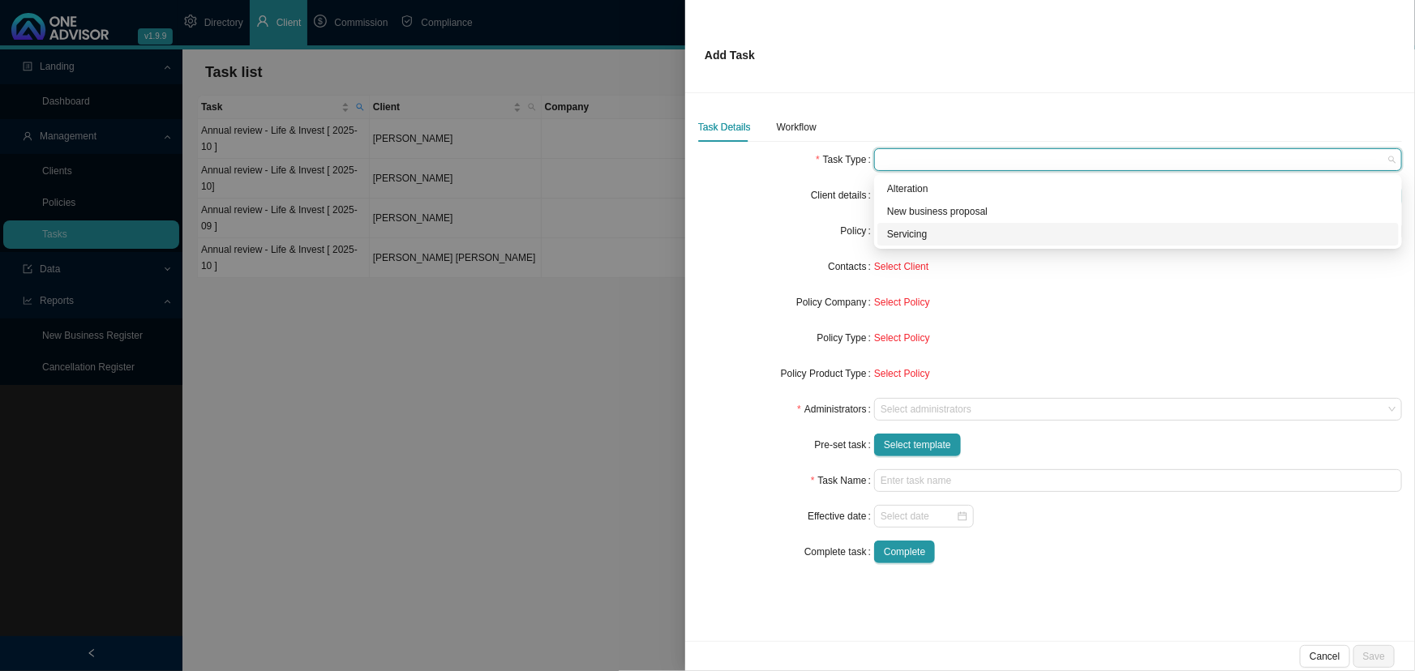
click at [920, 235] on div "Servicing" at bounding box center [1138, 234] width 502 height 16
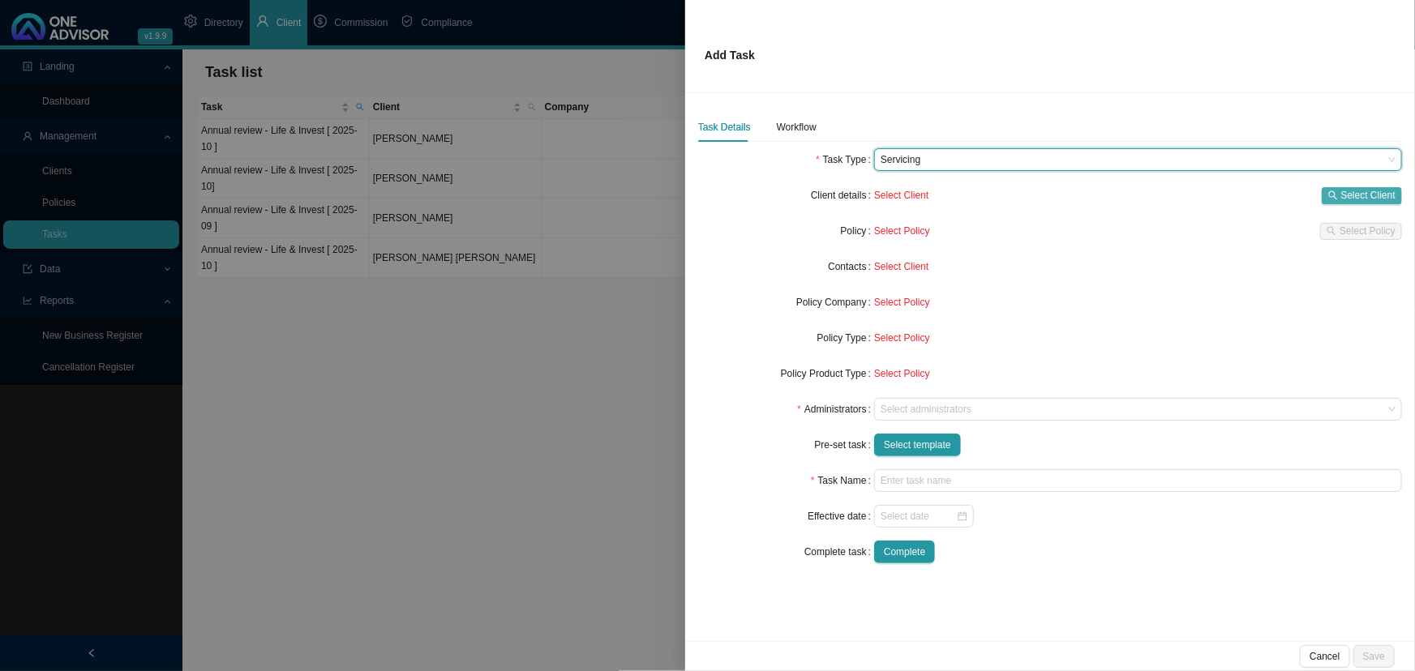
click at [1364, 194] on span "Select Client" at bounding box center [1368, 195] width 54 height 16
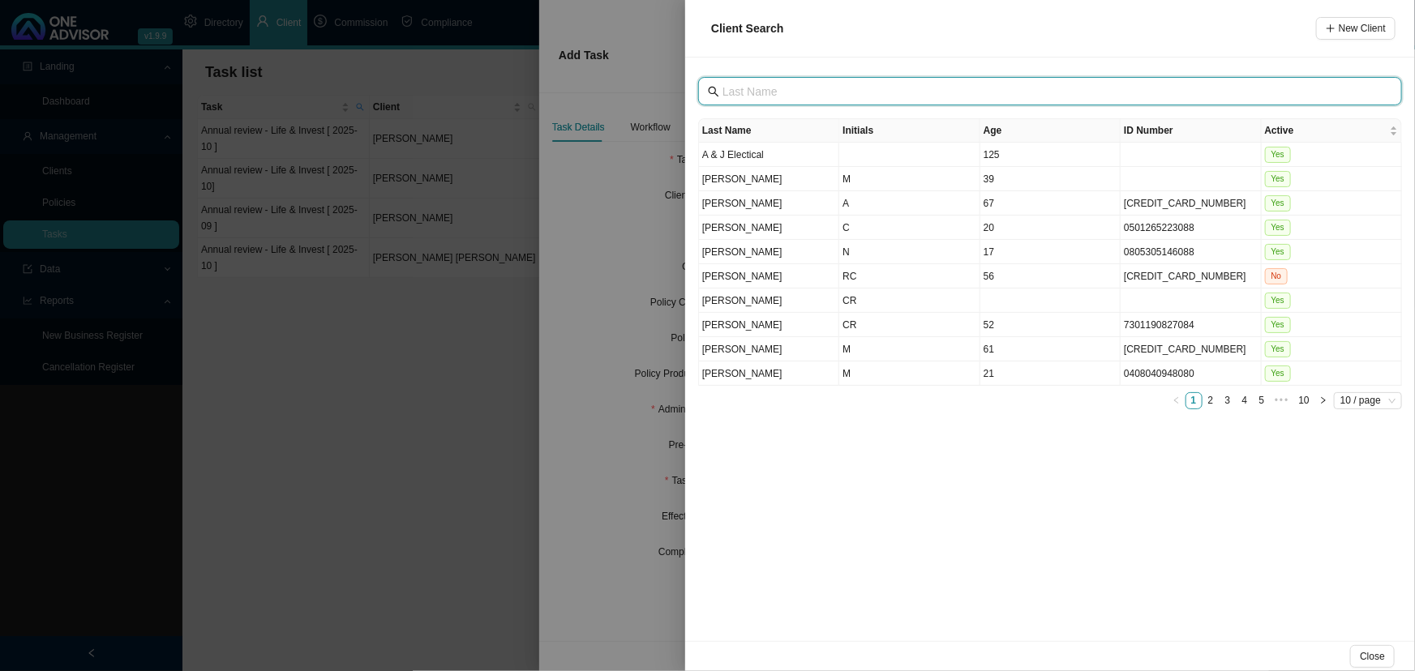
click at [783, 94] on input "text" at bounding box center [1051, 92] width 658 height 18
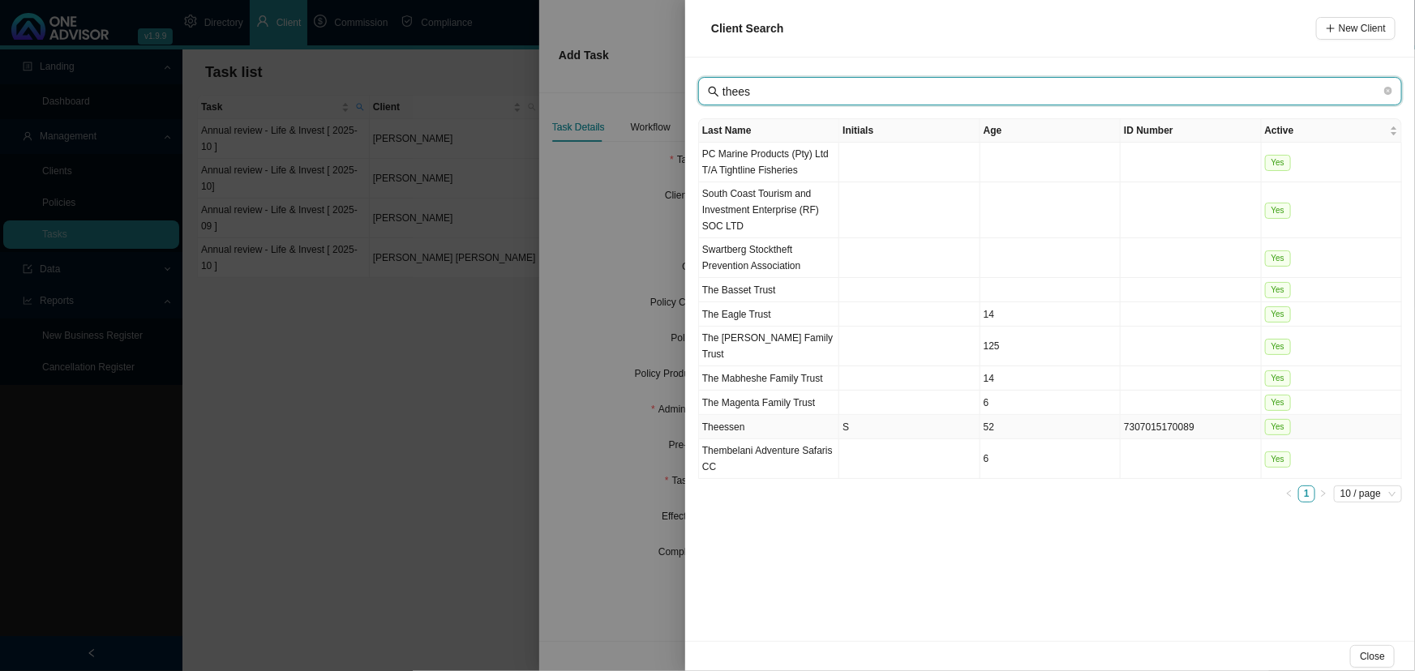
type input "thees"
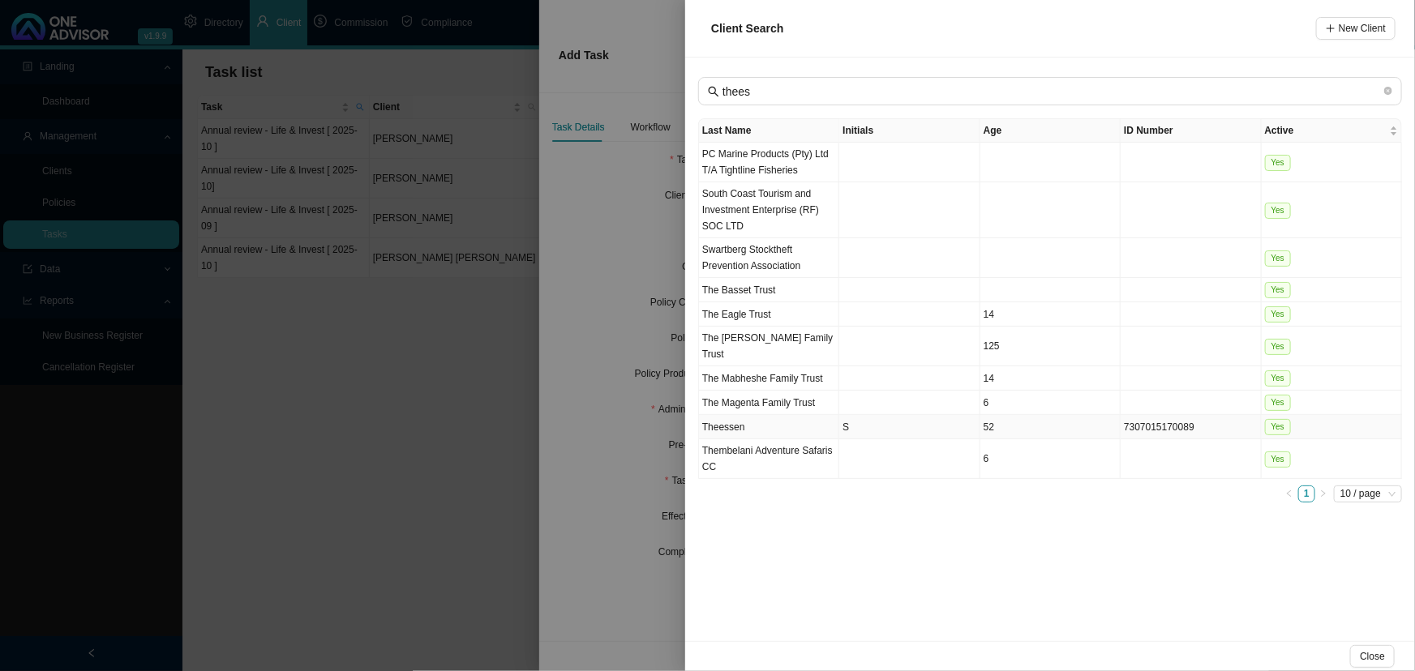
click at [810, 426] on td "Theessen" at bounding box center [769, 427] width 140 height 24
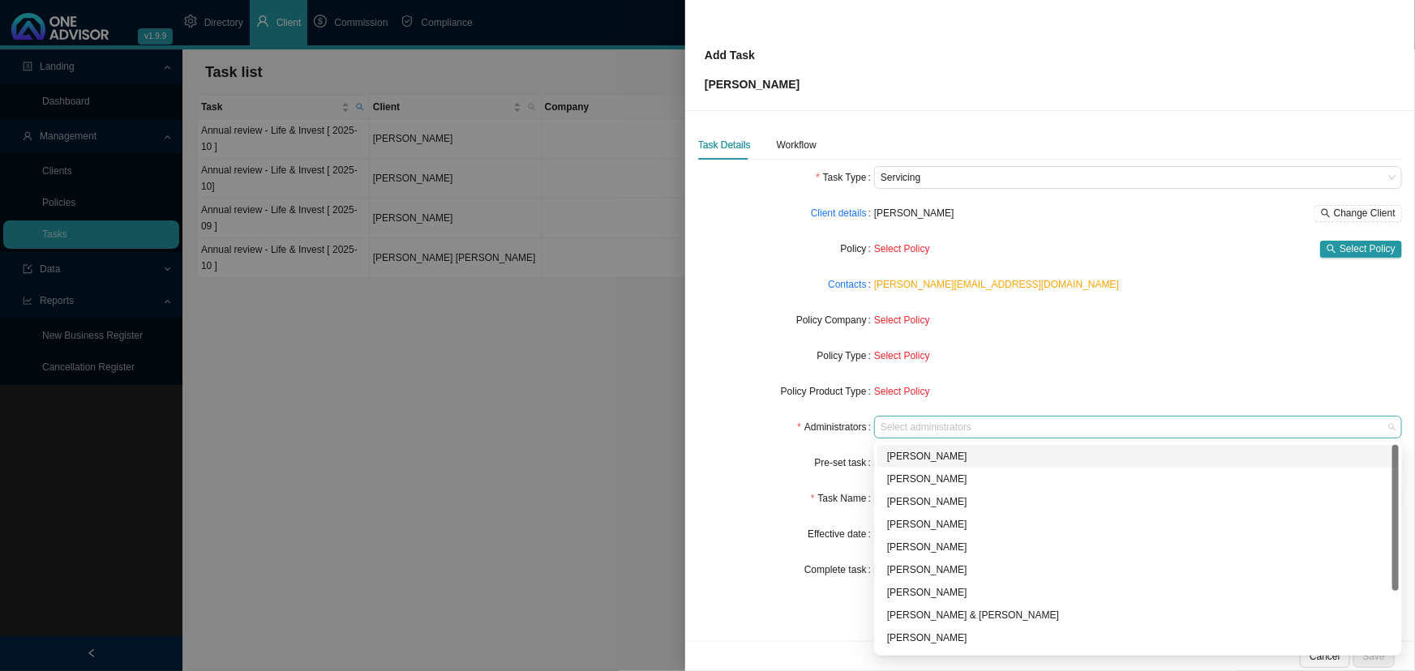
click at [922, 429] on div at bounding box center [1130, 428] width 506 height 12
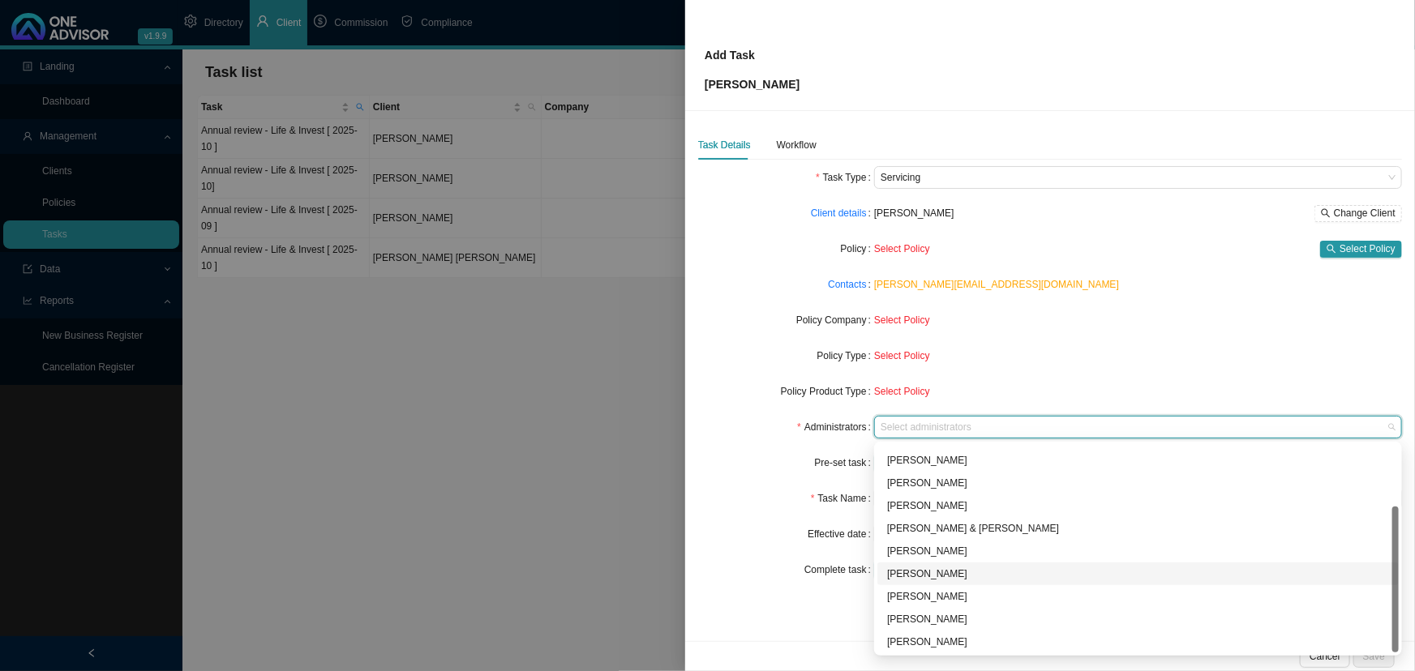
click at [928, 573] on div "[PERSON_NAME]" at bounding box center [1138, 574] width 502 height 16
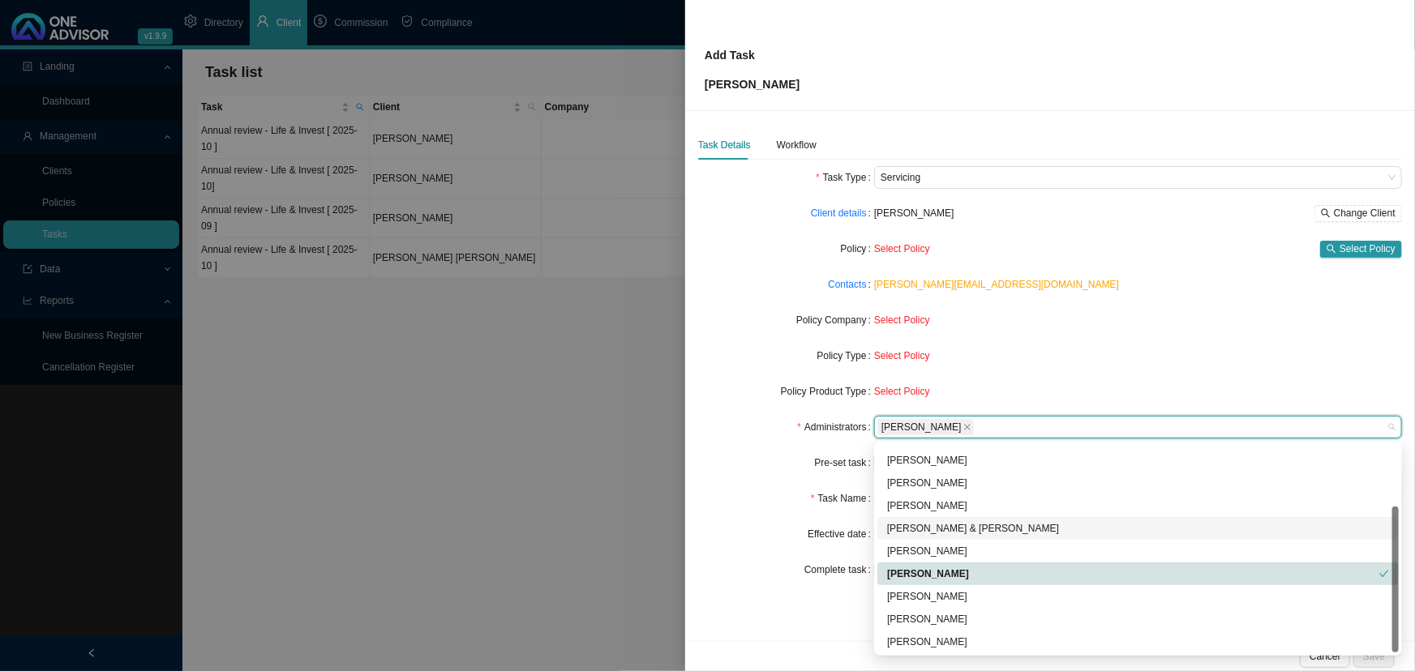
scroll to position [0, 0]
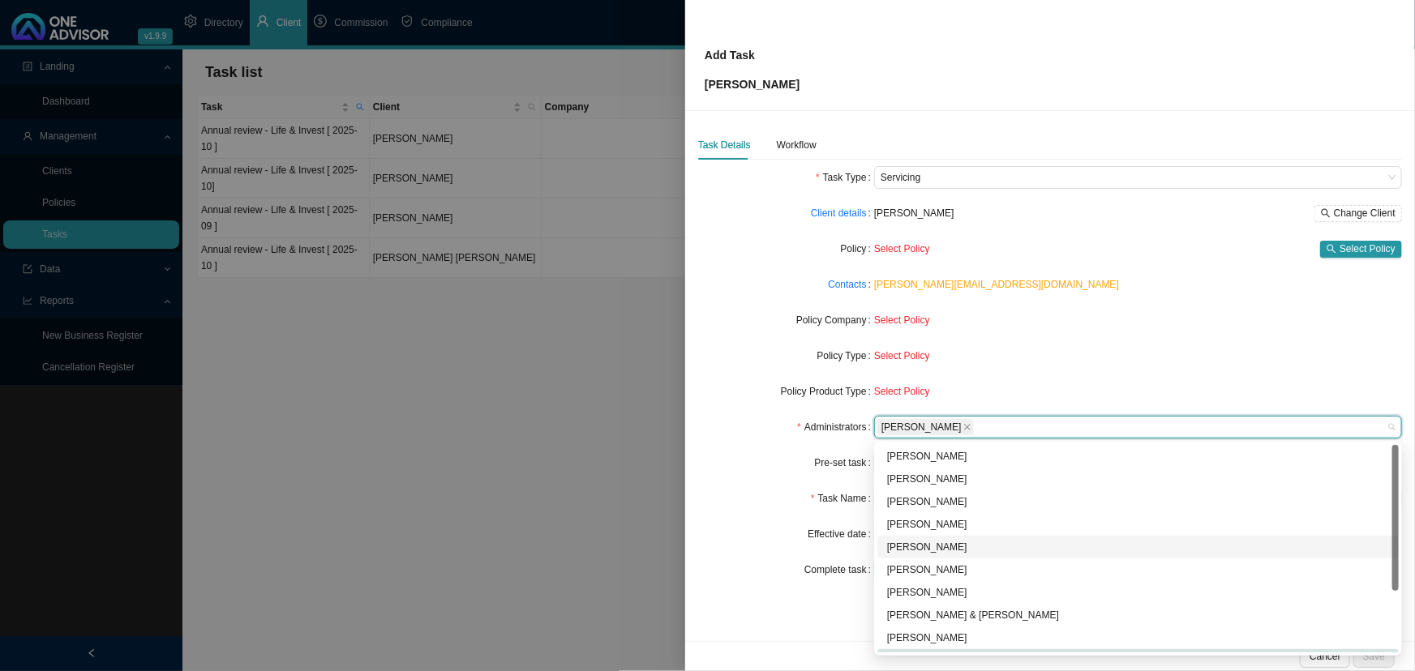
click at [935, 543] on div "[PERSON_NAME]" at bounding box center [1138, 547] width 502 height 16
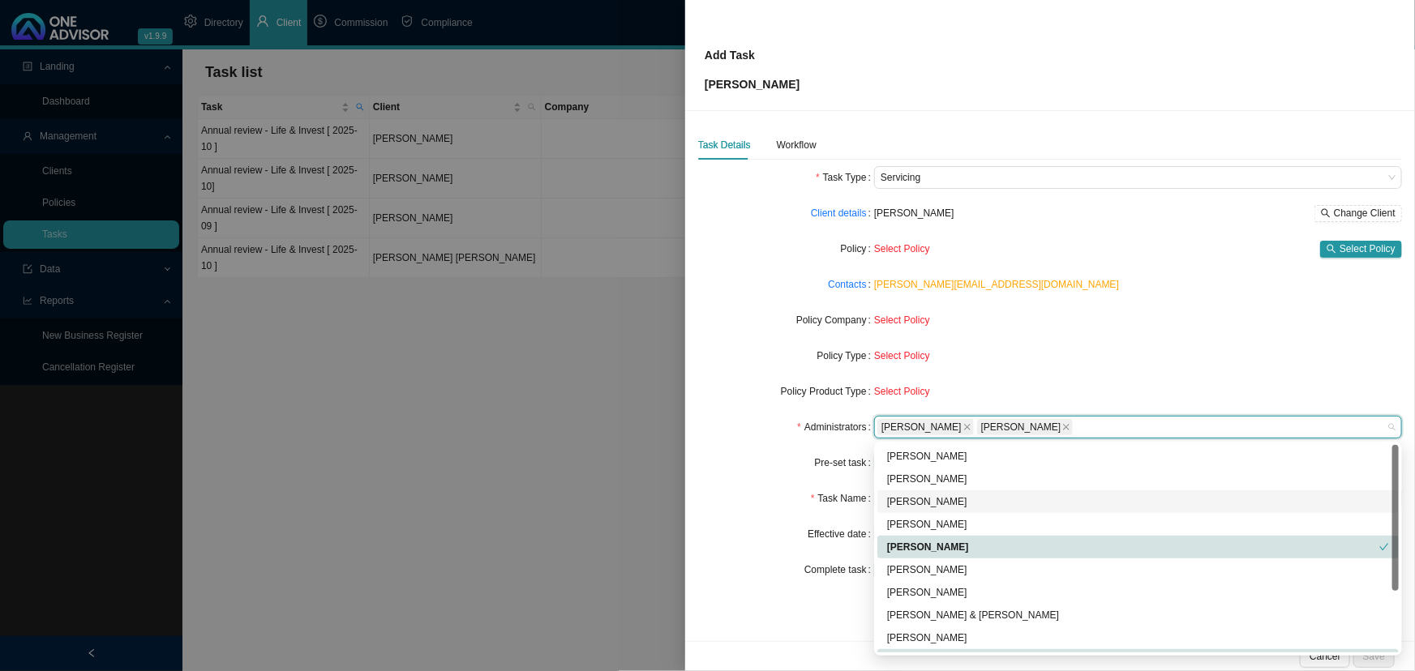
click at [938, 495] on div "[PERSON_NAME]" at bounding box center [1138, 502] width 502 height 16
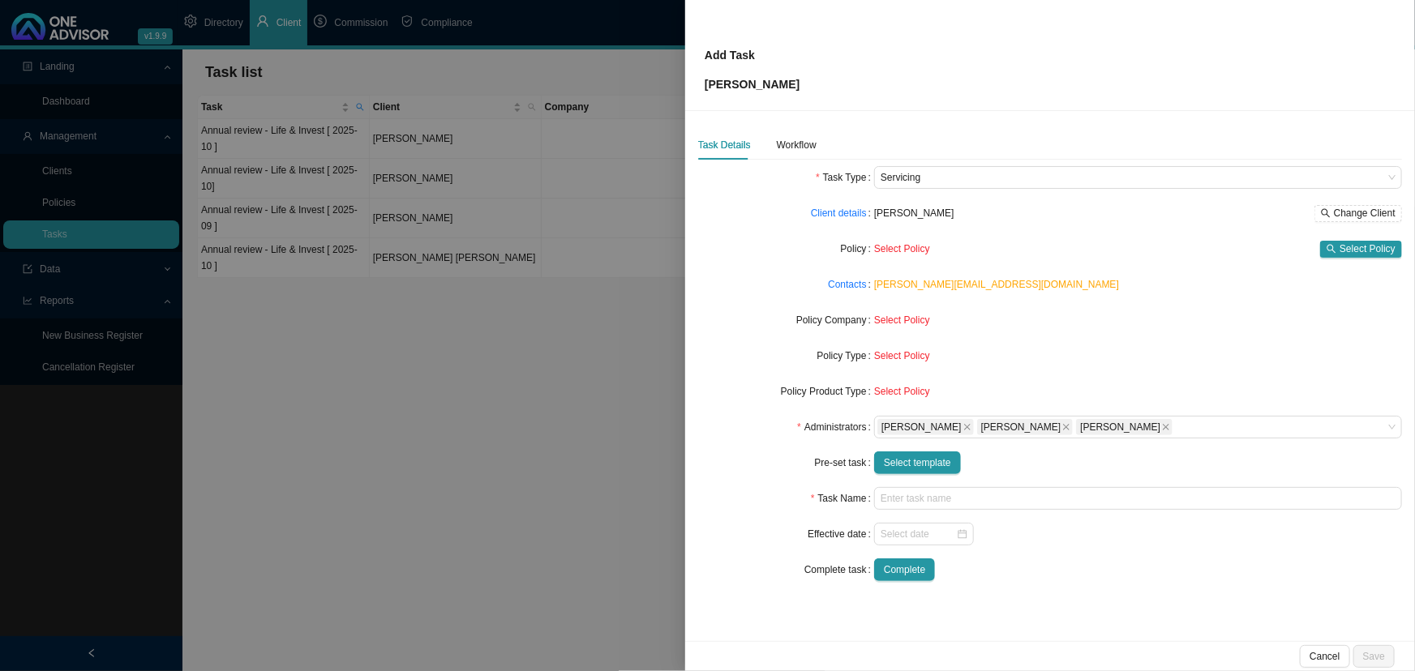
click at [791, 462] on div "Pre-set task" at bounding box center [786, 463] width 176 height 23
click at [920, 460] on span "Select template" at bounding box center [917, 463] width 67 height 16
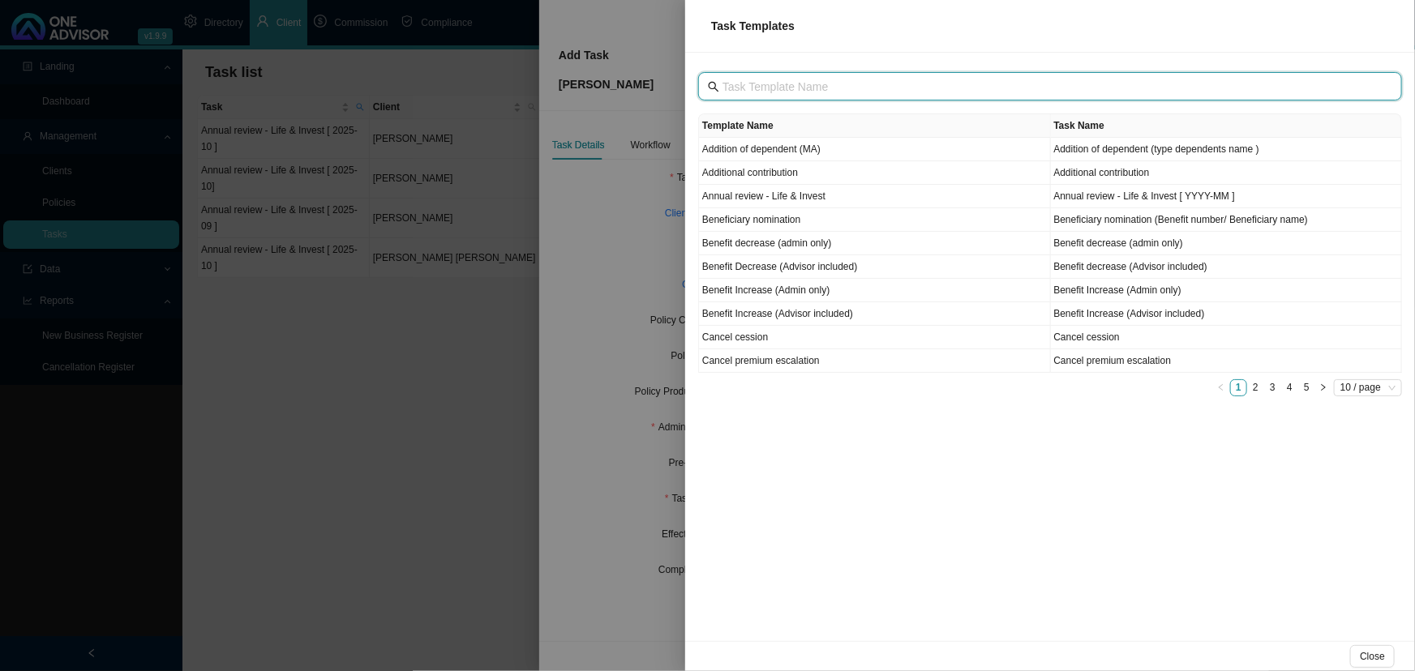
click at [803, 87] on input "text" at bounding box center [1051, 87] width 658 height 18
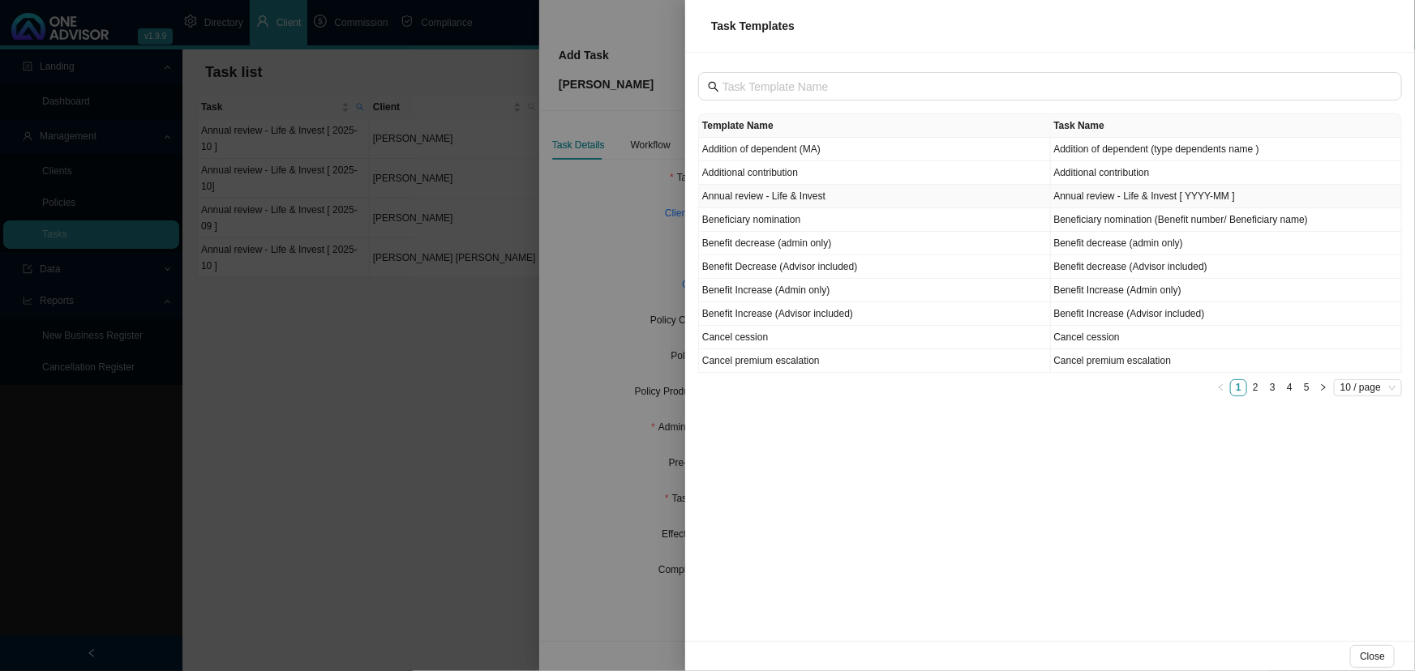
click at [797, 197] on td "Annual review - Life & Invest" at bounding box center [875, 197] width 352 height 24
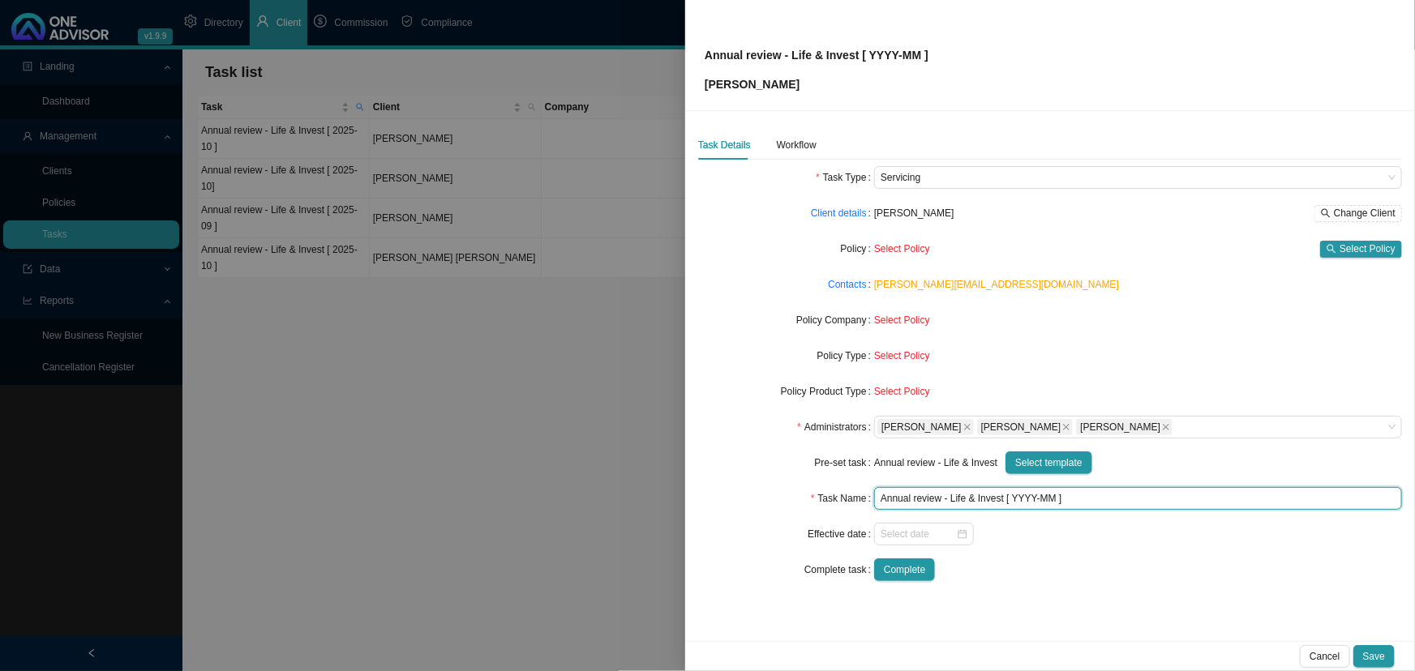
click at [1055, 497] on input "Annual review - Life & Invest [ YYYY-MM ]" at bounding box center [1138, 498] width 528 height 23
drag, startPoint x: 1055, startPoint y: 497, endPoint x: 1017, endPoint y: 492, distance: 38.4
click at [1016, 495] on input "Annual review - Life & Invest [ YYYY-MM ]" at bounding box center [1138, 498] width 528 height 23
type input "Annual review - Life & Invest [ 2025-10]"
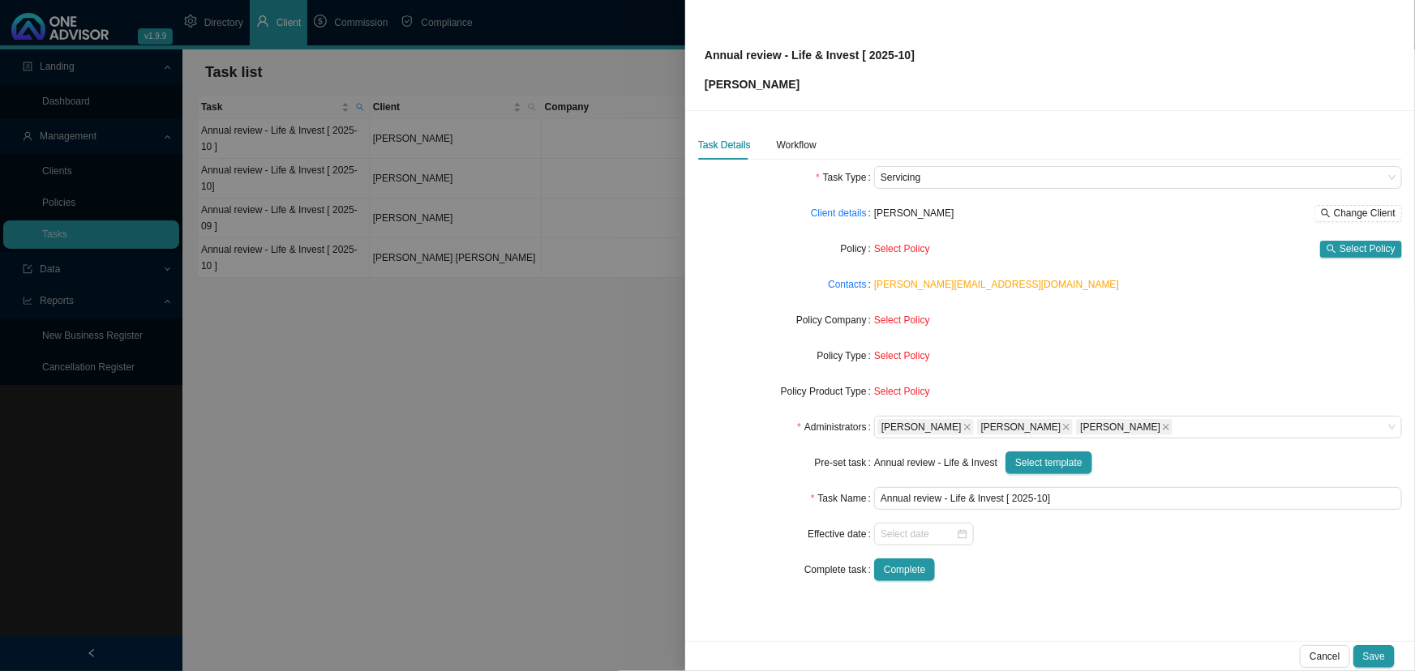
click at [1034, 552] on form "Task Type Servicing Client details [PERSON_NAME] Change Client Policy Select Po…" at bounding box center [1050, 373] width 704 height 415
click at [960, 533] on div at bounding box center [923, 534] width 87 height 16
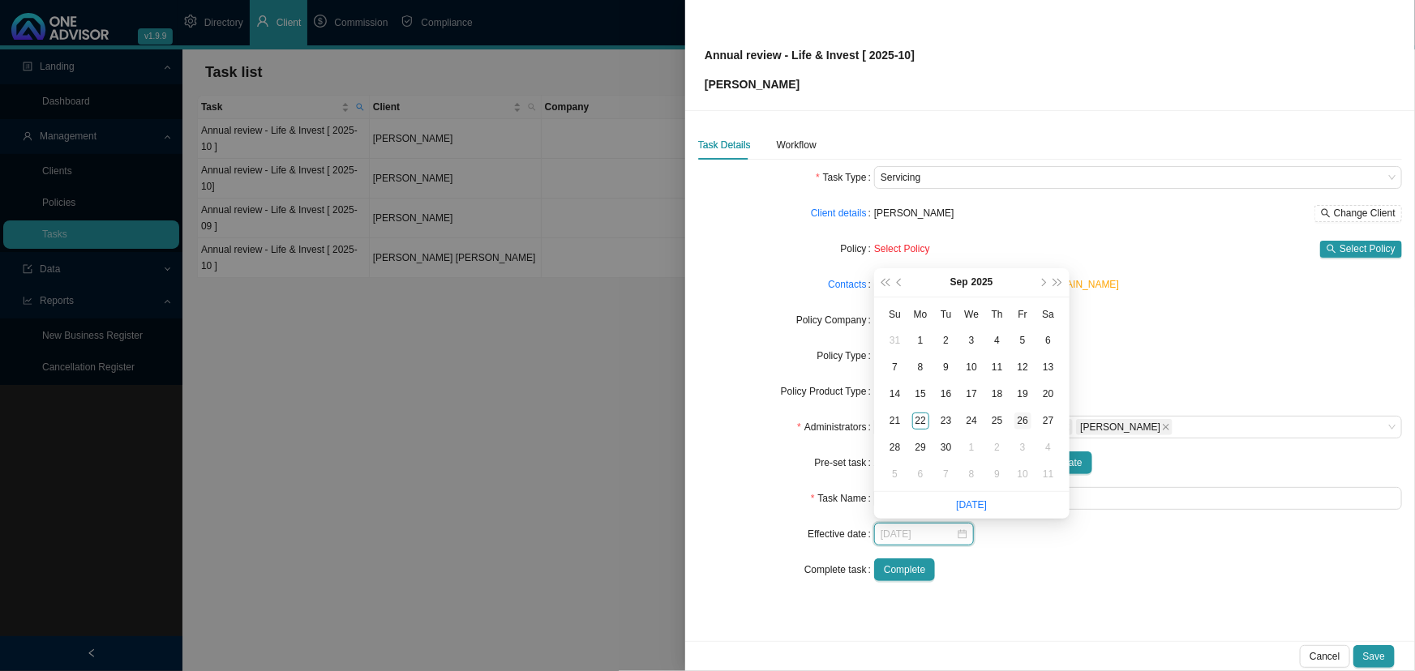
type input "[DATE]"
click at [1024, 418] on div "26" at bounding box center [1022, 421] width 17 height 17
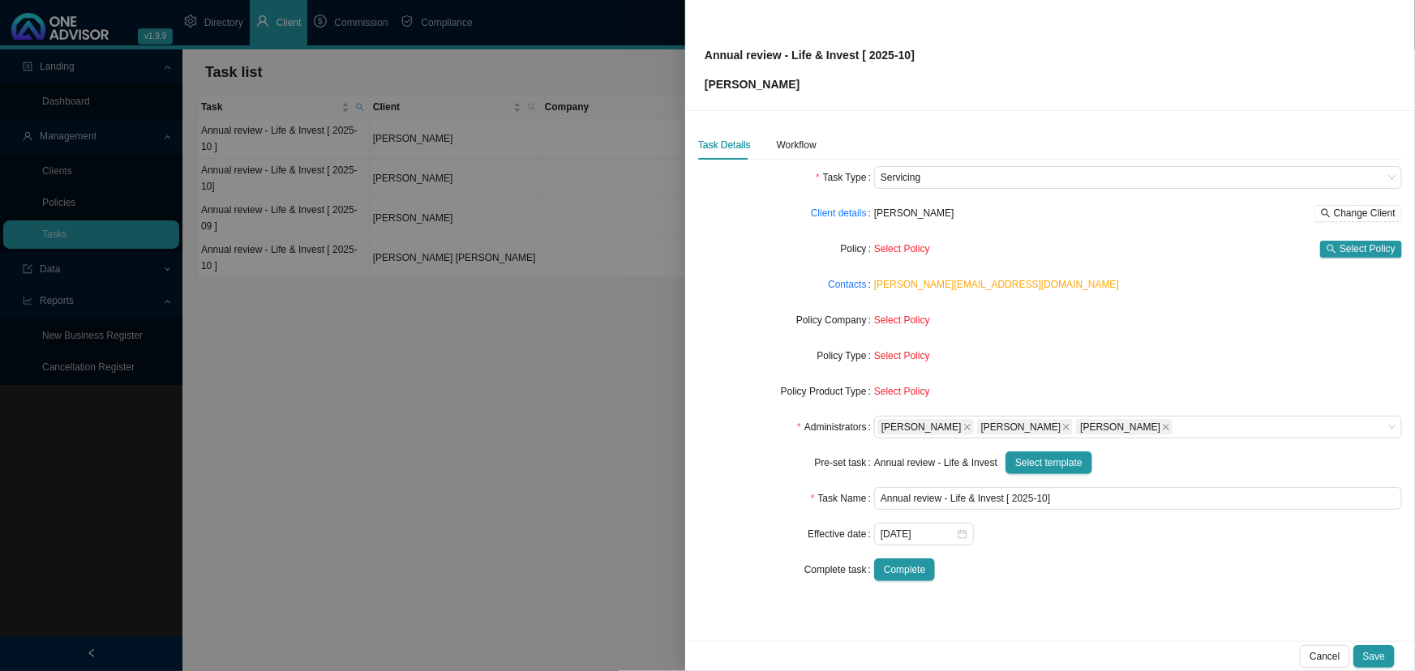
click at [1049, 560] on div "Complete" at bounding box center [1138, 570] width 528 height 23
click at [794, 143] on div "Workflow" at bounding box center [797, 145] width 40 height 16
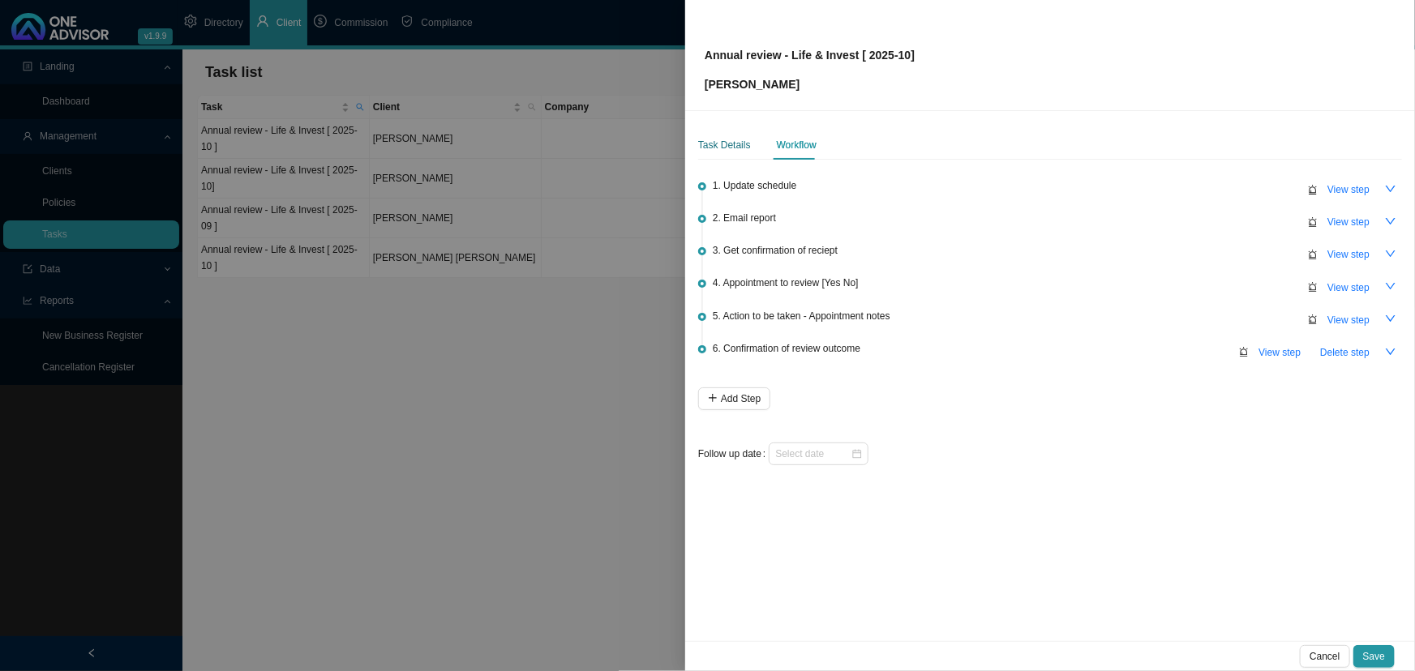
click at [730, 141] on div "Task Details" at bounding box center [724, 145] width 53 height 16
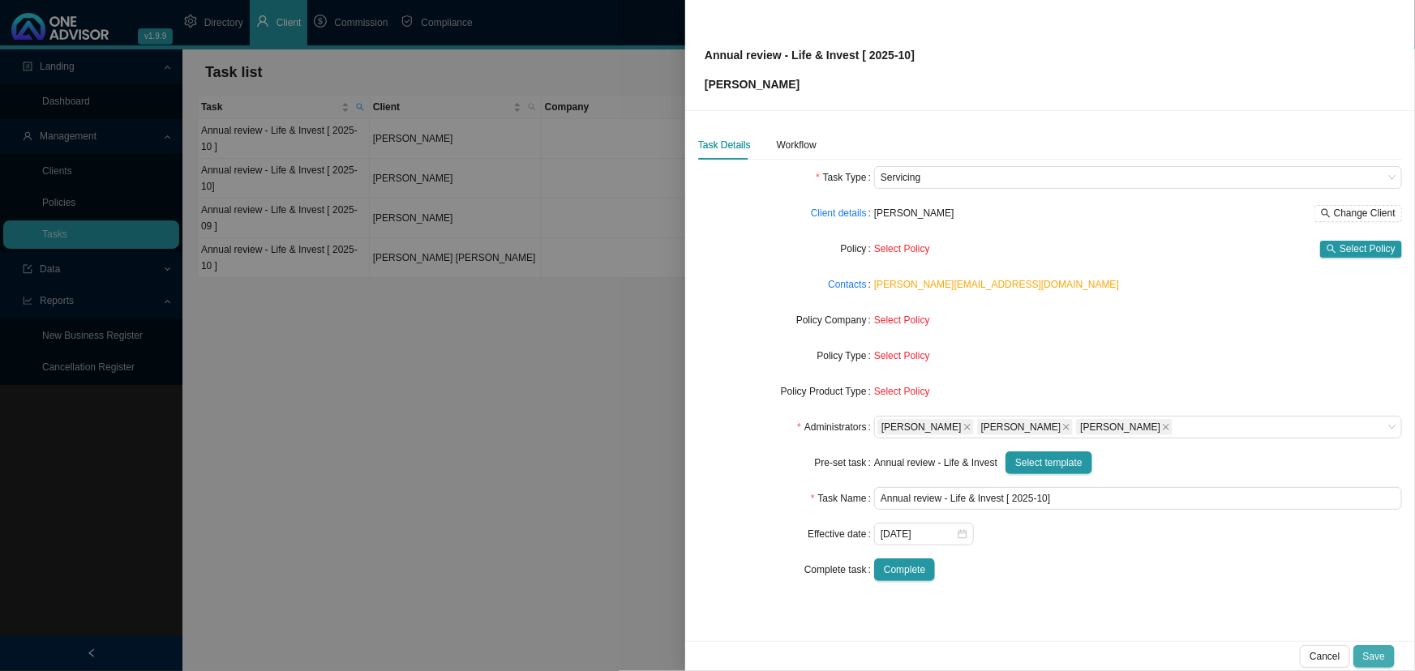
click at [1381, 657] on span "Save" at bounding box center [1374, 657] width 22 height 16
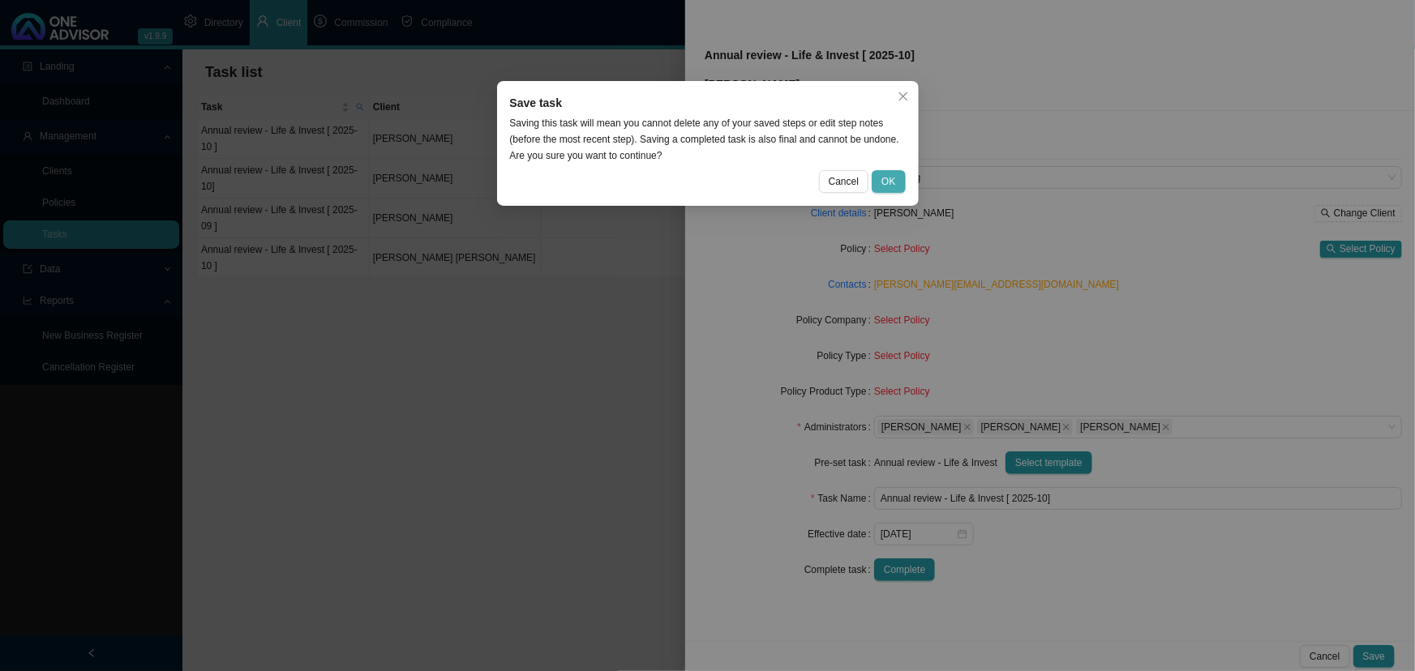
click at [895, 187] on span "OK" at bounding box center [888, 181] width 14 height 16
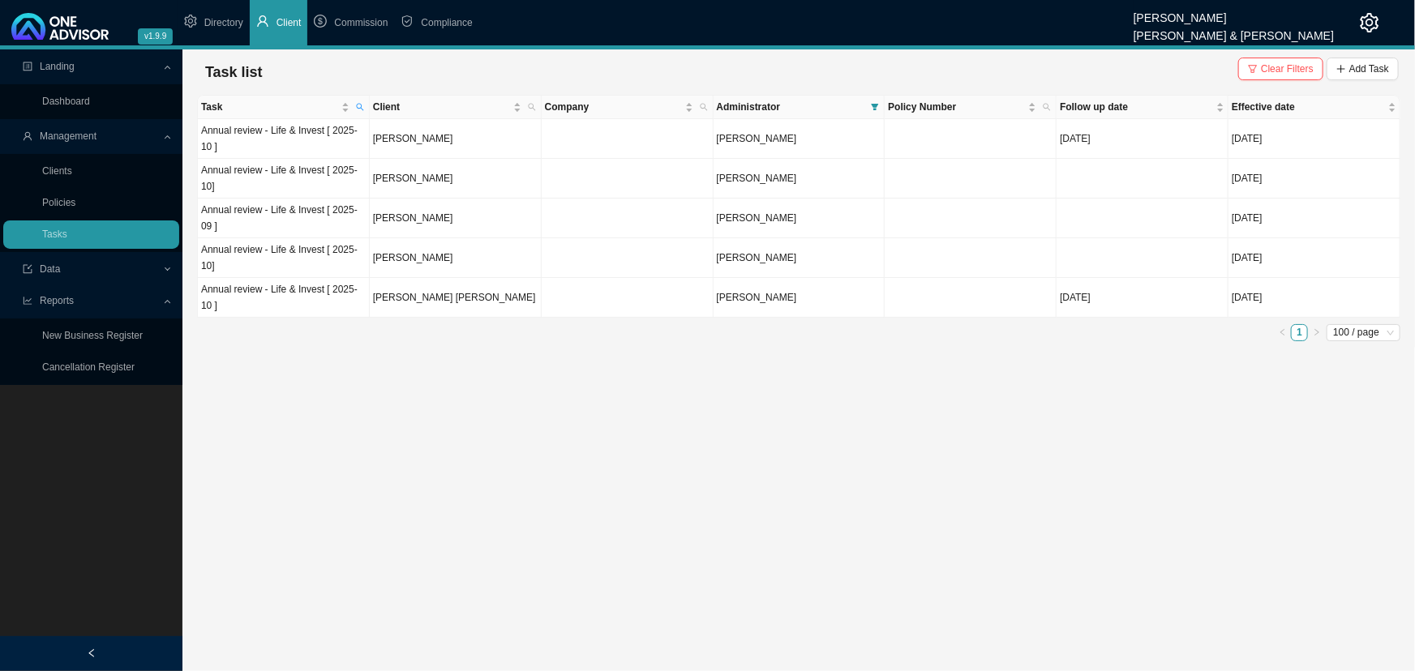
click at [632, 469] on main "Landing Dashboard Management Clients Policies Tasks Data Reports New Business R…" at bounding box center [707, 360] width 1415 height 622
